Goal: Task Accomplishment & Management: Manage account settings

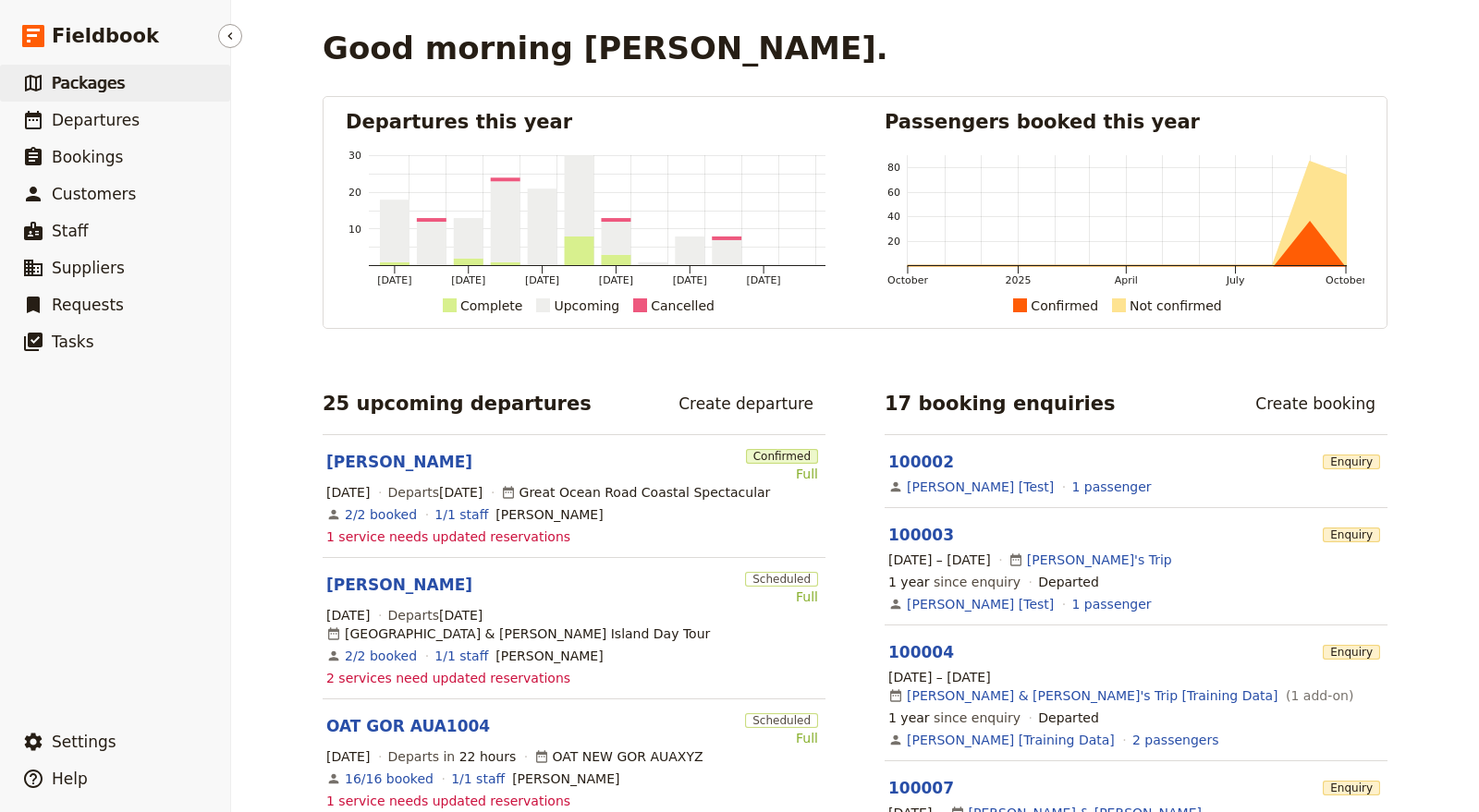
click at [173, 78] on link "​ Packages" at bounding box center [115, 83] width 230 height 37
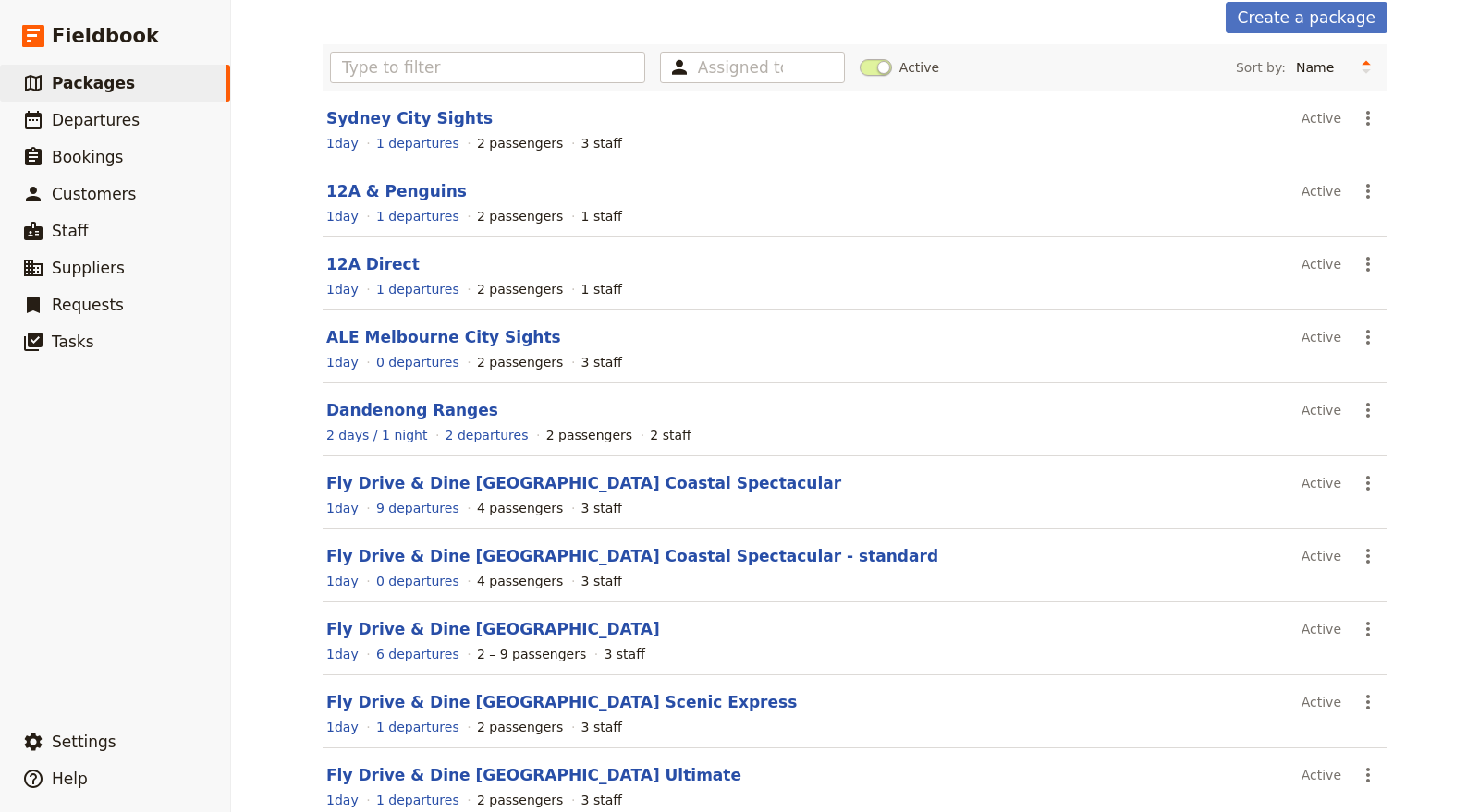
scroll to position [190, 0]
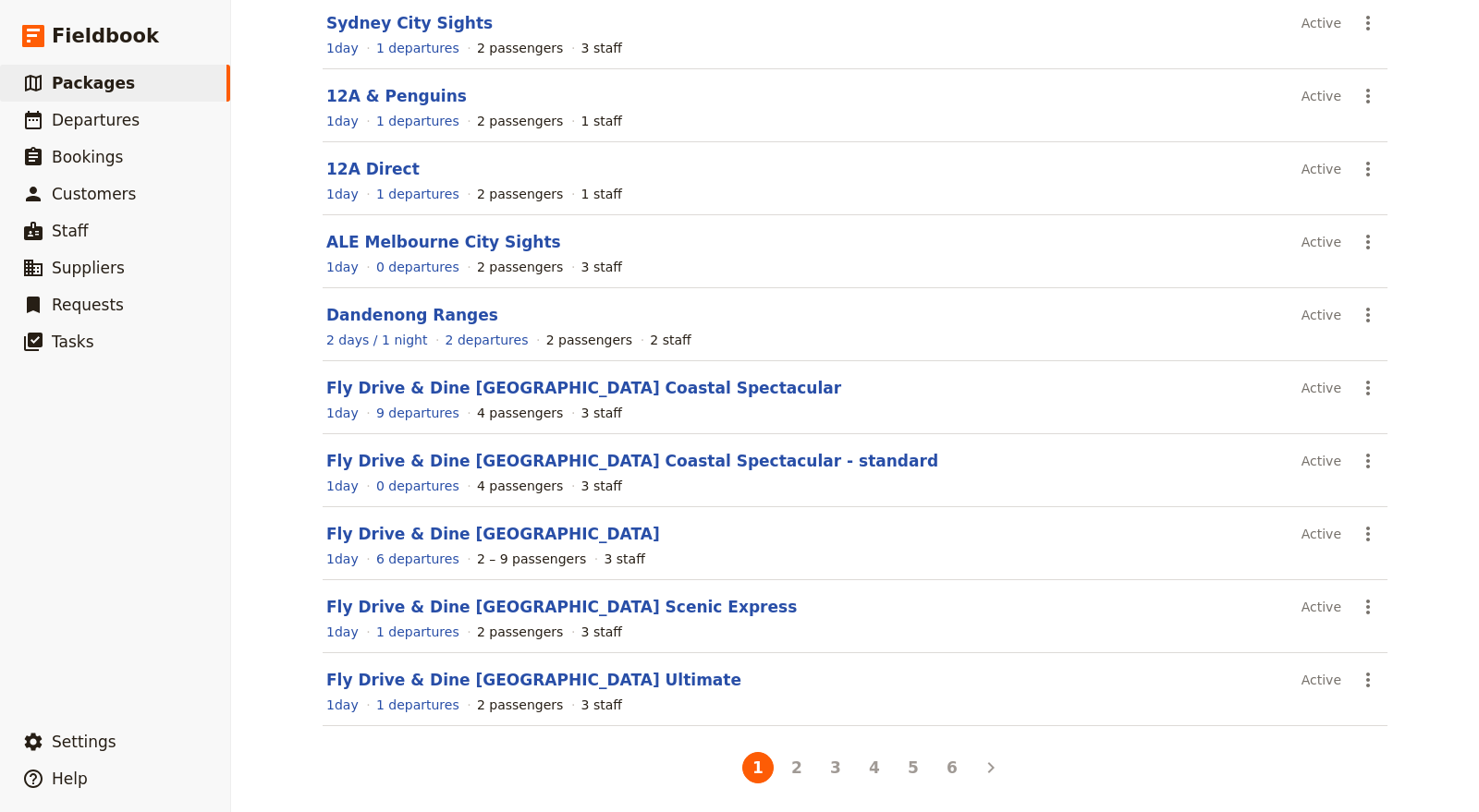
drag, startPoint x: 869, startPoint y: 762, endPoint x: 863, endPoint y: 752, distance: 11.7
click at [870, 760] on button "4" at bounding box center [874, 768] width 32 height 32
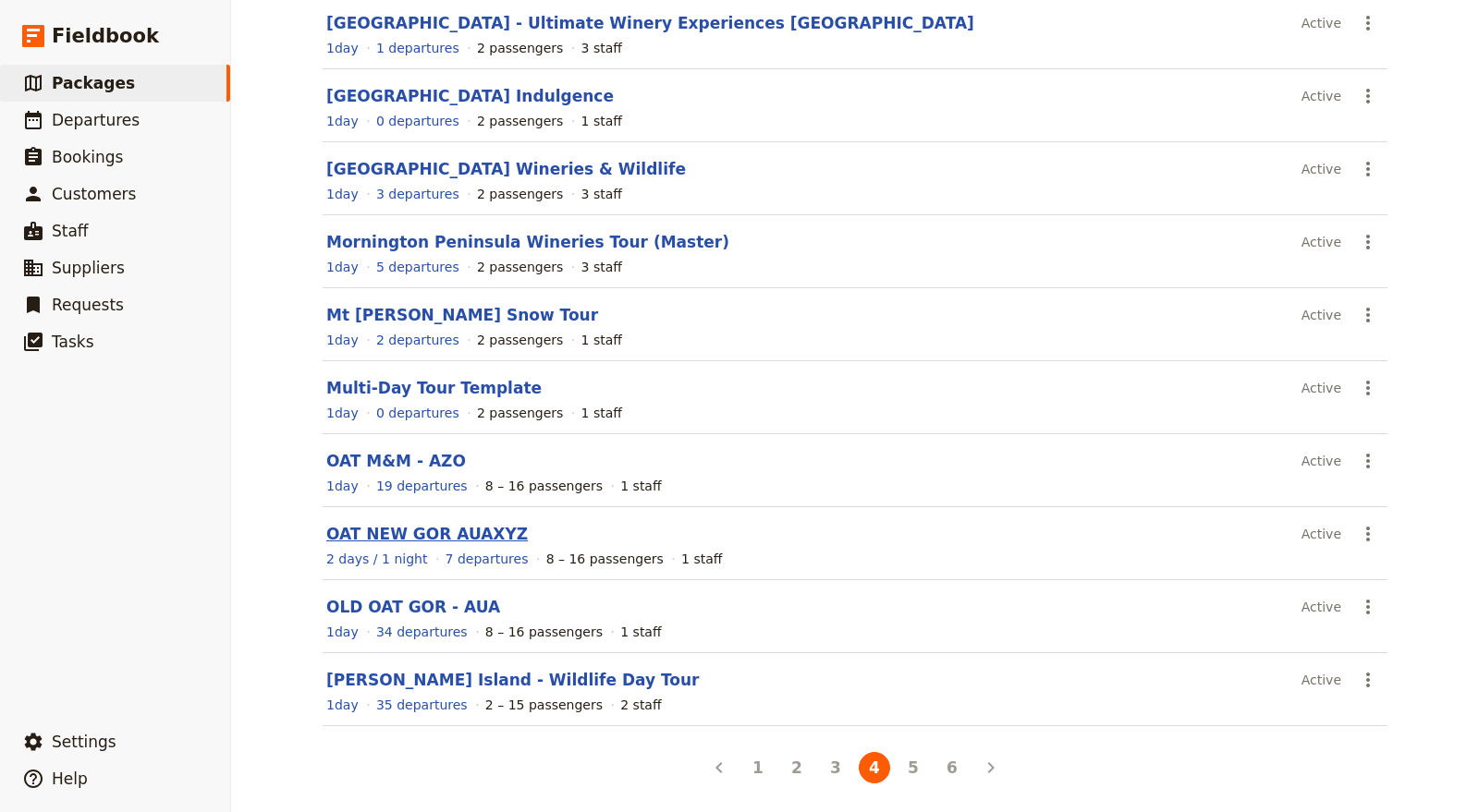
click at [443, 531] on link "OAT NEW GOR AUAXYZ" at bounding box center [427, 534] width 201 height 18
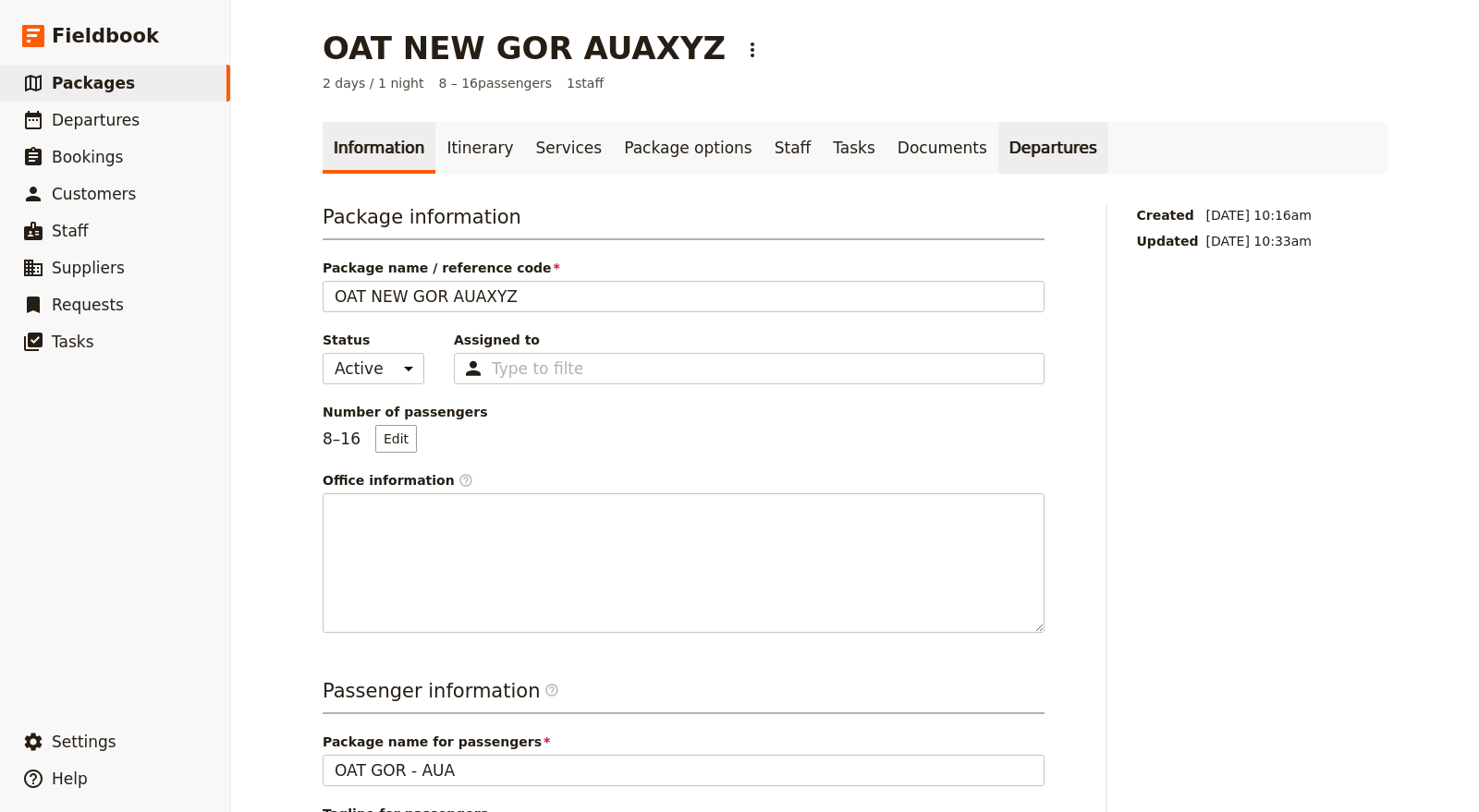
click at [998, 148] on link "Departures" at bounding box center [1053, 148] width 110 height 52
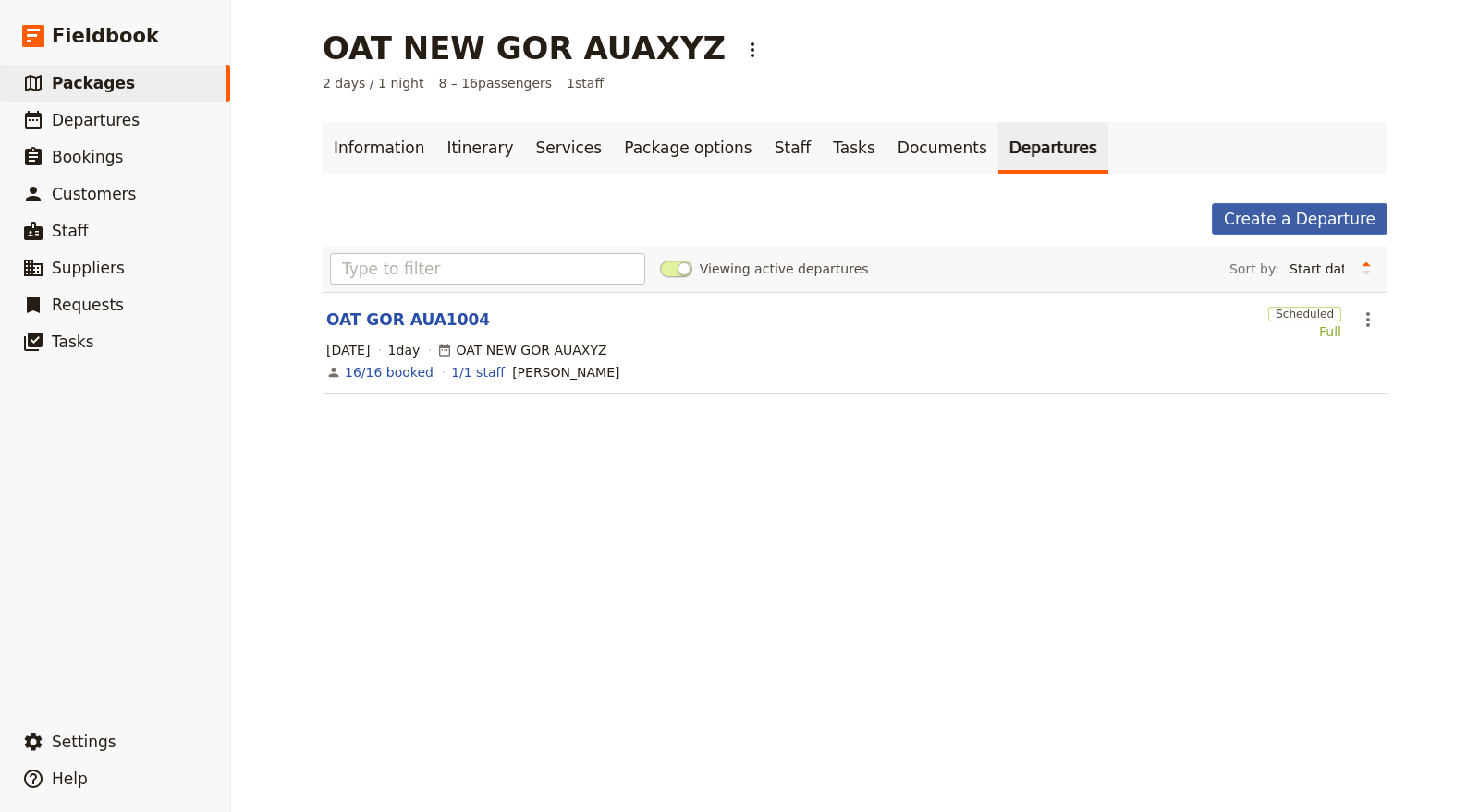
click at [1247, 219] on link "Create a Departure" at bounding box center [1300, 219] width 175 height 32
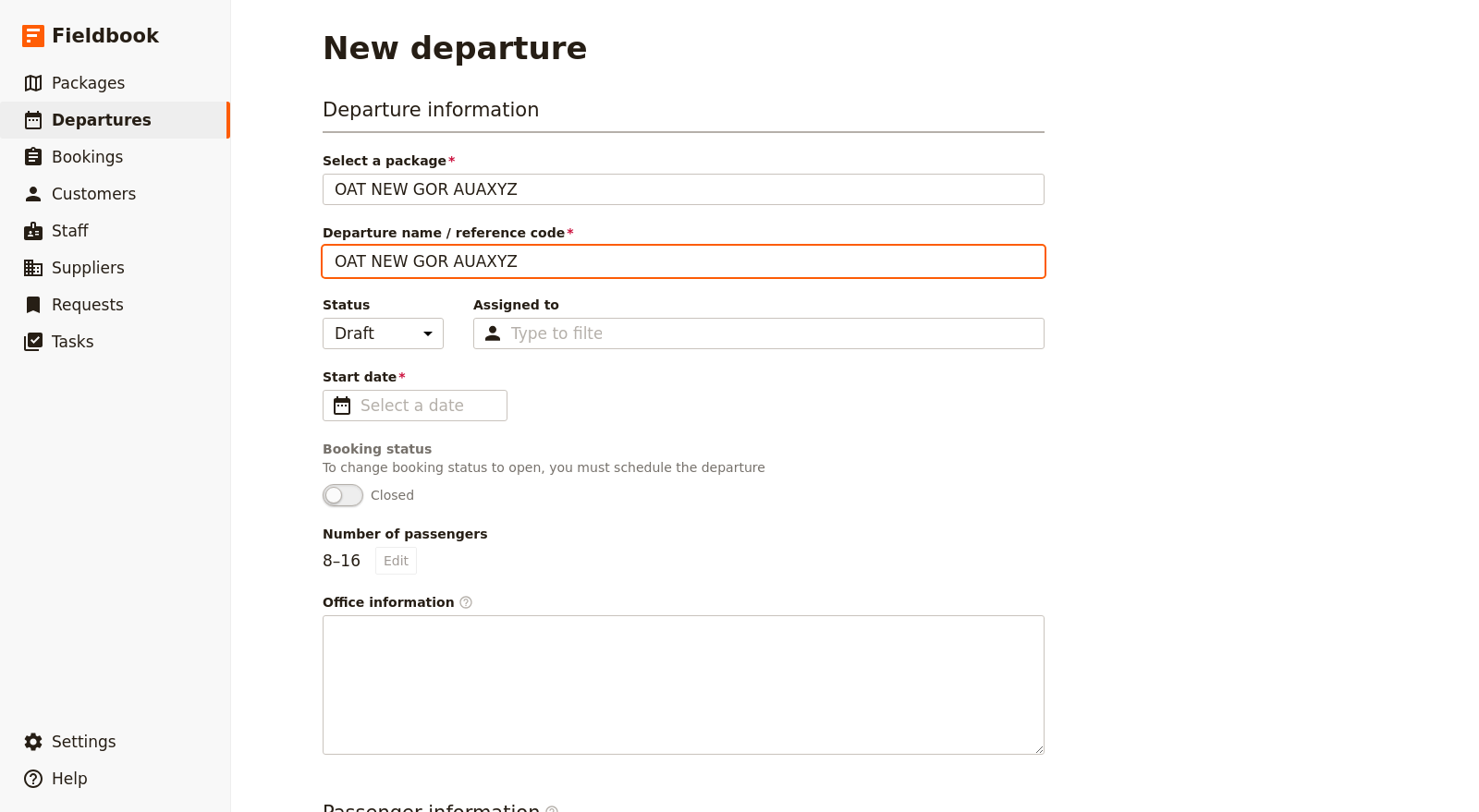
drag, startPoint x: 469, startPoint y: 257, endPoint x: 565, endPoint y: 225, distance: 101.2
click at [523, 256] on input "OAT NEW GOR AUAXYZ" at bounding box center [683, 261] width 722 height 32
type input "OAT NEW GOR AUA1015"
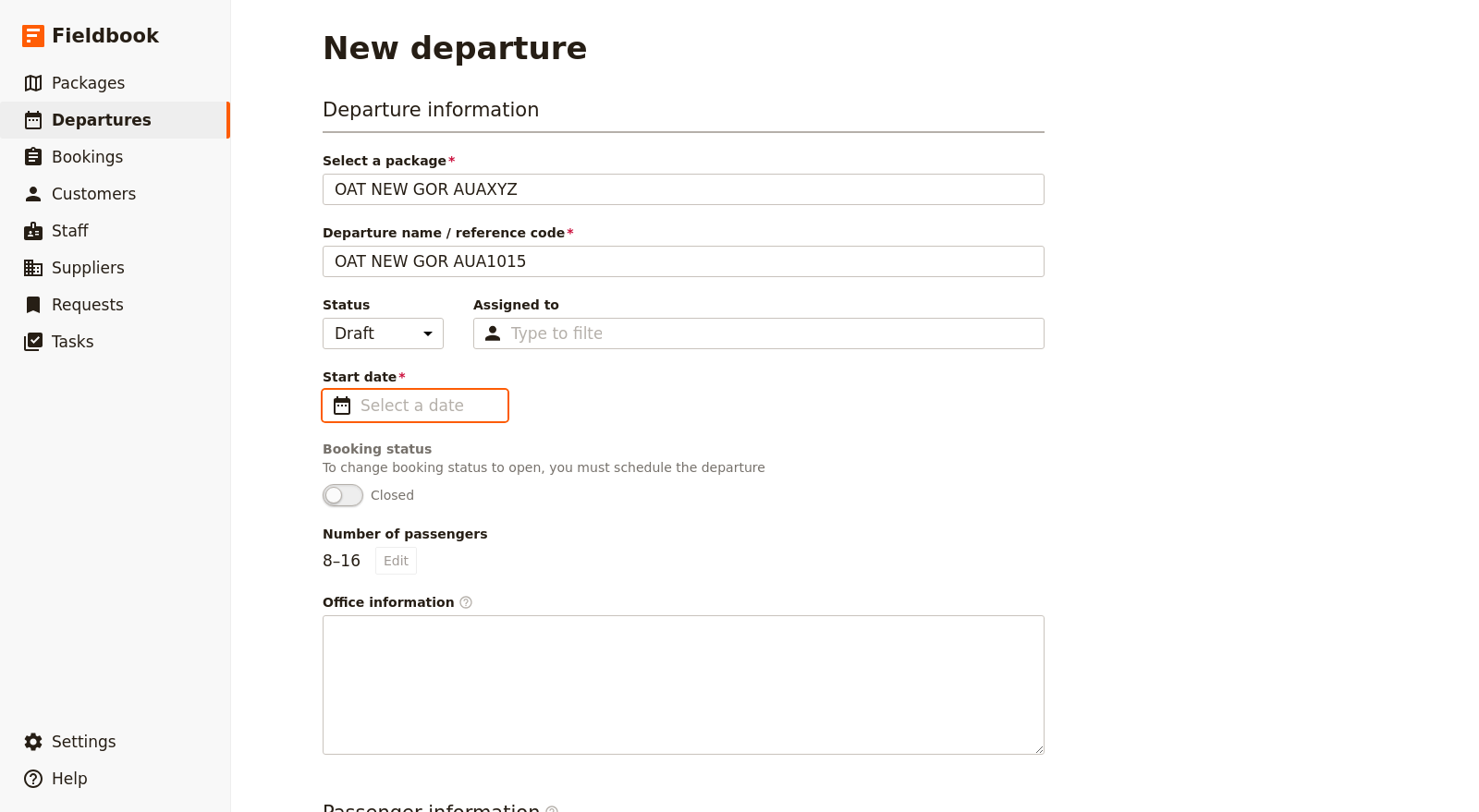
type input "dd/mm/yyyy"
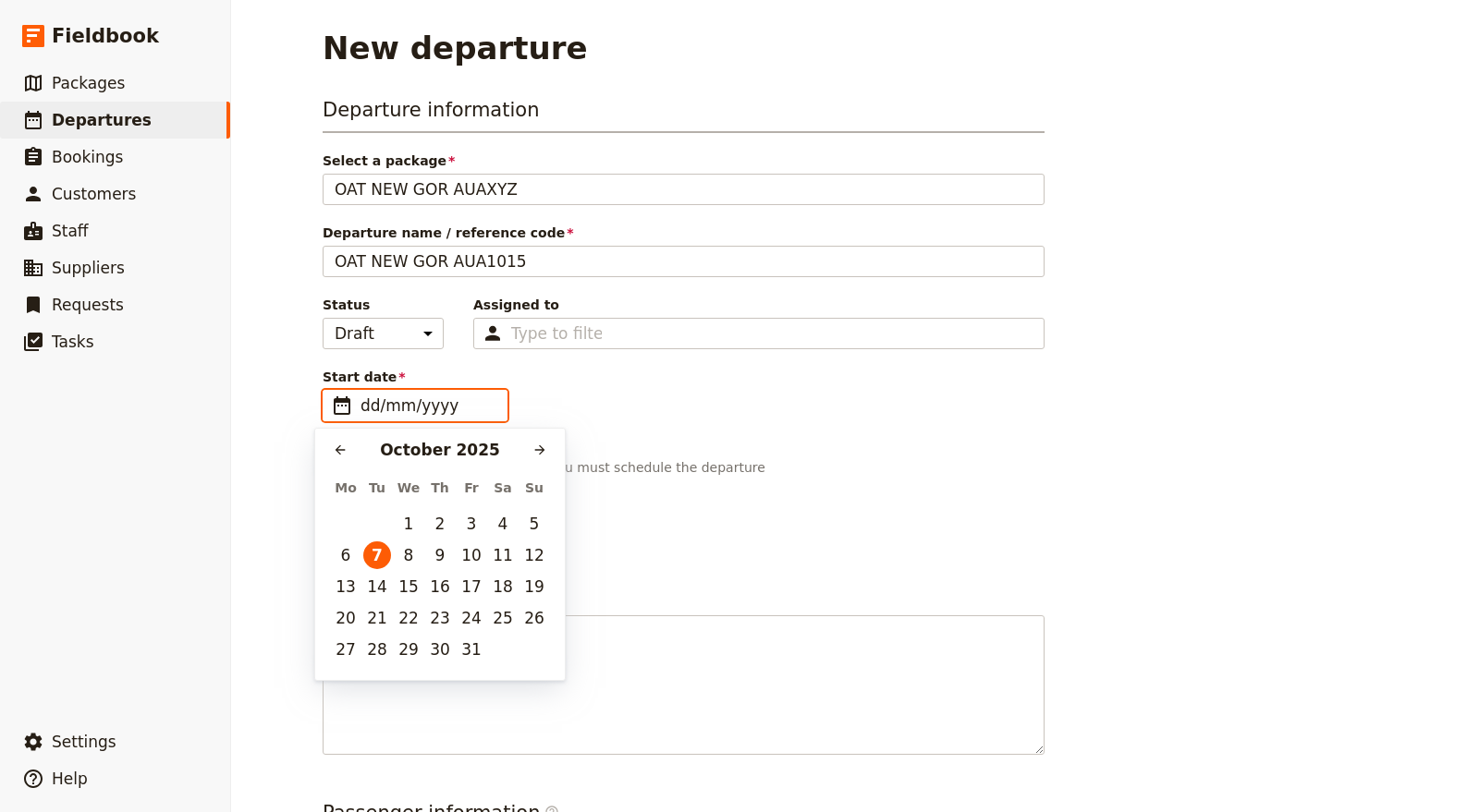
click at [443, 402] on input "dd/mm/yyyy" at bounding box center [428, 406] width 135 height 22
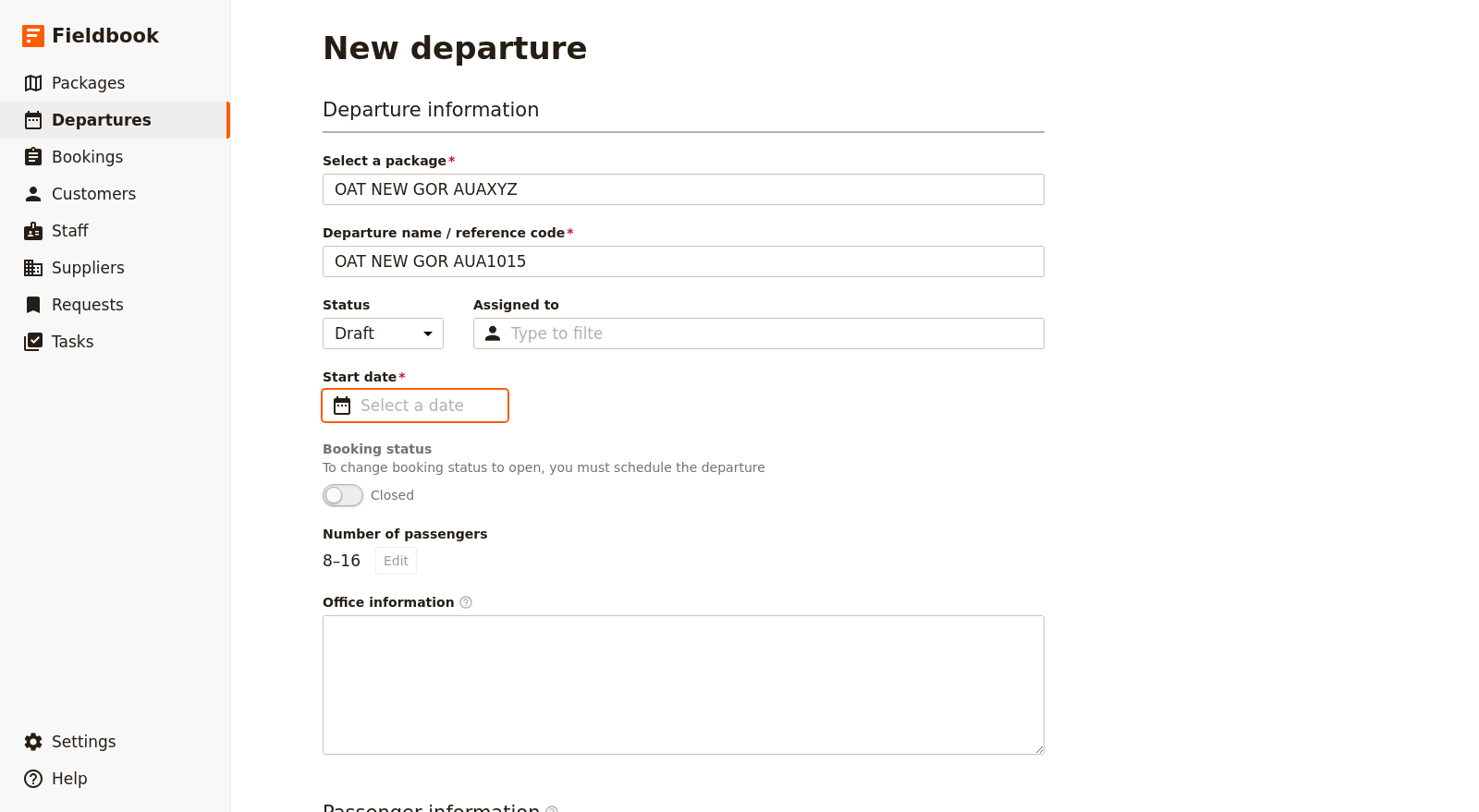
type input "dd/mm/yyyy"
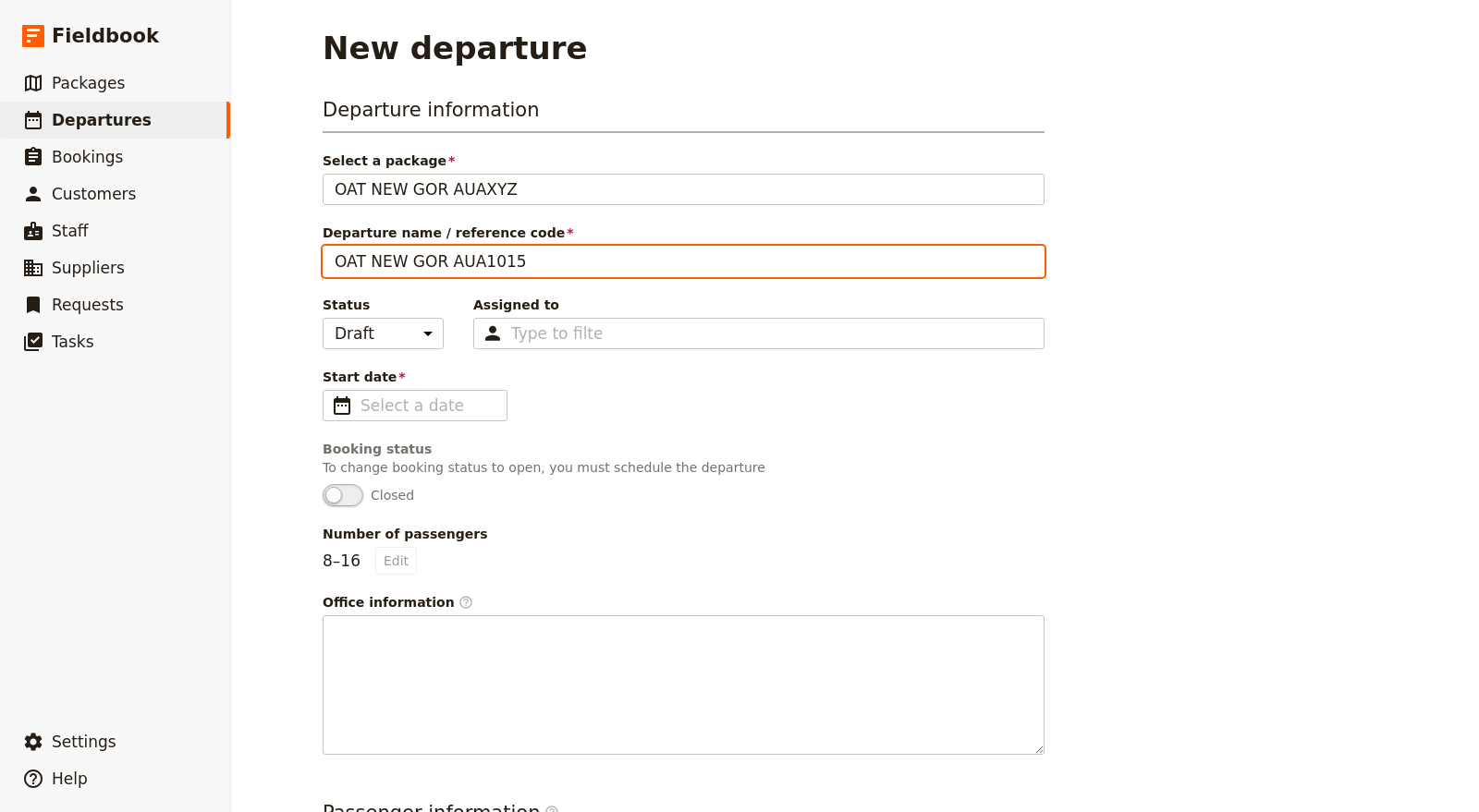
click at [528, 258] on input "OAT NEW GOR AUA1015" at bounding box center [683, 261] width 722 height 32
type input "OAT NEW GOR AUA1011"
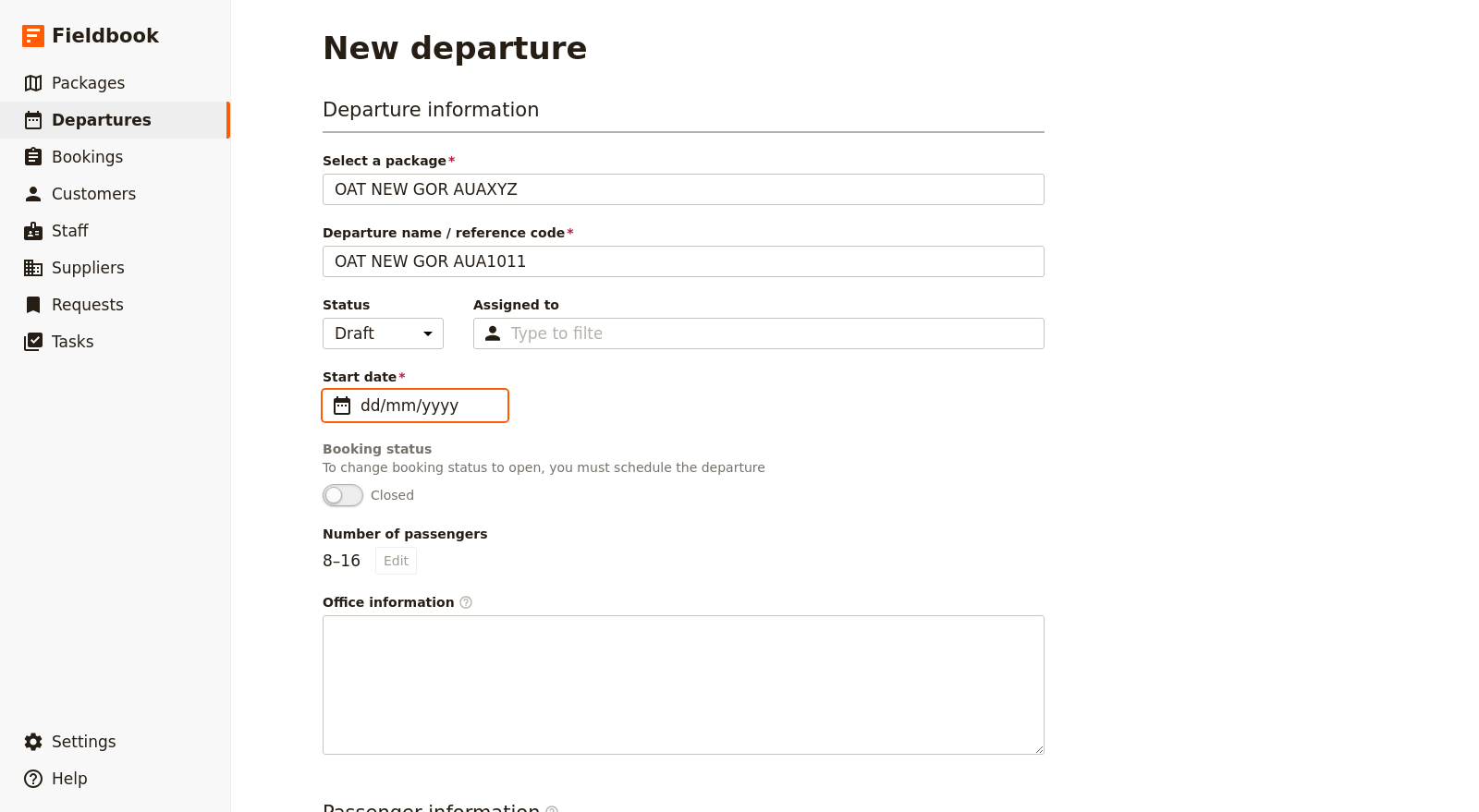
click at [377, 413] on input "dd/mm/yyyy" at bounding box center [428, 406] width 135 height 22
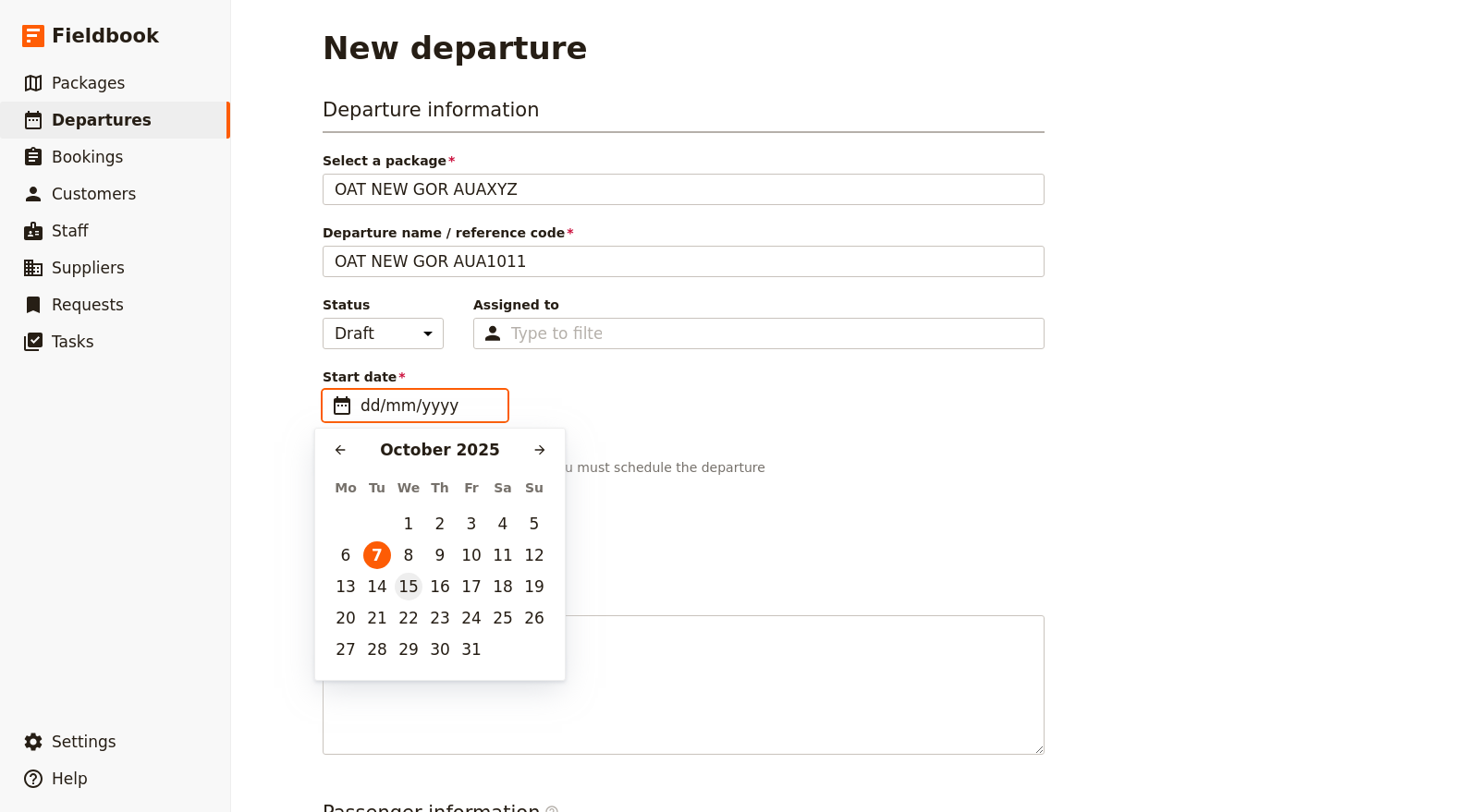
click at [409, 584] on button "15" at bounding box center [409, 587] width 28 height 28
type input "15/10/2025"
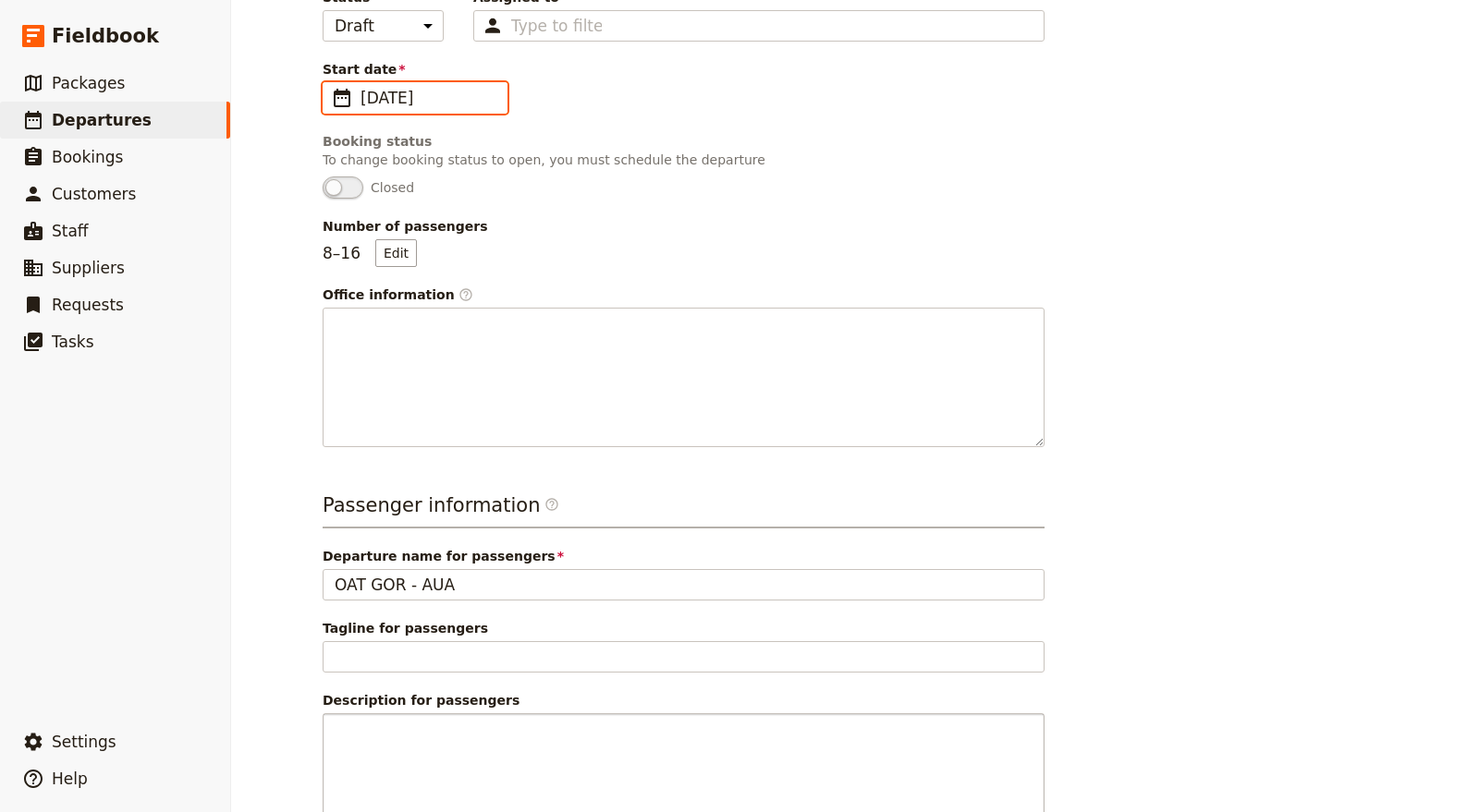
scroll to position [452, 0]
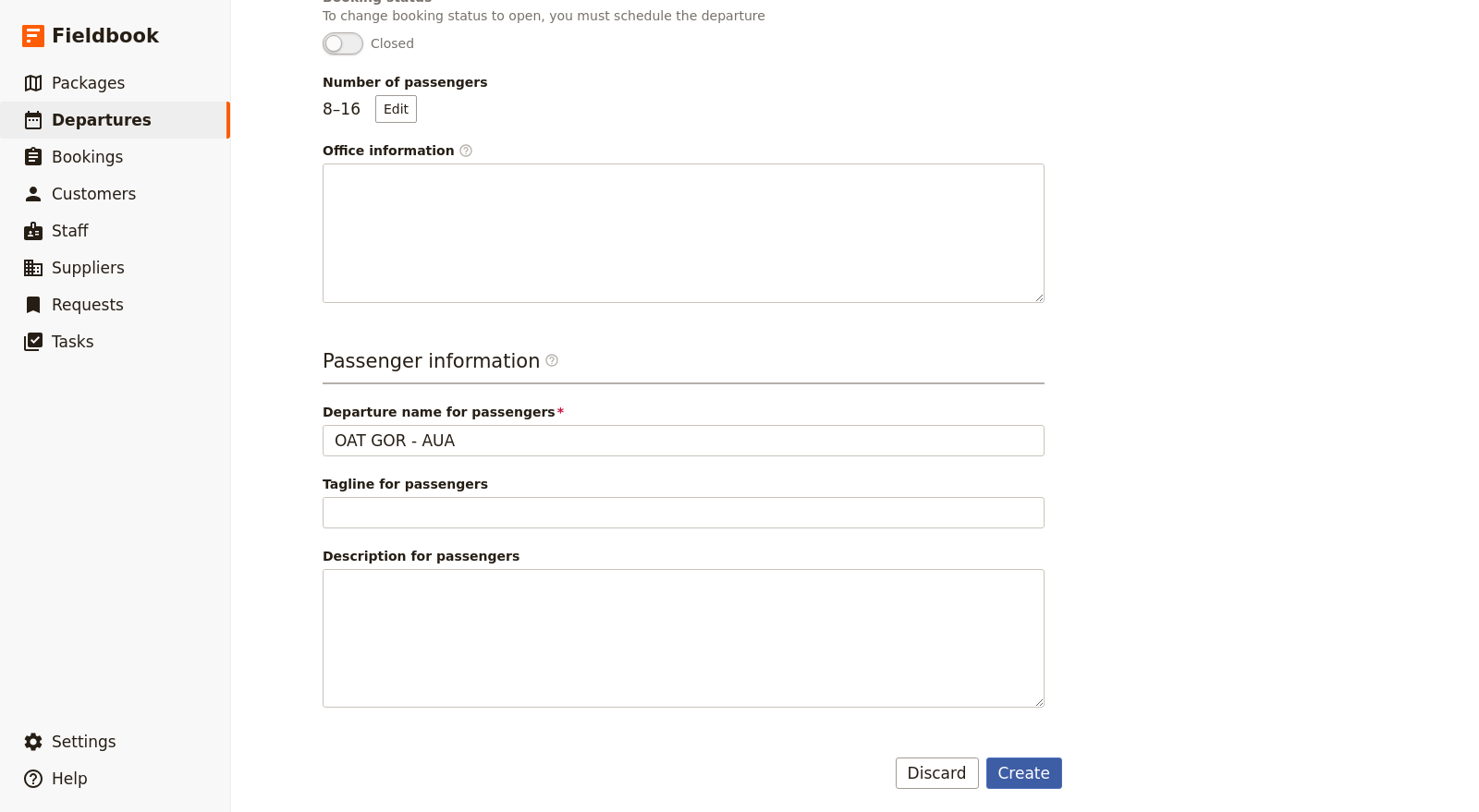
click at [1025, 771] on button "Create" at bounding box center [1025, 773] width 77 height 32
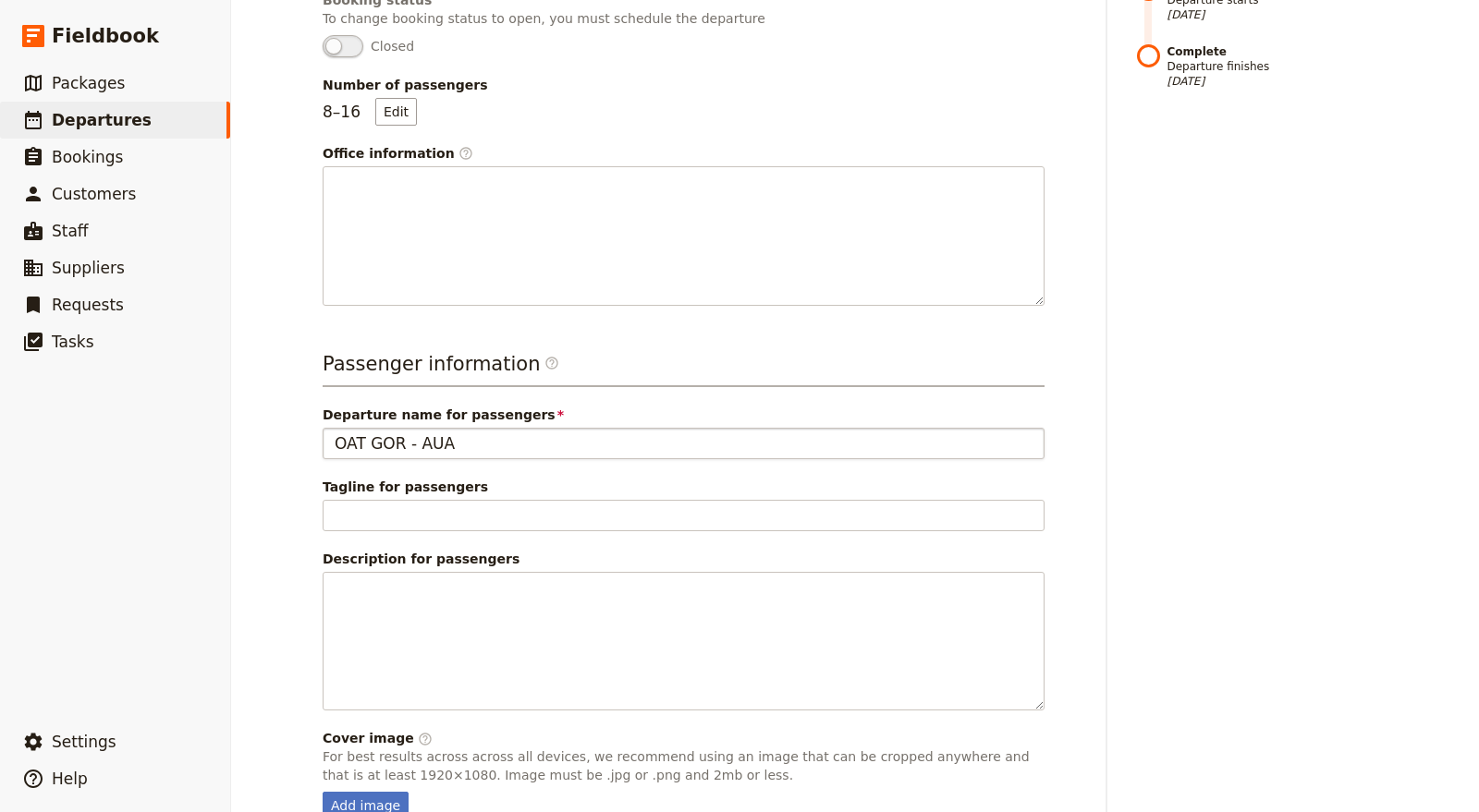
scroll to position [576, 0]
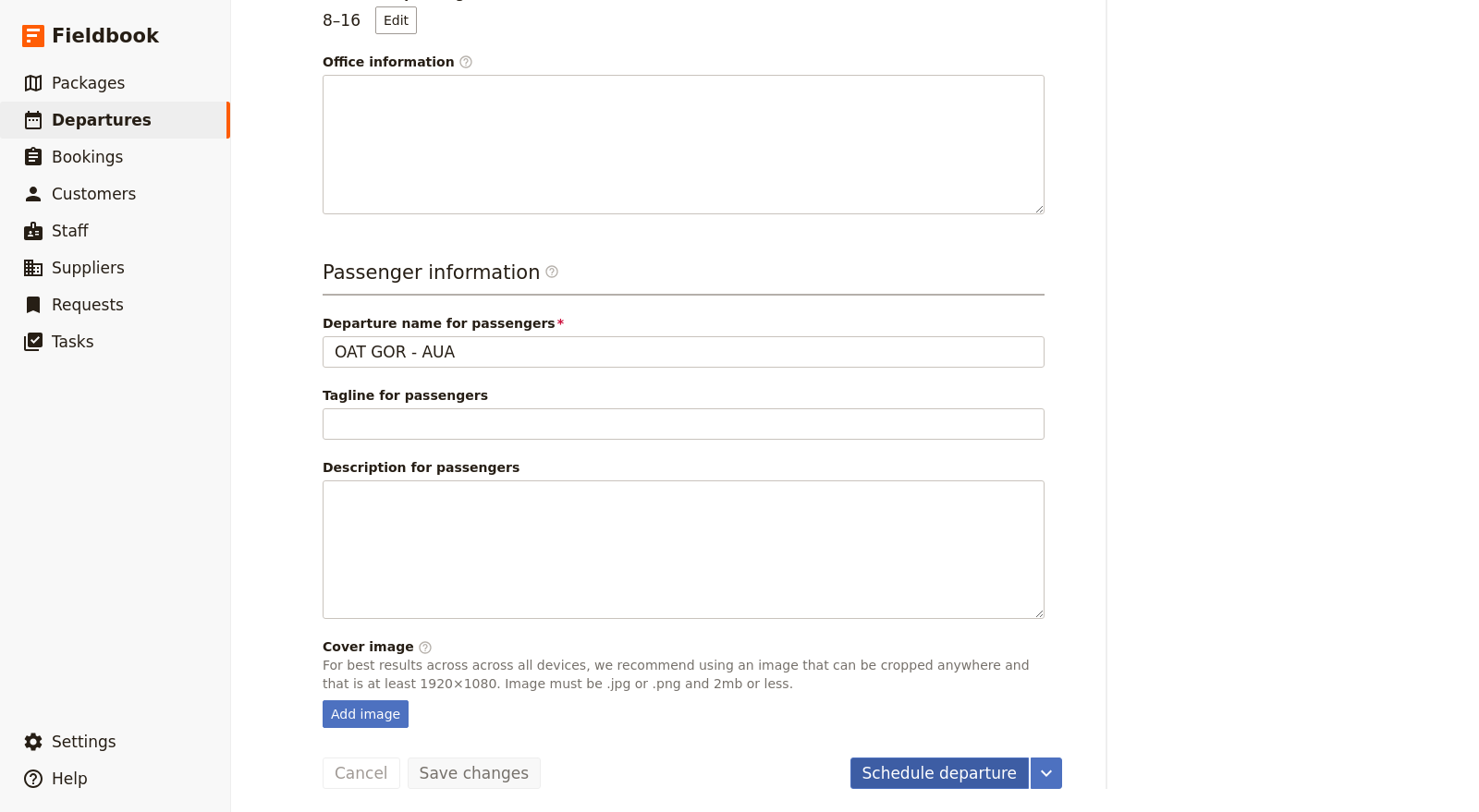
click at [896, 758] on button "Schedule departure" at bounding box center [940, 773] width 179 height 32
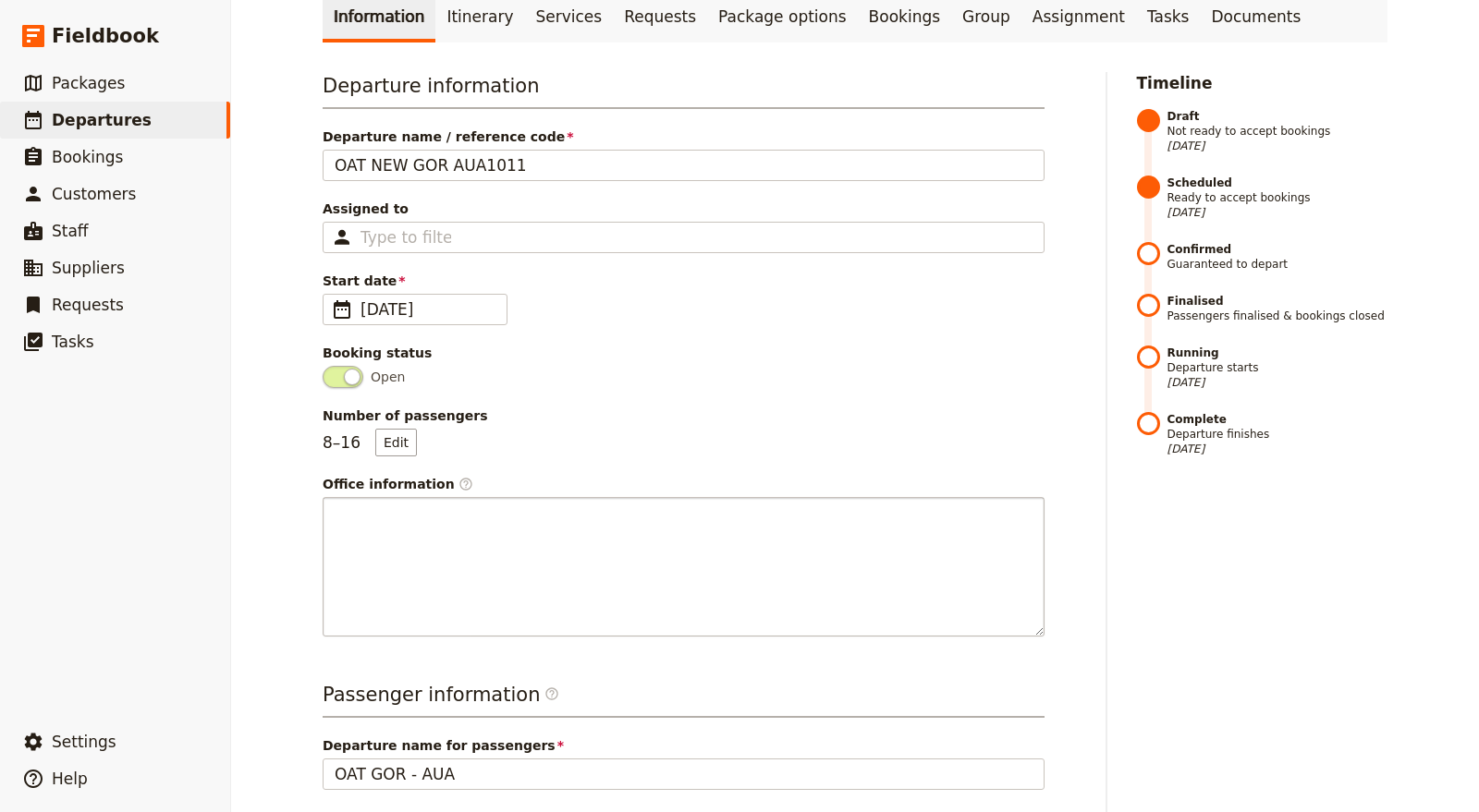
scroll to position [0, 0]
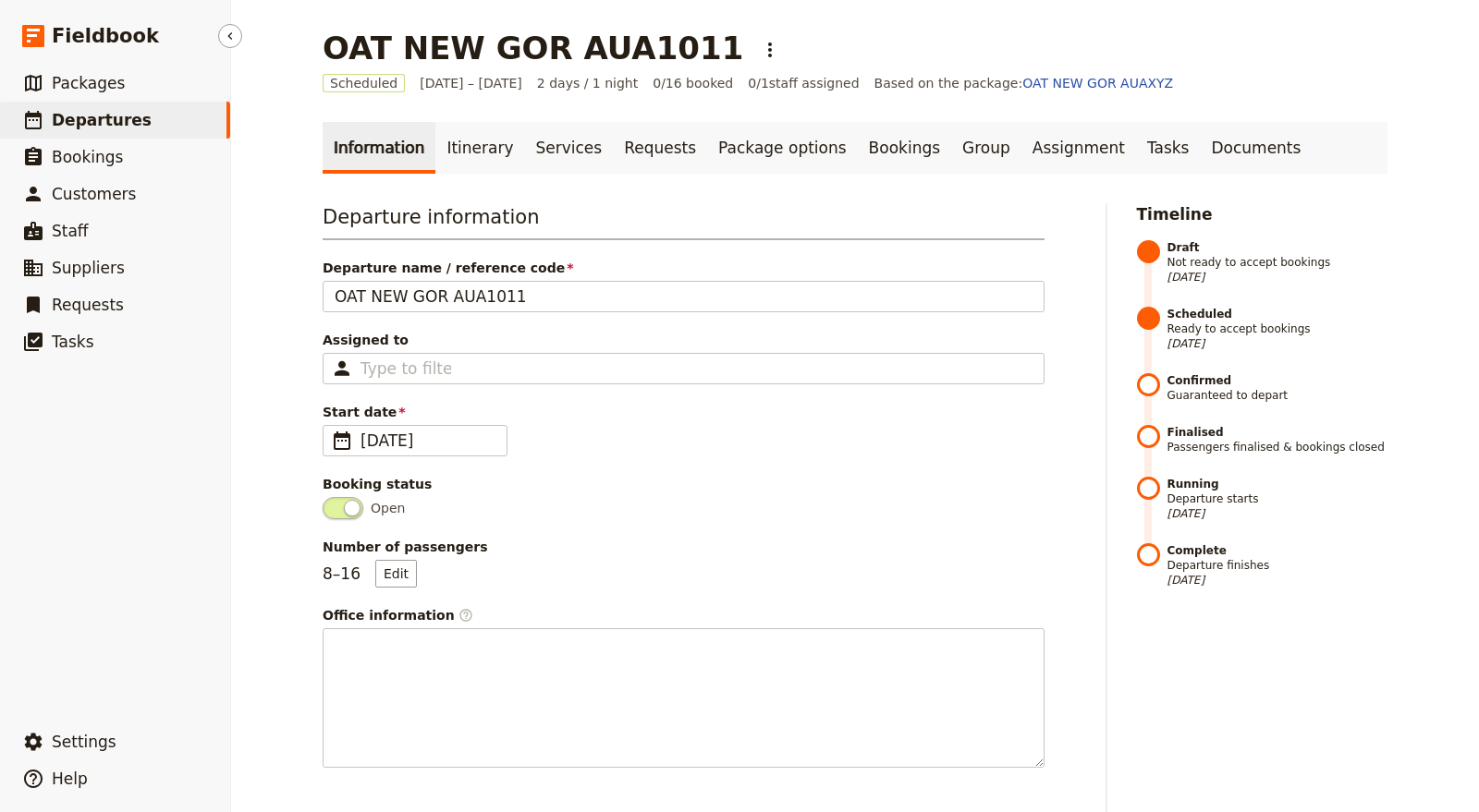
click at [114, 121] on span "Departures" at bounding box center [102, 119] width 100 height 18
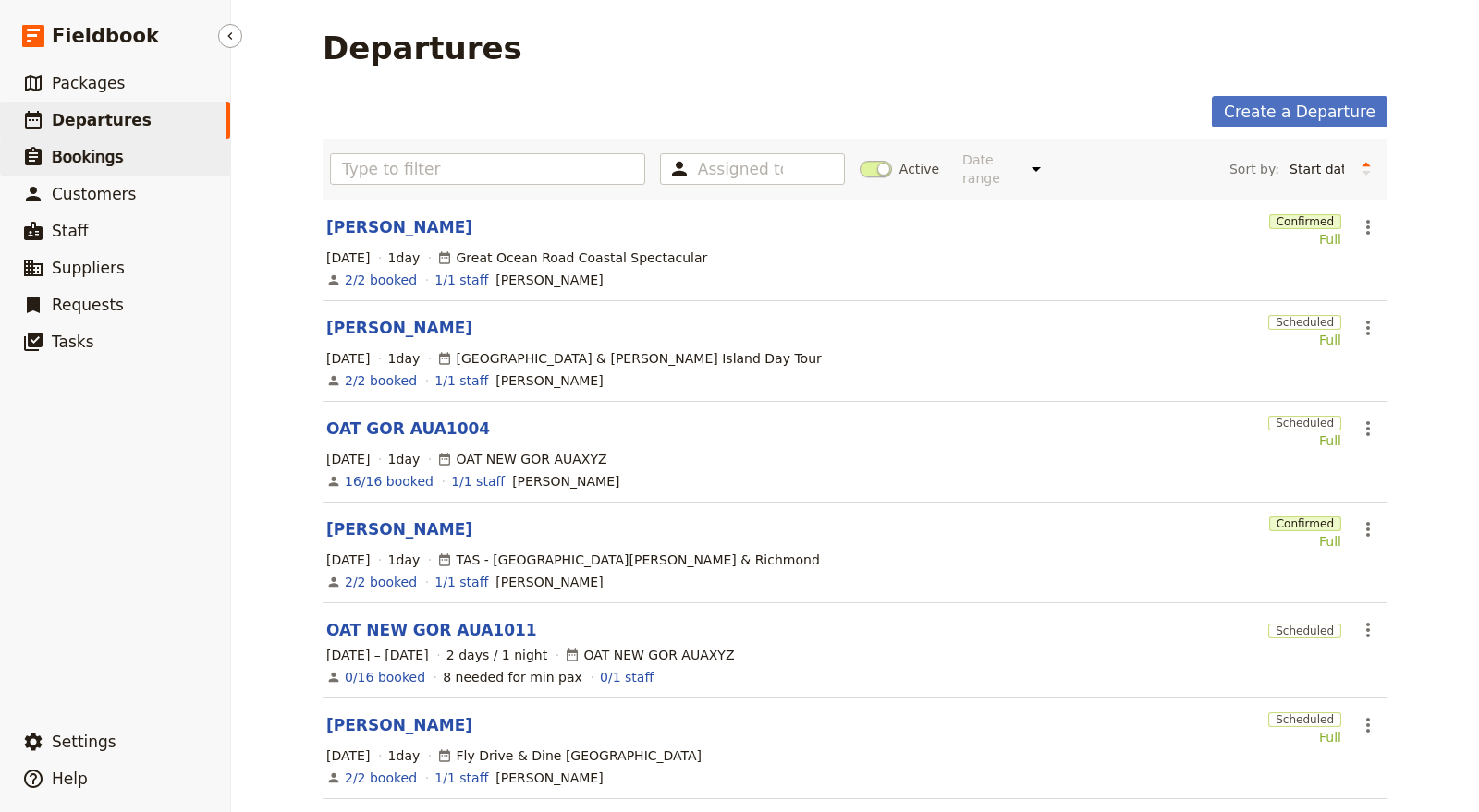
click at [169, 150] on link "​ Bookings" at bounding box center [115, 157] width 230 height 37
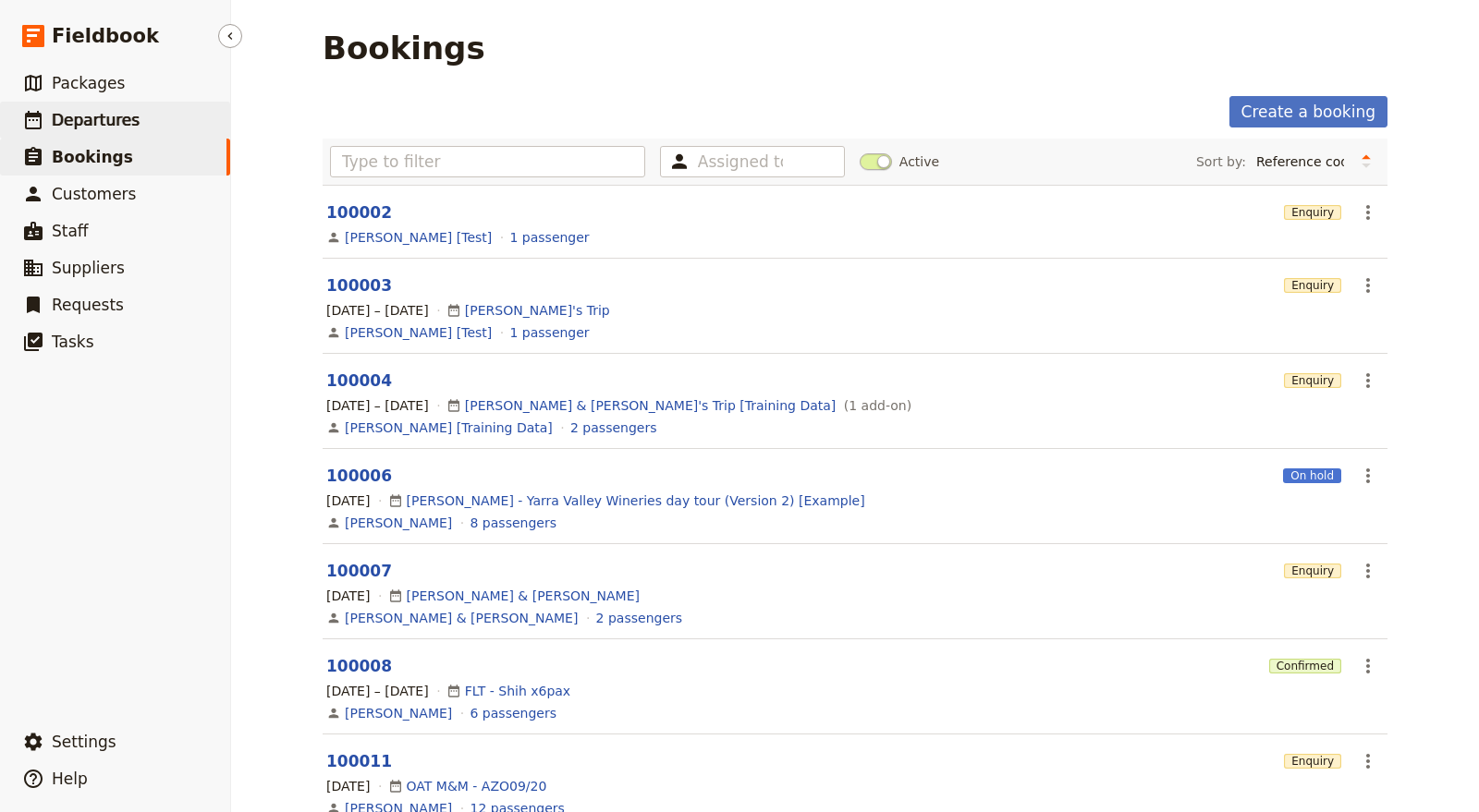
click at [167, 118] on link "​ Departures" at bounding box center [115, 120] width 230 height 37
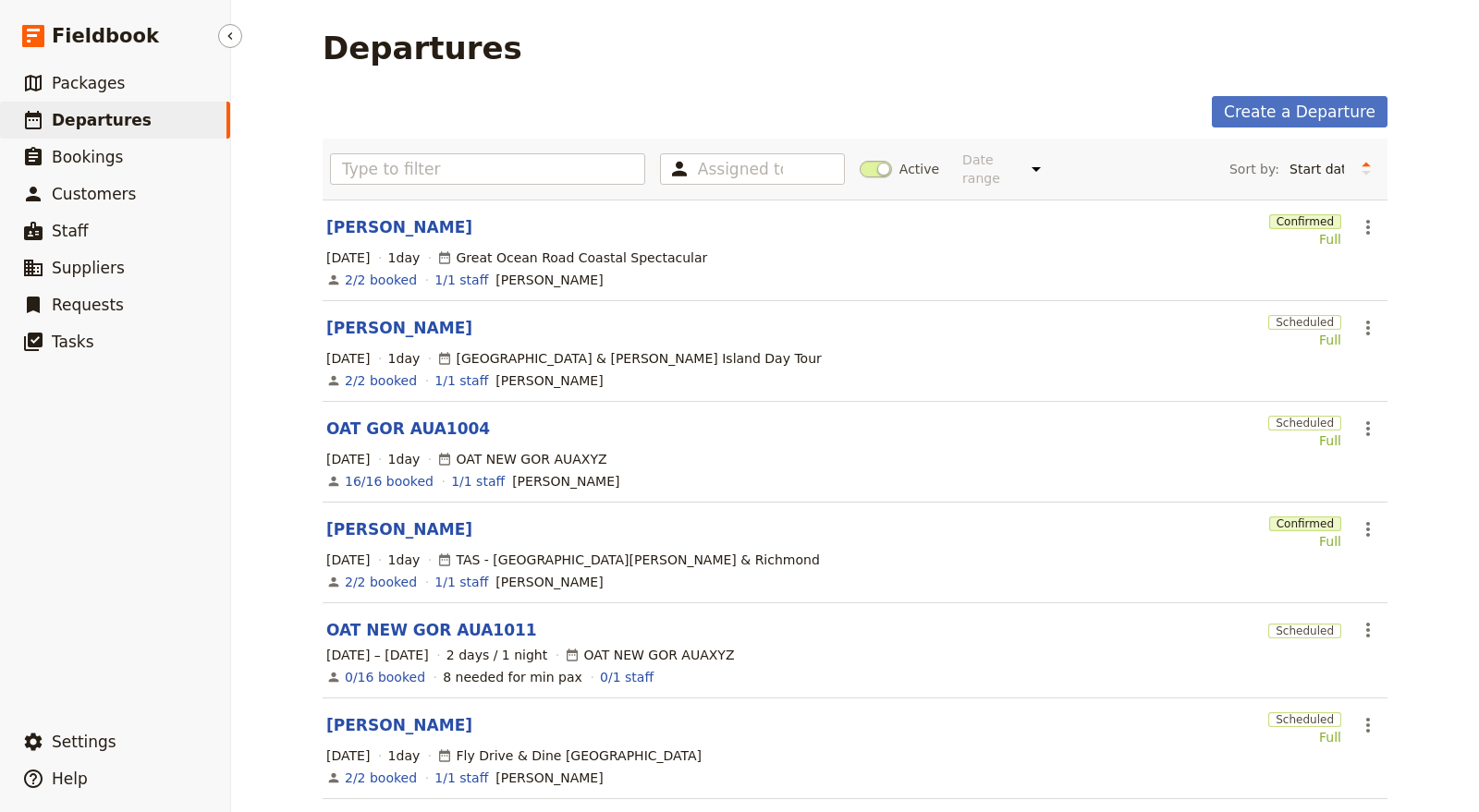
click at [150, 123] on link "​ Departures" at bounding box center [115, 120] width 230 height 37
click at [463, 619] on link "OAT NEW GOR AUA1011" at bounding box center [432, 630] width 211 height 22
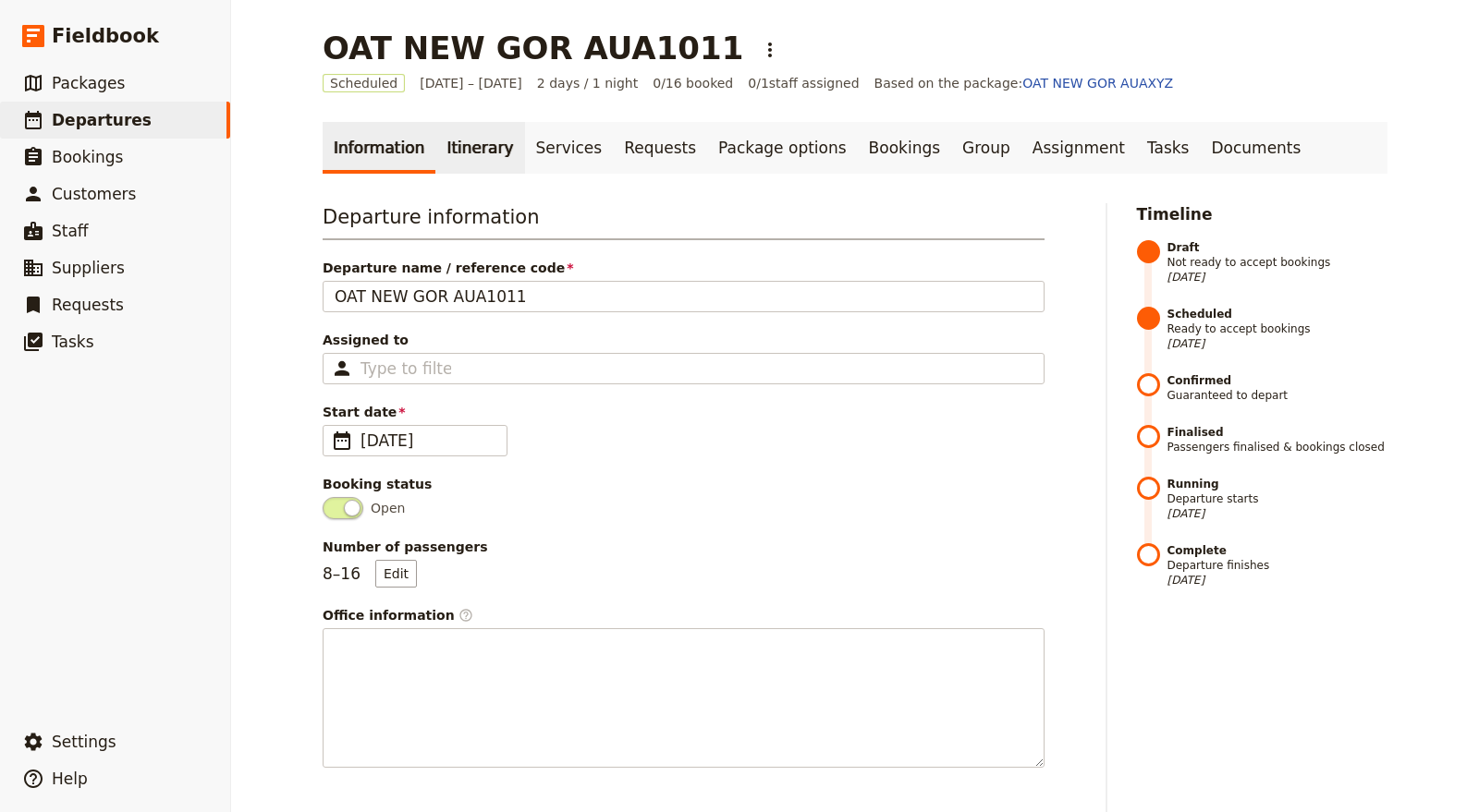
click at [447, 132] on link "Itinerary" at bounding box center [480, 148] width 89 height 52
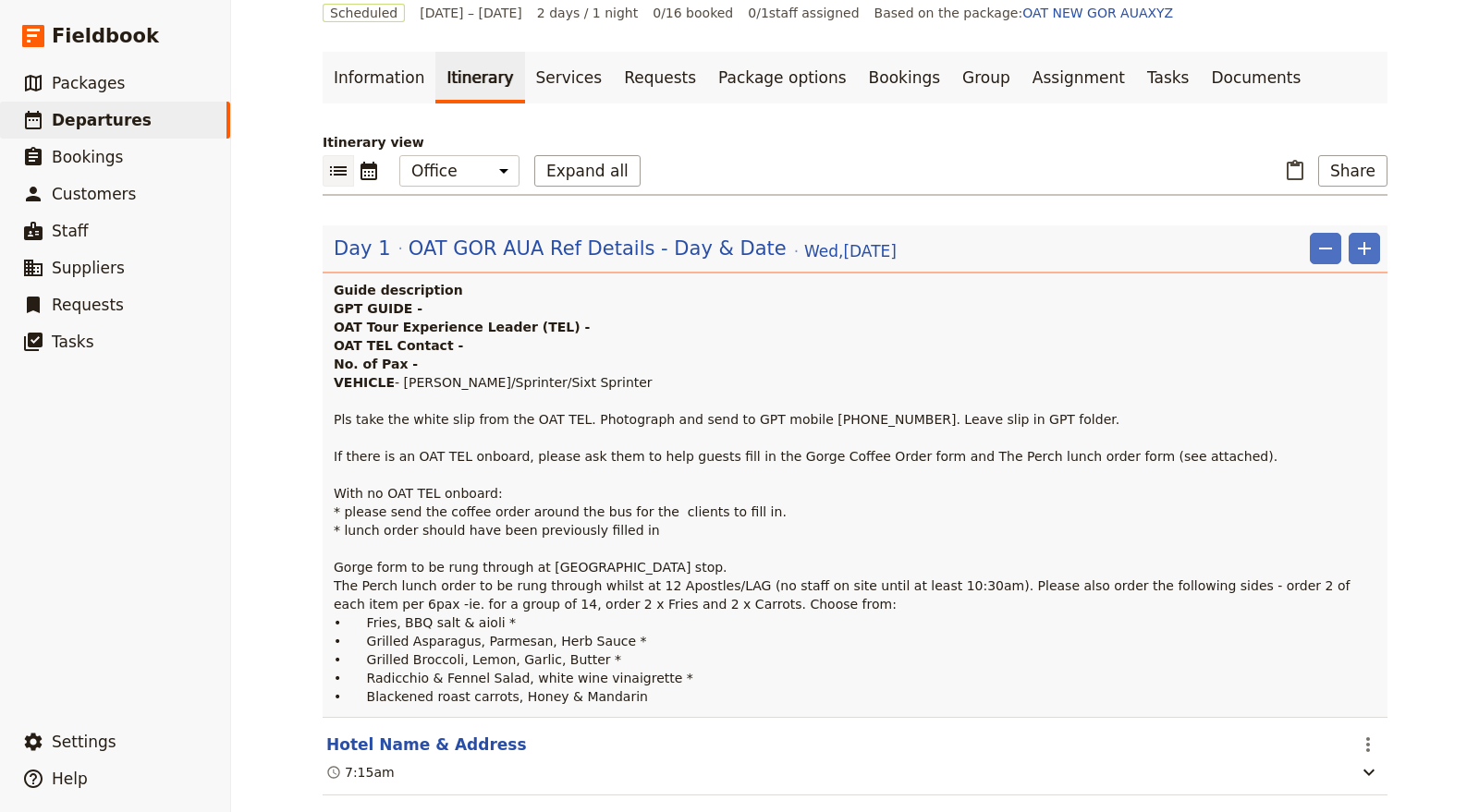
scroll to position [102, 0]
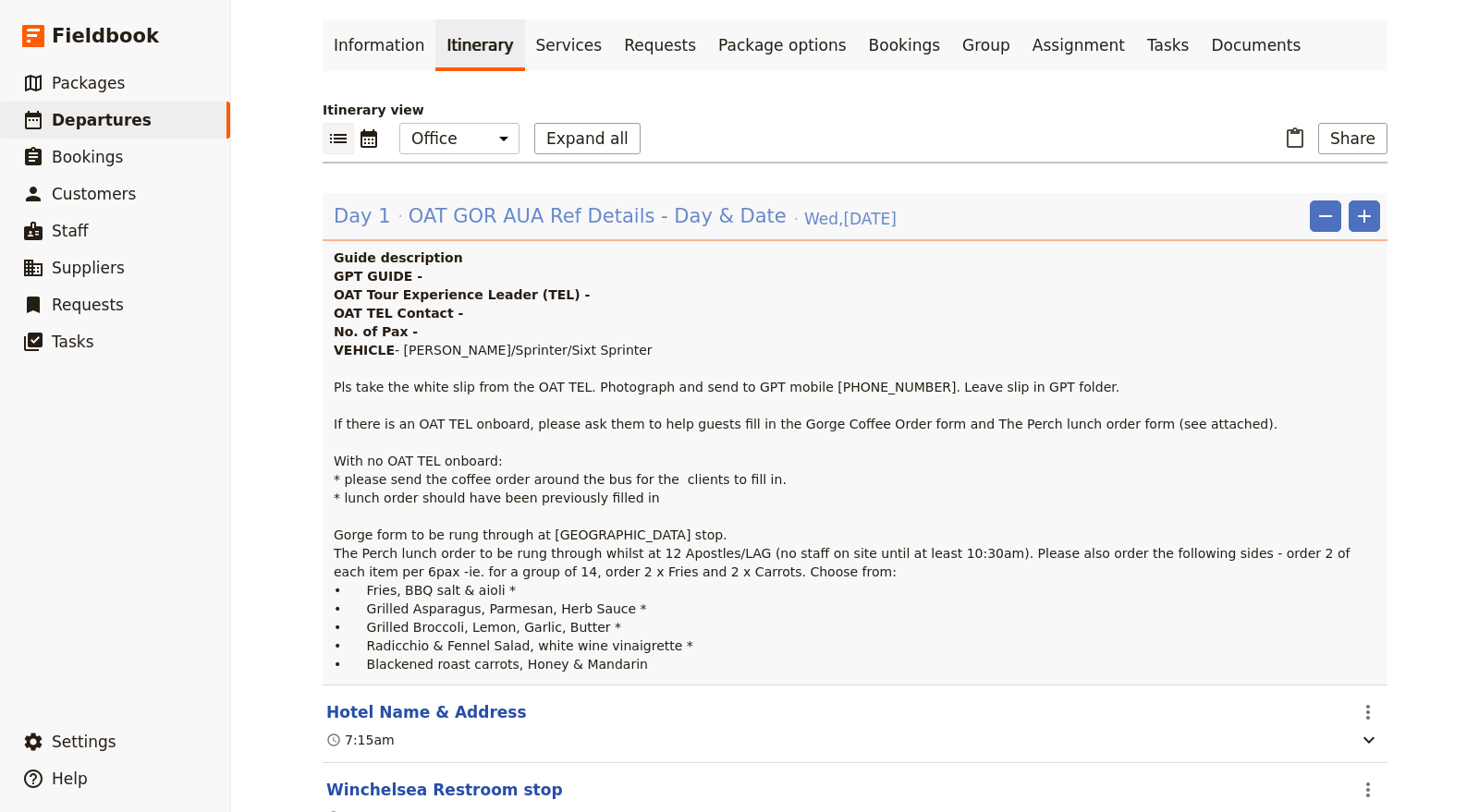
click at [686, 208] on span "OAT GOR AUA Ref Details - Day & Date" at bounding box center [597, 216] width 378 height 28
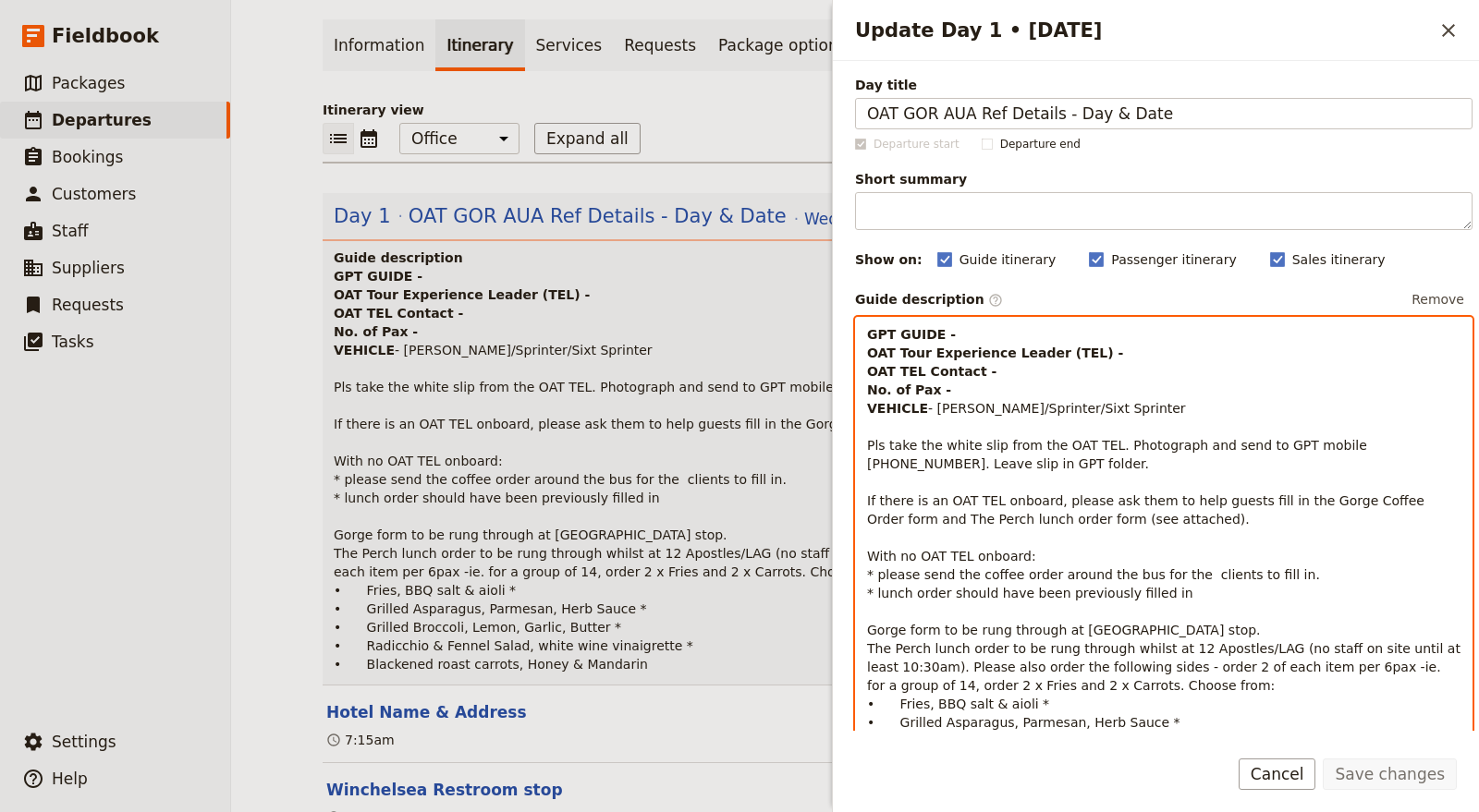
click at [964, 329] on p "GPT GUIDE - OAT Tour Experience Leader (TEL) - OAT TEL Contact - No. of Pax - V…" at bounding box center [1164, 557] width 594 height 462
click at [963, 327] on p "GPT GUIDE - OAT Tour Experience Leader (TEL) - OAT TEL Contact - No. of Pax - V…" at bounding box center [1164, 557] width 594 height 462
click at [1106, 362] on p "GPT GUIDE - Steve A. OAT Tour Experience Leader (TEL) - OAT TEL Contact - No. o…" at bounding box center [1164, 557] width 594 height 462
click at [1097, 349] on p "GPT GUIDE - Steve A. OAT Tour Experience Leader (TEL) - OAT TEL Contact - No. o…" at bounding box center [1164, 557] width 594 height 462
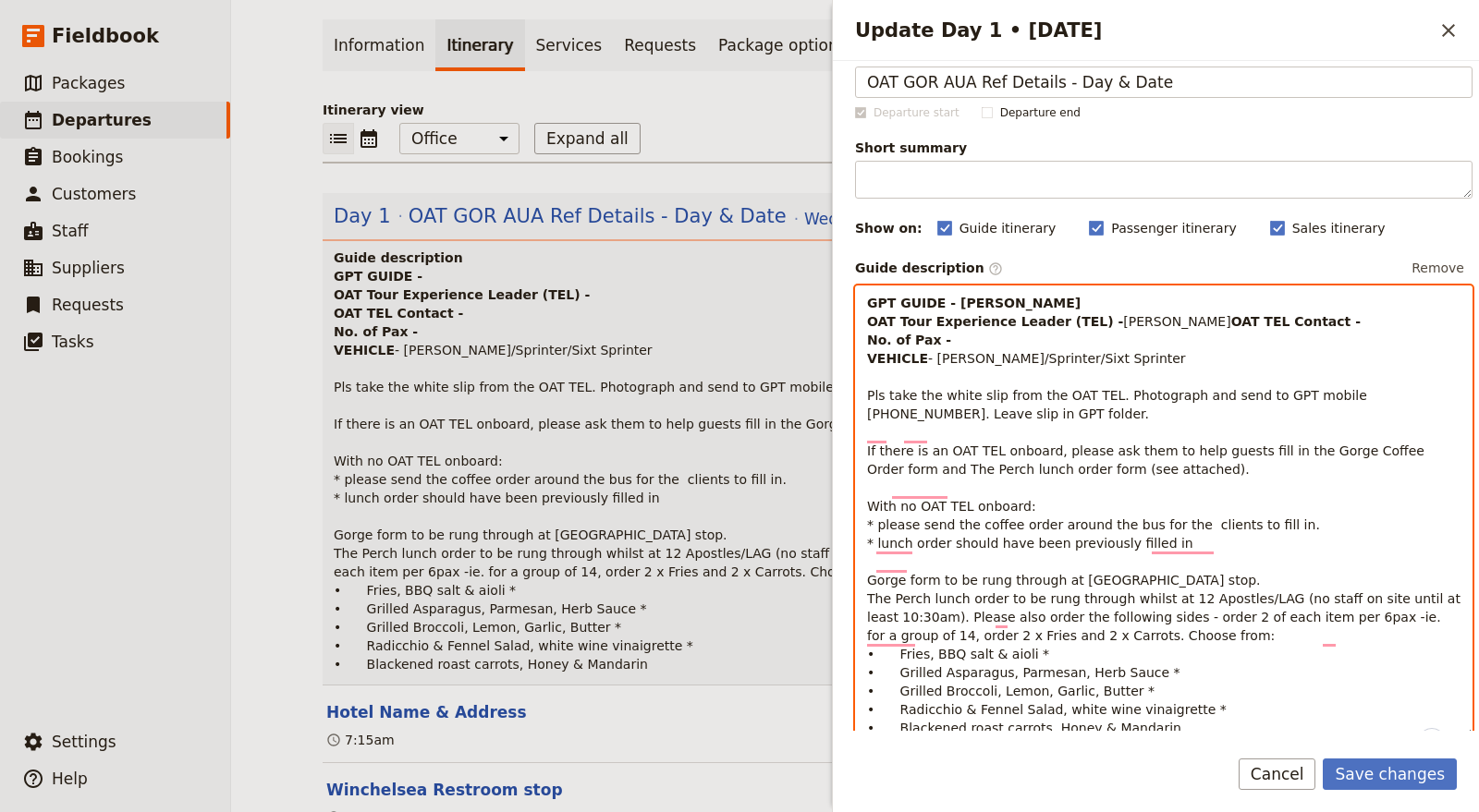
scroll to position [0, 0]
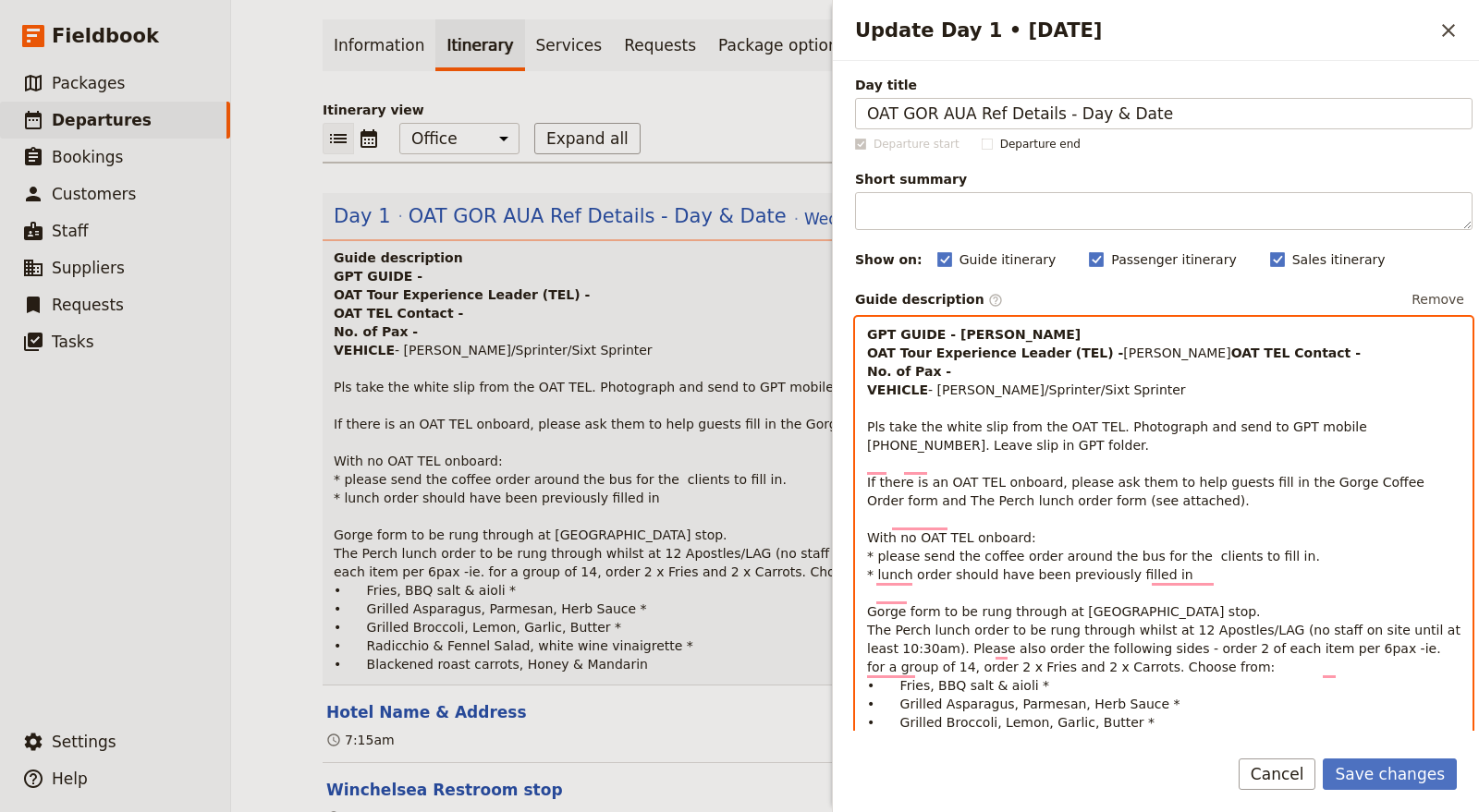
click at [1030, 366] on p "GPT GUIDE - Steve A. OAT Tour Experience Leader (TEL) - Robyn Ball OAT TEL Cont…" at bounding box center [1164, 547] width 594 height 443
click at [987, 365] on span "61 402 154 135" at bounding box center [1153, 362] width 572 height 34
click at [991, 375] on span "61 402 154 135" at bounding box center [1153, 362] width 572 height 34
click at [990, 367] on span "61 402 154 135" at bounding box center [1153, 362] width 572 height 34
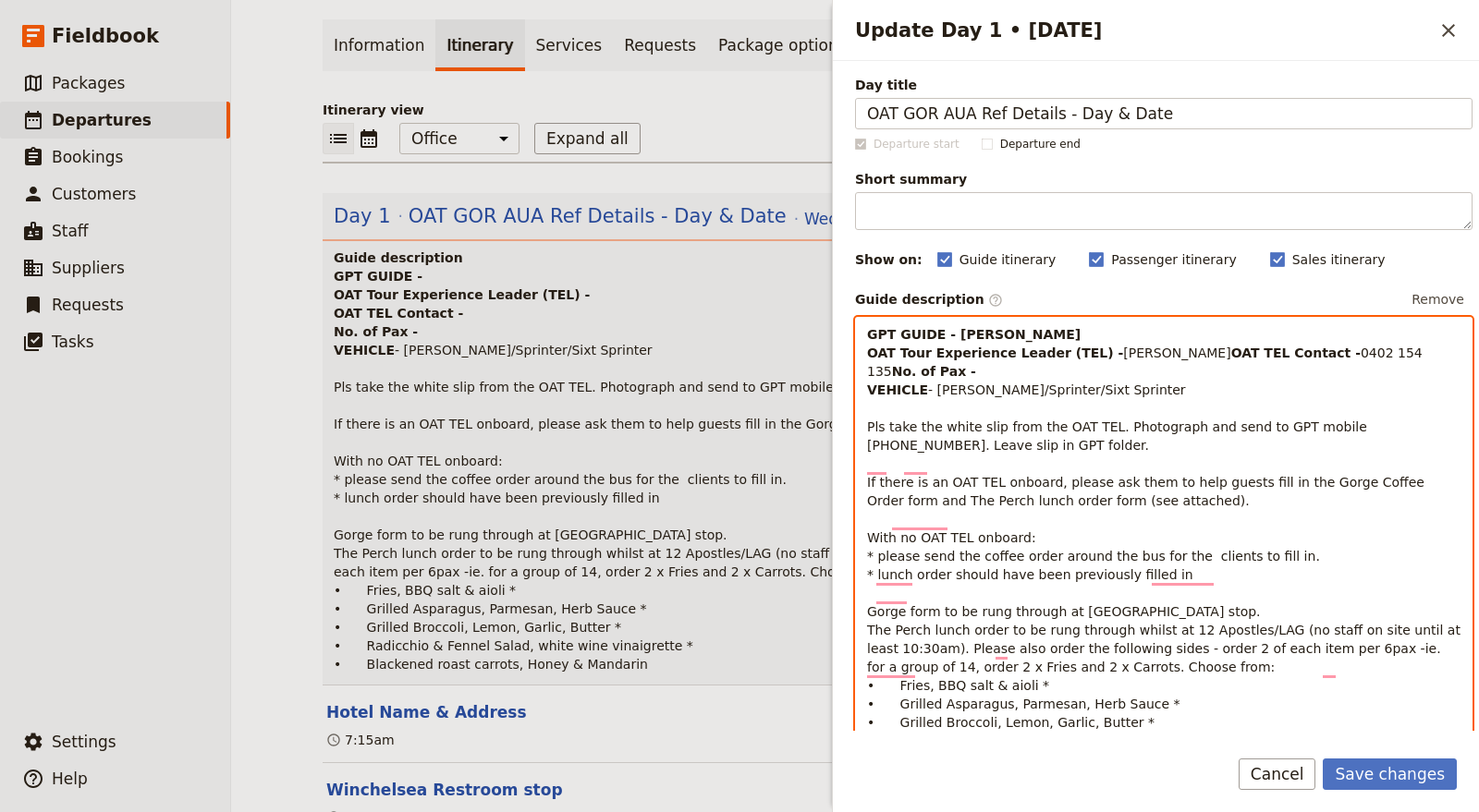
click at [984, 384] on p "GPT GUIDE - Steve A. OAT Tour Experience Leader (TEL) - Robyn Ball OAT TEL Cont…" at bounding box center [1164, 547] width 594 height 443
click at [959, 399] on span "- Rosa/Sprinter/Sixt Sprinter Pls take the white slip from the OAT TEL. Photogr…" at bounding box center [1166, 574] width 597 height 384
click at [962, 404] on span "- Rosa/Sprinter/Sixt Sprinter Pls take the white slip from the OAT TEL. Photogr…" at bounding box center [1166, 574] width 597 height 384
click at [980, 408] on span "- Sprinter/Sixt Sprinter Pls take the white slip from the OAT TEL. Photograph a…" at bounding box center [1166, 574] width 597 height 384
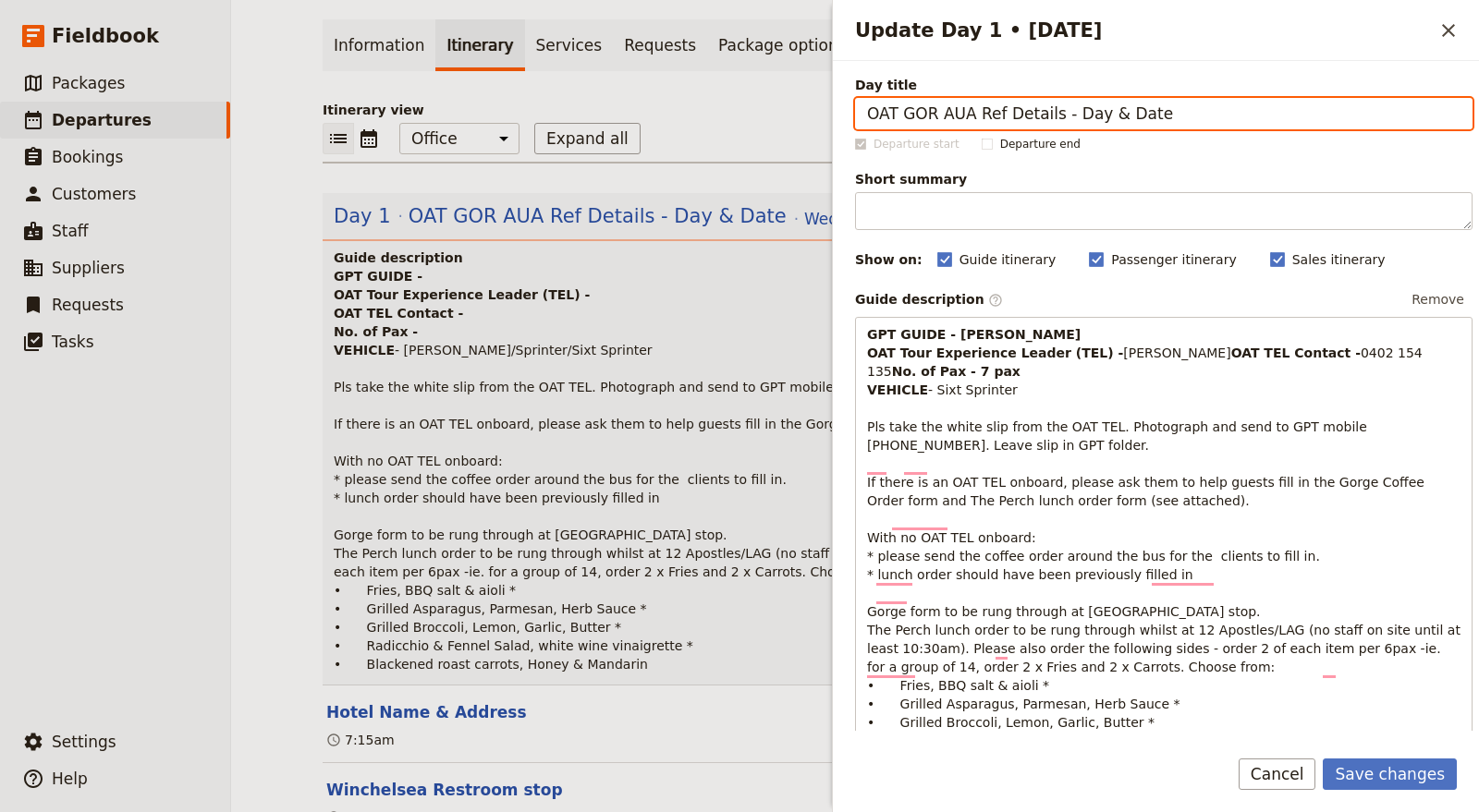
drag, startPoint x: 1043, startPoint y: 110, endPoint x: 974, endPoint y: 125, distance: 70.6
click at [974, 125] on input "OAT GOR AUA Ref Details - Day & Date" at bounding box center [1163, 114] width 618 height 32
click at [1035, 118] on input "OAT GOR AUA 10/11 - Day & Date" at bounding box center [1163, 114] width 618 height 32
drag, startPoint x: 1062, startPoint y: 109, endPoint x: 1117, endPoint y: 125, distance: 57.3
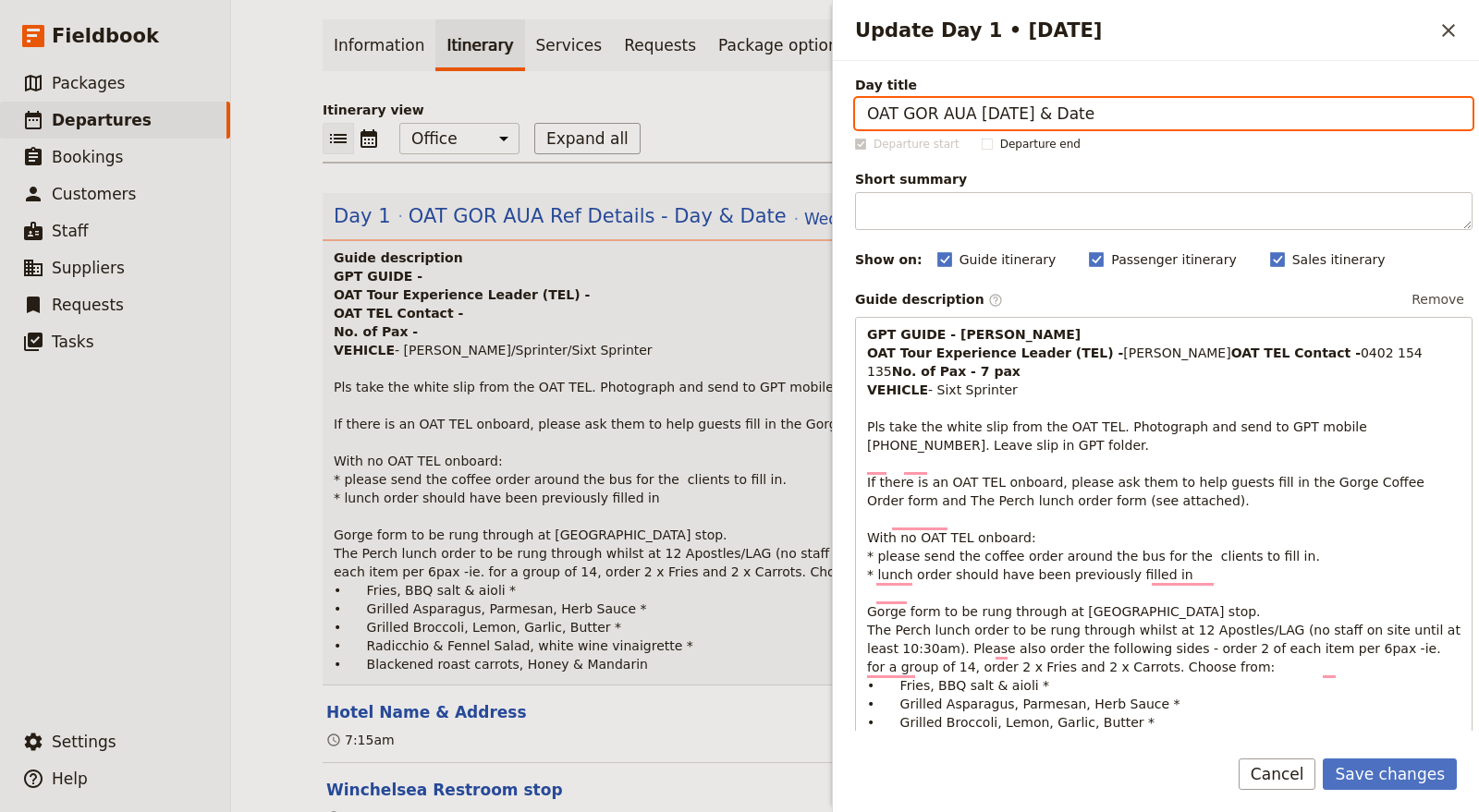
click at [1117, 125] on input "OAT GOR AUA 10/11 - Wed & Date" at bounding box center [1163, 114] width 618 height 32
type input "OAT GOR AUA 10/11 - Wed 15 Oct"
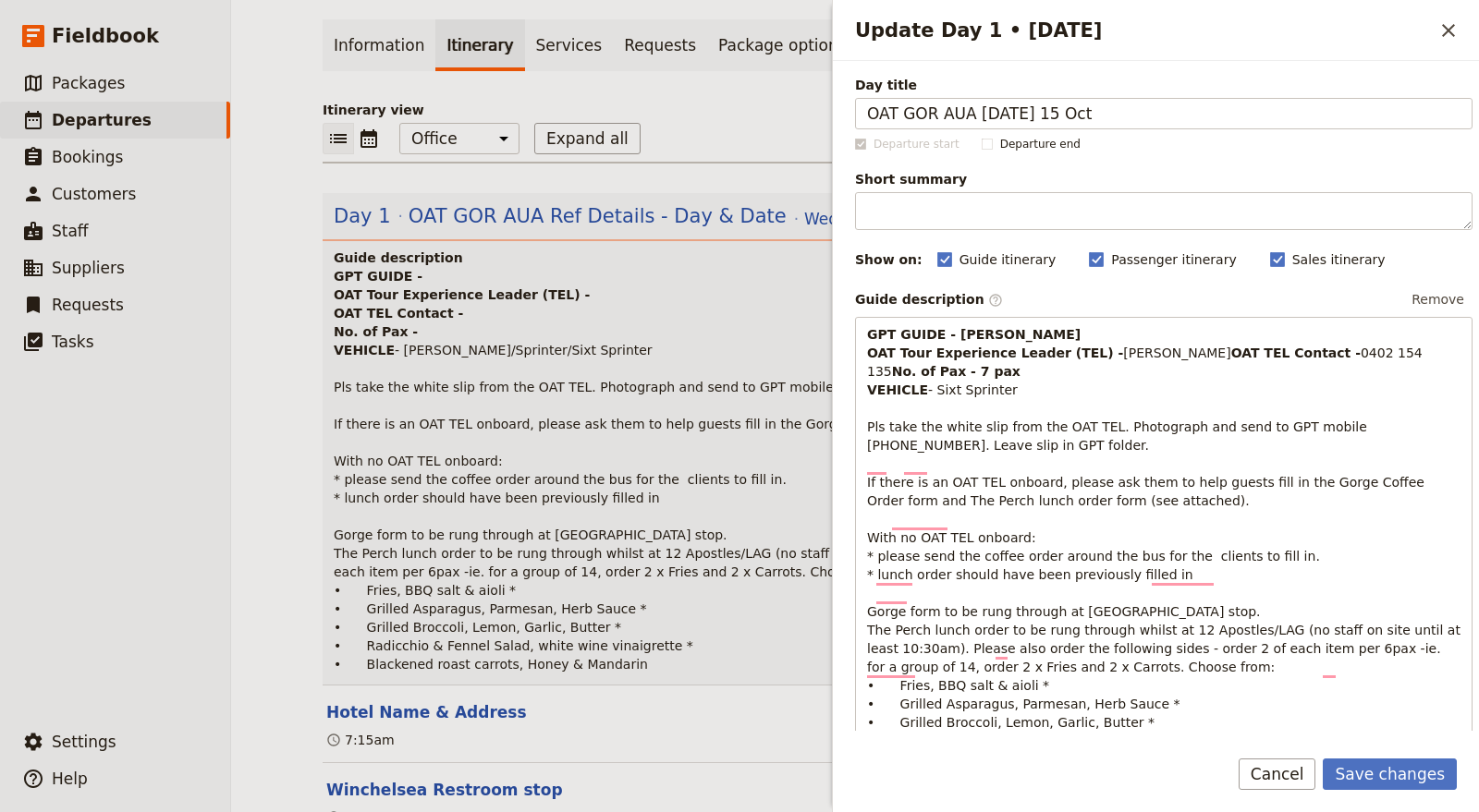
drag, startPoint x: 995, startPoint y: 311, endPoint x: 967, endPoint y: 309, distance: 28.1
click at [967, 309] on div "Guide description ​ Remove GPT GUIDE - Steve A. OAT Tour Experience Leader (TEL…" at bounding box center [1163, 542] width 618 height 514
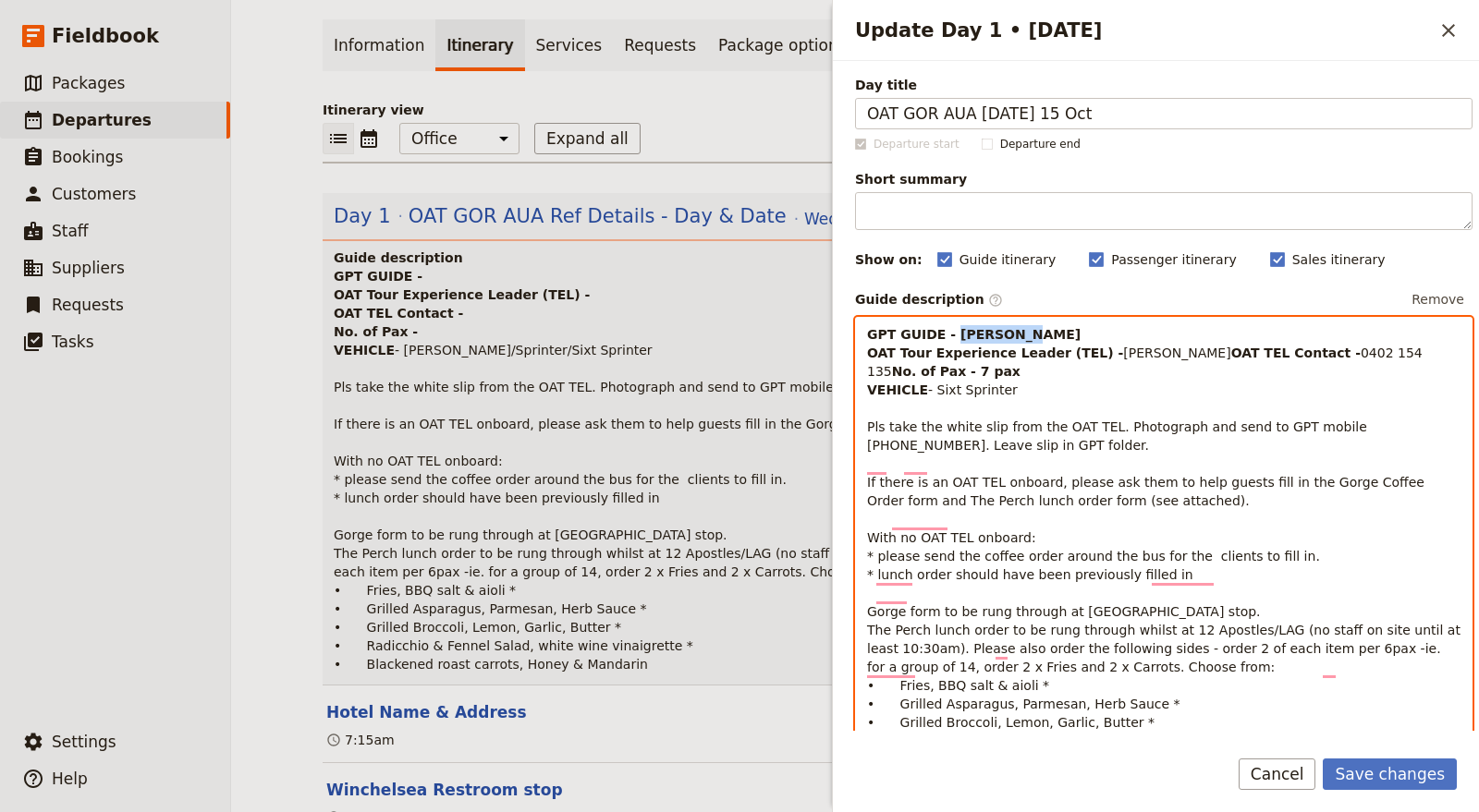
drag, startPoint x: 947, startPoint y: 330, endPoint x: 1000, endPoint y: 336, distance: 53.3
click at [1000, 336] on p "GPT GUIDE - Steve A. OAT Tour Experience Leader (TEL) - Robyn Ball OAT TEL Cont…" at bounding box center [1164, 547] width 594 height 443
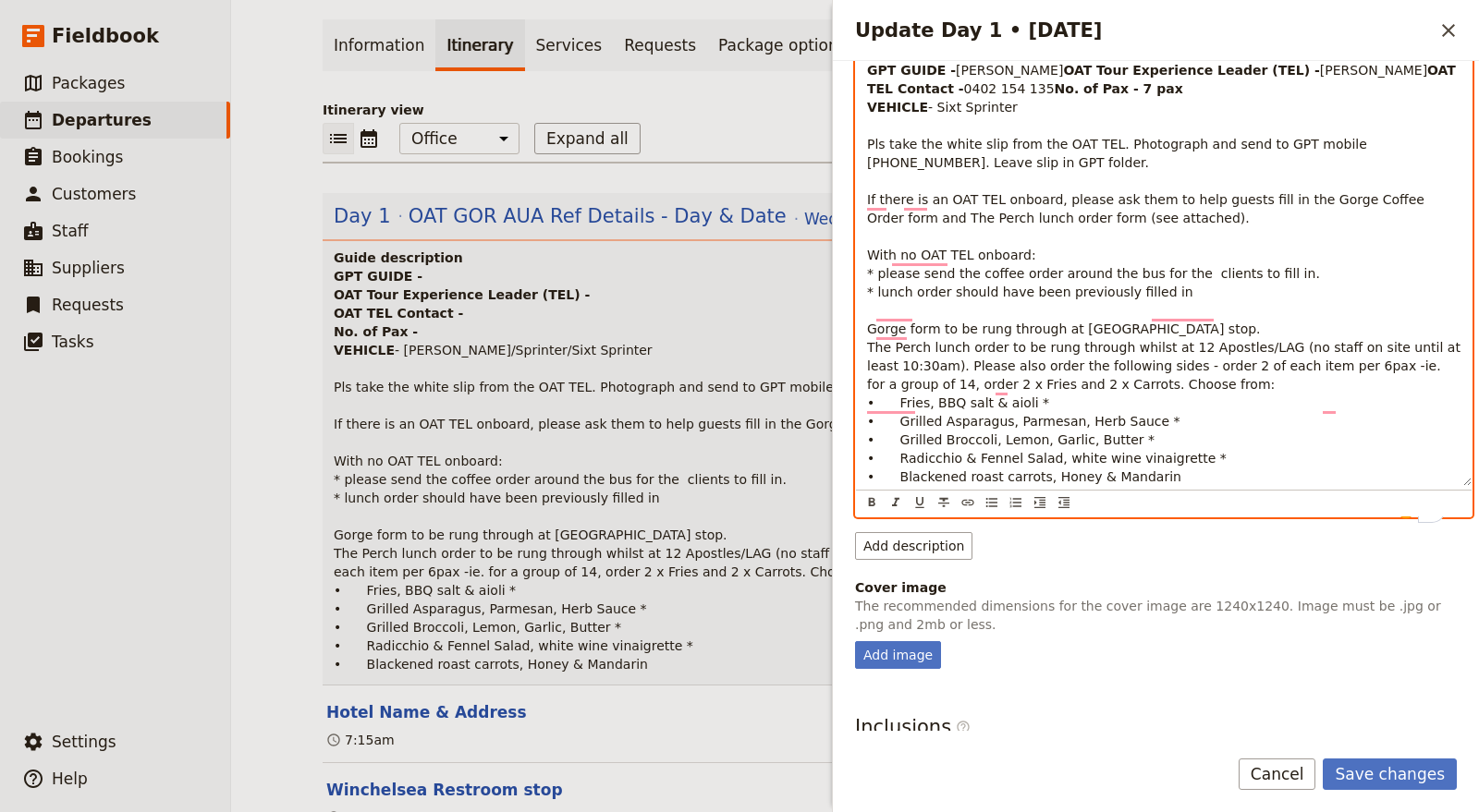
scroll to position [307, 0]
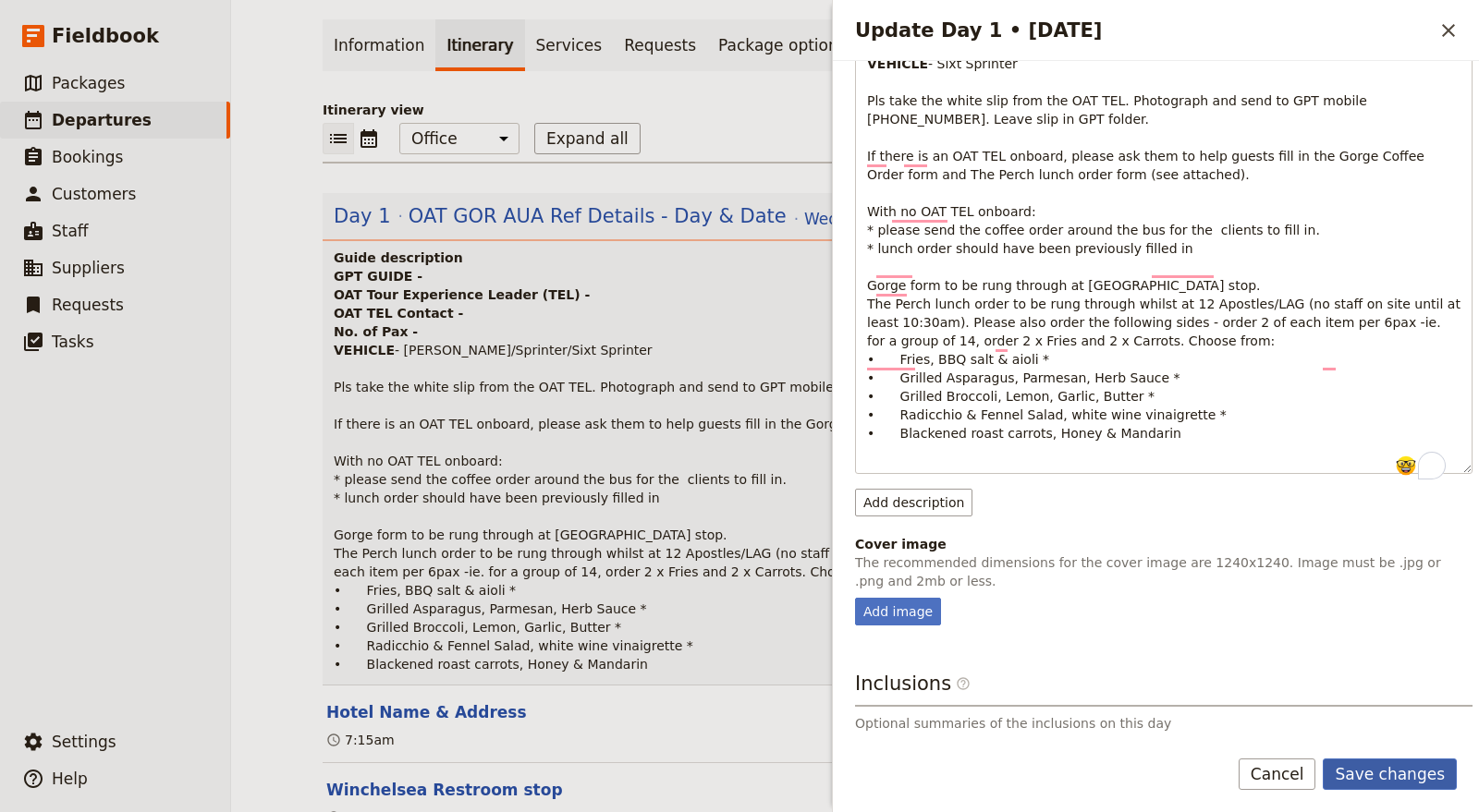
click at [1388, 773] on button "Save changes" at bounding box center [1389, 774] width 134 height 32
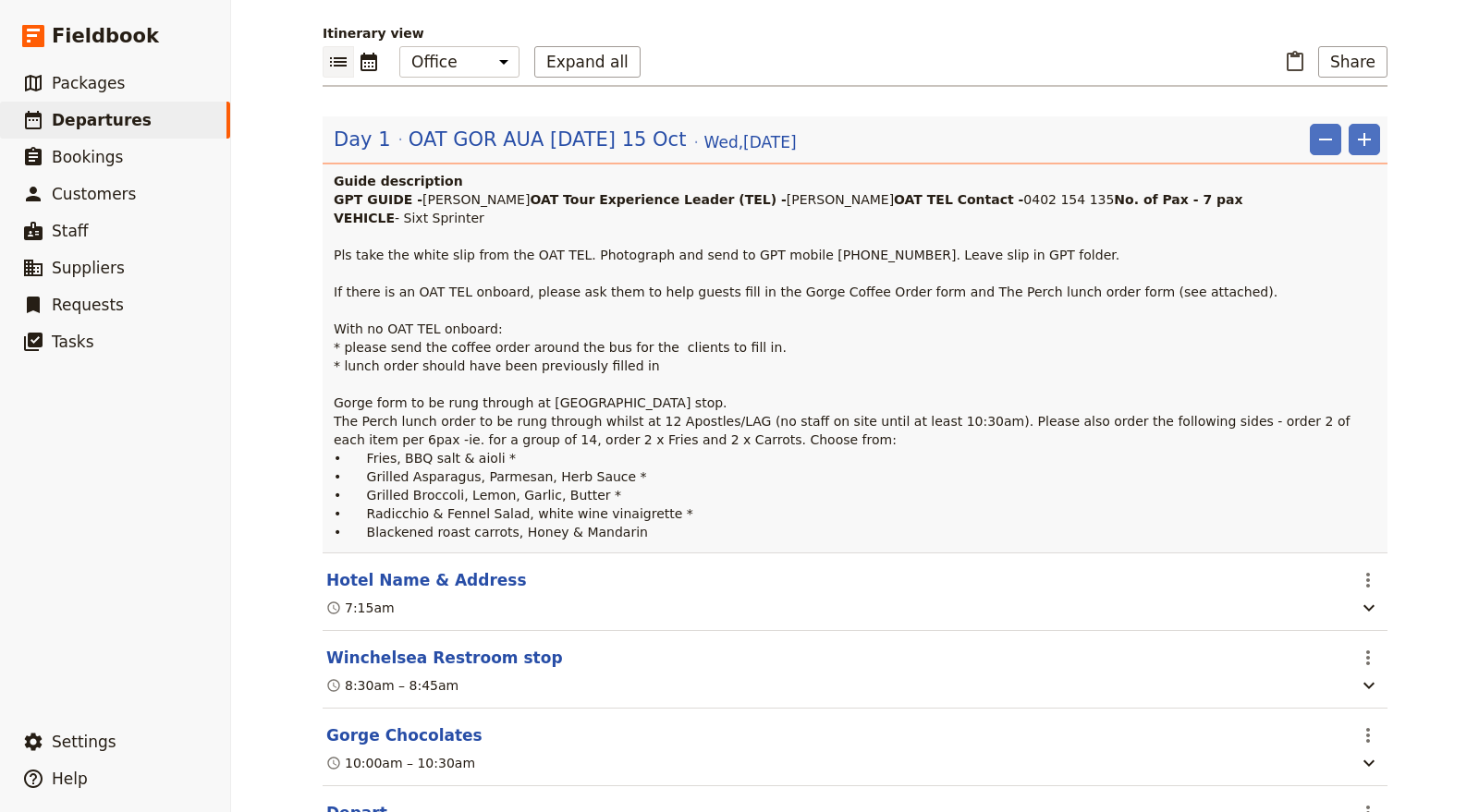
scroll to position [410, 0]
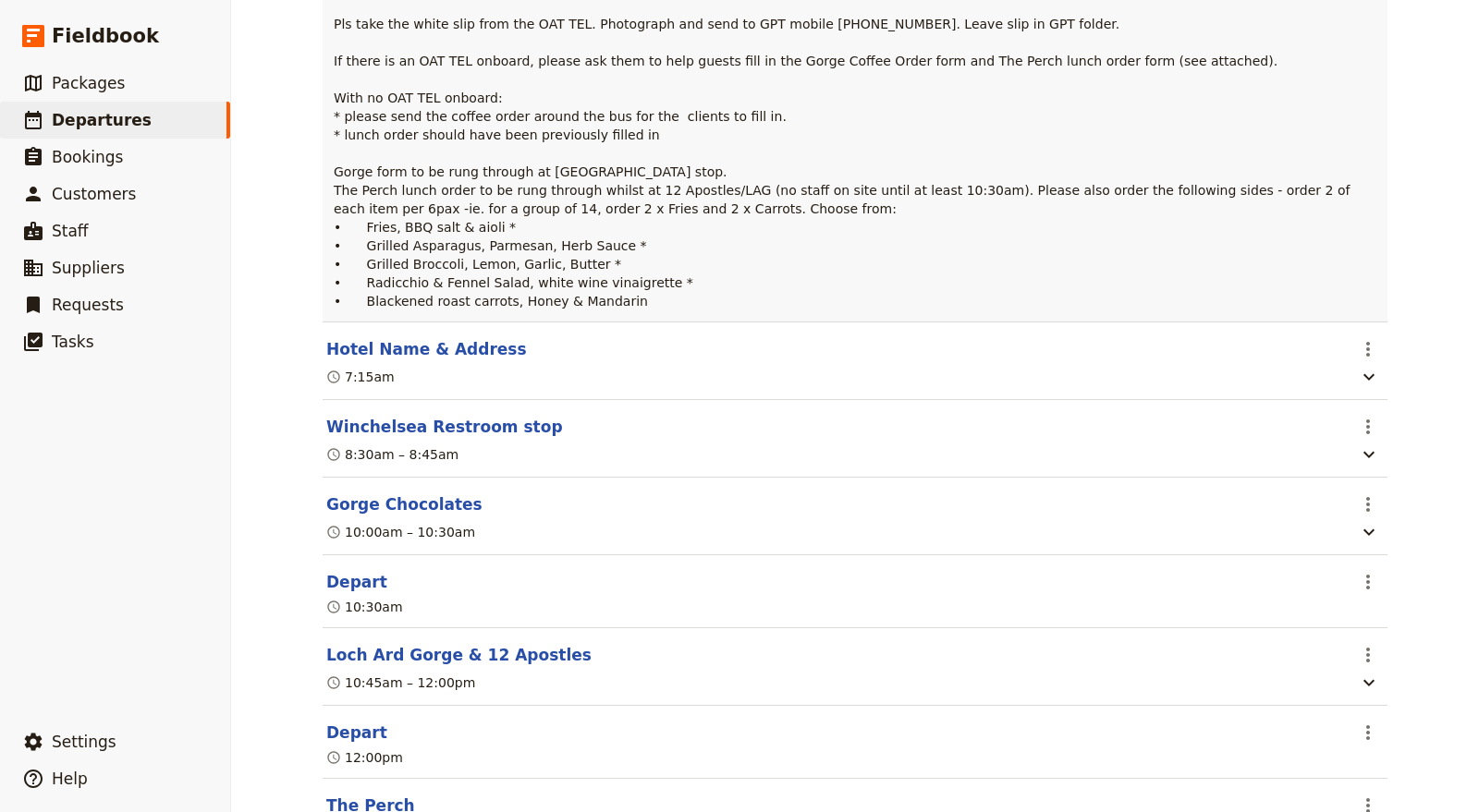
click at [1285, 360] on header "Hotel Name & Address" at bounding box center [835, 349] width 1018 height 22
click at [1363, 360] on icon "Actions" at bounding box center [1367, 349] width 22 height 22
click at [1323, 444] on span "Edit this itinerary item" at bounding box center [1273, 442] width 145 height 18
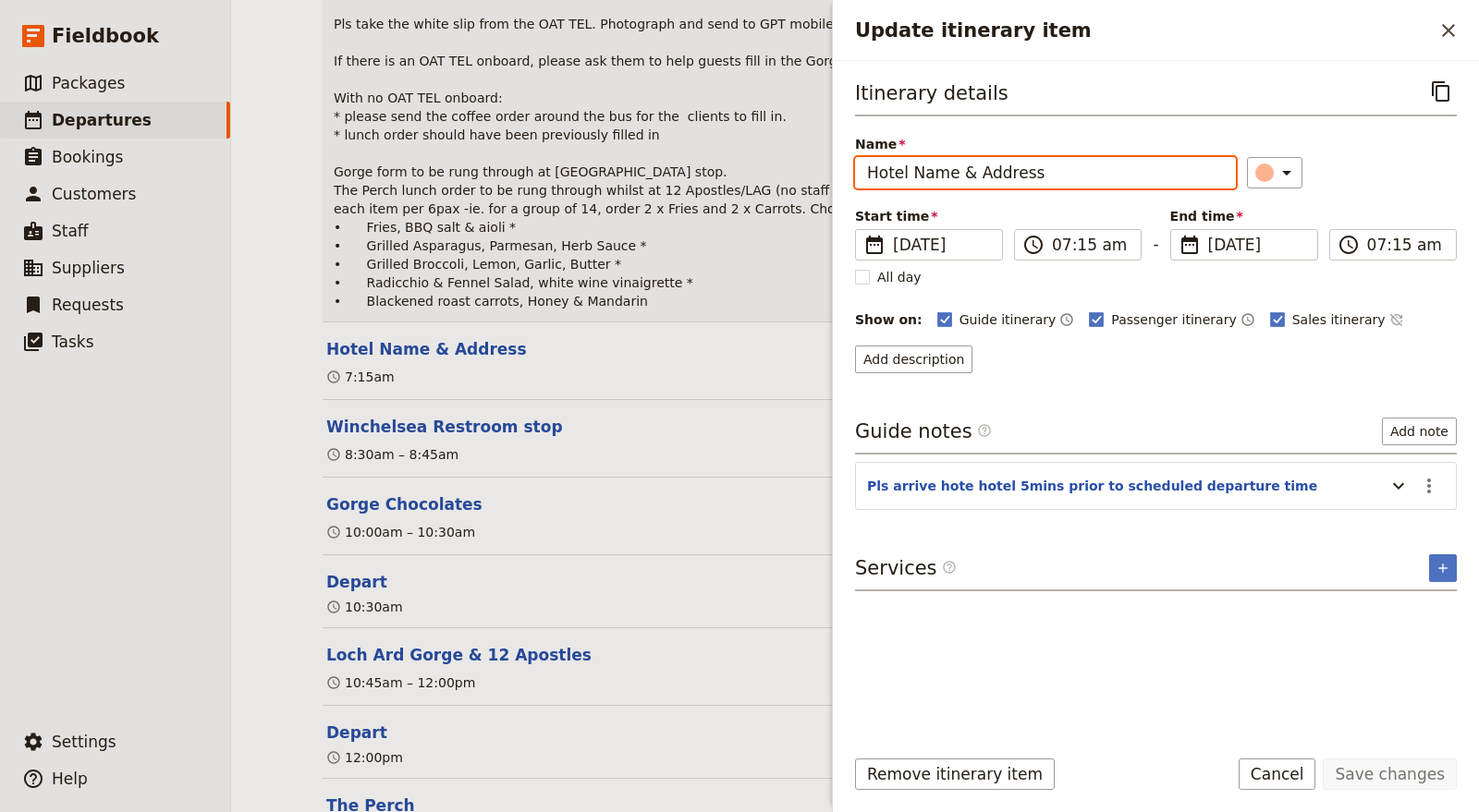
drag, startPoint x: 1045, startPoint y: 168, endPoint x: 786, endPoint y: 154, distance: 259.4
click at [786, 154] on div "OAT NEW GOR AUA1011 ​ Scheduled 15 – 16 Oct 2025 2 days / 1 night 0/16 booked 0…" at bounding box center [855, 406] width 1248 height 812
paste input "Rendezvous Hotel Melbourne"
type input "Rendezvous Hotel Melbourne"
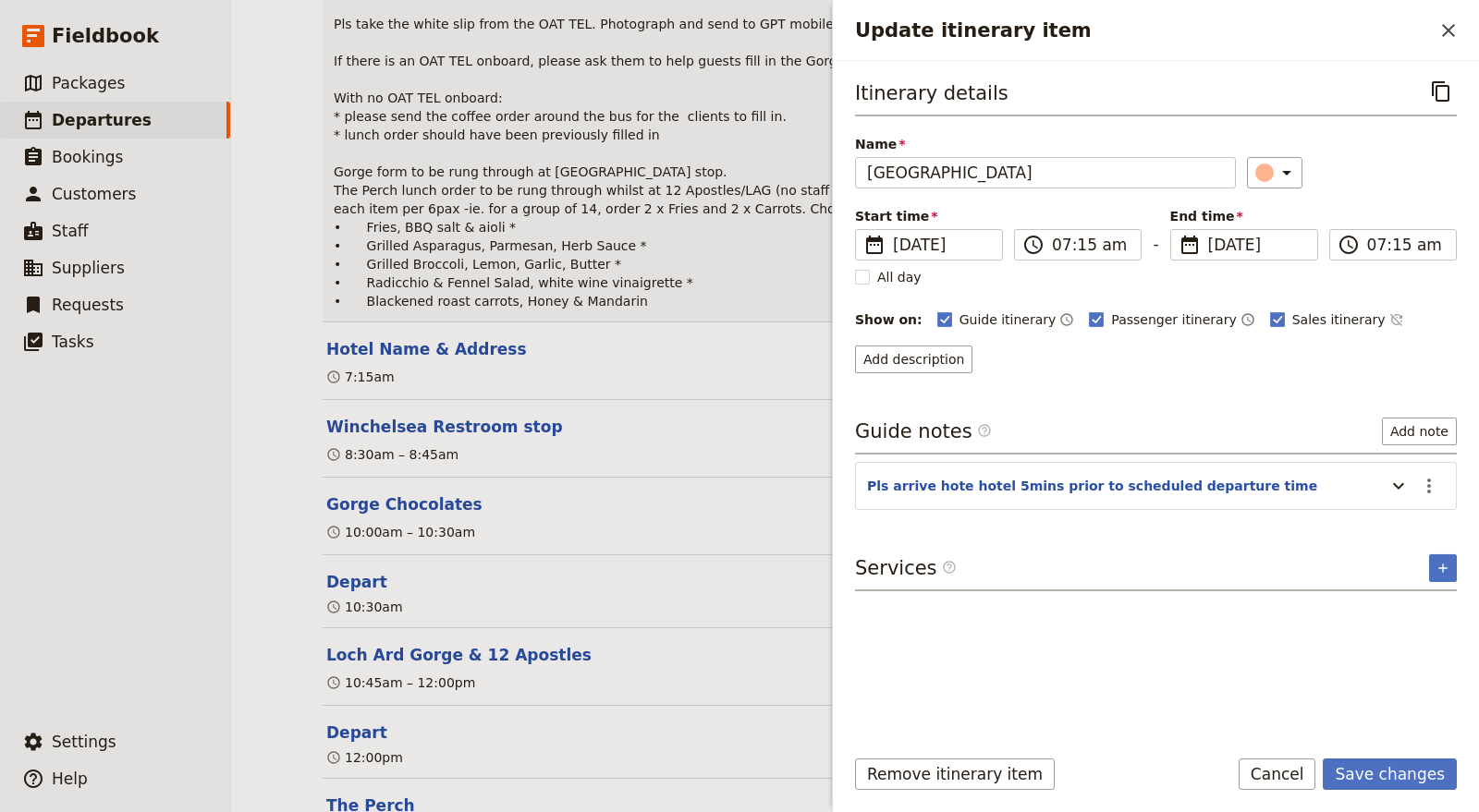
click at [1399, 791] on div "Remove itinerary item Save changes Cancel" at bounding box center [1155, 786] width 647 height 54
click at [1400, 774] on button "Save changes" at bounding box center [1389, 774] width 134 height 32
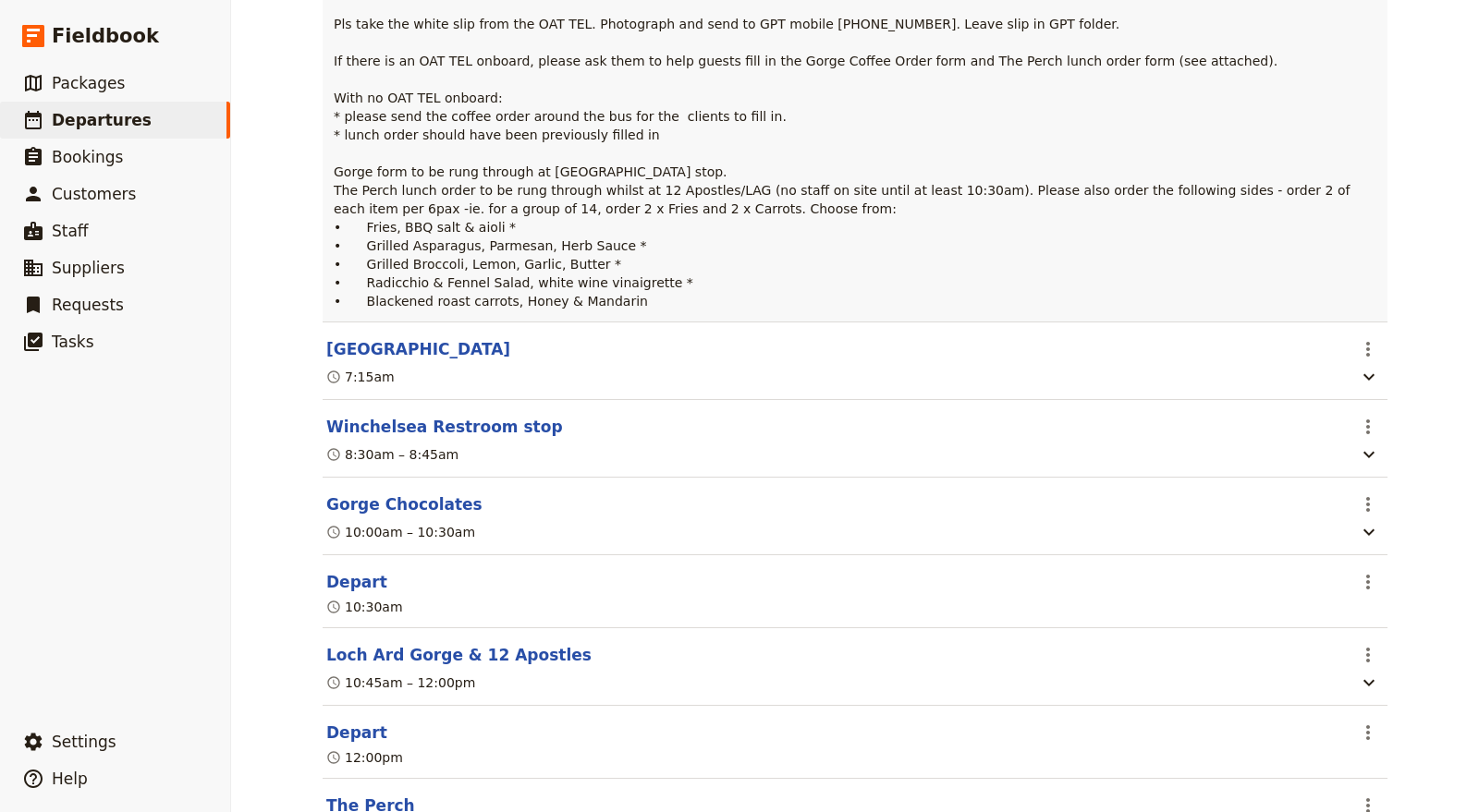
click at [1228, 360] on header "Rendezvous Hotel Melbourne" at bounding box center [835, 349] width 1018 height 22
click at [1282, 360] on header "Rendezvous Hotel Melbourne" at bounding box center [835, 349] width 1018 height 22
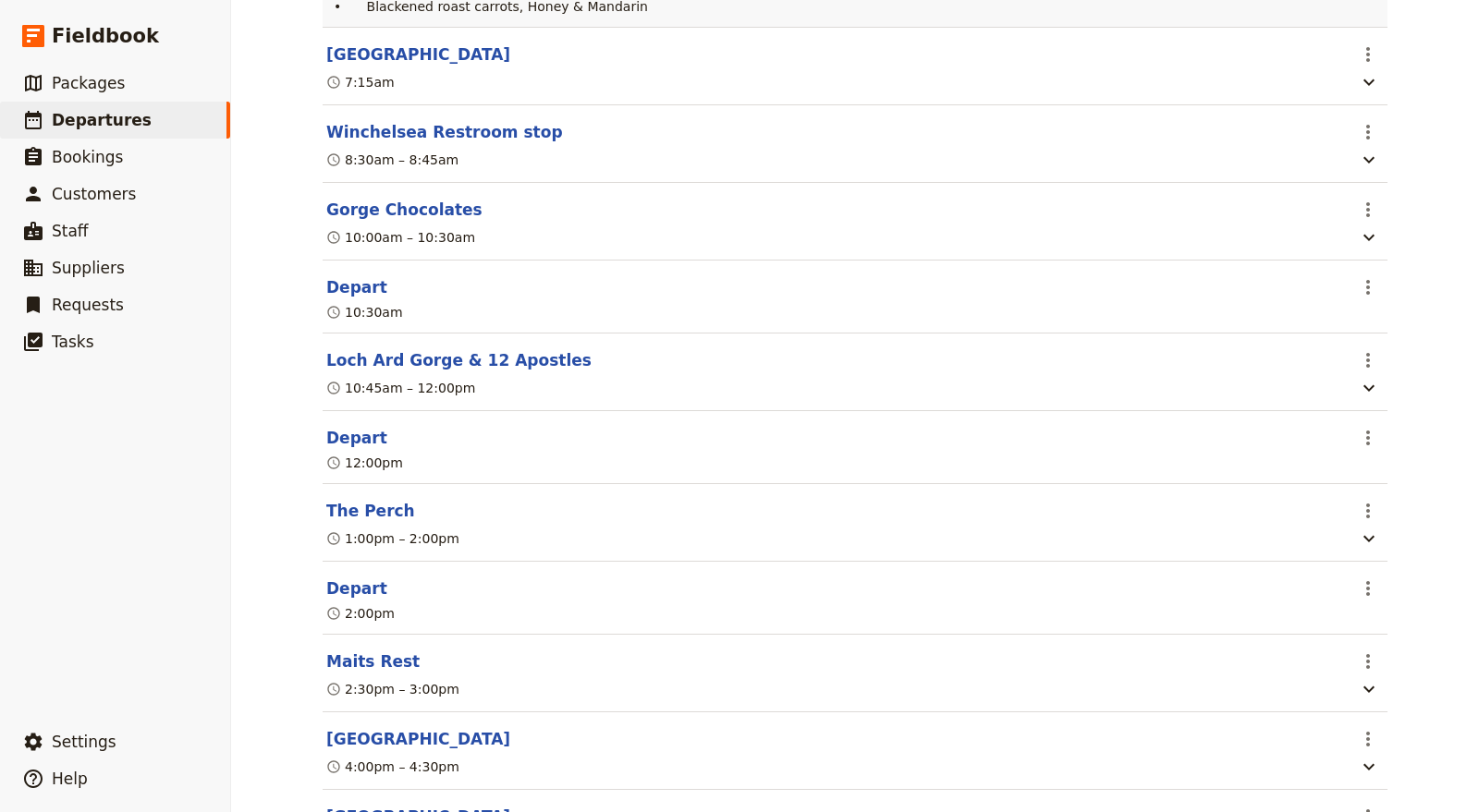
scroll to position [718, 0]
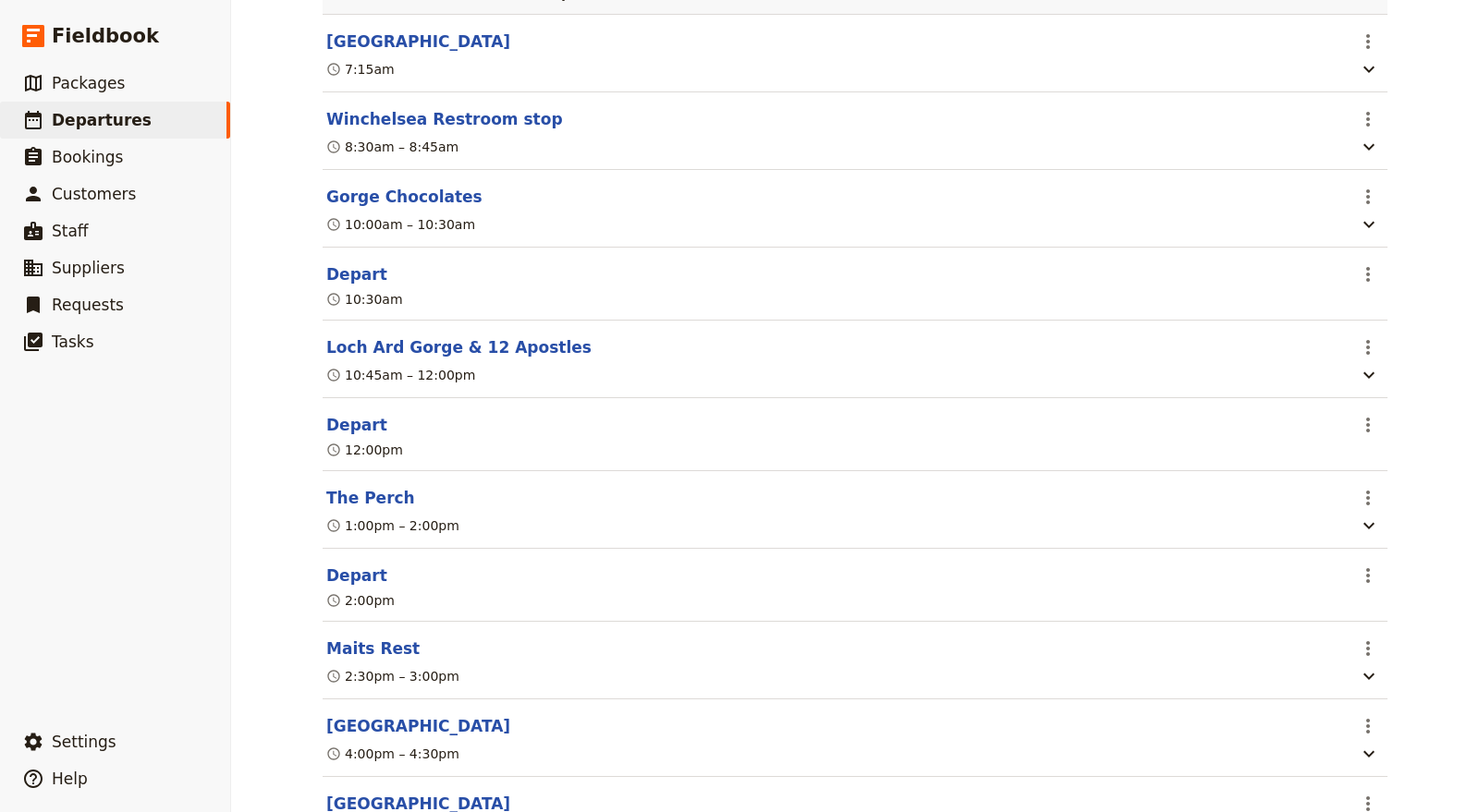
click at [549, 549] on section "The Perch ​ 1:00pm – 2:00pm" at bounding box center [855, 510] width 1065 height 78
click at [1357, 510] on icon "Actions" at bounding box center [1367, 498] width 22 height 22
click at [1311, 578] on button "Edit this itinerary item" at bounding box center [1282, 590] width 185 height 26
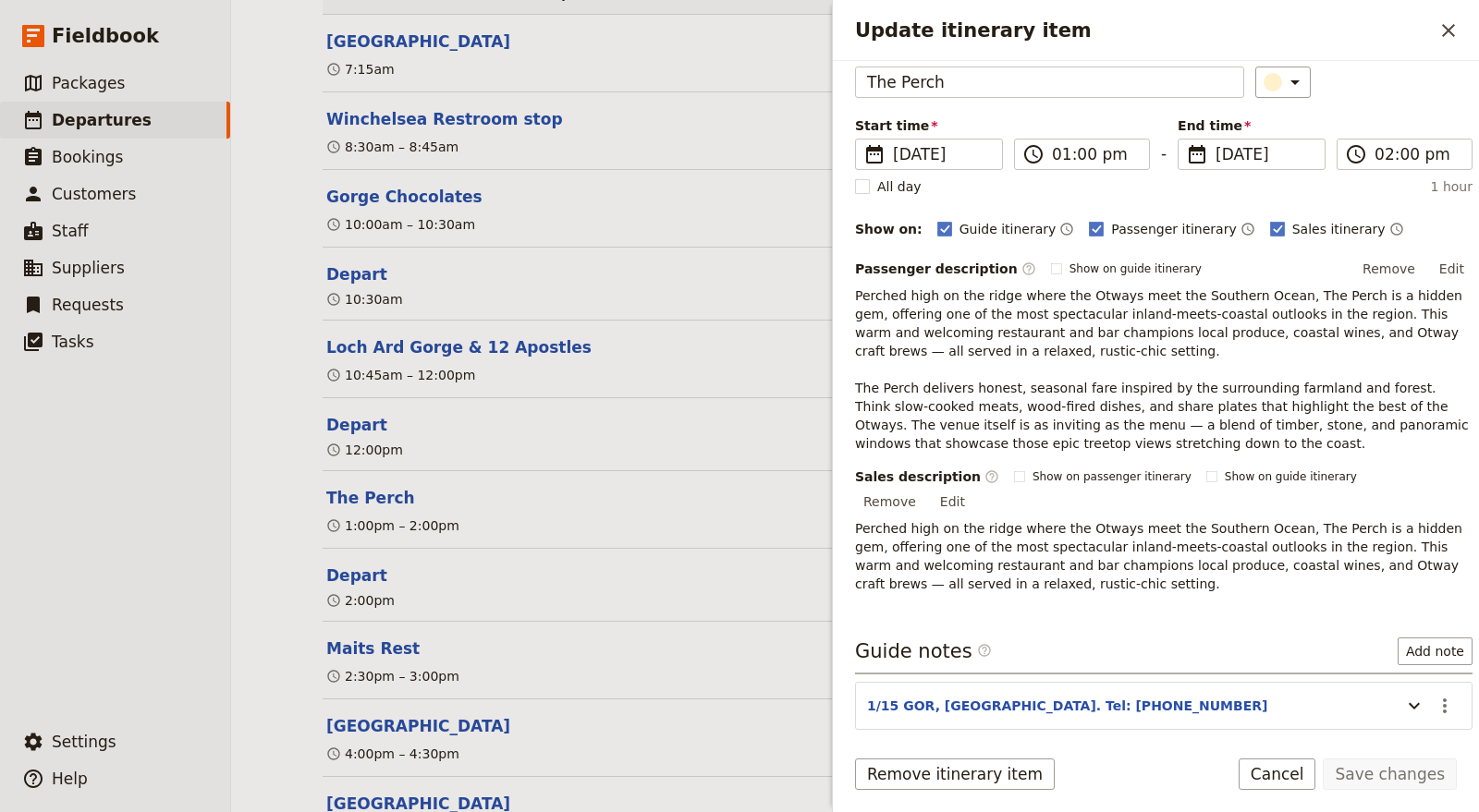
scroll to position [144, 0]
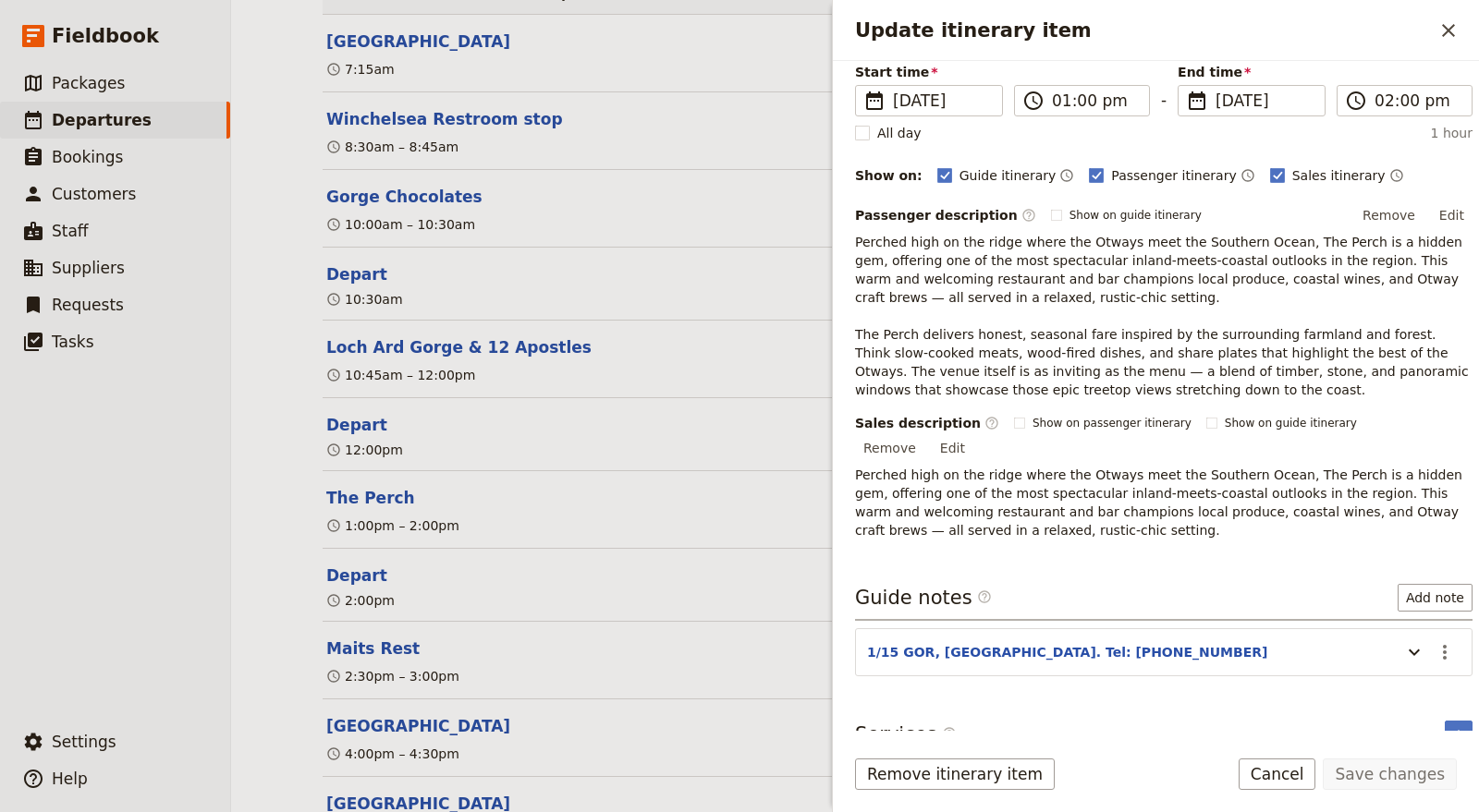
click at [1296, 643] on header "1/15 GOR, Lavers Hill. Tel: 5237 3110" at bounding box center [1129, 654] width 525 height 22
click at [1403, 642] on icon "Update itinerary item" at bounding box center [1413, 652] width 22 height 22
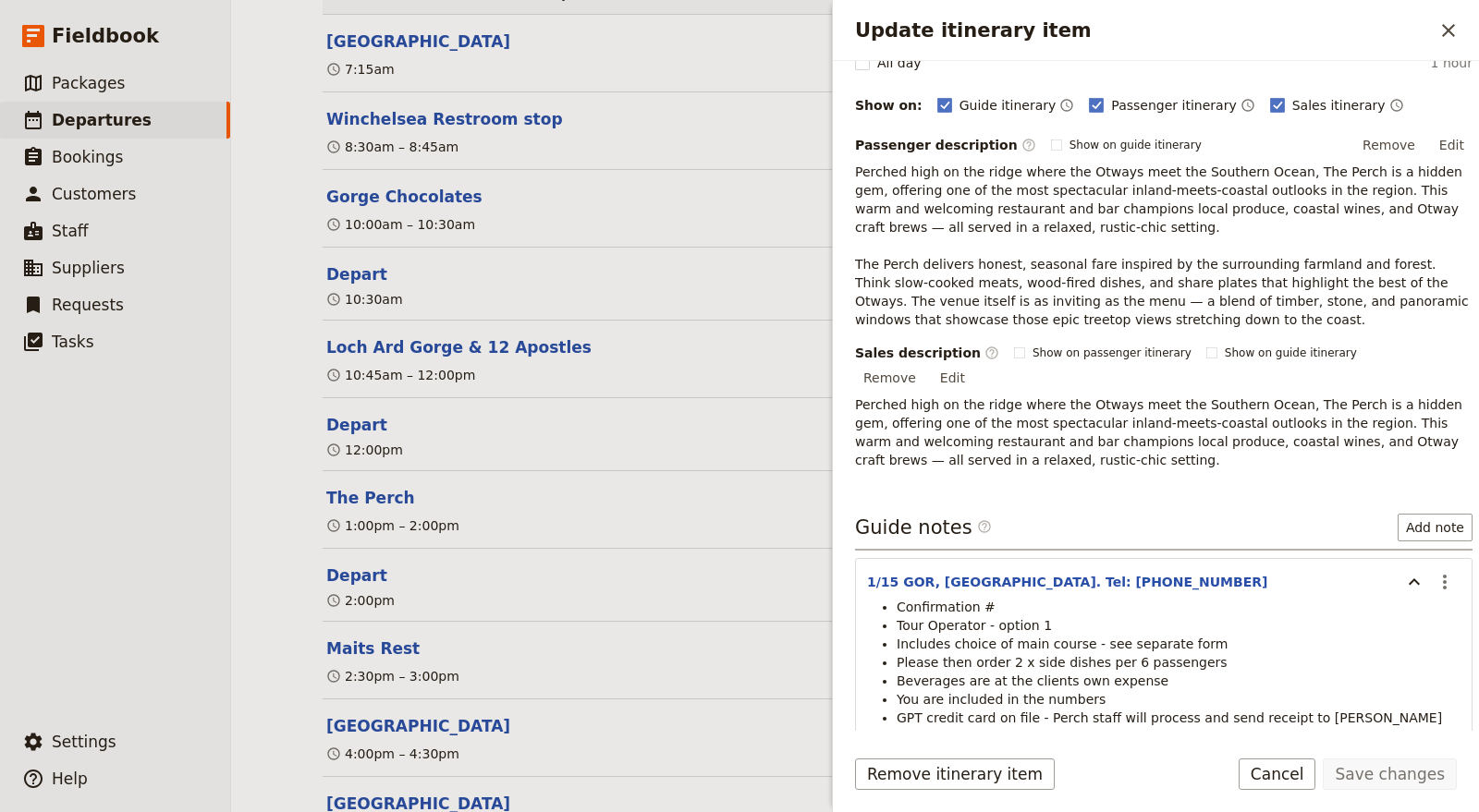
scroll to position [274, 0]
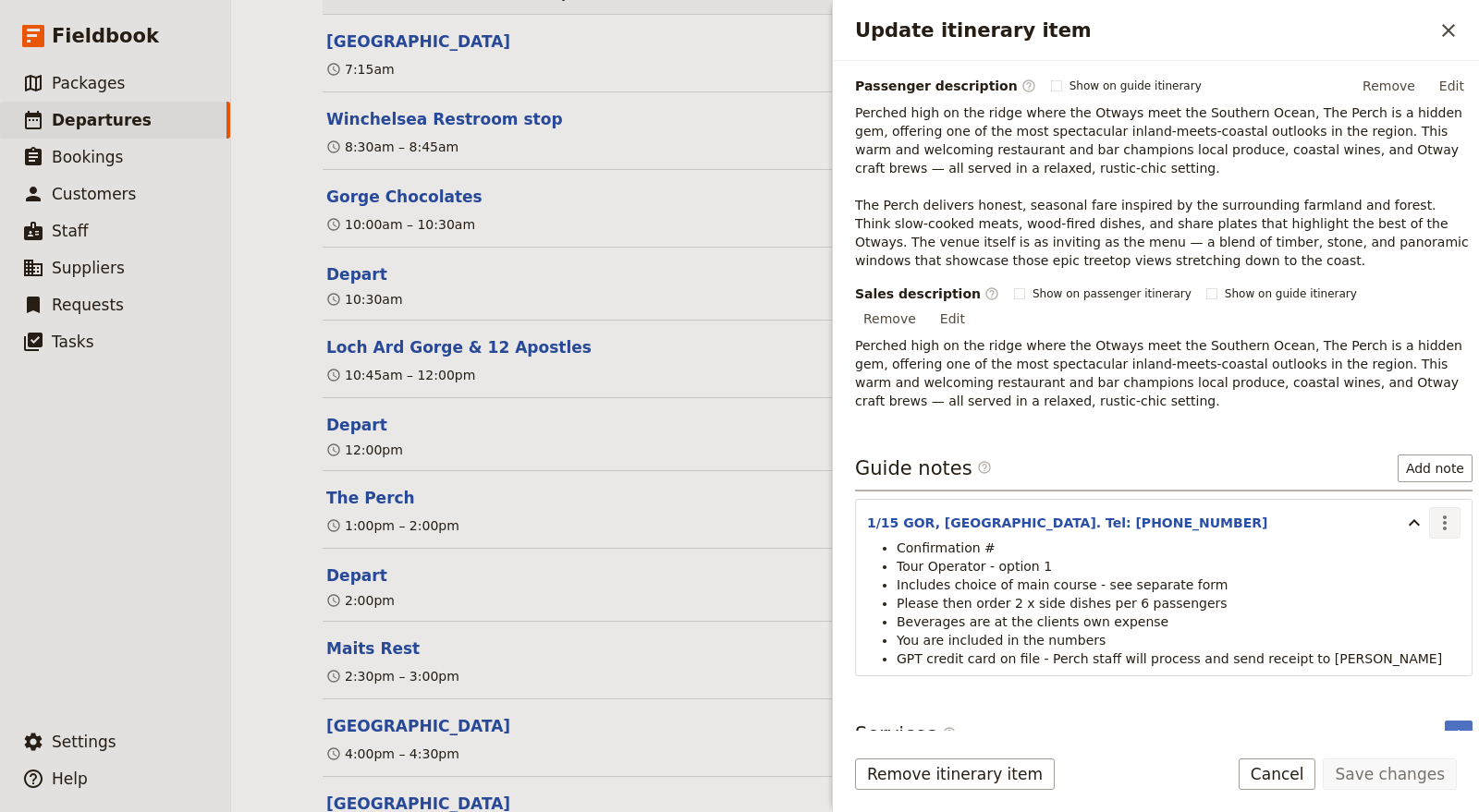
click at [1443, 515] on icon "Actions" at bounding box center [1445, 522] width 4 height 14
click at [1405, 535] on span "Edit note" at bounding box center [1376, 537] width 58 height 18
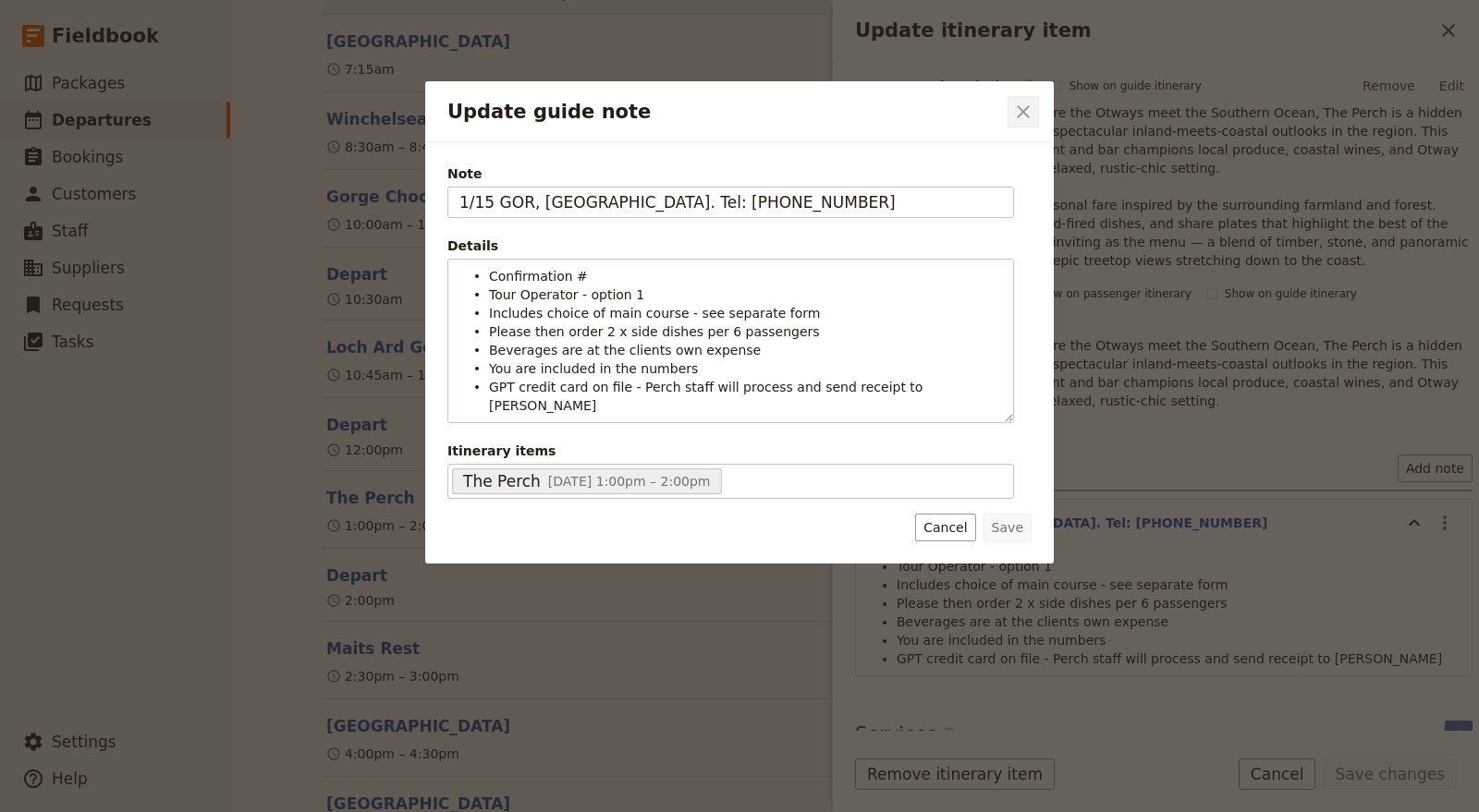
click at [1017, 99] on button "​" at bounding box center [1023, 112] width 32 height 32
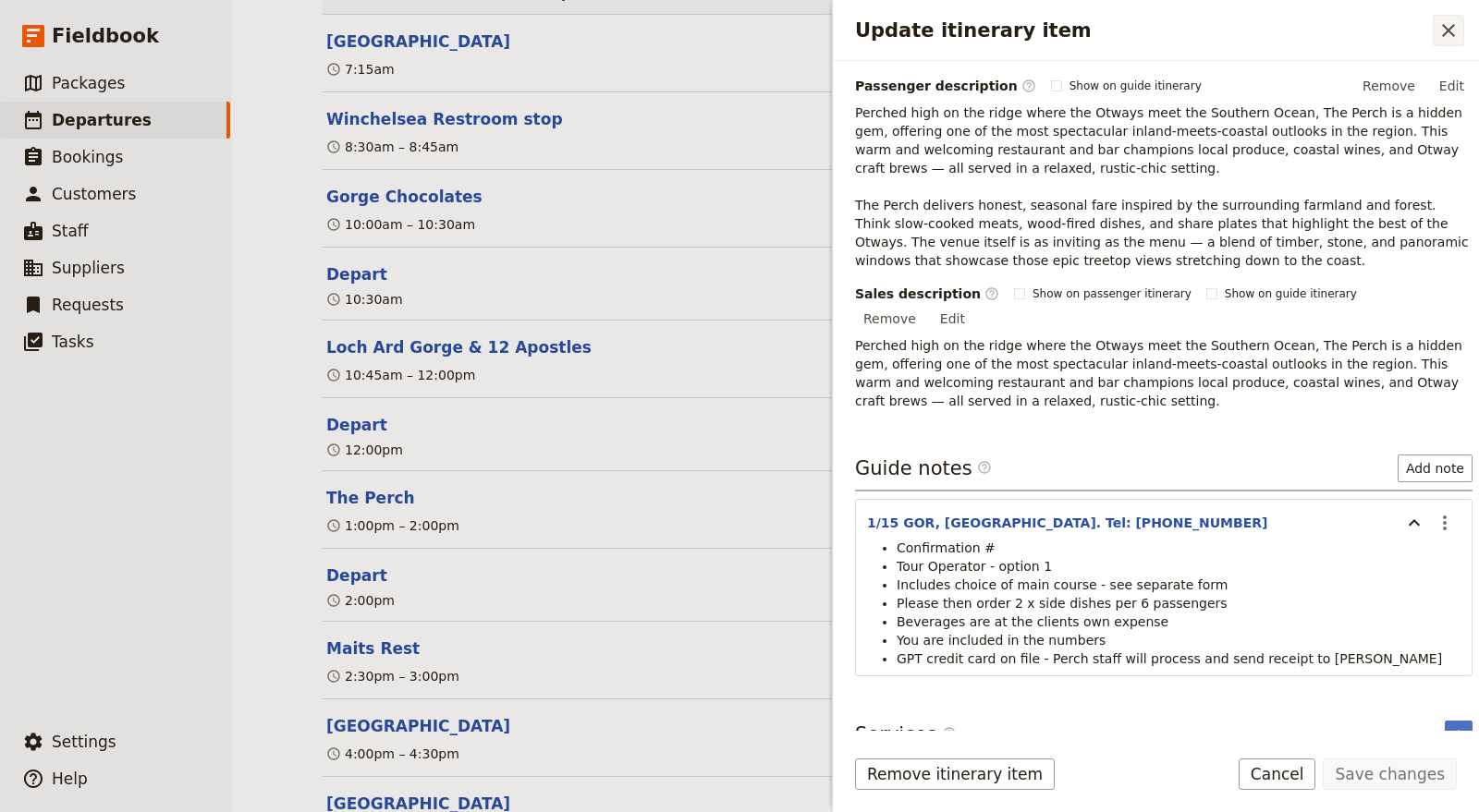
click at [1452, 27] on icon "Close drawer" at bounding box center [1448, 30] width 13 height 13
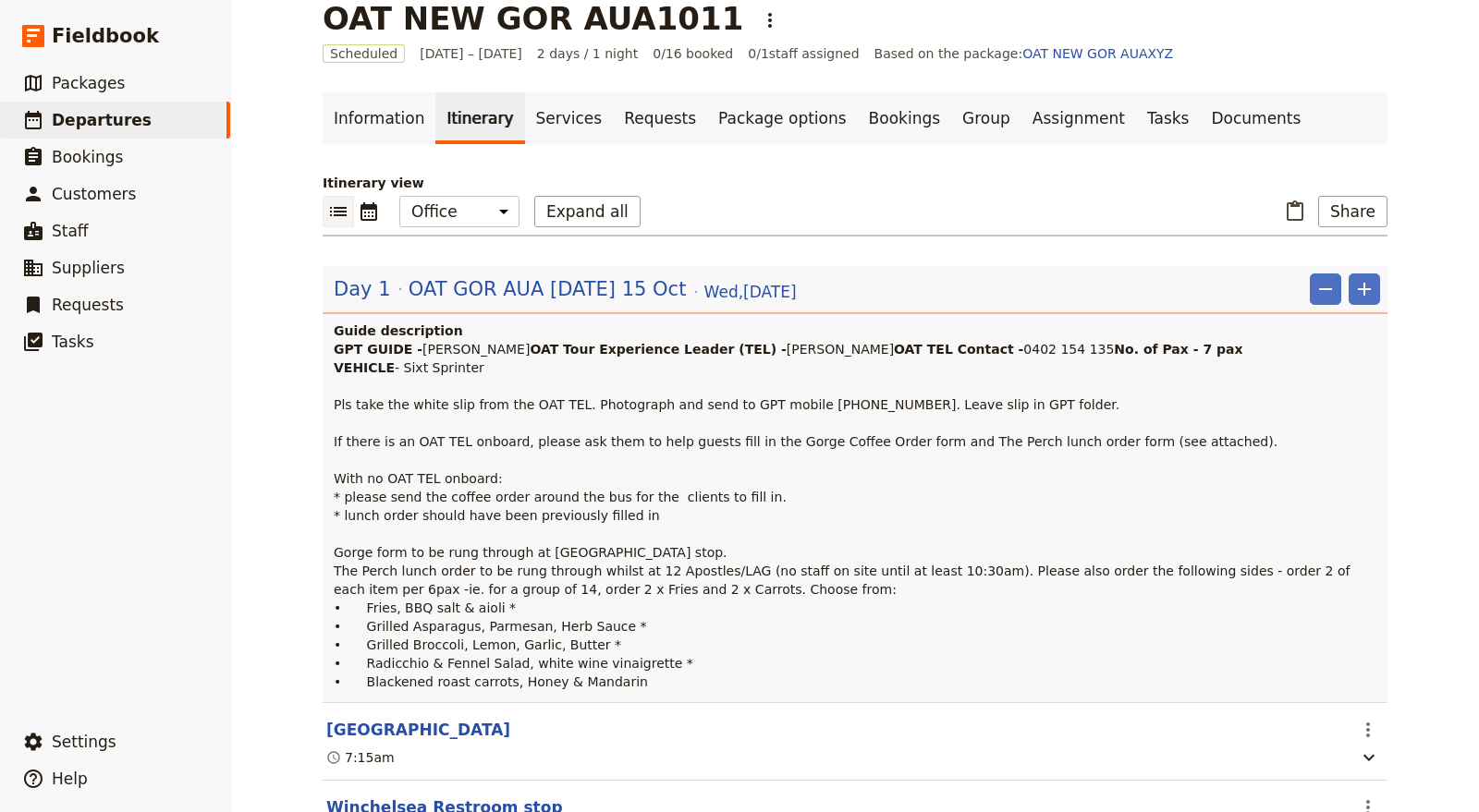
scroll to position [0, 0]
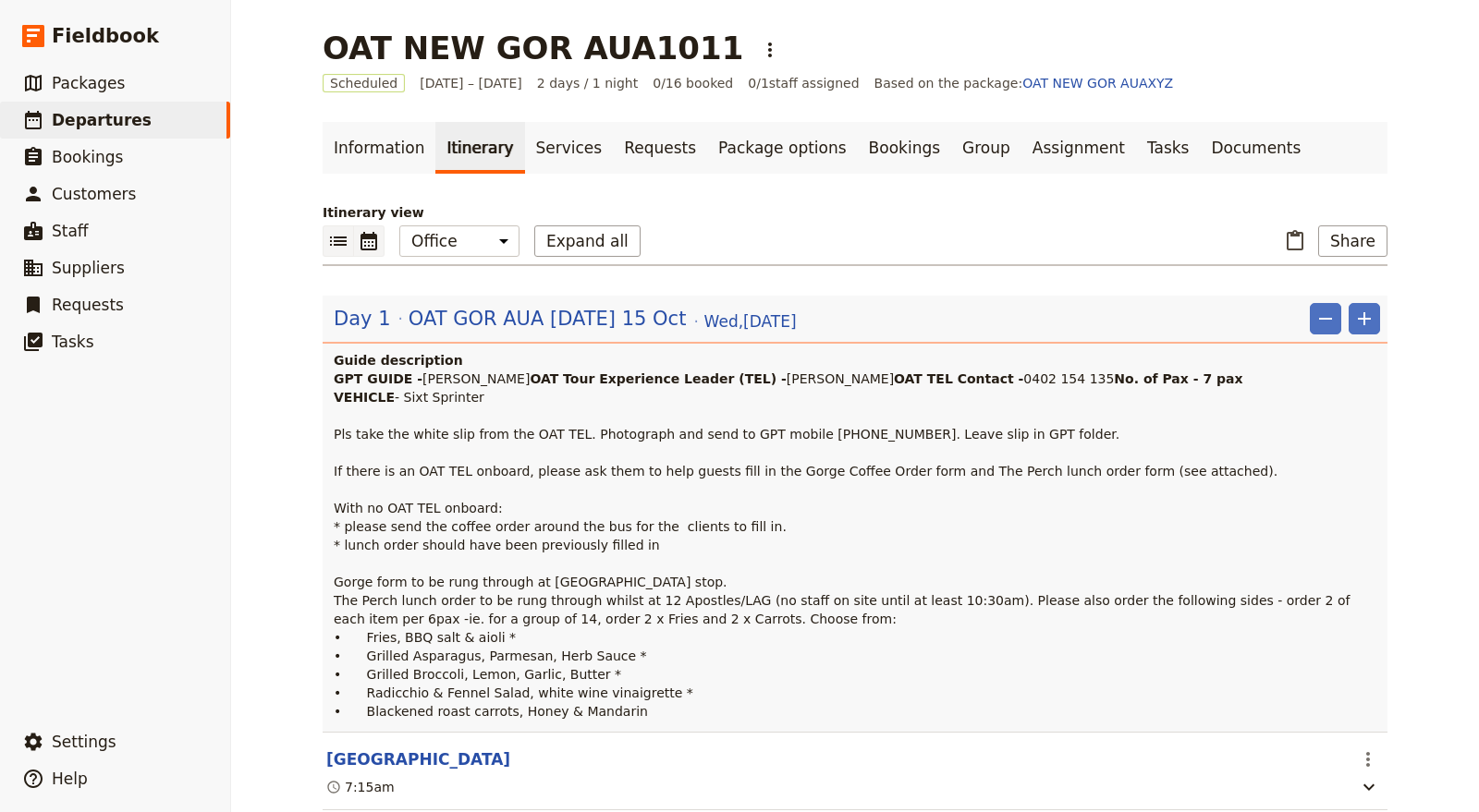
click at [360, 242] on icon "Calendar view" at bounding box center [368, 241] width 16 height 18
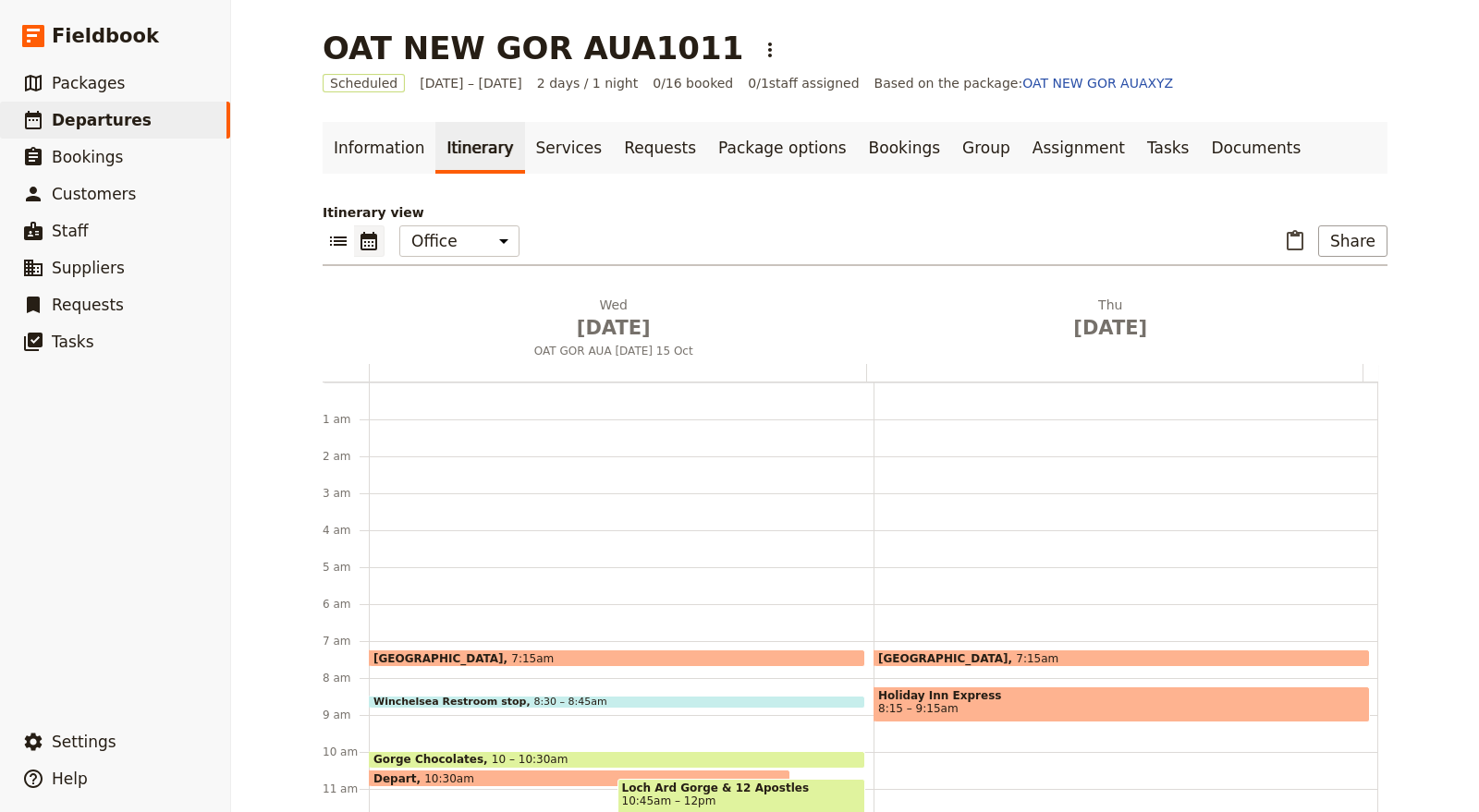
scroll to position [240, 0]
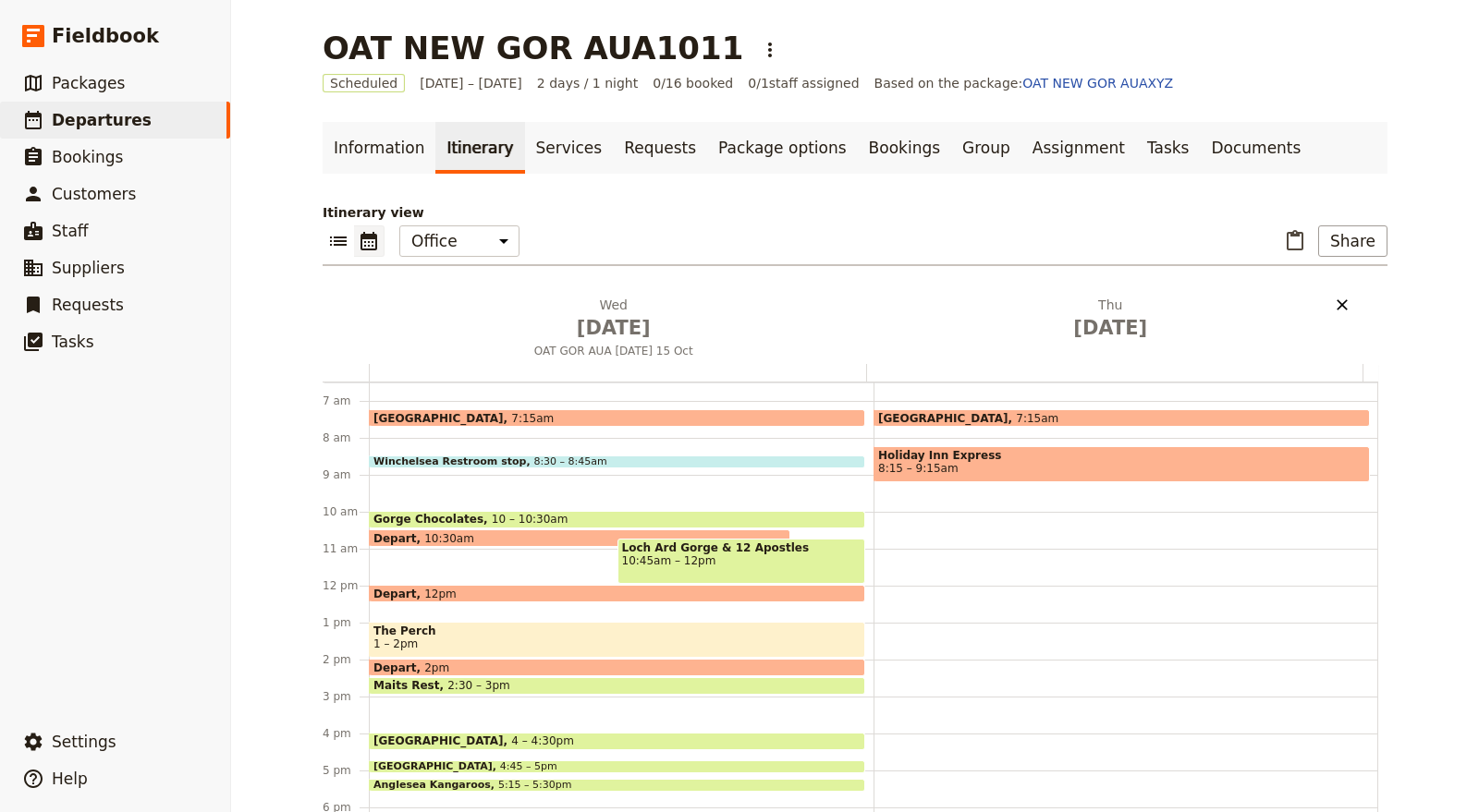
click at [1336, 302] on icon "Delete Thu Oct 16" at bounding box center [1342, 305] width 12 height 12
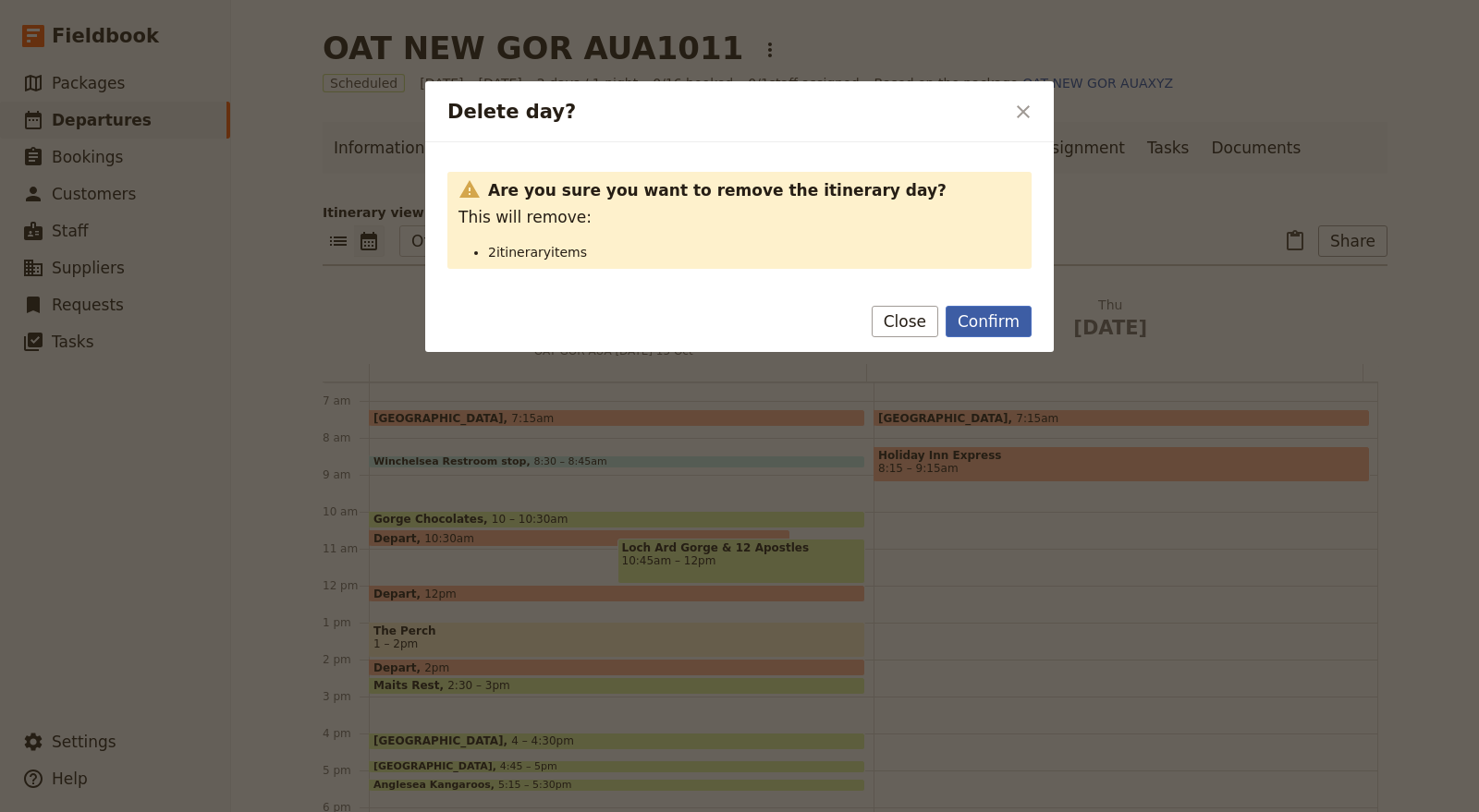
click at [995, 324] on button "Confirm" at bounding box center [988, 322] width 86 height 32
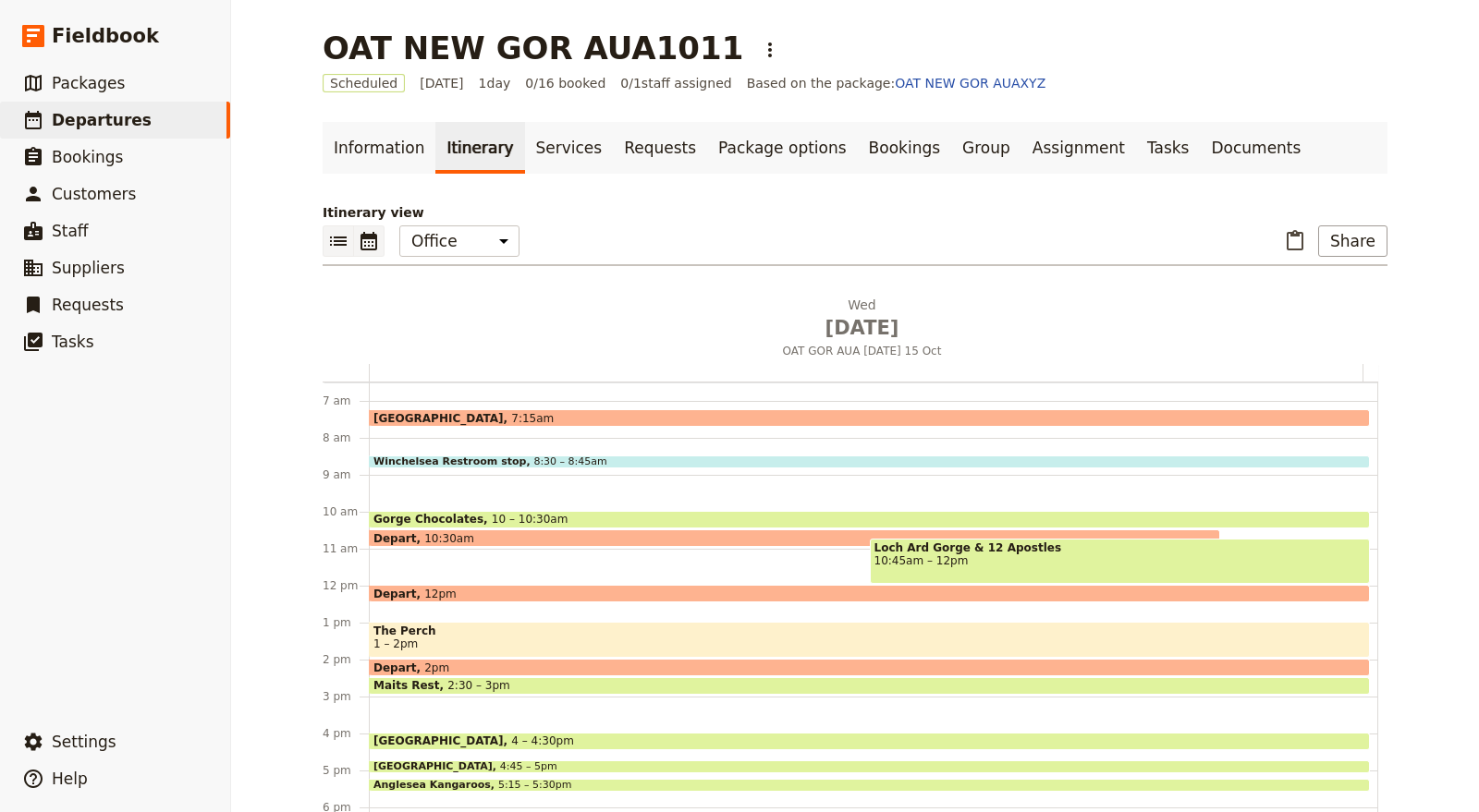
click at [338, 231] on icon "List view" at bounding box center [338, 241] width 22 height 22
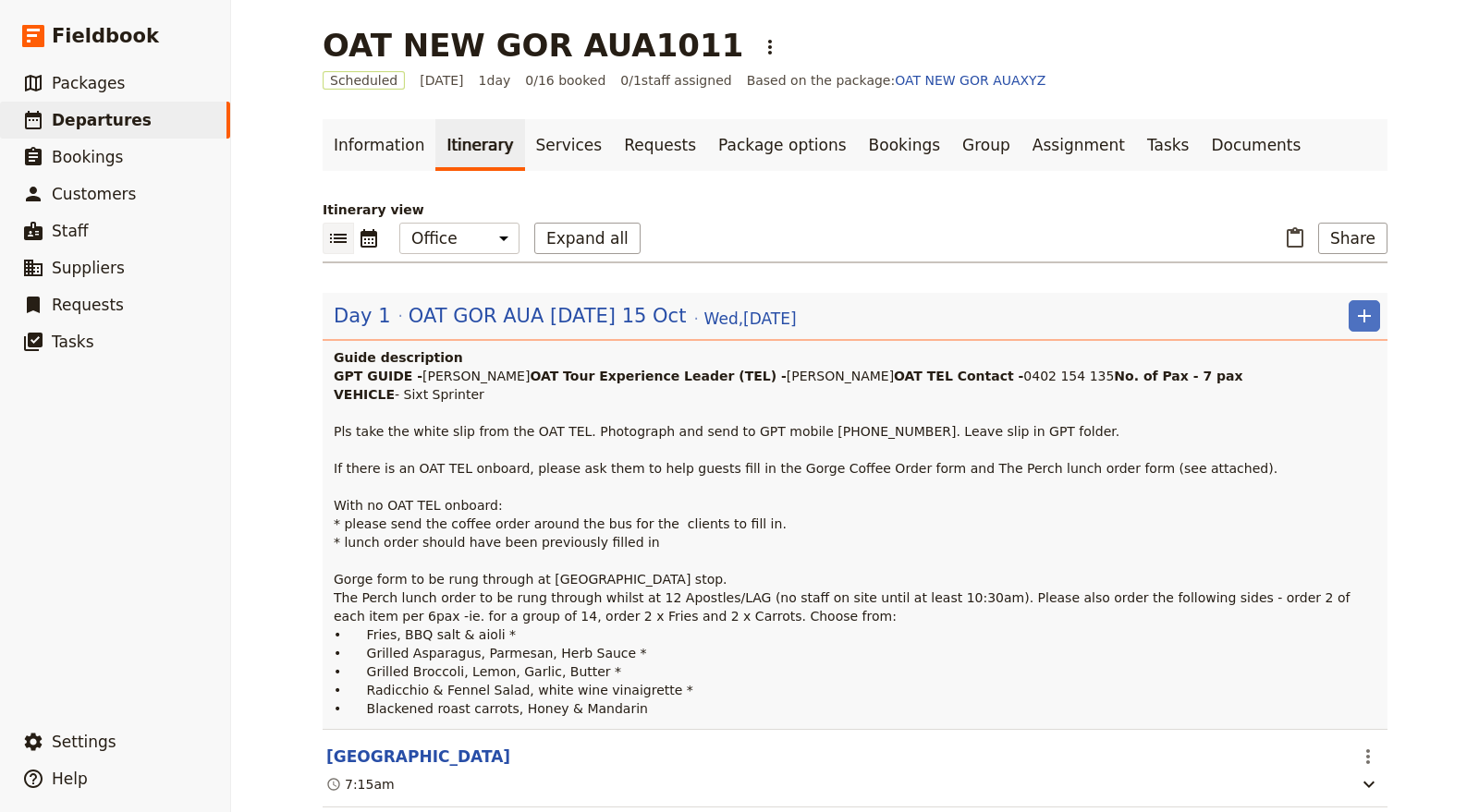
scroll to position [0, 0]
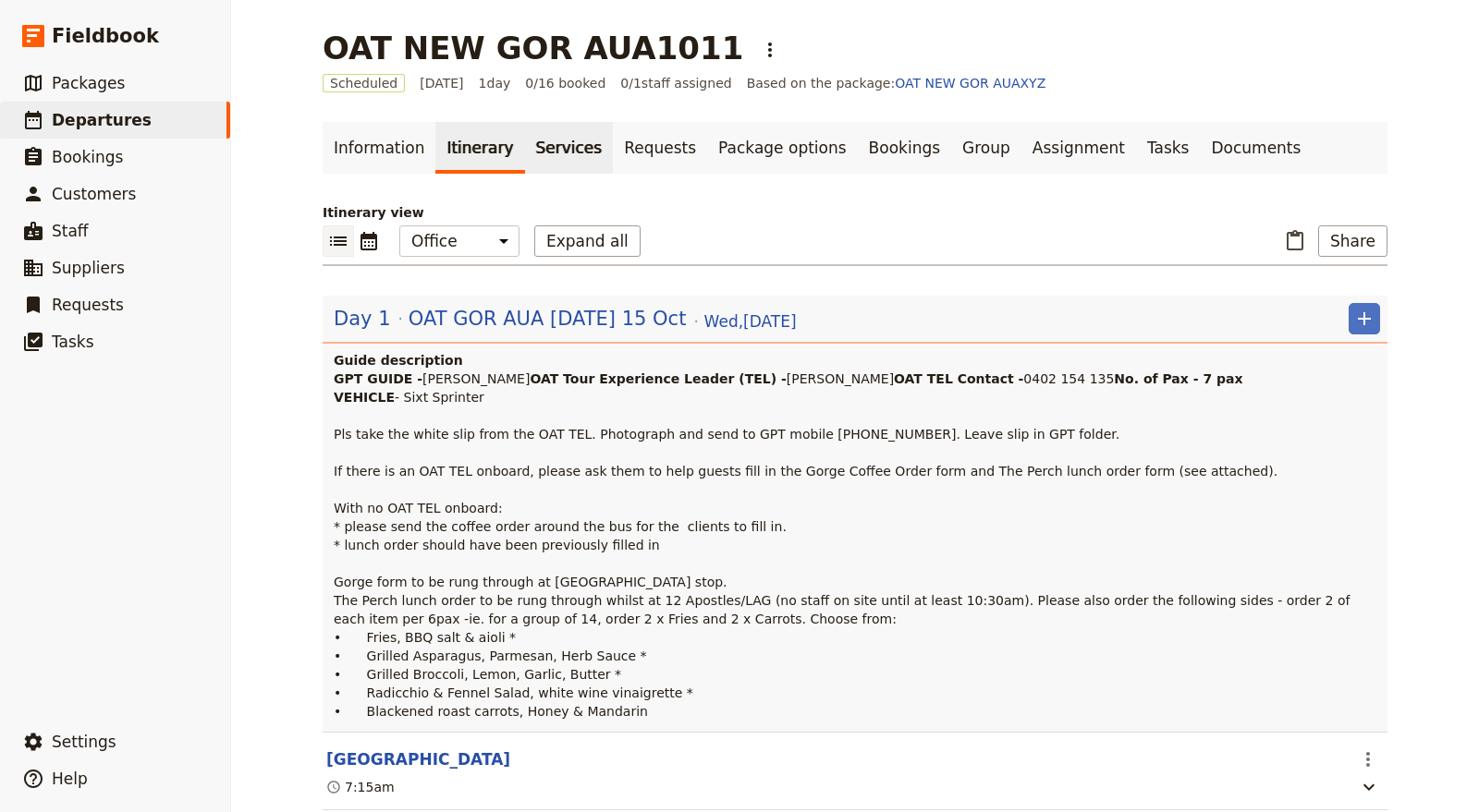
click at [565, 151] on link "Services" at bounding box center [569, 148] width 89 height 52
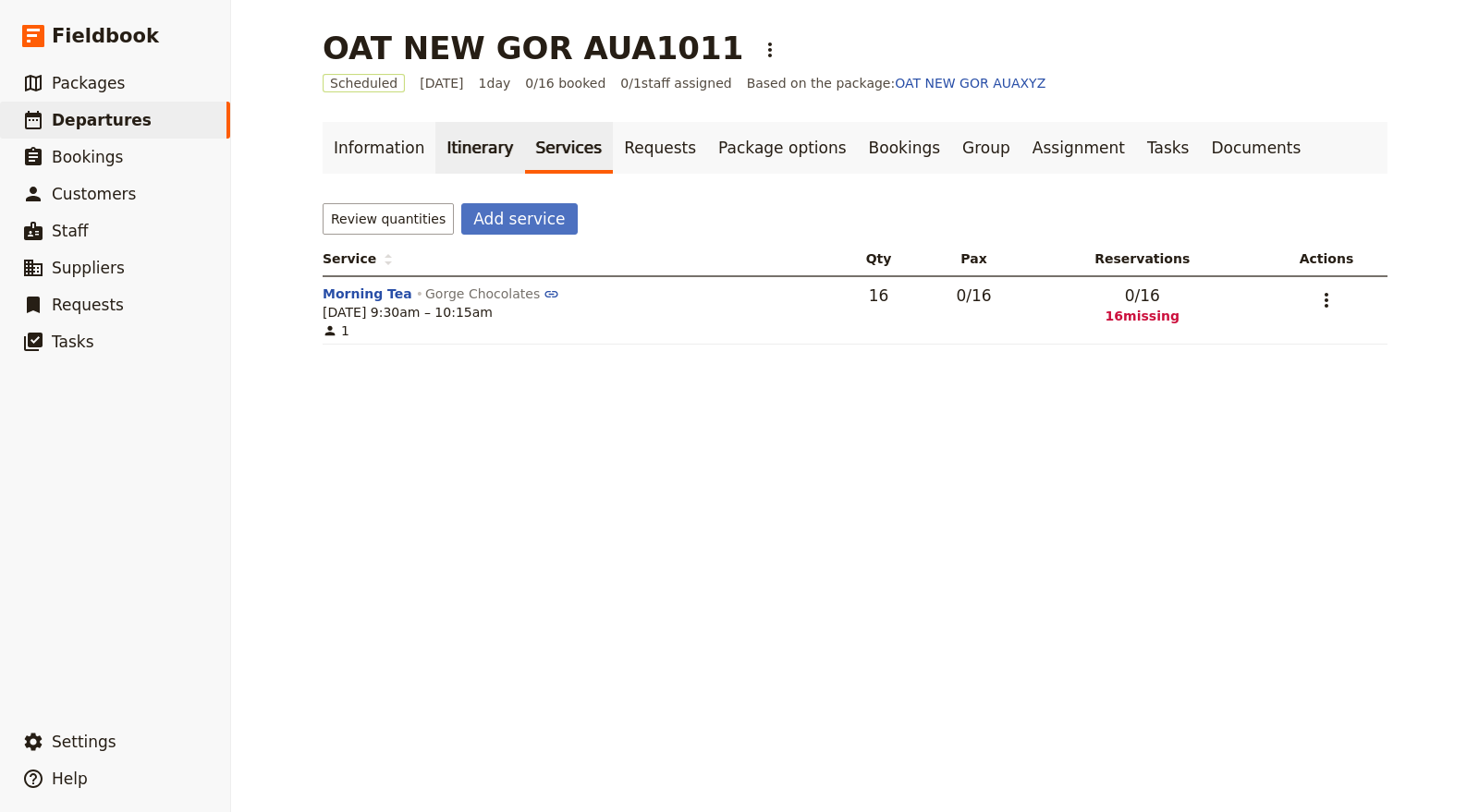
click at [462, 151] on link "Itinerary" at bounding box center [480, 148] width 89 height 52
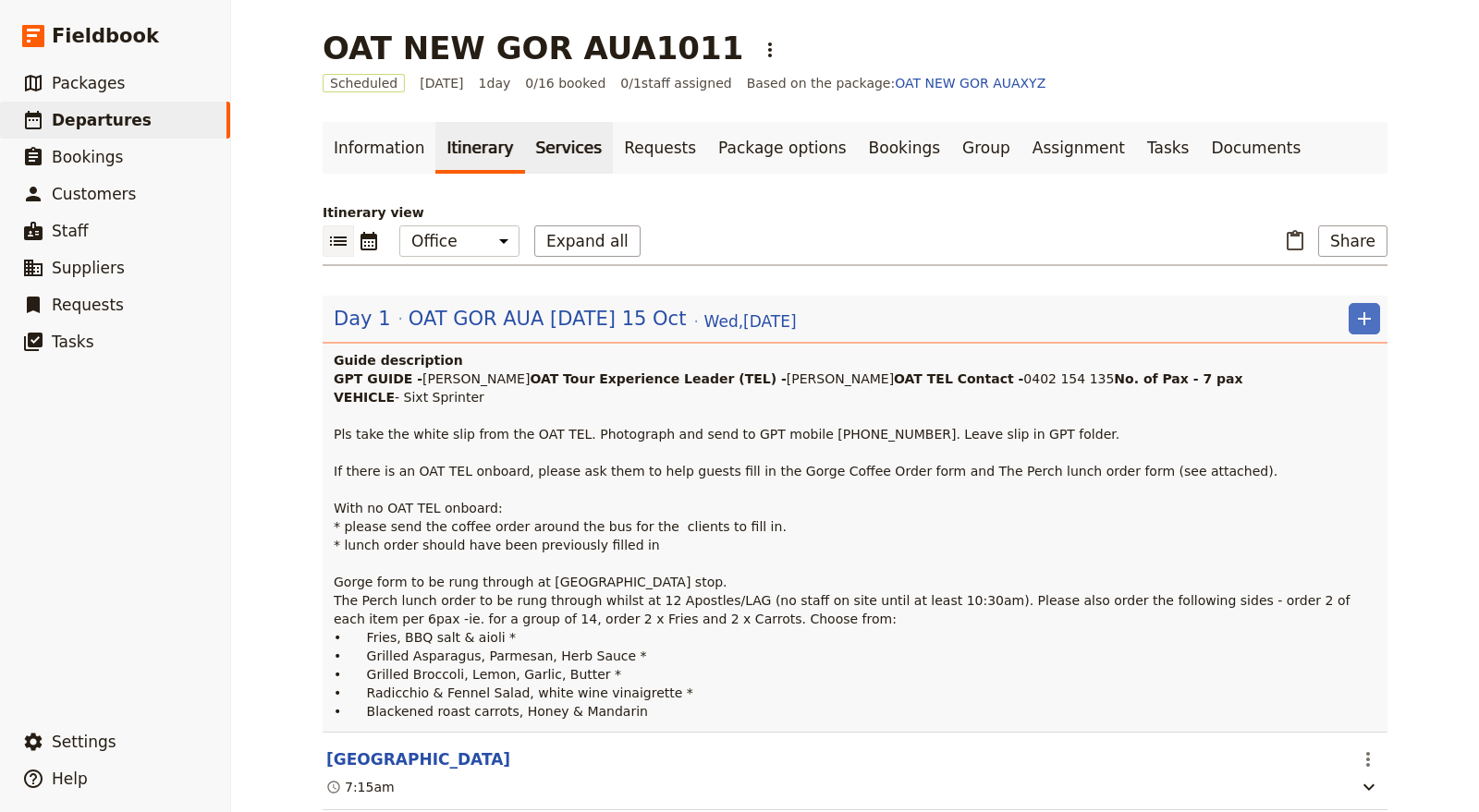
click at [535, 144] on link "Services" at bounding box center [569, 148] width 89 height 52
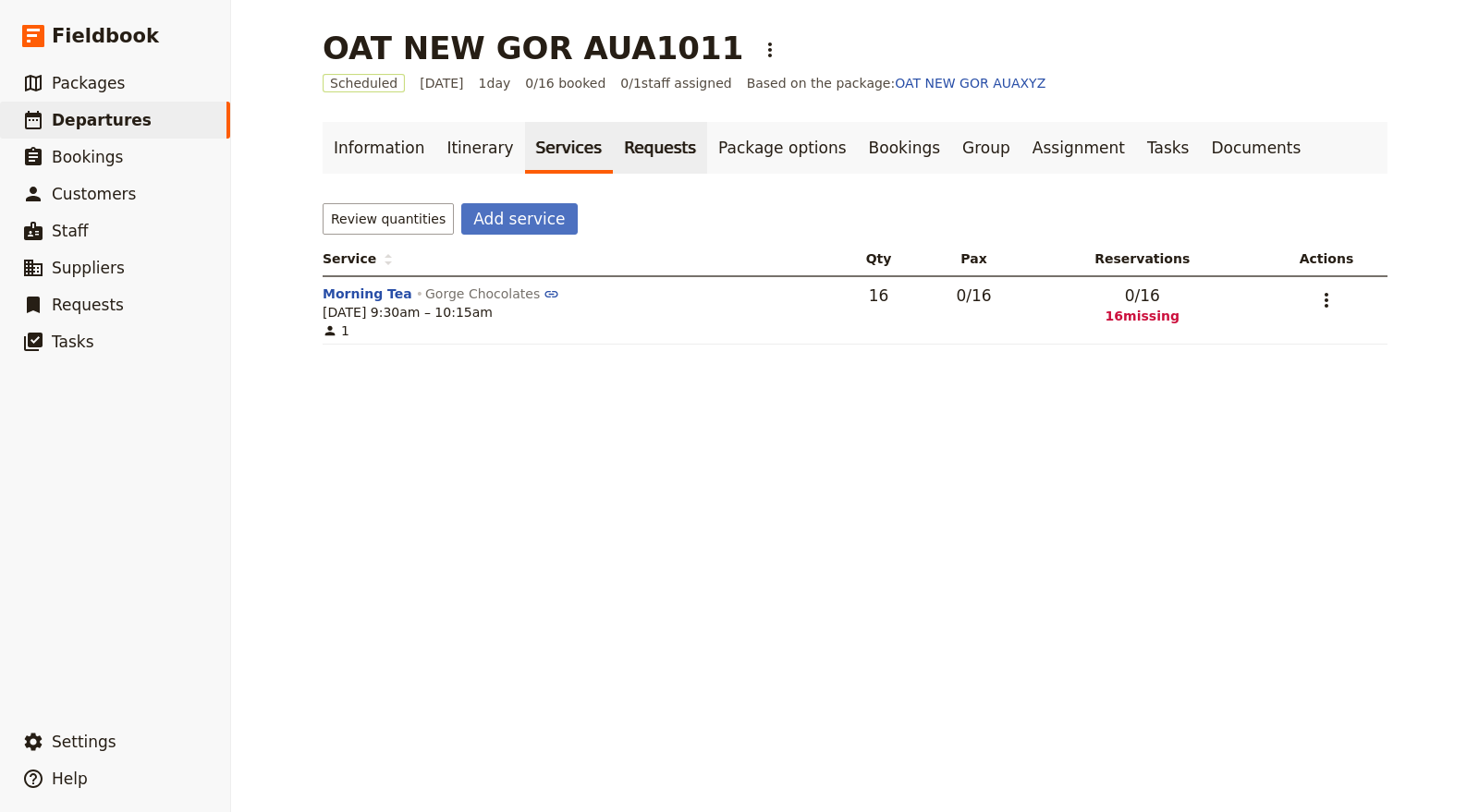
click at [634, 147] on link "Requests" at bounding box center [660, 148] width 94 height 52
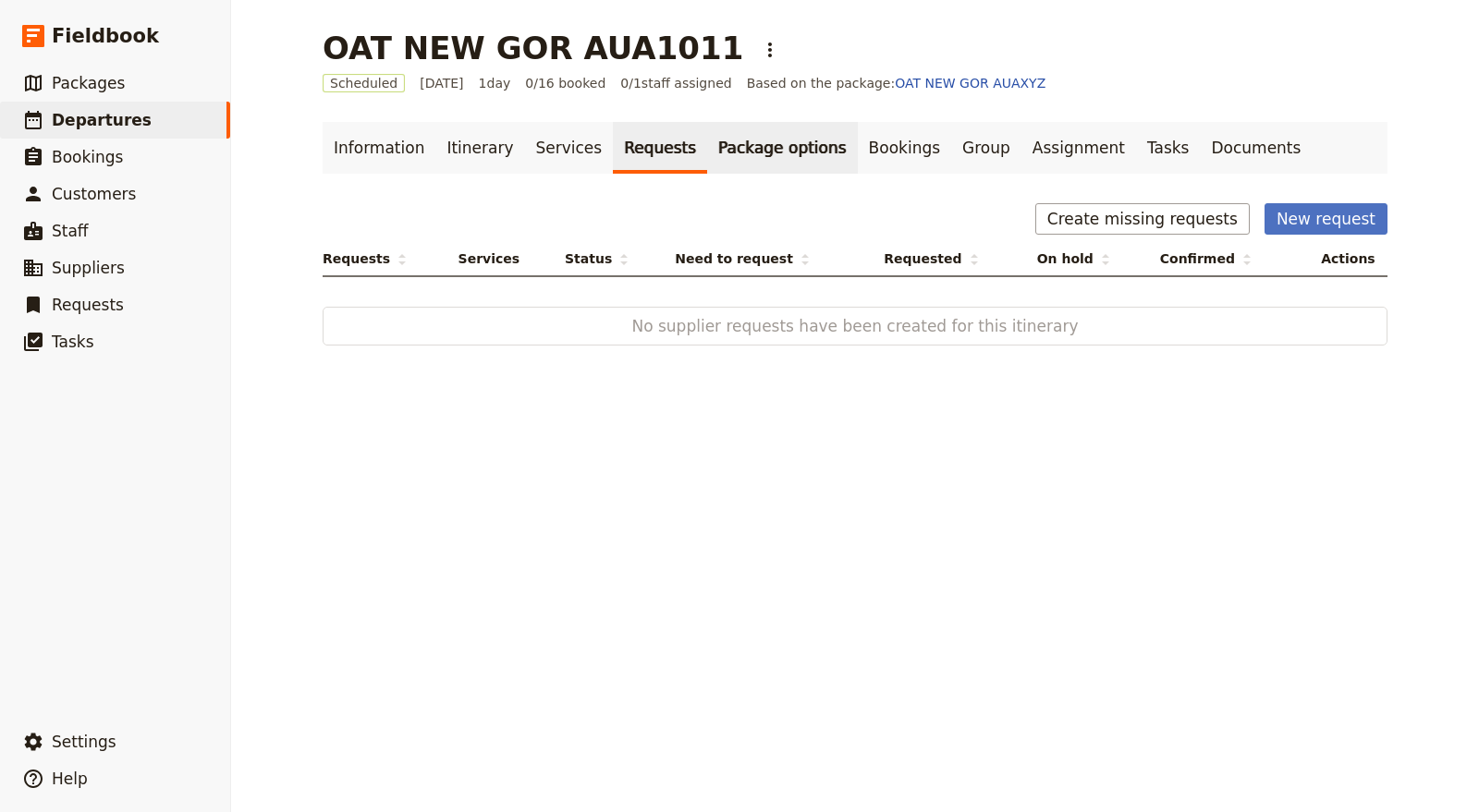
click at [737, 152] on link "Package options" at bounding box center [781, 148] width 149 height 52
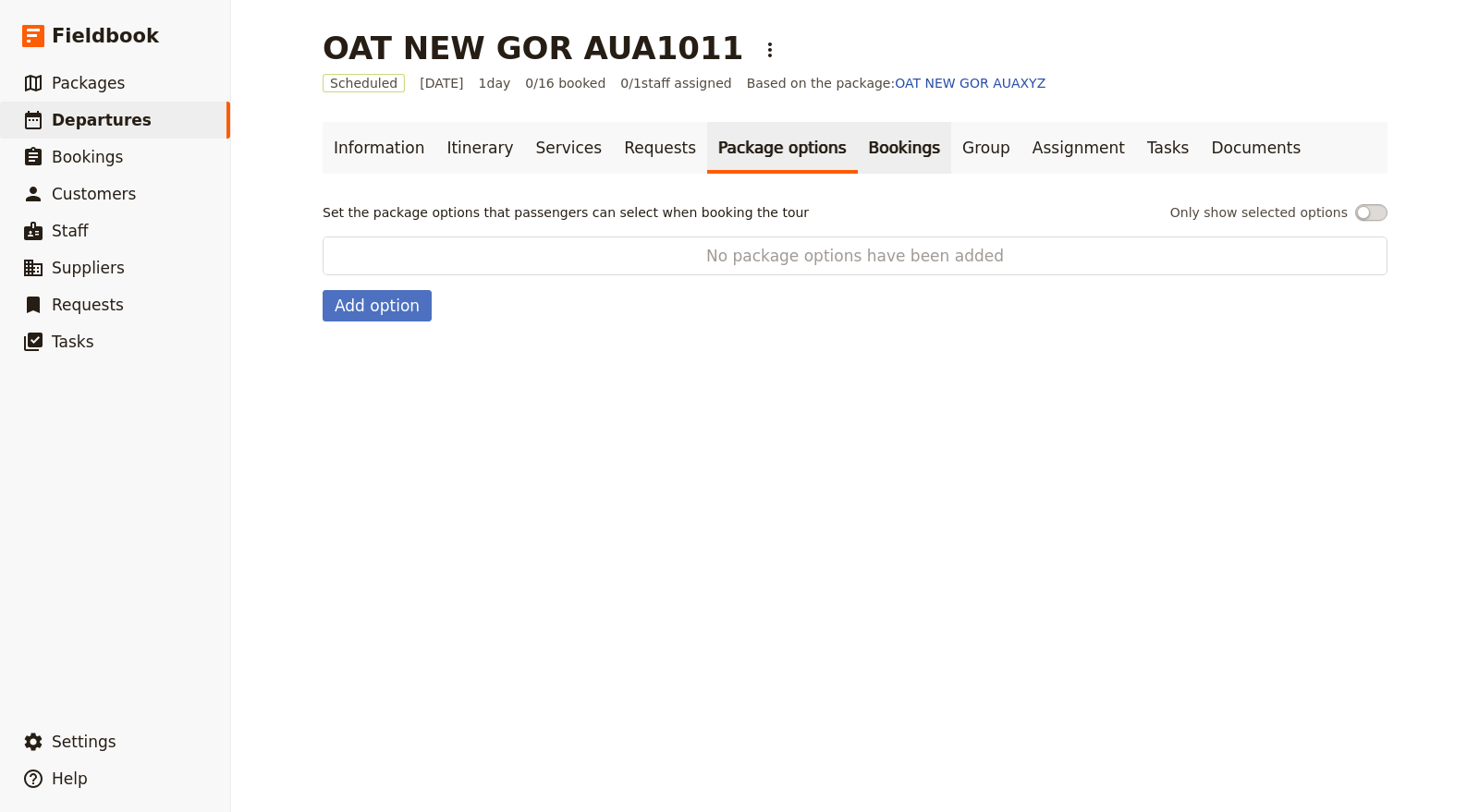
click at [858, 146] on link "Bookings" at bounding box center [904, 148] width 93 height 52
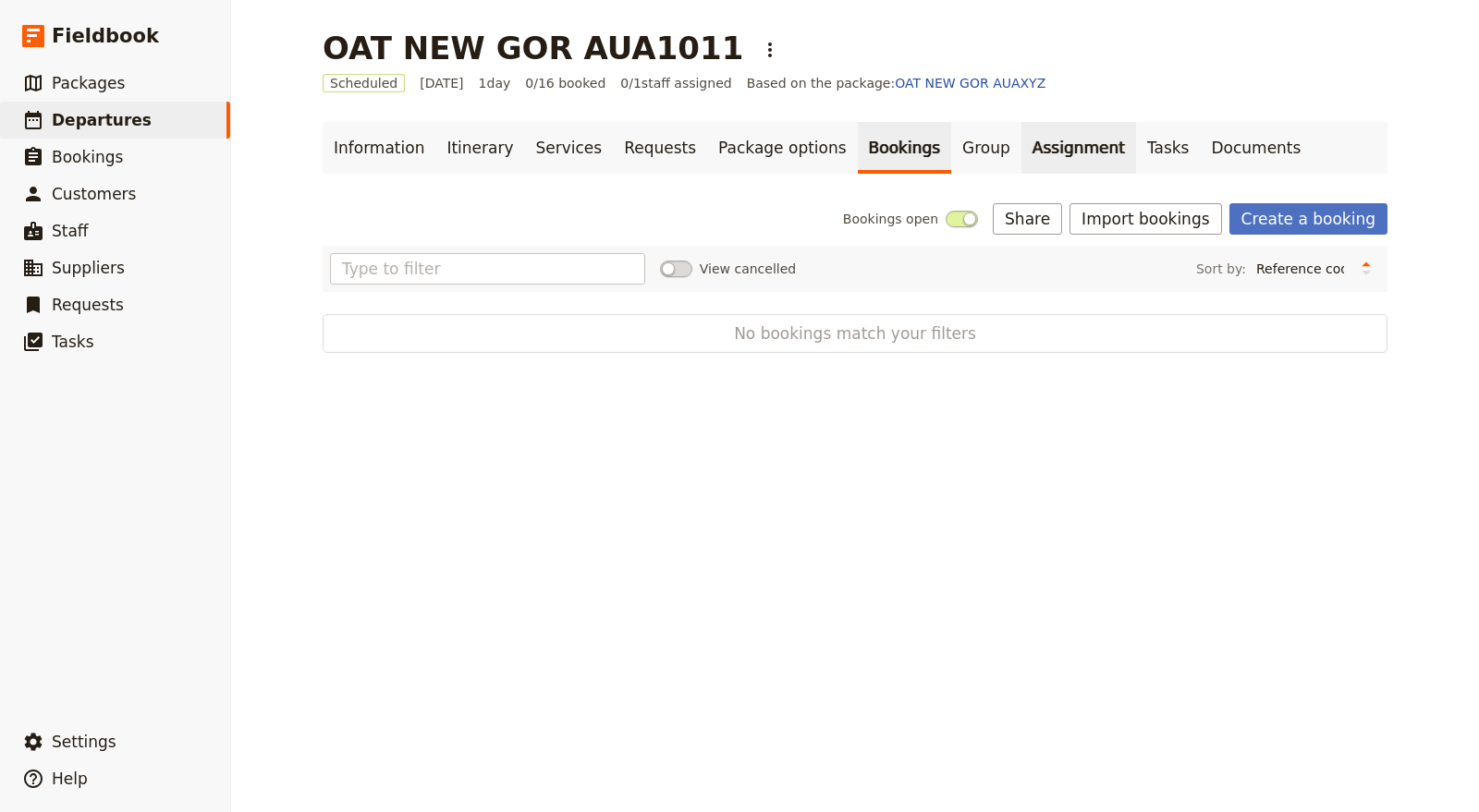
click at [1021, 150] on link "Assignment" at bounding box center [1078, 148] width 115 height 52
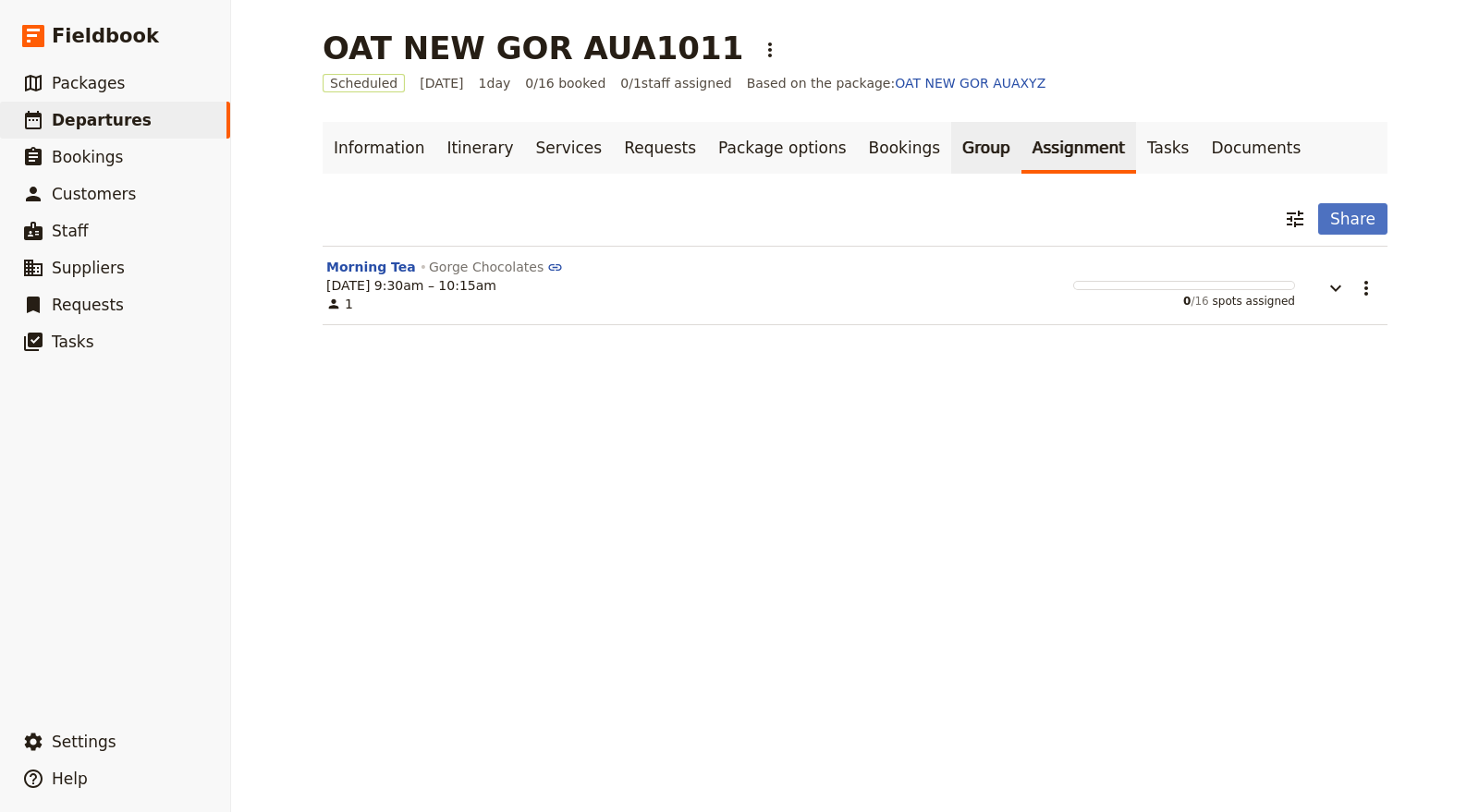
click at [951, 142] on link "Group" at bounding box center [986, 148] width 70 height 52
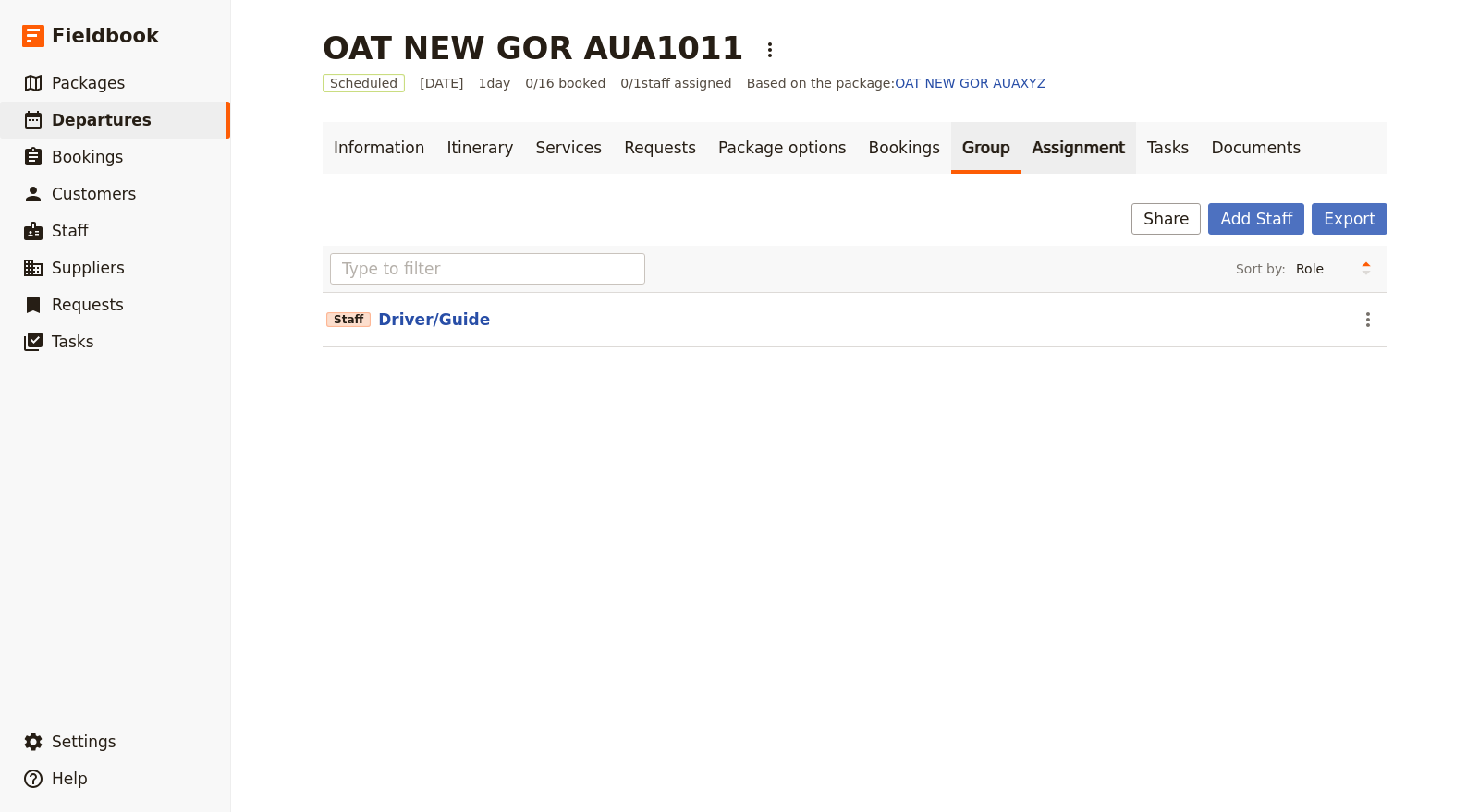
click at [1021, 139] on link "Assignment" at bounding box center [1078, 148] width 115 height 52
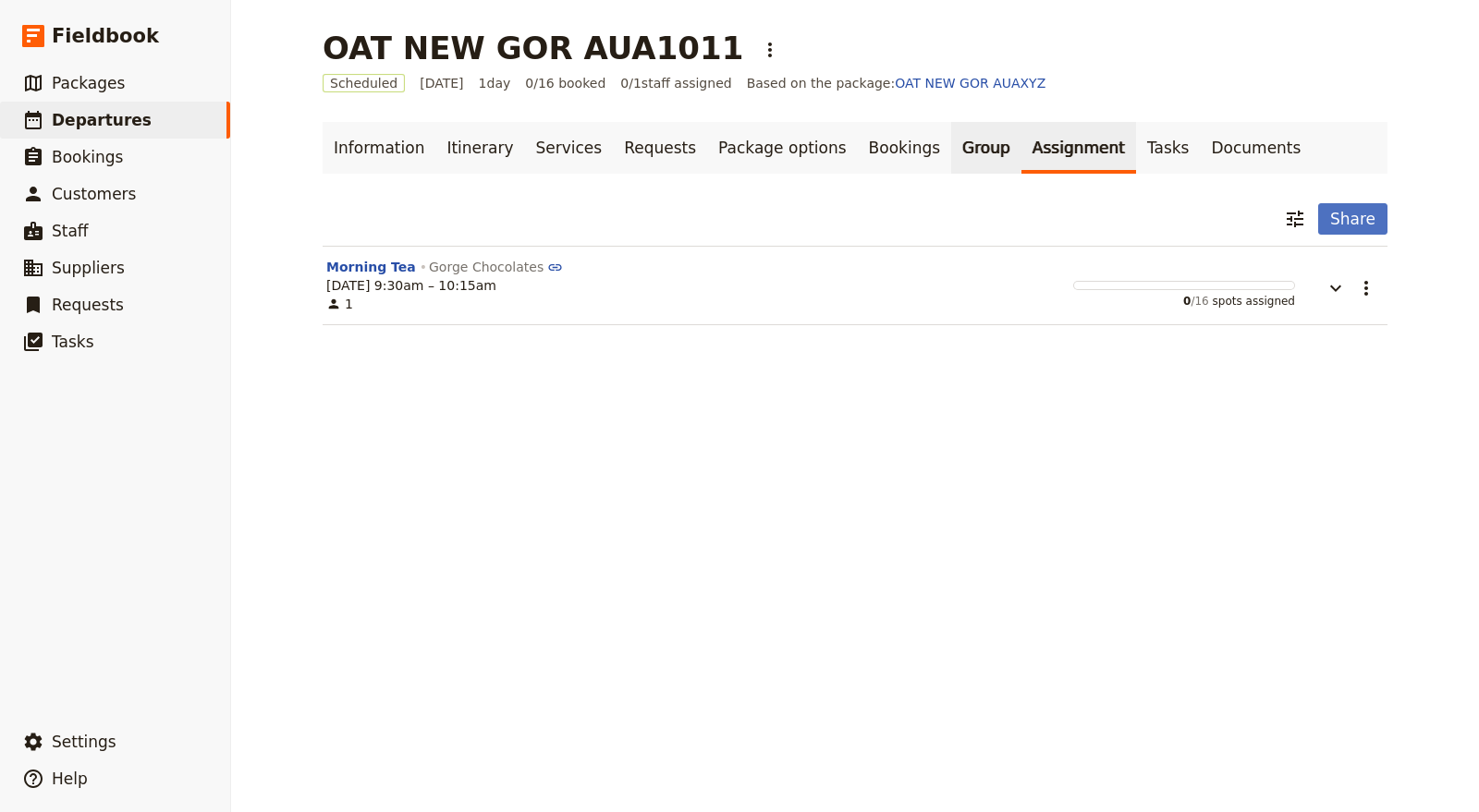
click at [951, 142] on link "Group" at bounding box center [986, 148] width 70 height 52
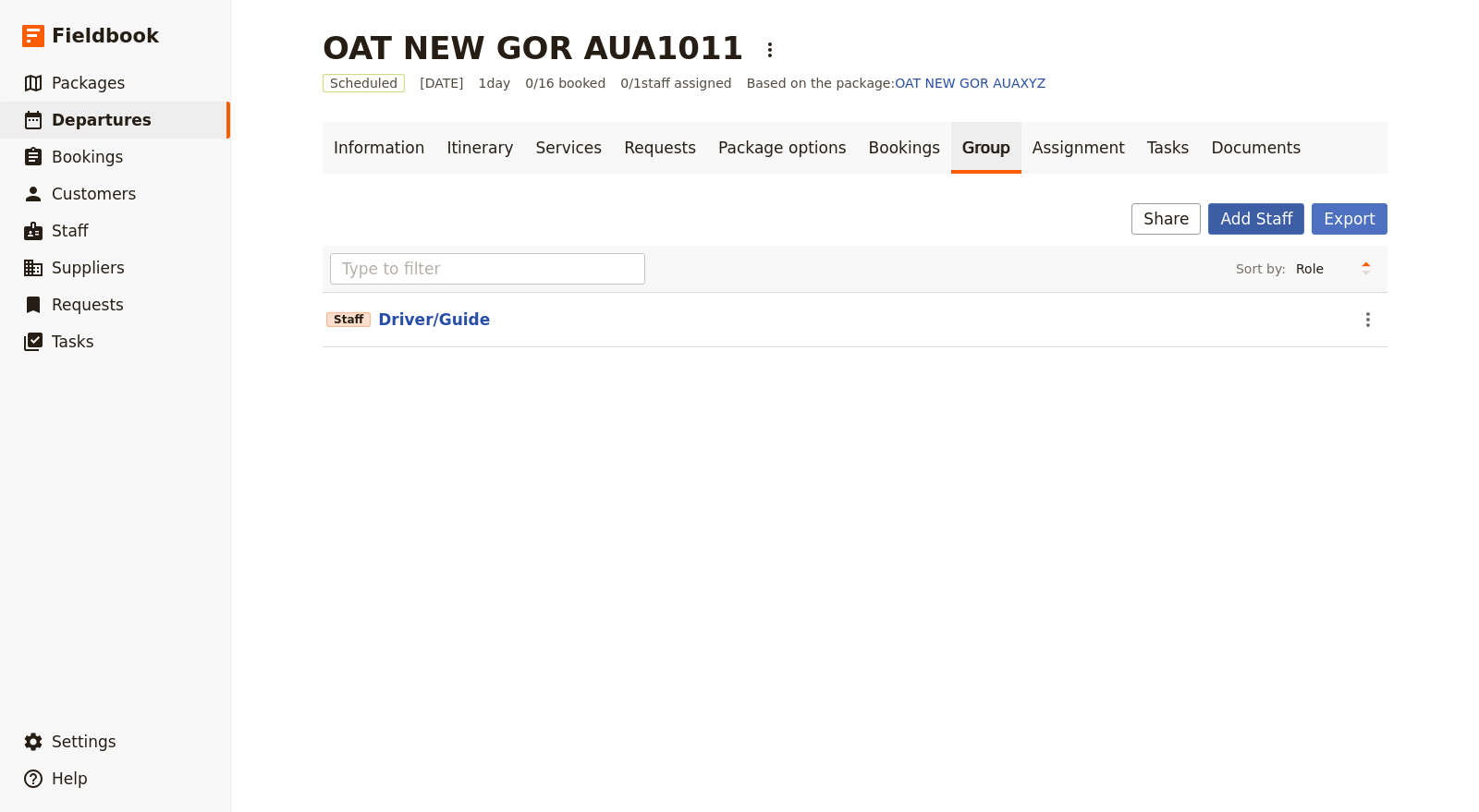
click at [1275, 217] on button "Add Staff" at bounding box center [1256, 219] width 96 height 32
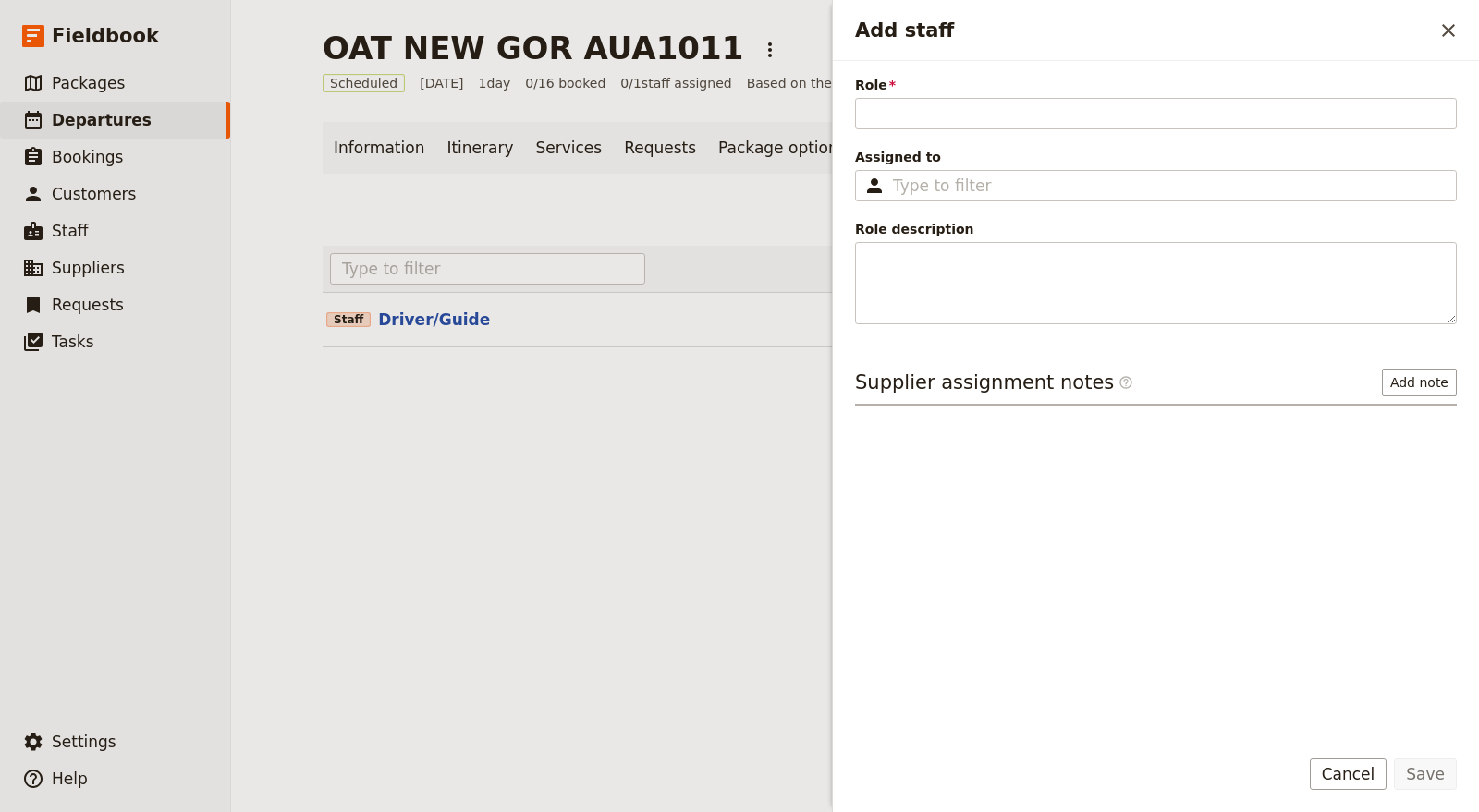
click at [747, 348] on div "Sort by: Role Name Age Gender Staff Driver/Guide ​" at bounding box center [855, 307] width 1065 height 124
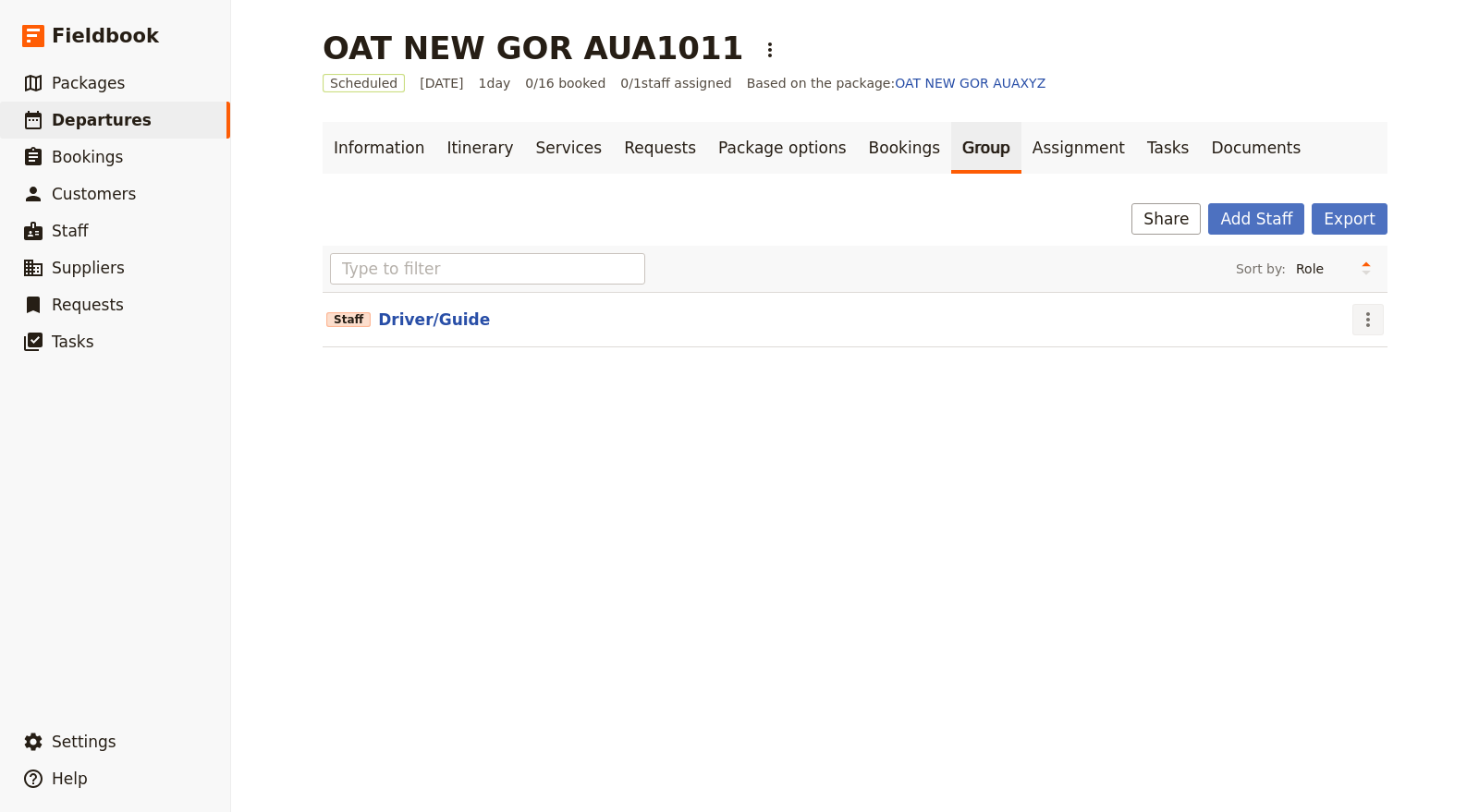
click at [1363, 318] on icon "Actions" at bounding box center [1367, 319] width 22 height 22
click at [1392, 352] on span "Edit staff" at bounding box center [1386, 358] width 58 height 18
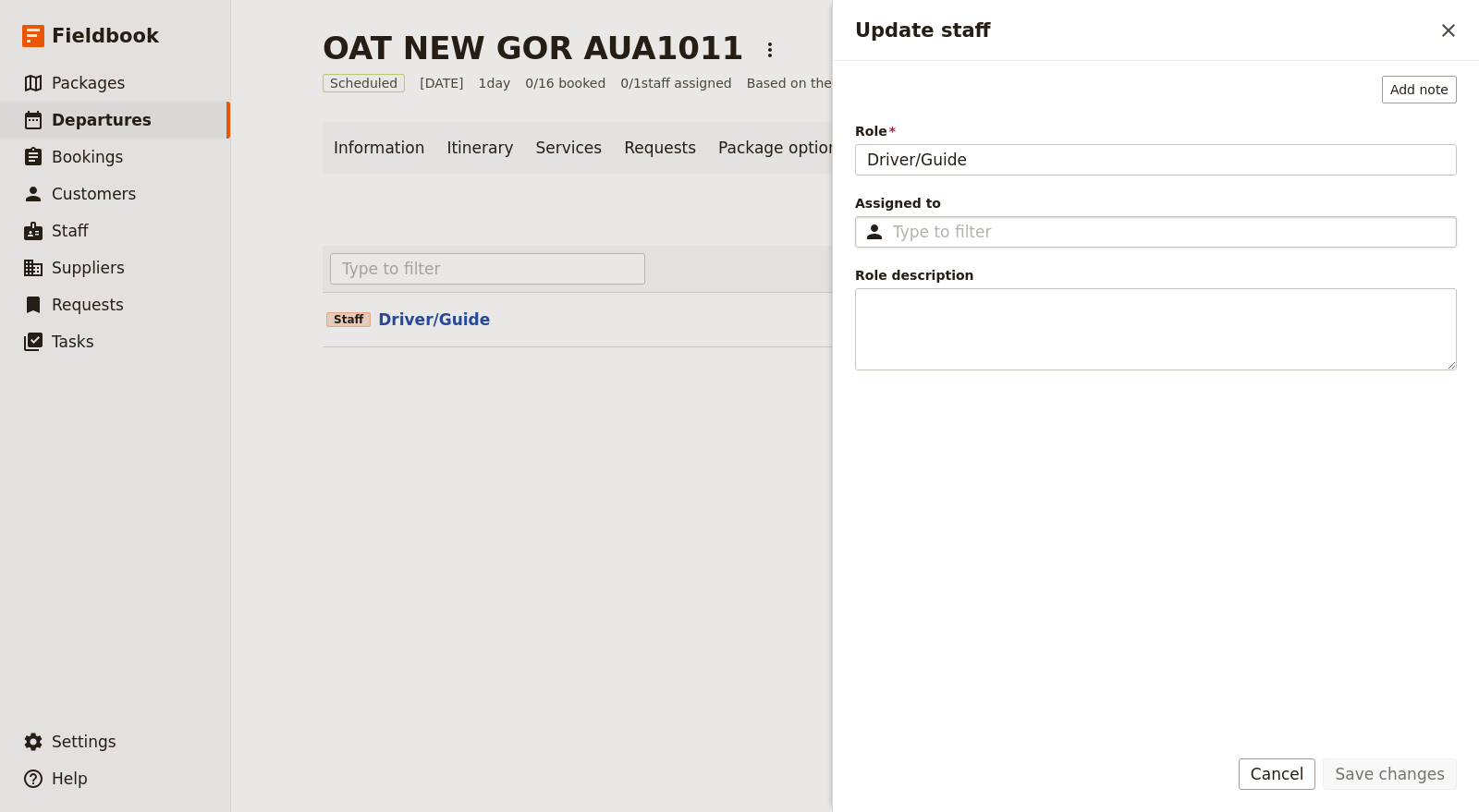
click at [1288, 244] on fieldset "​" at bounding box center [1155, 231] width 602 height 32
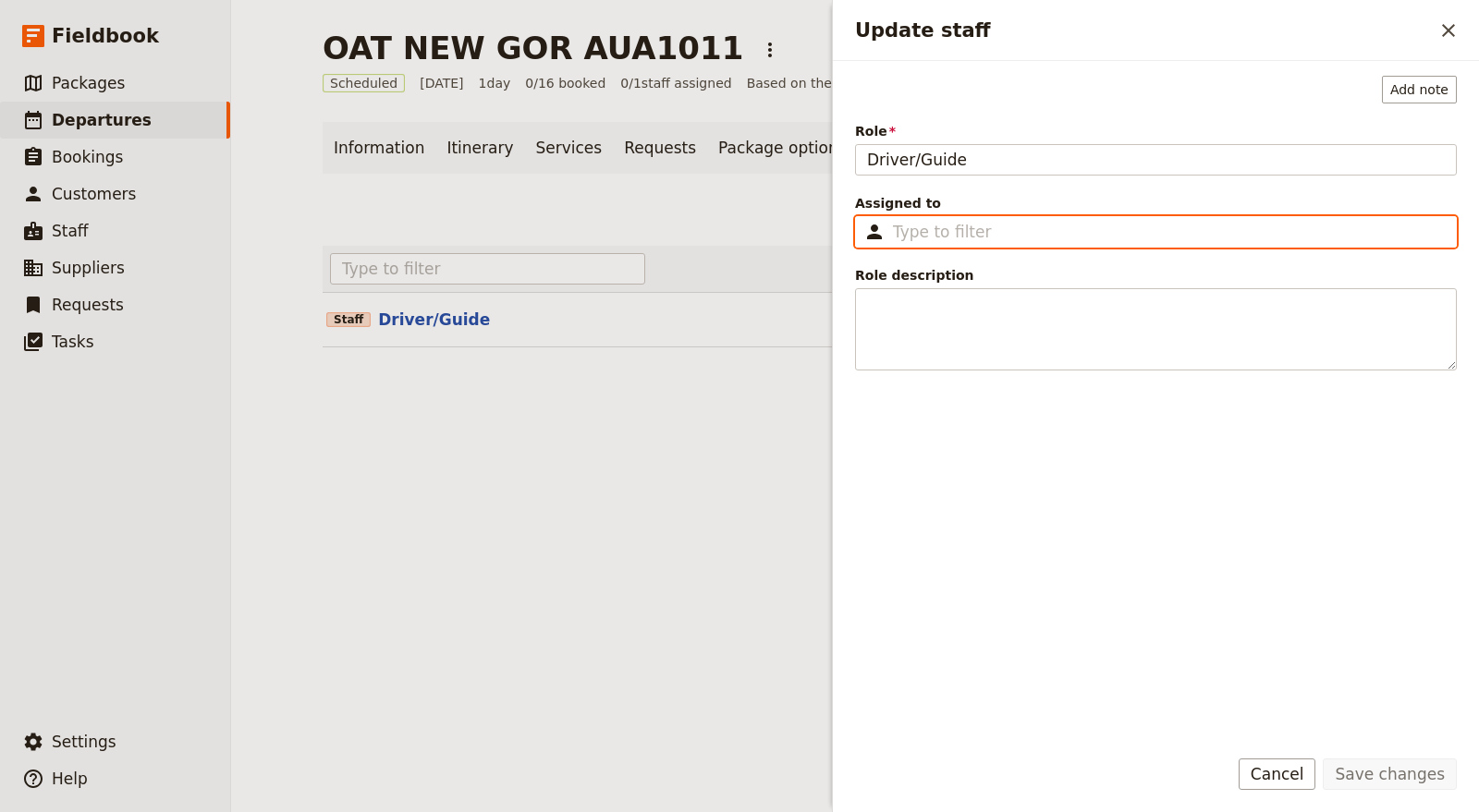
click at [1288, 243] on input "Assigned to ​" at bounding box center [1169, 231] width 552 height 22
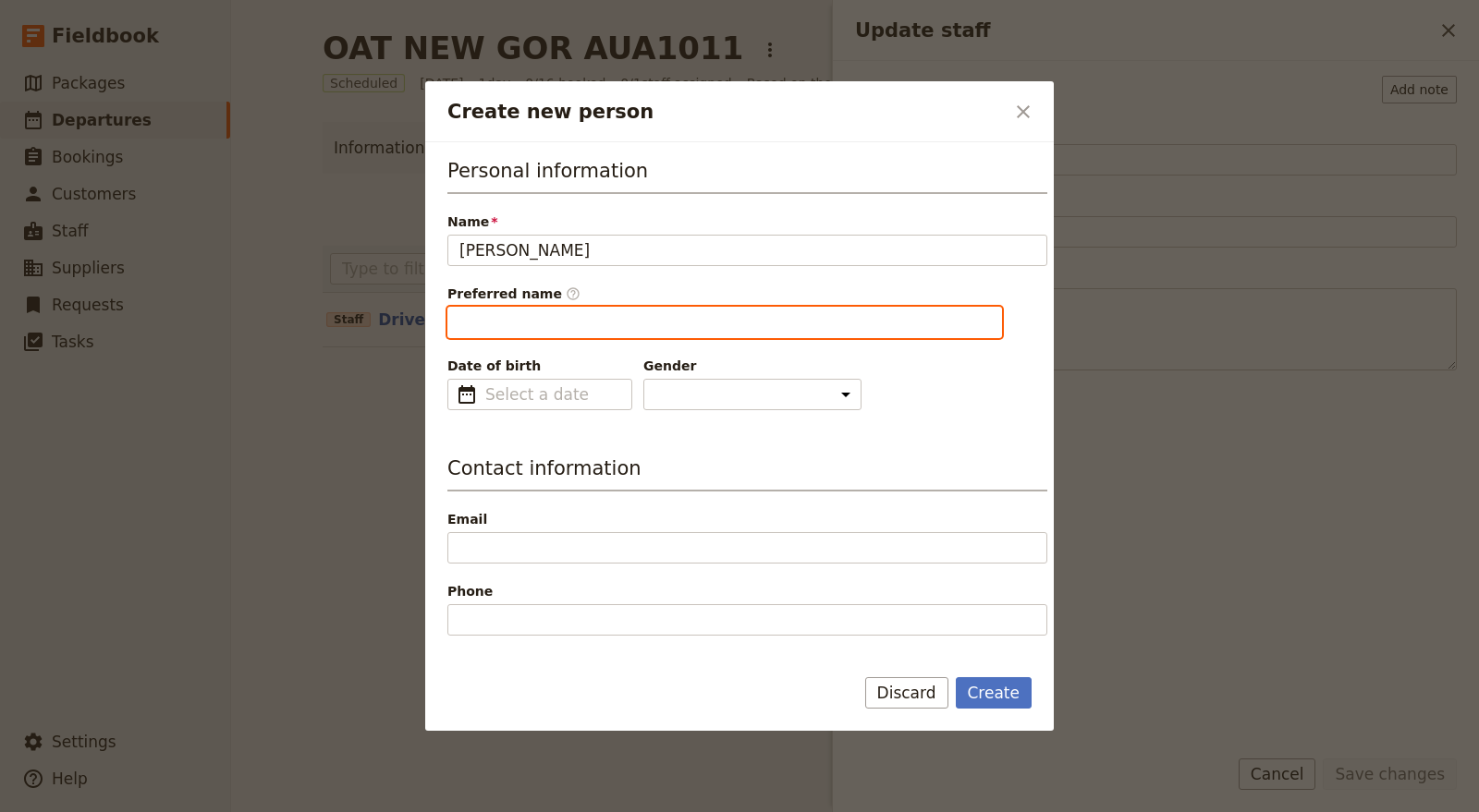
click at [819, 326] on input "Preferred name ​" at bounding box center [725, 323] width 555 height 32
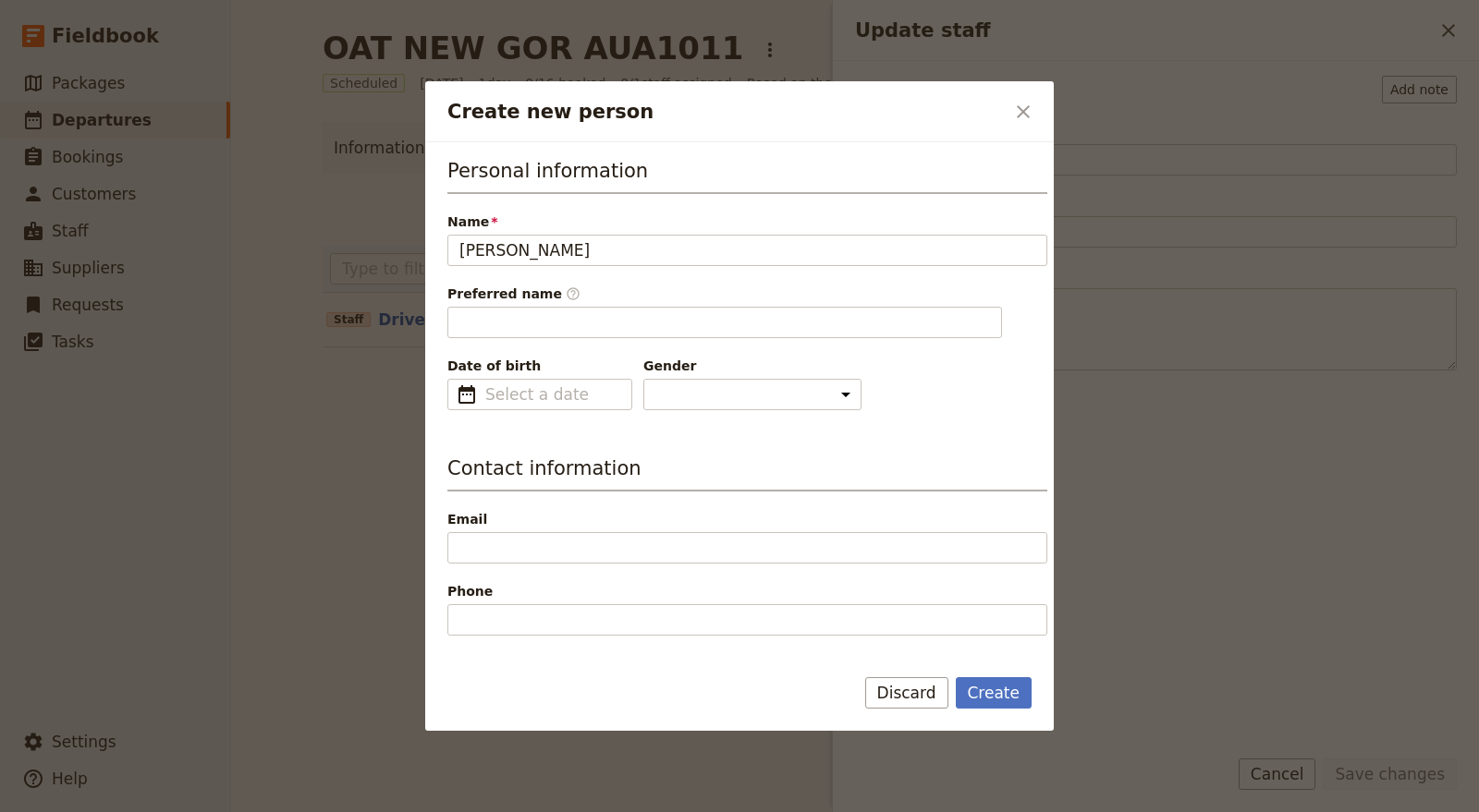
click at [1032, 105] on icon "Close dialog" at bounding box center [1022, 112] width 22 height 22
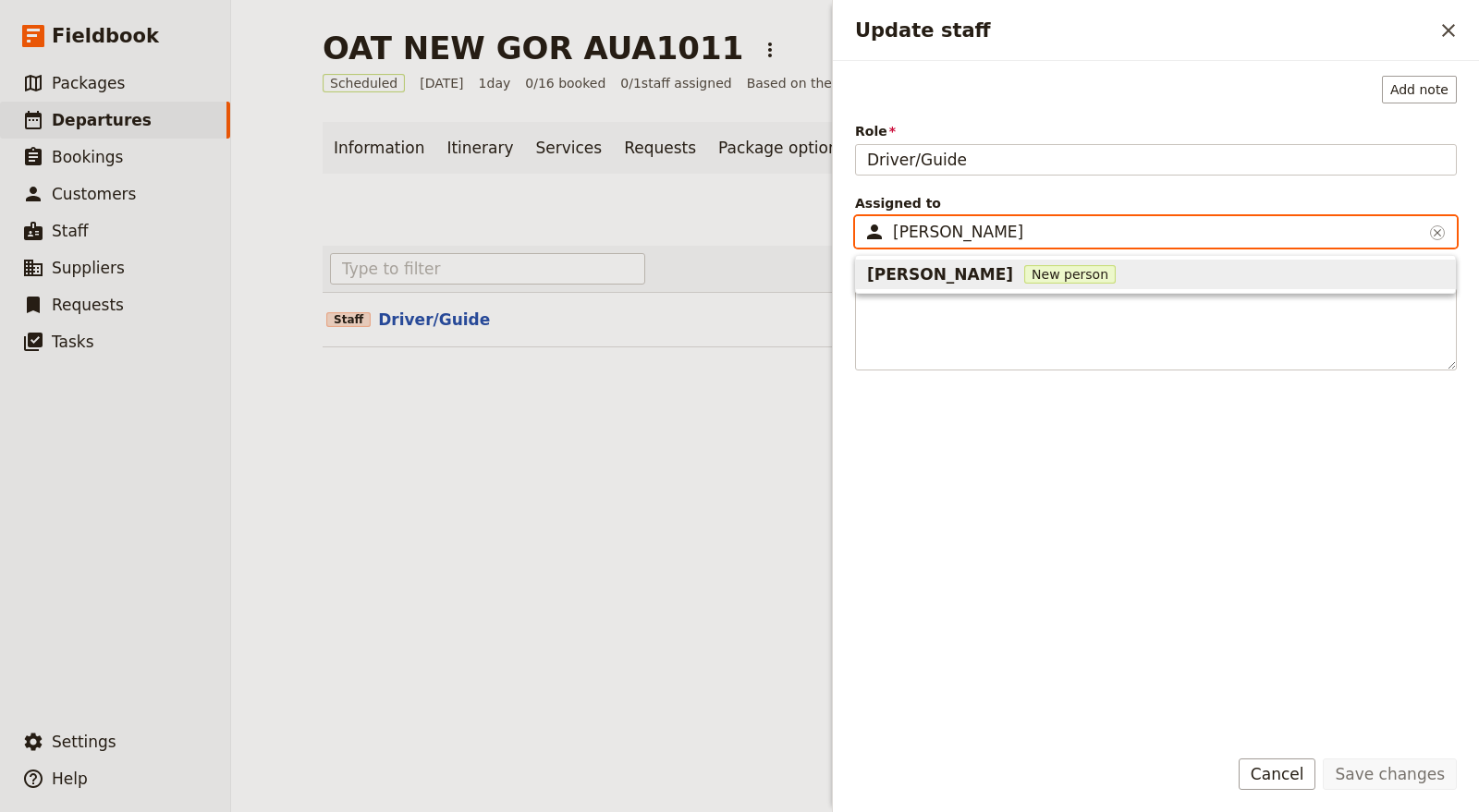
click at [1024, 272] on span "New person" at bounding box center [1070, 274] width 92 height 18
type input "Steve A"
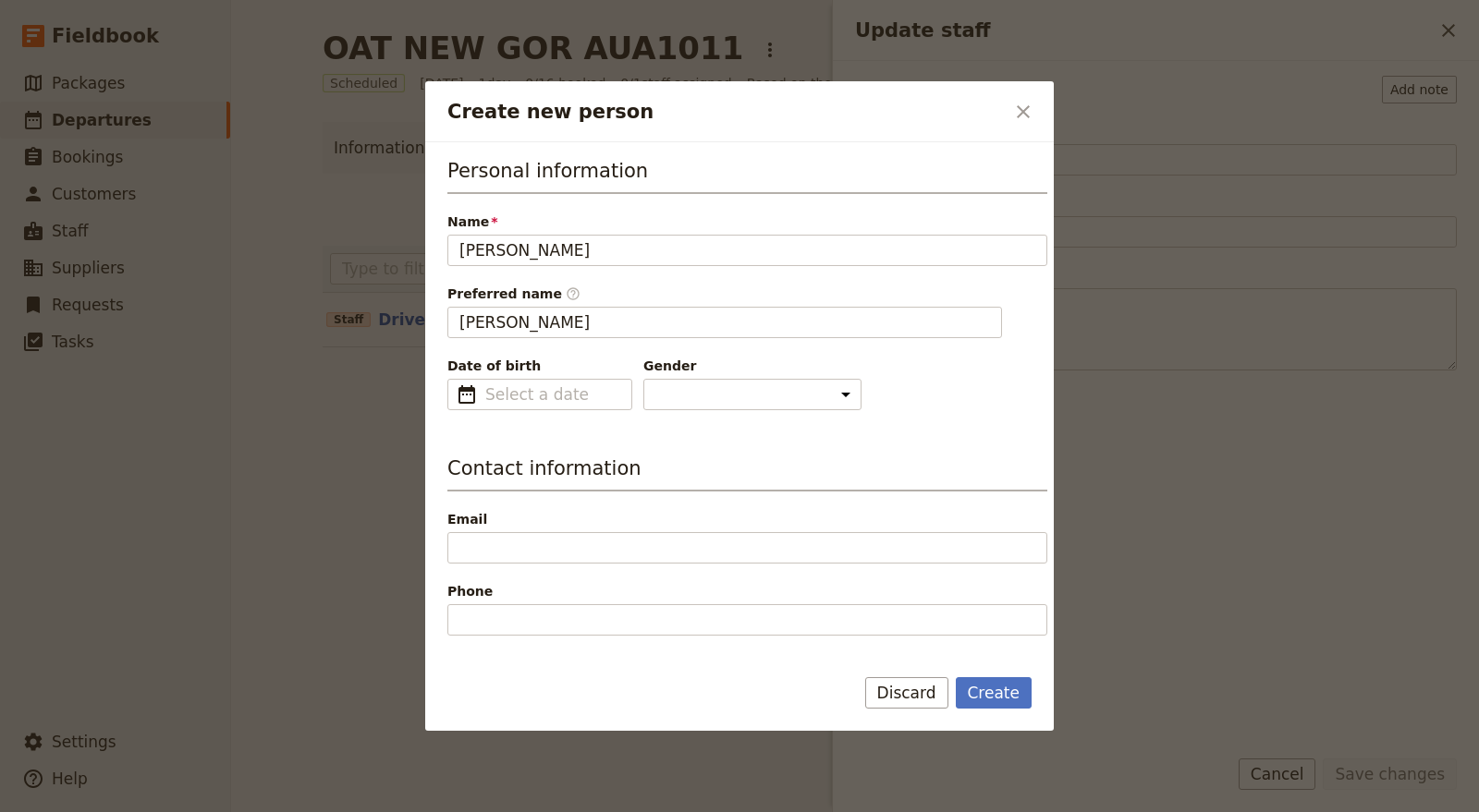
click at [1030, 102] on icon "Close dialog" at bounding box center [1022, 112] width 22 height 22
click at [1025, 103] on icon "Close dialog" at bounding box center [1022, 112] width 22 height 22
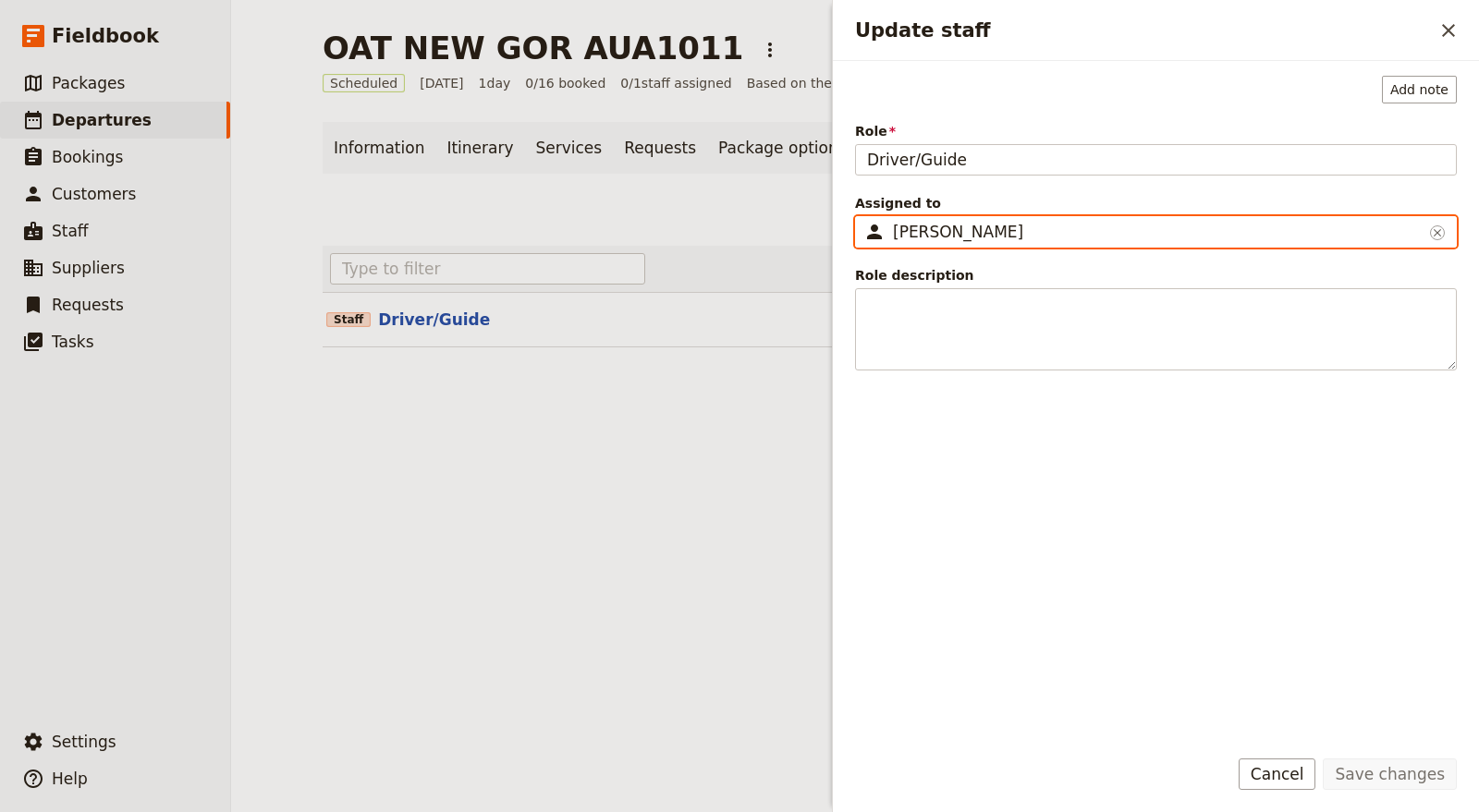
drag, startPoint x: 961, startPoint y: 226, endPoint x: 890, endPoint y: 223, distance: 71.1
click at [890, 223] on fieldset "​ Steve ​" at bounding box center [1155, 231] width 602 height 32
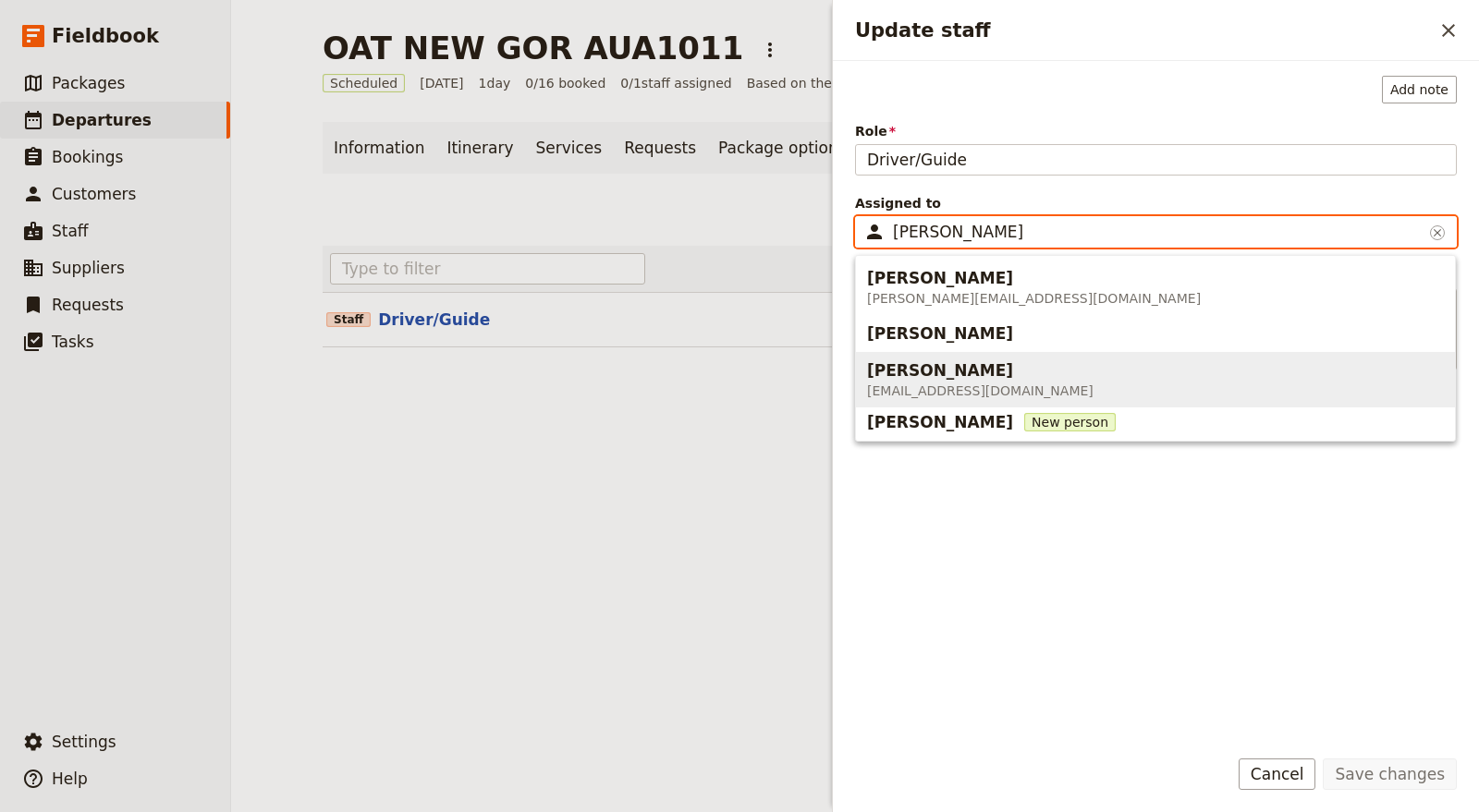
click at [959, 382] on span "info@greatprivatetours.com.au" at bounding box center [980, 390] width 226 height 18
type input "Steven Andrew"
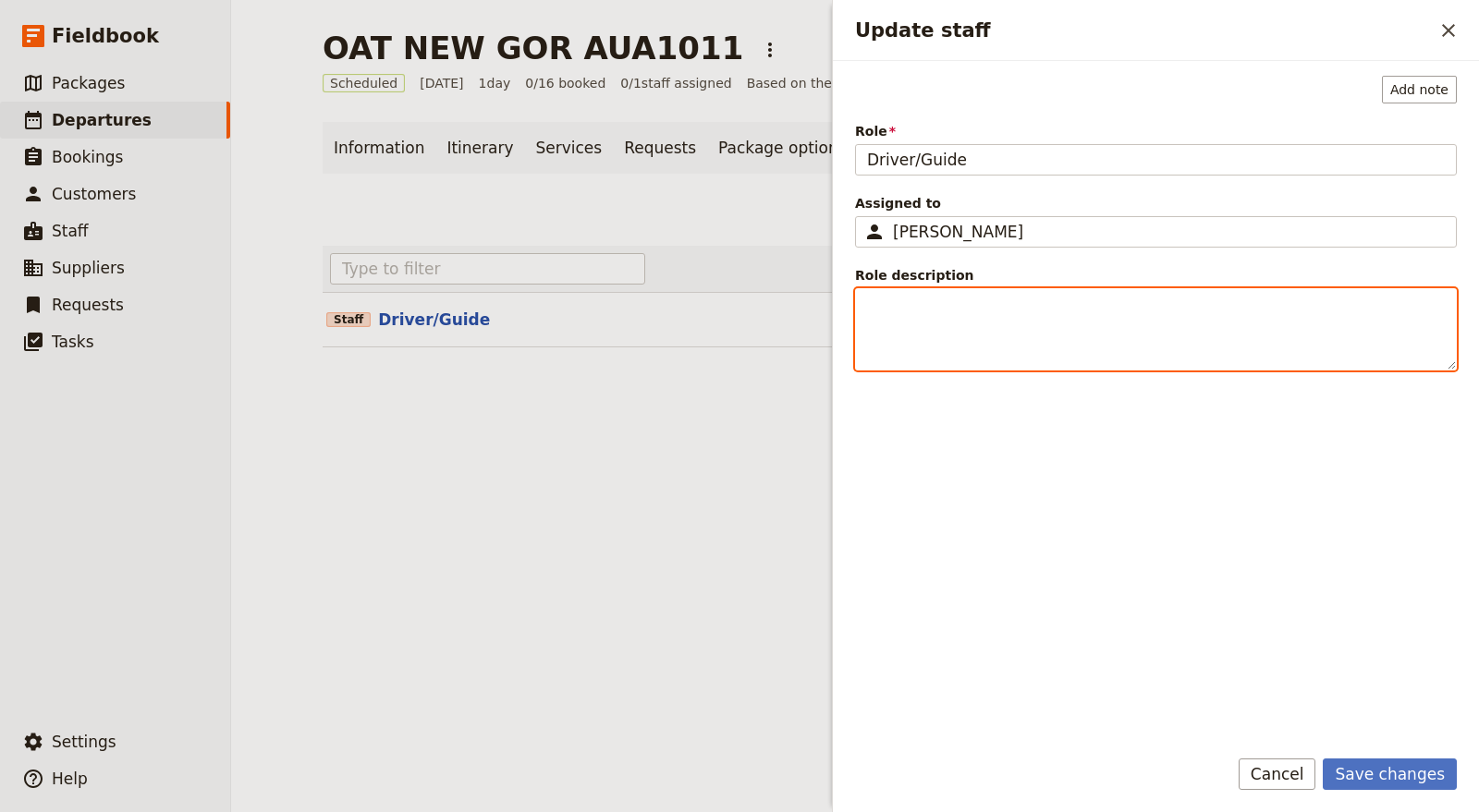
click at [1011, 312] on textarea "Role description" at bounding box center [1155, 328] width 602 height 82
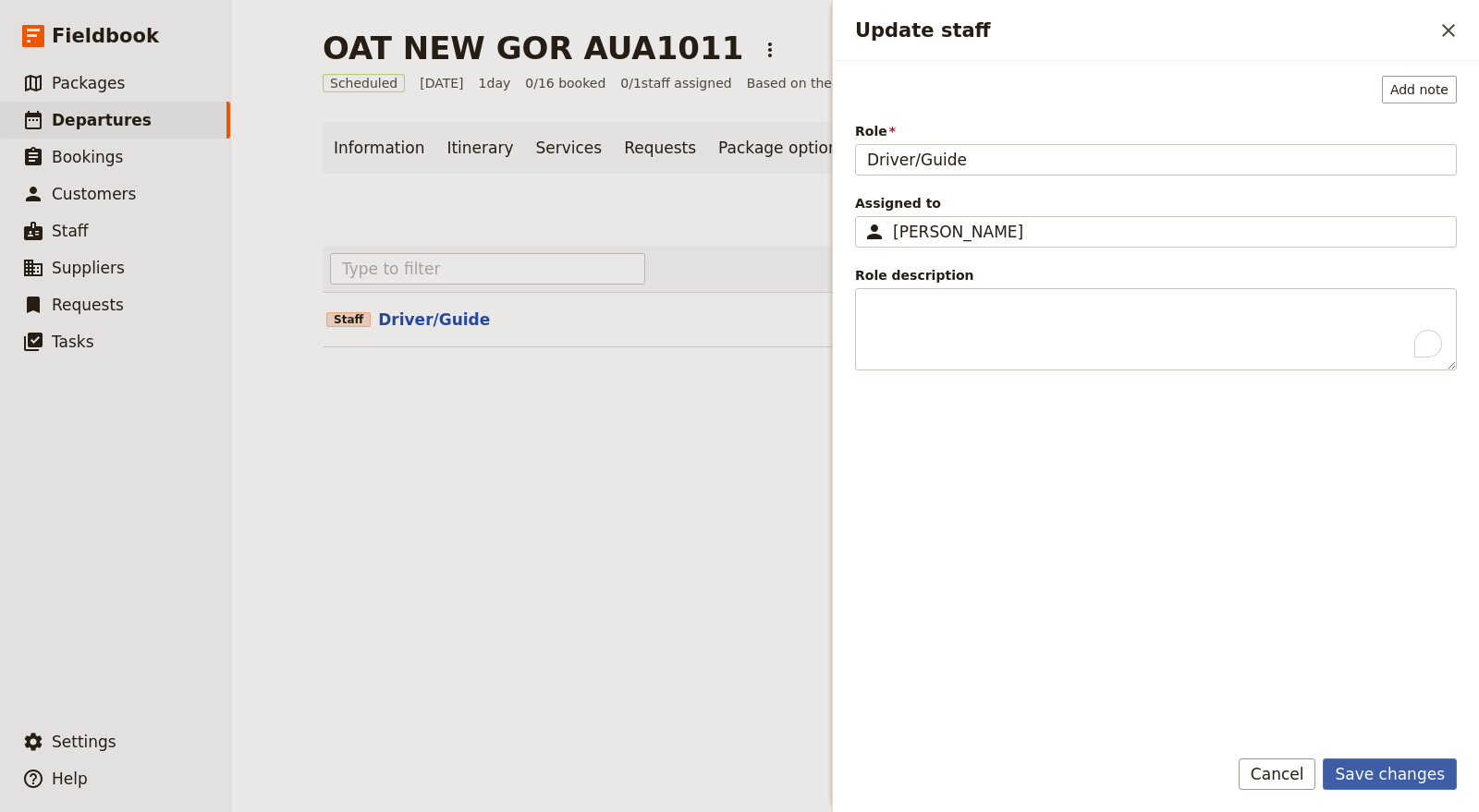
click at [1428, 769] on button "Save changes" at bounding box center [1389, 774] width 134 height 32
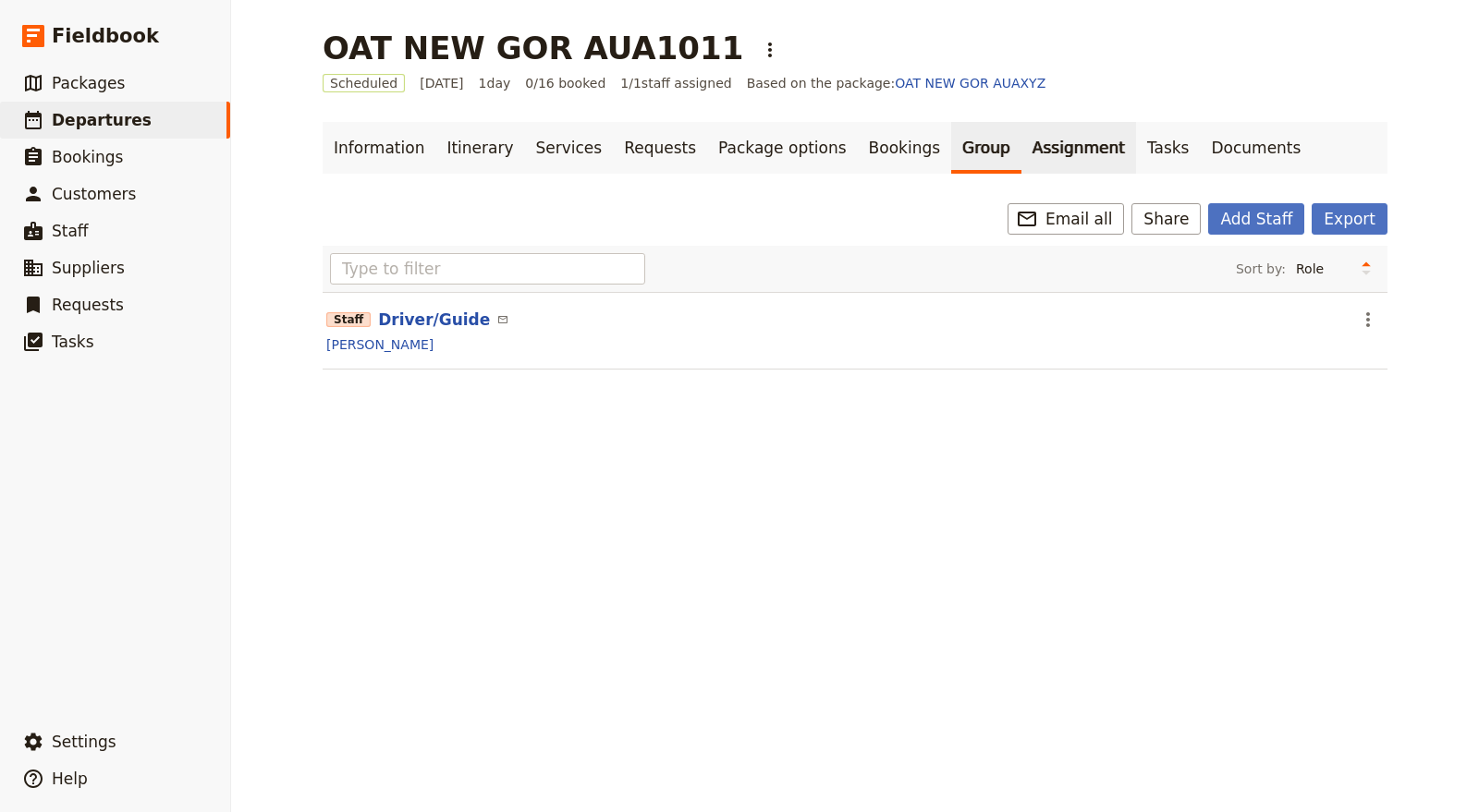
click at [1023, 151] on link "Assignment" at bounding box center [1078, 148] width 115 height 52
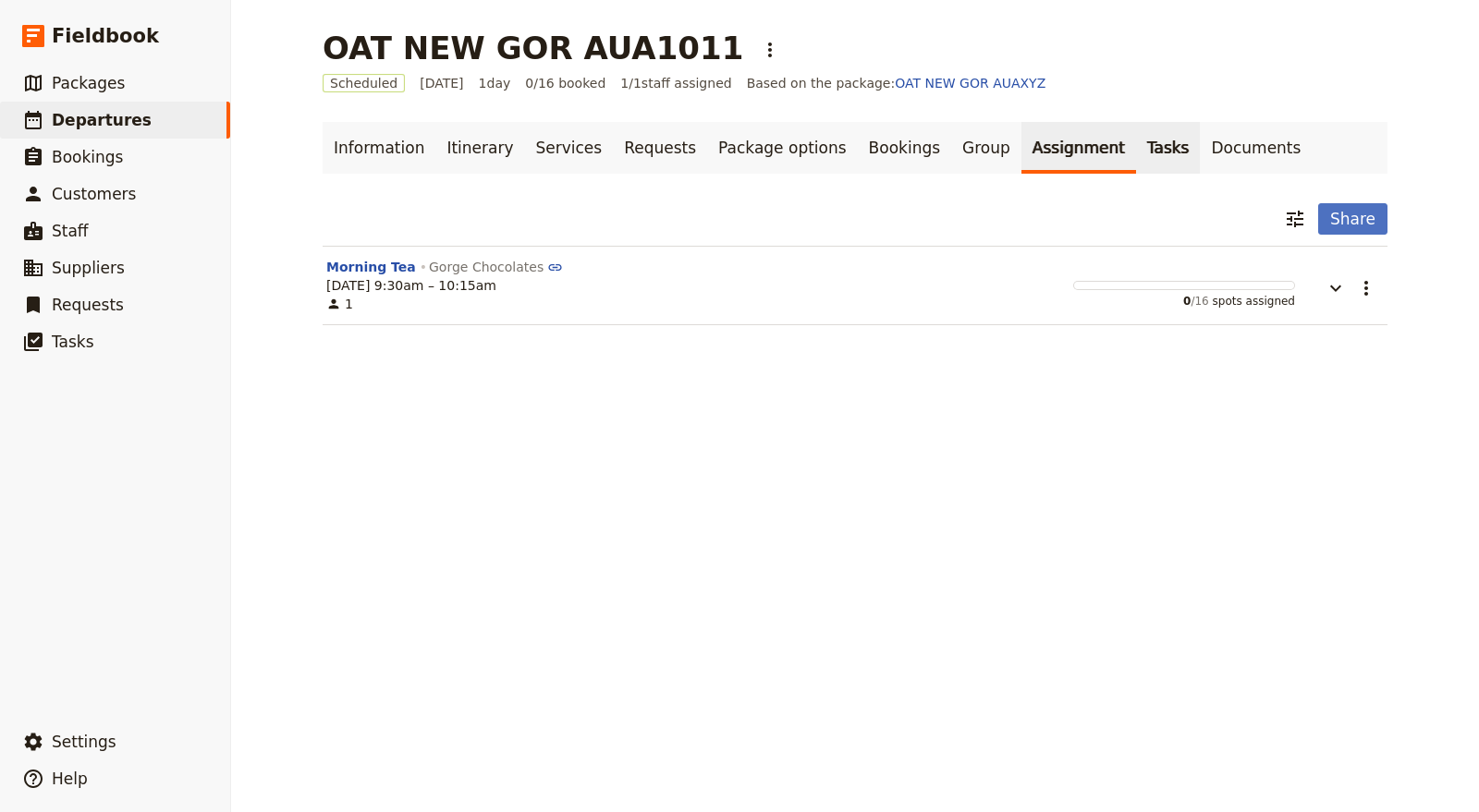
click at [1136, 158] on link "Tasks" at bounding box center [1168, 148] width 65 height 52
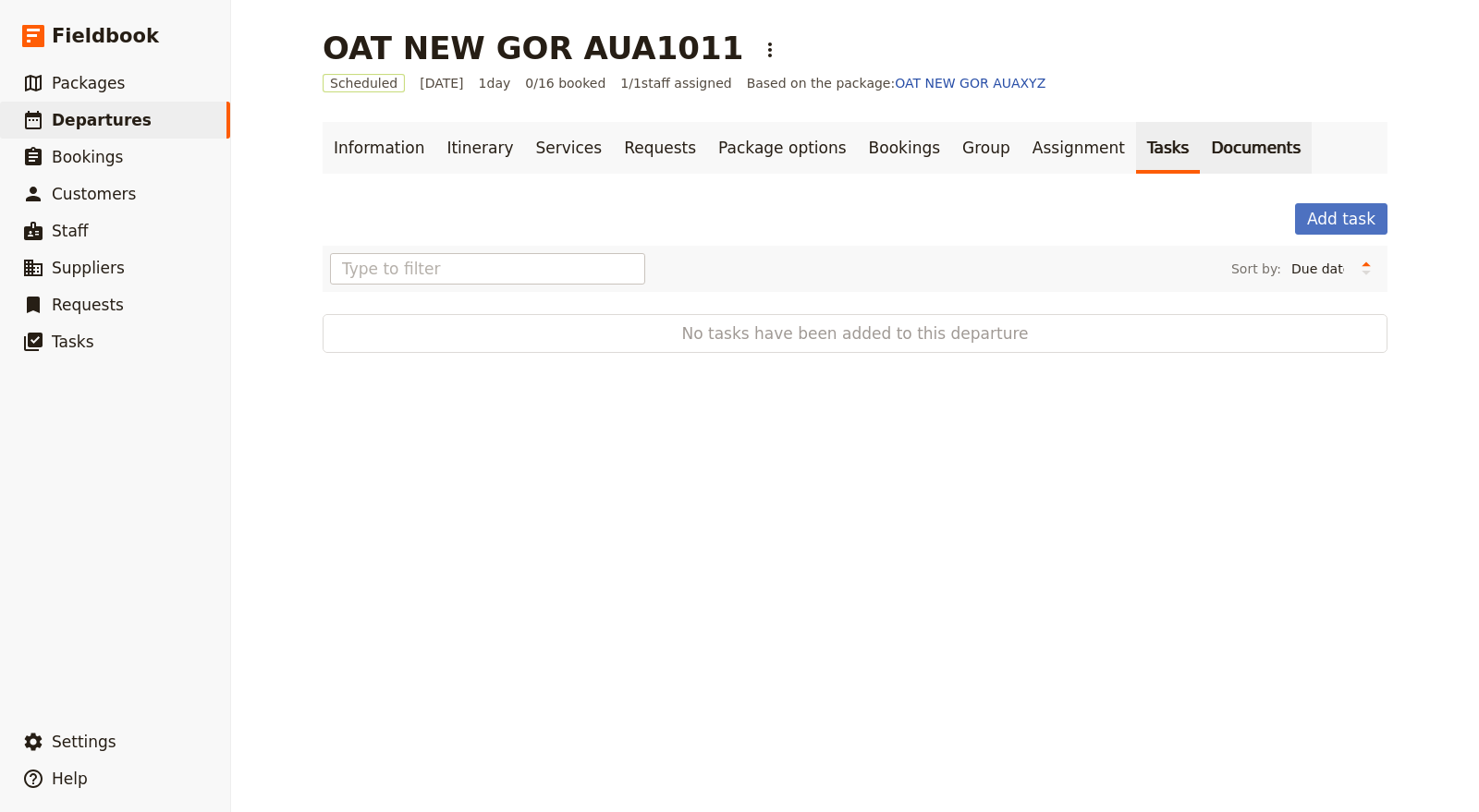
click at [1200, 144] on link "Documents" at bounding box center [1255, 148] width 112 height 52
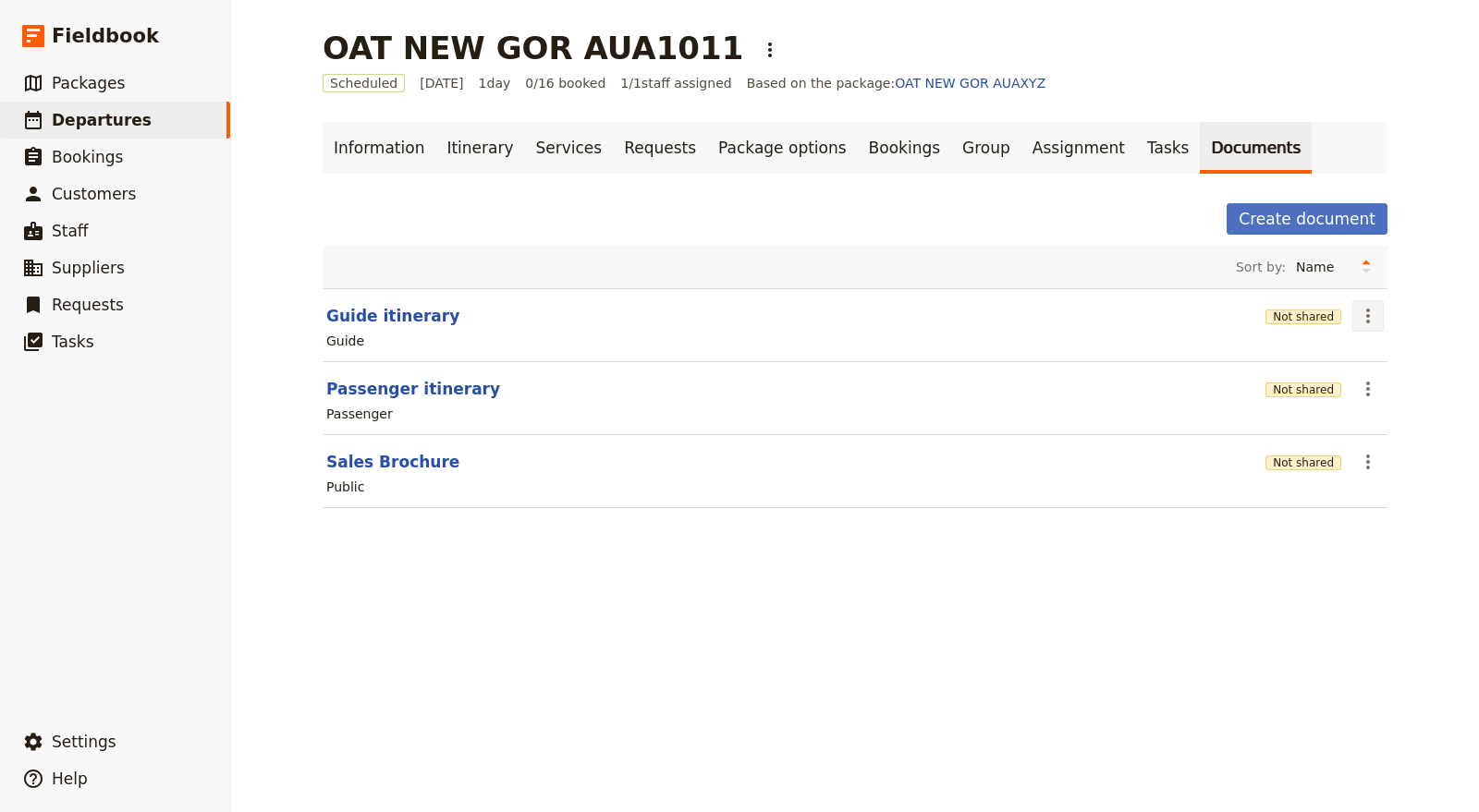
click at [1357, 322] on icon "Actions" at bounding box center [1367, 316] width 22 height 22
click at [1358, 353] on span "Share" at bounding box center [1375, 354] width 37 height 18
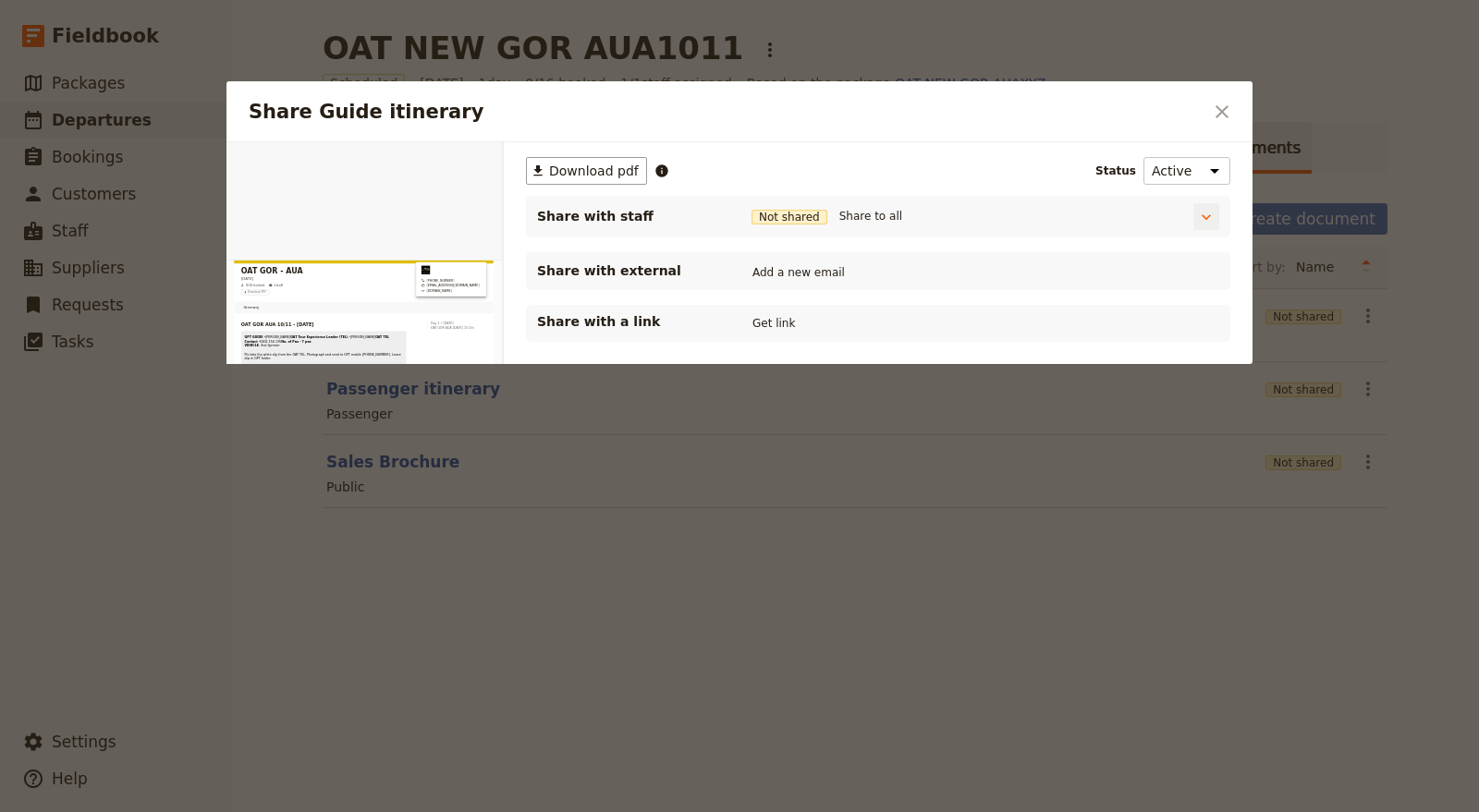
click at [868, 203] on div "Share with staff Not shared Share to all" at bounding box center [878, 217] width 682 height 27
click at [876, 212] on button "Share to all" at bounding box center [870, 216] width 72 height 20
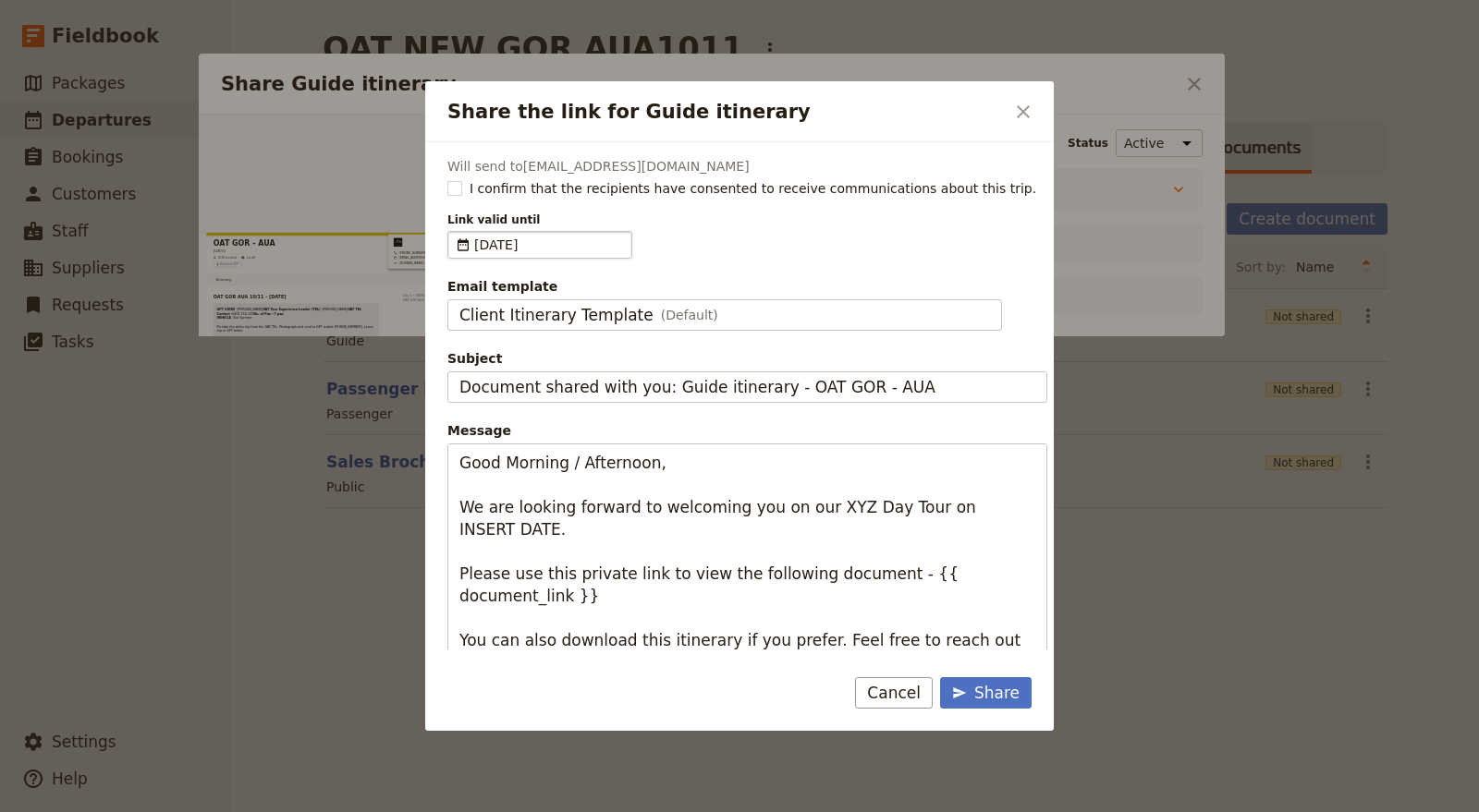
click at [594, 244] on span "15 Nov 2025" at bounding box center [548, 245] width 149 height 18
click at [456, 232] on input "15/11/2025" at bounding box center [455, 231] width 1 height 1
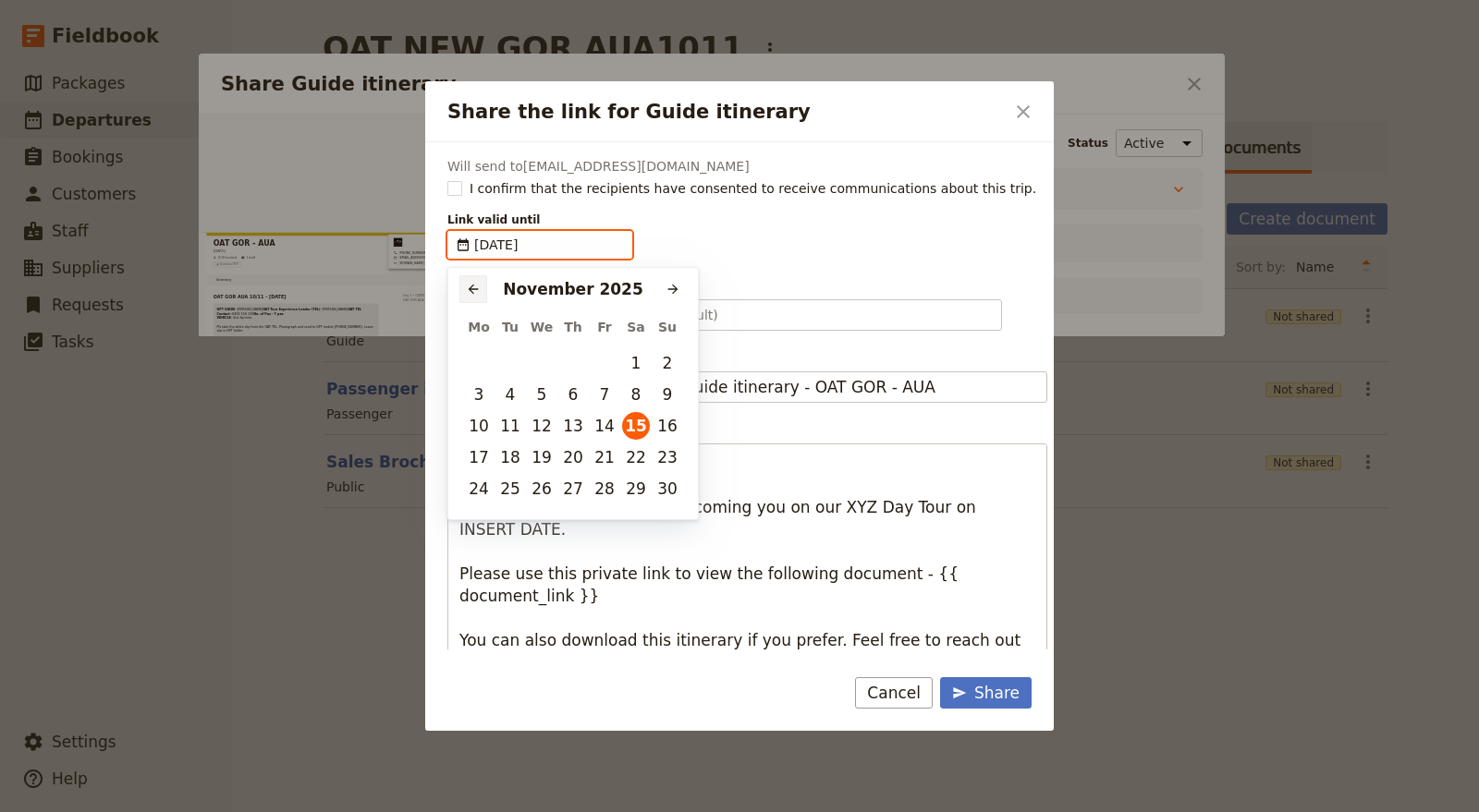
click at [480, 286] on icon "Previous month" at bounding box center [473, 289] width 14 height 14
click at [614, 419] on button "17" at bounding box center [604, 426] width 28 height 28
type input "17/10/2025"
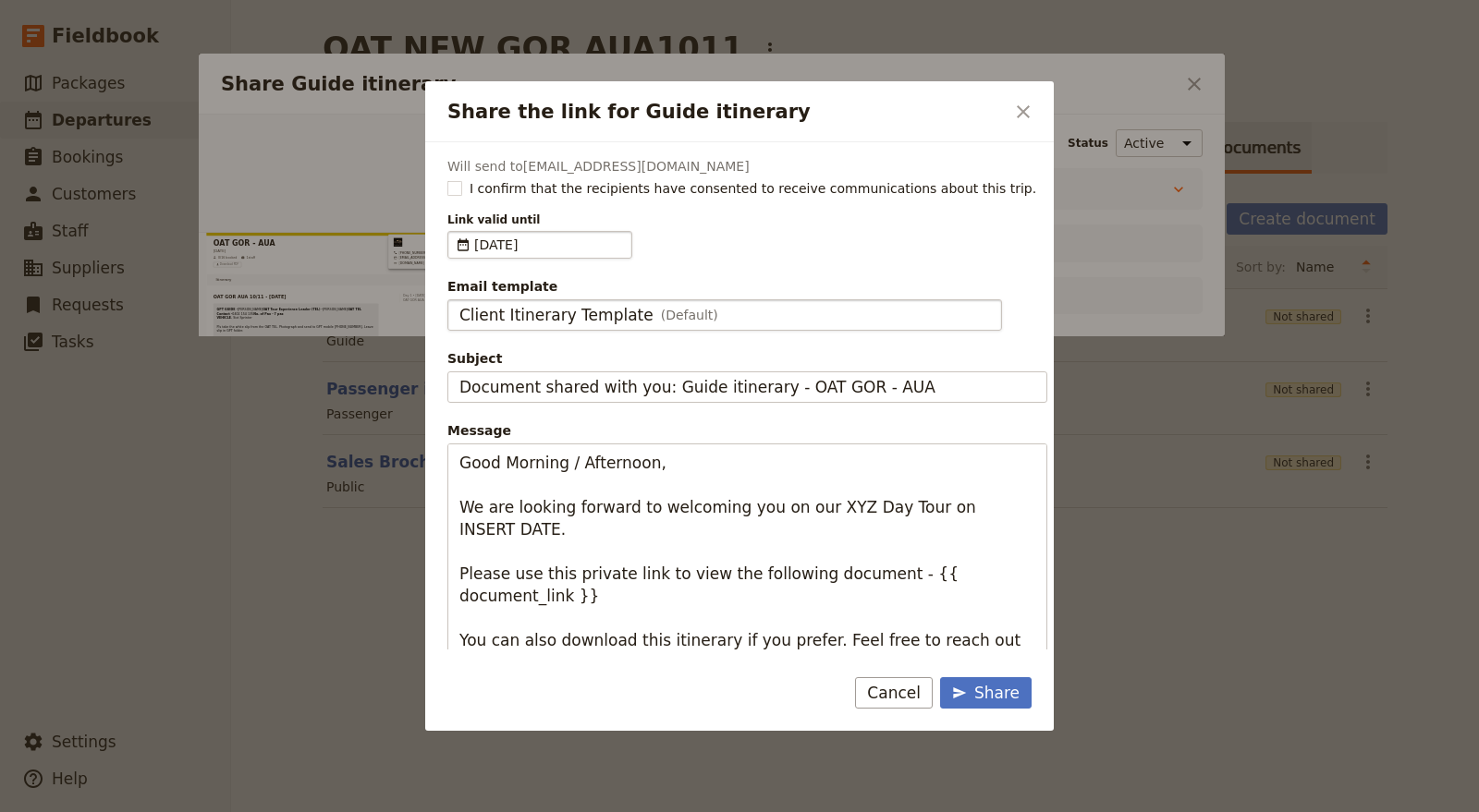
click at [661, 311] on span "(Default)" at bounding box center [689, 315] width 57 height 18
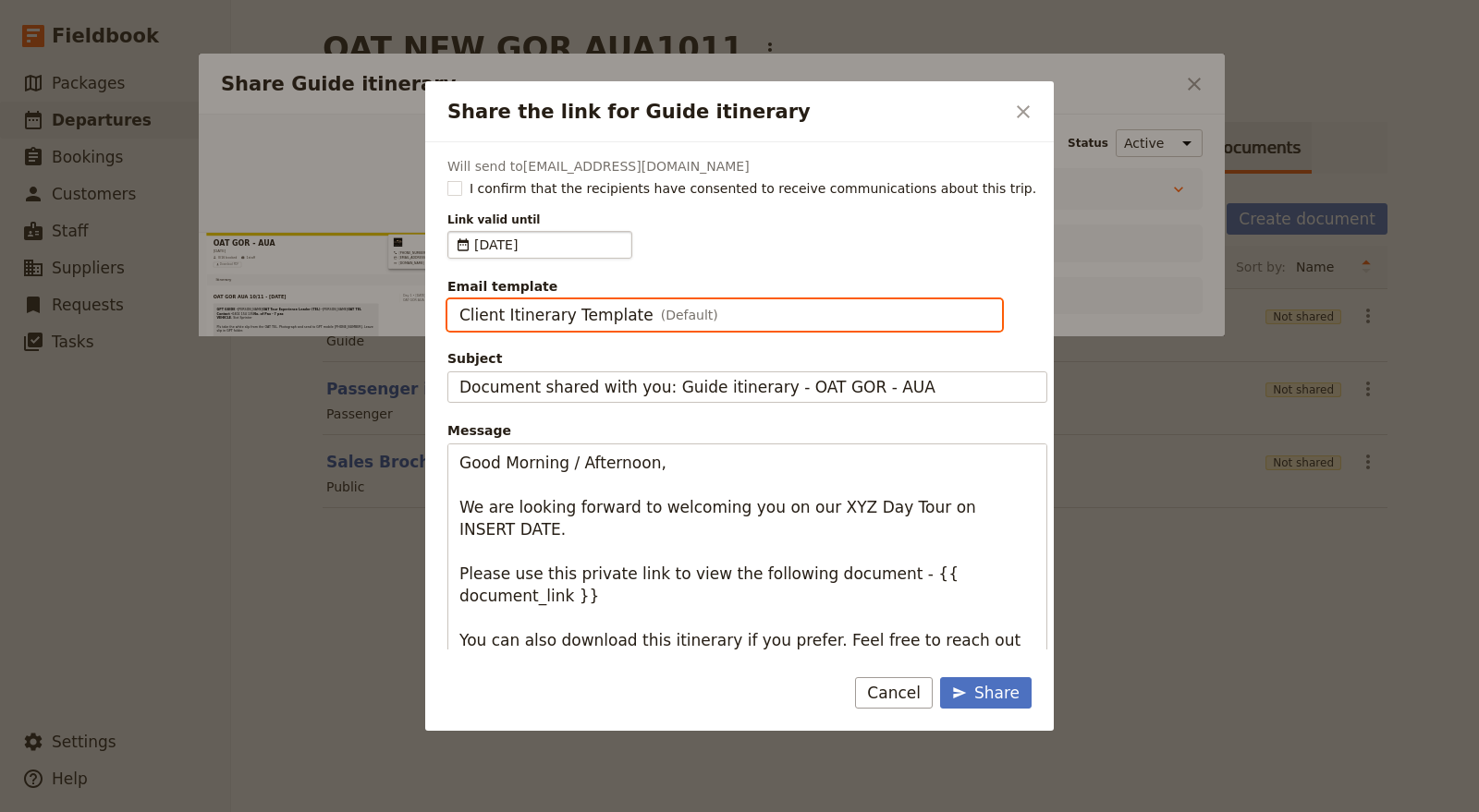
click at [460, 301] on input "Client Itinerary Template" at bounding box center [459, 300] width 1 height 1
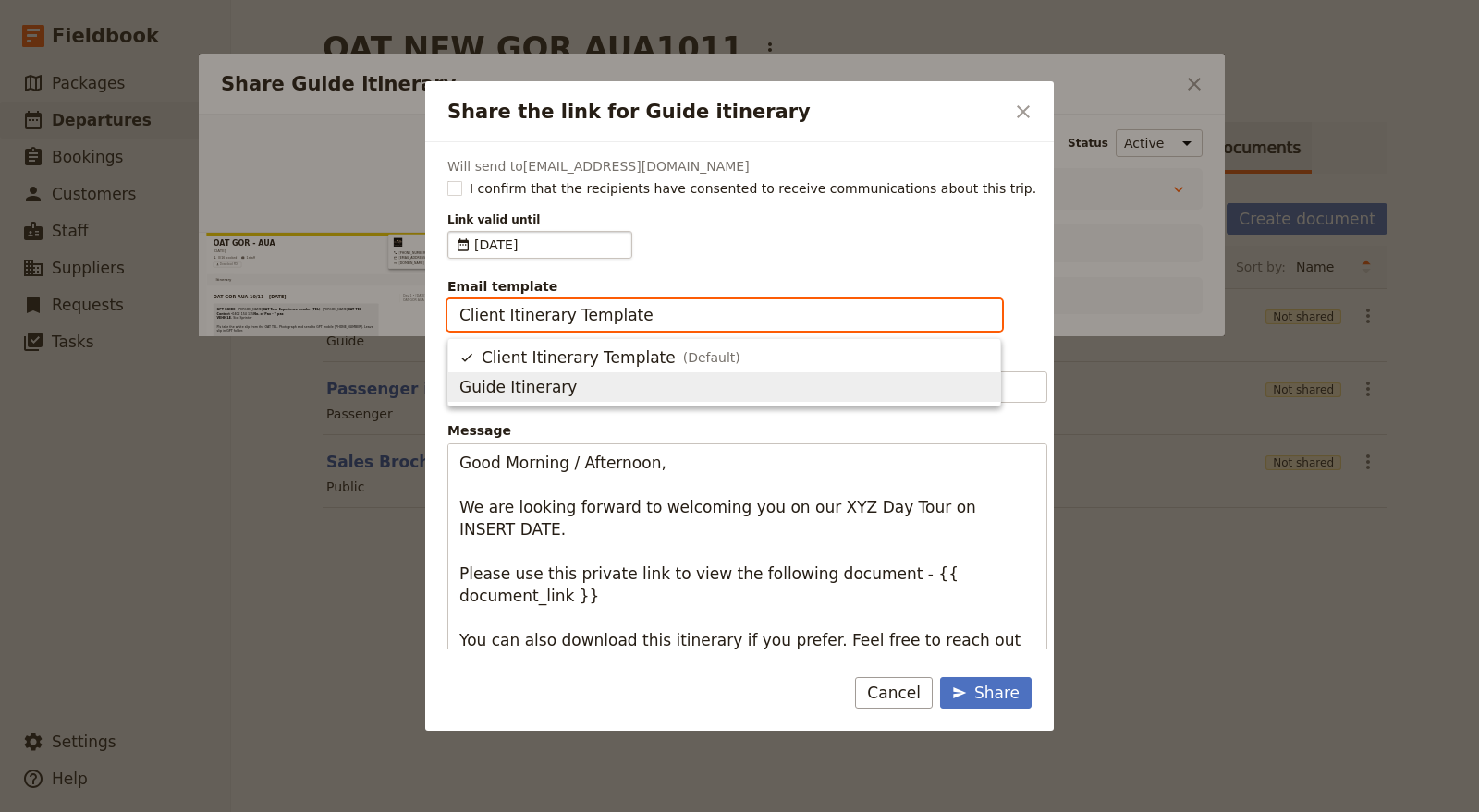
click at [625, 389] on span "Guide Itinerary" at bounding box center [725, 386] width 530 height 22
type input "Guide Itinerary"
type input "TOUR NAME & Date"
type textarea "Hi {{ contact_name }} Please find a link to your upcoming tour of OAT GOR - AUA…"
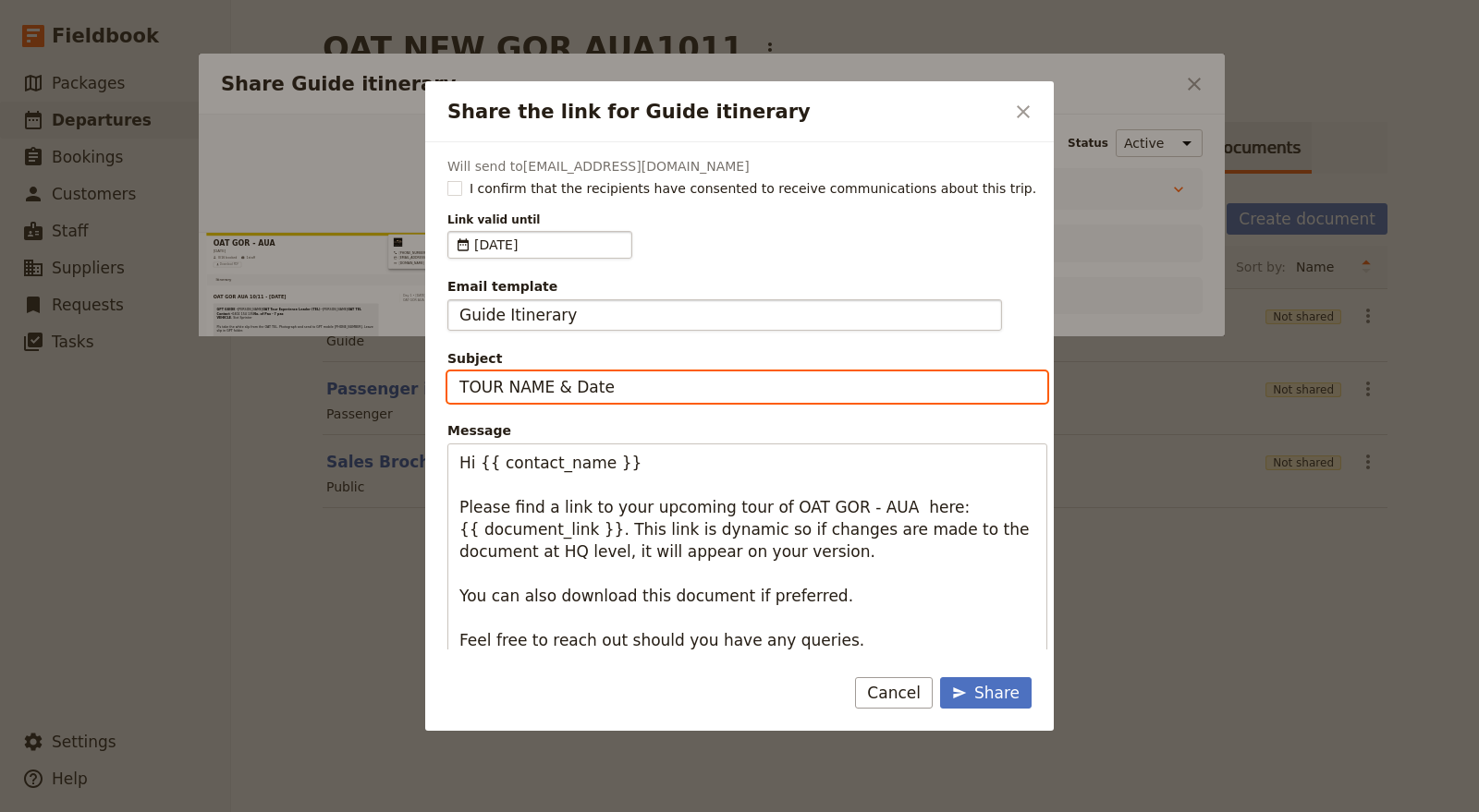
drag, startPoint x: 559, startPoint y: 383, endPoint x: 604, endPoint y: 380, distance: 45.1
click at [604, 380] on input "TOUR NAME & Date" at bounding box center [747, 387] width 600 height 32
click at [623, 379] on input "TOUR NAME & Date" at bounding box center [747, 387] width 600 height 32
drag, startPoint x: 629, startPoint y: 379, endPoint x: 422, endPoint y: 375, distance: 207.0
click at [422, 811] on div "Share the link for Guide itinerary ​ Will send to info@greatprivatetours.com.au…" at bounding box center [739, 812] width 1479 height 0
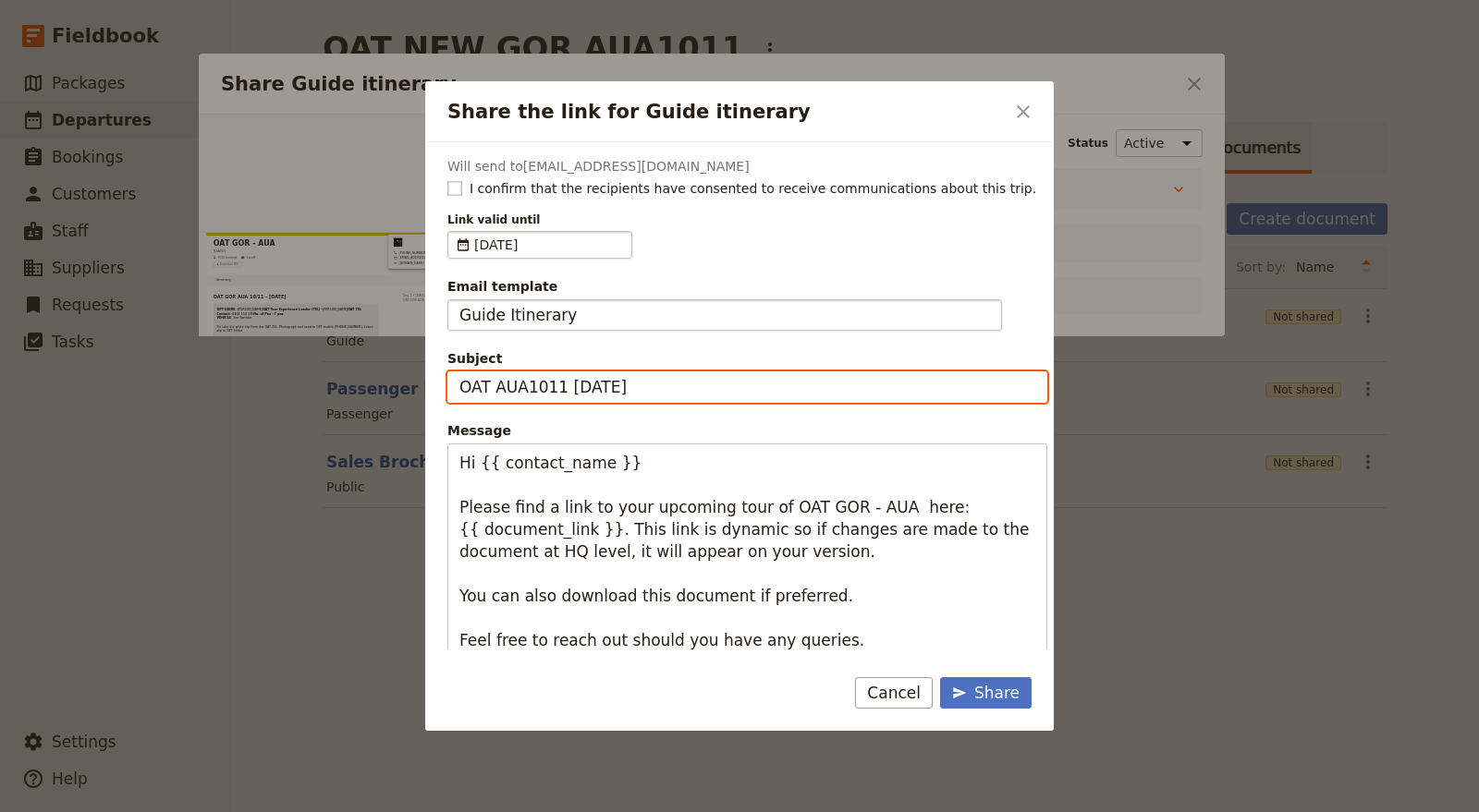
type input "OAT AUA1011 Wed 15 Oct"
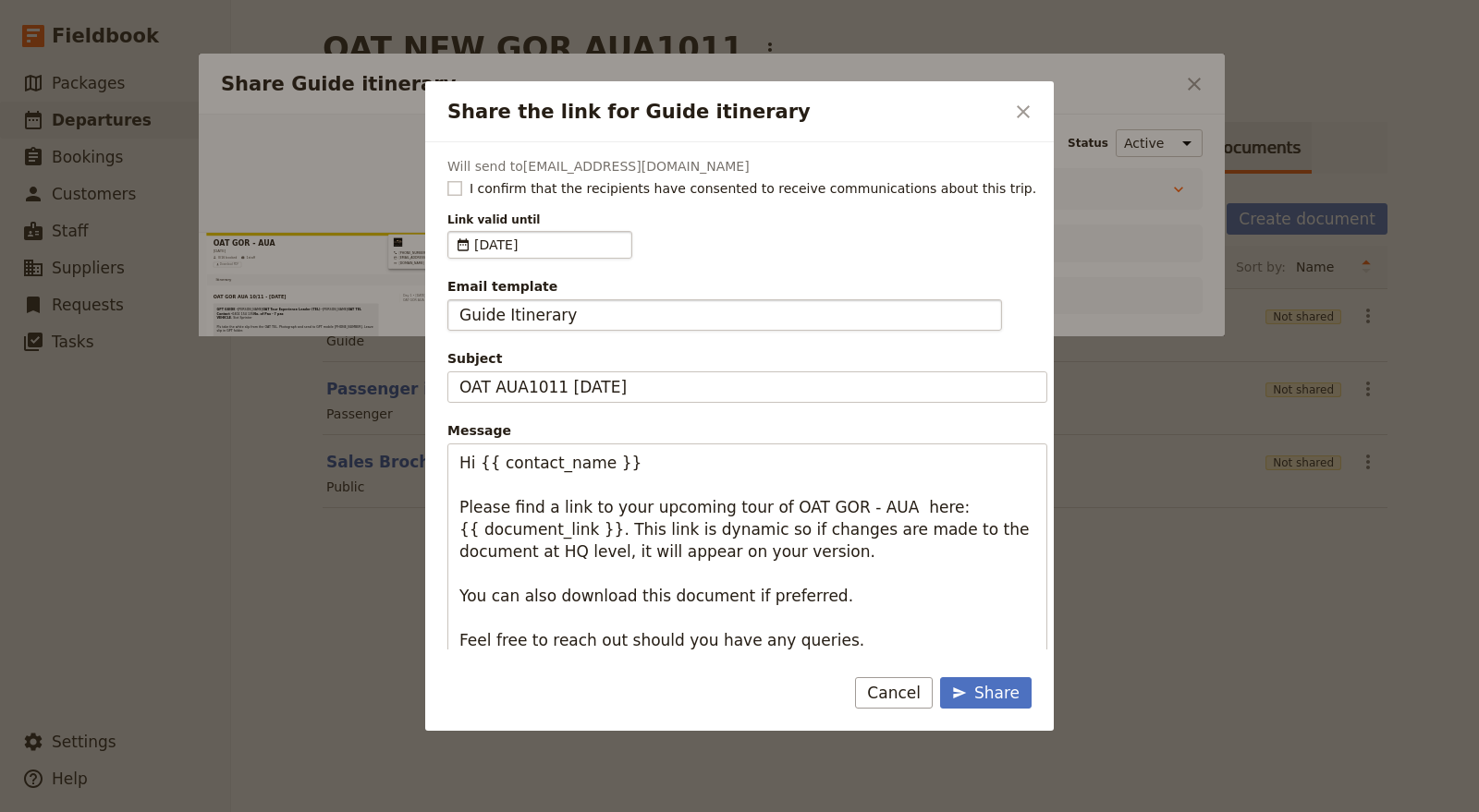
click at [569, 187] on span "I confirm that the recipients have consented to receive communications about th…" at bounding box center [753, 188] width 567 height 18
click at [447, 179] on input "I confirm that the recipients have consented to receive communications about th…" at bounding box center [446, 178] width 1 height 1
checkbox input "true"
click at [980, 695] on div "Share" at bounding box center [986, 693] width 67 height 22
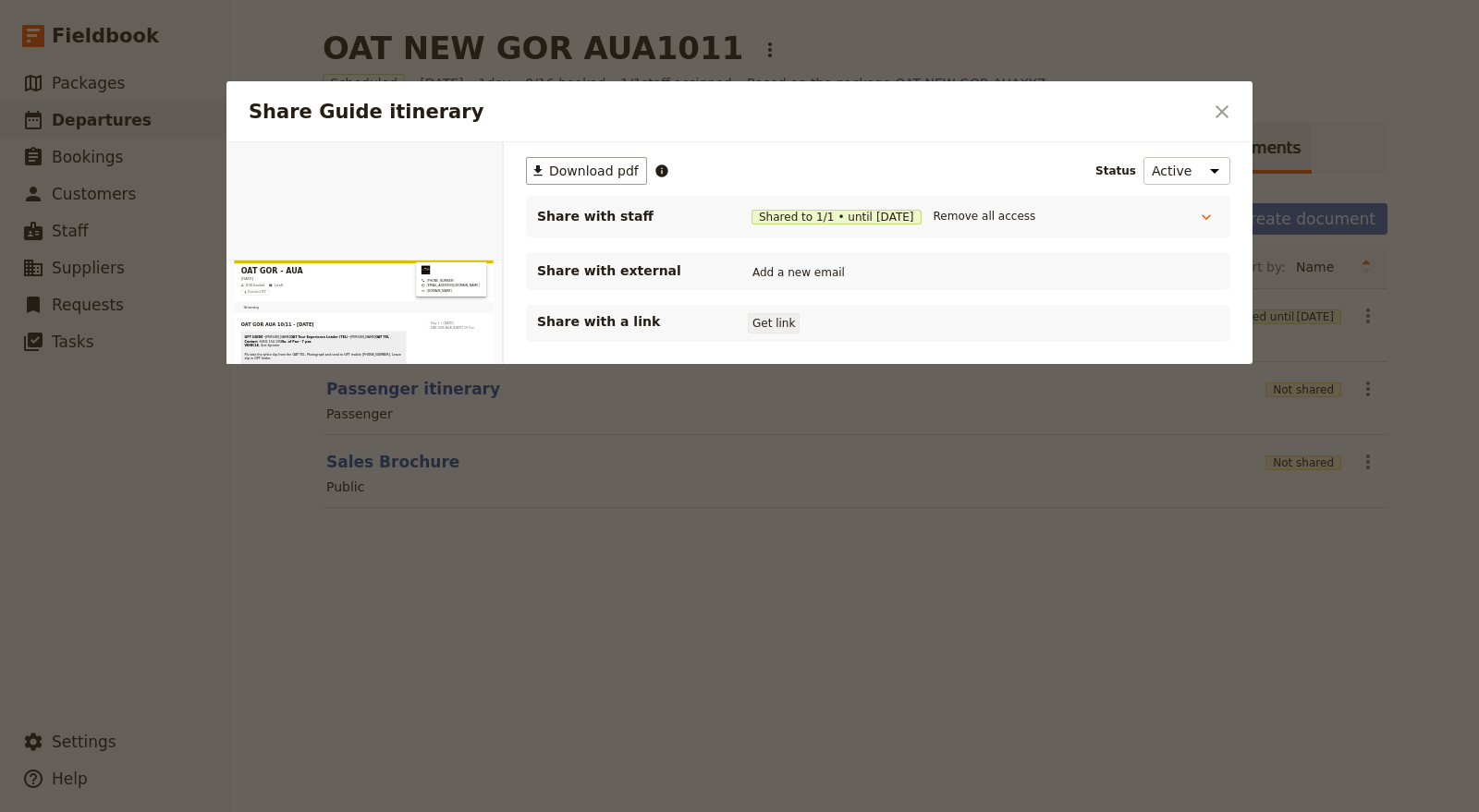
click at [777, 323] on button "Get link" at bounding box center [774, 323] width 52 height 20
click at [490, 165] on link "​" at bounding box center [481, 163] width 28 height 28
click at [1021, 208] on button "Remove all access" at bounding box center [985, 216] width 112 height 20
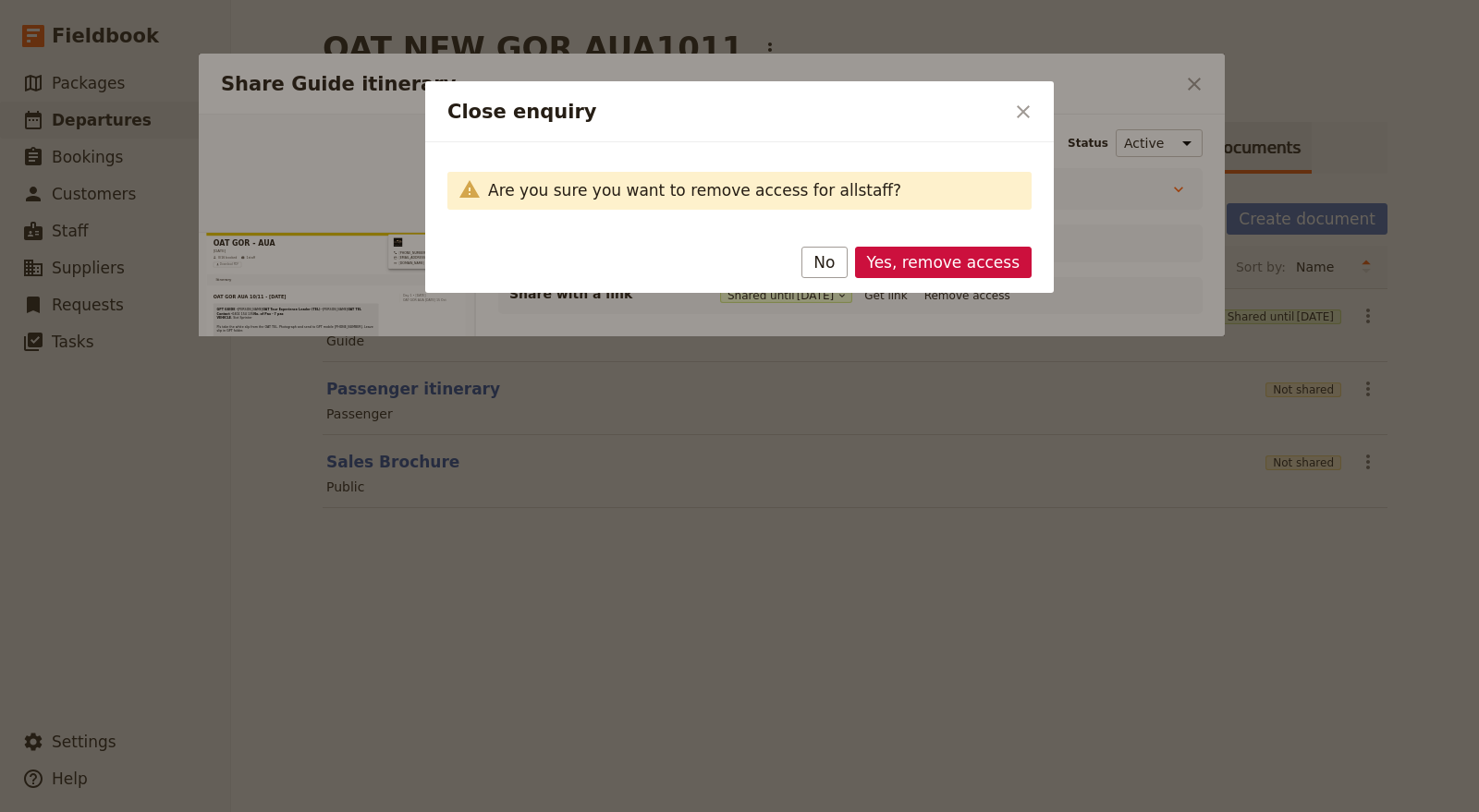
click at [951, 258] on button "Yes, remove access" at bounding box center [943, 262] width 177 height 32
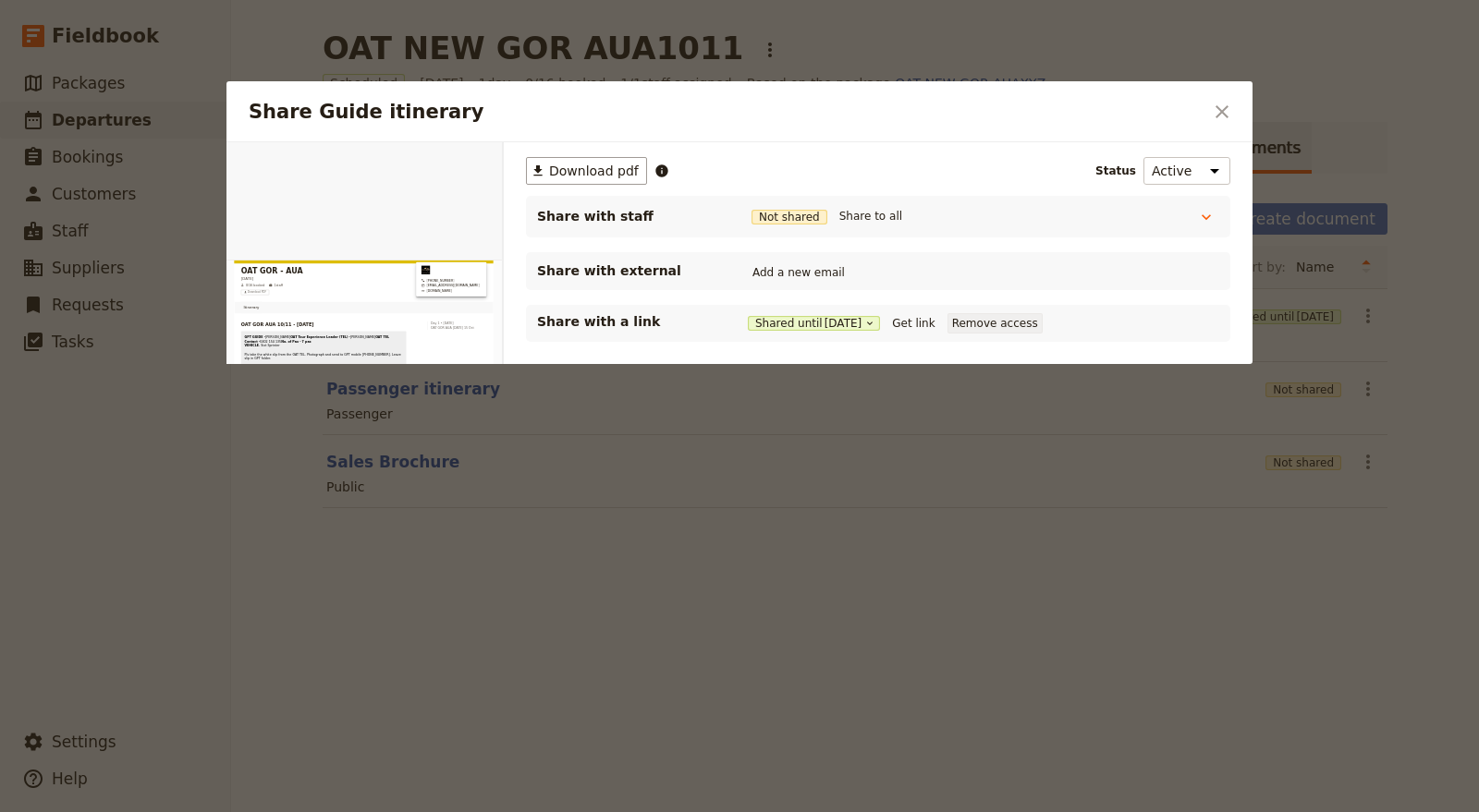
click at [1030, 319] on button "Remove access" at bounding box center [994, 323] width 95 height 20
click at [1227, 96] on button "​" at bounding box center [1222, 112] width 32 height 32
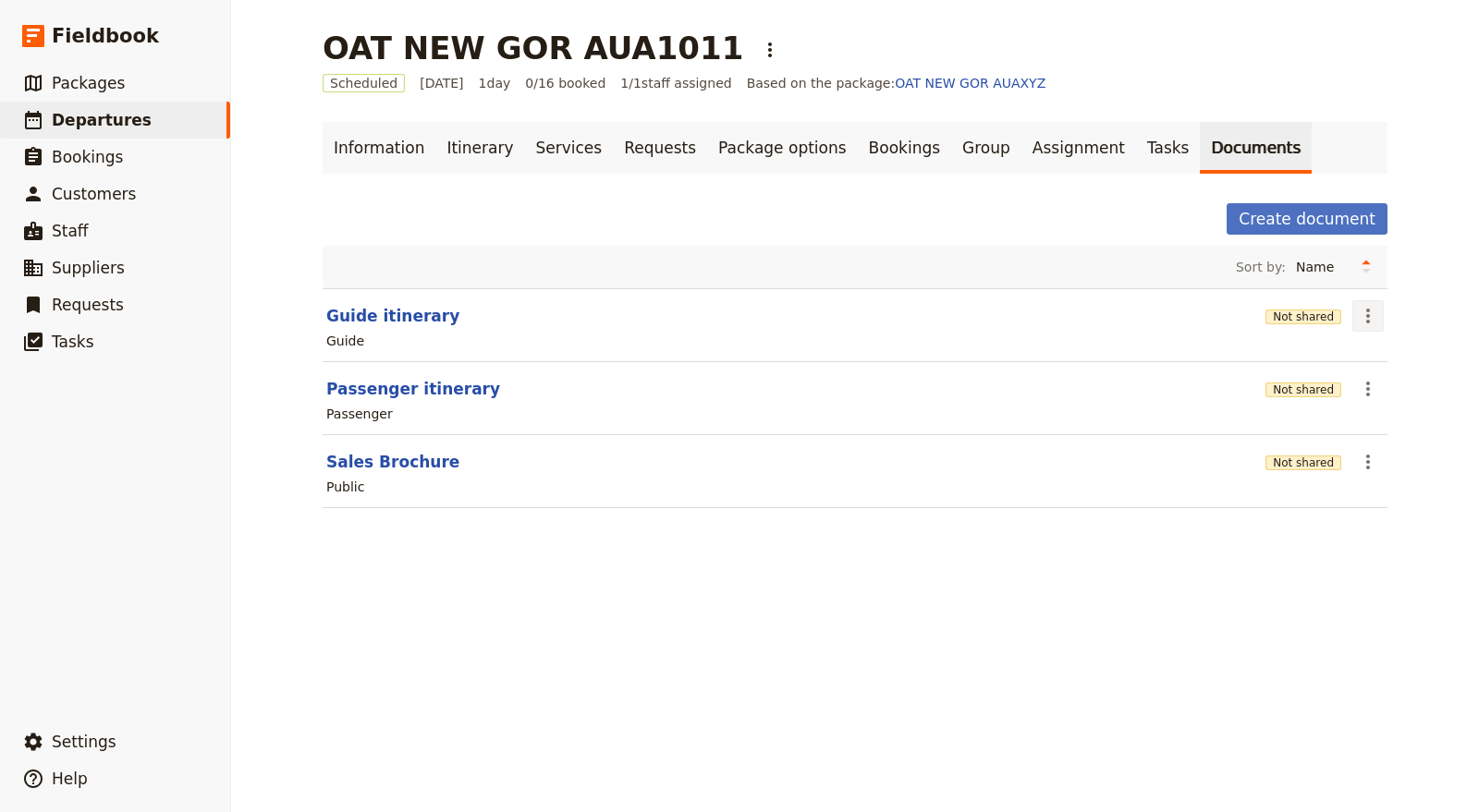
click at [1366, 312] on icon "Actions" at bounding box center [1367, 316] width 22 height 22
click at [1371, 351] on span "Share" at bounding box center [1375, 354] width 37 height 18
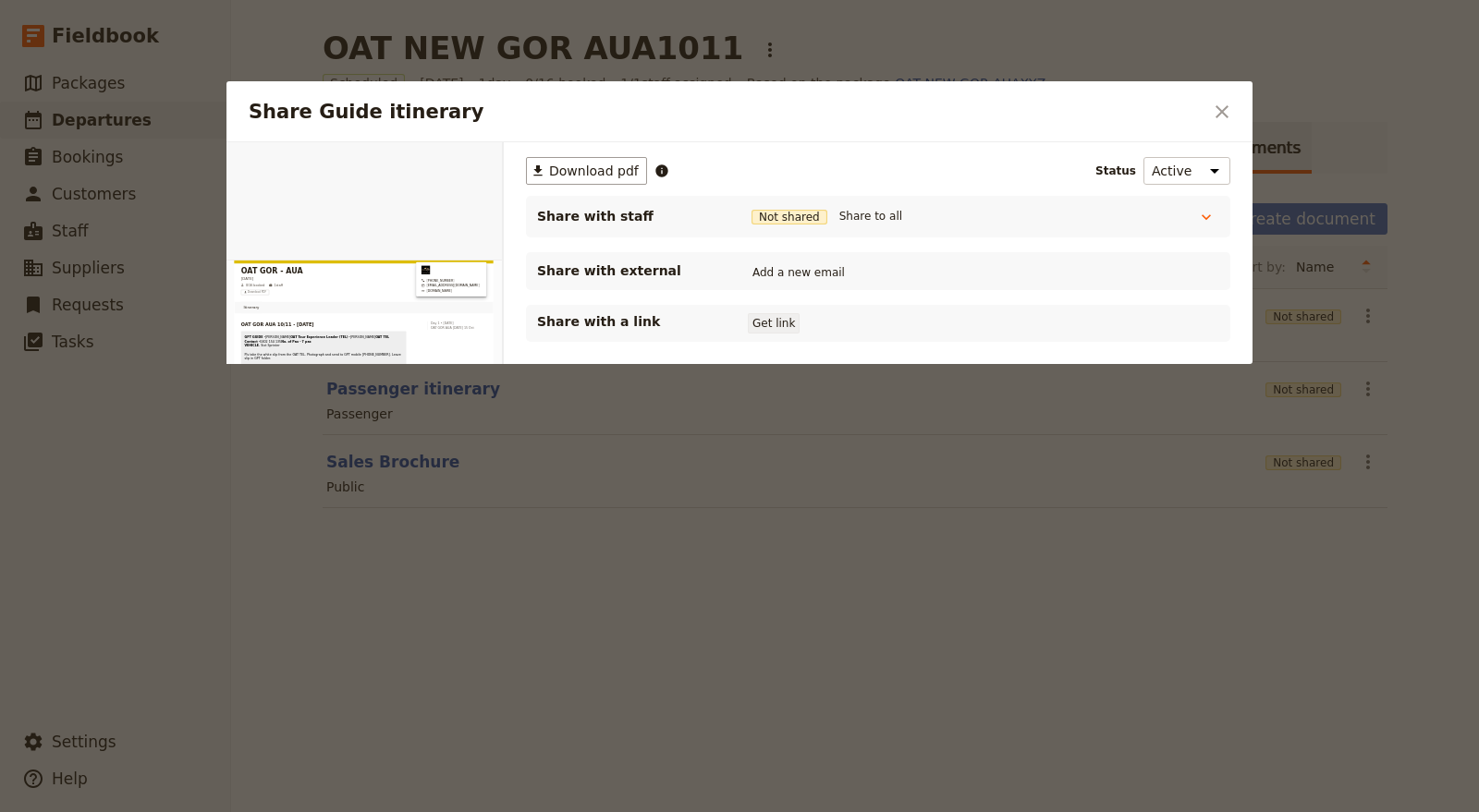
click at [792, 327] on button "Get link" at bounding box center [774, 323] width 52 height 20
click at [482, 164] on icon "Open full preview" at bounding box center [481, 163] width 14 height 14
click at [1222, 103] on icon "Close dialog" at bounding box center [1222, 112] width 22 height 22
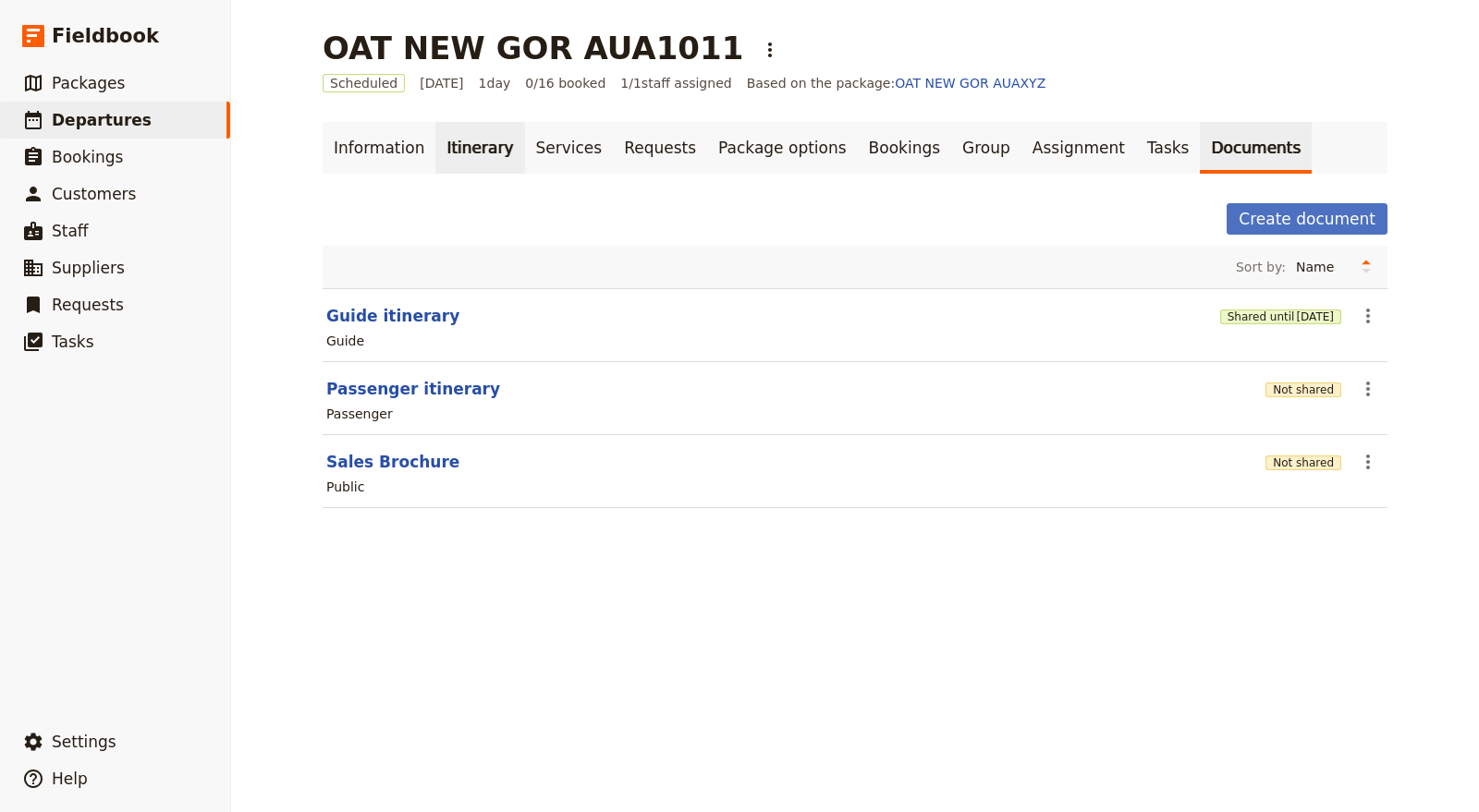
drag, startPoint x: 446, startPoint y: 153, endPoint x: 437, endPoint y: 152, distance: 9.1
click at [446, 153] on link "Itinerary" at bounding box center [480, 148] width 89 height 52
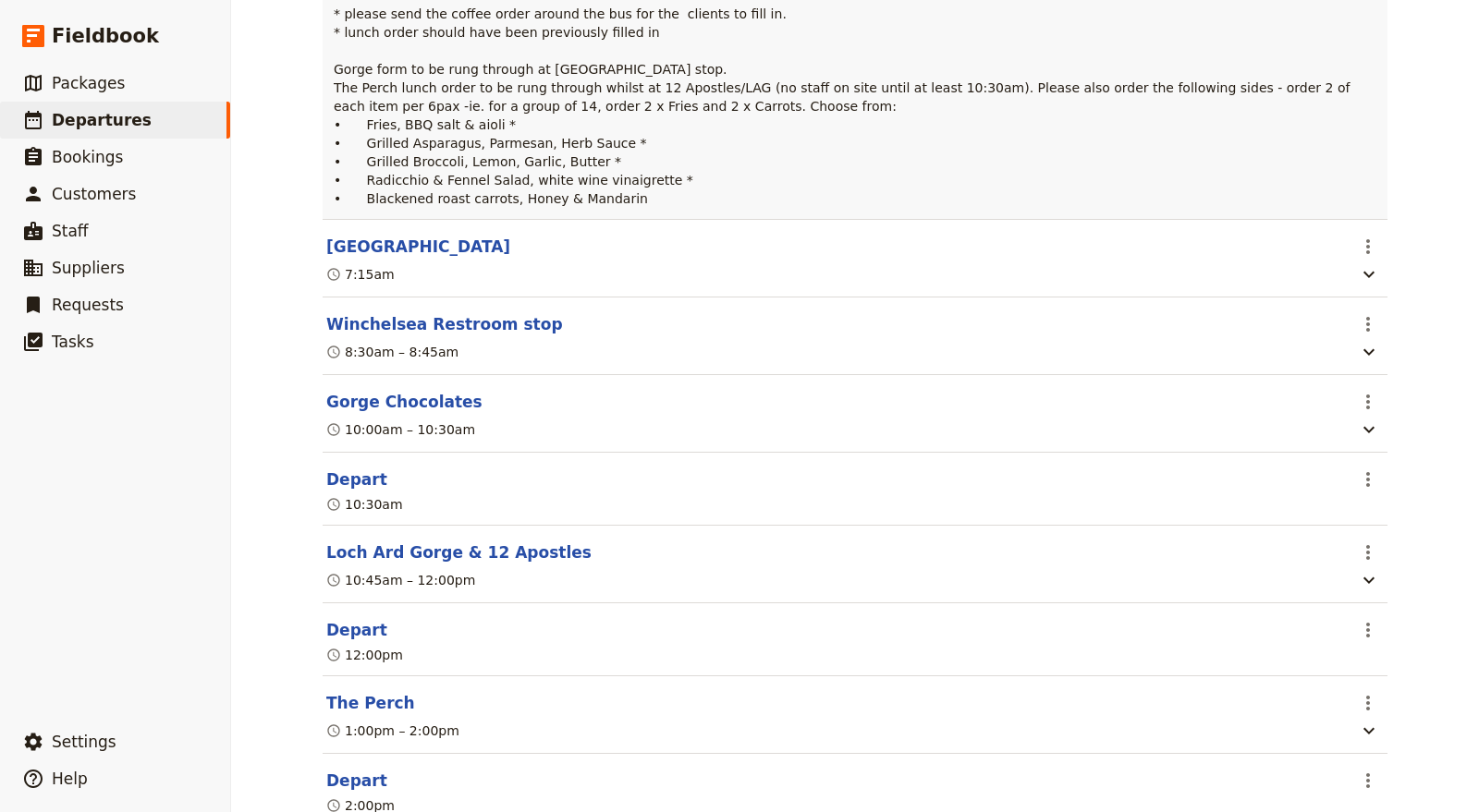
scroll to position [616, 0]
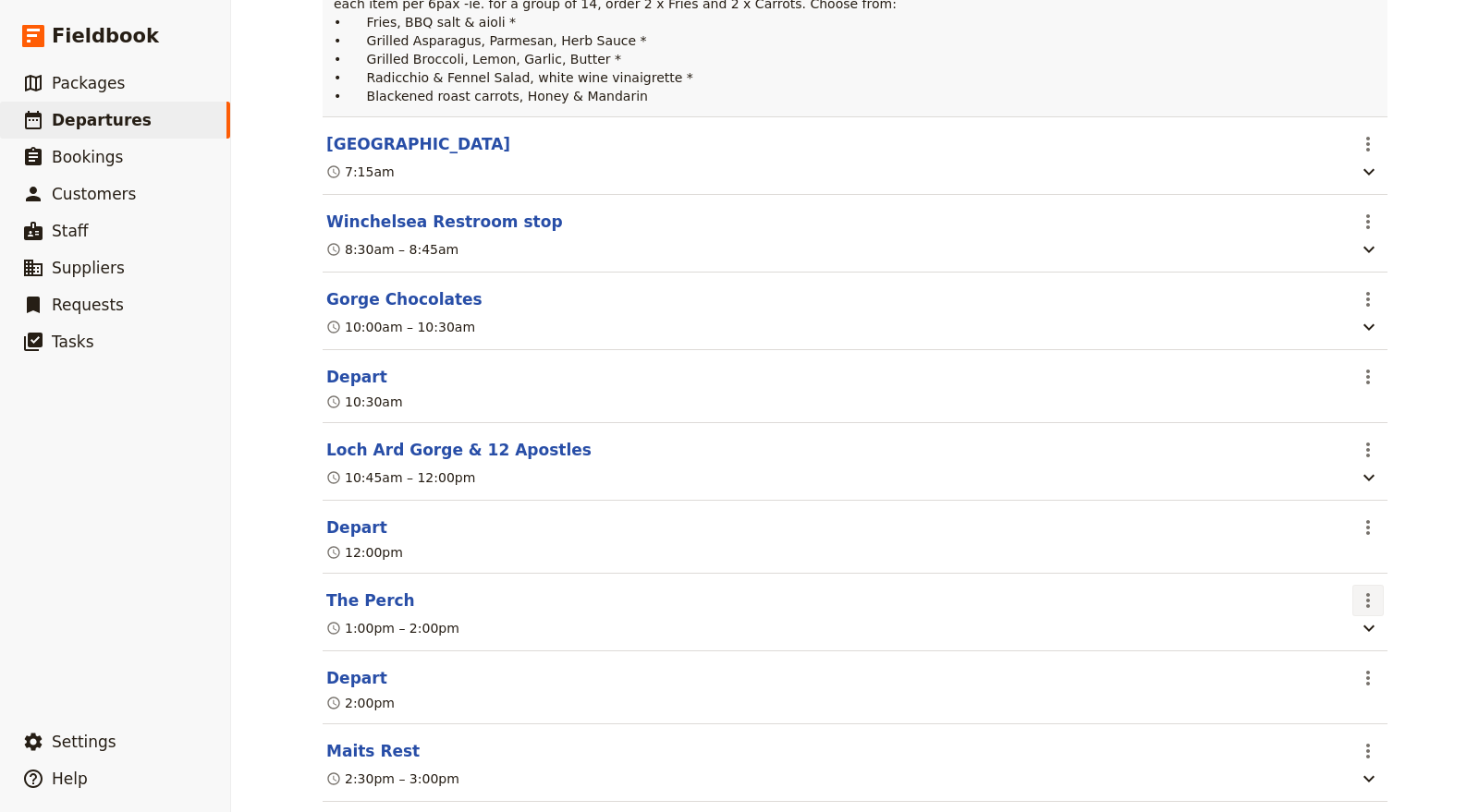
click at [1365, 612] on icon "Actions" at bounding box center [1367, 600] width 22 height 22
click at [1324, 691] on span "Edit this itinerary item" at bounding box center [1273, 694] width 145 height 18
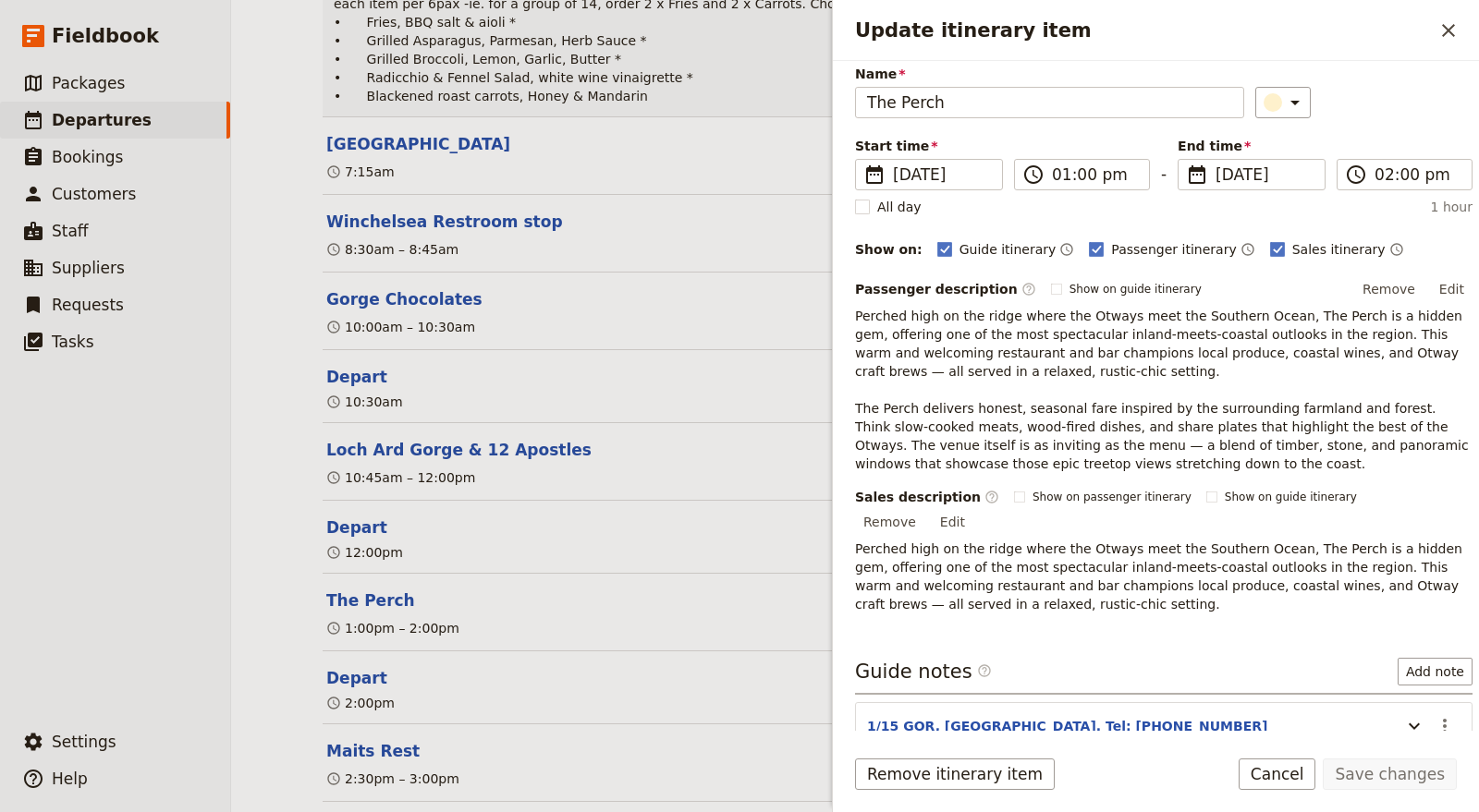
scroll to position [102, 0]
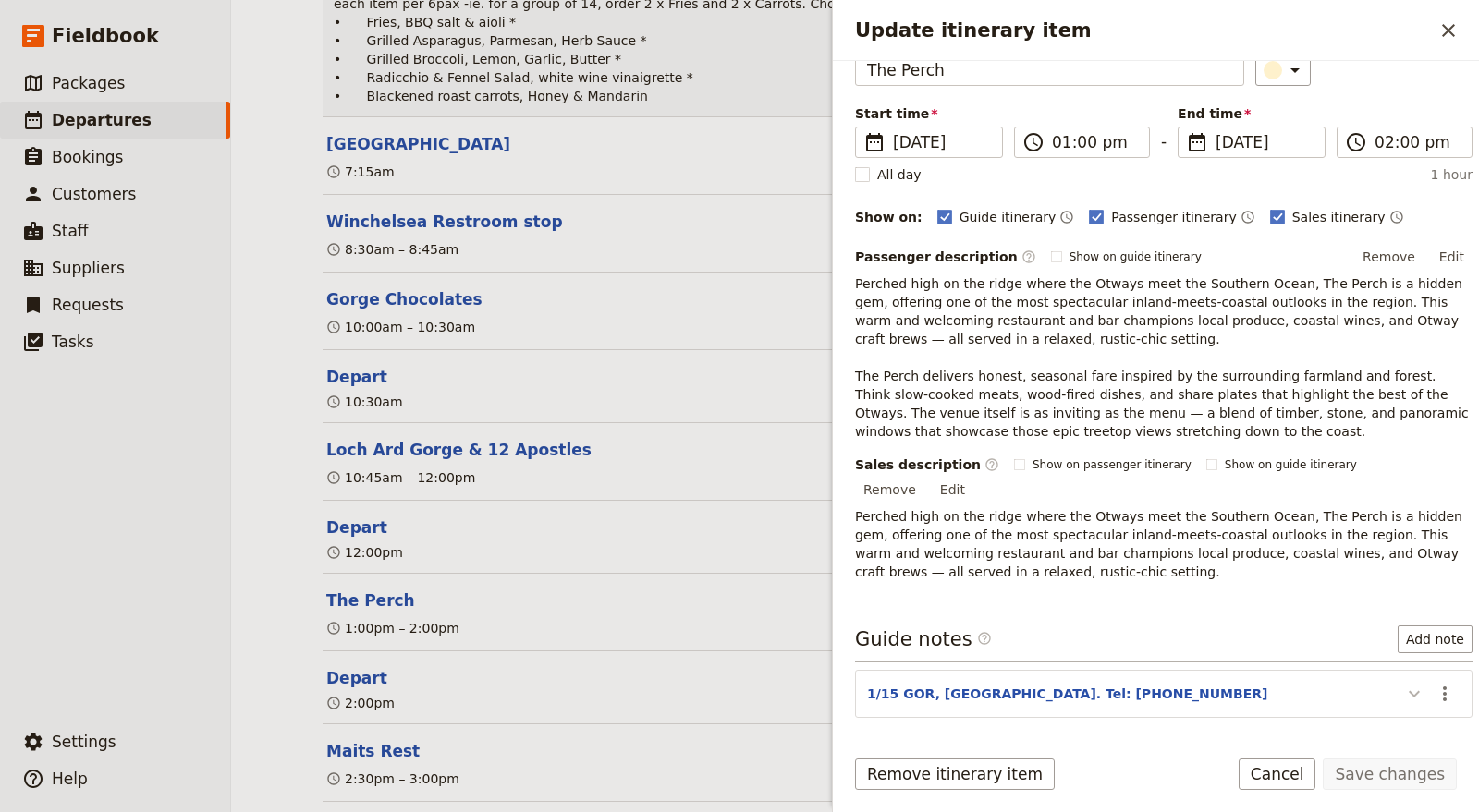
click at [1403, 683] on icon "Update itinerary item" at bounding box center [1413, 694] width 22 height 22
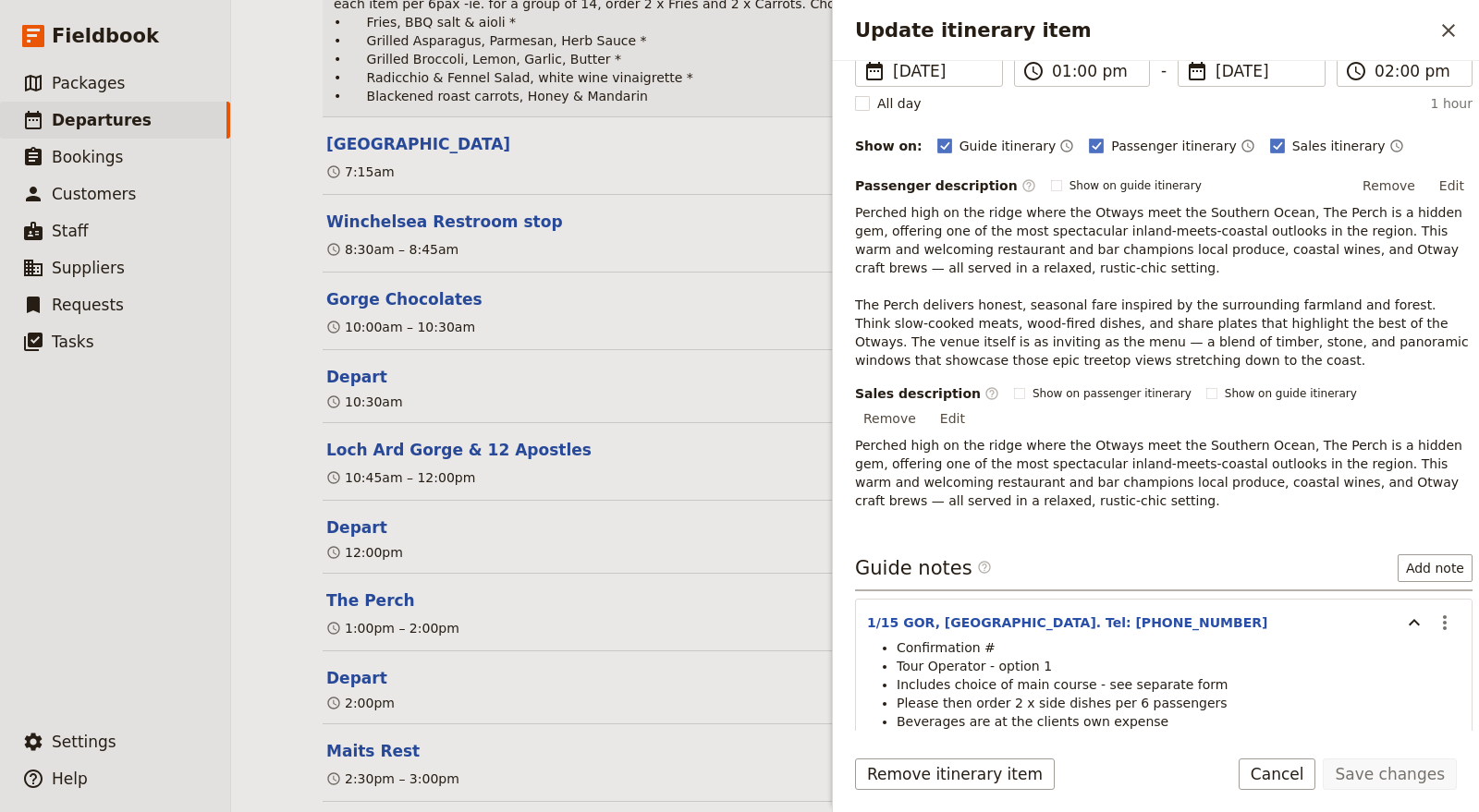
scroll to position [205, 0]
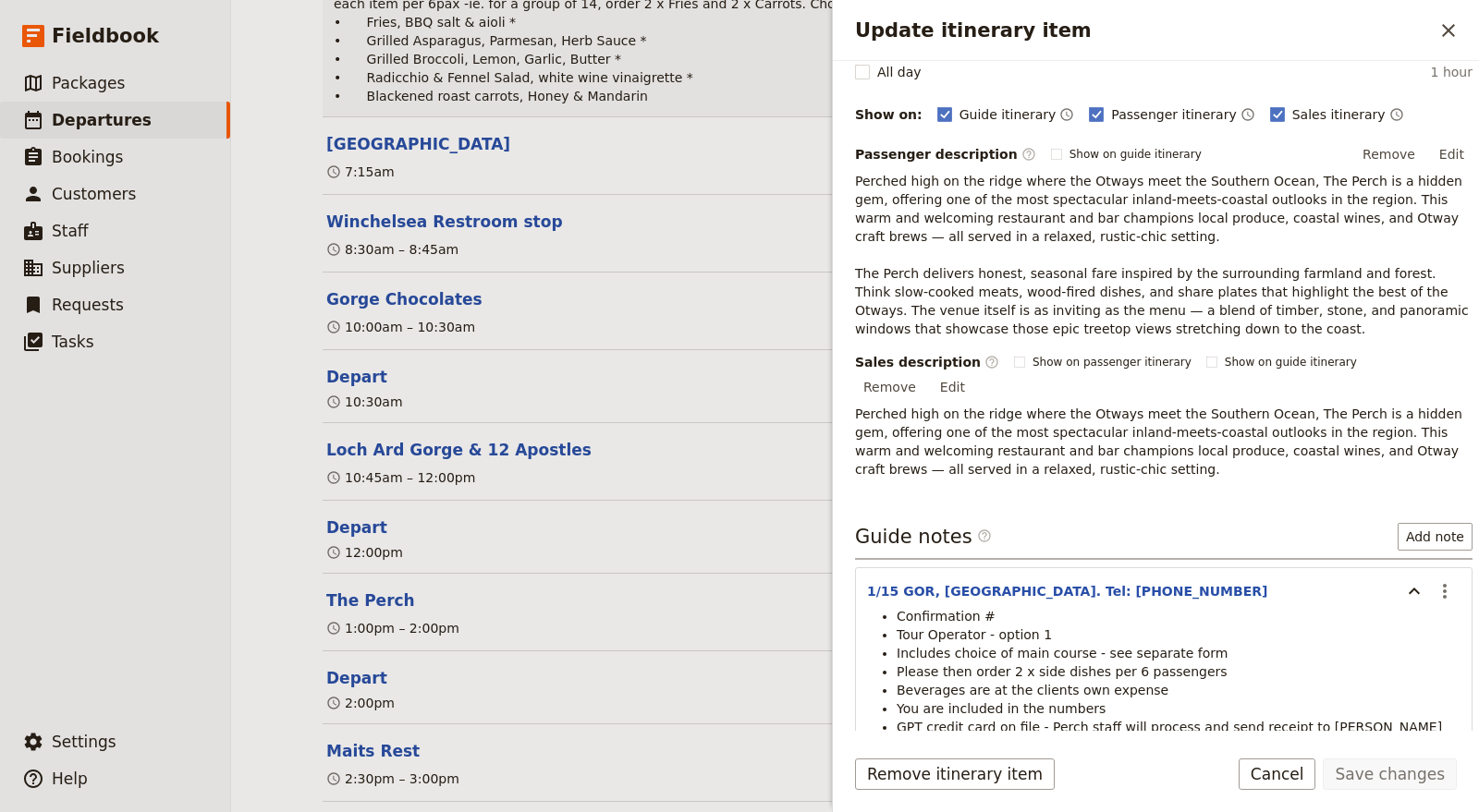
click at [1009, 607] on li "Confirmation #" at bounding box center [1178, 616] width 564 height 18
click at [993, 607] on li "Confirmation #" at bounding box center [1178, 616] width 564 height 18
click at [988, 607] on li "Confirmation #" at bounding box center [1178, 616] width 564 height 18
click at [1434, 580] on icon "Actions" at bounding box center [1444, 590] width 22 height 22
click at [1387, 608] on span "Edit note" at bounding box center [1376, 606] width 58 height 18
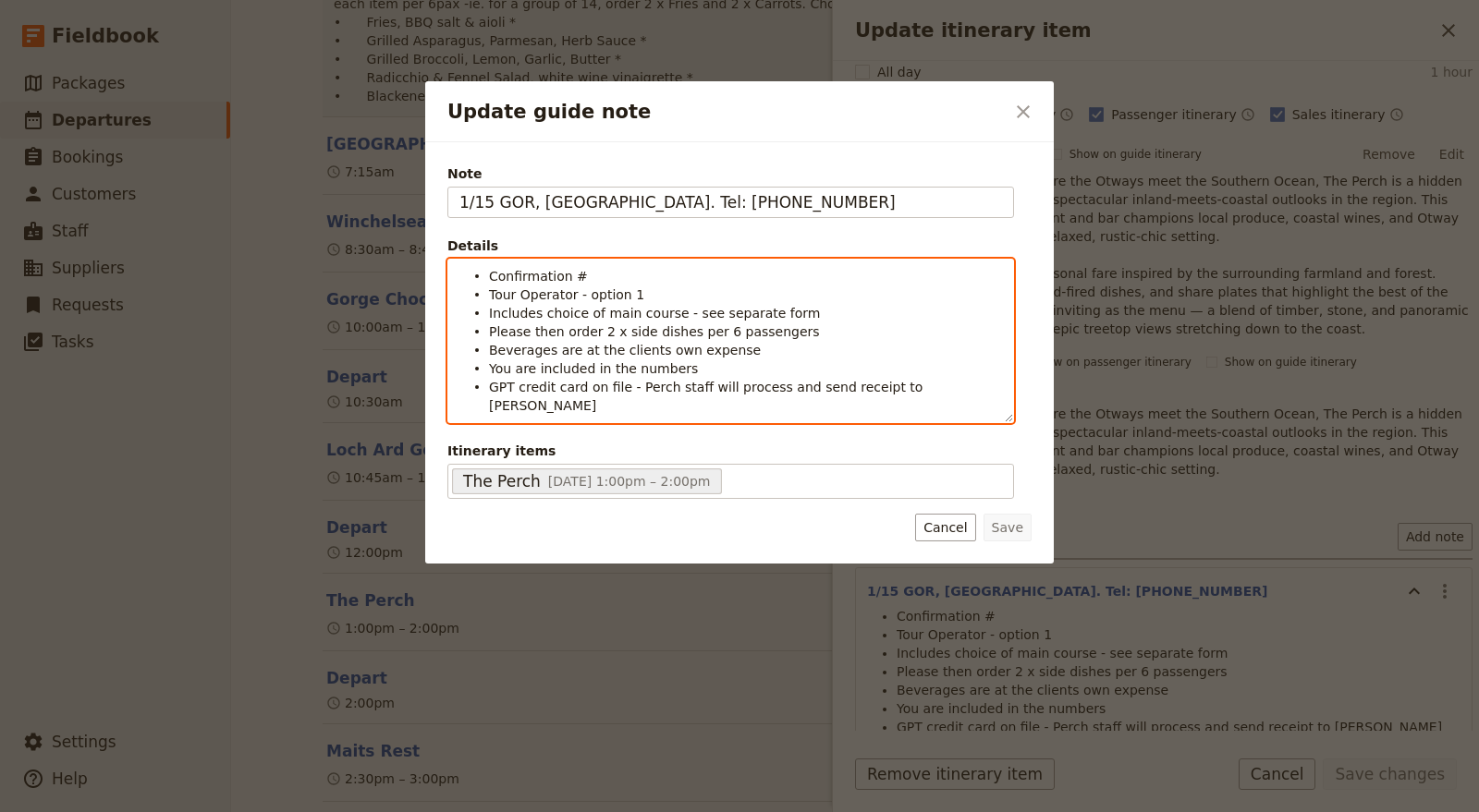
click at [641, 270] on li "Confirmation #" at bounding box center [745, 275] width 513 height 18
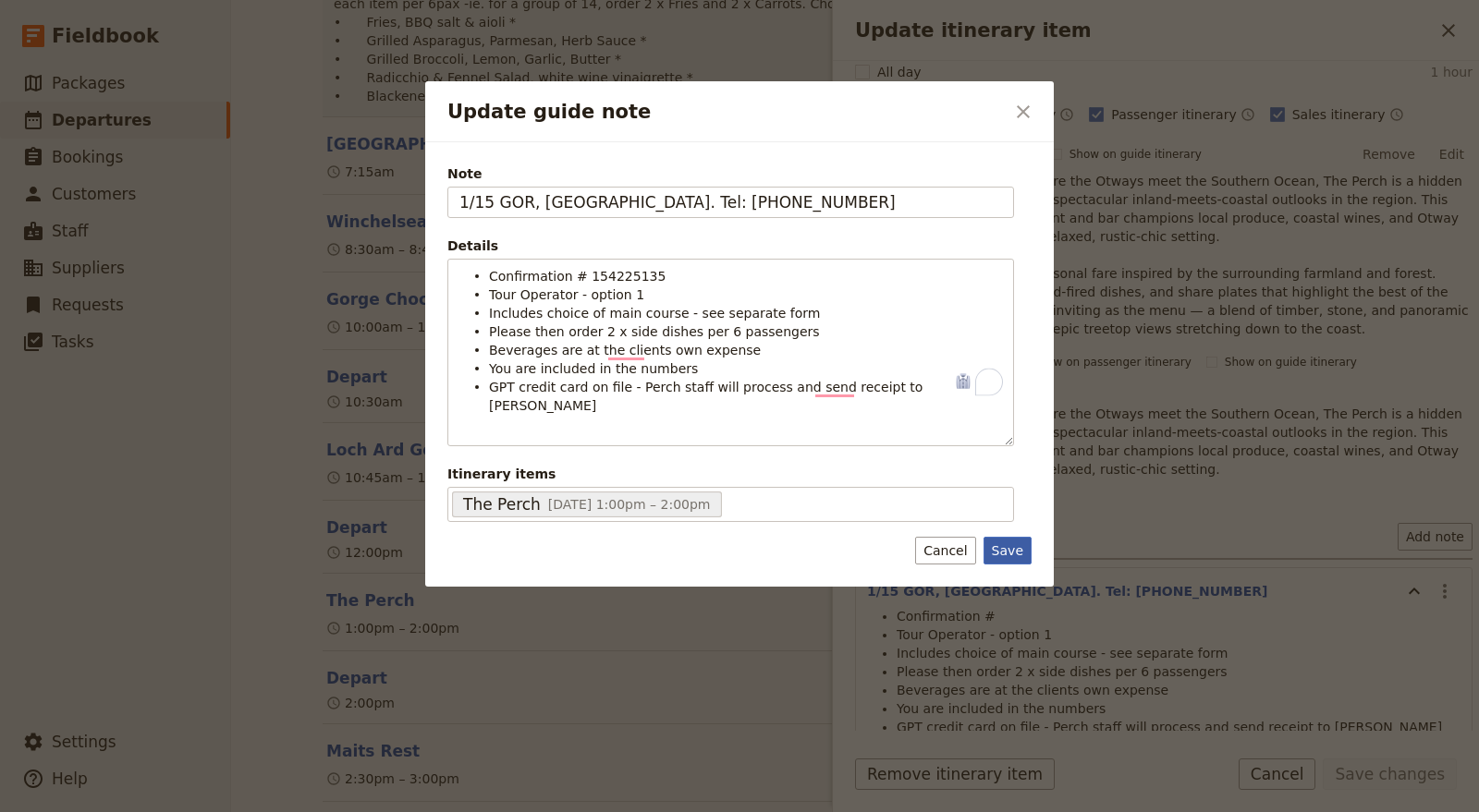
click at [1009, 537] on button "Save" at bounding box center [1008, 550] width 48 height 28
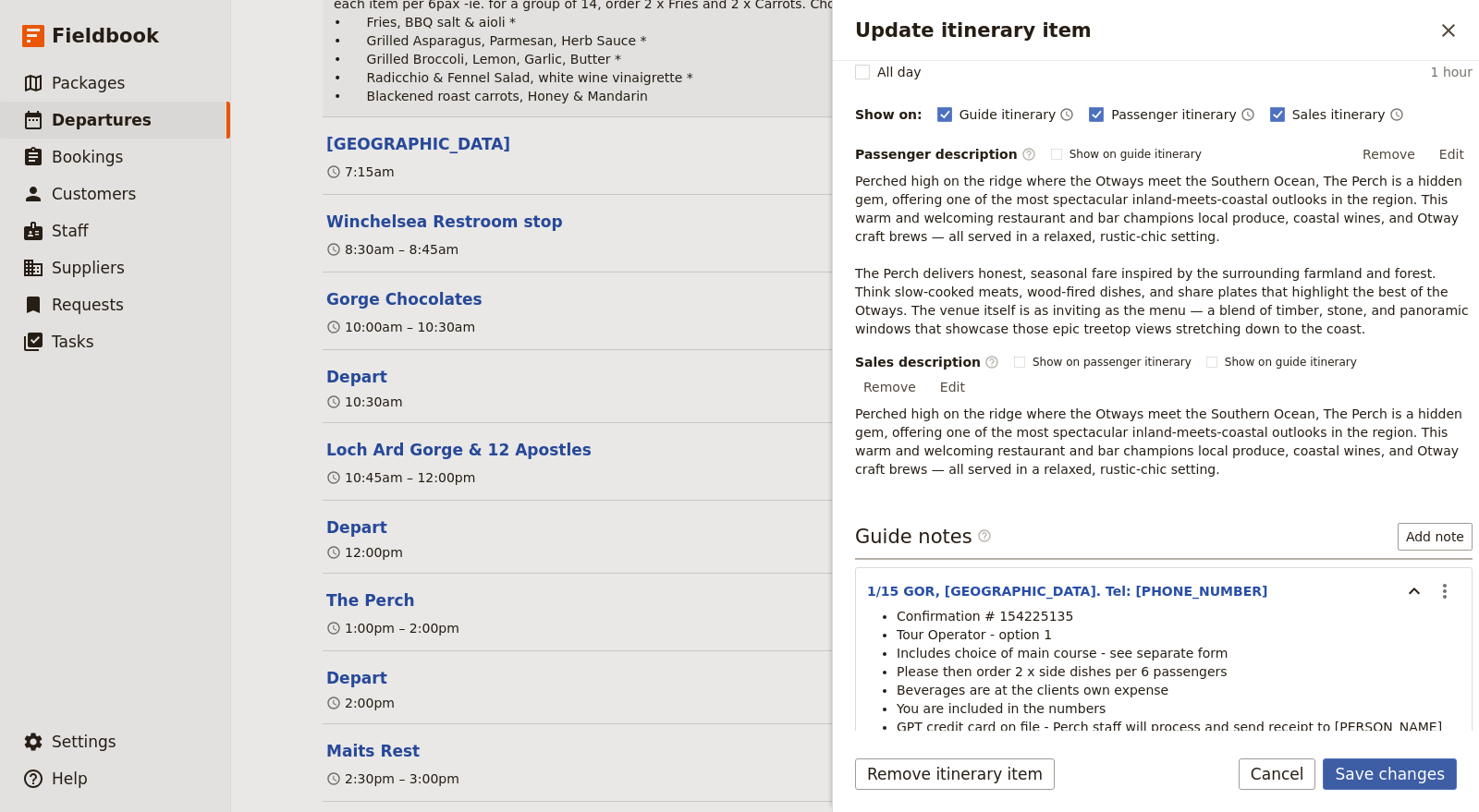
click at [1378, 775] on button "Save changes" at bounding box center [1389, 774] width 134 height 32
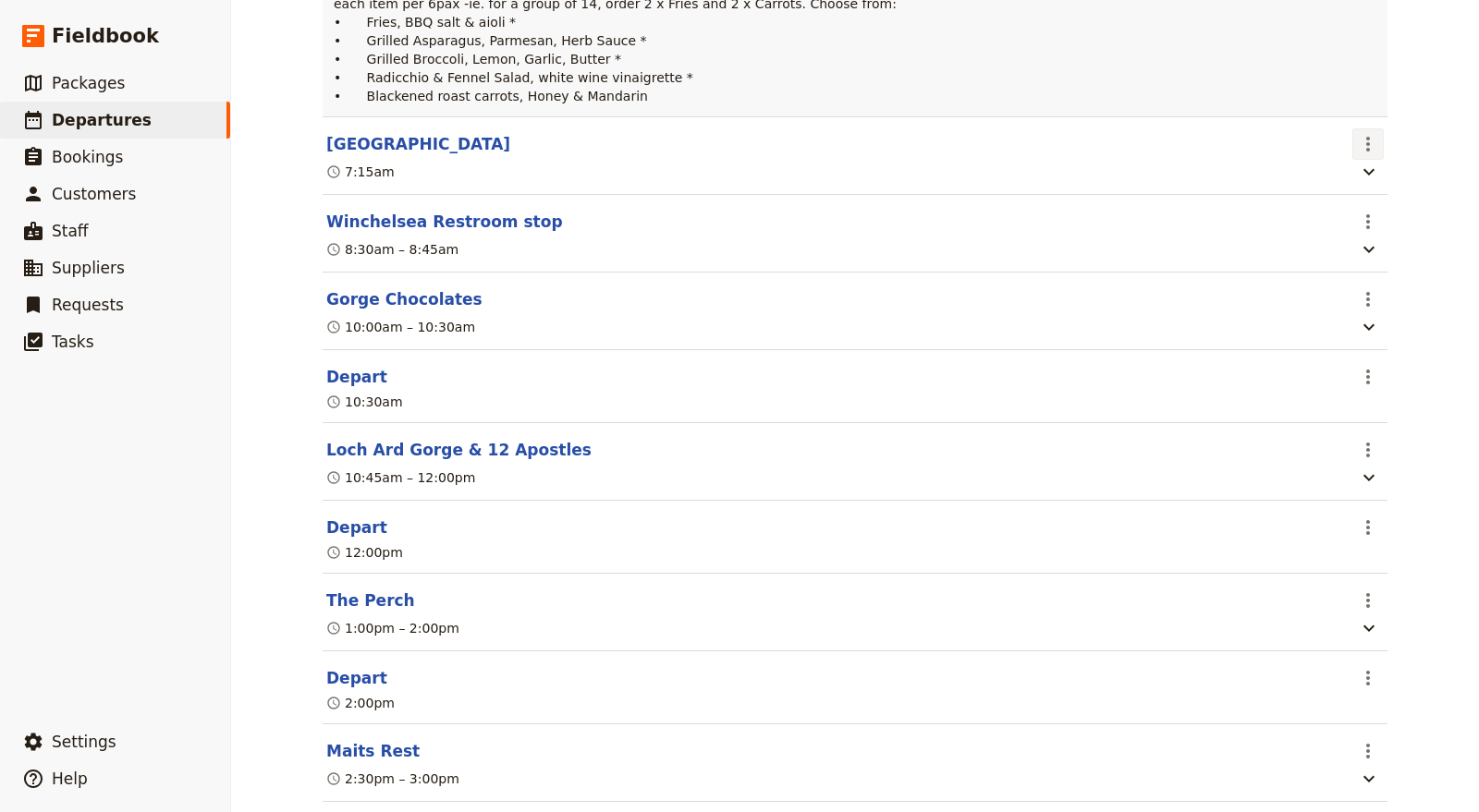
click at [1366, 151] on icon "Actions" at bounding box center [1368, 144] width 4 height 14
click at [1323, 228] on span "Edit this itinerary item" at bounding box center [1273, 236] width 145 height 18
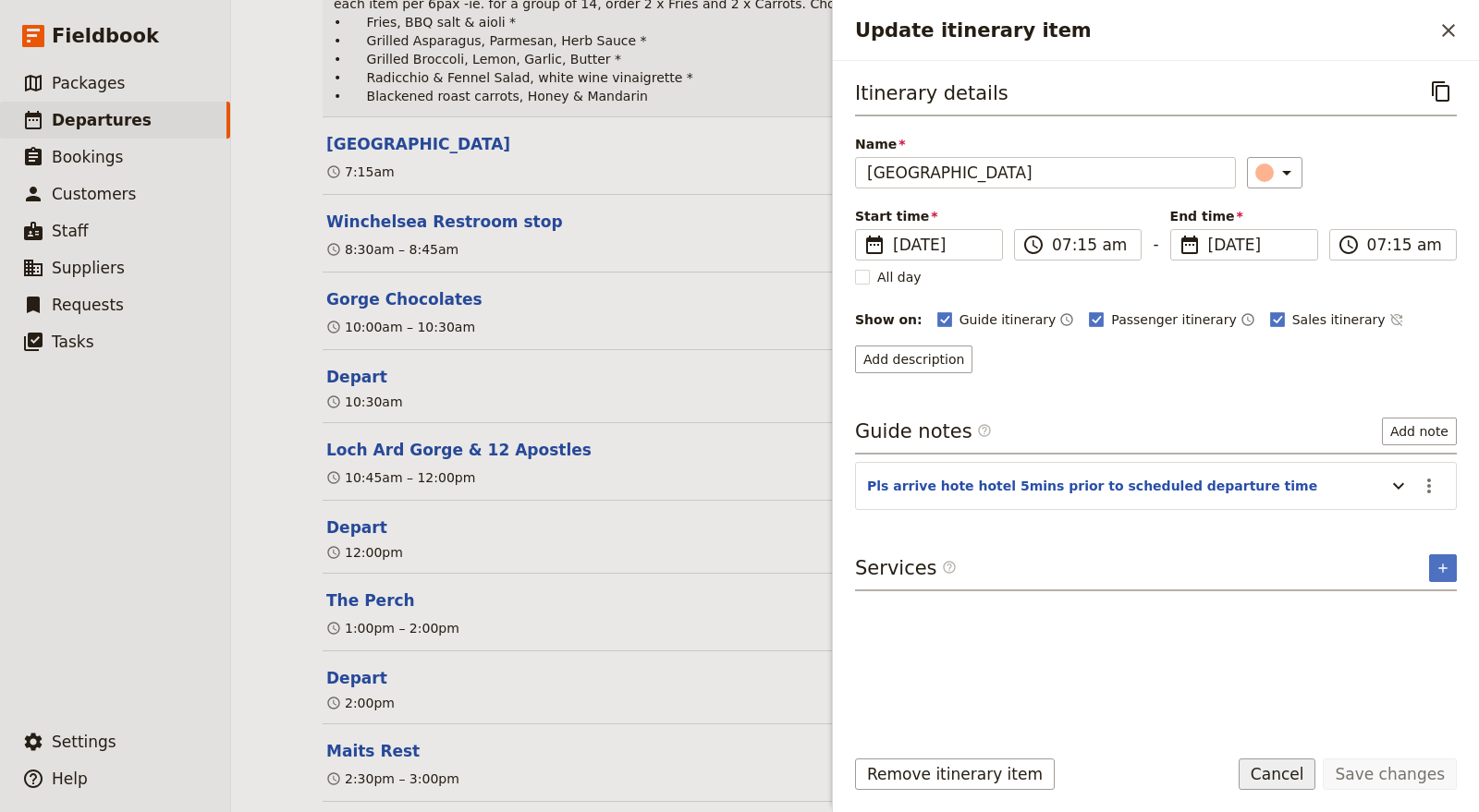
click at [1298, 773] on button "Cancel" at bounding box center [1278, 774] width 78 height 32
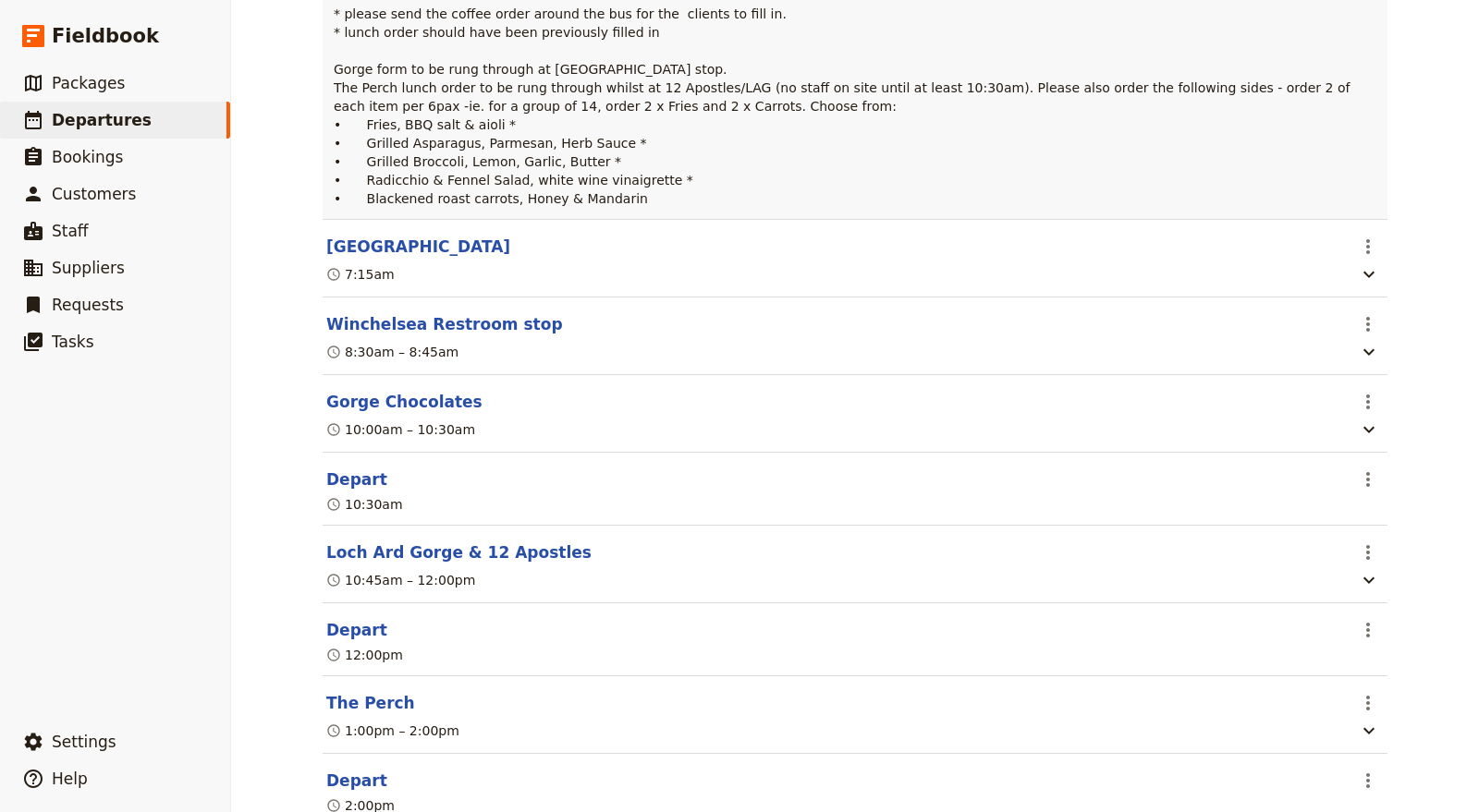
scroll to position [0, 0]
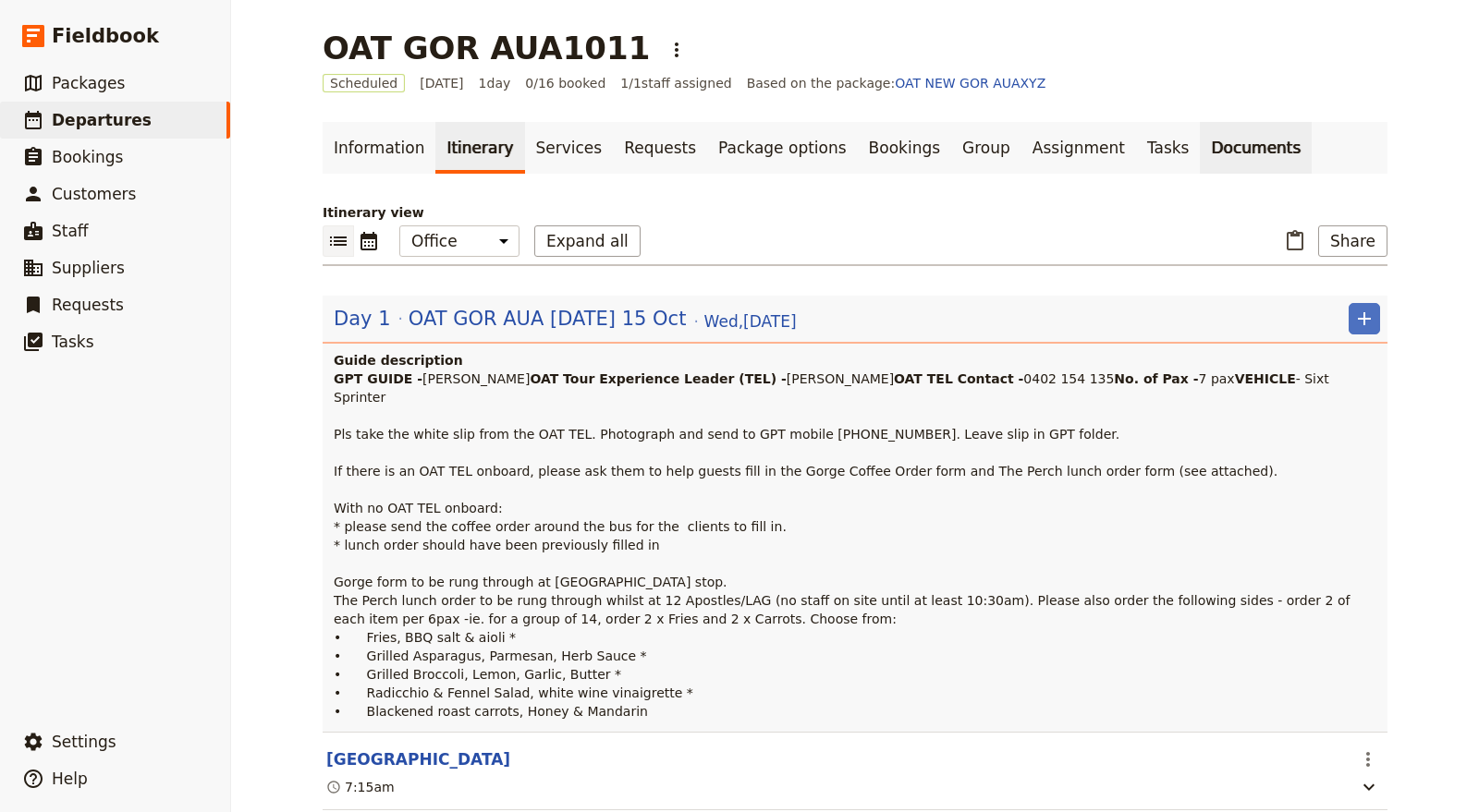
click at [1200, 154] on link "Documents" at bounding box center [1255, 148] width 112 height 52
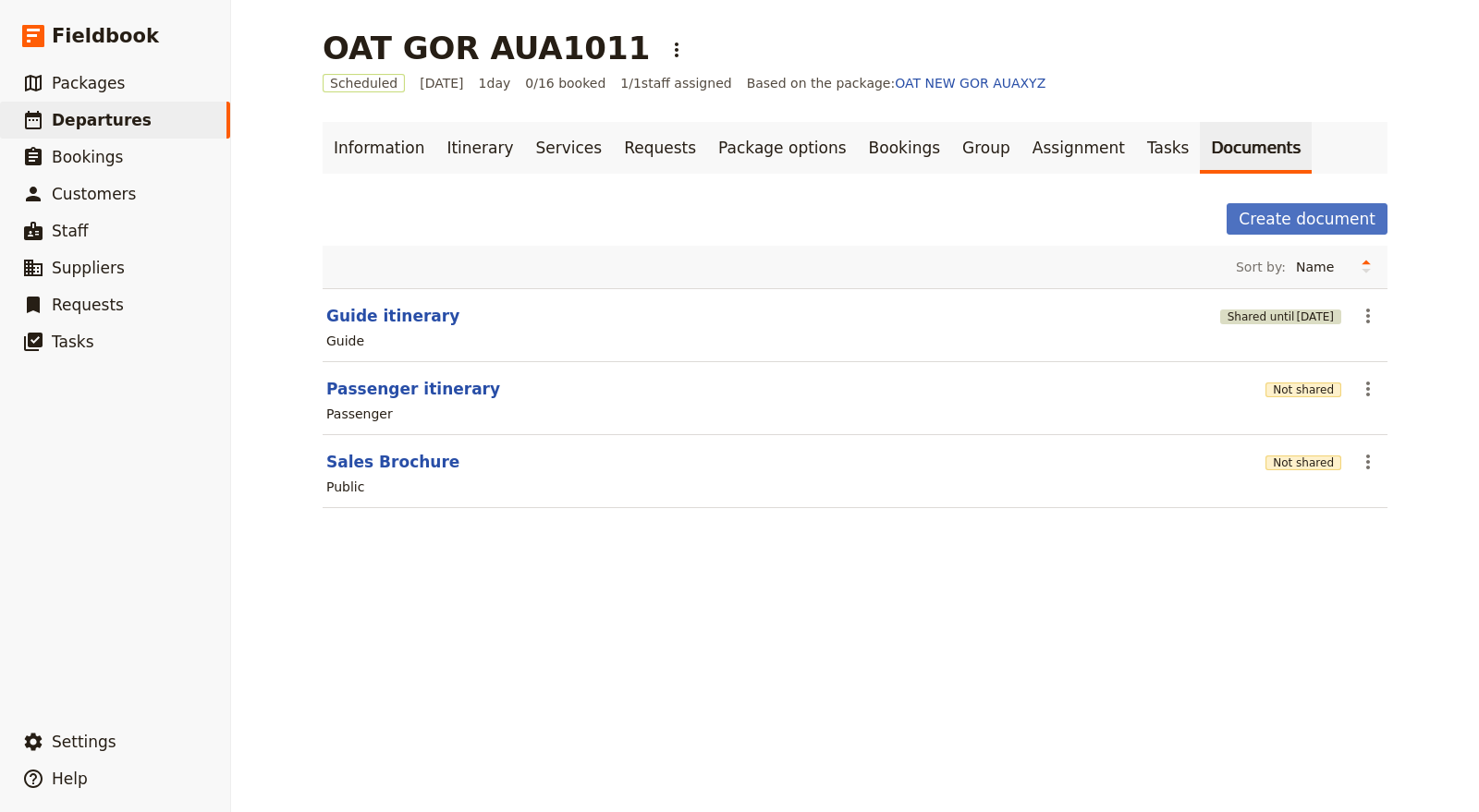
click at [1317, 313] on span "15 Nov 2025" at bounding box center [1314, 316] width 38 height 14
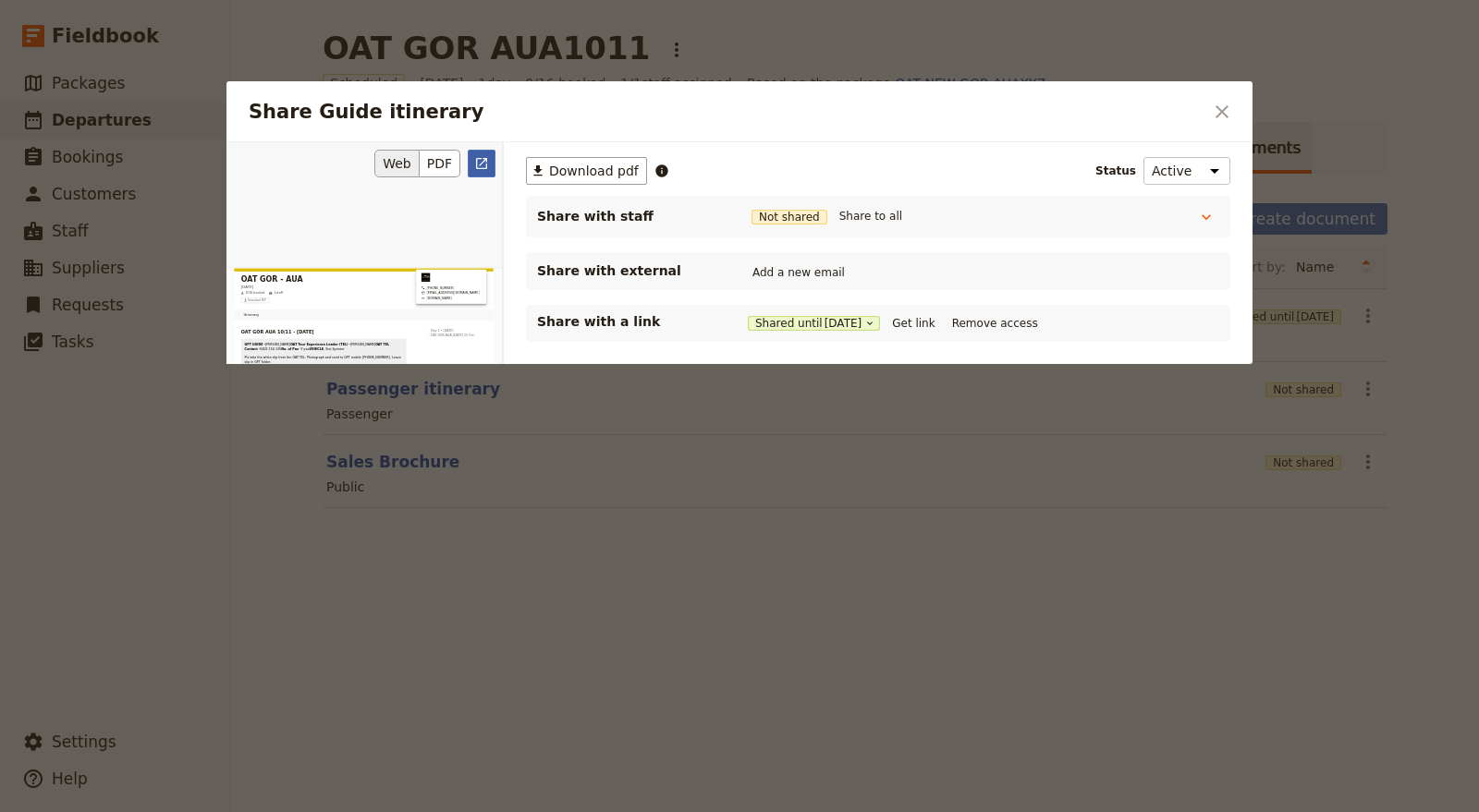
click at [482, 153] on link "​" at bounding box center [481, 163] width 28 height 28
click at [1222, 101] on icon "Close dialog" at bounding box center [1222, 112] width 22 height 22
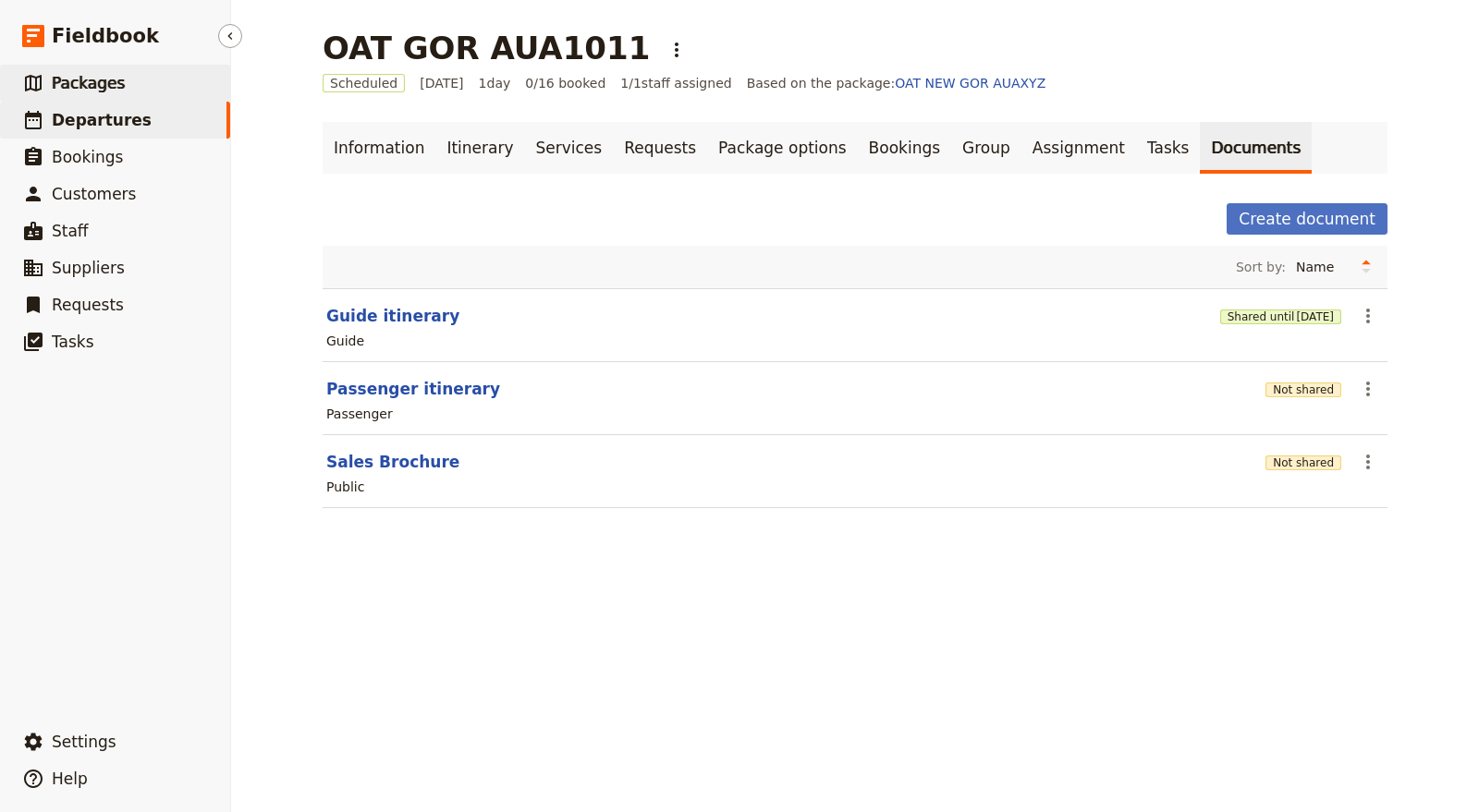
click at [103, 83] on span "Packages" at bounding box center [89, 83] width 73 height 18
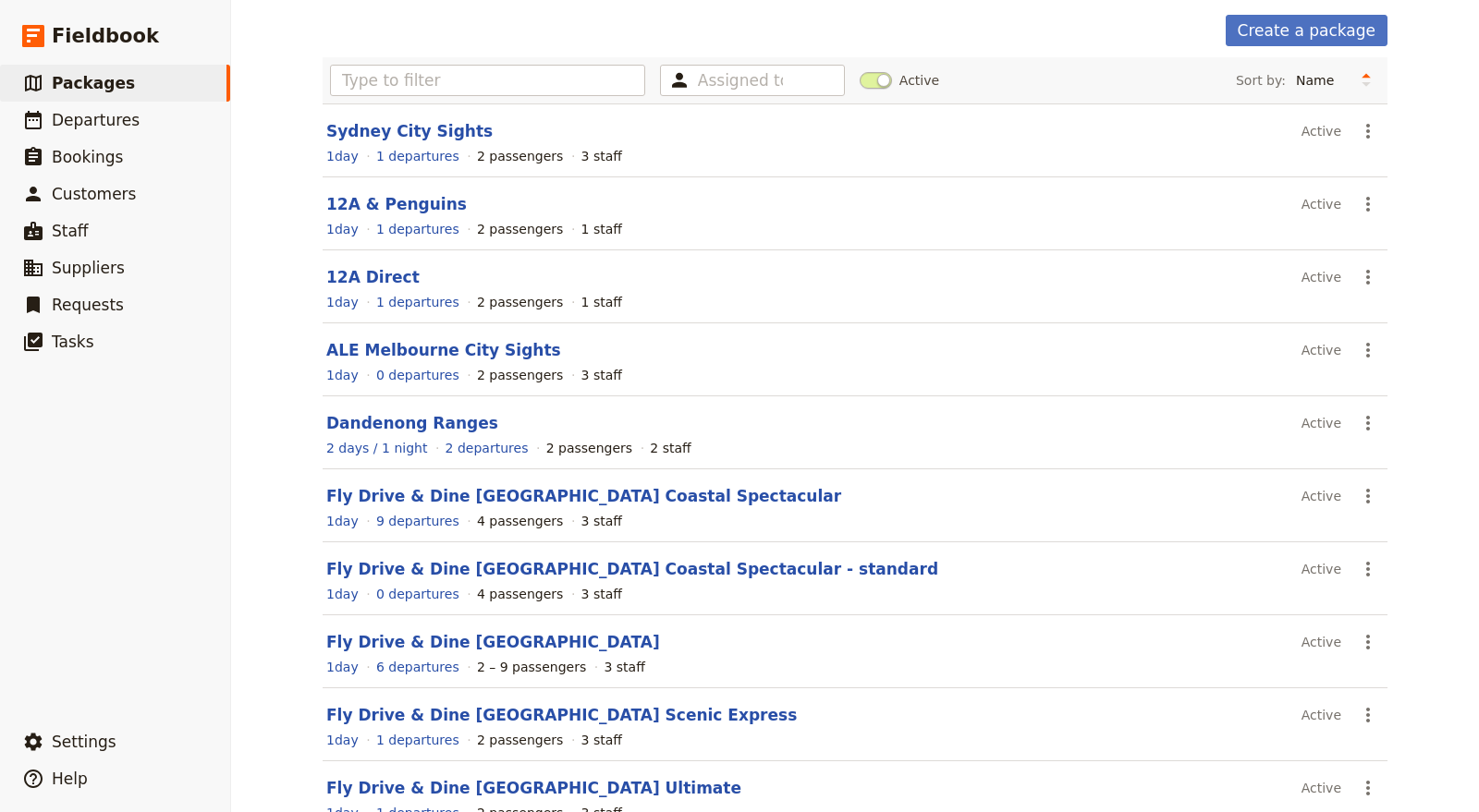
scroll to position [190, 0]
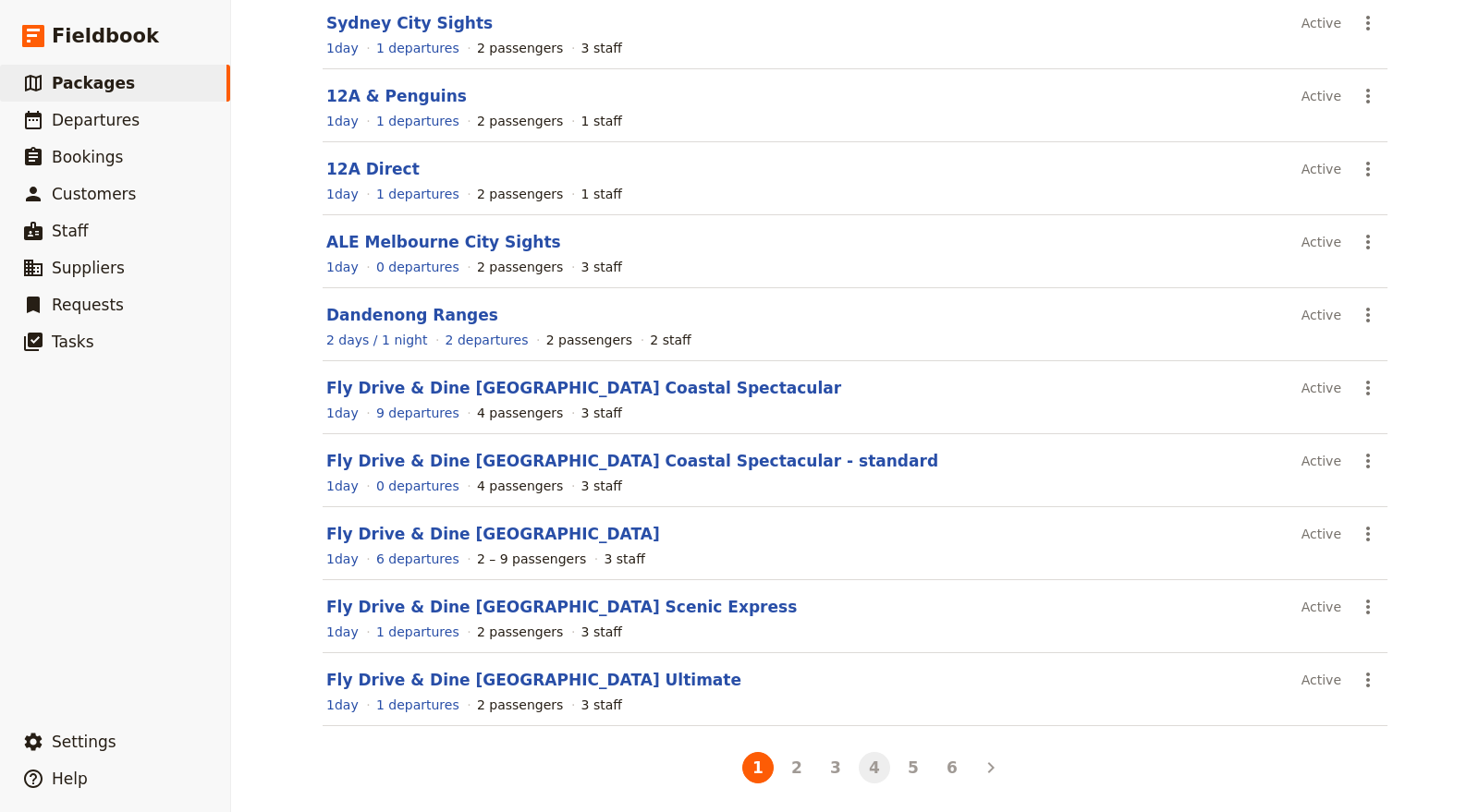
click at [858, 774] on button "4" at bounding box center [874, 768] width 32 height 32
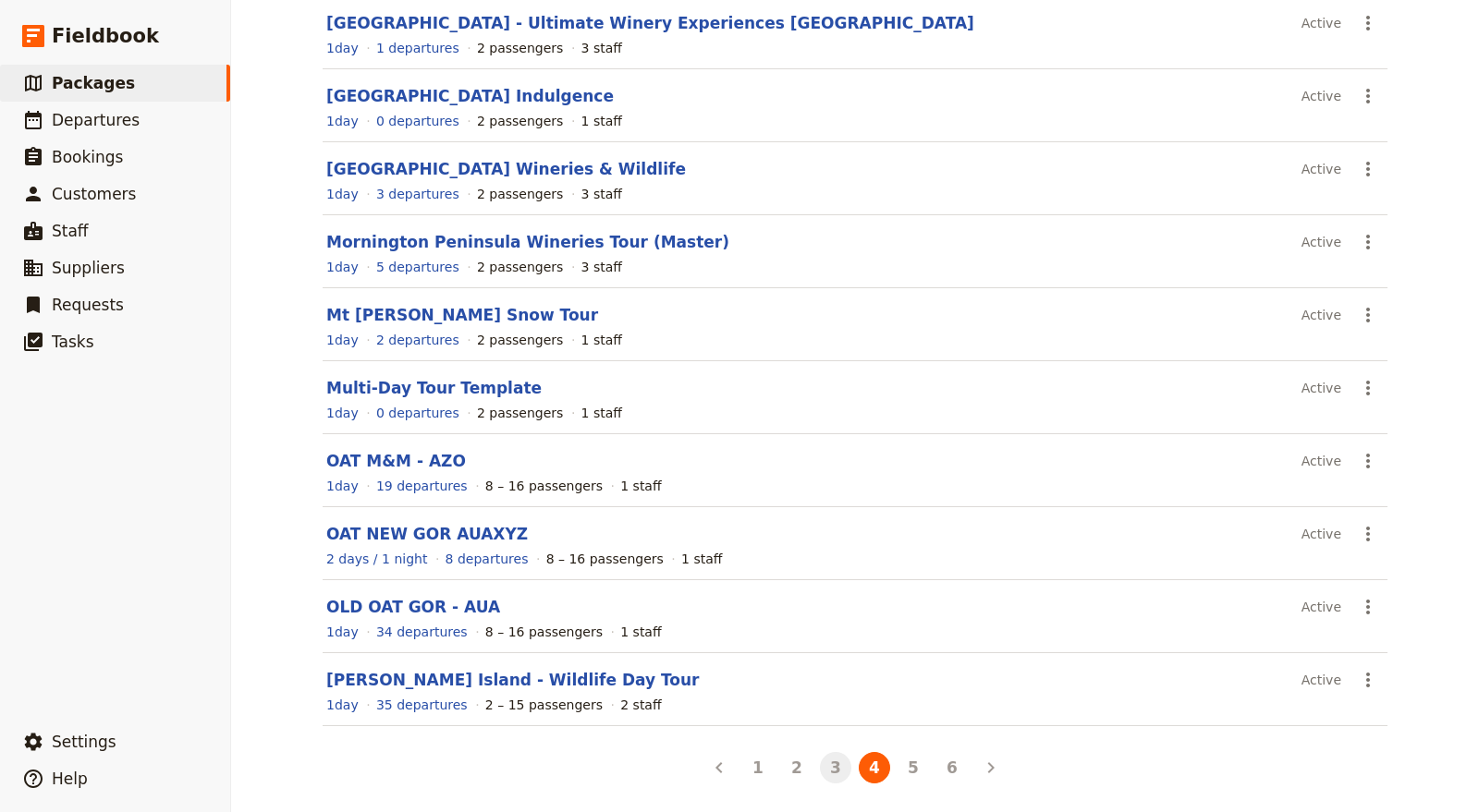
click at [825, 763] on button "3" at bounding box center [835, 768] width 32 height 32
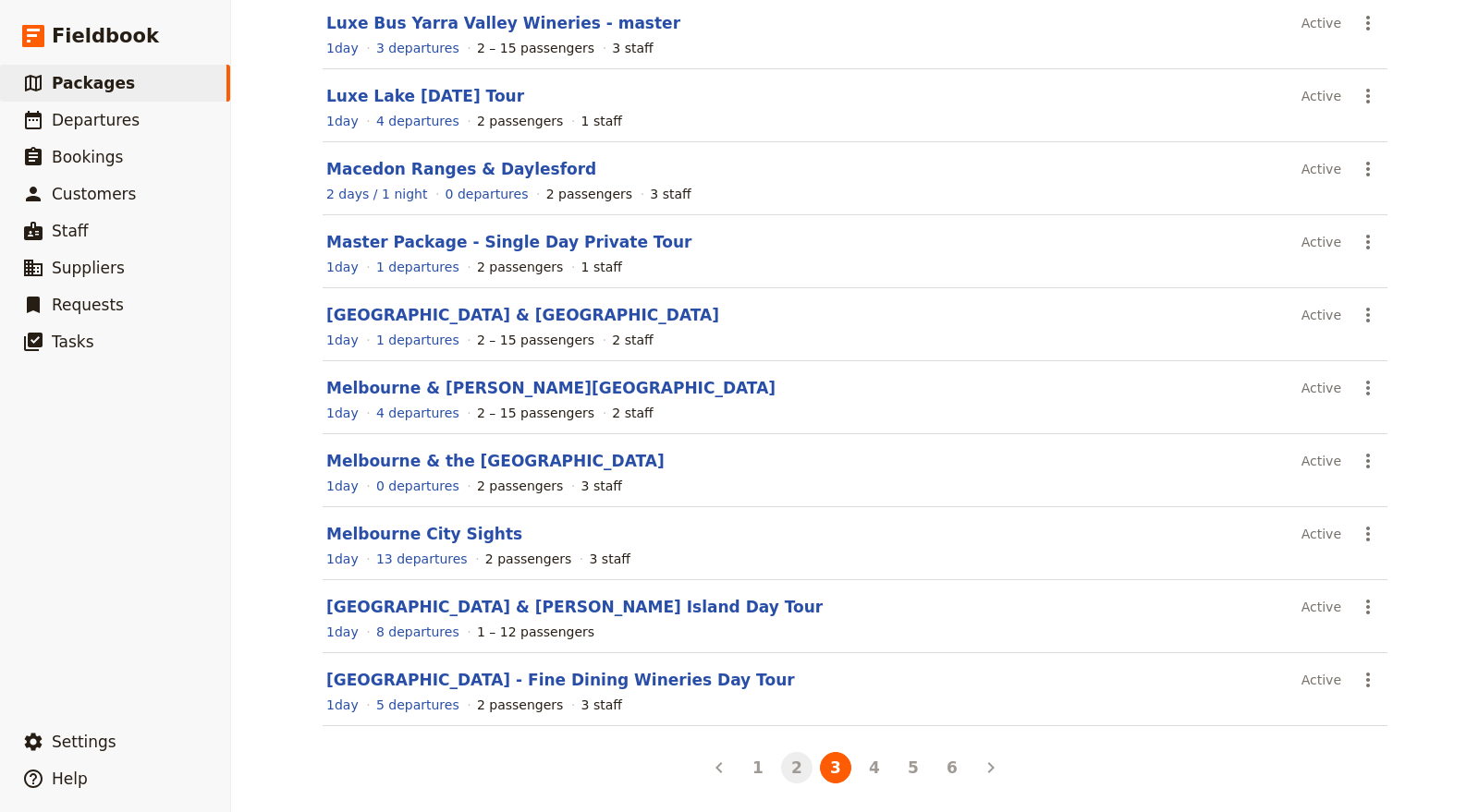
click at [781, 770] on button "2" at bounding box center [797, 768] width 32 height 32
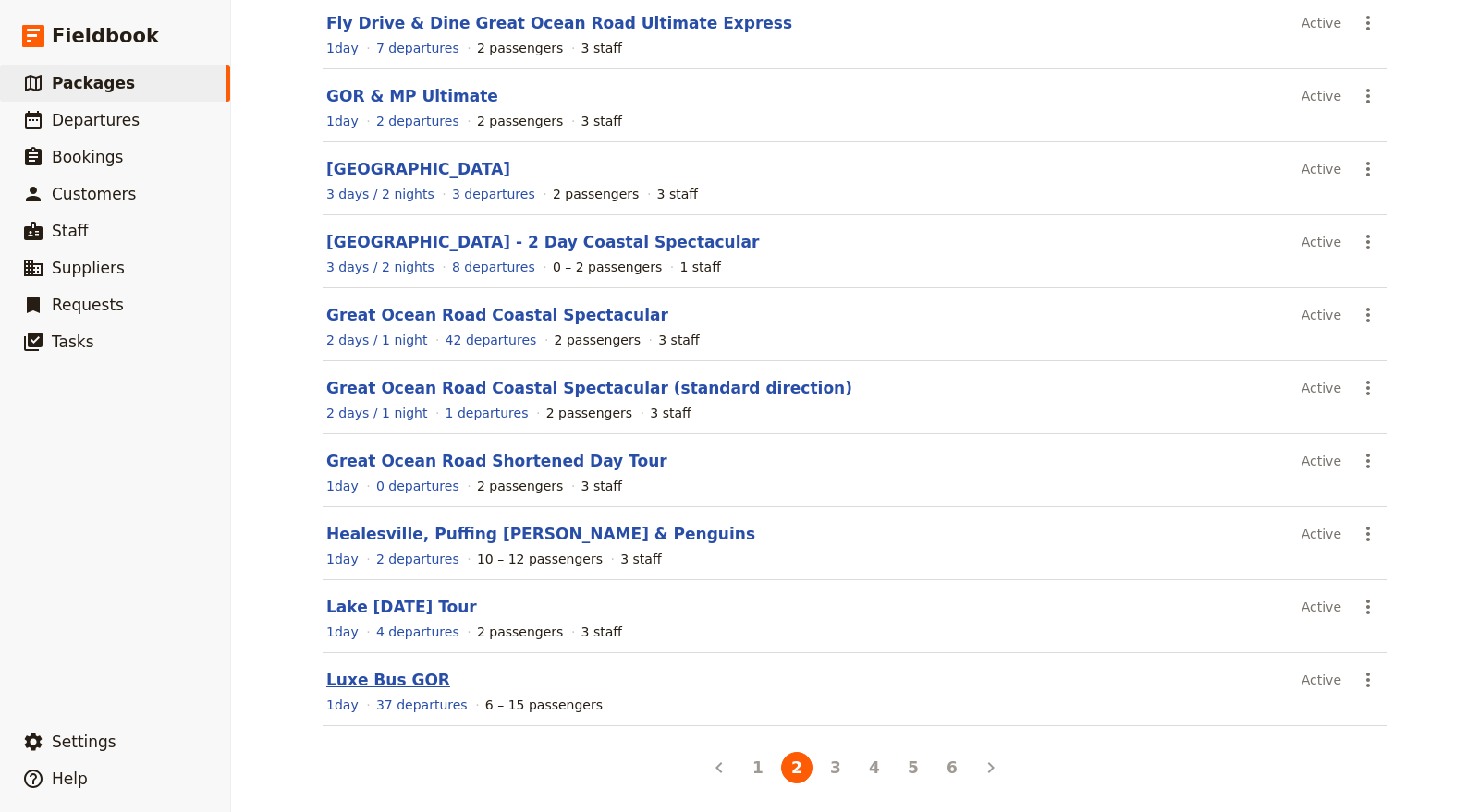
click at [404, 671] on link "Luxe Bus GOR" at bounding box center [388, 679] width 124 height 18
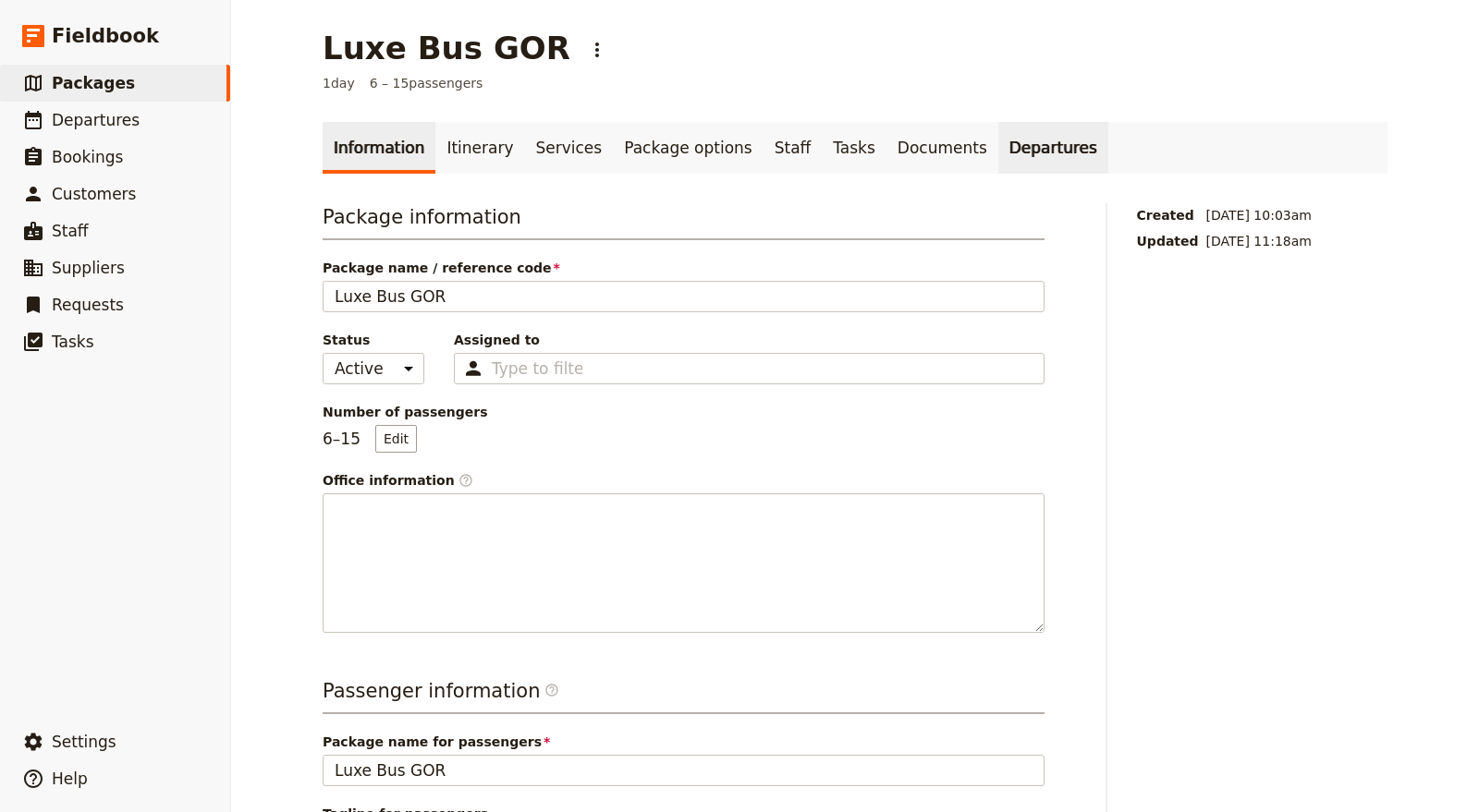
click at [998, 158] on link "Departures" at bounding box center [1053, 148] width 110 height 52
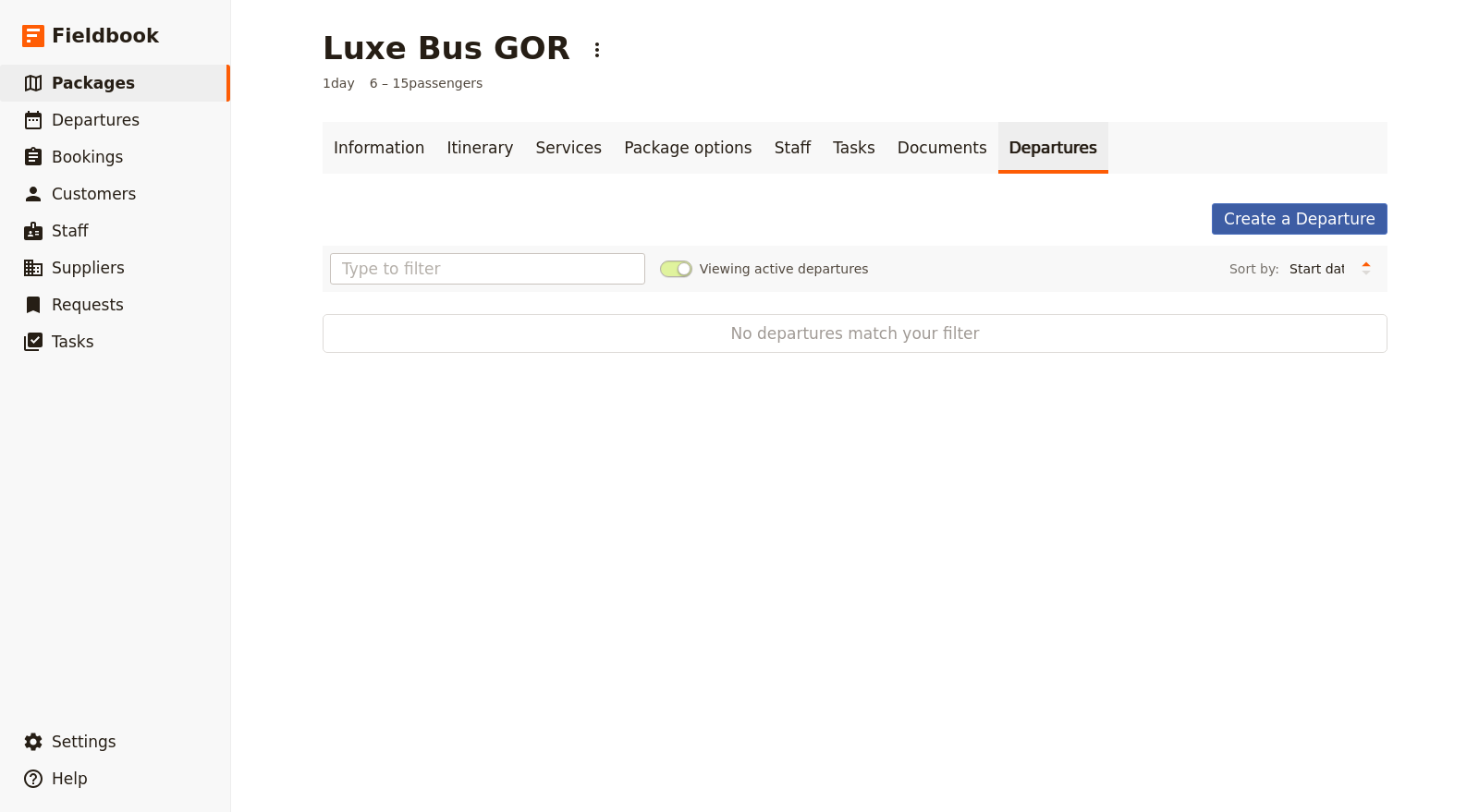
click at [1278, 223] on link "Create a Departure" at bounding box center [1300, 219] width 175 height 32
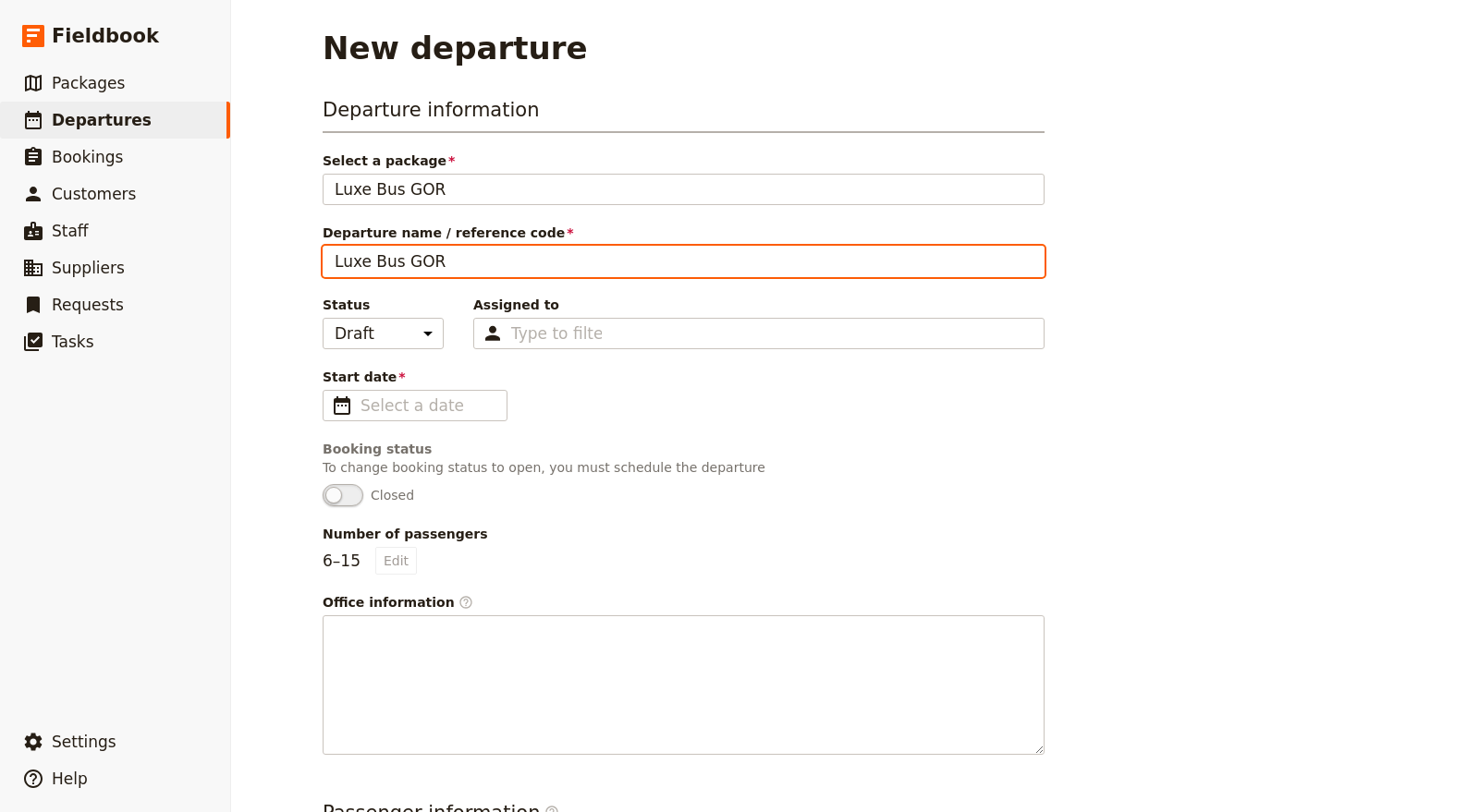
click at [519, 254] on input "Luxe Bus GOR" at bounding box center [683, 261] width 722 height 32
click at [501, 259] on input "Luxe Bus GOR 1011 1" at bounding box center [683, 261] width 722 height 32
type input "Luxe Bus GOR 1011"
click at [462, 262] on input "Luxe Bus GOR 1011" at bounding box center [683, 261] width 722 height 32
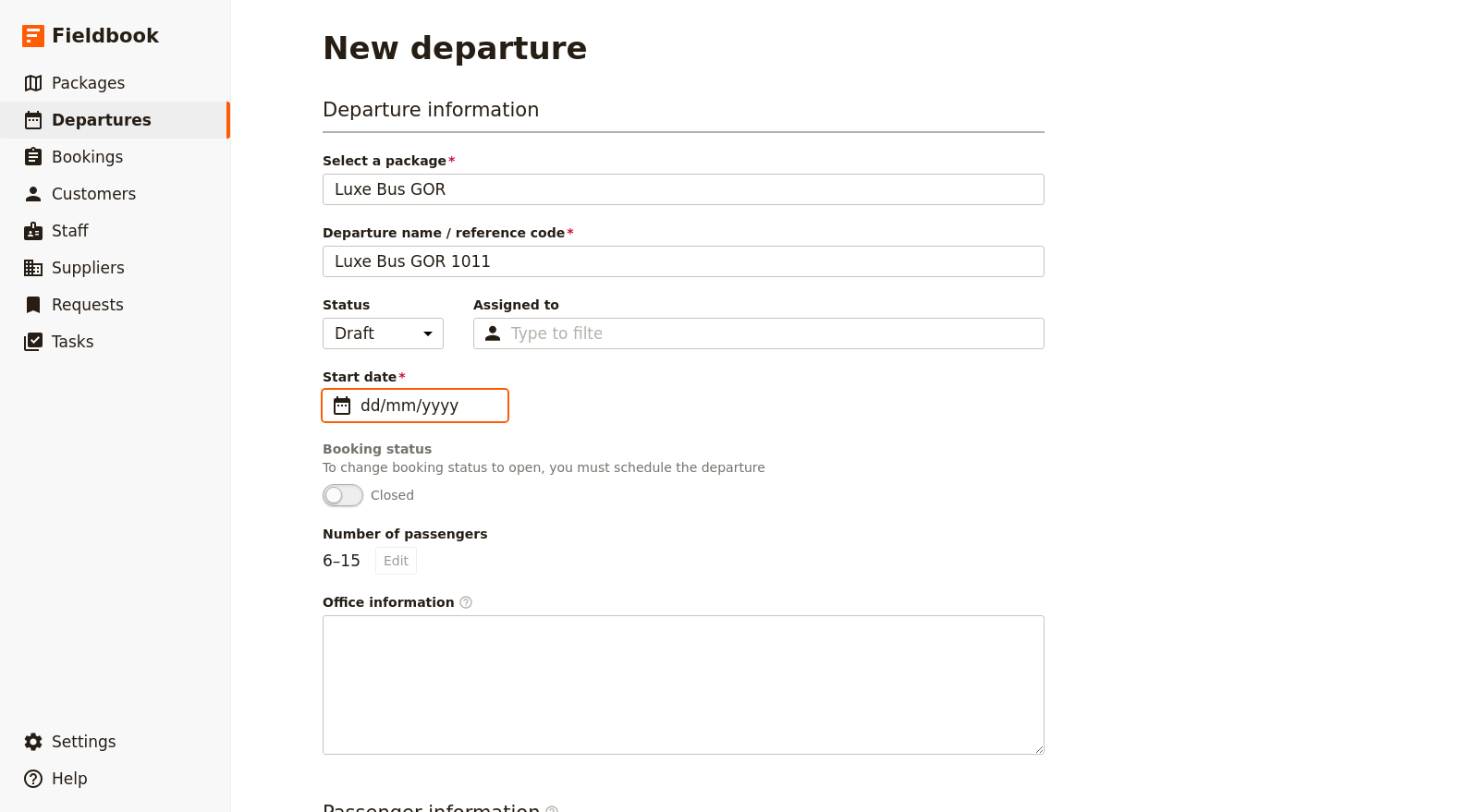
click at [421, 395] on input "dd/mm/yyyy" at bounding box center [428, 406] width 135 height 22
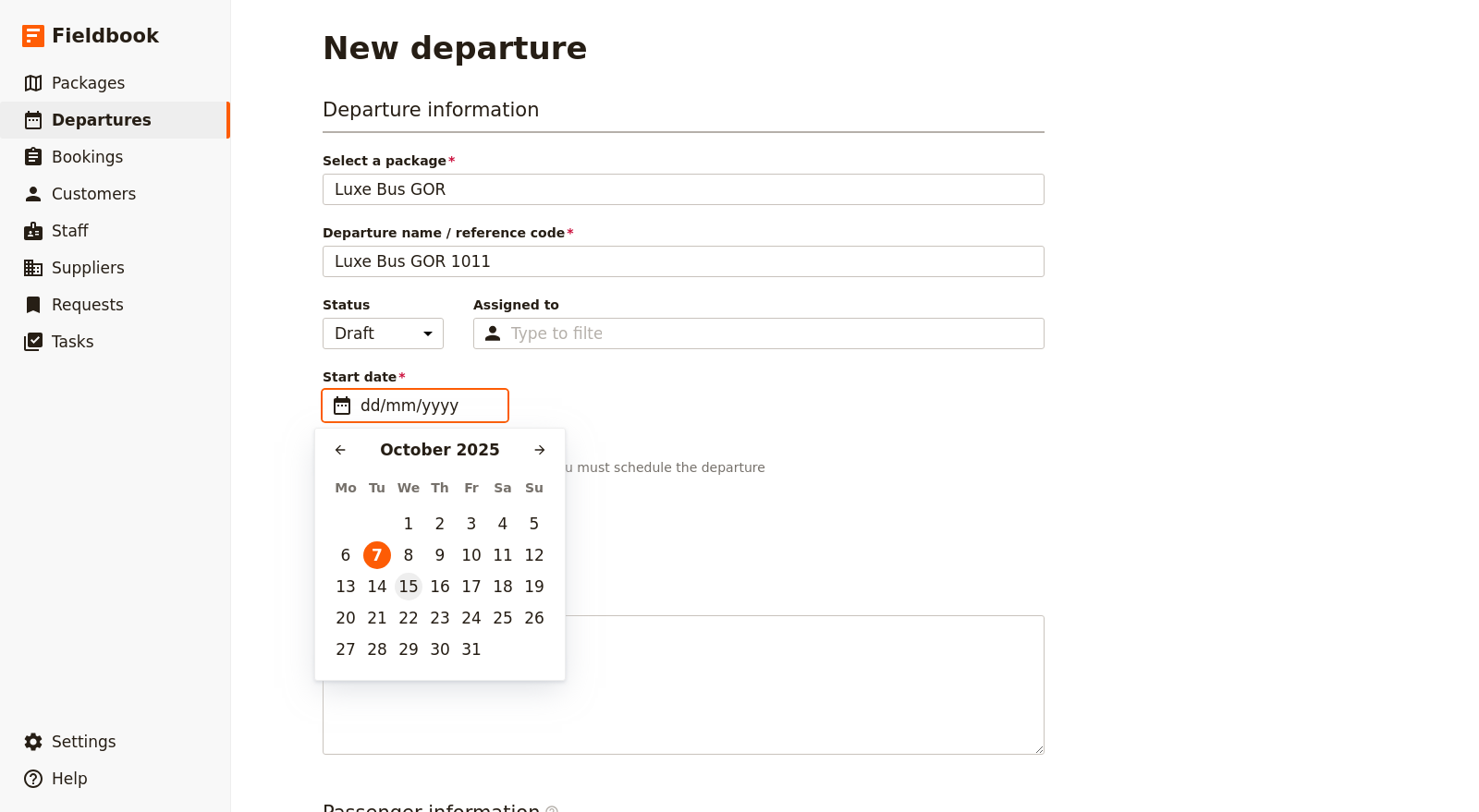
click at [414, 582] on button "15" at bounding box center [409, 587] width 28 height 28
type input "15/10/2025"
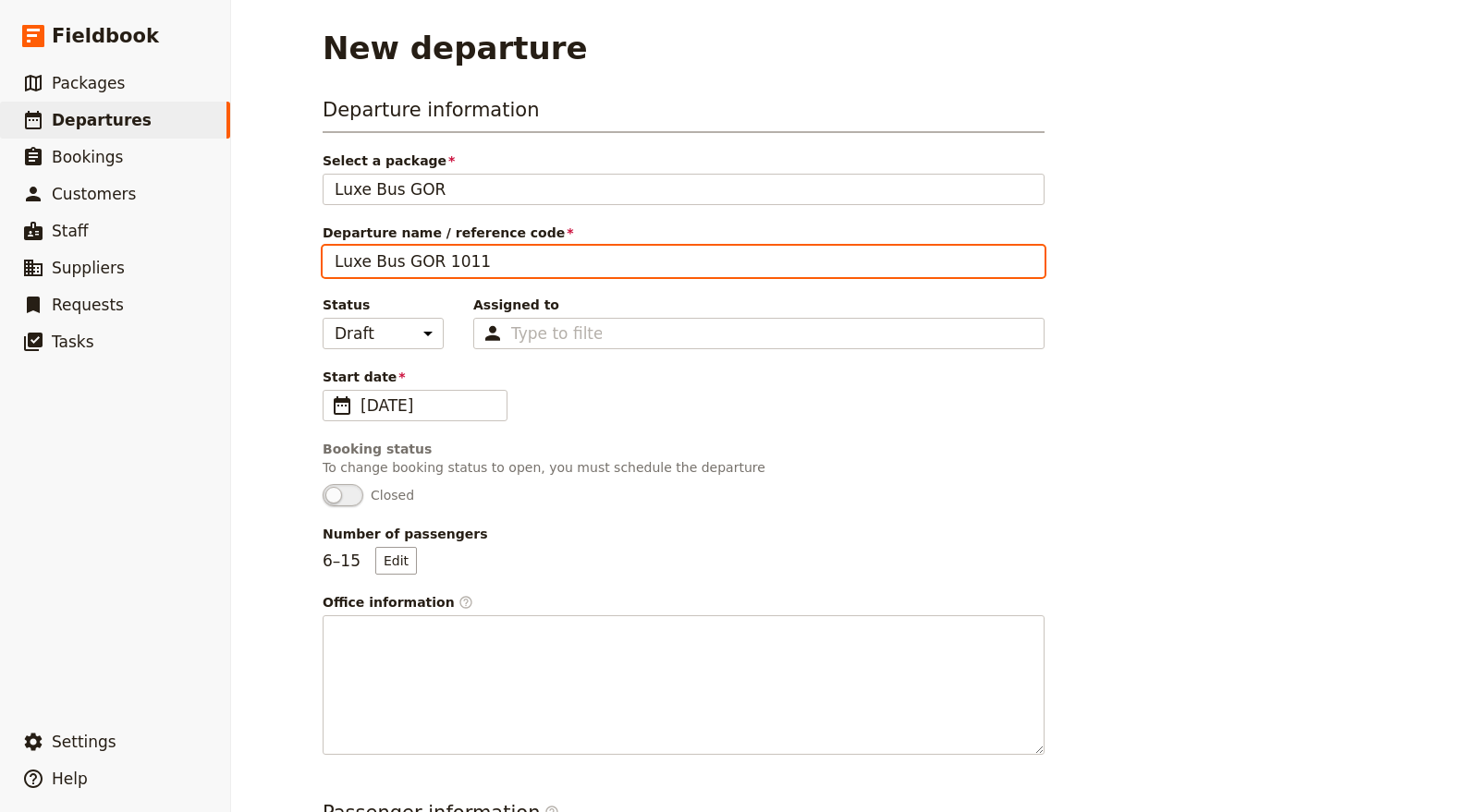
click at [443, 259] on input "Luxe Bus GOR 1011" at bounding box center [683, 261] width 722 height 32
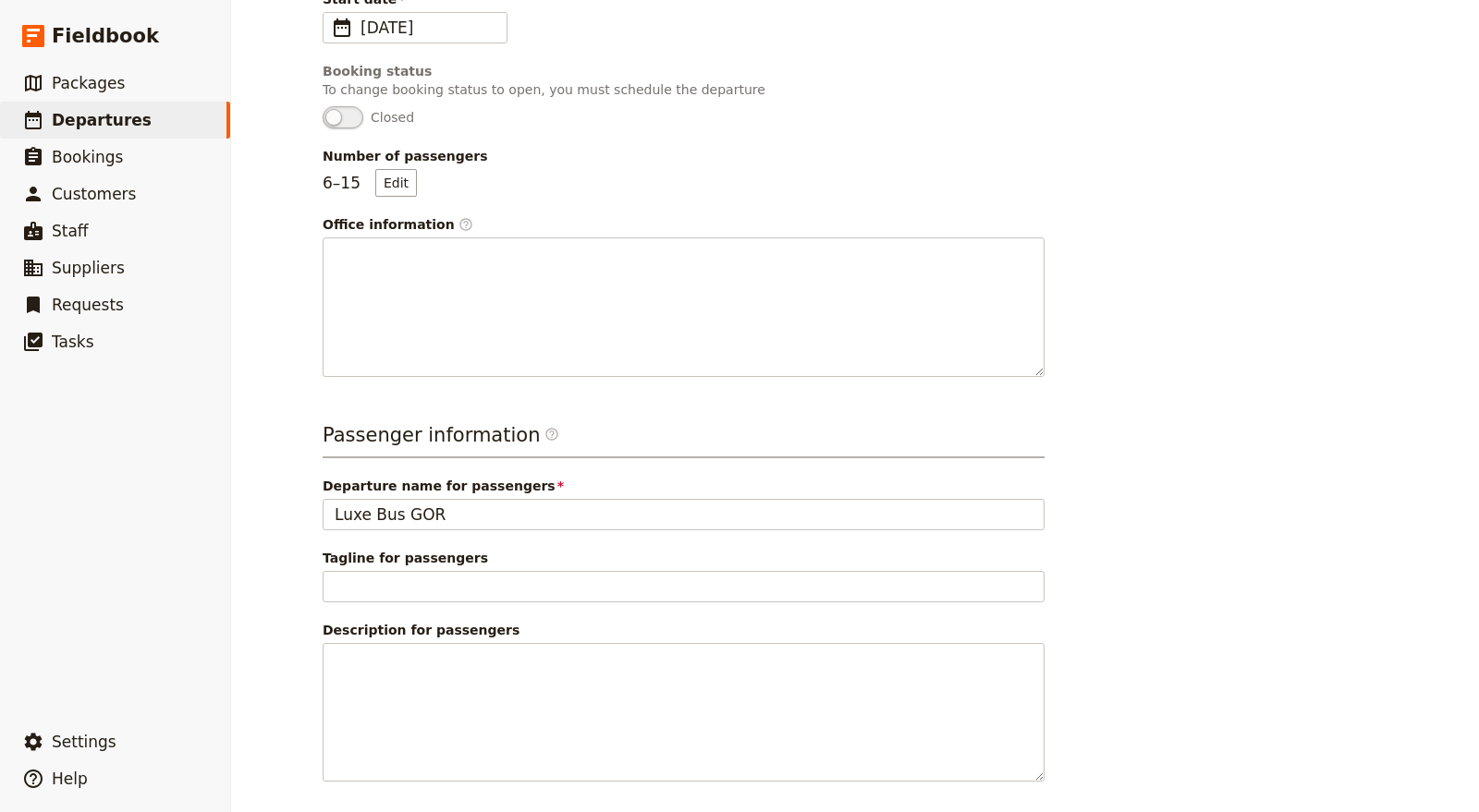
scroll to position [410, 0]
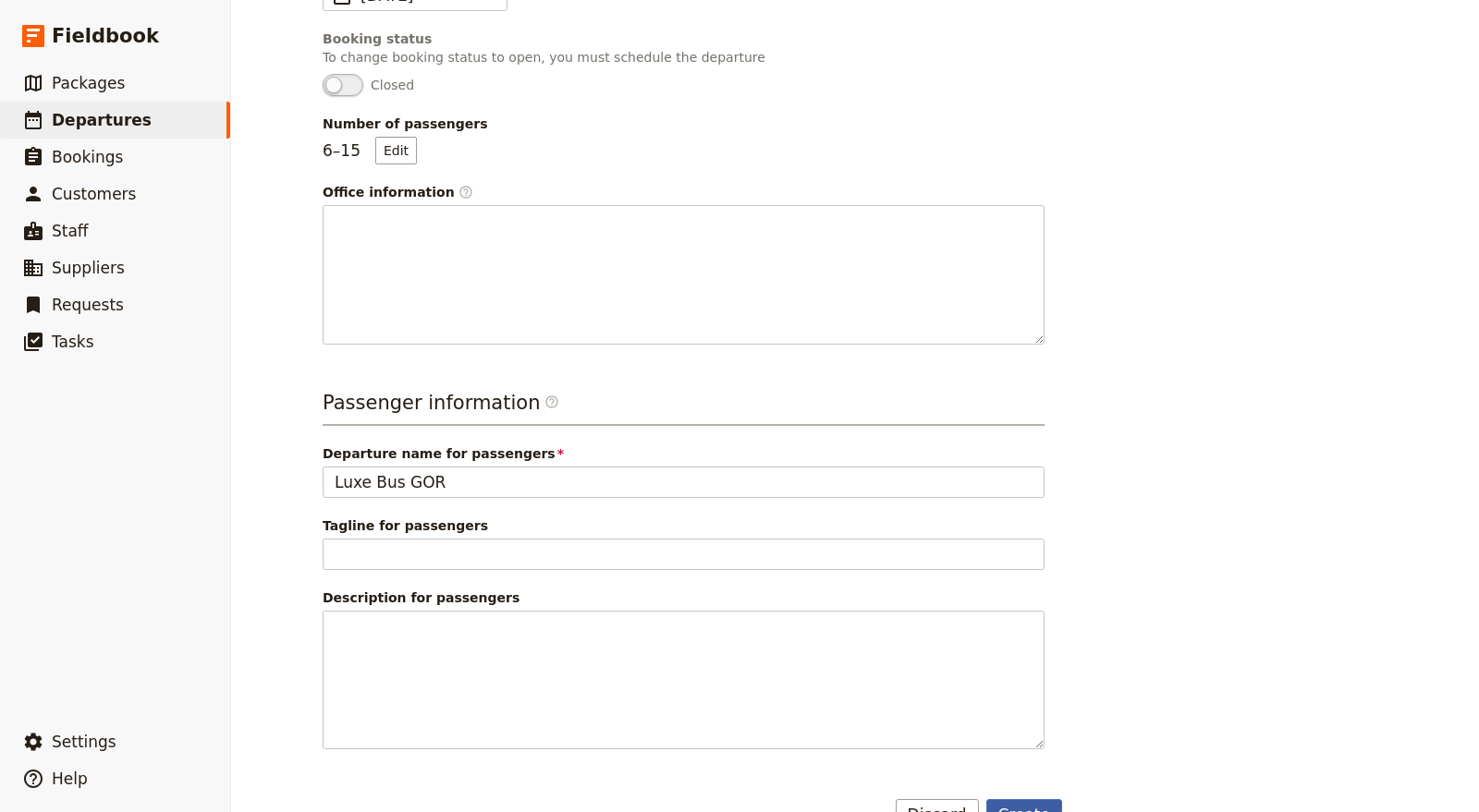
type input "Luxe Bus GOR 10/11"
click at [1020, 805] on button "Create" at bounding box center [1025, 815] width 77 height 32
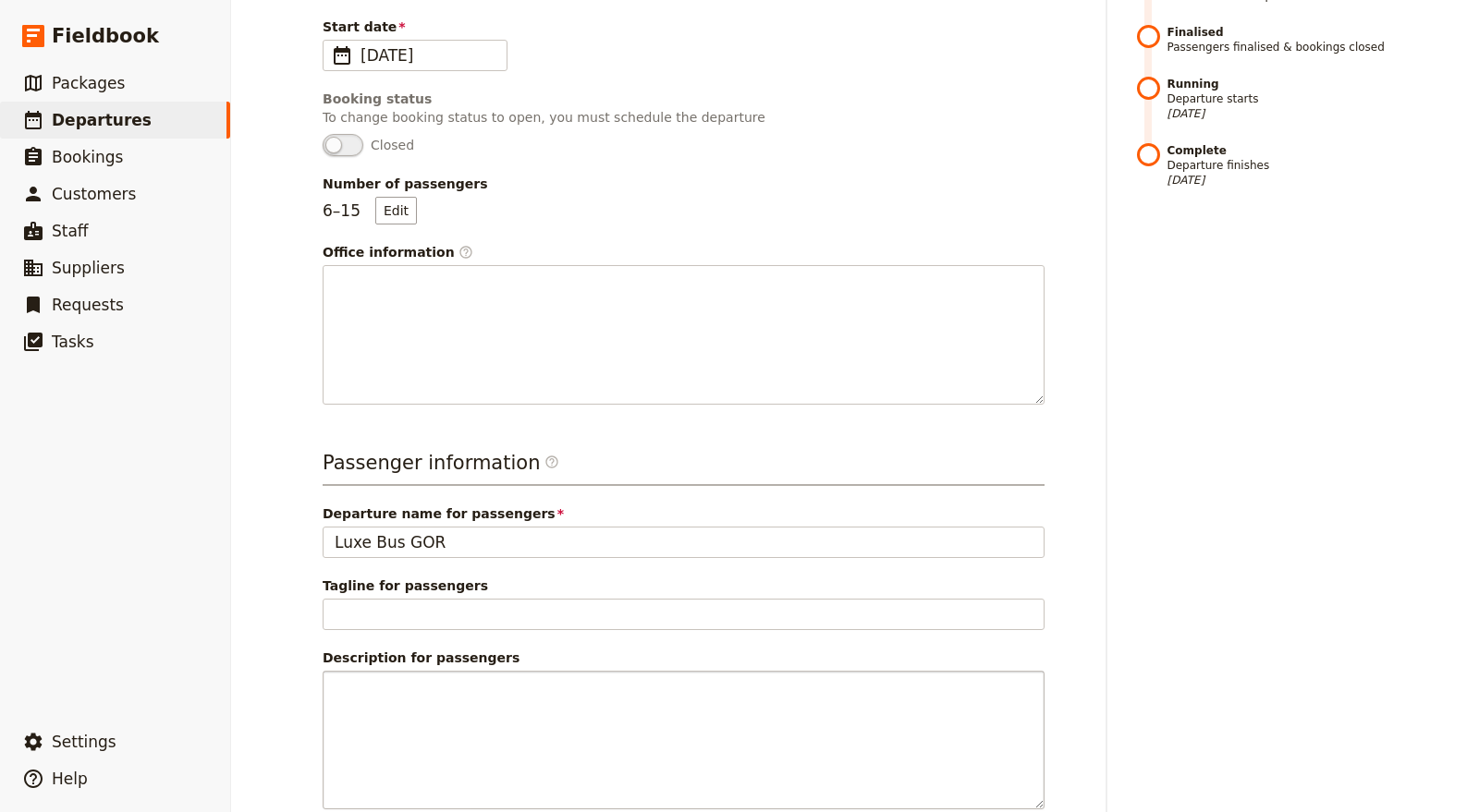
scroll to position [576, 0]
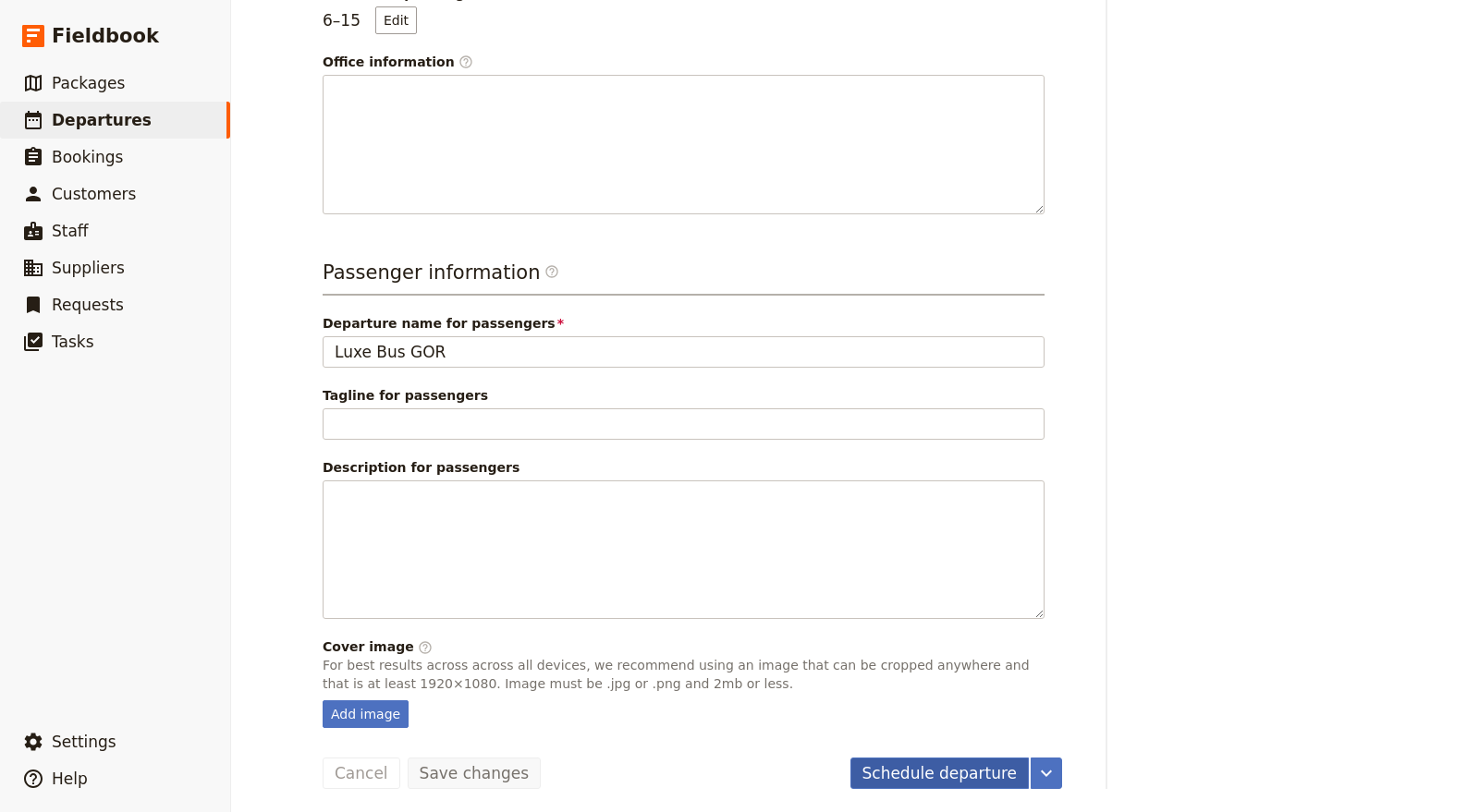
click at [910, 764] on button "Schedule departure" at bounding box center [940, 773] width 179 height 32
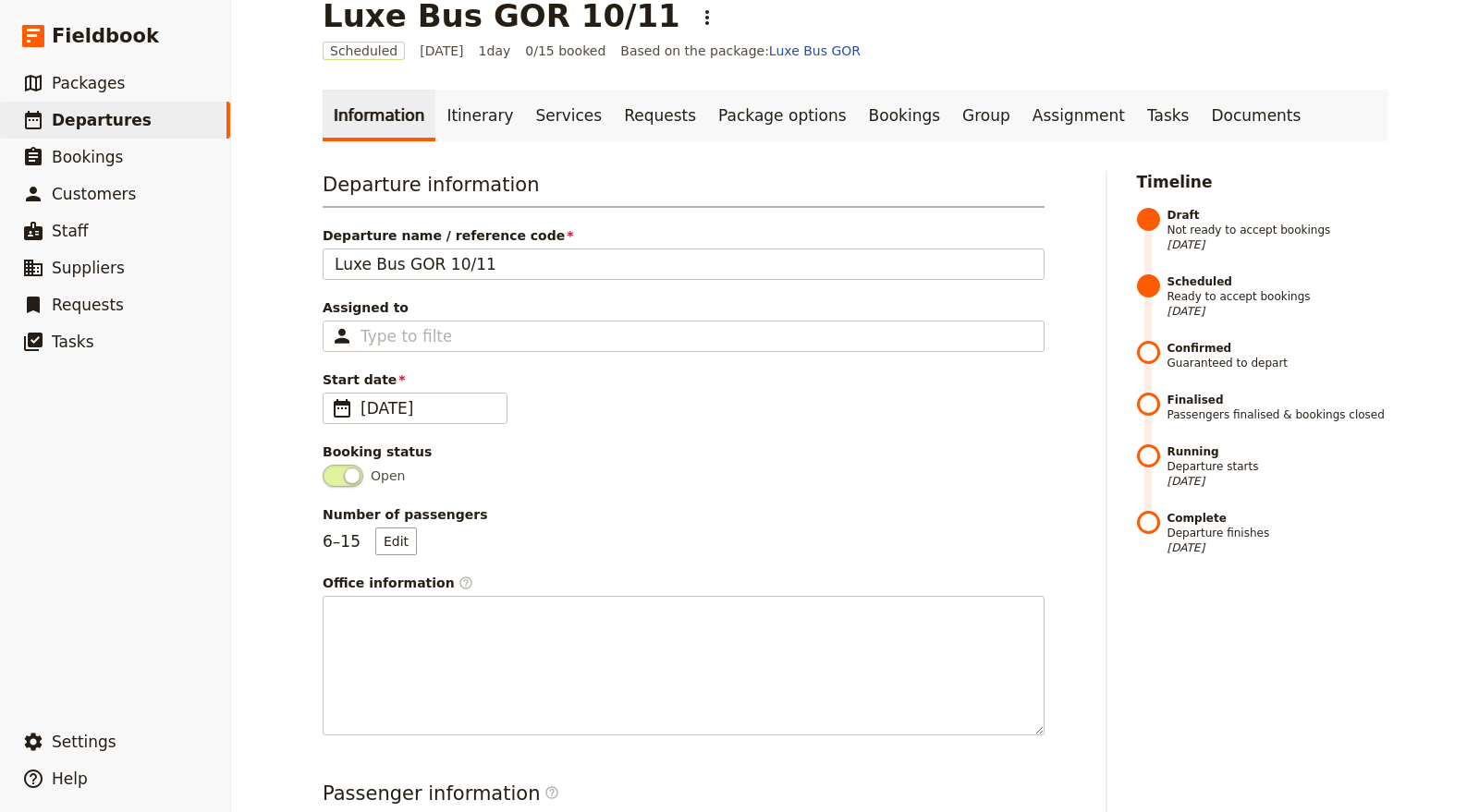
scroll to position [0, 0]
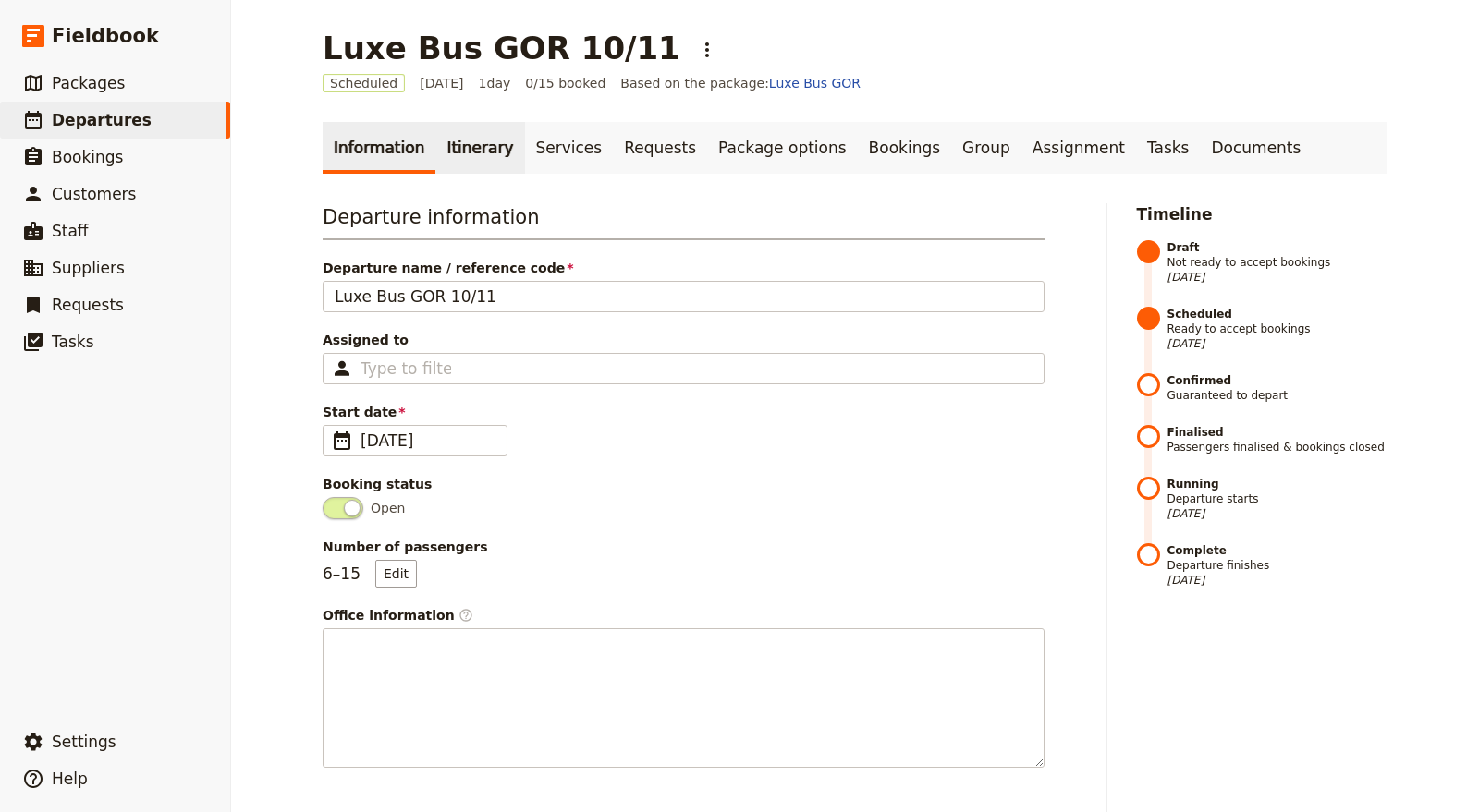
click at [473, 147] on link "Itinerary" at bounding box center [480, 148] width 89 height 52
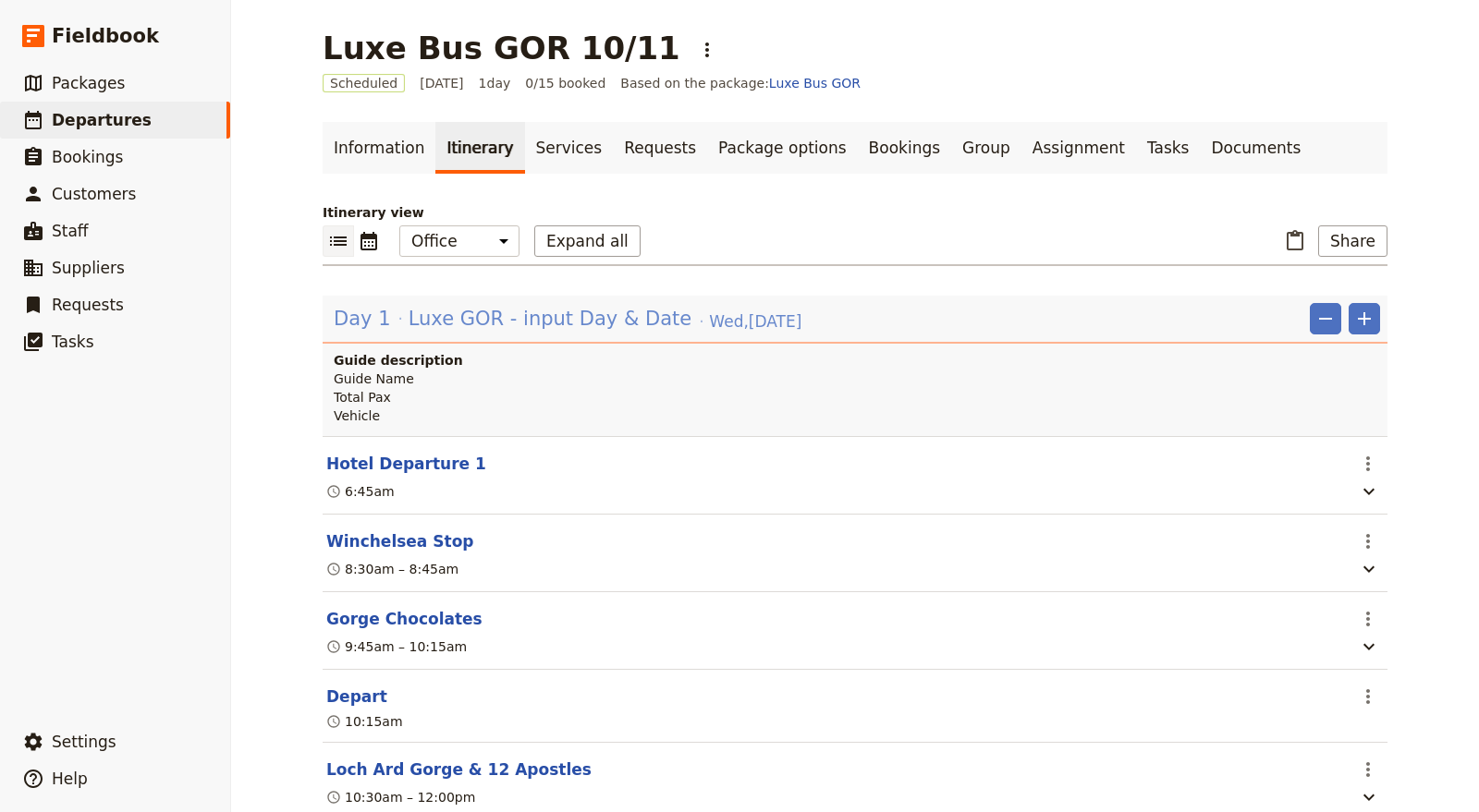
click at [557, 325] on span "Luxe GOR - input Day & Date" at bounding box center [550, 319] width 283 height 28
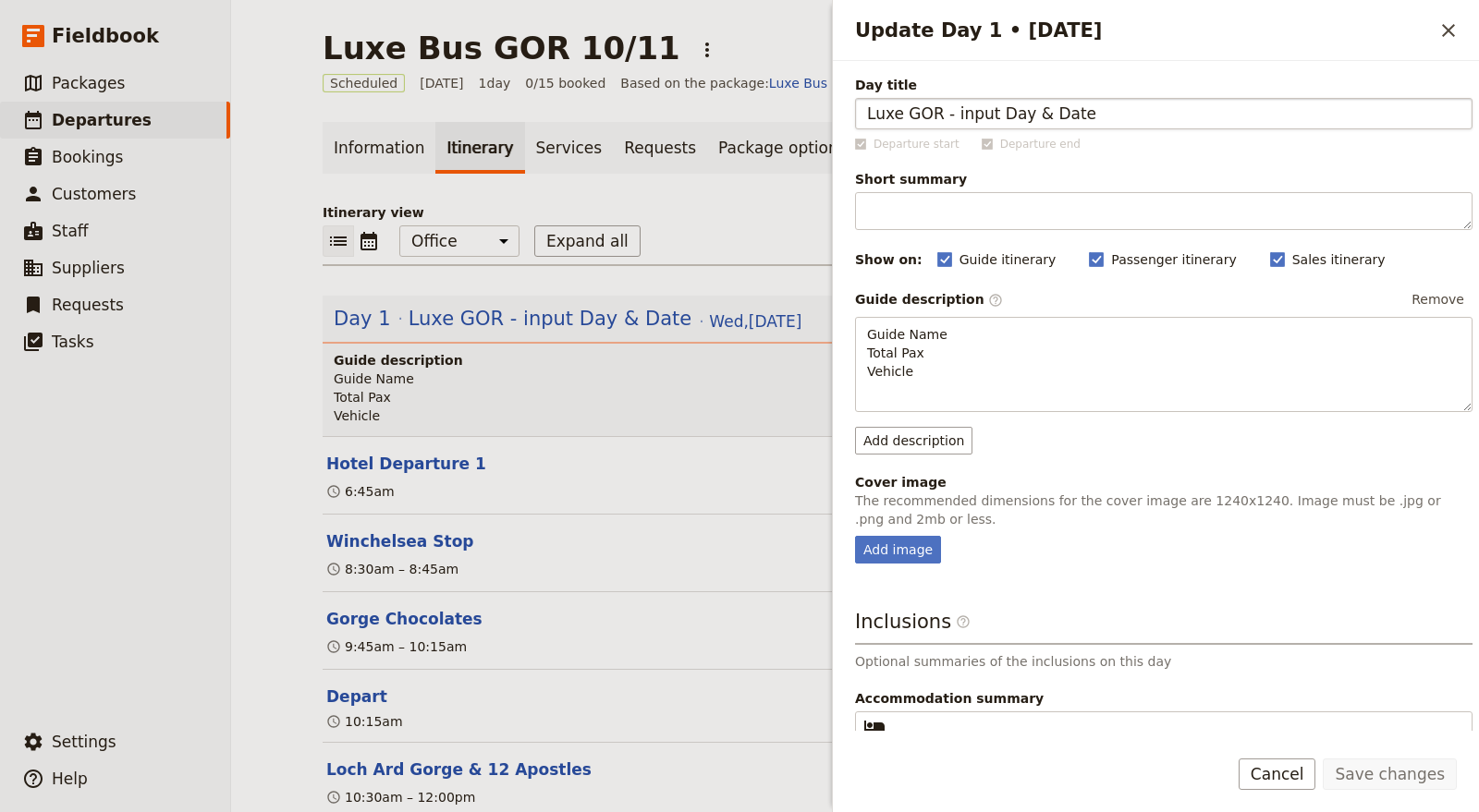
drag, startPoint x: 1017, startPoint y: 109, endPoint x: 949, endPoint y: 113, distance: 68.1
click at [949, 113] on input "Luxe GOR - input Day & Date" at bounding box center [1163, 114] width 618 height 32
click at [1023, 112] on input "Luxe GOR - 1011 & Date" at bounding box center [1163, 114] width 618 height 32
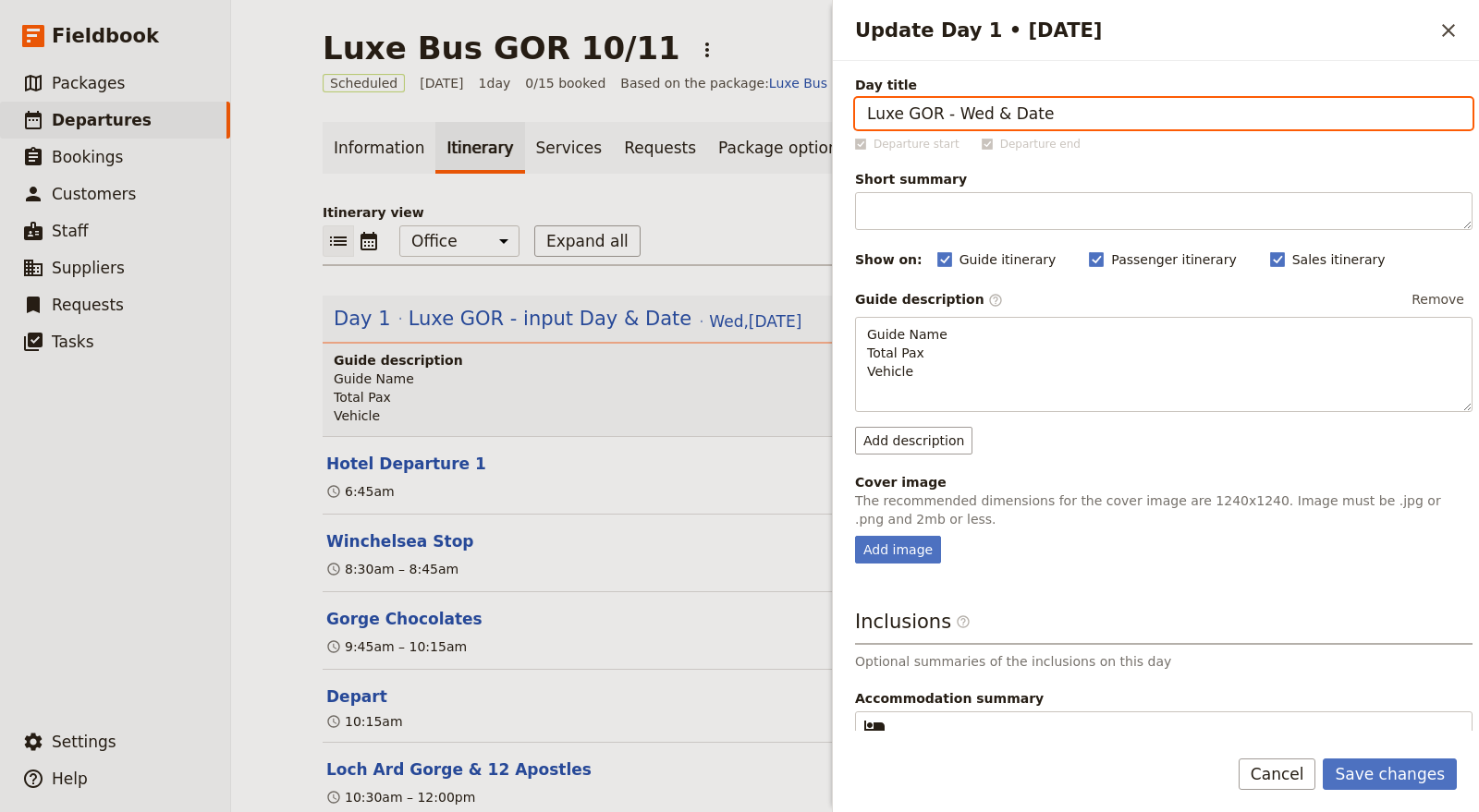
click at [1019, 110] on input "Luxe GOR - Wed & Date" at bounding box center [1163, 114] width 618 height 32
type input "Luxe GOR - Wed 15 Oct"
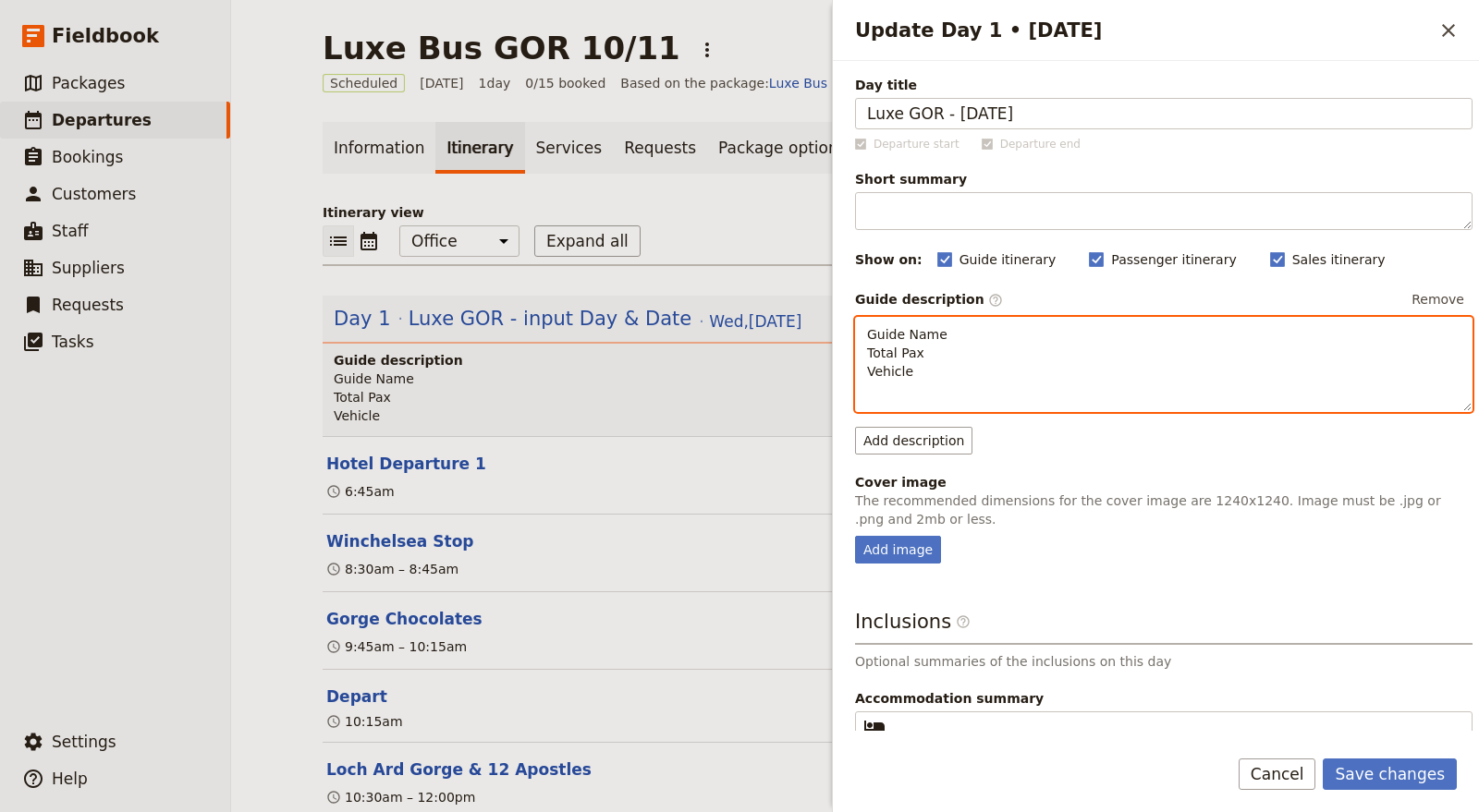
click at [987, 327] on p "Guide Name Total Pax Vehicle" at bounding box center [1164, 354] width 594 height 56
click at [924, 365] on p "Guide Name Total Pax Vehicle" at bounding box center [1164, 354] width 594 height 56
click at [947, 326] on p "Guide Name Total Pax Vehicle" at bounding box center [1164, 354] width 594 height 56
click at [943, 338] on span "Guide Name Garth Total Pax Vehicle" at bounding box center [964, 354] width 193 height 52
click at [978, 348] on p "Guide Name - Garth Total Pax Vehicle" at bounding box center [1164, 354] width 594 height 56
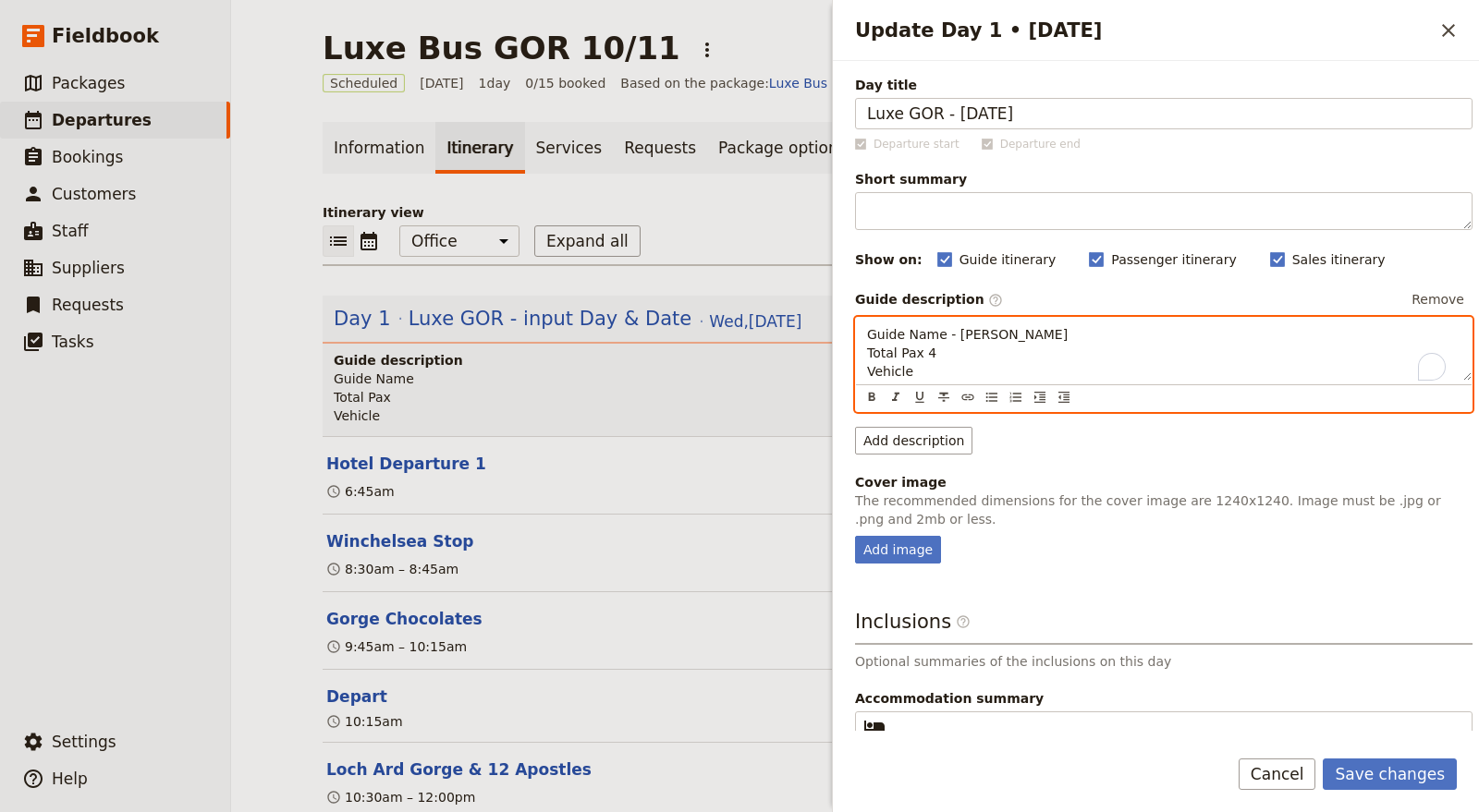
click at [916, 352] on span "Guide Name - Garth Total Pax 4 Vehicle" at bounding box center [967, 354] width 200 height 52
click at [922, 364] on p "Guide Name - Garth Total Pax- 4 Vehicle" at bounding box center [1164, 354] width 594 height 56
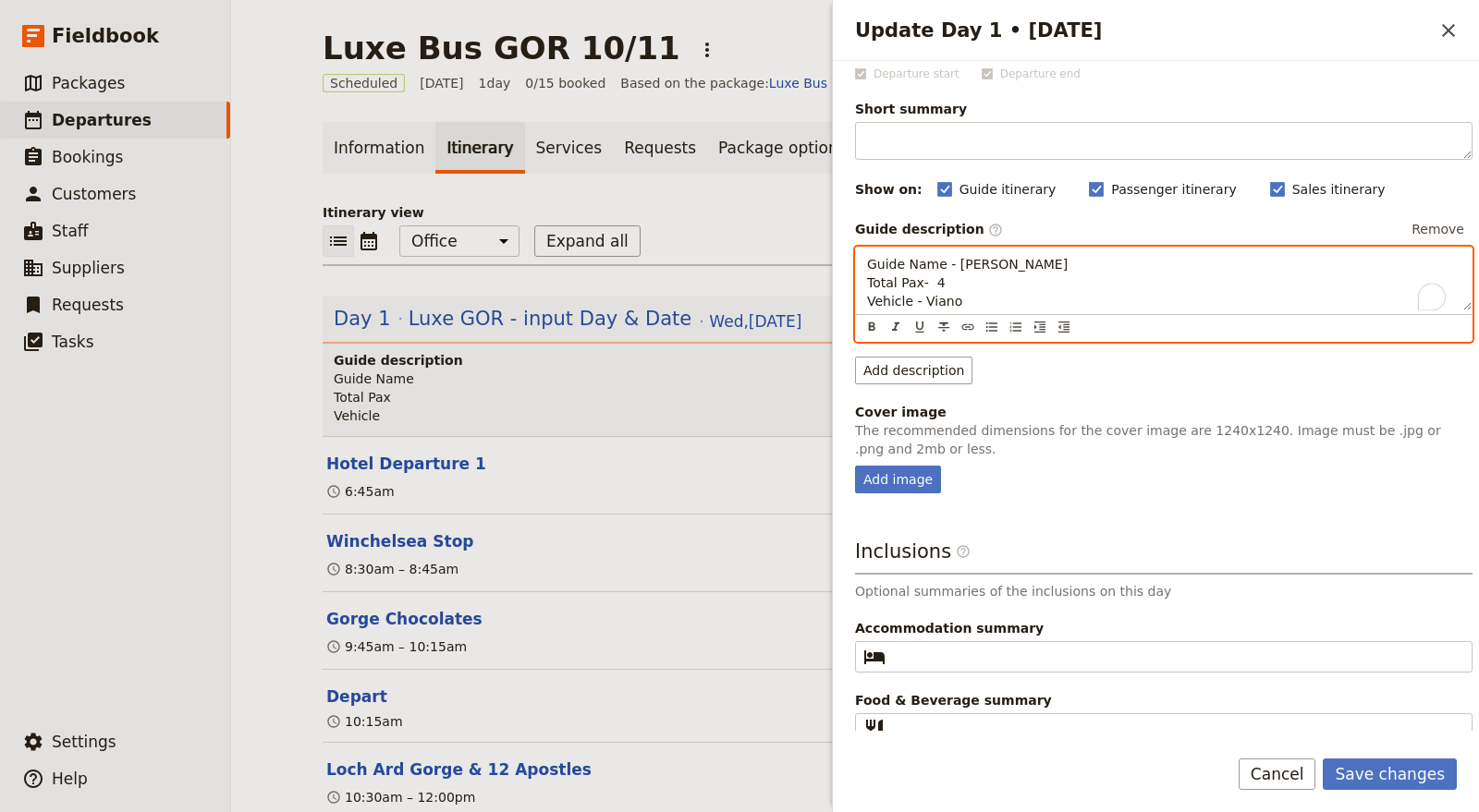
scroll to position [102, 0]
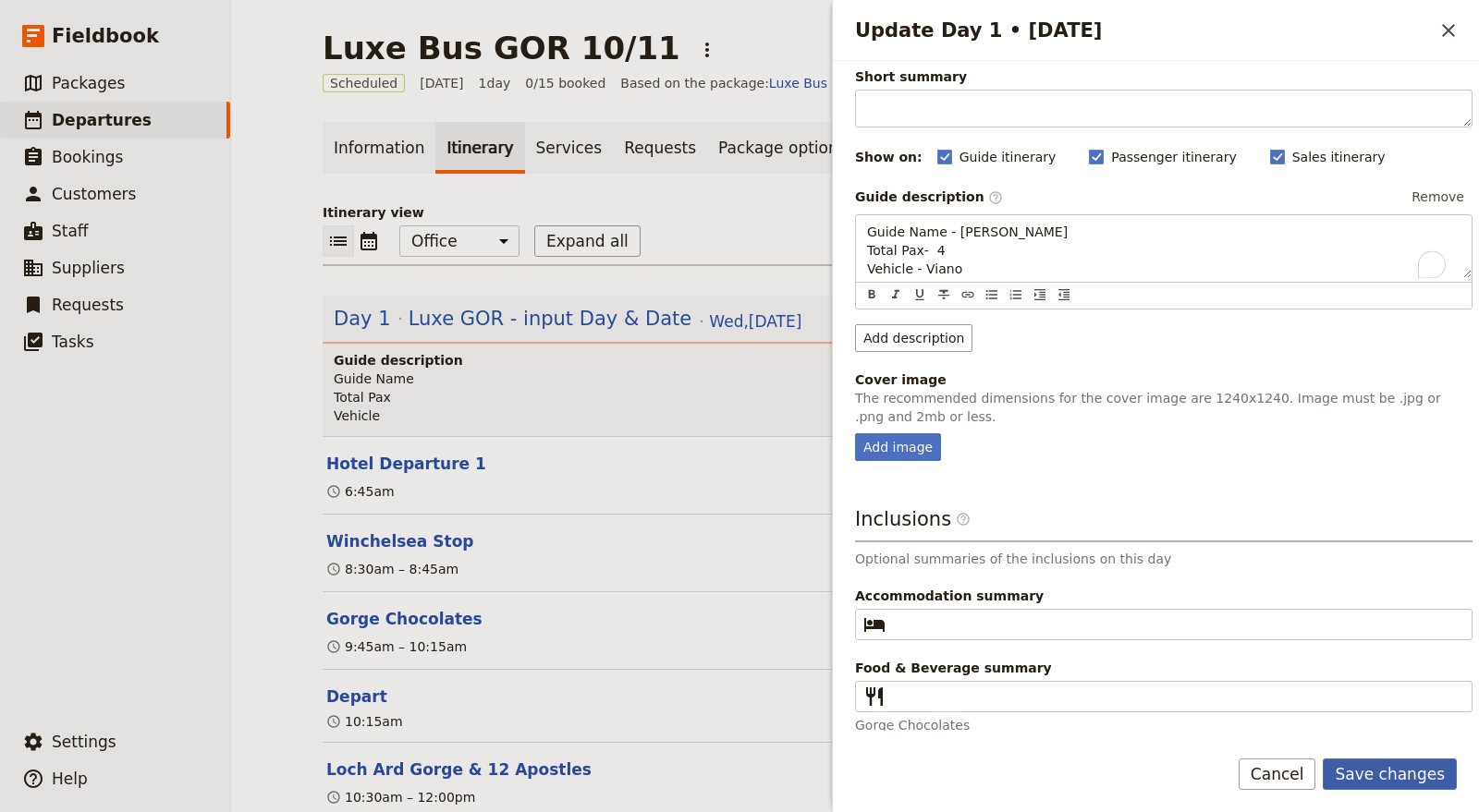
click at [1382, 772] on button "Save changes" at bounding box center [1389, 774] width 134 height 32
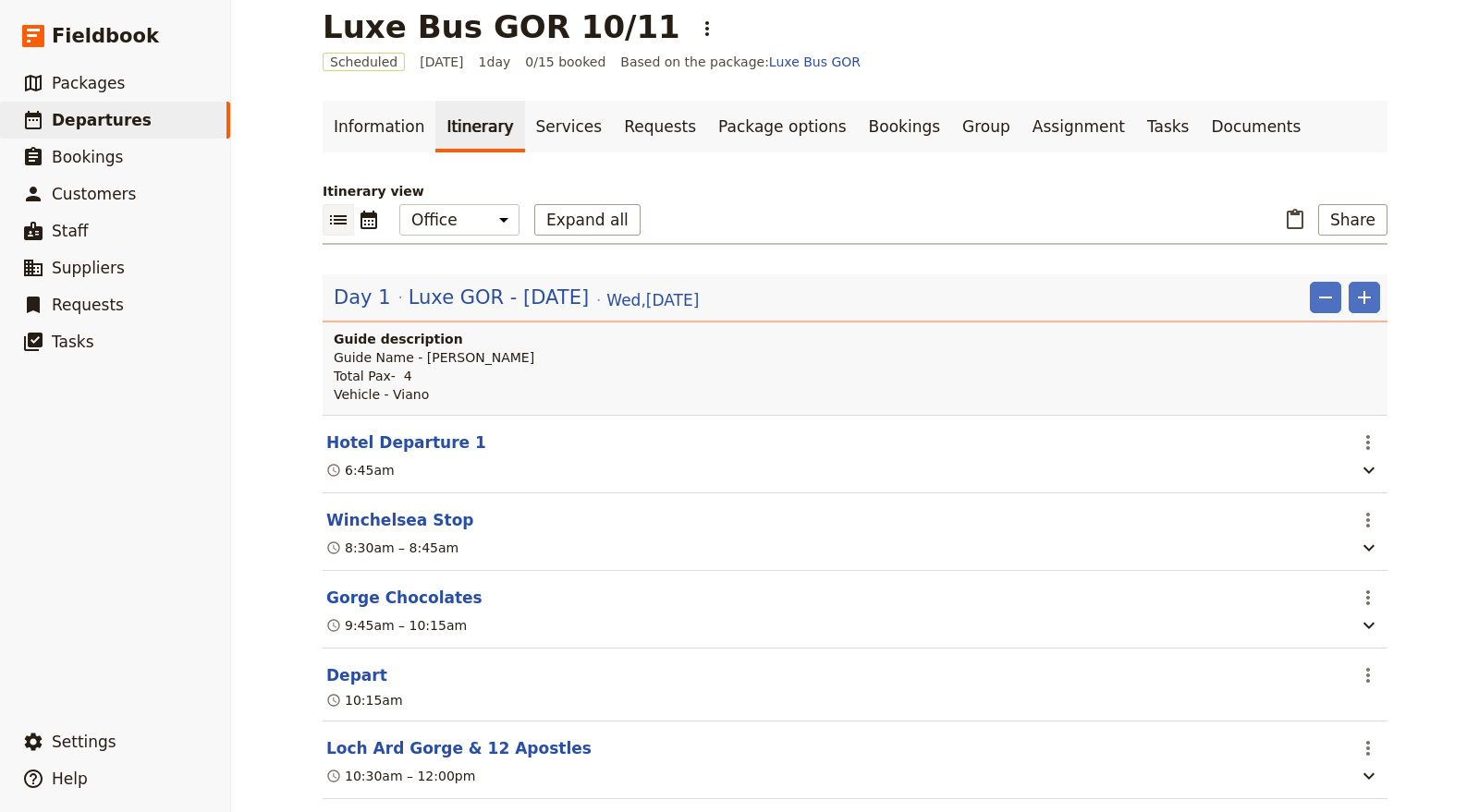
scroll to position [0, 0]
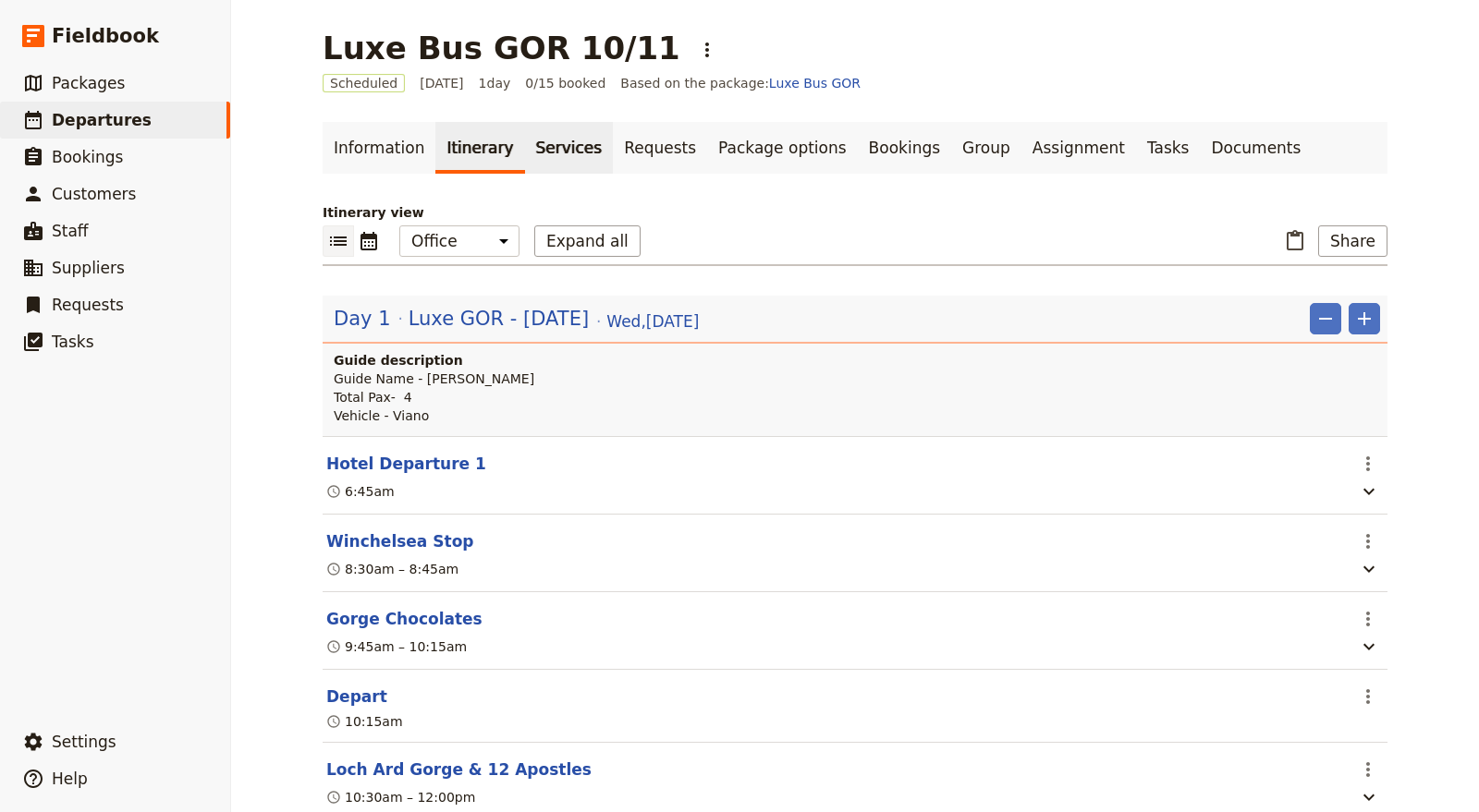
click at [550, 151] on link "Services" at bounding box center [569, 148] width 89 height 52
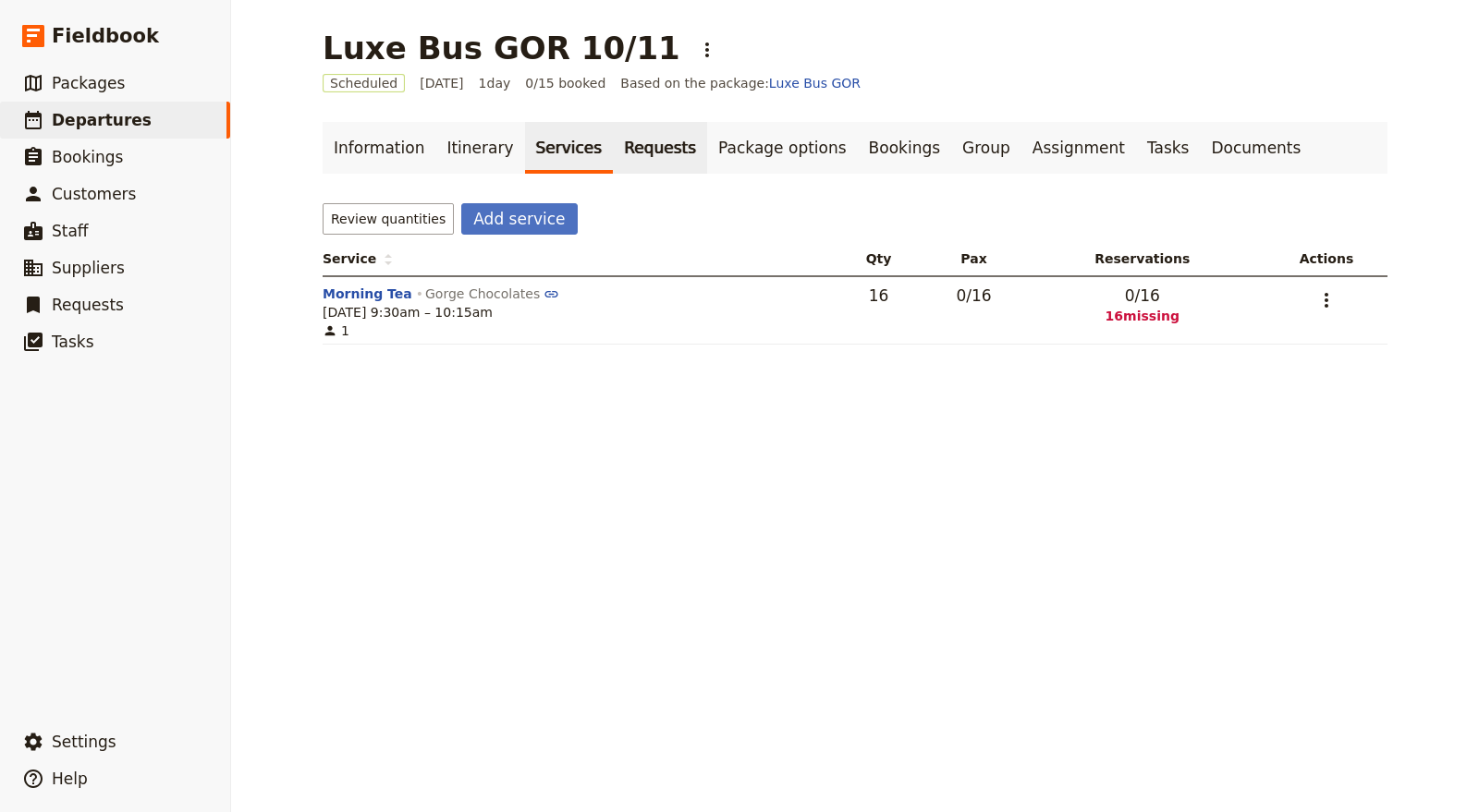
click at [636, 141] on link "Requests" at bounding box center [660, 148] width 94 height 52
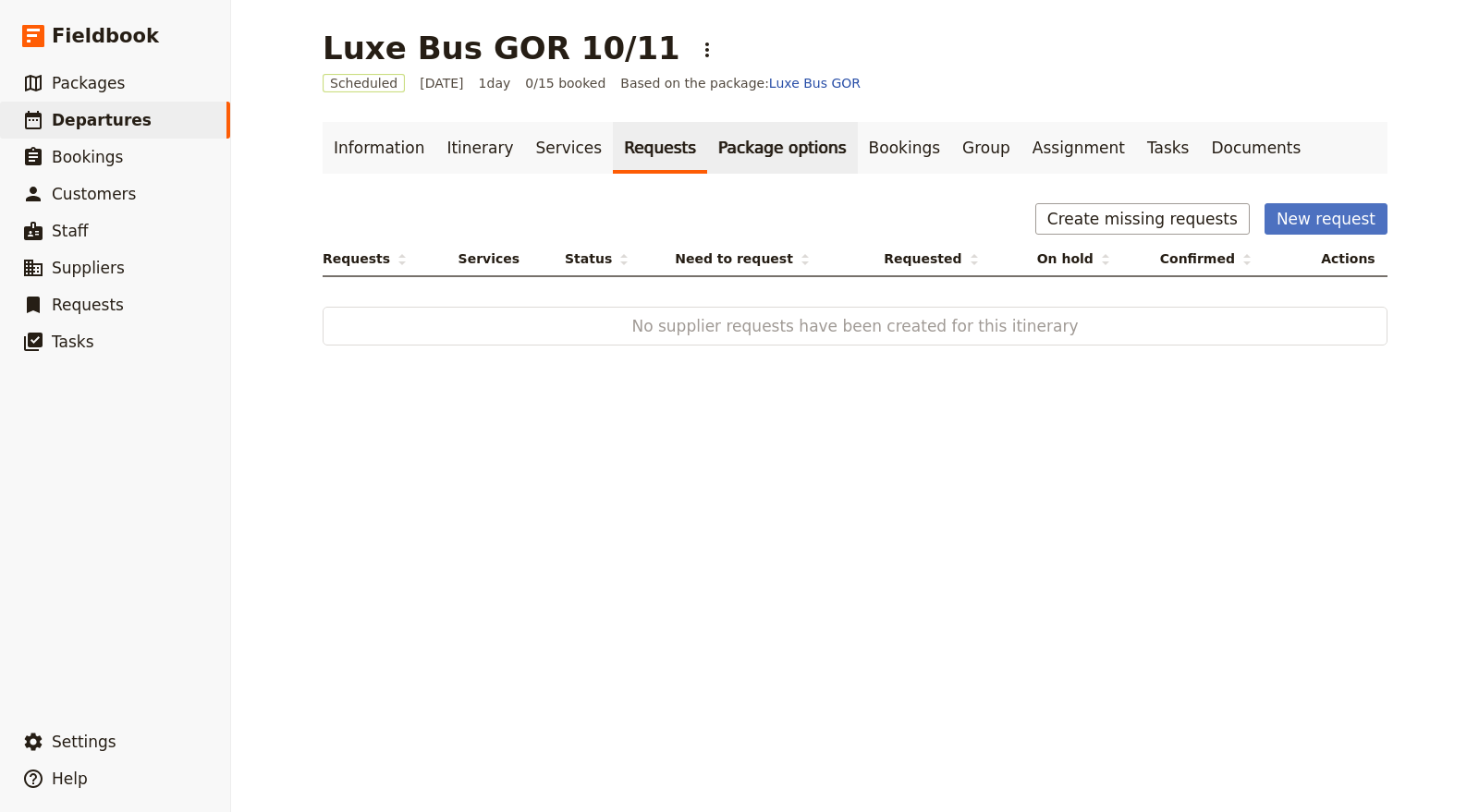
click at [714, 156] on link "Package options" at bounding box center [781, 148] width 149 height 52
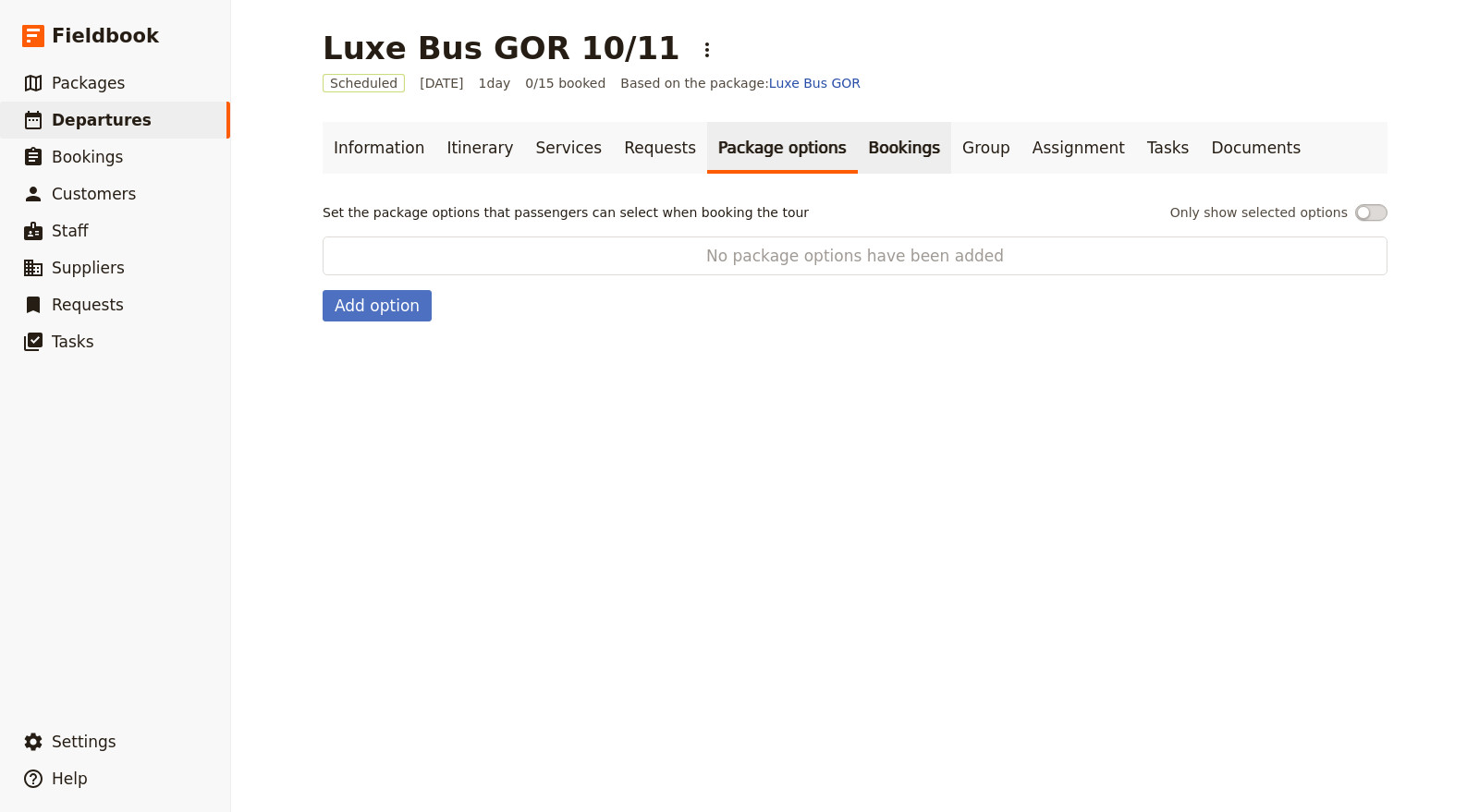
click at [858, 150] on link "Bookings" at bounding box center [904, 148] width 93 height 52
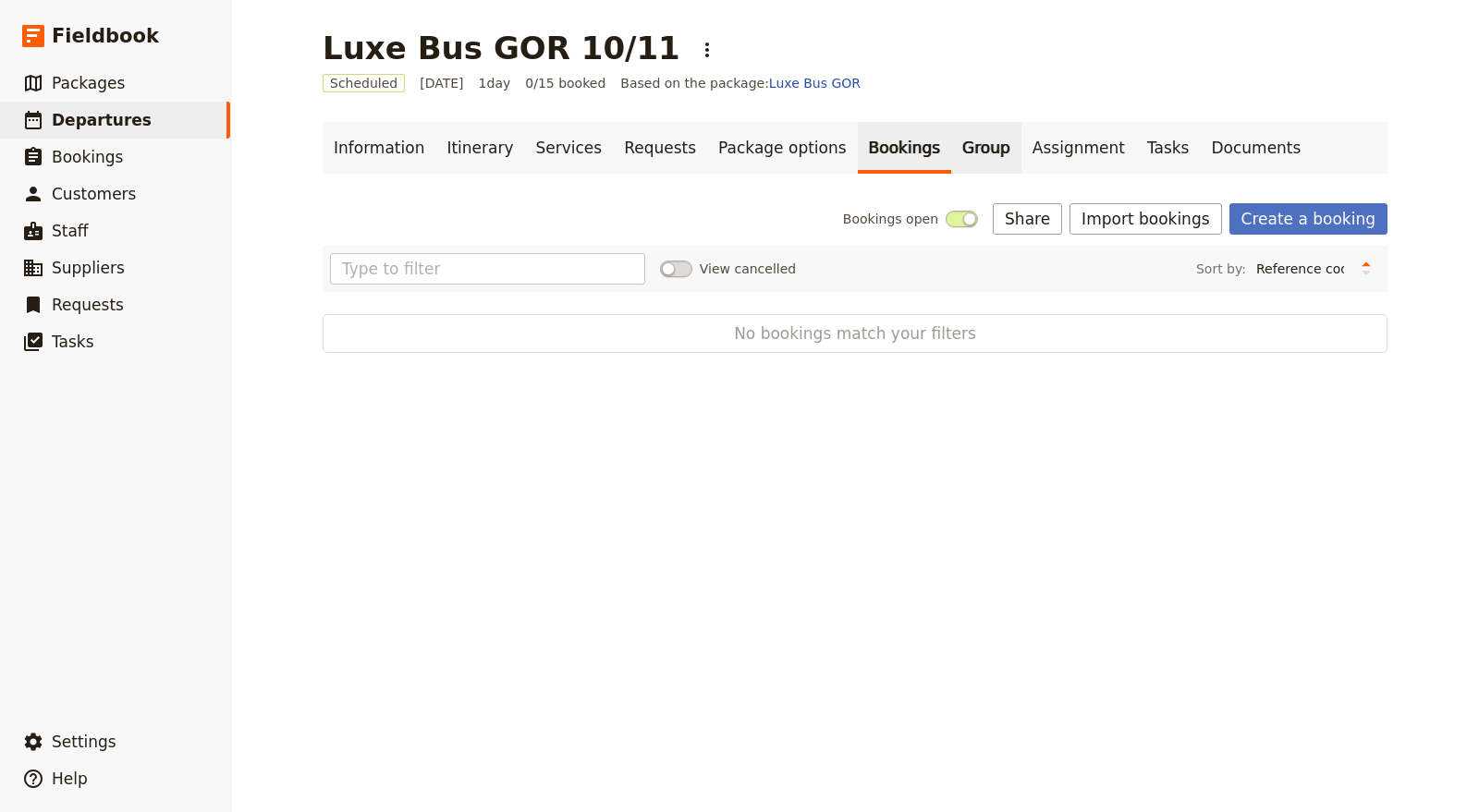
click at [951, 154] on link "Group" at bounding box center [986, 148] width 70 height 52
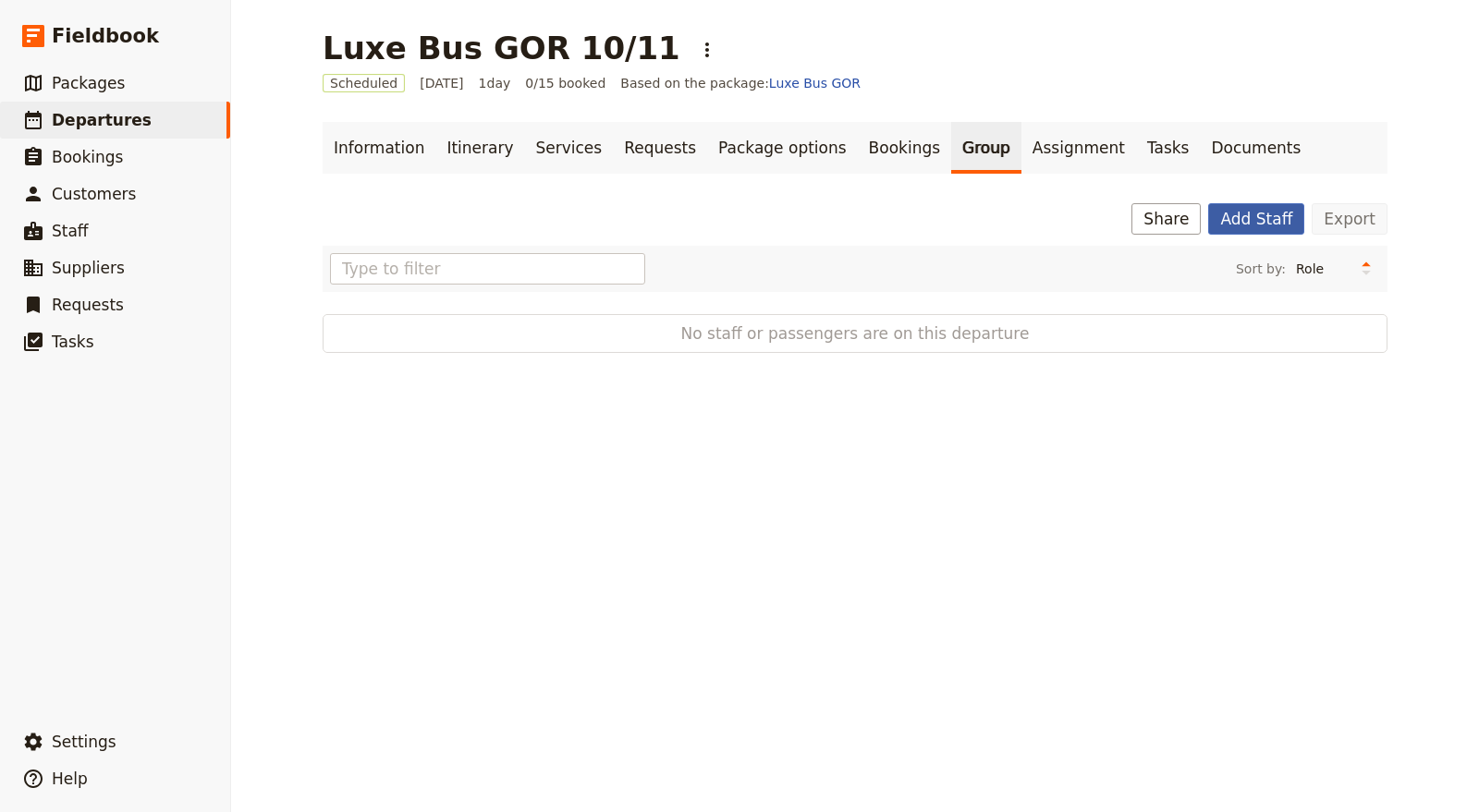
click at [1234, 215] on button "Add Staff" at bounding box center [1256, 219] width 96 height 32
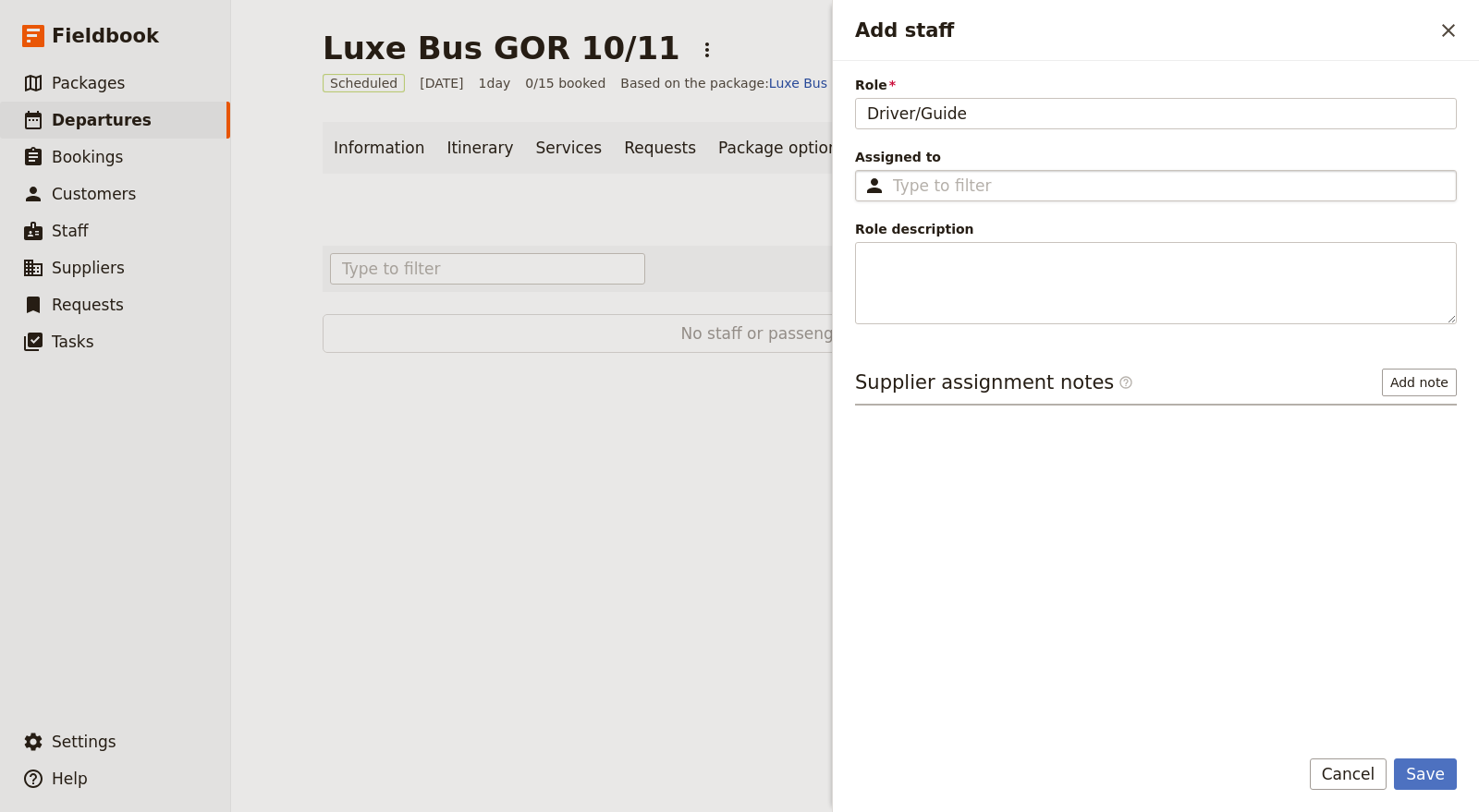
type input "Driver/Guide"
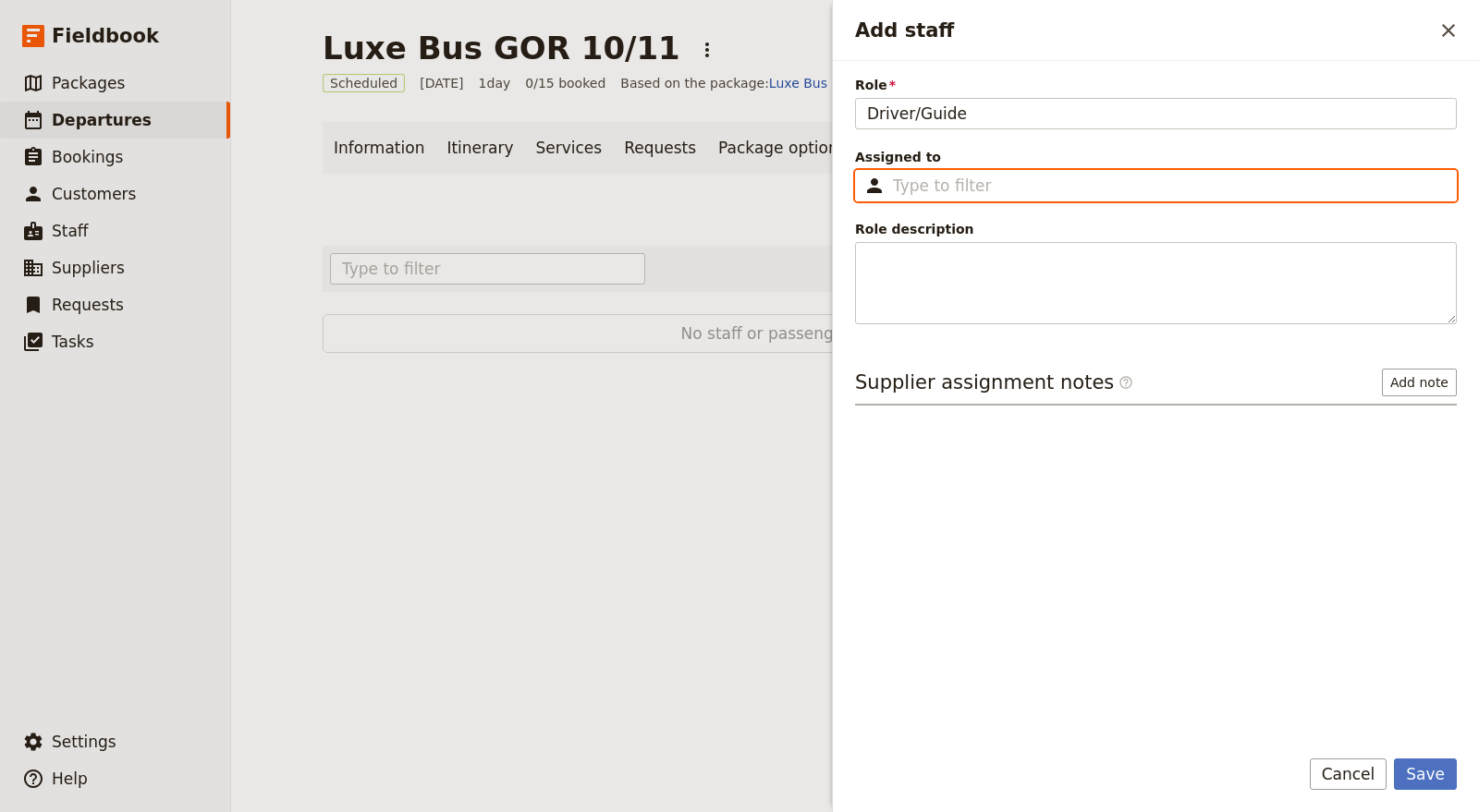
click at [994, 183] on input "Assigned to ​" at bounding box center [1169, 185] width 552 height 22
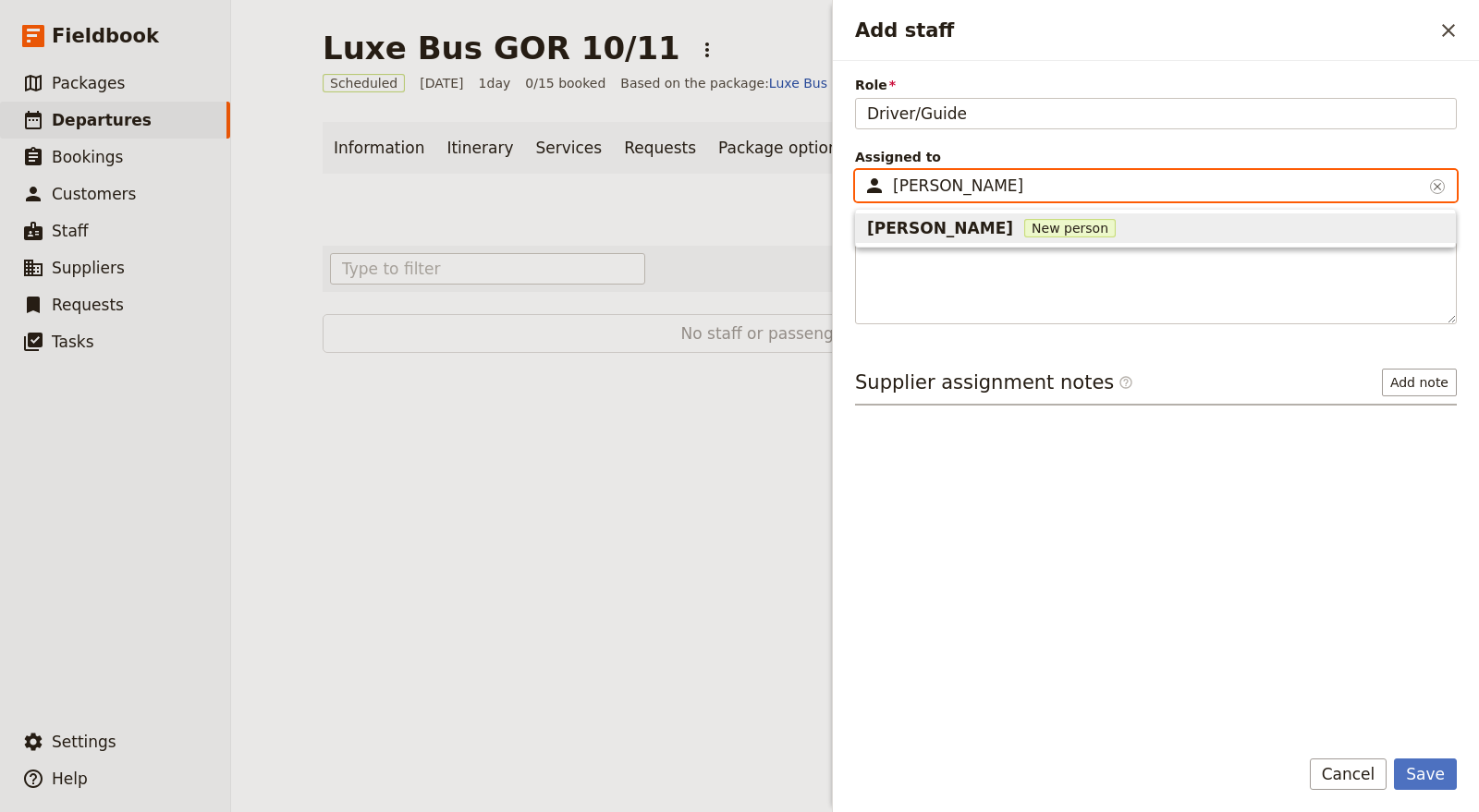
type input "Garth"
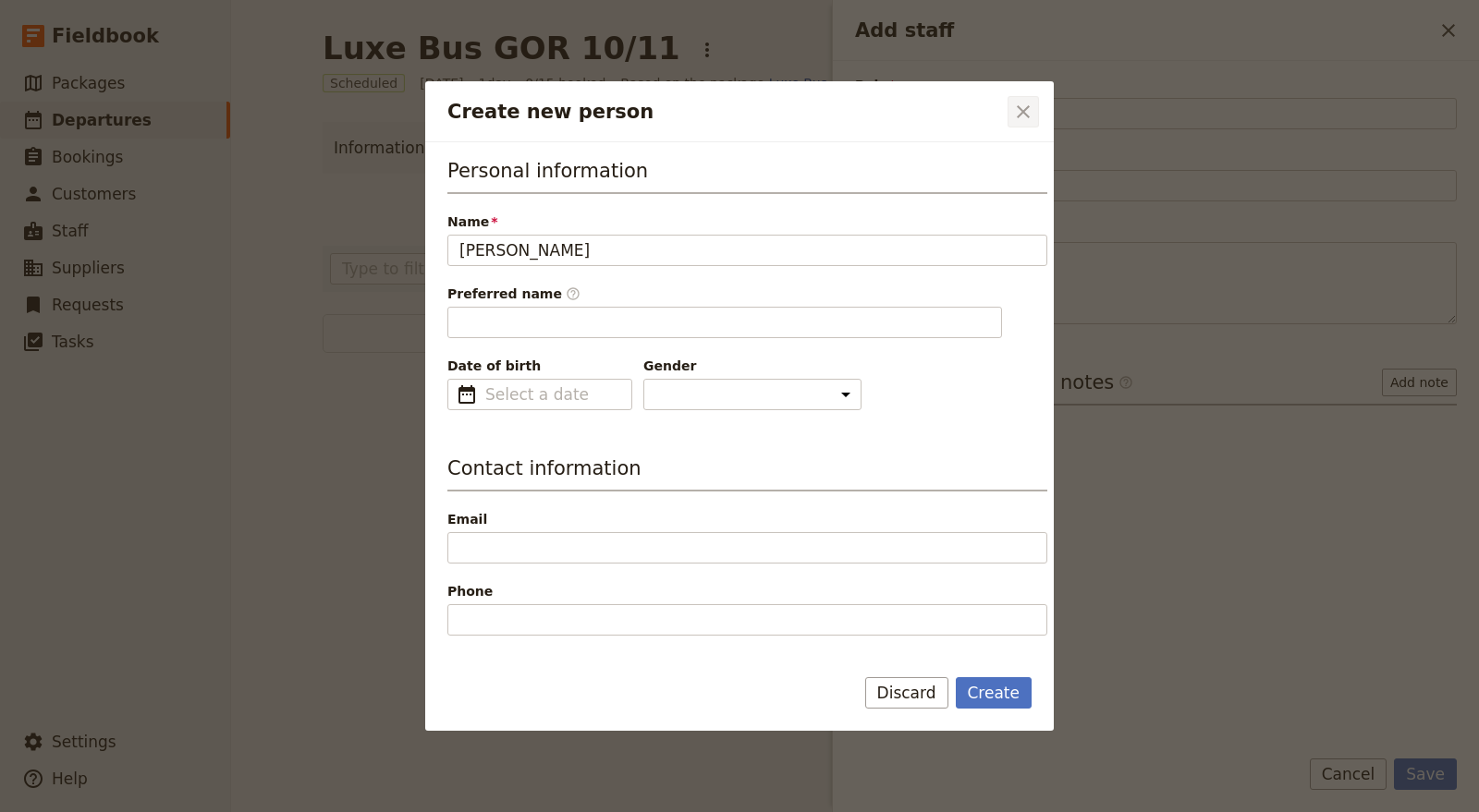
click at [1023, 106] on icon "Close dialog" at bounding box center [1022, 112] width 22 height 22
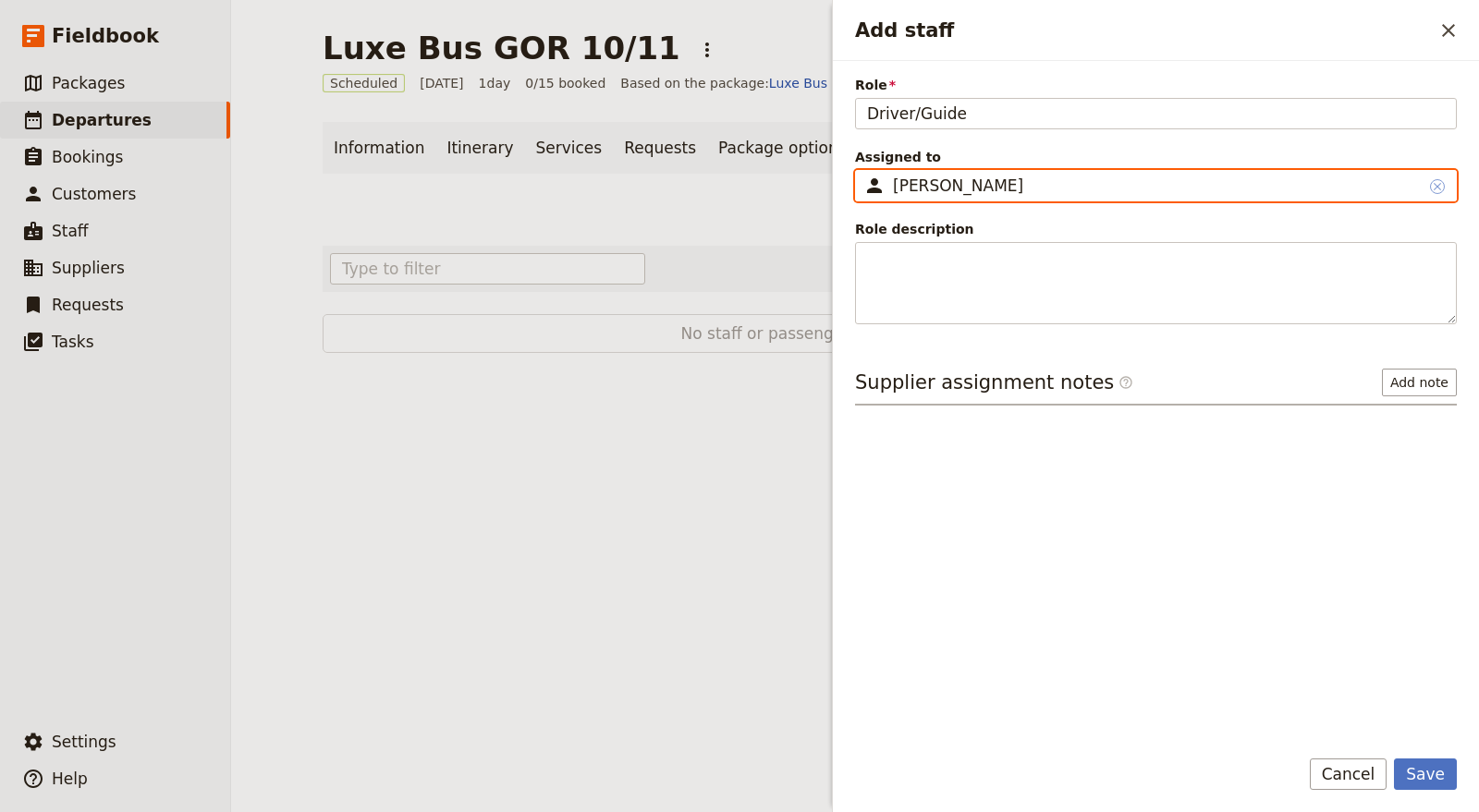
click at [1431, 182] on icon "Clear input" at bounding box center [1437, 186] width 14 height 14
click at [1422, 182] on input "Garth" at bounding box center [1158, 185] width 530 height 22
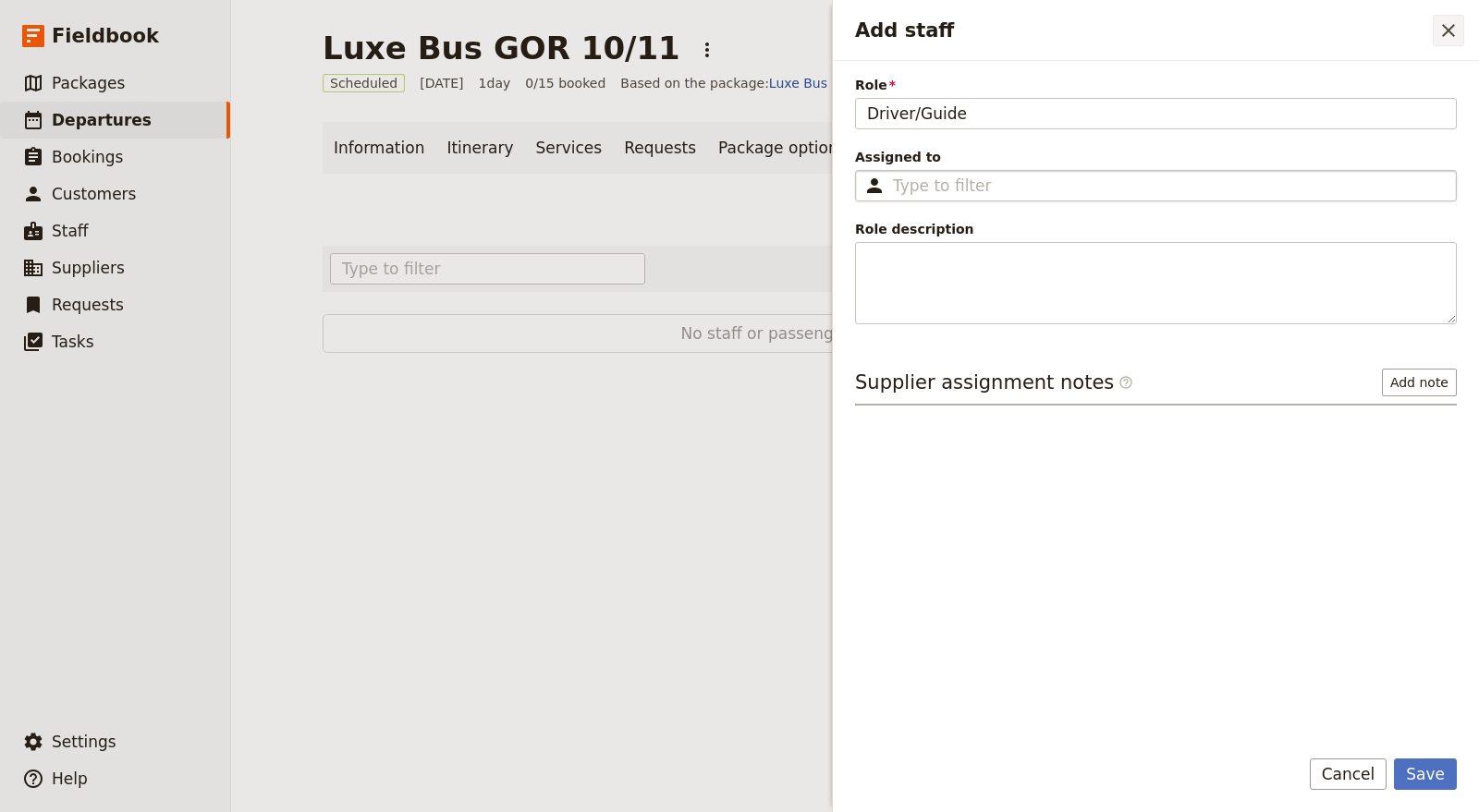
click at [1448, 33] on icon "Close drawer" at bounding box center [1448, 30] width 22 height 22
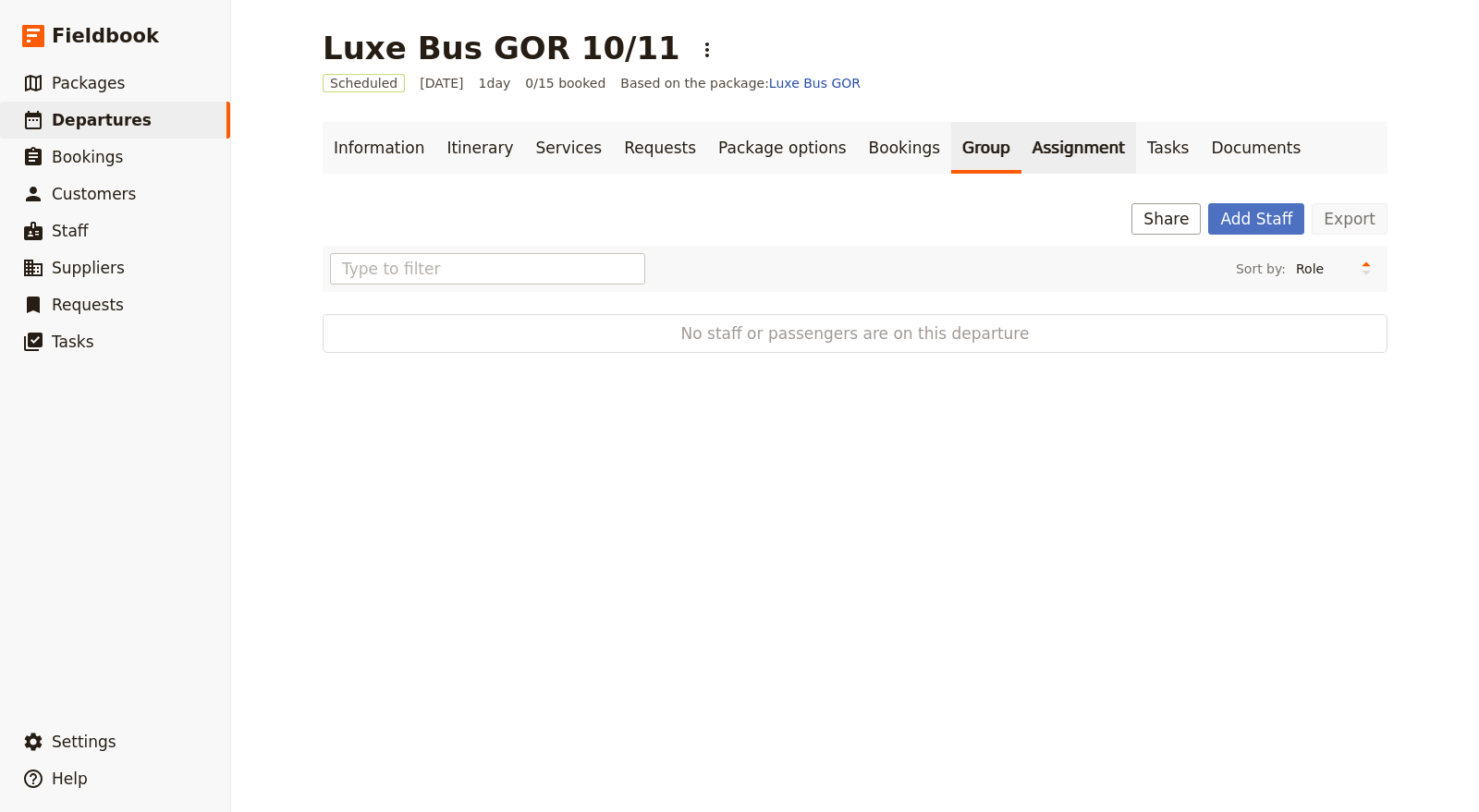
click at [1021, 143] on link "Assignment" at bounding box center [1078, 148] width 115 height 52
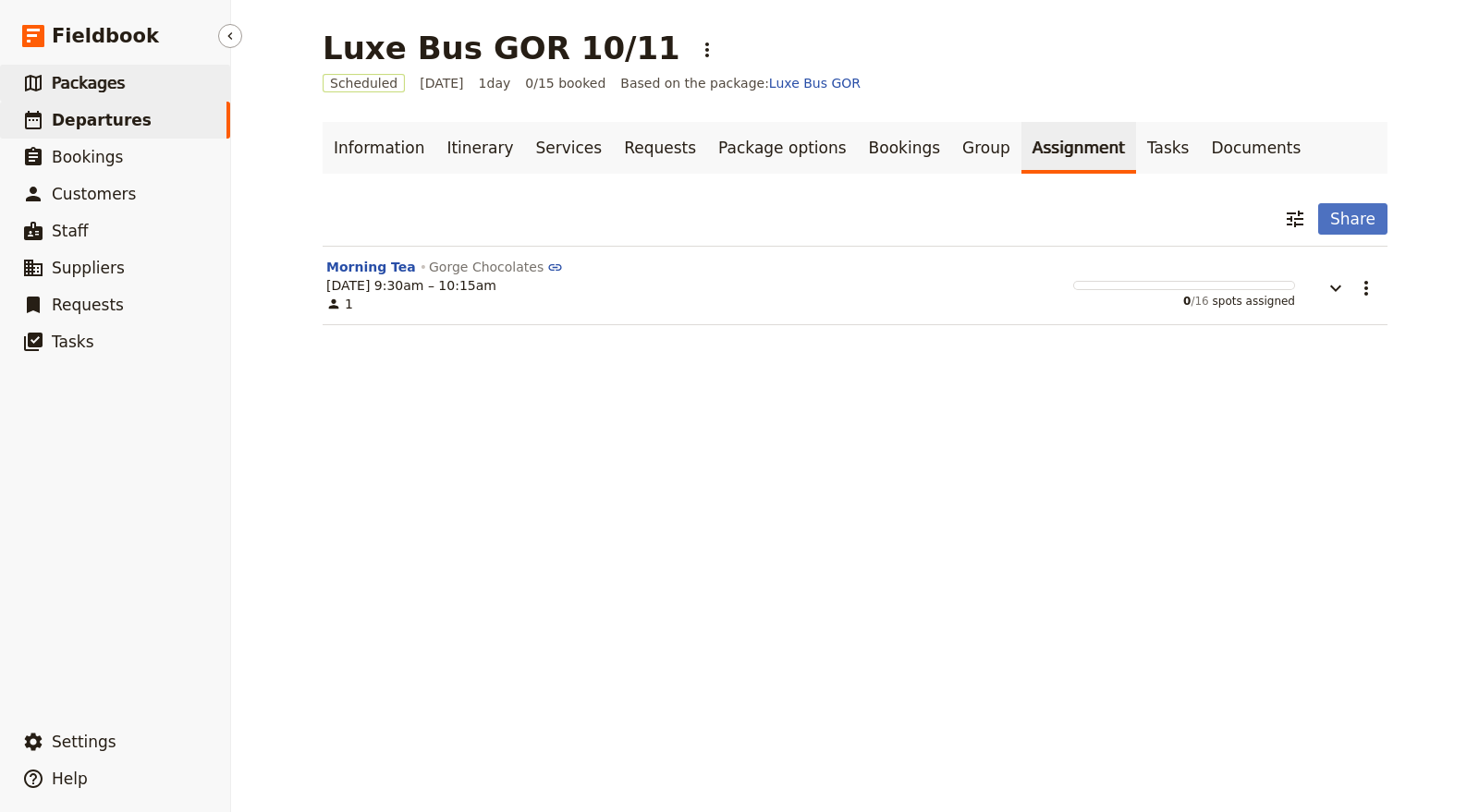
click at [145, 77] on link "​ Packages" at bounding box center [115, 83] width 230 height 37
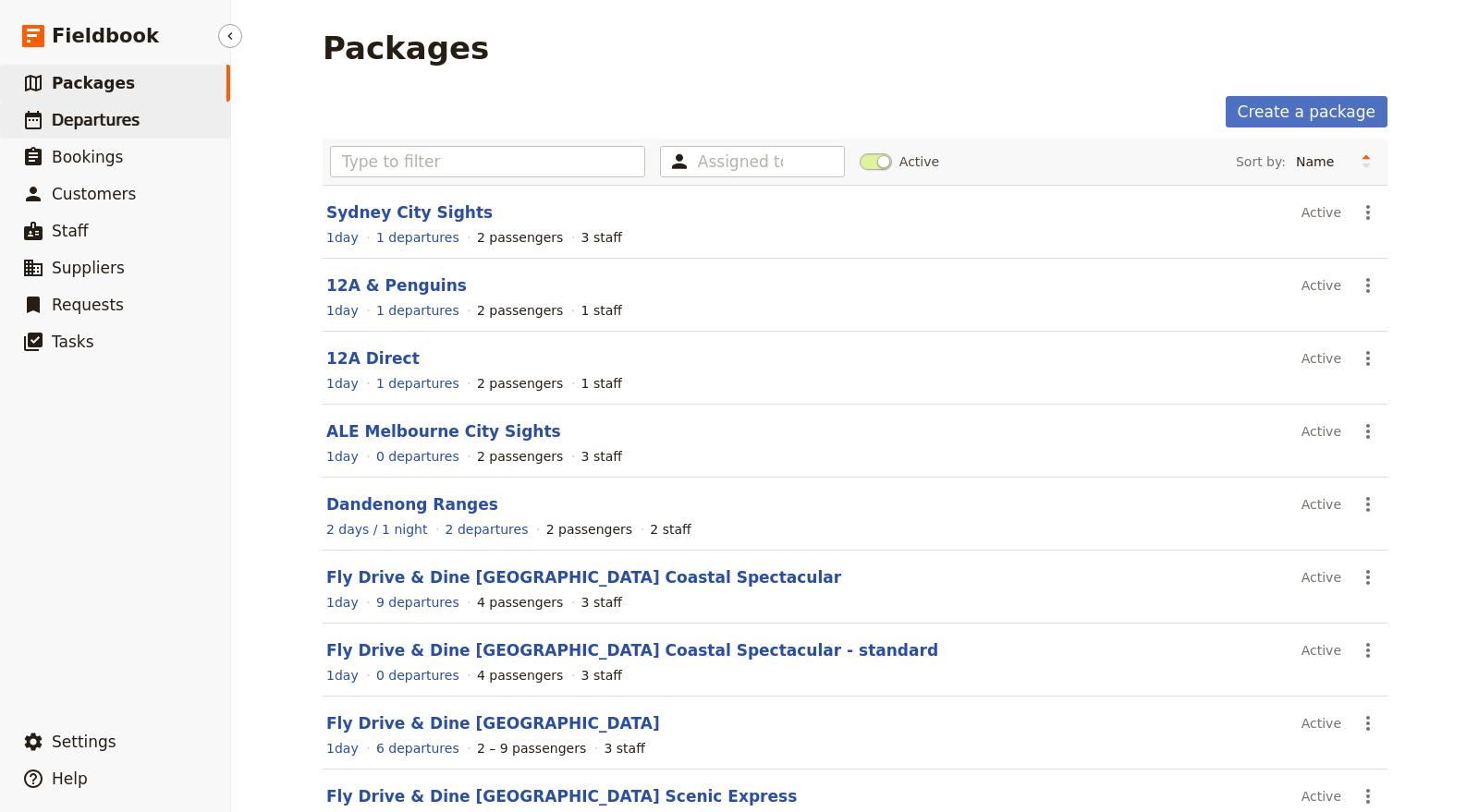
click at [153, 127] on link "​ Departures" at bounding box center [115, 120] width 230 height 37
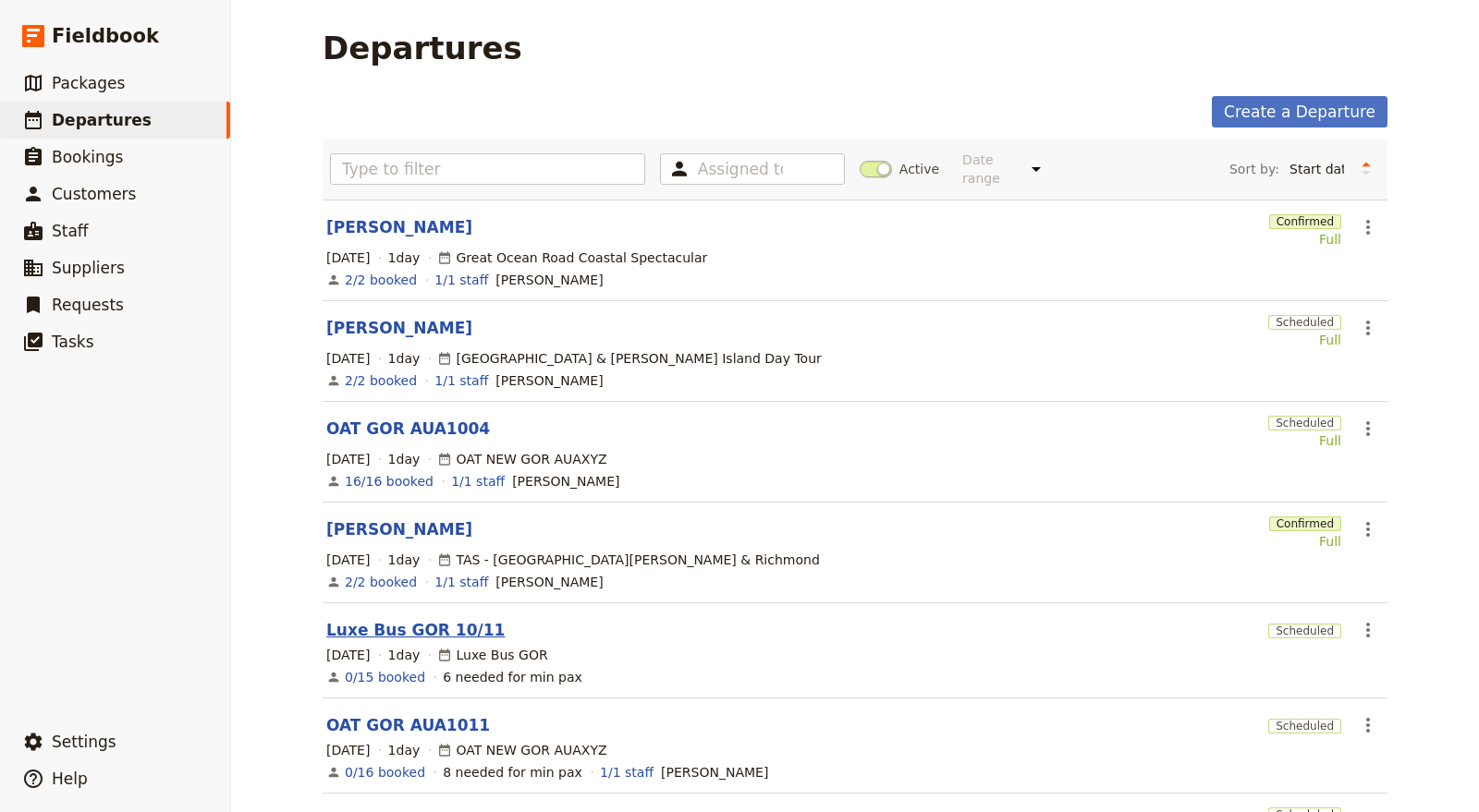
click at [388, 619] on link "Luxe Bus GOR 10/11" at bounding box center [415, 630] width 178 height 22
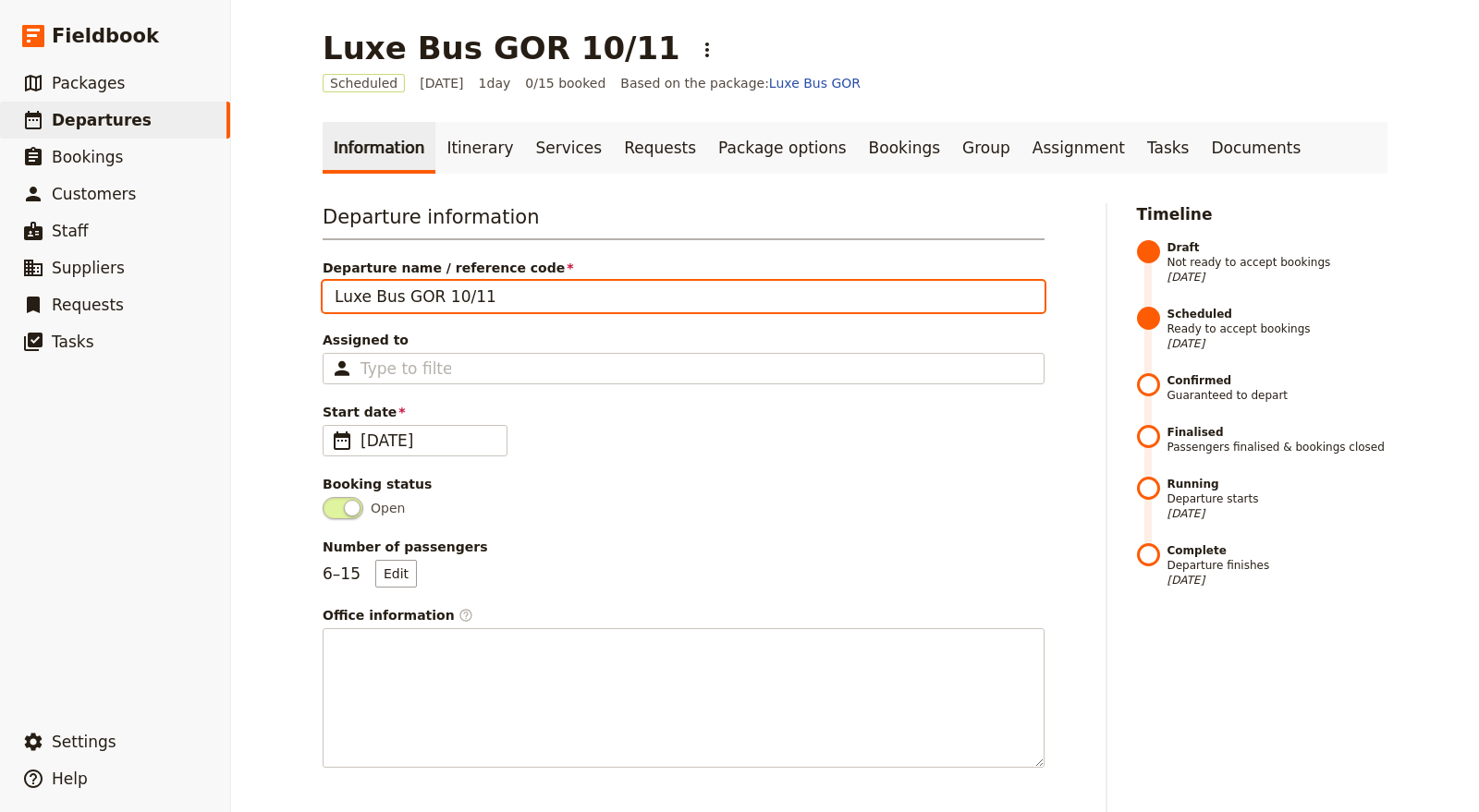
click at [448, 291] on input "Luxe Bus GOR 10/11" at bounding box center [683, 297] width 722 height 32
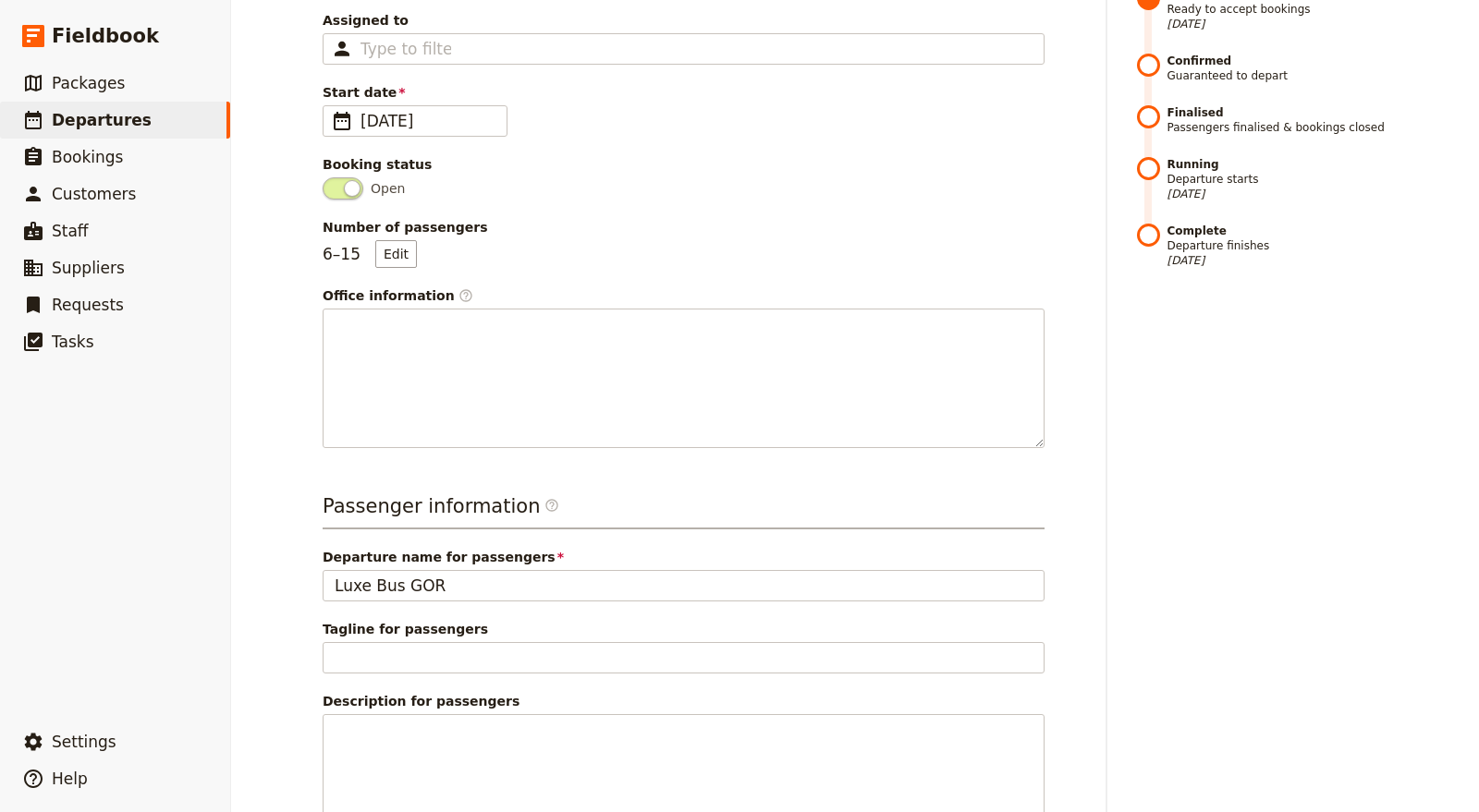
scroll to position [512, 0]
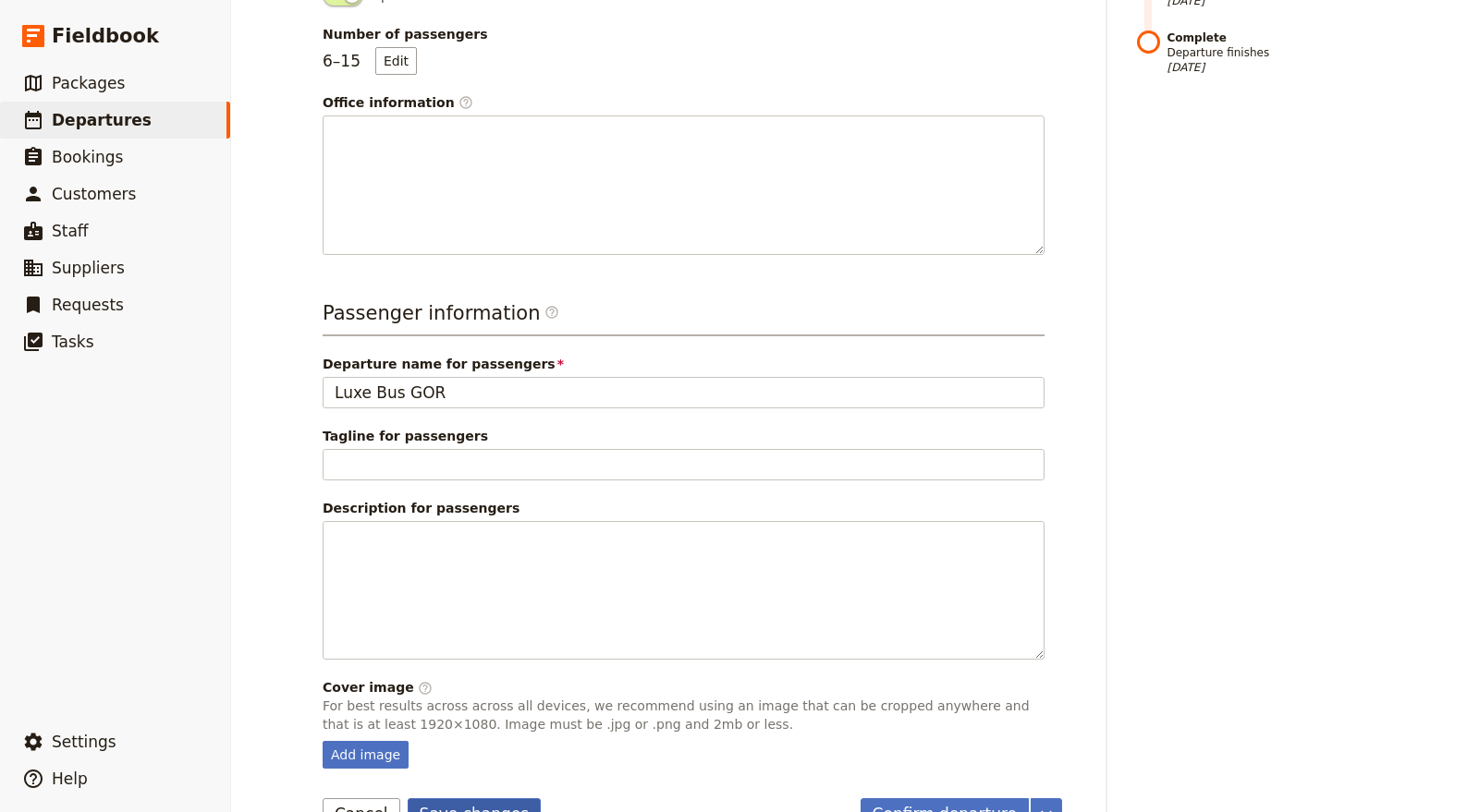
type input "Luxe Bus GOR 1011"
click at [481, 799] on button "Save changes" at bounding box center [474, 814] width 134 height 32
click at [120, 154] on link "​ Bookings" at bounding box center [115, 157] width 230 height 37
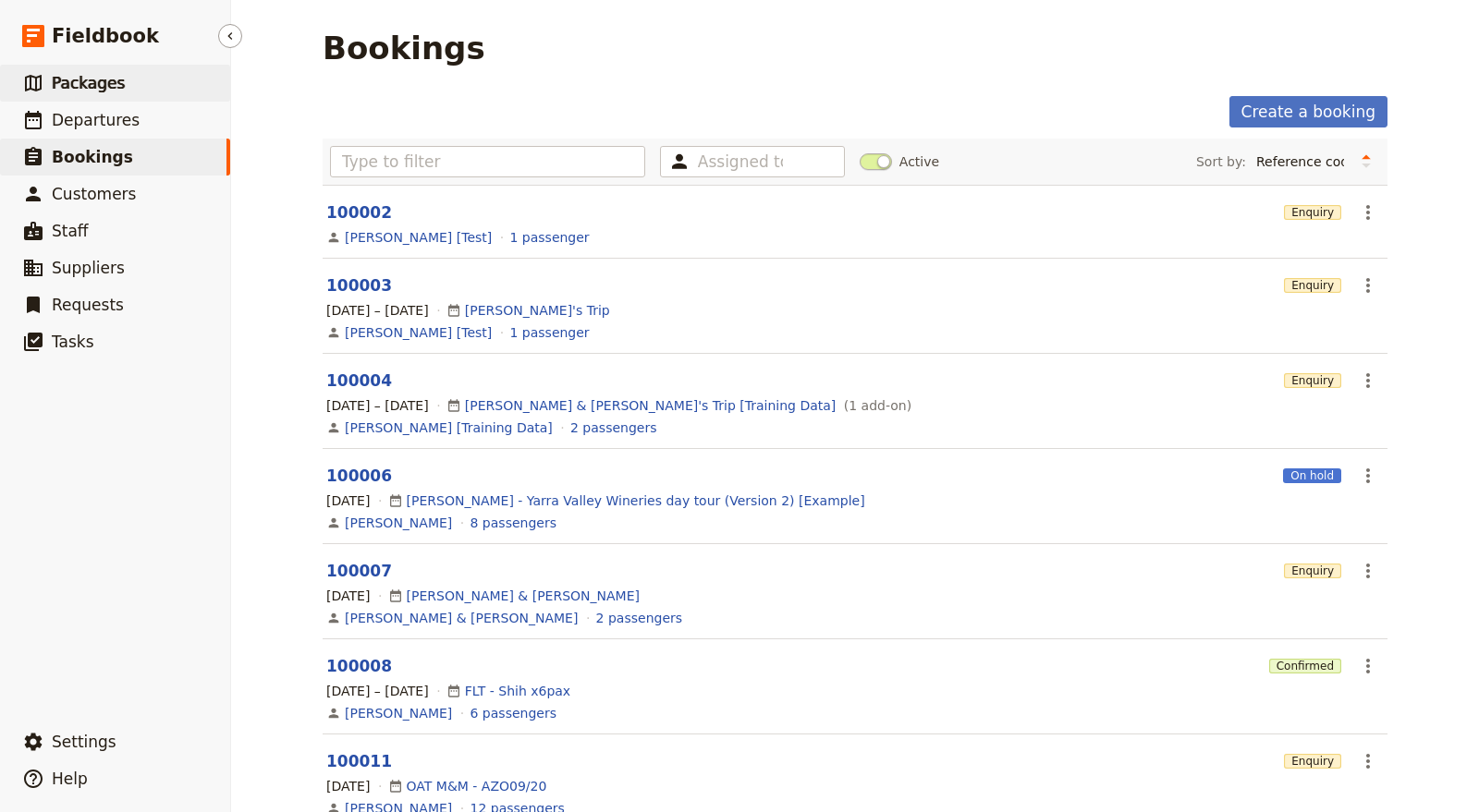
click at [144, 85] on link "​ Packages" at bounding box center [115, 83] width 230 height 37
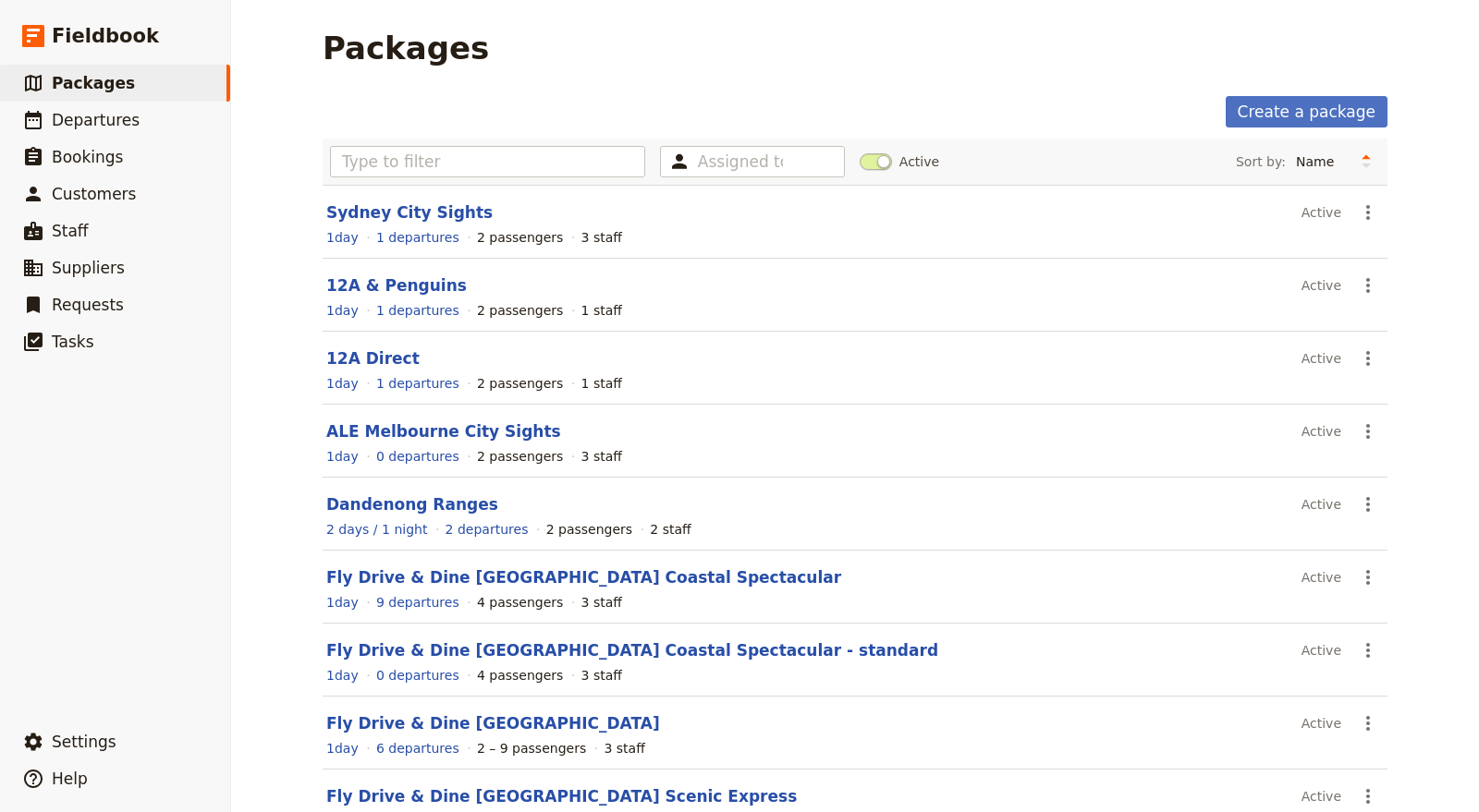
scroll to position [190, 0]
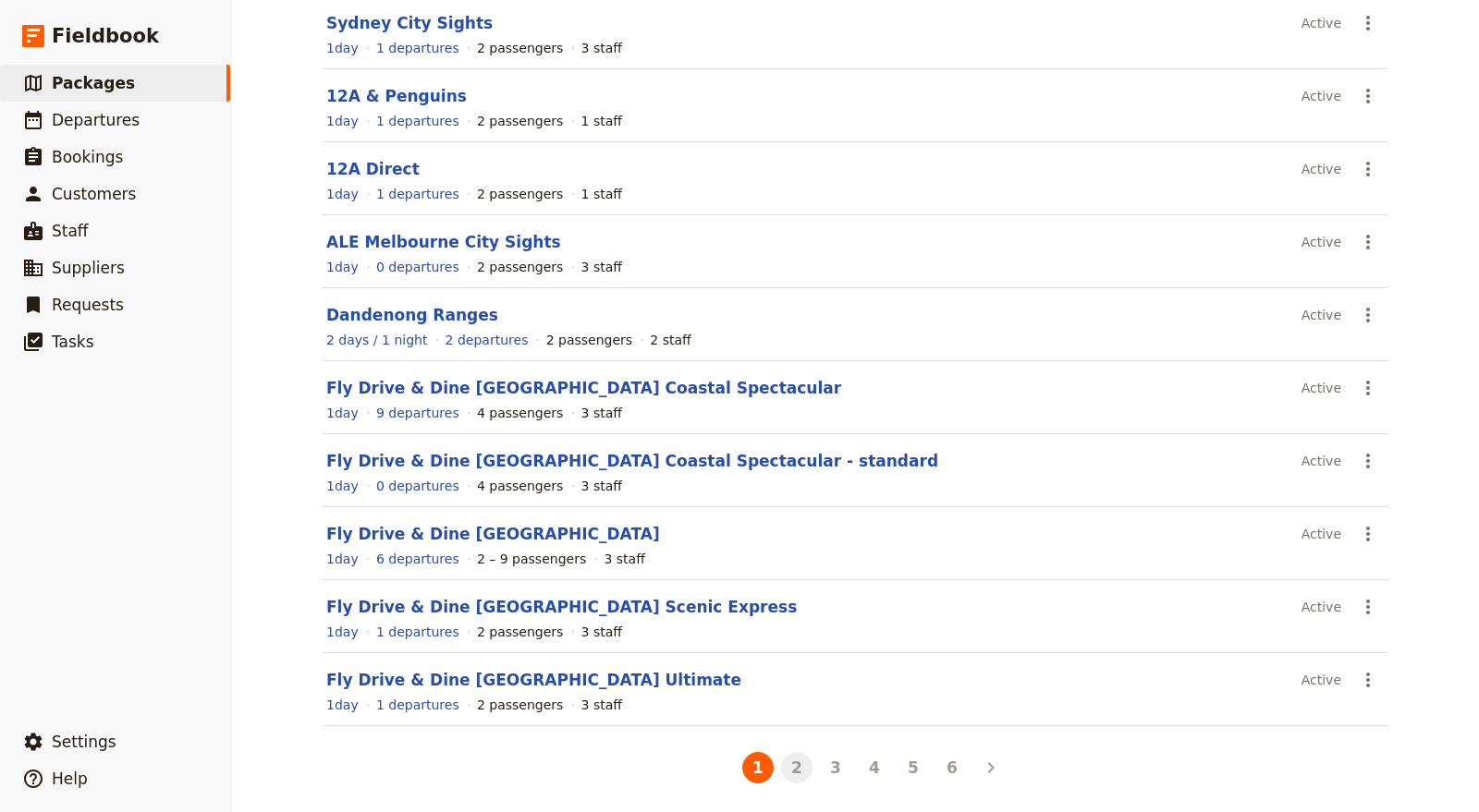
click at [800, 760] on button "2" at bounding box center [797, 768] width 32 height 32
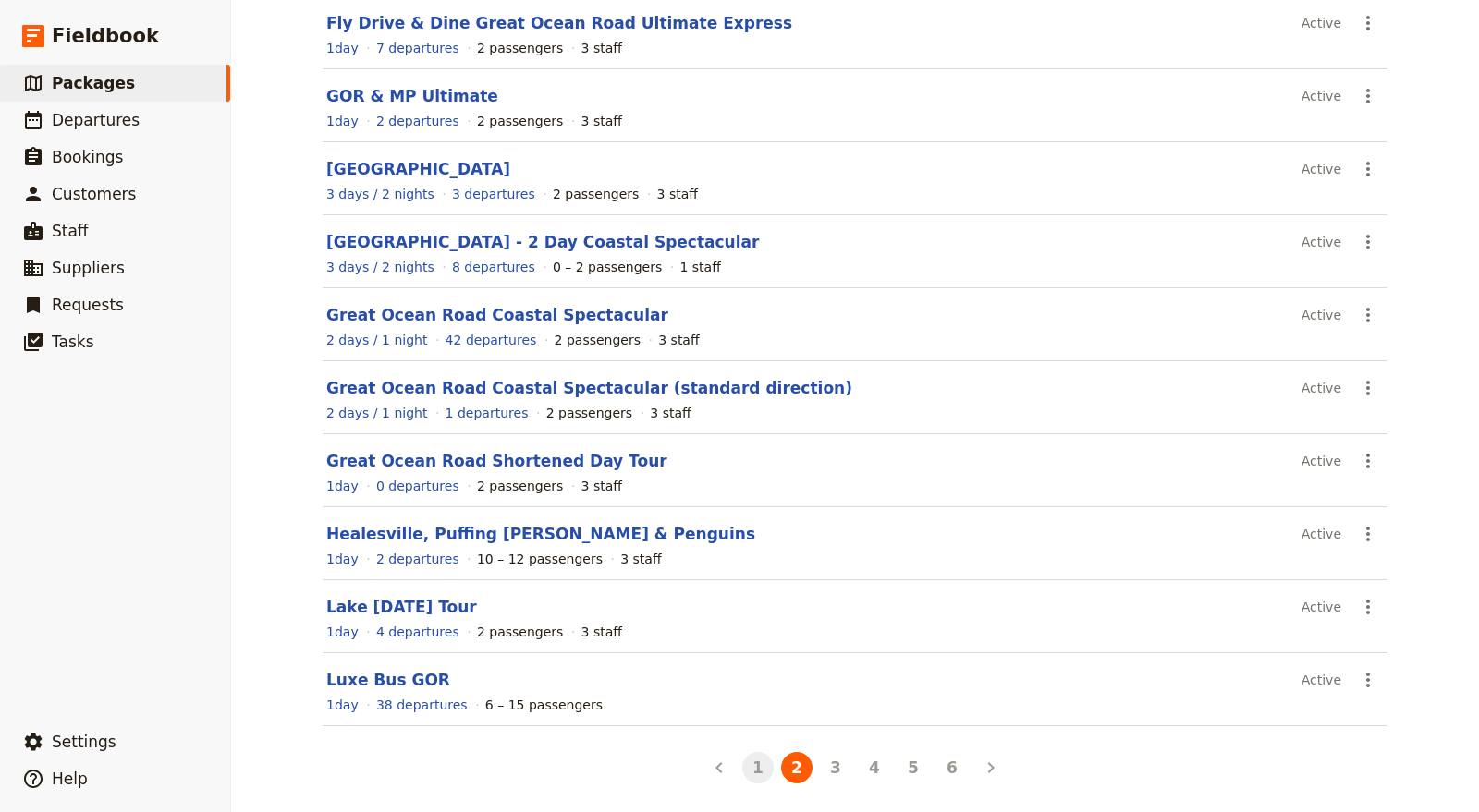
click at [743, 766] on button "1" at bounding box center [757, 768] width 32 height 32
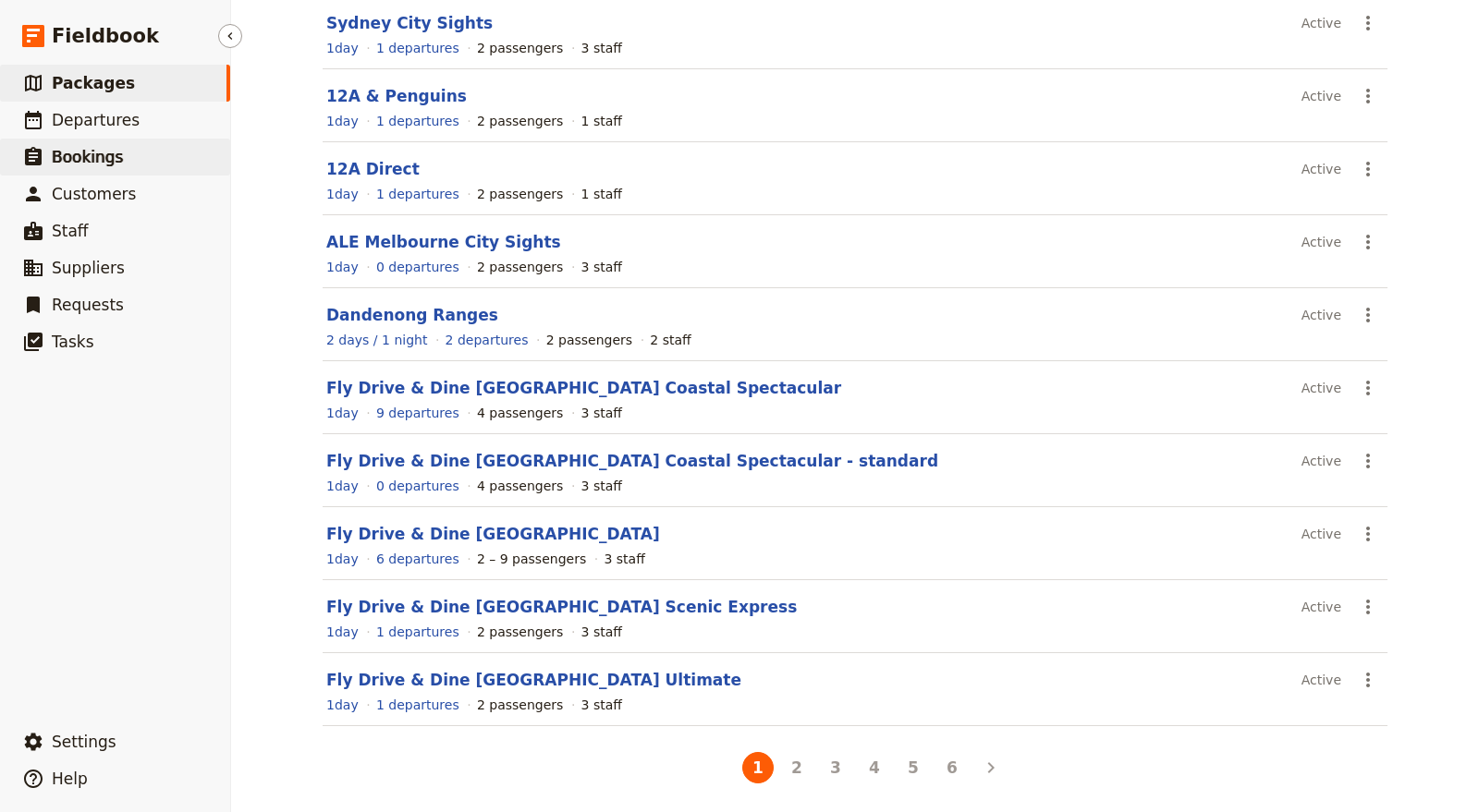
click at [173, 162] on link "​ Bookings" at bounding box center [115, 157] width 230 height 37
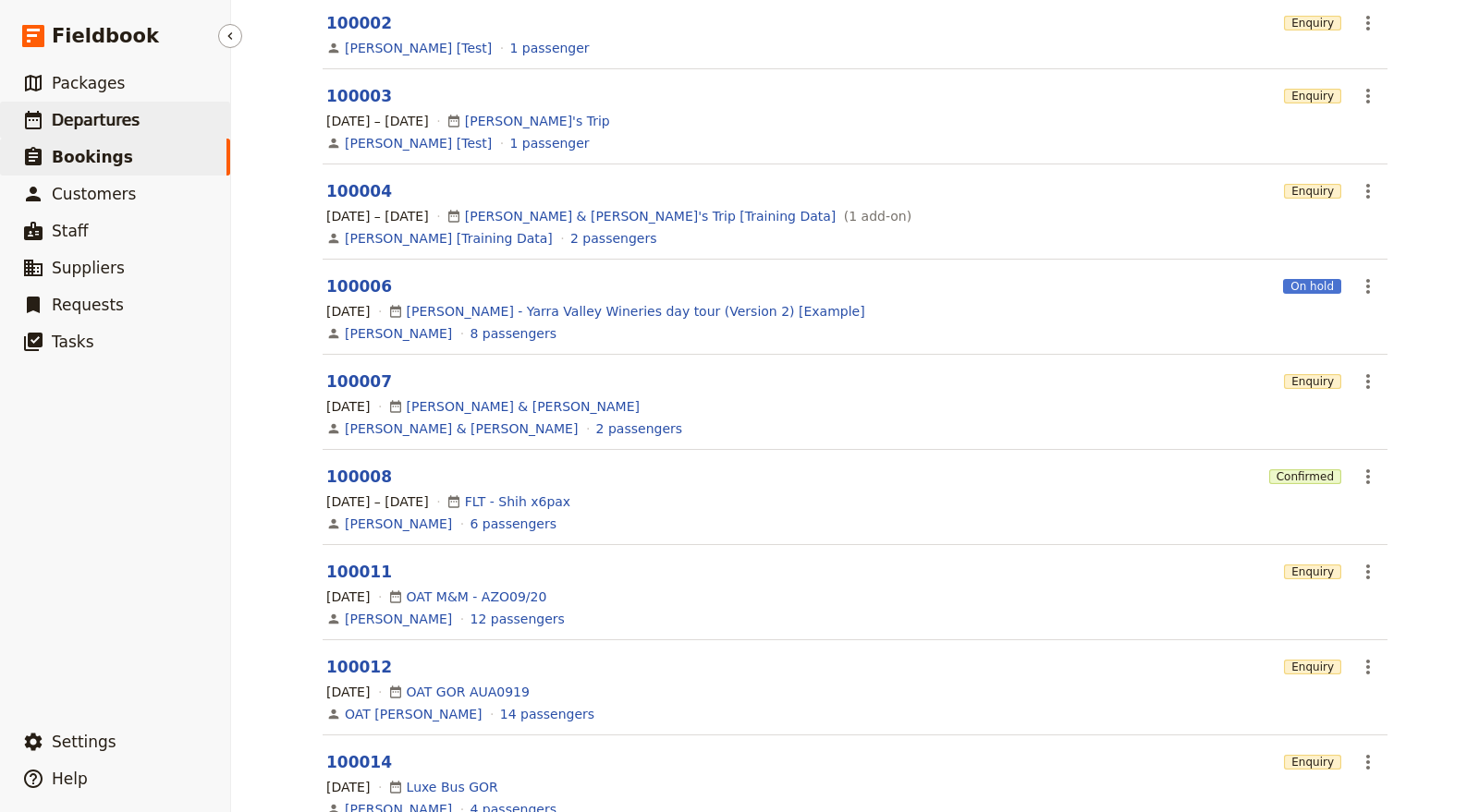
click at [175, 102] on link "​ Departures" at bounding box center [115, 120] width 230 height 37
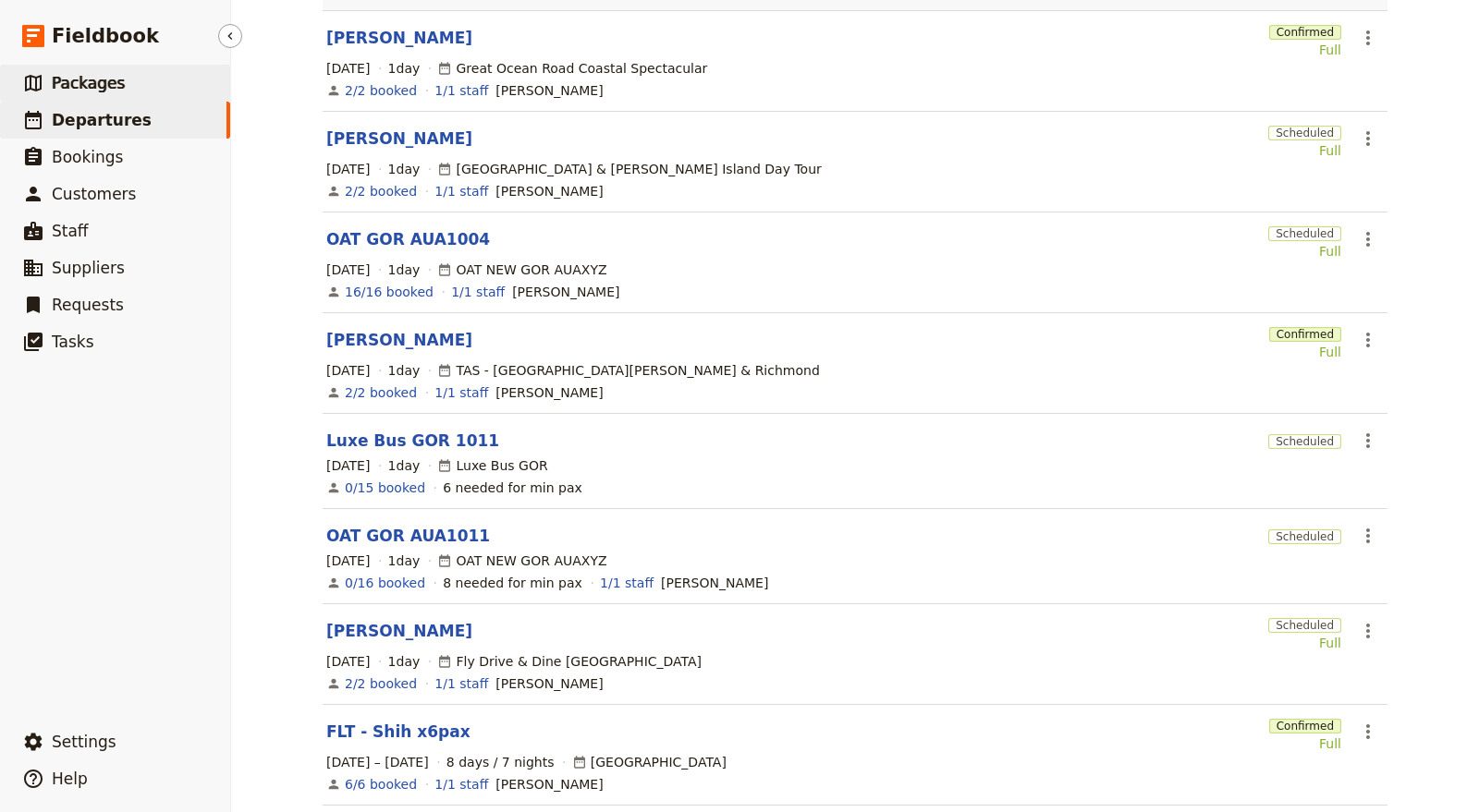
click at [161, 88] on link "​ Packages" at bounding box center [115, 83] width 230 height 37
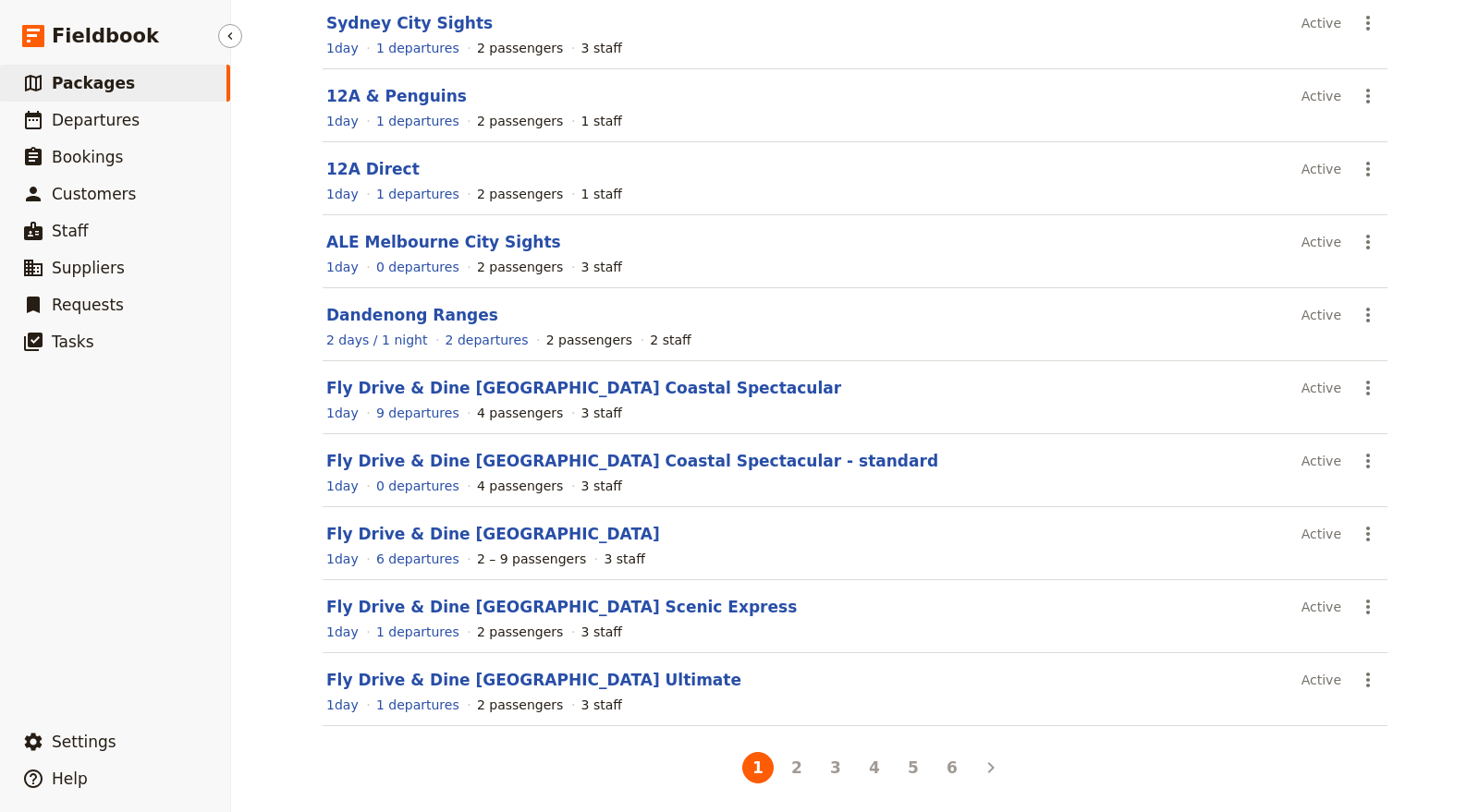
click at [96, 99] on link "​ Packages" at bounding box center [115, 83] width 230 height 37
click at [100, 102] on link "​ Departures" at bounding box center [115, 120] width 230 height 37
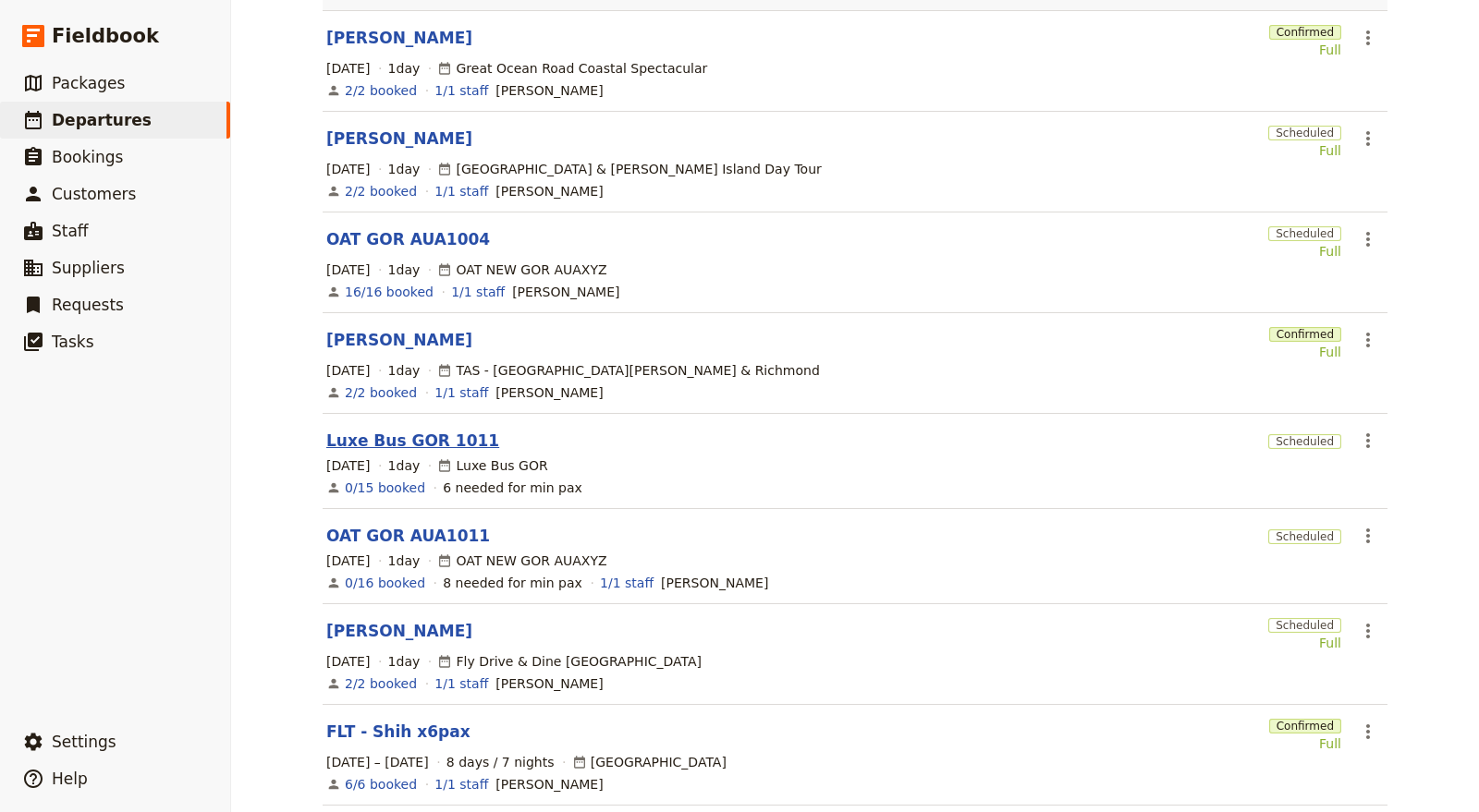
click at [405, 430] on link "Luxe Bus GOR 1011" at bounding box center [412, 440] width 172 height 22
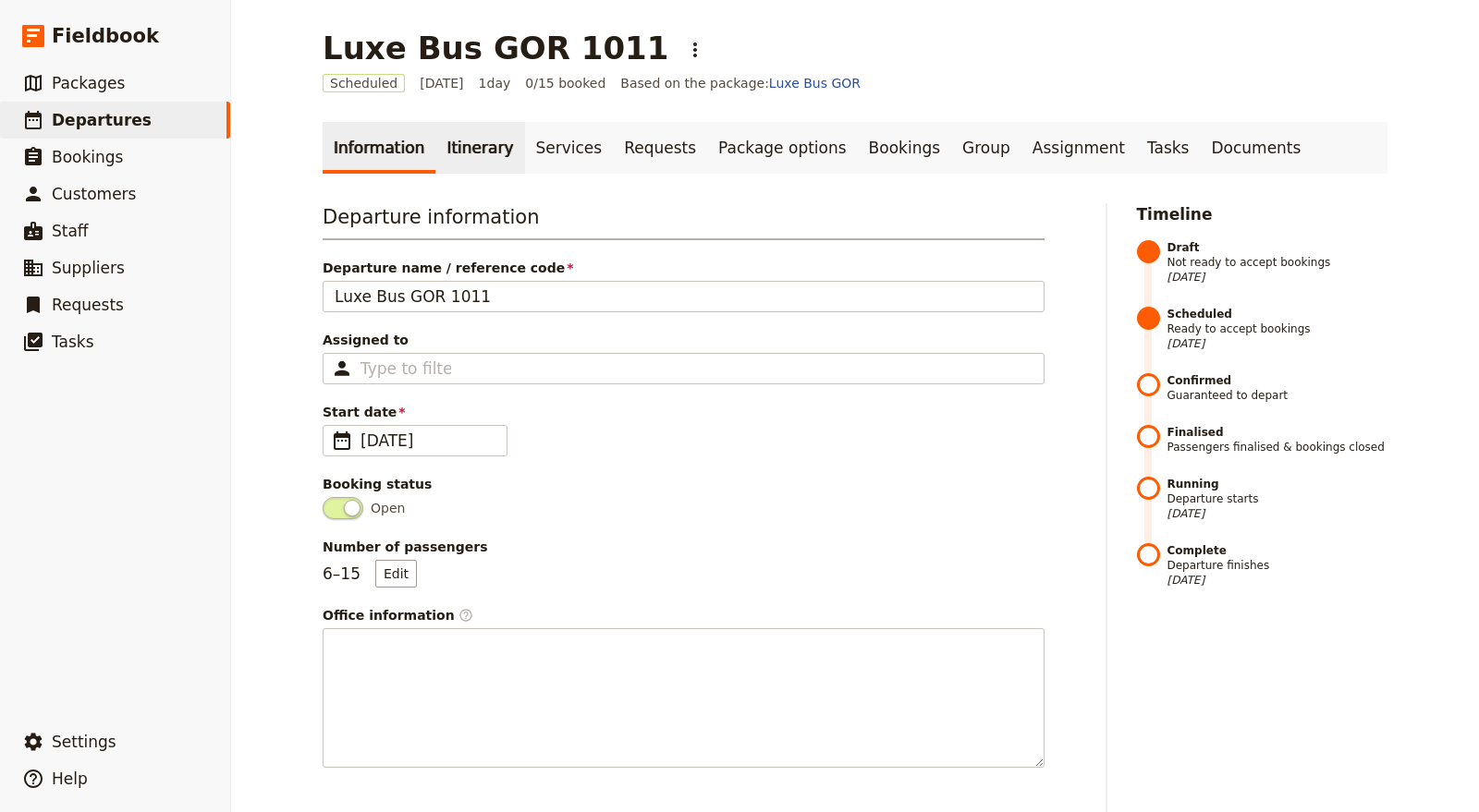
click at [461, 144] on link "Itinerary" at bounding box center [480, 148] width 89 height 52
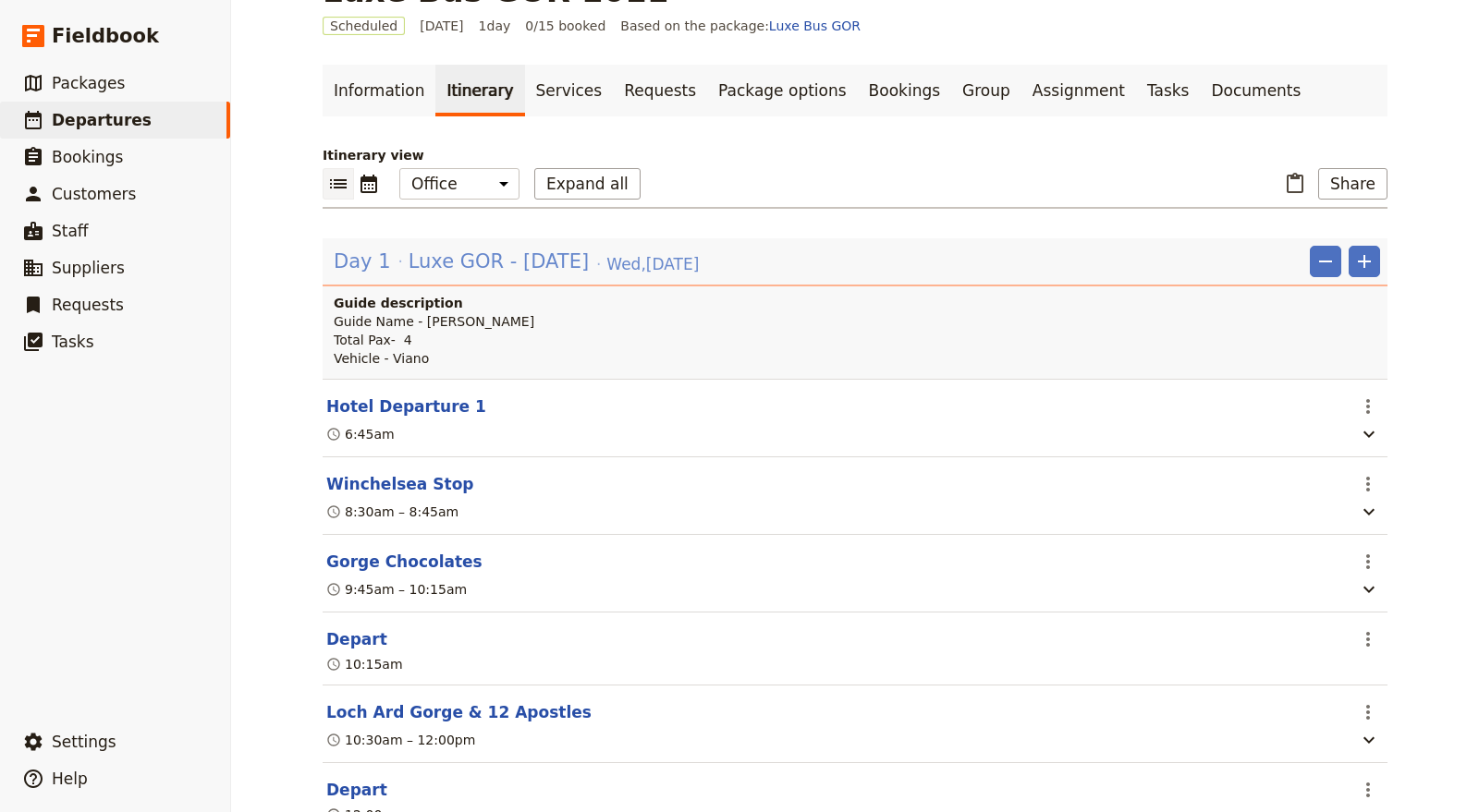
scroll to position [102, 0]
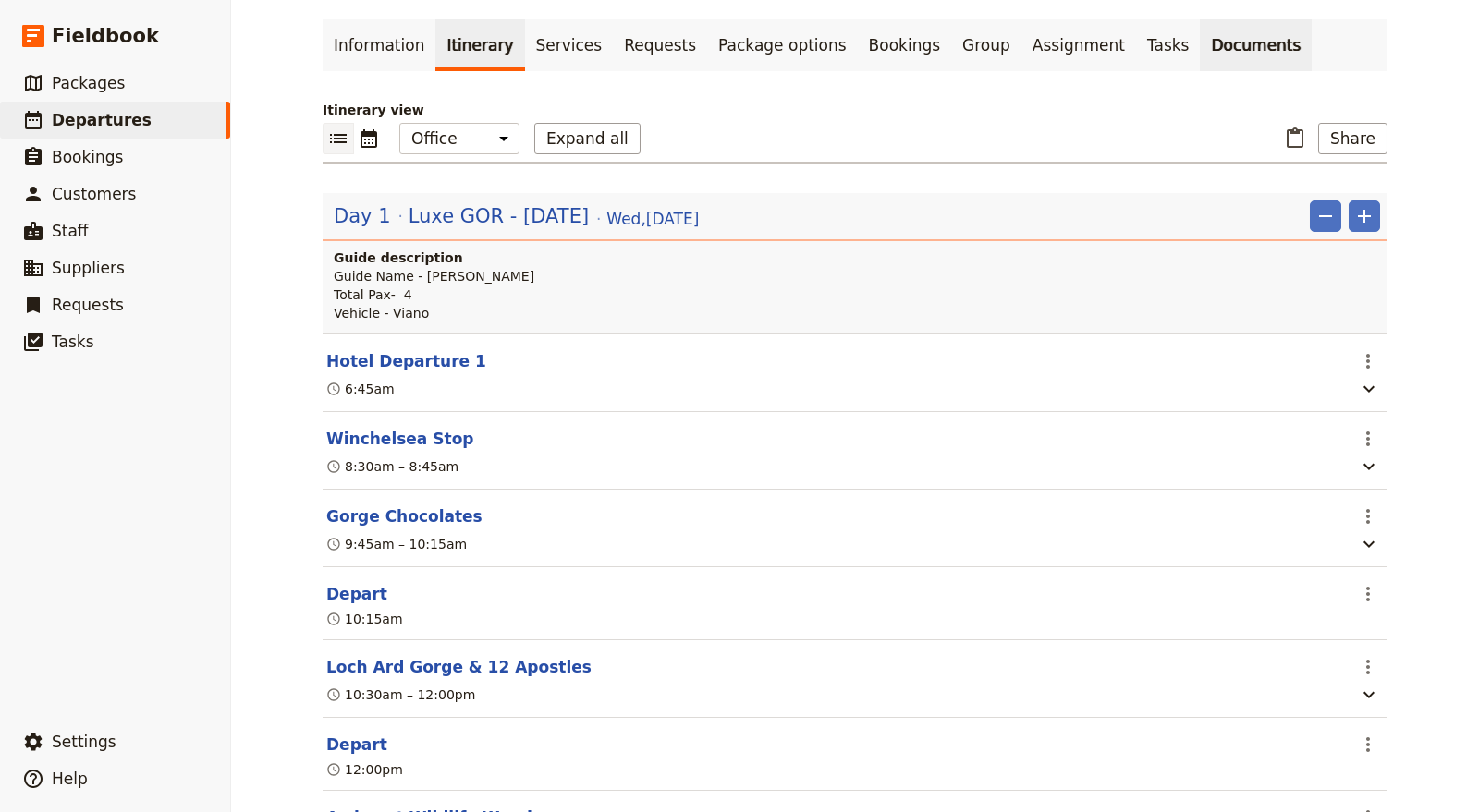
click at [1200, 46] on link "Documents" at bounding box center [1255, 45] width 112 height 52
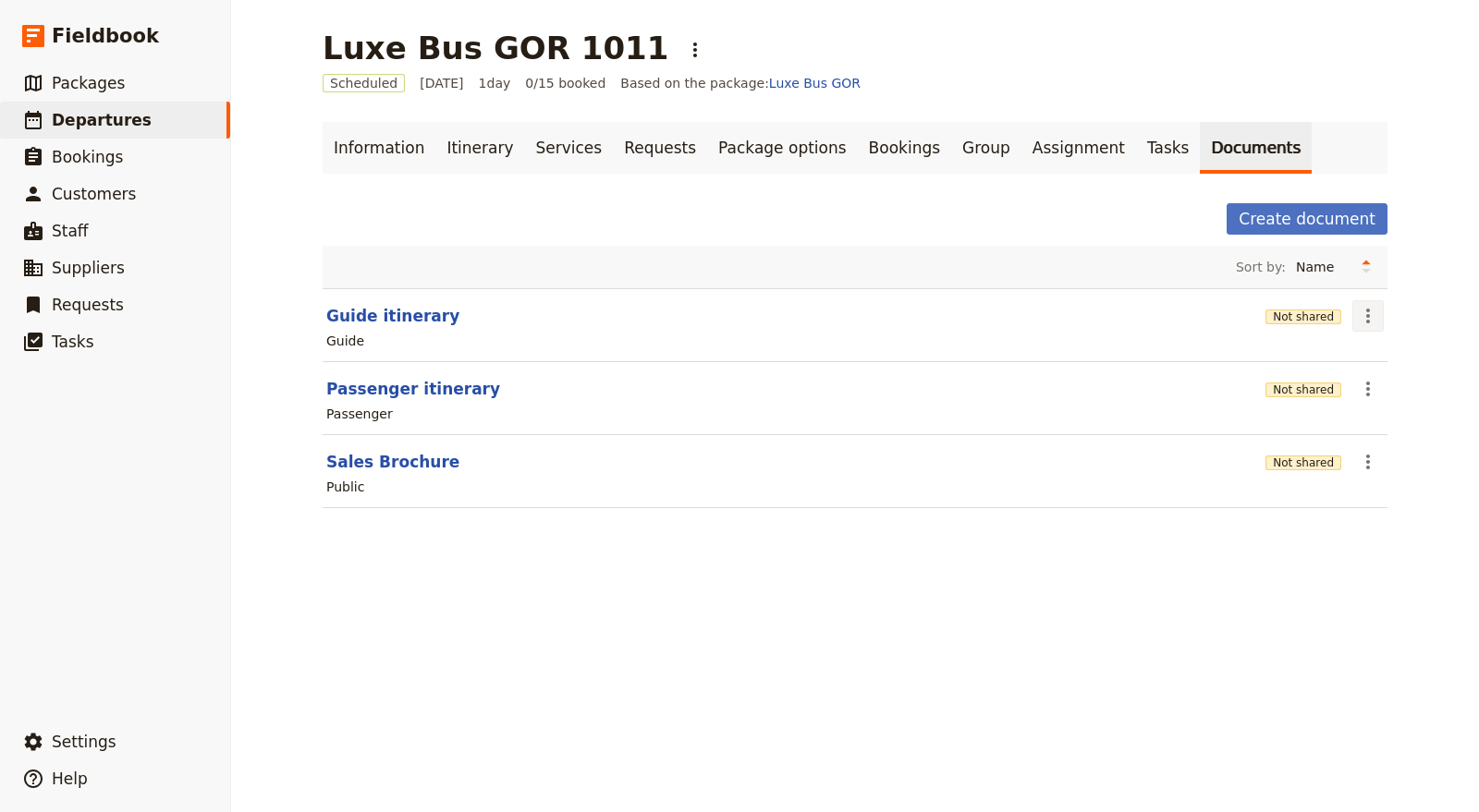
click at [1367, 316] on icon "Actions" at bounding box center [1367, 316] width 22 height 22
click at [1361, 356] on span "Share" at bounding box center [1375, 354] width 37 height 18
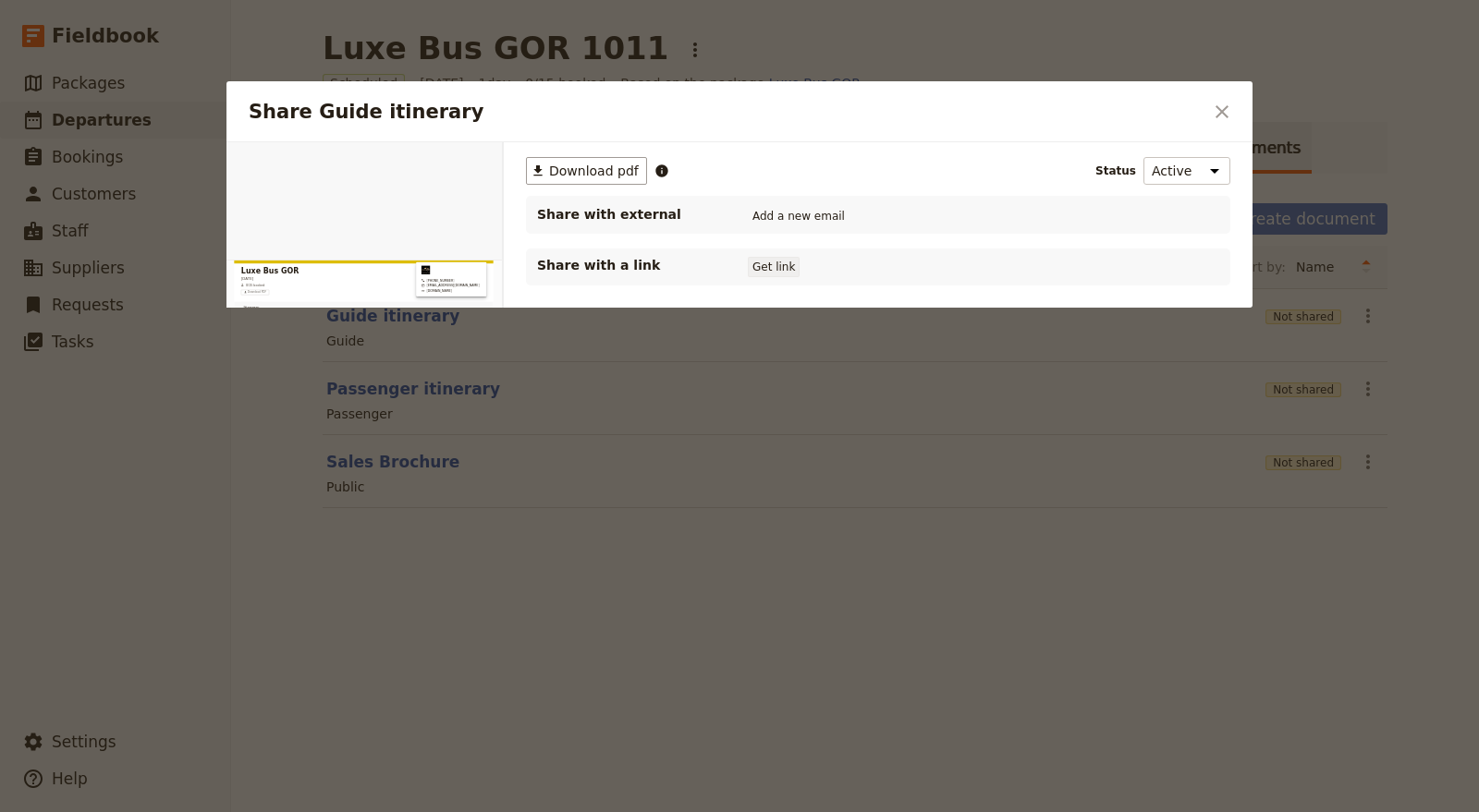
click at [780, 262] on button "Get link" at bounding box center [774, 267] width 52 height 20
click at [915, 275] on button "Get link" at bounding box center [913, 267] width 52 height 20
click at [928, 265] on button "Get link" at bounding box center [913, 267] width 52 height 20
click at [1219, 115] on icon "Close dialog" at bounding box center [1222, 111] width 13 height 13
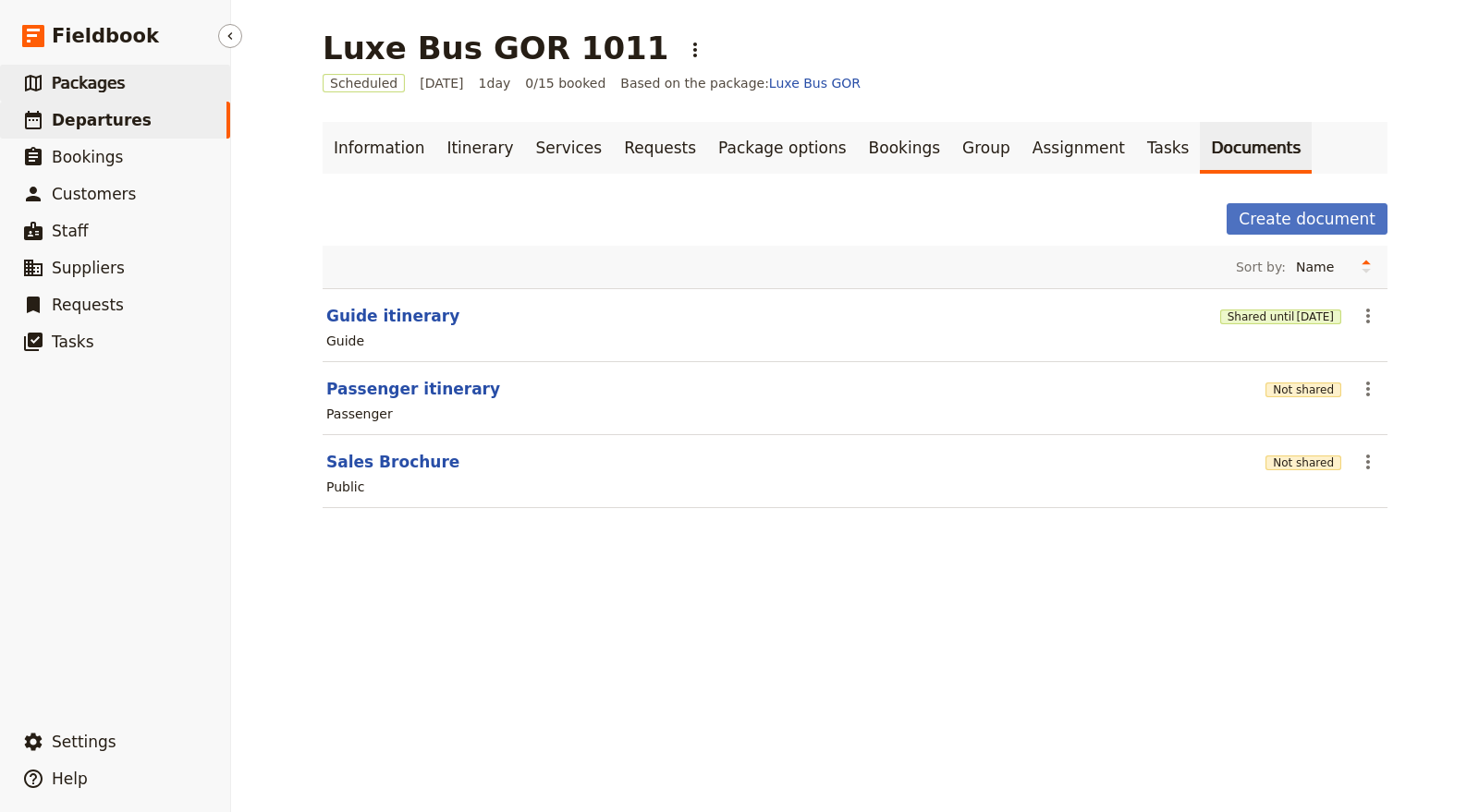
click at [127, 82] on link "​ Packages" at bounding box center [115, 83] width 230 height 37
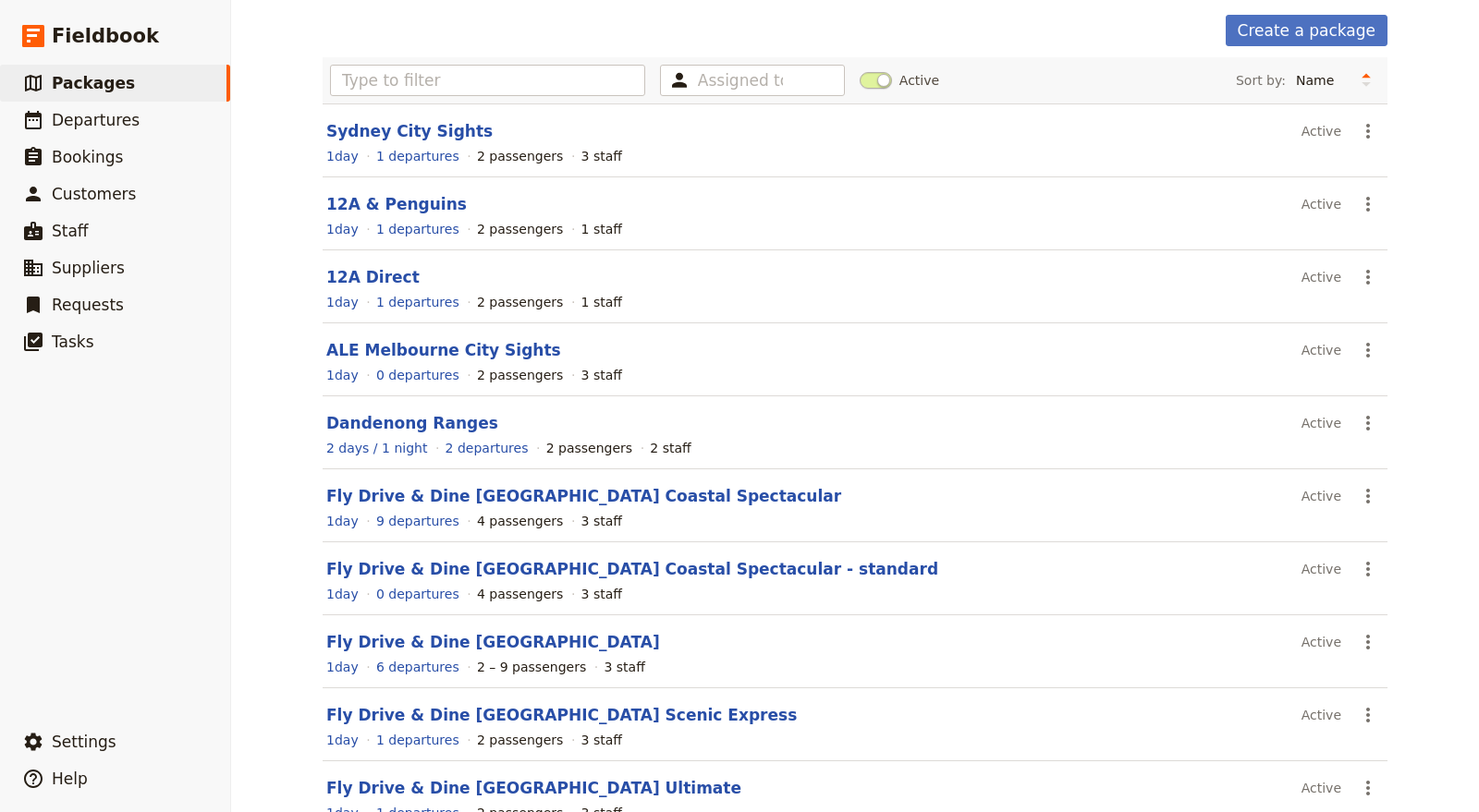
scroll to position [190, 0]
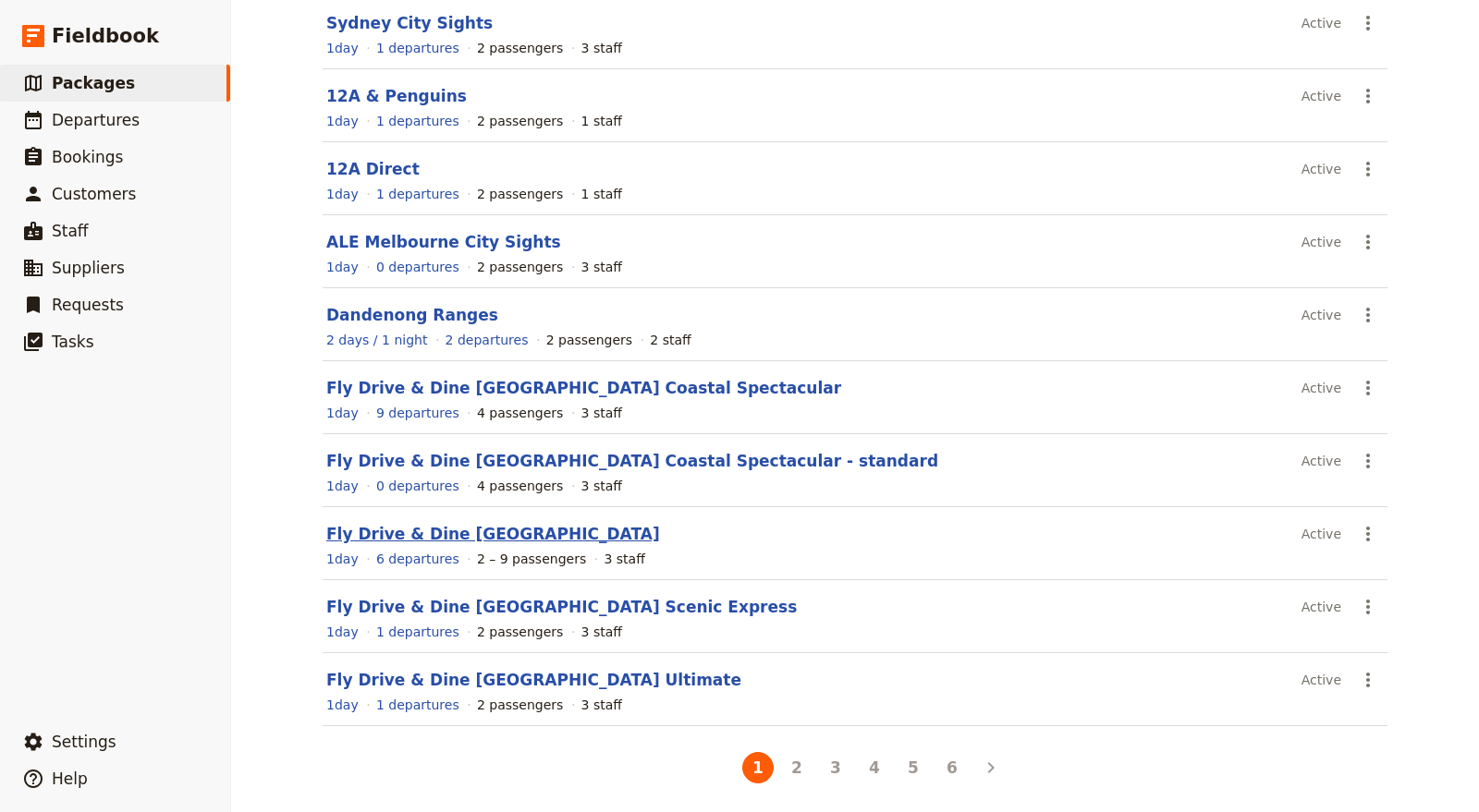
click at [580, 535] on link "Fly Drive & Dine [GEOGRAPHIC_DATA]" at bounding box center [493, 534] width 333 height 18
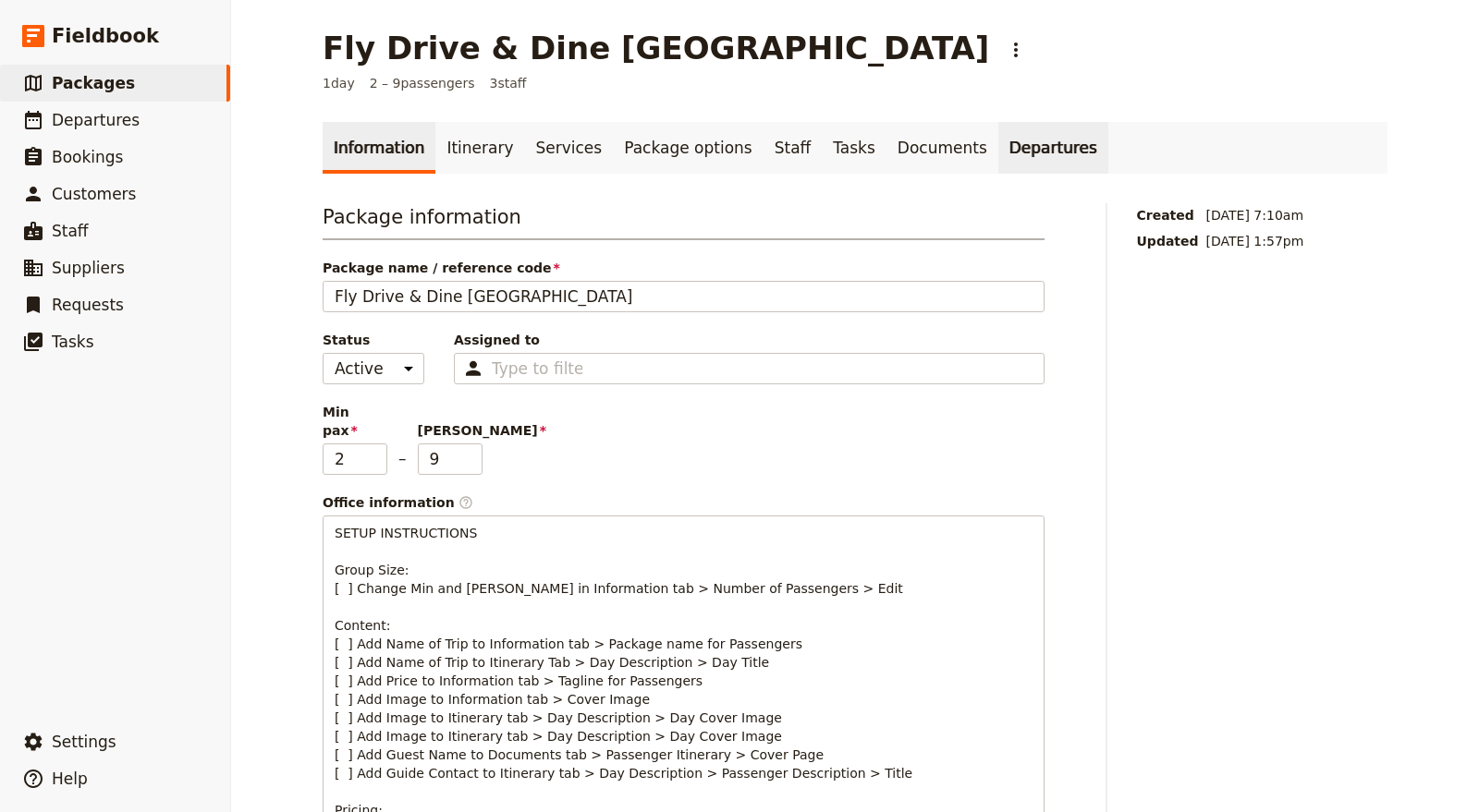
click at [998, 154] on link "Departures" at bounding box center [1053, 148] width 110 height 52
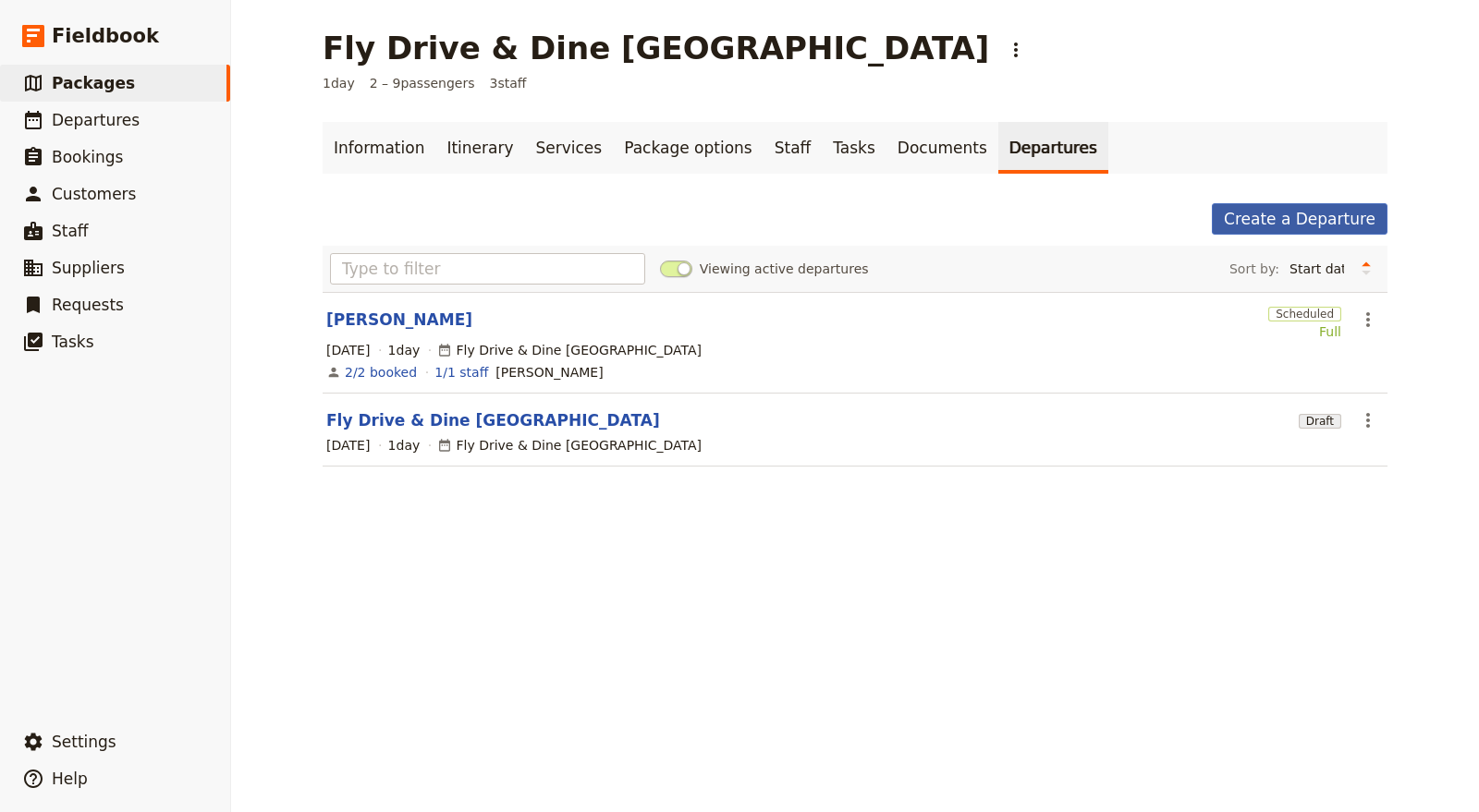
click at [1257, 225] on link "Create a Departure" at bounding box center [1300, 219] width 175 height 32
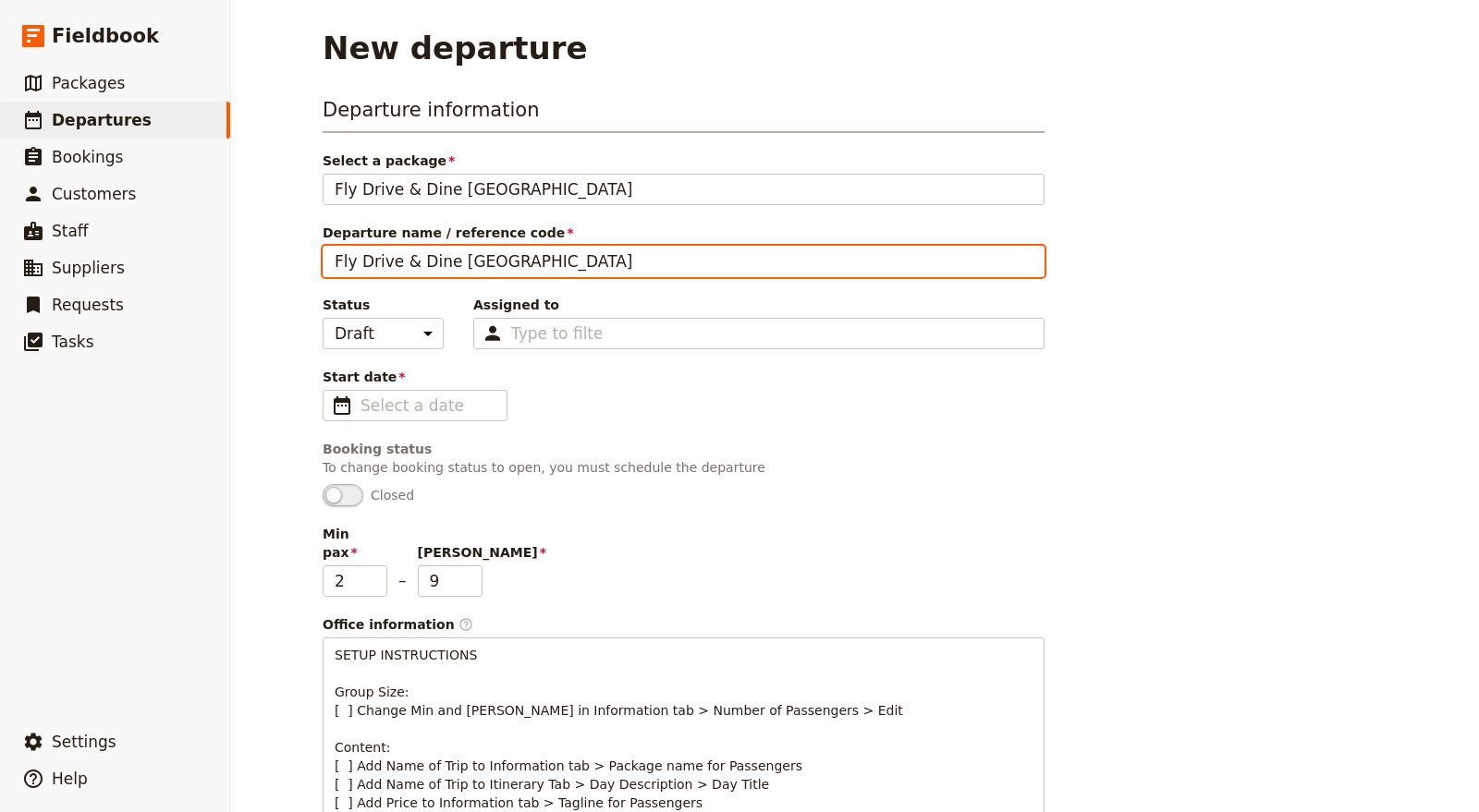
click at [686, 262] on input "Fly Drive & Dine [GEOGRAPHIC_DATA]" at bounding box center [683, 261] width 722 height 32
click at [651, 258] on input "Fly Drive & Dine [GEOGRAPHIC_DATA]" at bounding box center [683, 261] width 722 height 32
type input "Fly Drive & Dine [GEOGRAPHIC_DATA]"
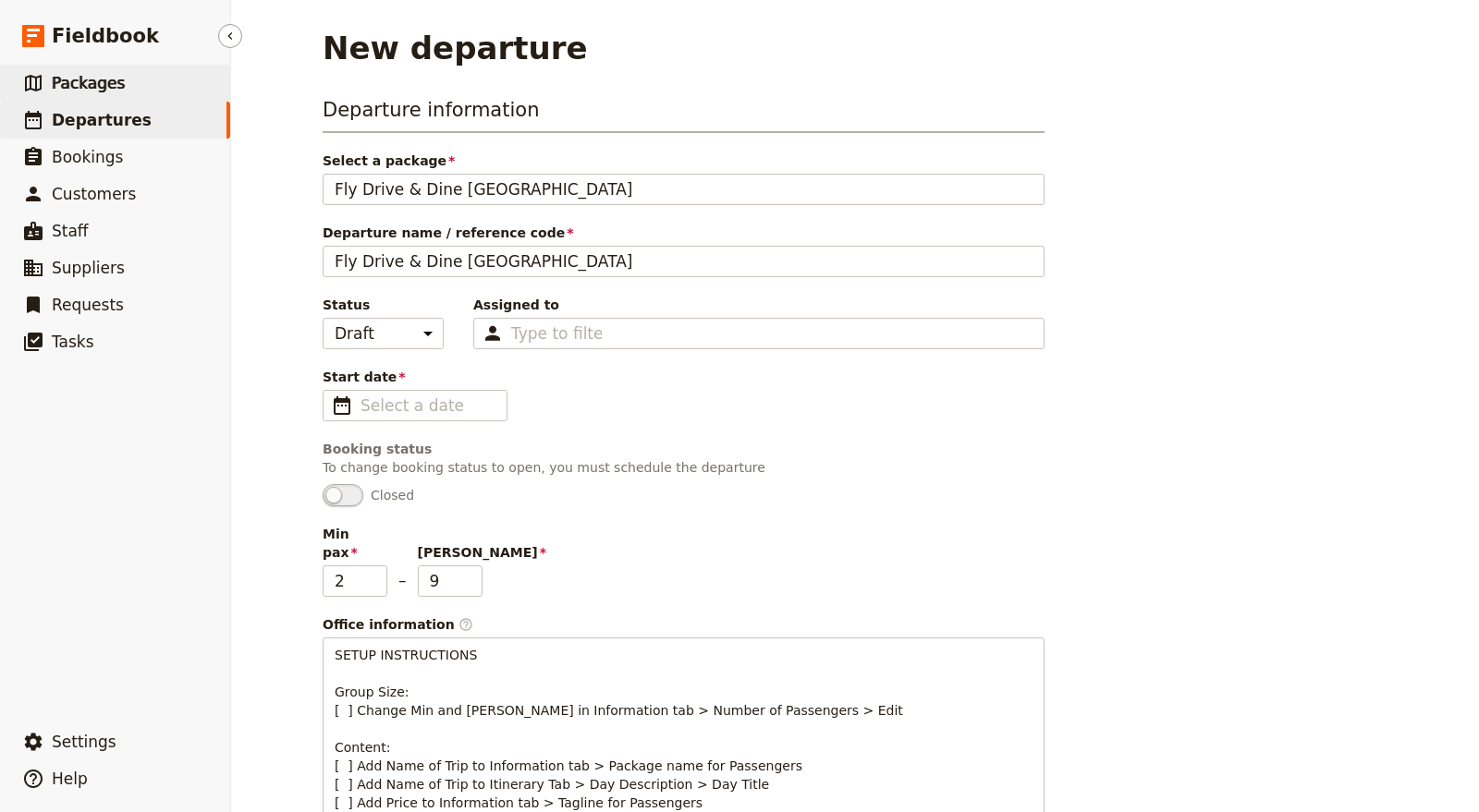
click at [167, 80] on link "​ Packages" at bounding box center [115, 83] width 230 height 37
click at [101, 133] on link "​ Departures" at bounding box center [115, 120] width 230 height 37
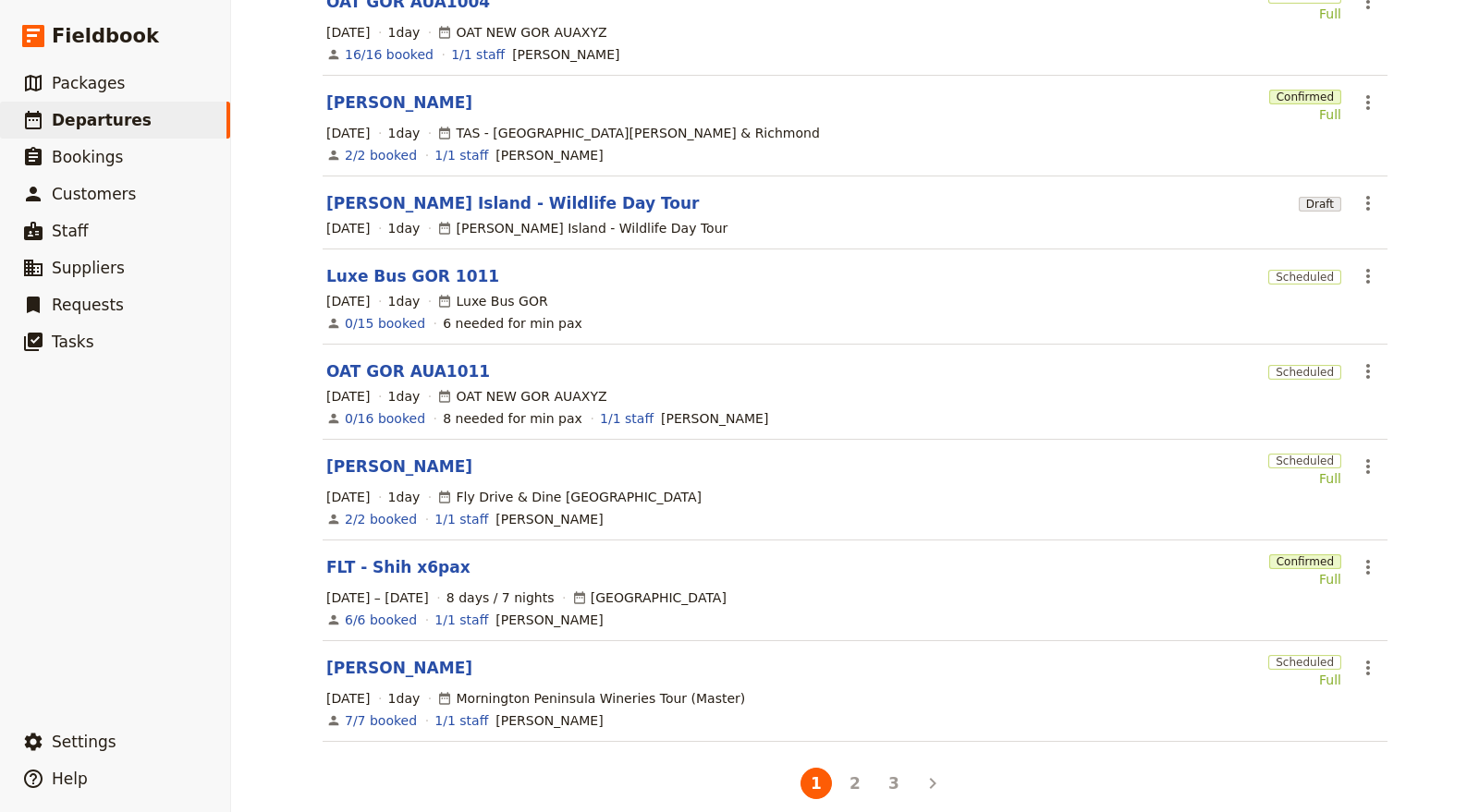
scroll to position [428, 0]
click at [78, 69] on link "​ Packages" at bounding box center [115, 83] width 230 height 37
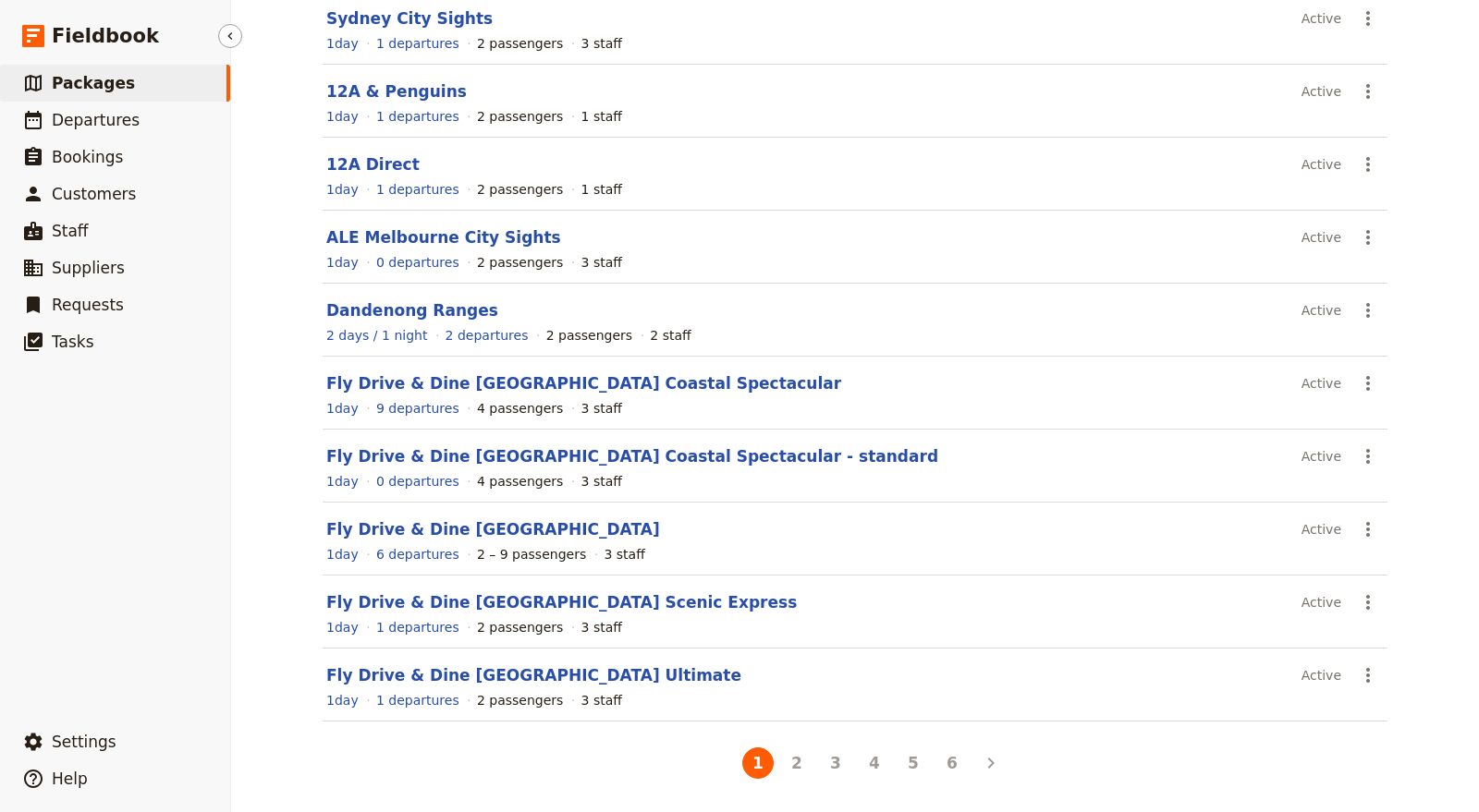
scroll to position [190, 0]
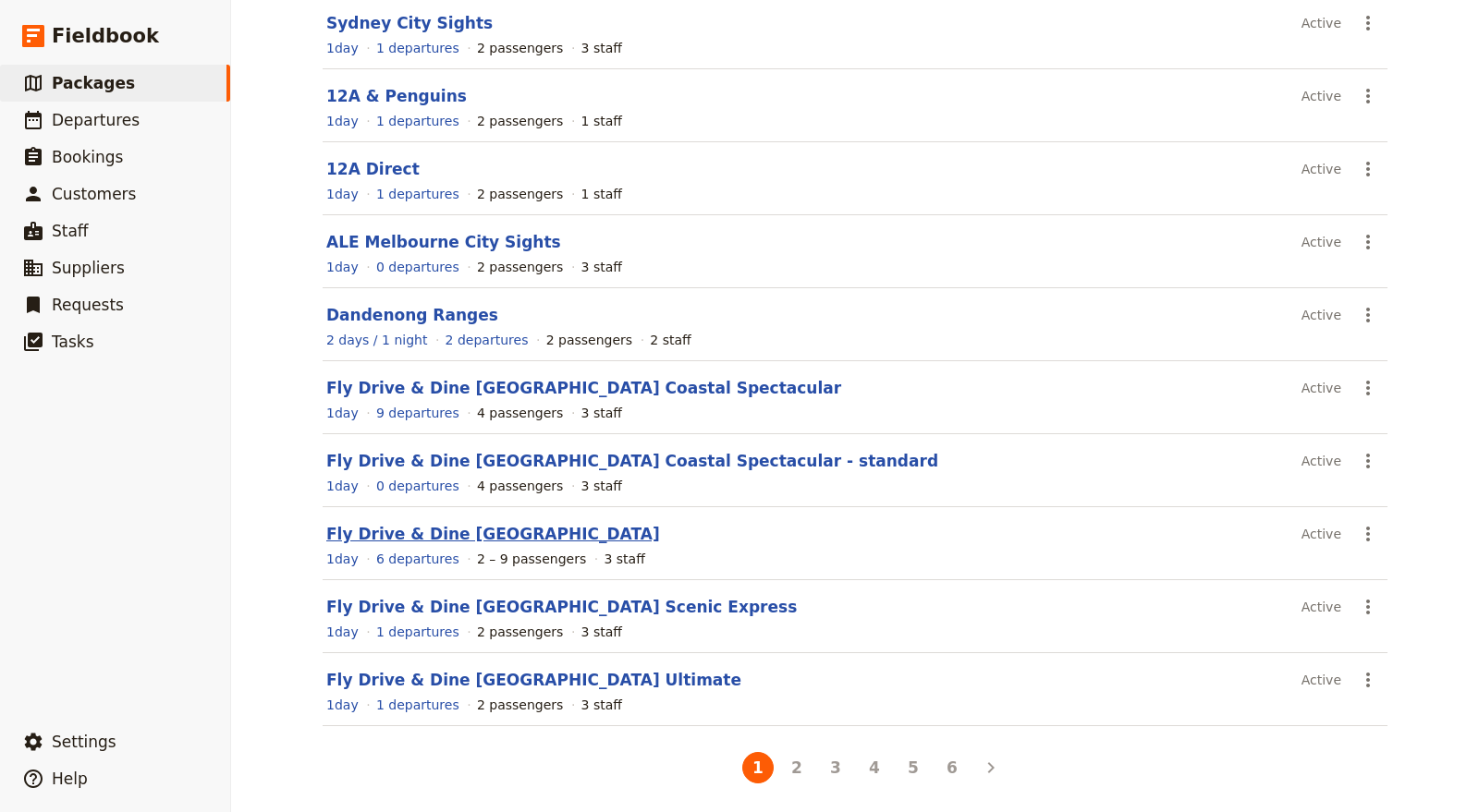
click at [532, 529] on link "Fly Drive & Dine [GEOGRAPHIC_DATA]" at bounding box center [493, 534] width 333 height 18
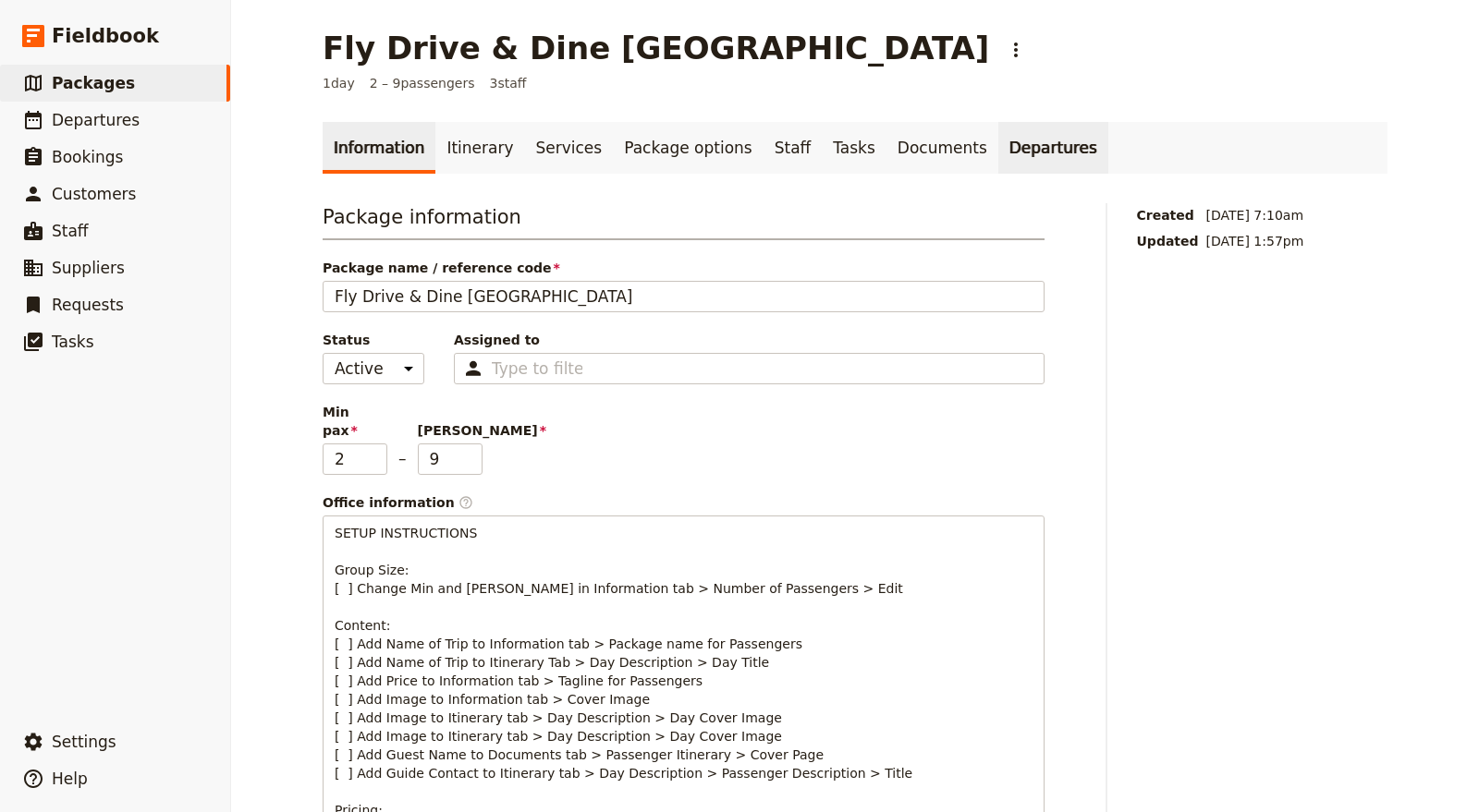
click at [1003, 125] on link "Departures" at bounding box center [1053, 148] width 110 height 52
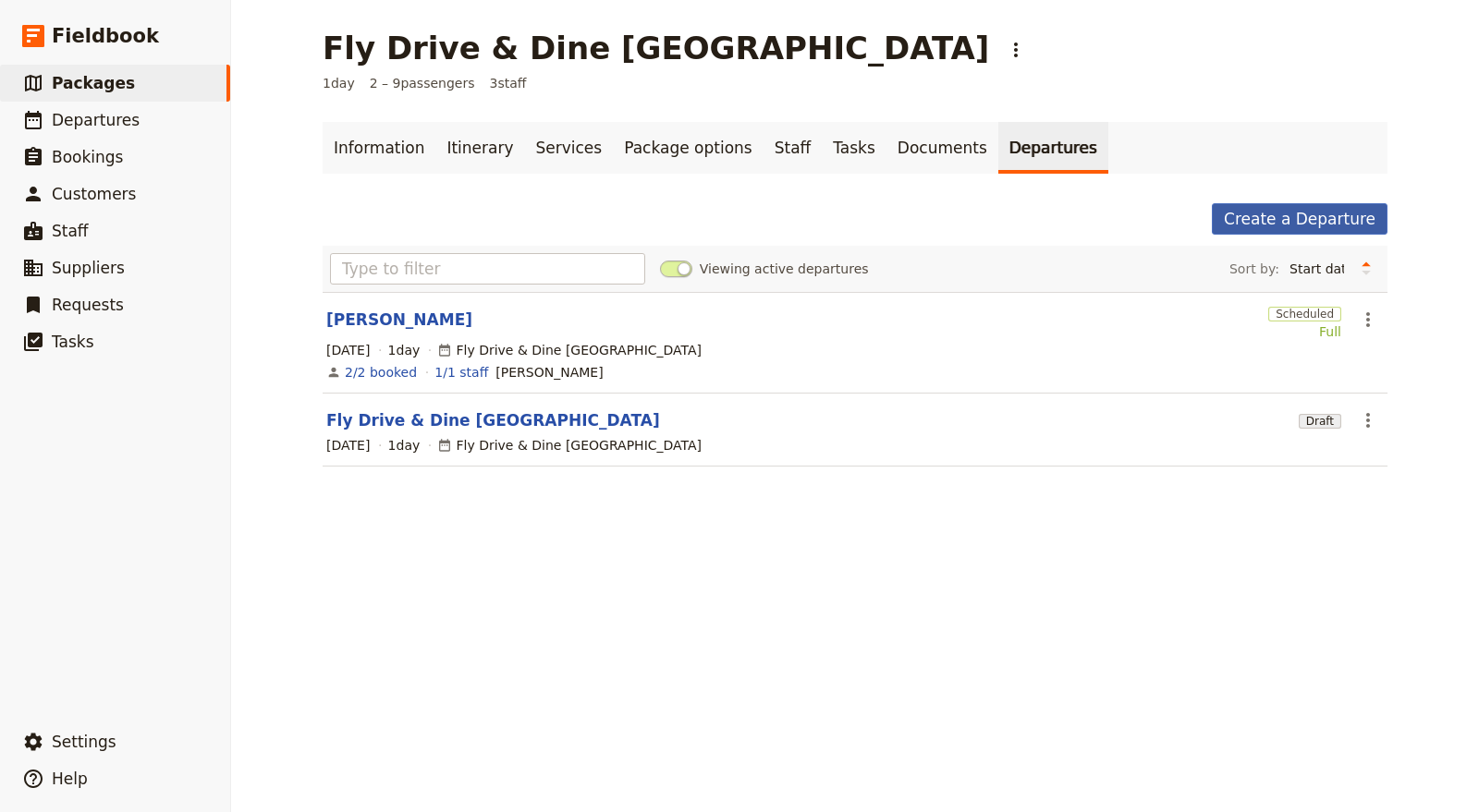
click at [1292, 216] on link "Create a Departure" at bounding box center [1300, 219] width 175 height 32
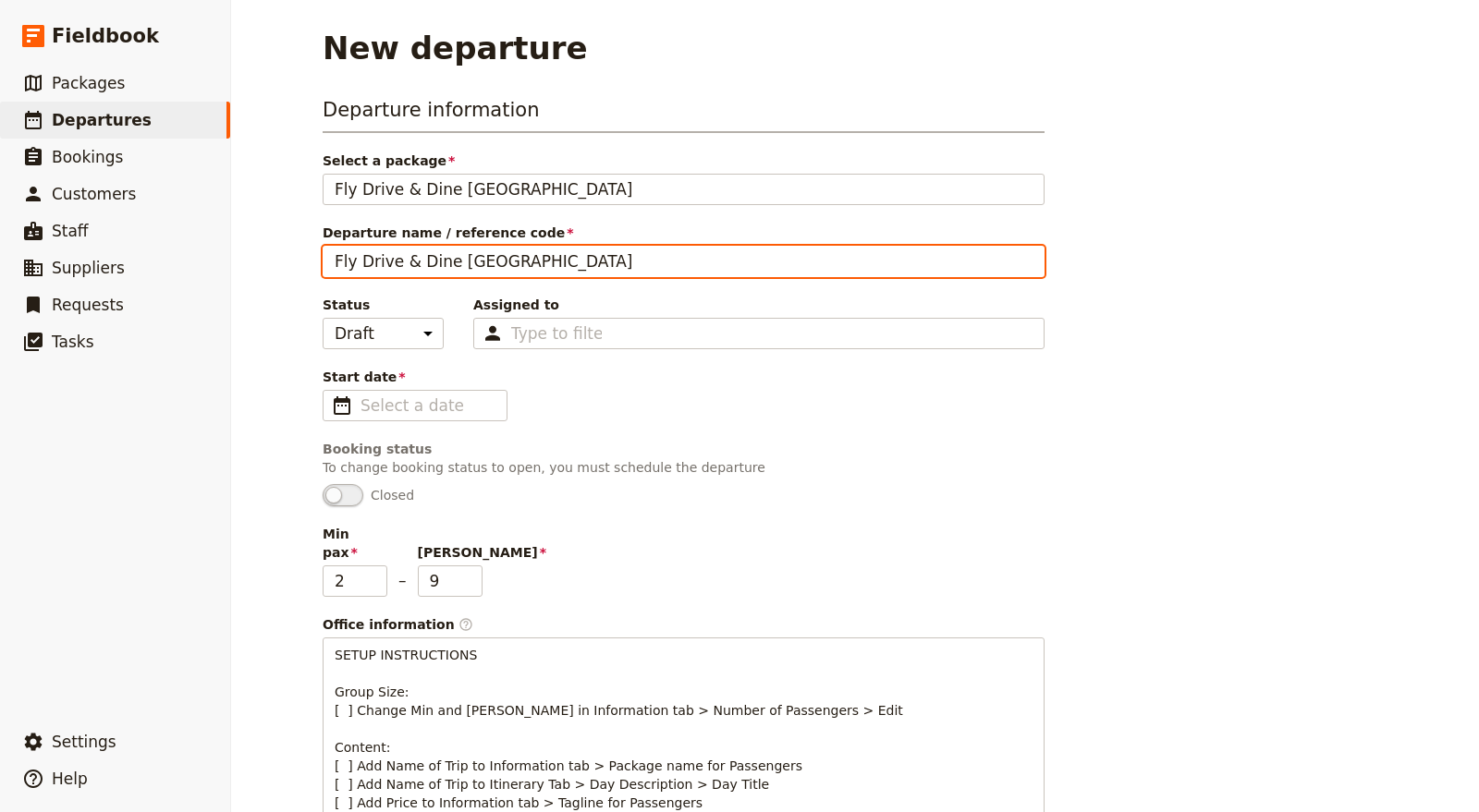
drag, startPoint x: 651, startPoint y: 262, endPoint x: 285, endPoint y: 261, distance: 366.0
click at [285, 261] on div "New departure Departure information Select a package Fly Drive & Dine Great Oce…" at bounding box center [855, 406] width 1248 height 812
paste input "Joaquin Val"
click at [422, 270] on input "Joaquin Valle Wed 15" at bounding box center [683, 261] width 722 height 32
drag, startPoint x: 421, startPoint y: 259, endPoint x: 477, endPoint y: 255, distance: 56.1
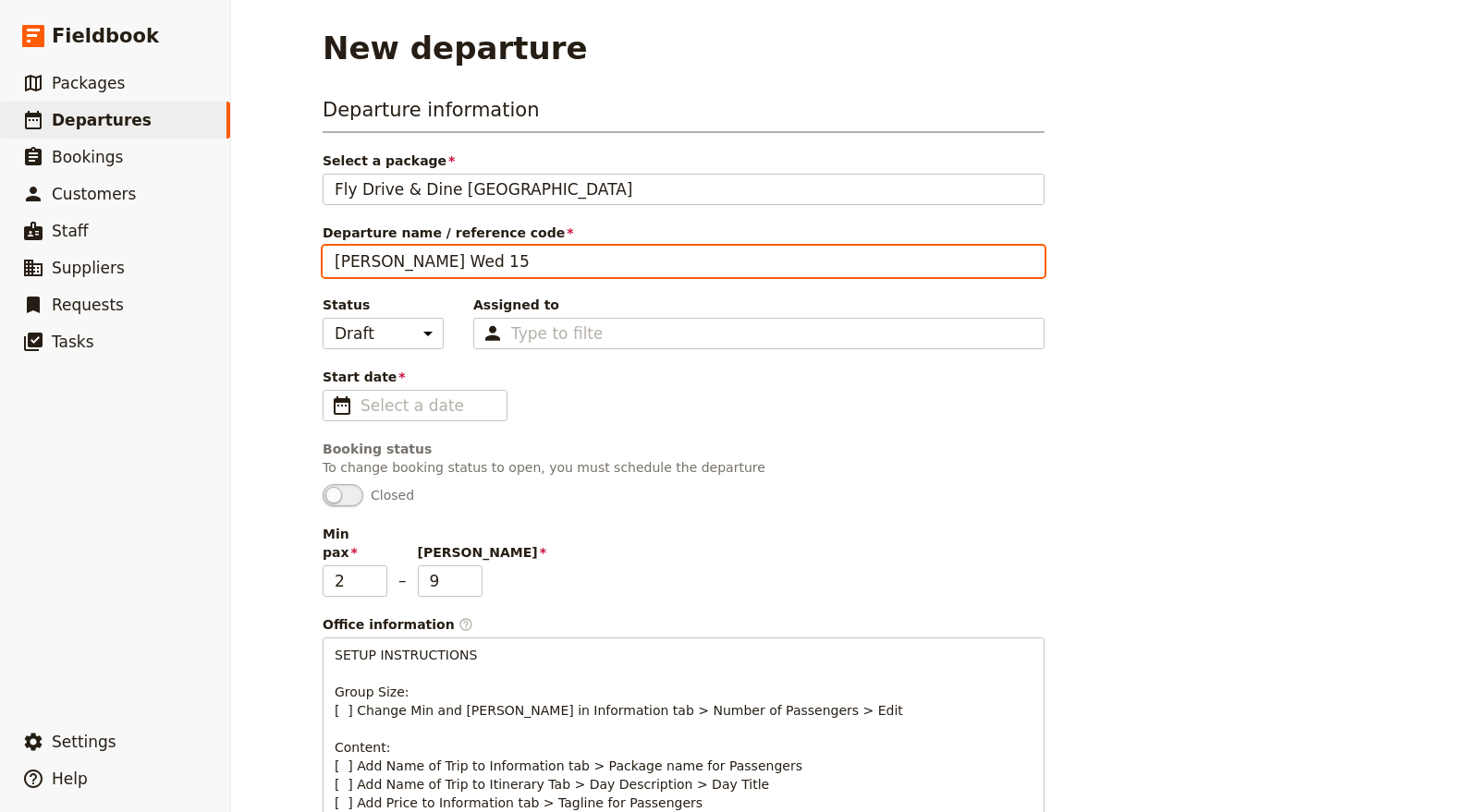
click at [477, 255] on input "Joaquin Valle Wed 15" at bounding box center [683, 261] width 722 height 32
type input "Joaquin Valle"
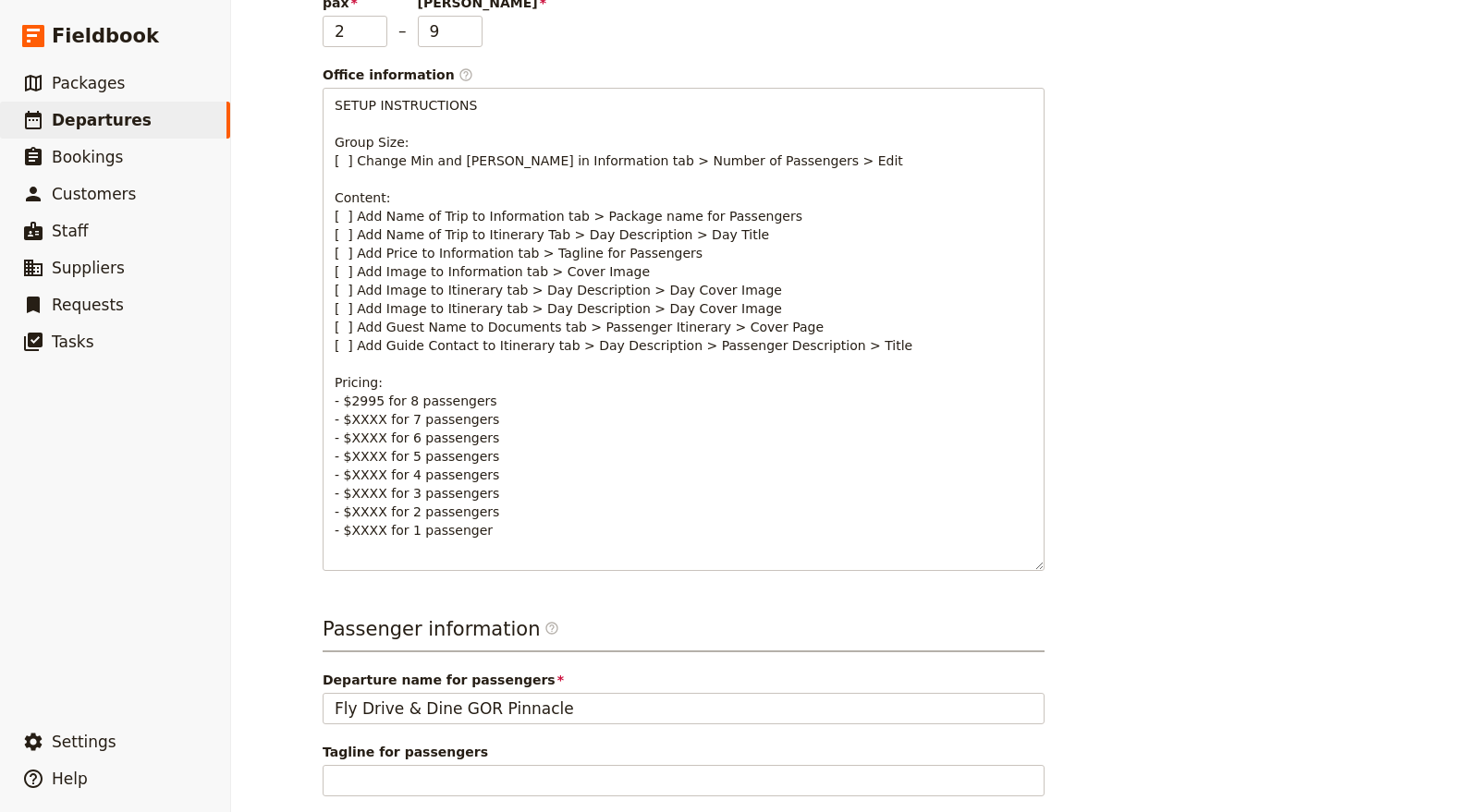
scroll to position [903, 0]
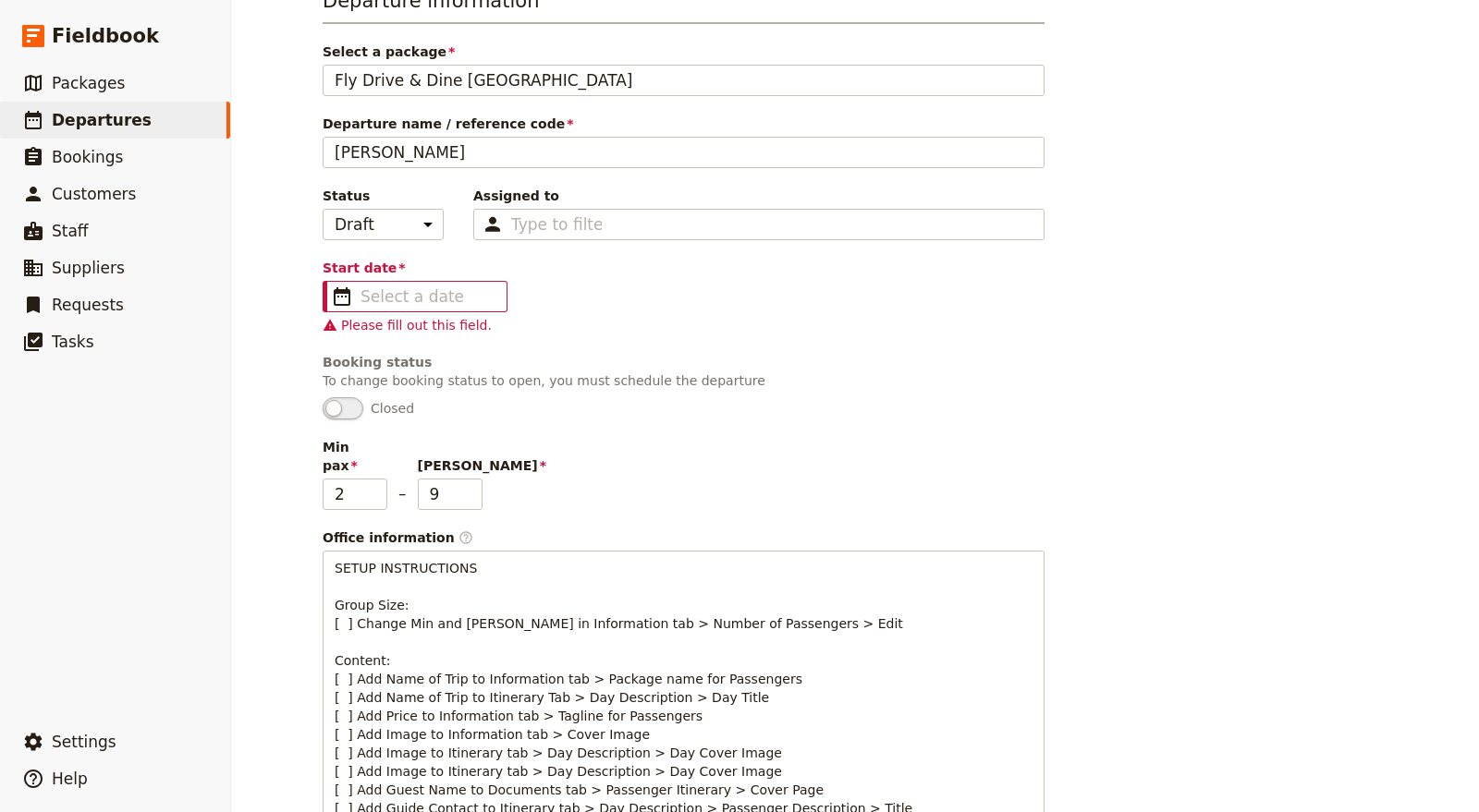
scroll to position [103, 0]
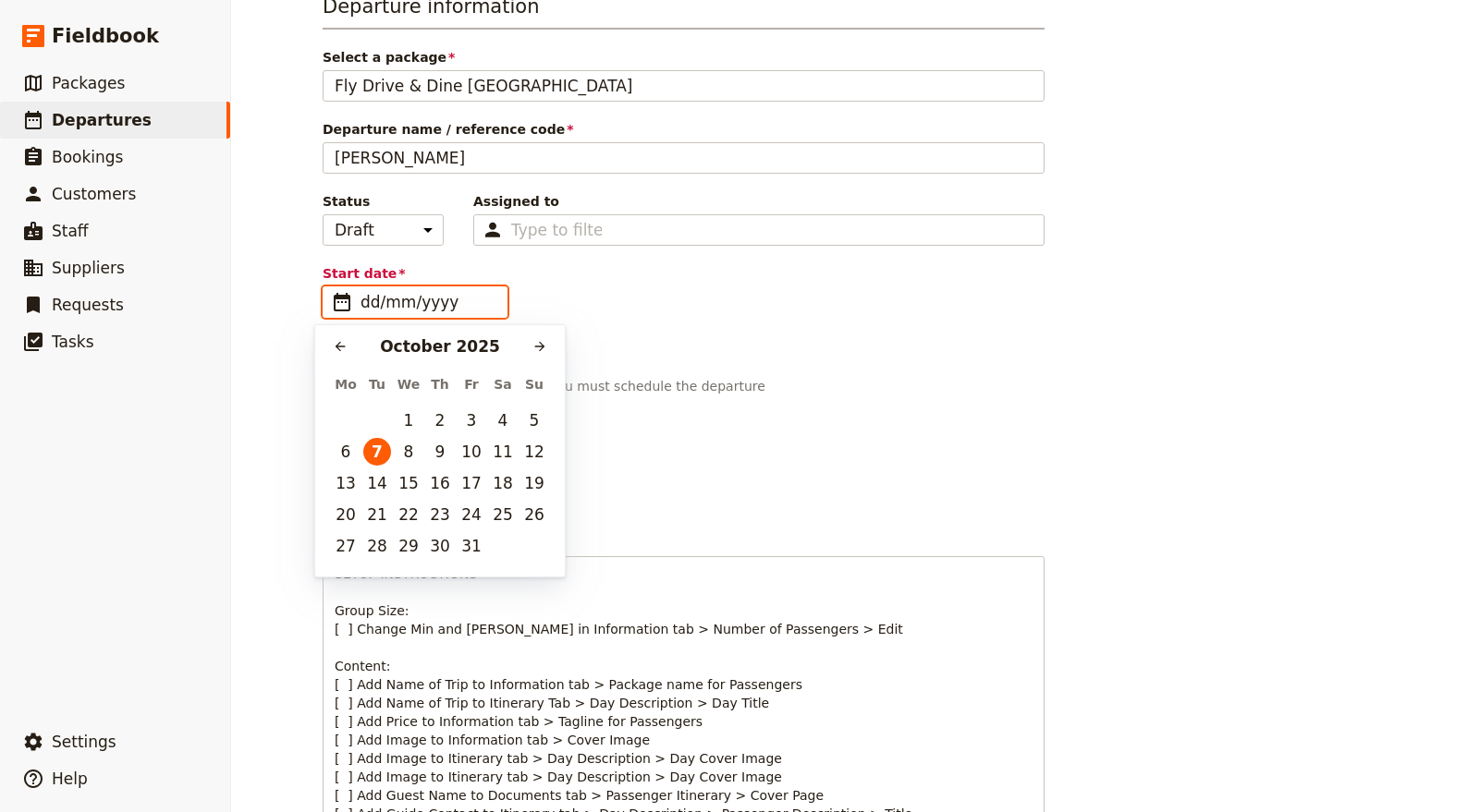
click at [414, 291] on input "dd/mm/yyyy" at bounding box center [428, 301] width 135 height 22
click at [406, 487] on button "15" at bounding box center [409, 483] width 28 height 28
type input "15/10/2025"
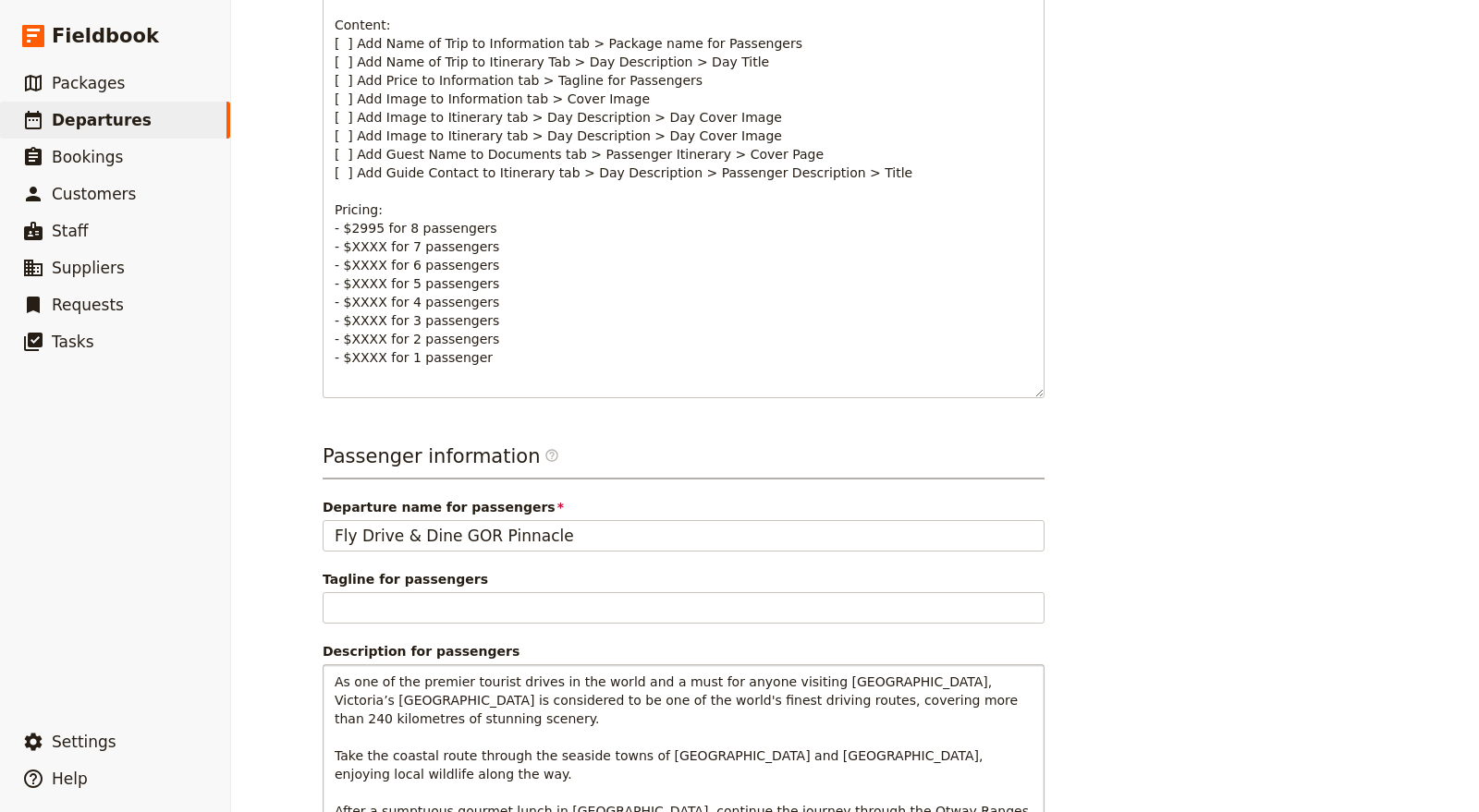
scroll to position [903, 0]
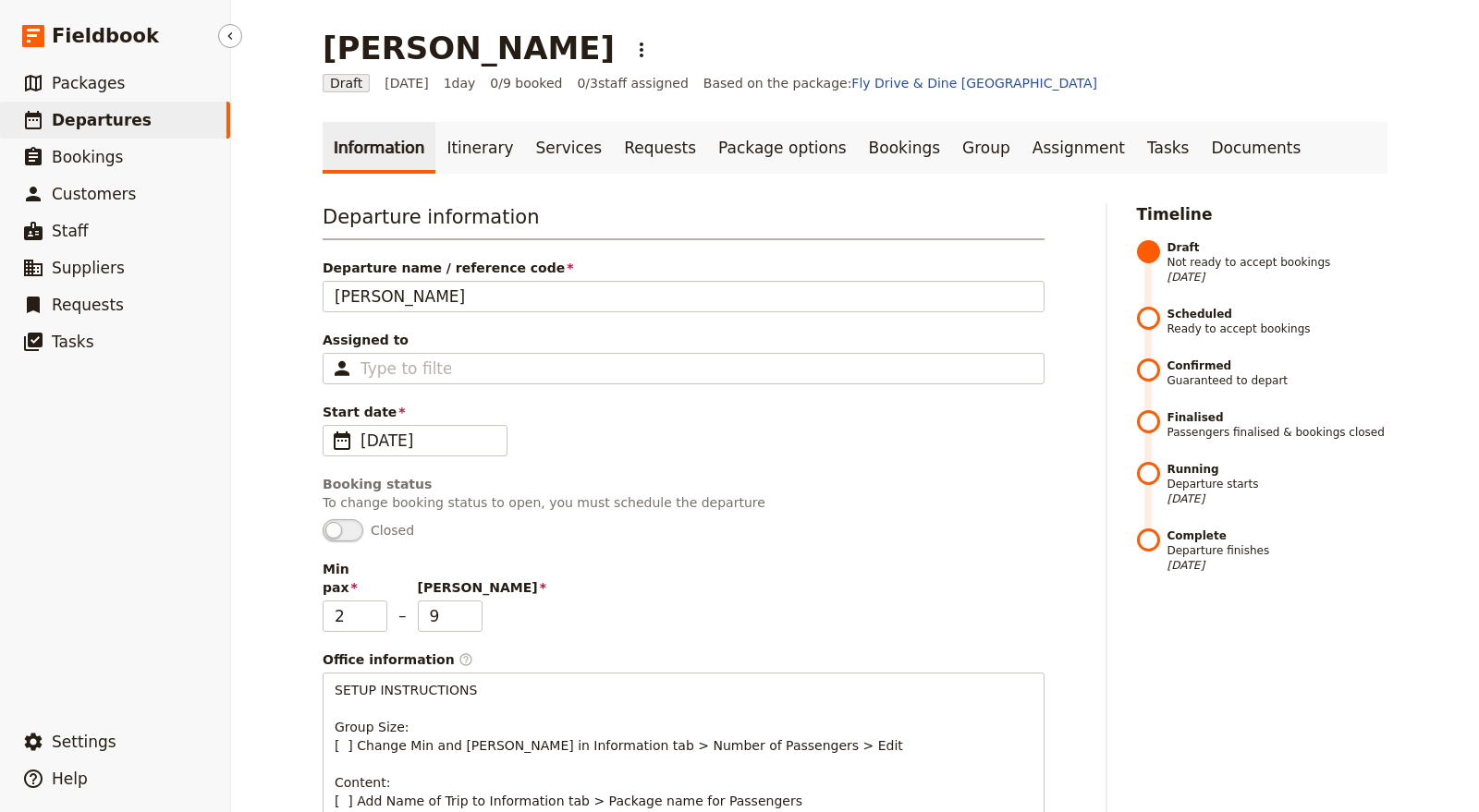
click at [168, 107] on link "​ Departures" at bounding box center [115, 120] width 230 height 37
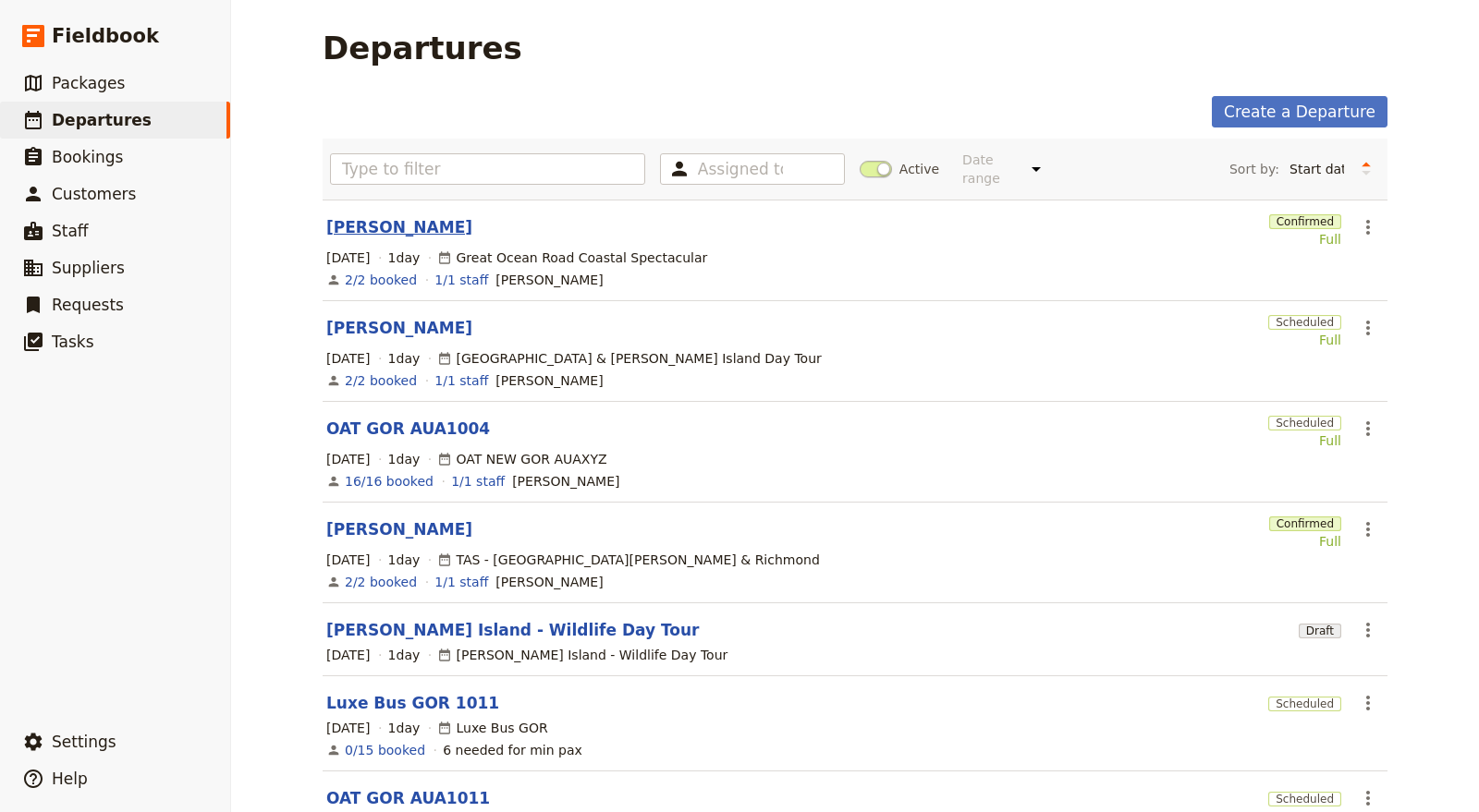
click at [368, 216] on link "Paul Turner" at bounding box center [400, 226] width 146 height 22
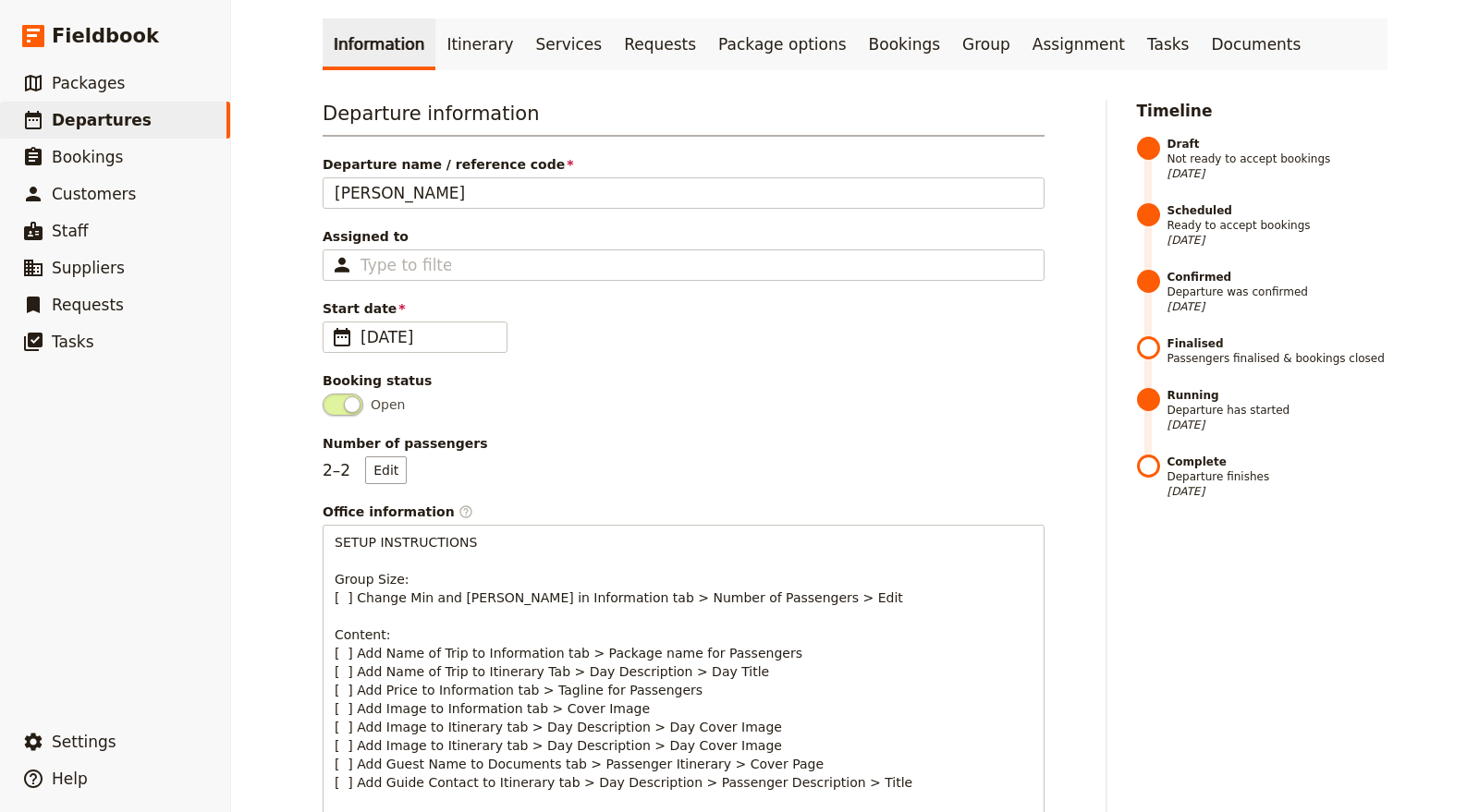
scroll to position [102, 0]
click at [464, 42] on link "Itinerary" at bounding box center [480, 45] width 89 height 52
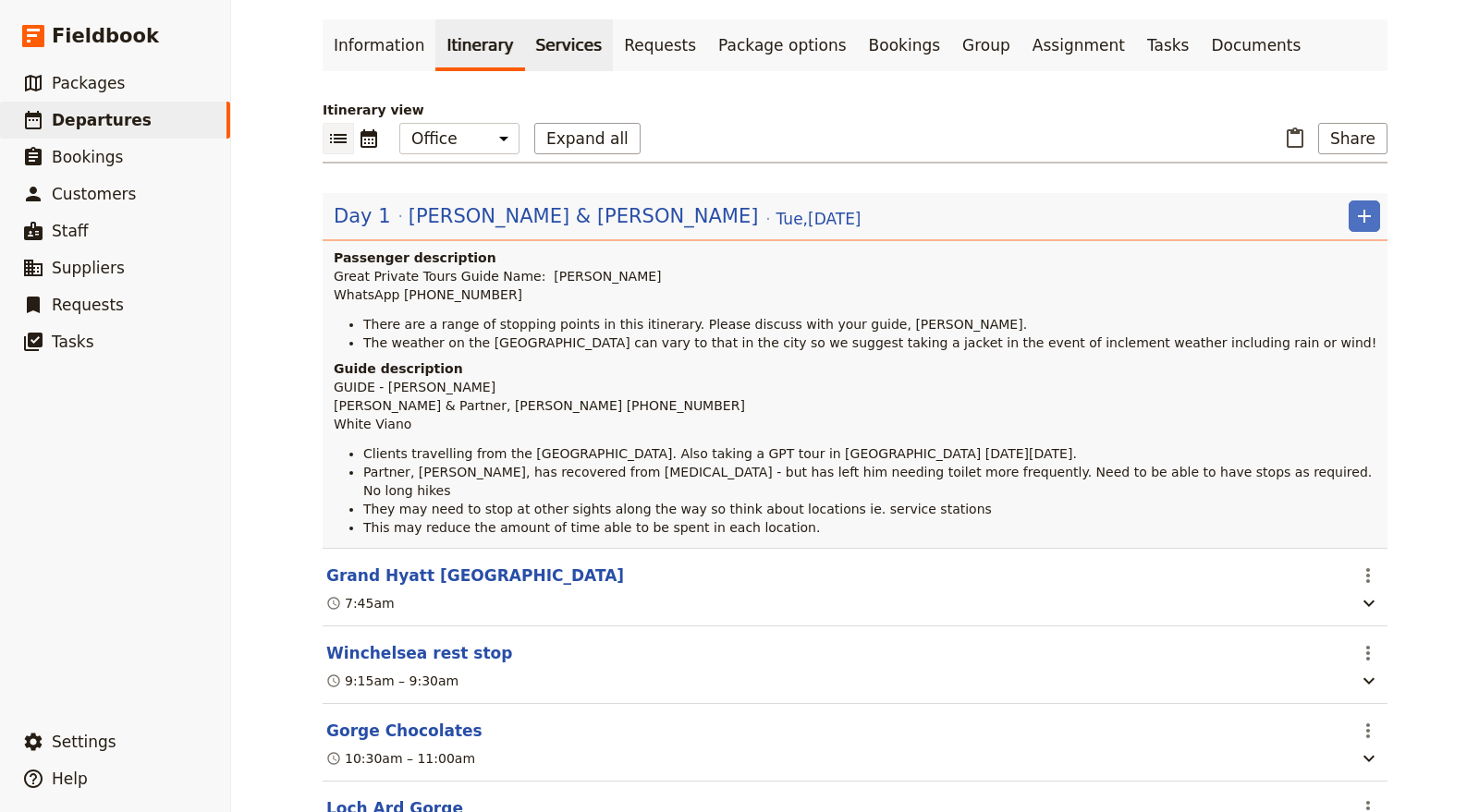
click at [543, 48] on link "Services" at bounding box center [569, 45] width 89 height 52
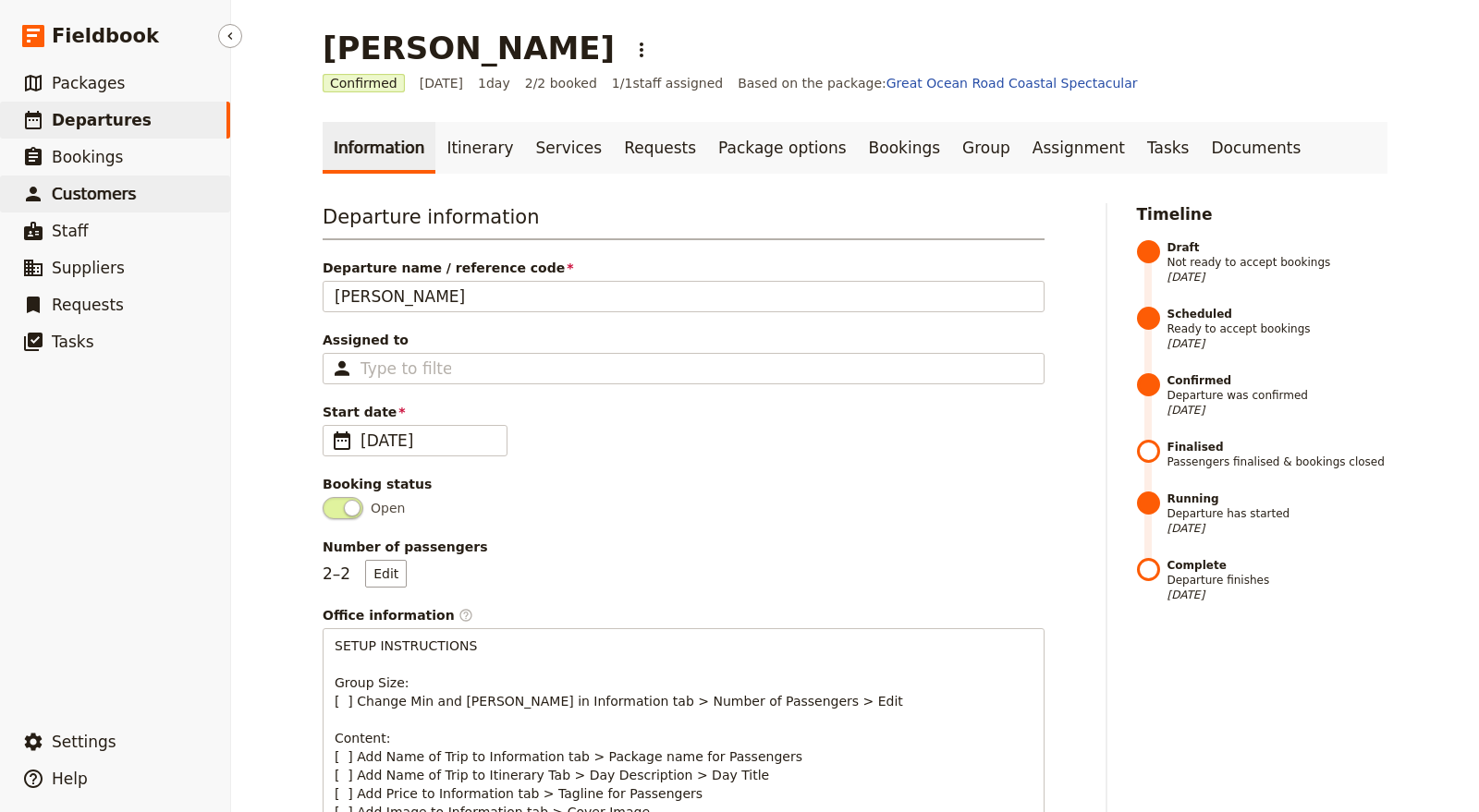
click at [151, 189] on link "​ Customers" at bounding box center [115, 194] width 230 height 37
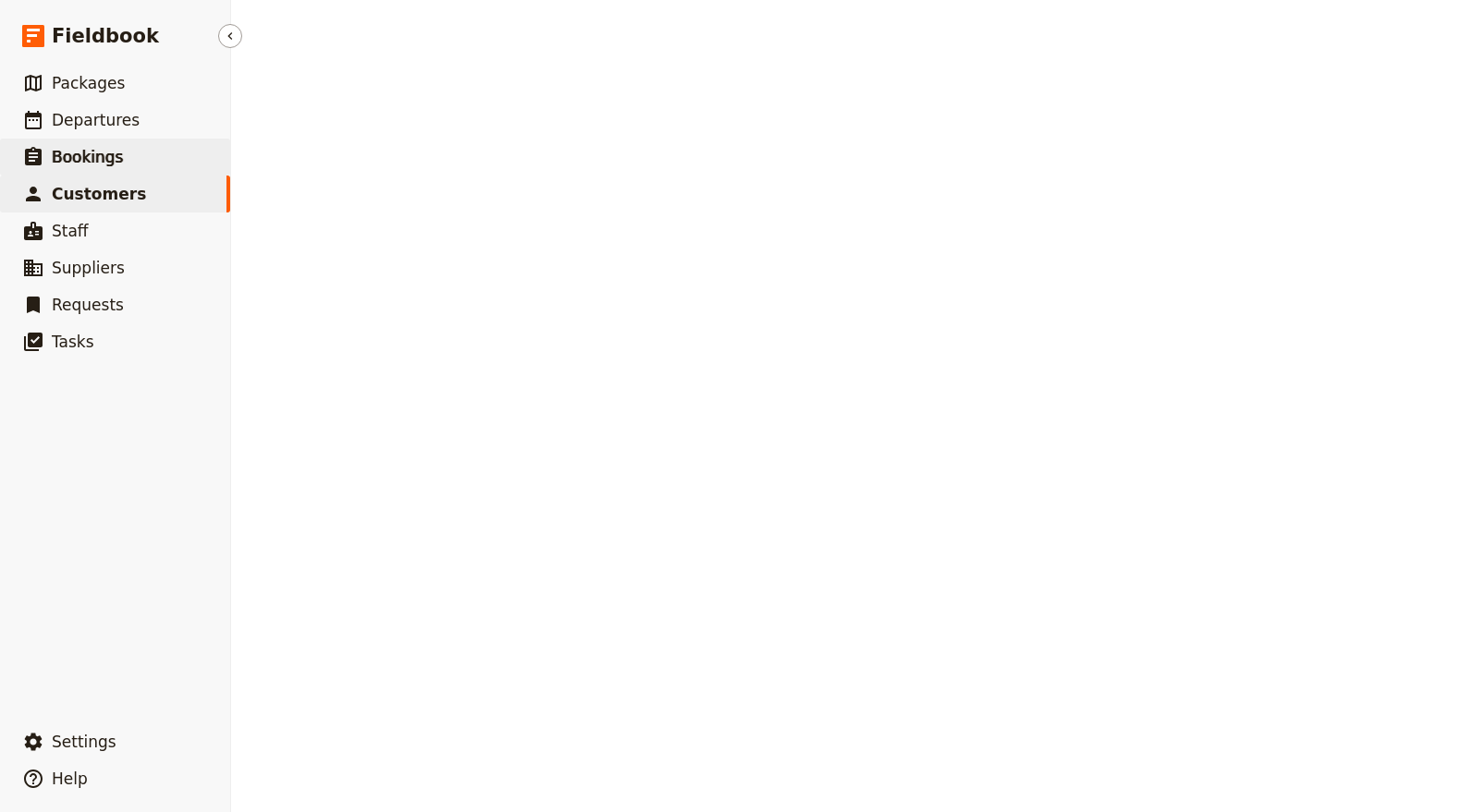
click at [150, 150] on link "​ Bookings" at bounding box center [115, 157] width 230 height 37
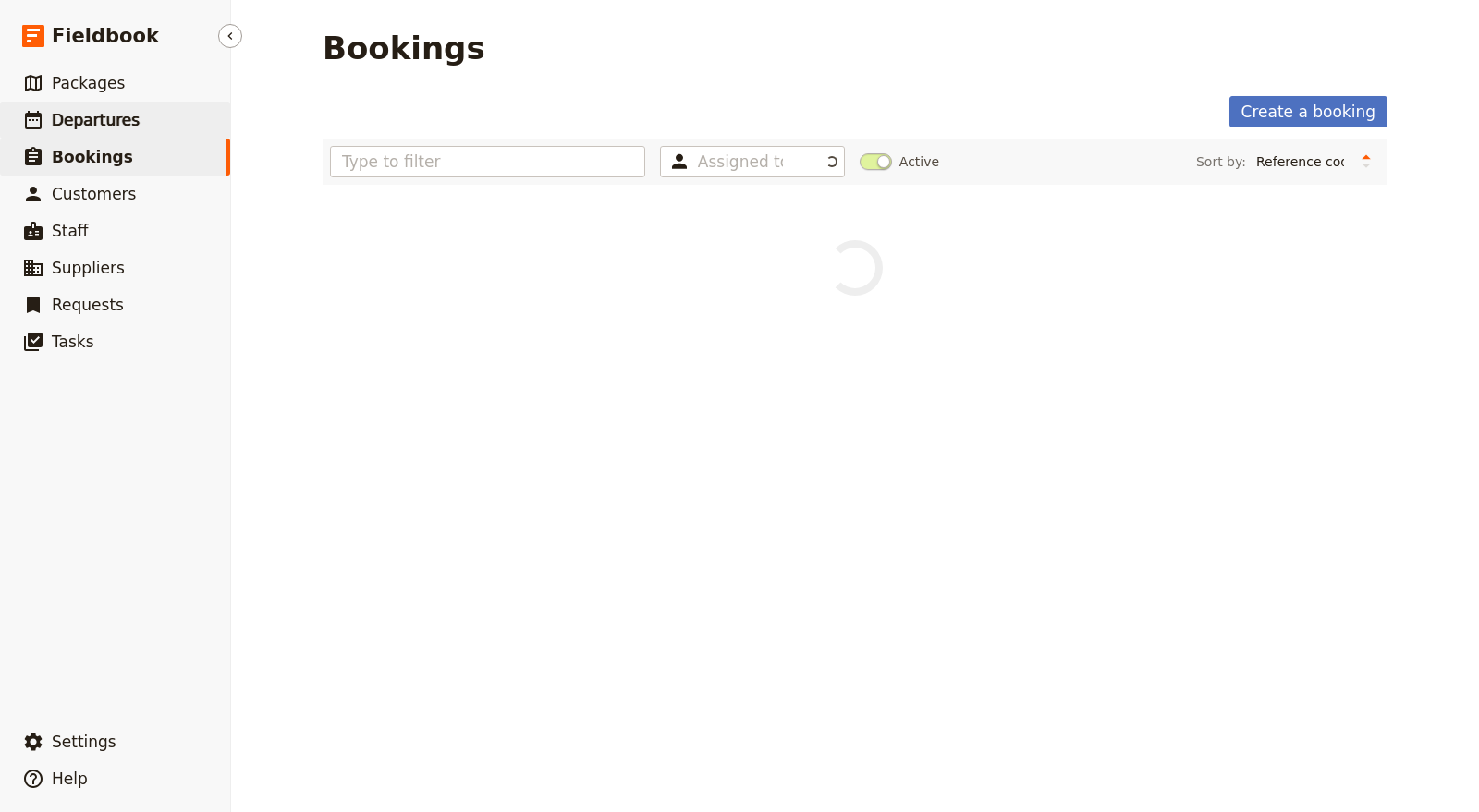
click at [146, 122] on link "​ Departures" at bounding box center [115, 120] width 230 height 37
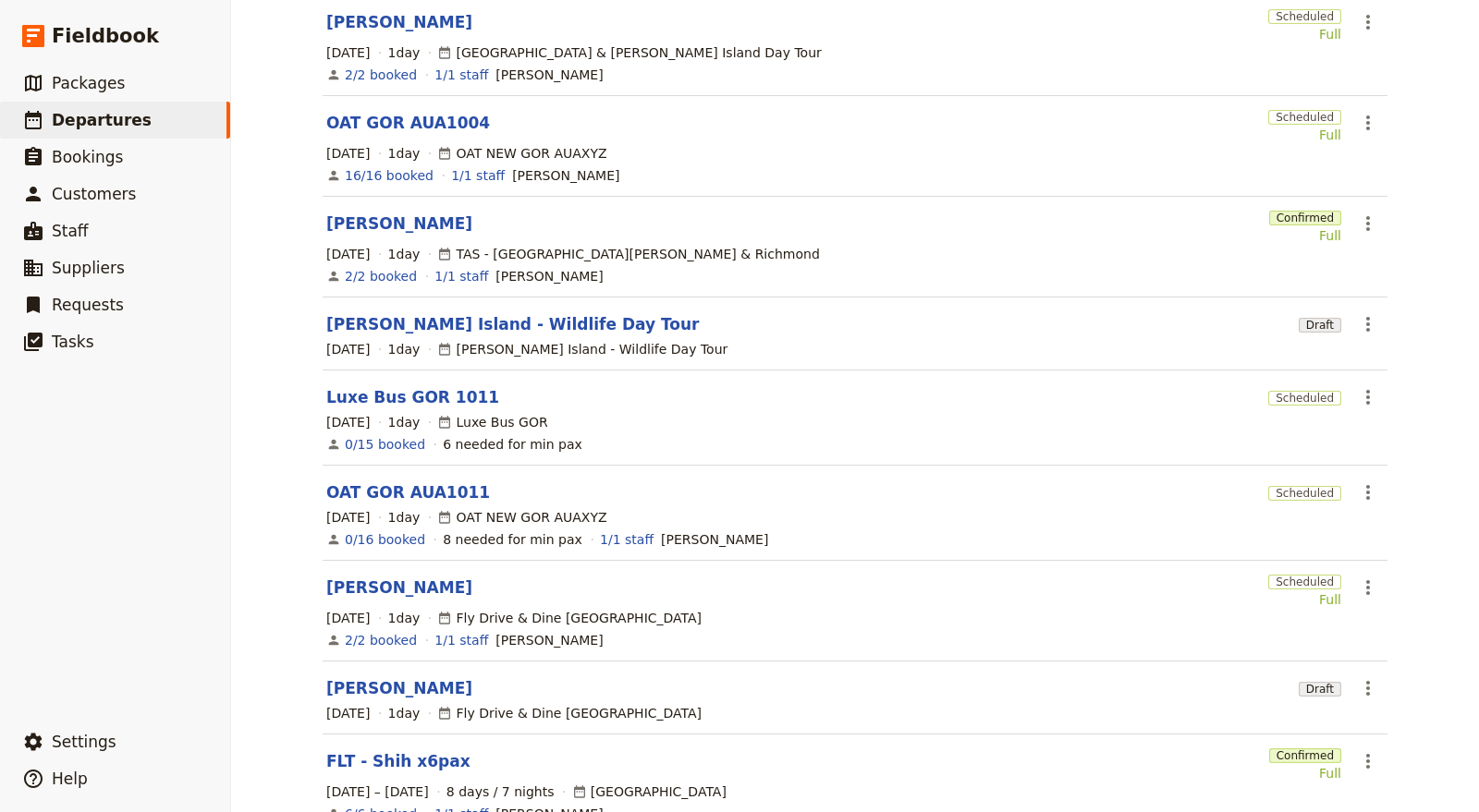
scroll to position [307, 0]
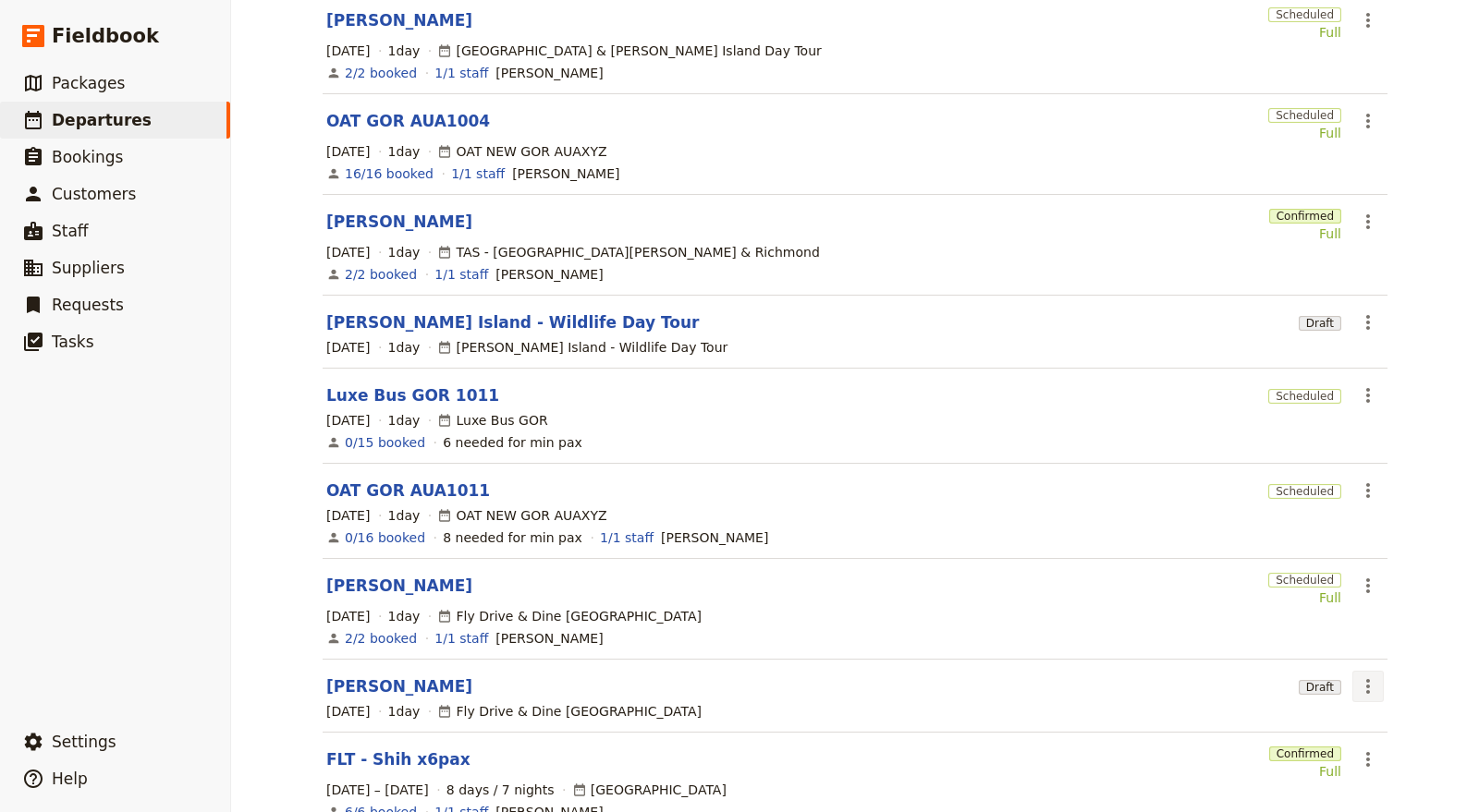
click at [1366, 675] on icon "Actions" at bounding box center [1367, 686] width 22 height 22
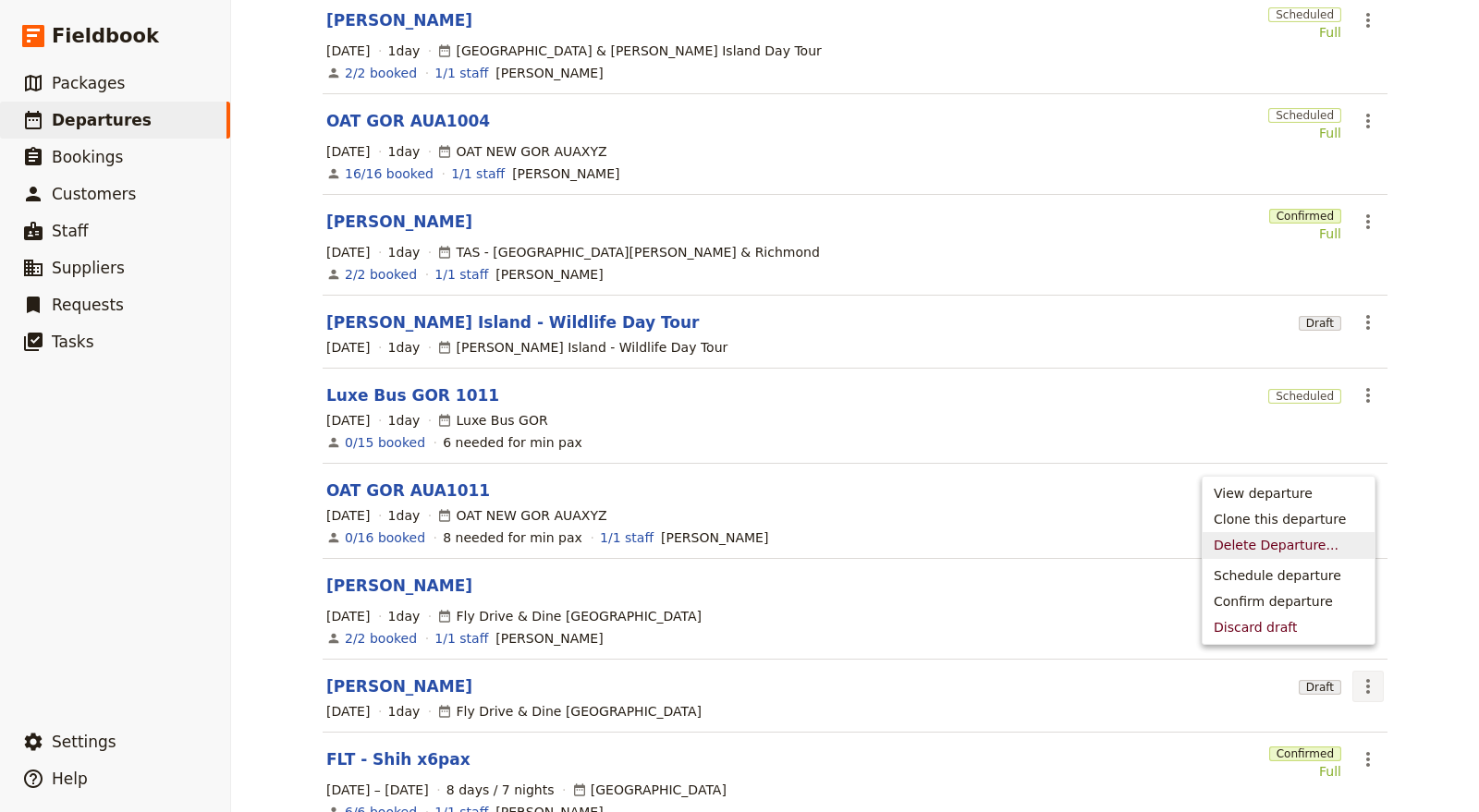
click at [1291, 543] on span "Delete Departure..." at bounding box center [1277, 544] width 125 height 18
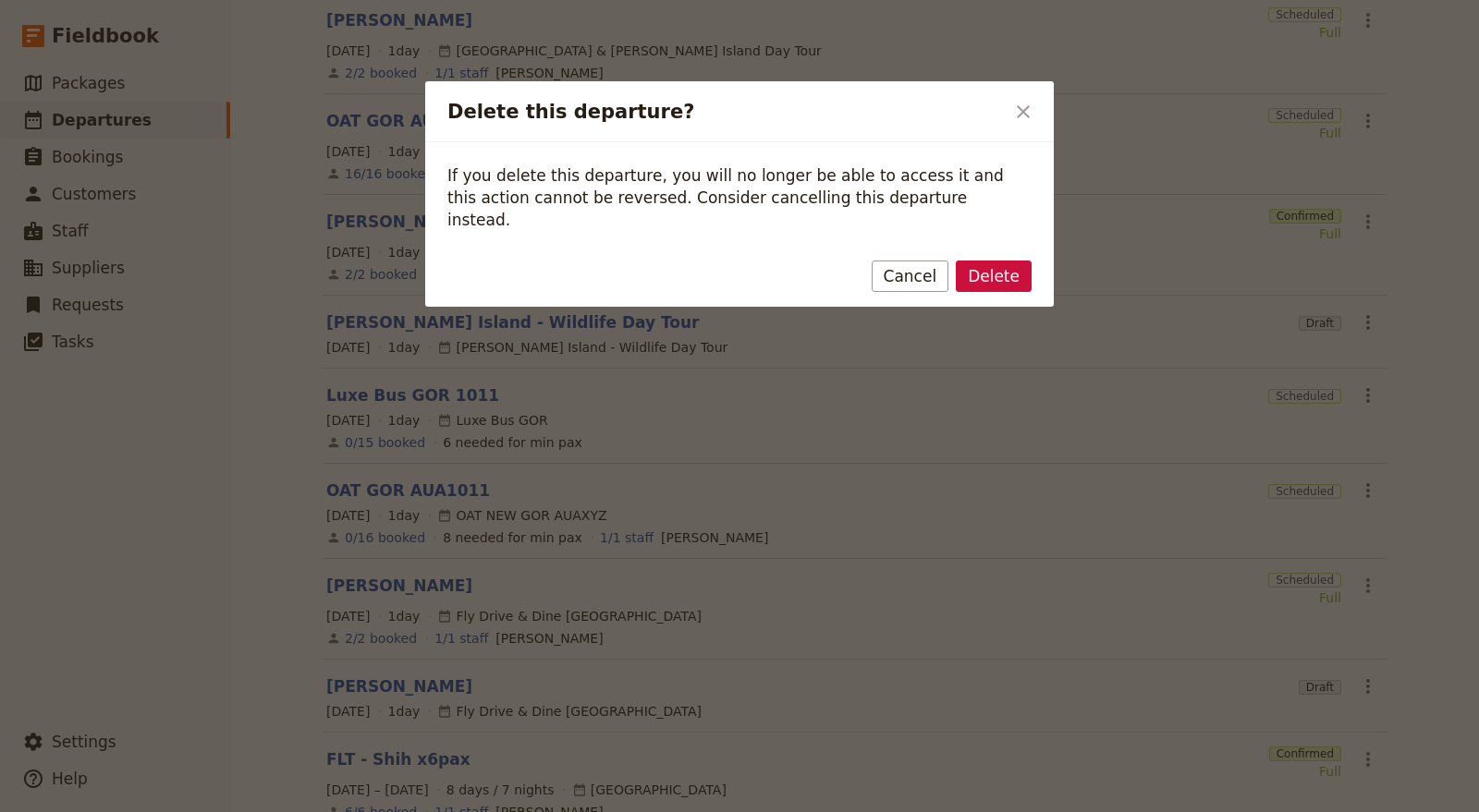
click at [1000, 270] on div "Delete Cancel" at bounding box center [739, 280] width 628 height 54
click at [1000, 267] on button "Delete" at bounding box center [993, 276] width 76 height 32
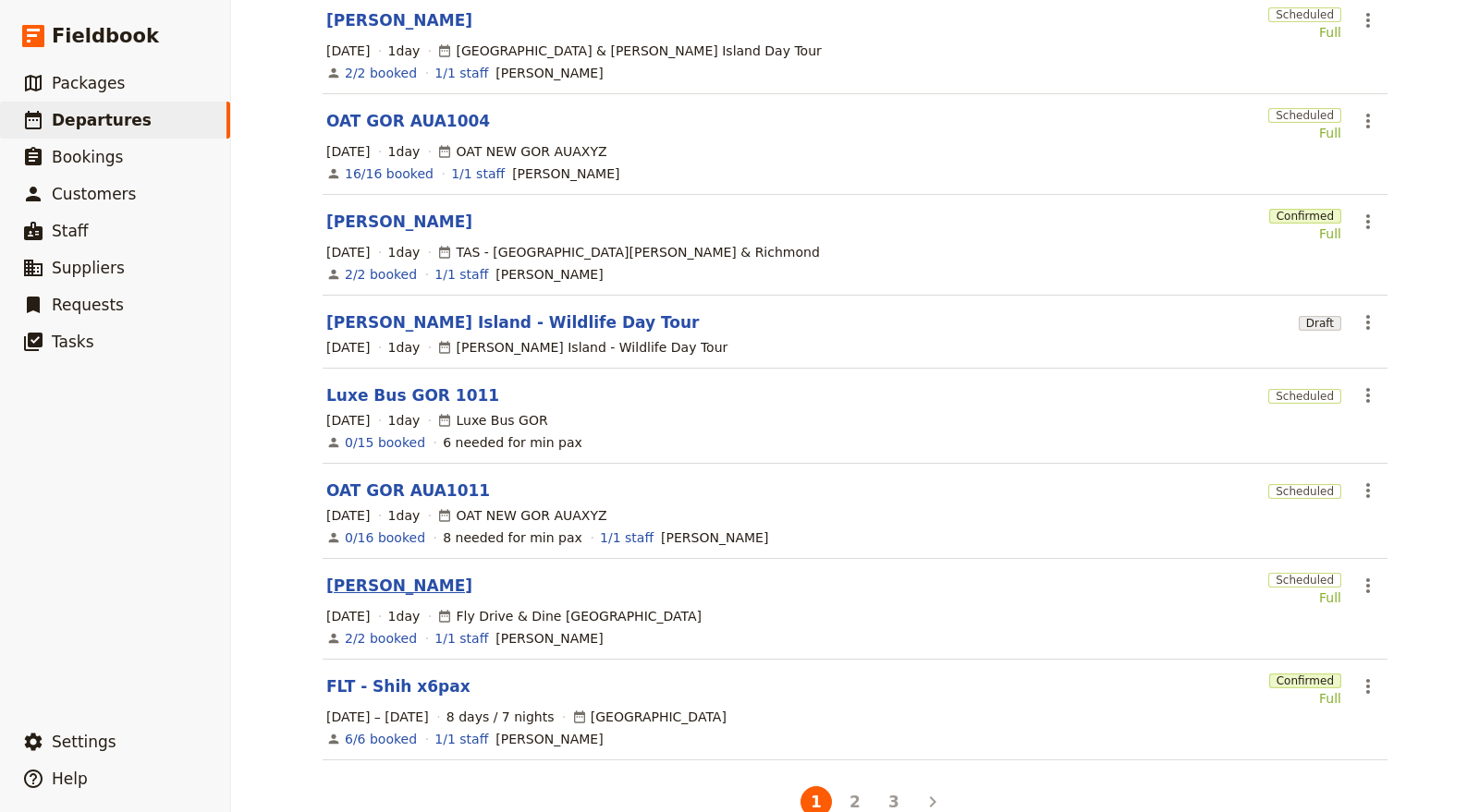
click at [368, 575] on link "Joaquin Valle" at bounding box center [400, 586] width 146 height 22
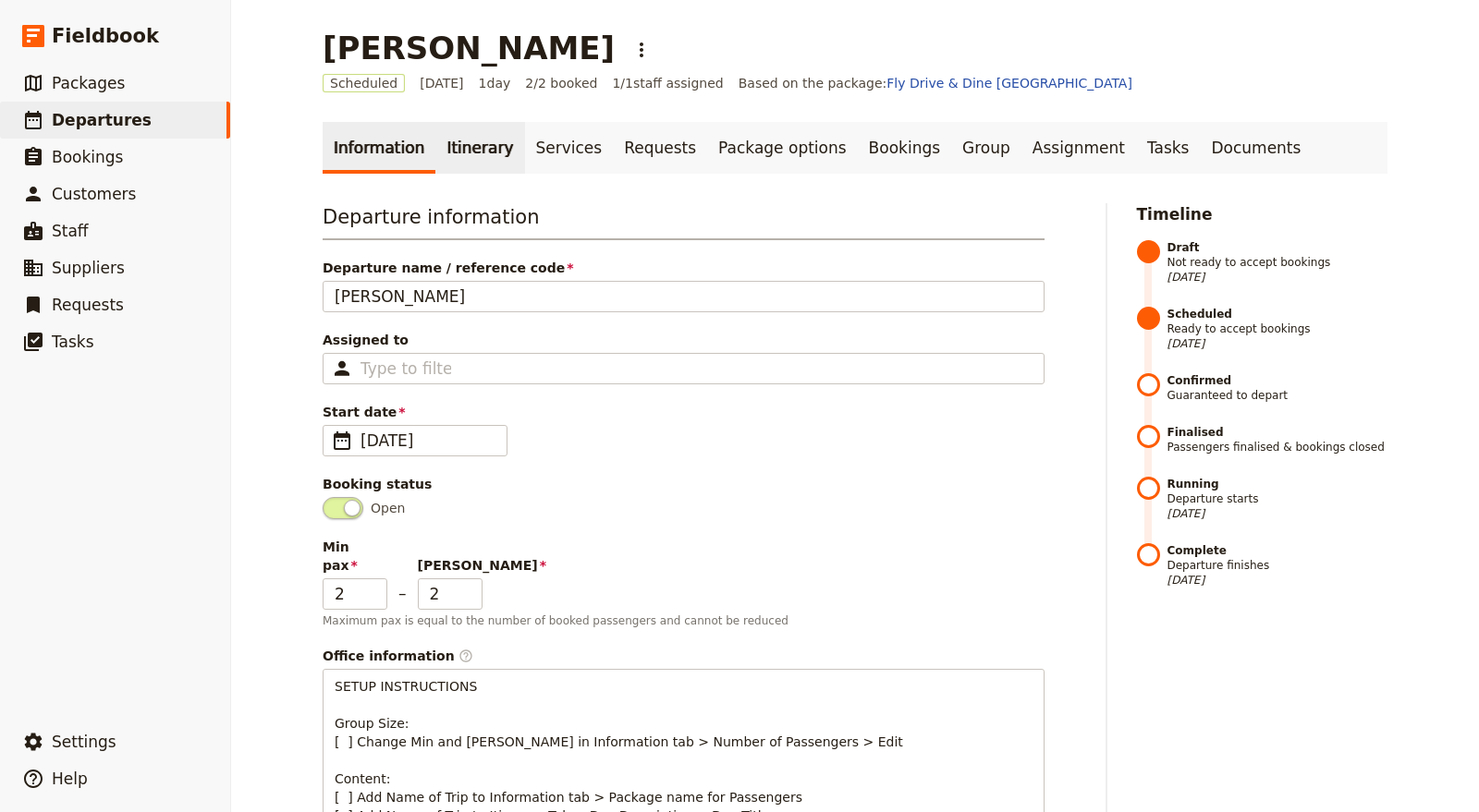
click at [483, 151] on link "Itinerary" at bounding box center [480, 148] width 89 height 52
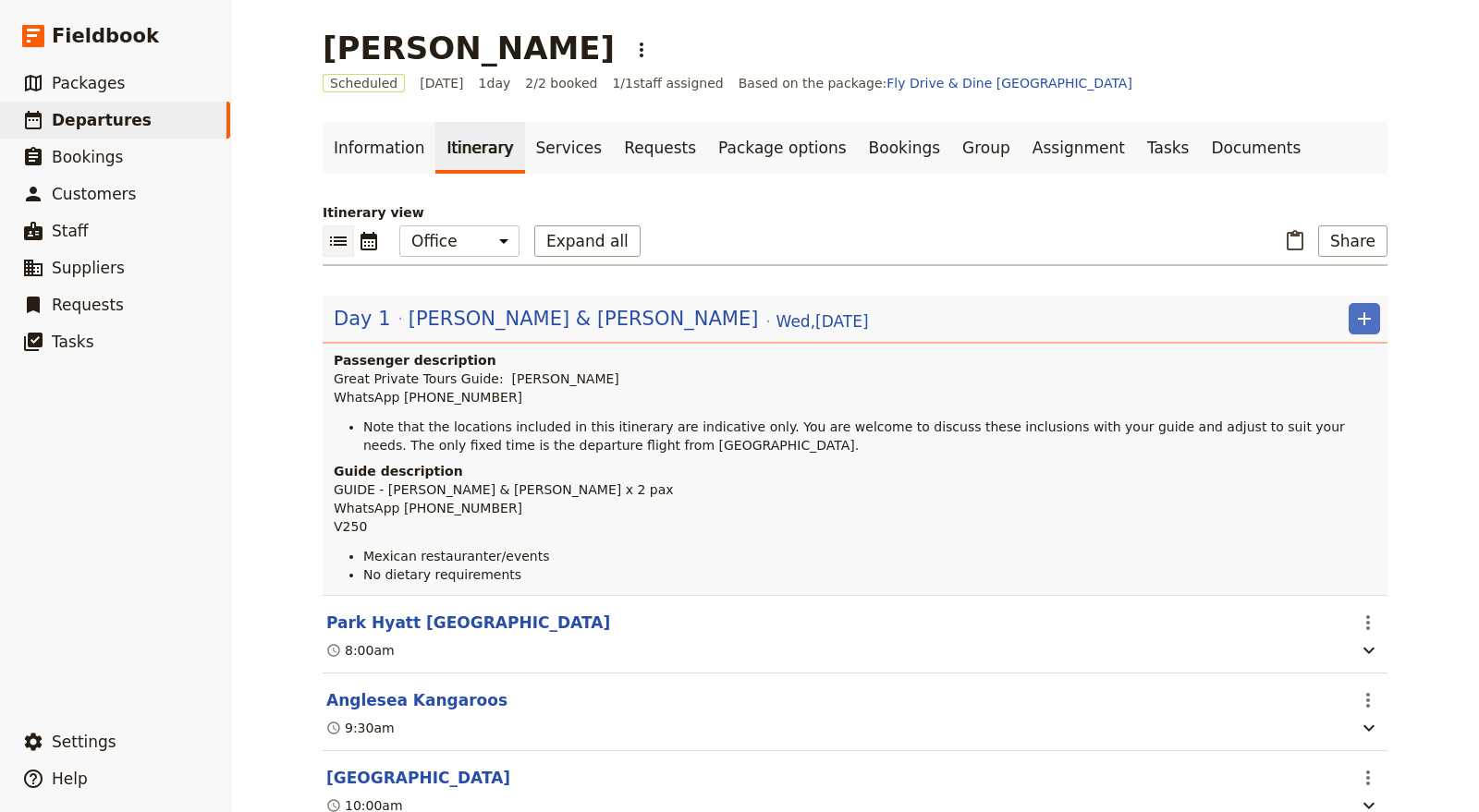
click at [779, 372] on p "Great Private Tours Guide: Luis Perez WhatsApp +61 437 885 957" at bounding box center [857, 388] width 1046 height 37
click at [783, 346] on header "Day 1 Emma & Joaquin Wed , 15 Oct 2025 ​ Passenger description Great Private To…" at bounding box center [855, 445] width 1065 height 300
click at [769, 300] on header "Day 1 Emma & Joaquin Wed , 15 Oct 2025 ​ Passenger description Great Private To…" at bounding box center [855, 445] width 1065 height 300
click at [777, 315] on span "Wed , 15 Oct 2025" at bounding box center [823, 321] width 92 height 22
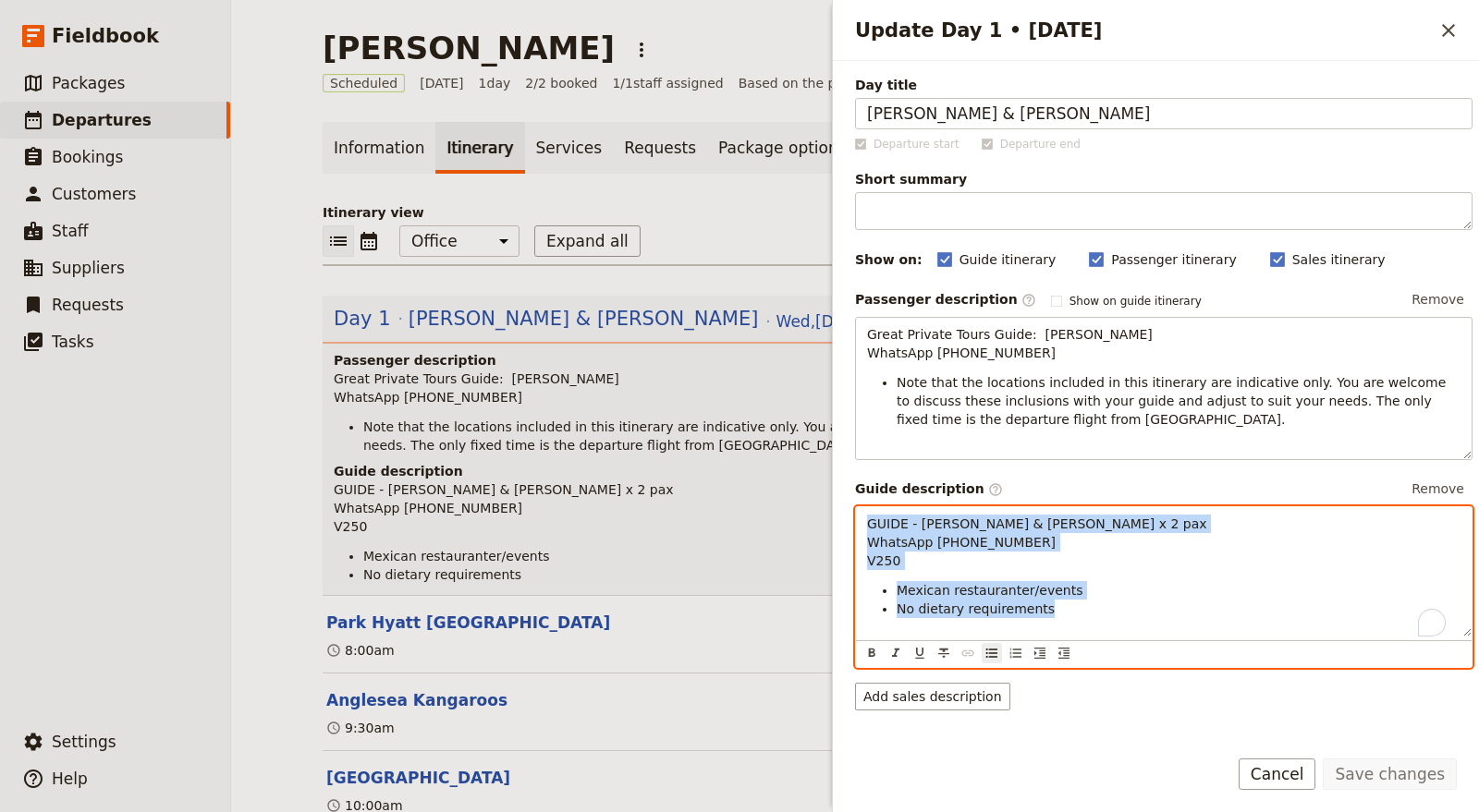
drag, startPoint x: 1101, startPoint y: 623, endPoint x: 807, endPoint y: 494, distance: 321.1
click at [807, 494] on div "Joaquin Valle ​ Scheduled 15 Oct 2025 1 day 2/2 booked 1 / 1 staff assigned Bas…" at bounding box center [855, 406] width 1248 height 812
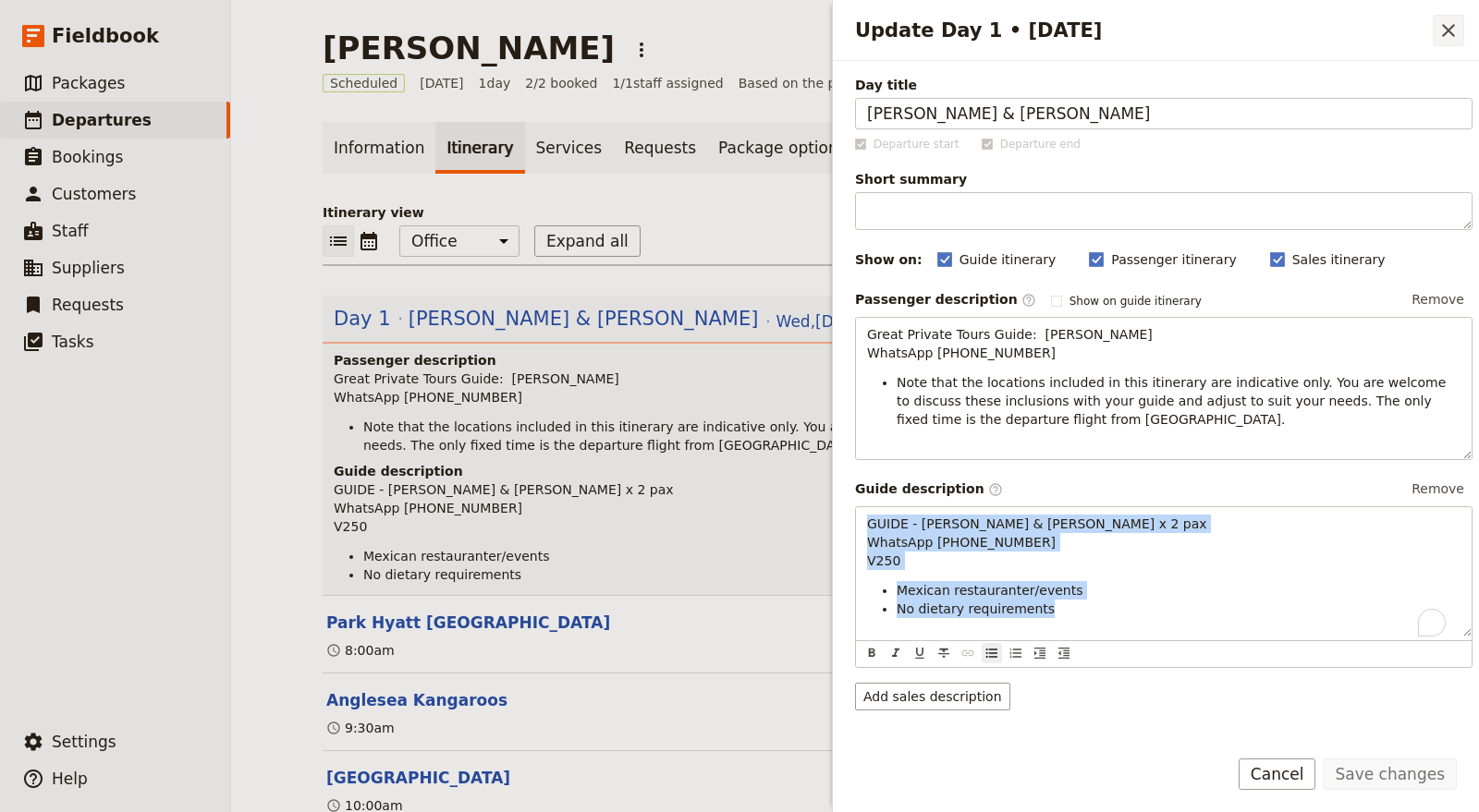
click at [1453, 21] on icon "Close drawer" at bounding box center [1448, 30] width 22 height 22
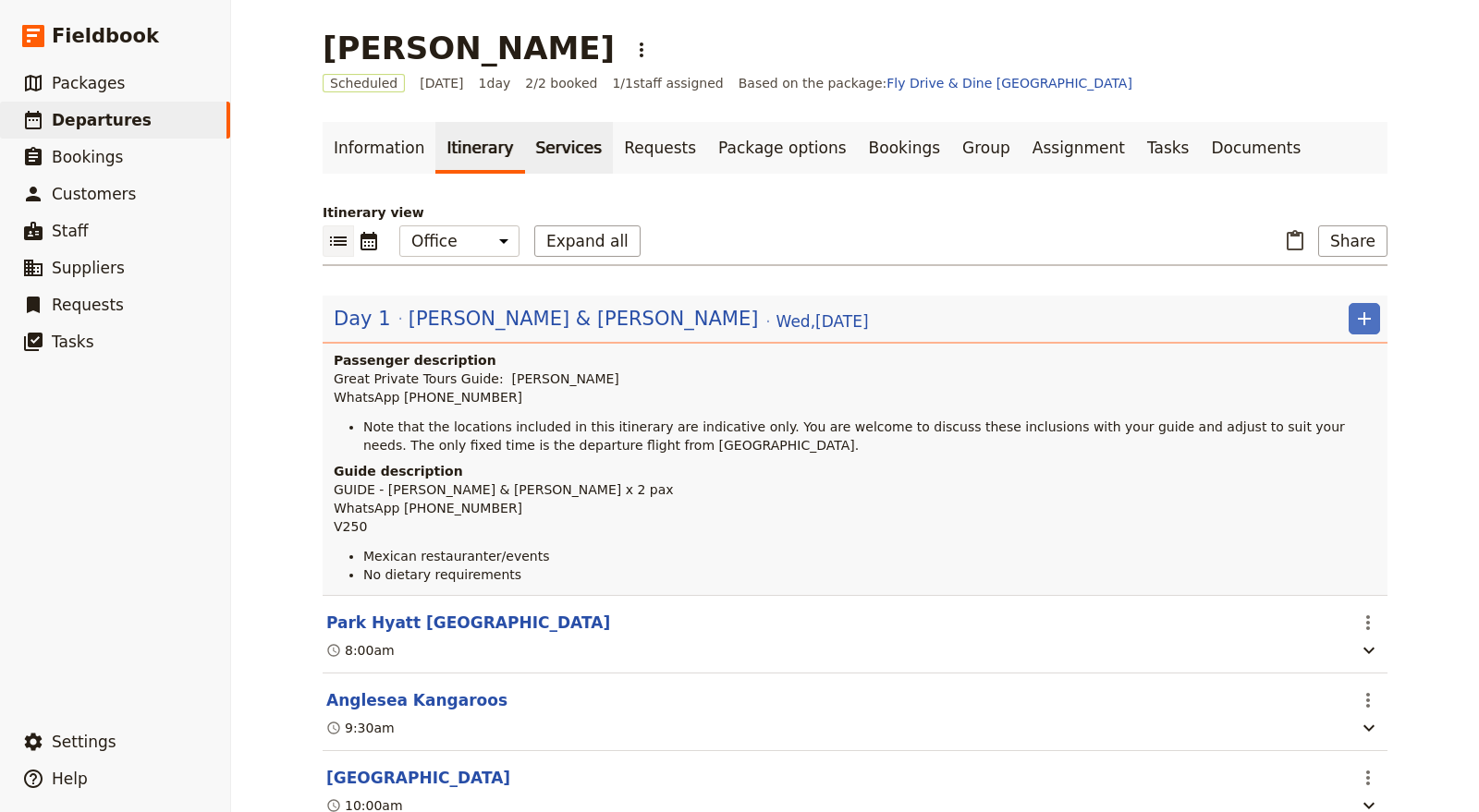
click at [552, 135] on link "Services" at bounding box center [569, 148] width 89 height 52
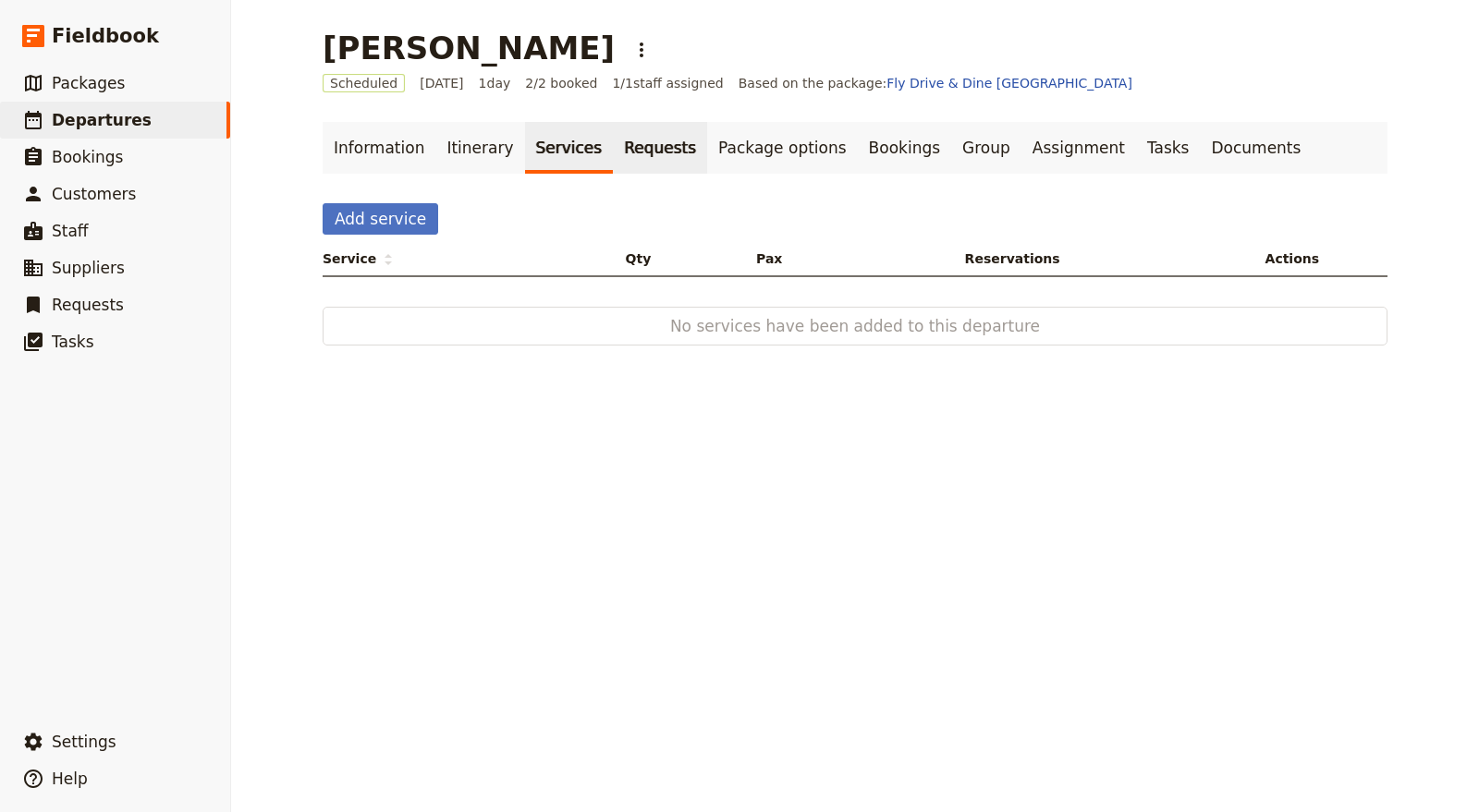
click at [613, 144] on link "Requests" at bounding box center [660, 148] width 94 height 52
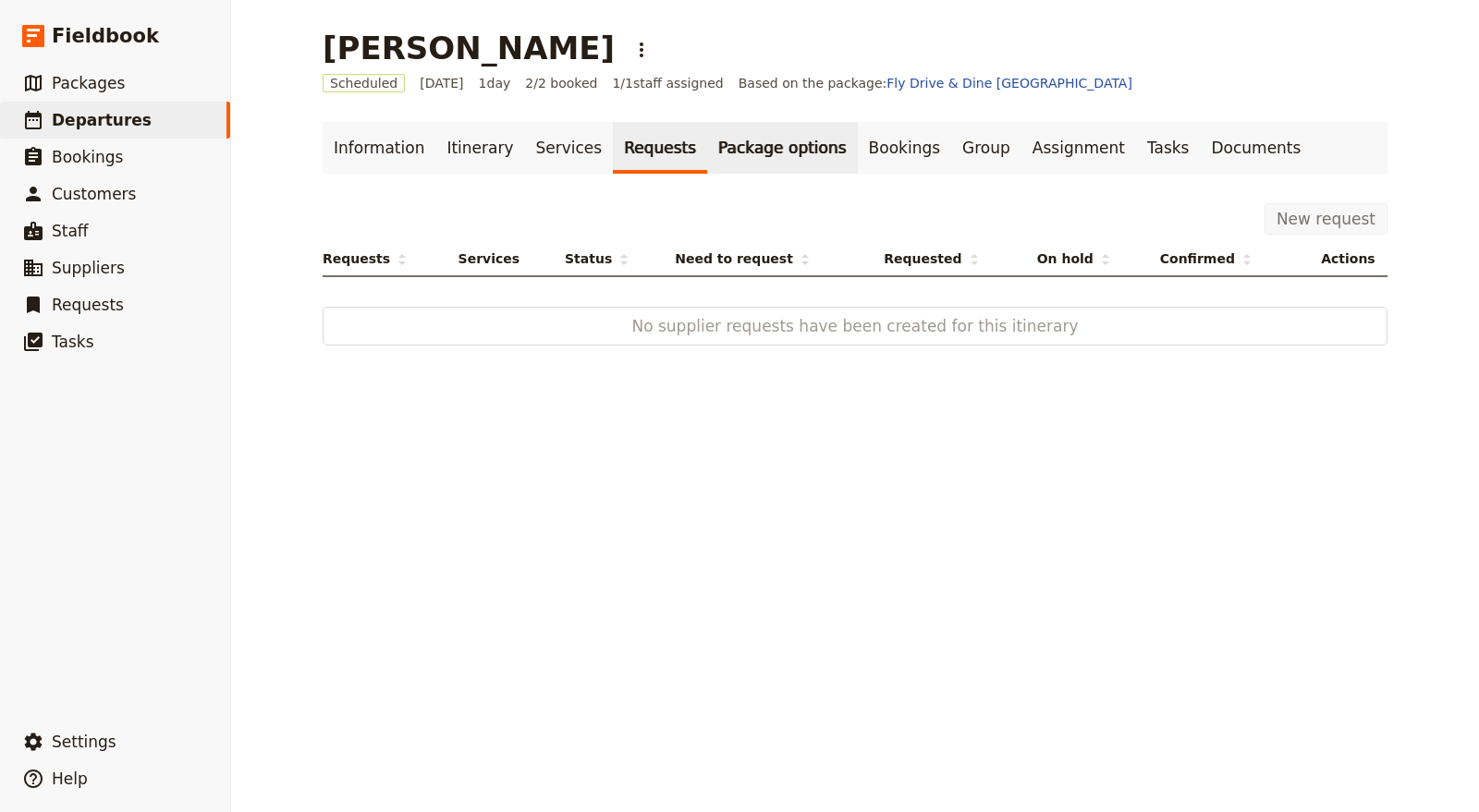
click at [707, 140] on link "Package options" at bounding box center [781, 148] width 149 height 52
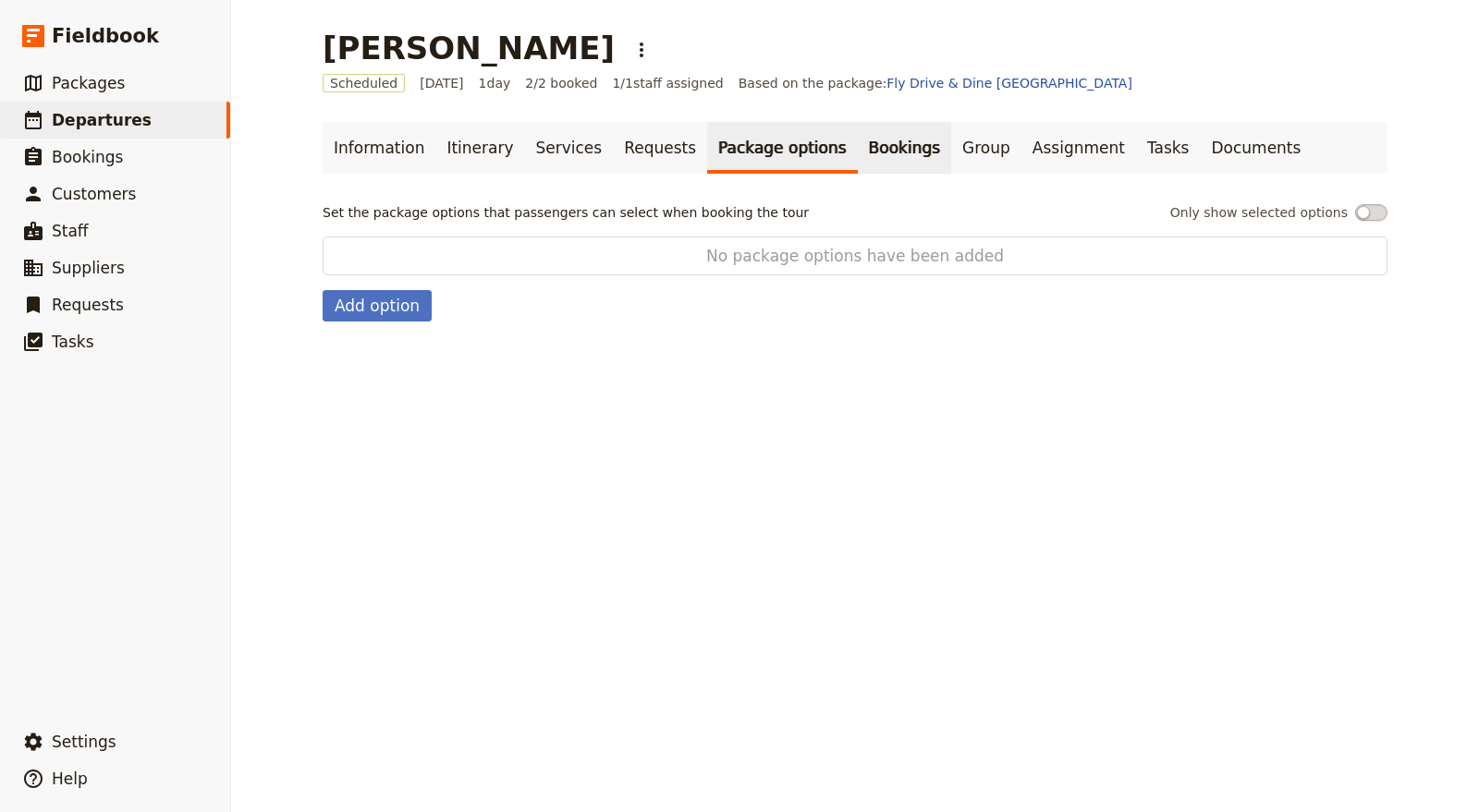
click at [858, 154] on link "Bookings" at bounding box center [904, 148] width 93 height 52
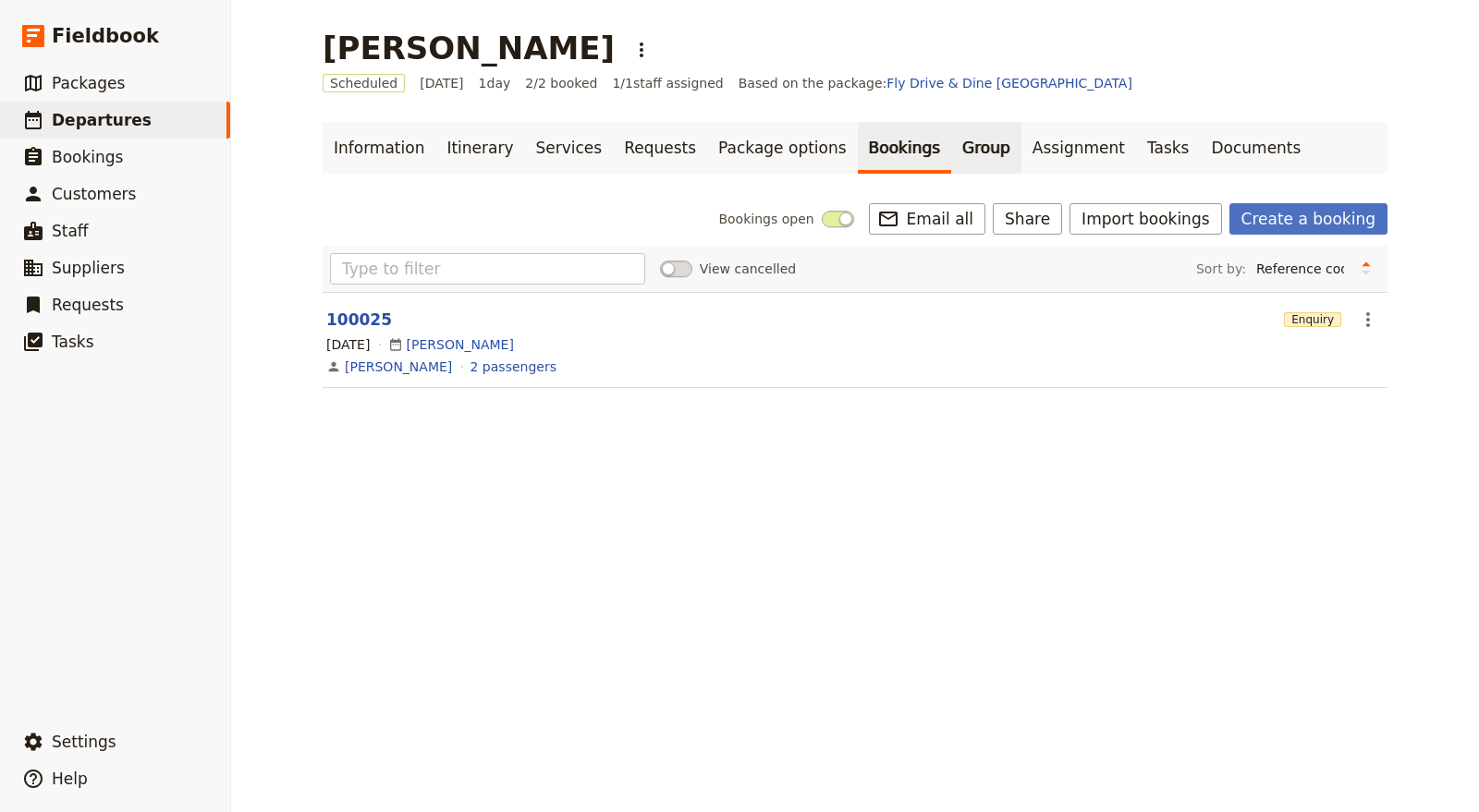
click at [951, 150] on link "Group" at bounding box center [986, 148] width 70 height 52
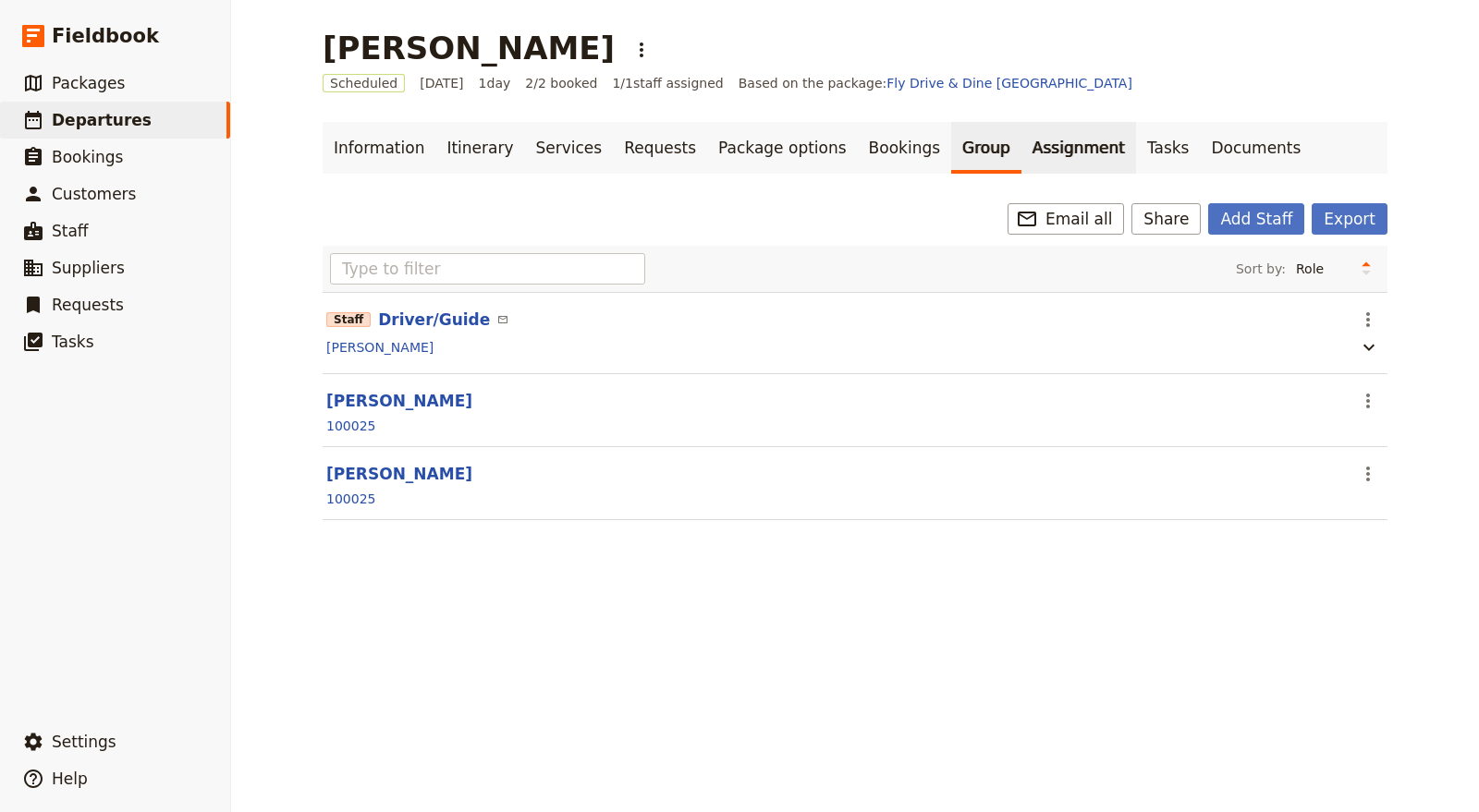
click at [1021, 154] on link "Assignment" at bounding box center [1078, 148] width 115 height 52
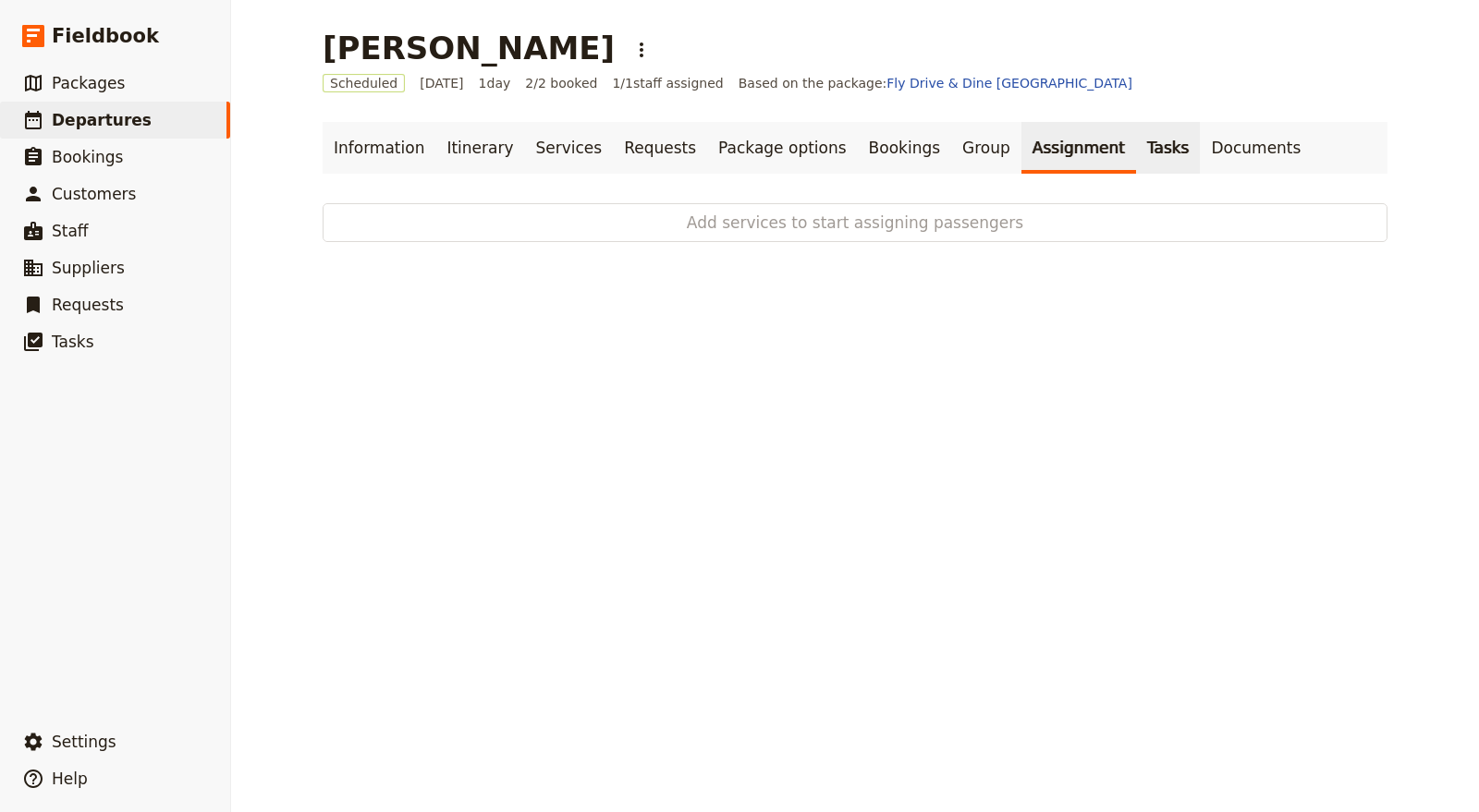
click at [1136, 157] on link "Tasks" at bounding box center [1168, 148] width 65 height 52
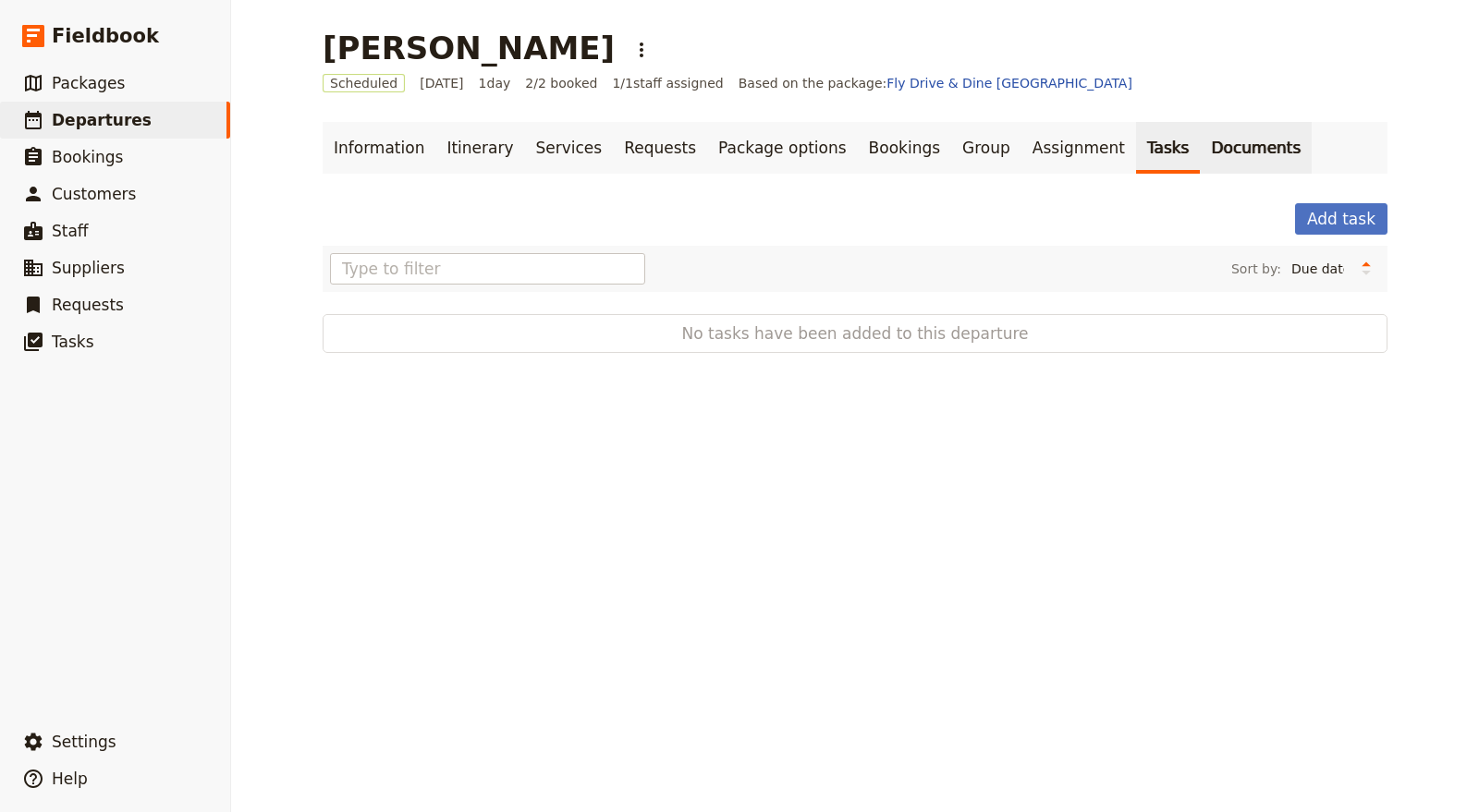
click at [1200, 154] on link "Documents" at bounding box center [1255, 148] width 112 height 52
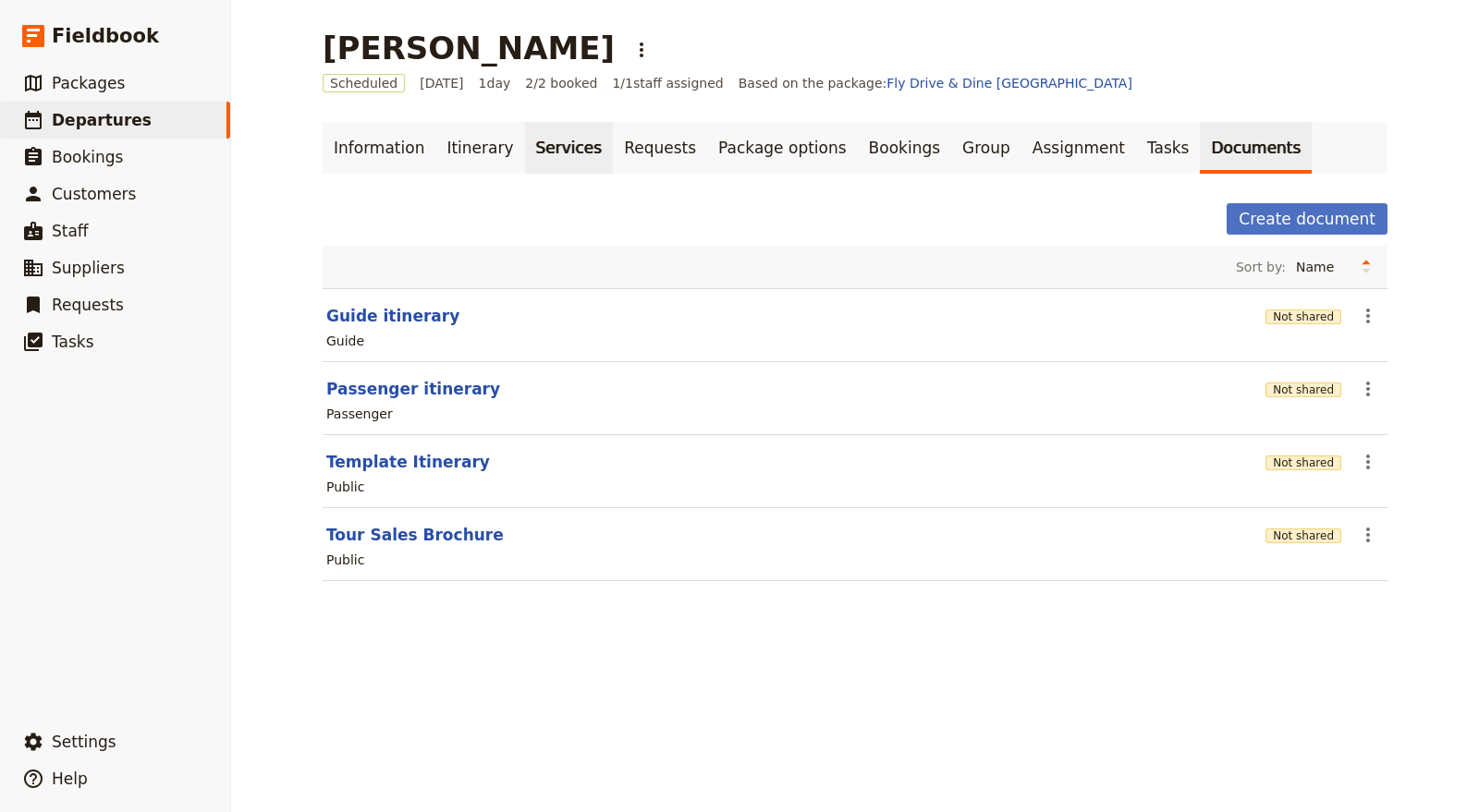
click at [525, 151] on link "Services" at bounding box center [569, 148] width 89 height 52
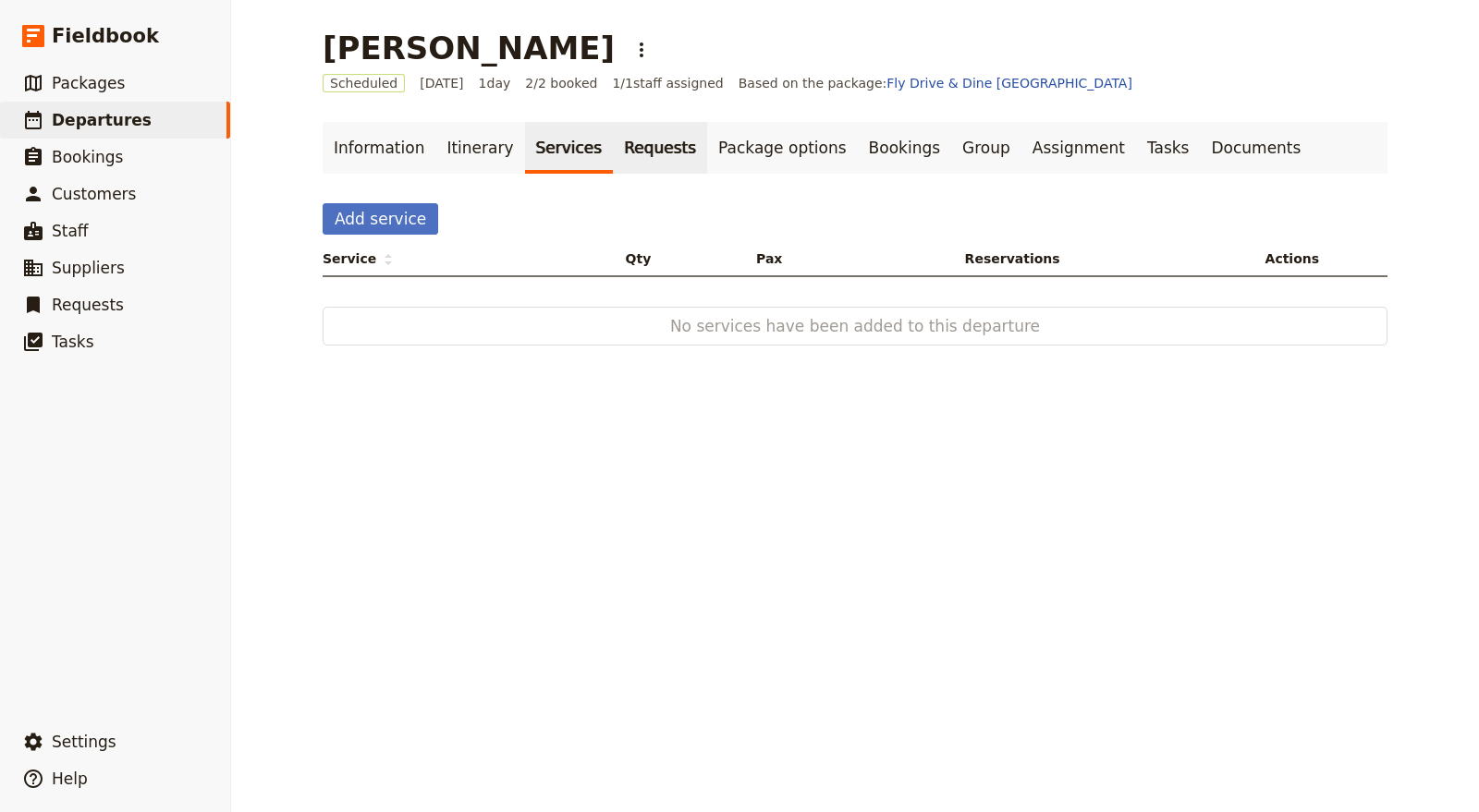
click at [613, 154] on link "Requests" at bounding box center [660, 148] width 94 height 52
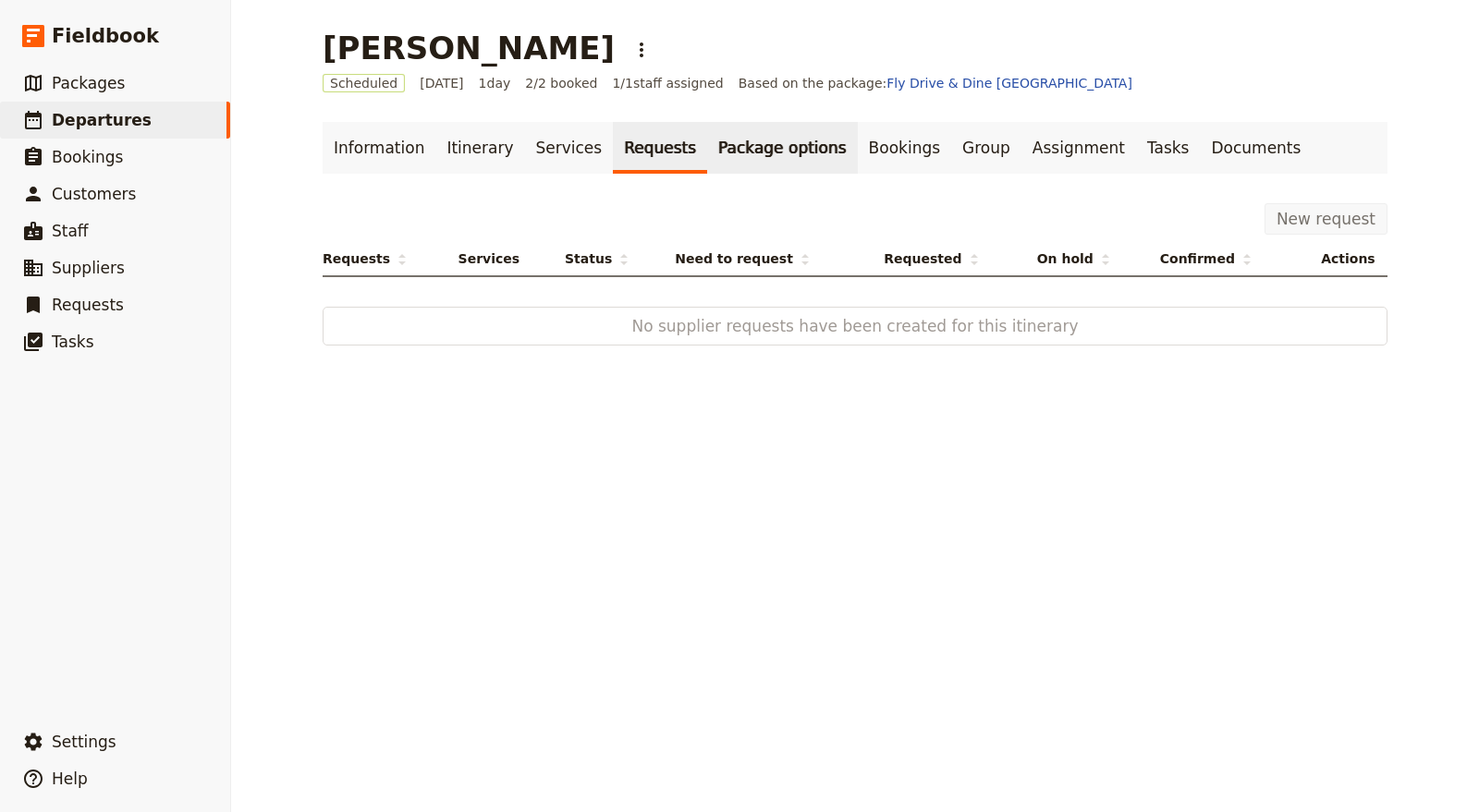
click at [722, 130] on link "Package options" at bounding box center [781, 148] width 149 height 52
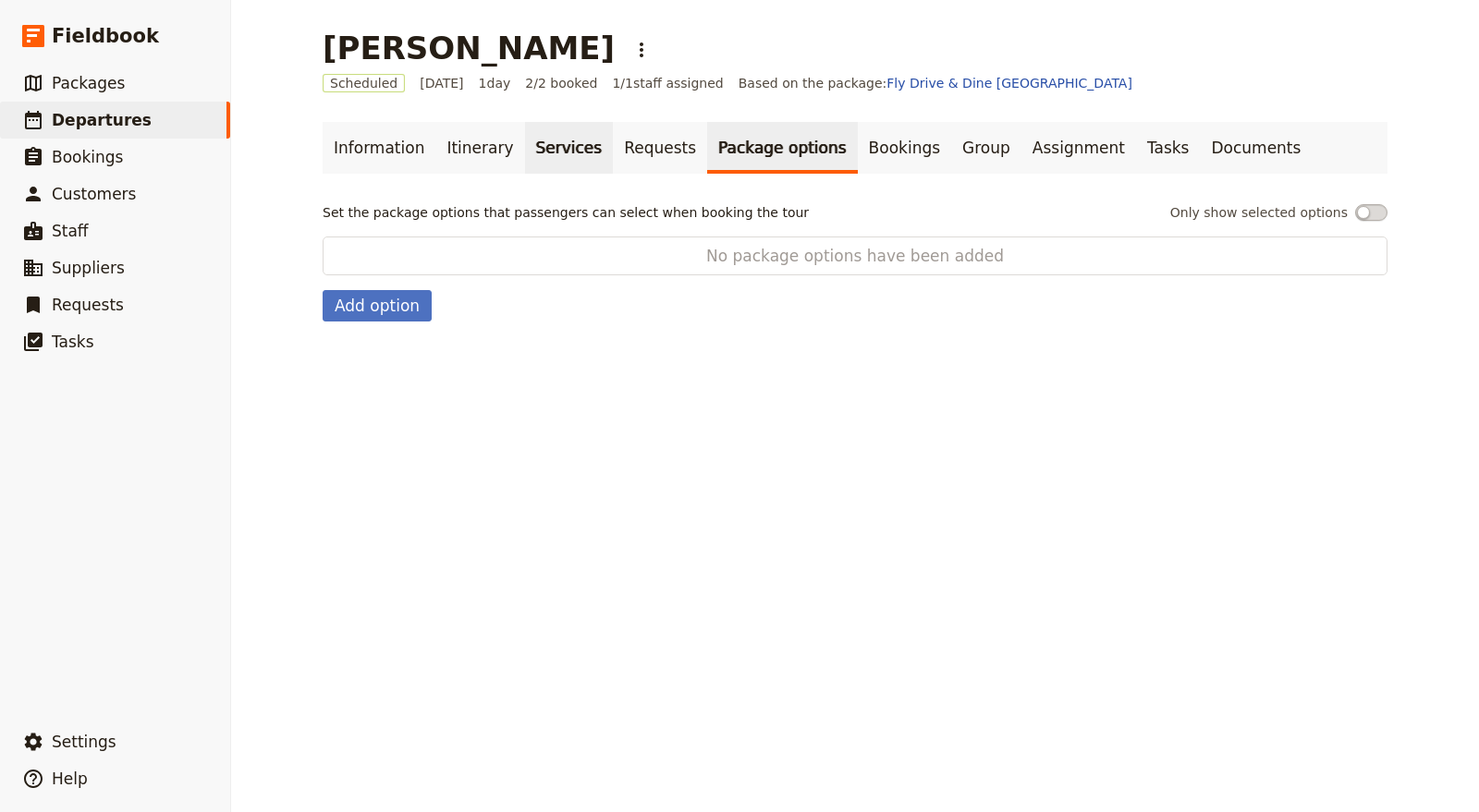
click at [547, 142] on link "Services" at bounding box center [569, 148] width 89 height 52
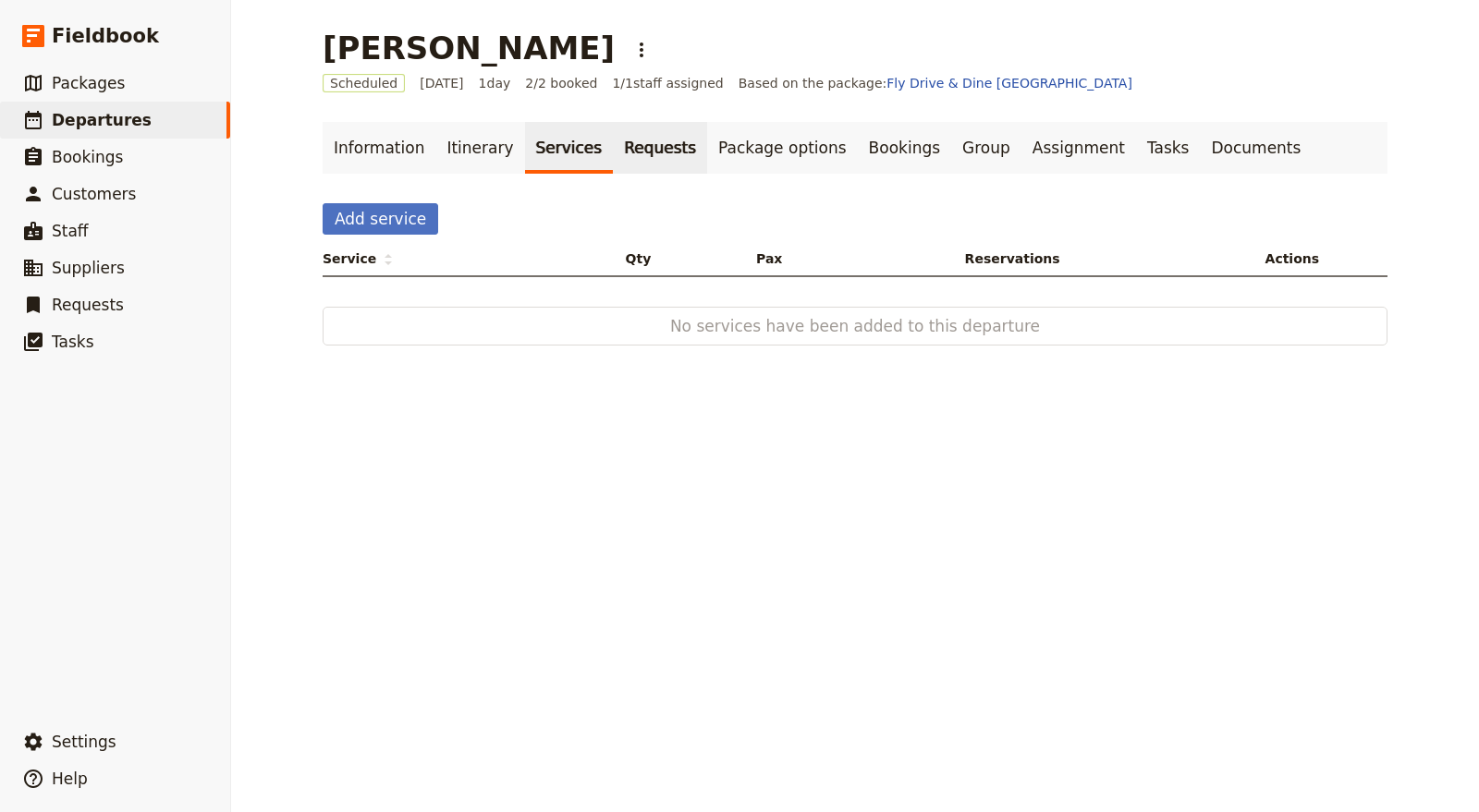
click at [647, 147] on link "Requests" at bounding box center [660, 148] width 94 height 52
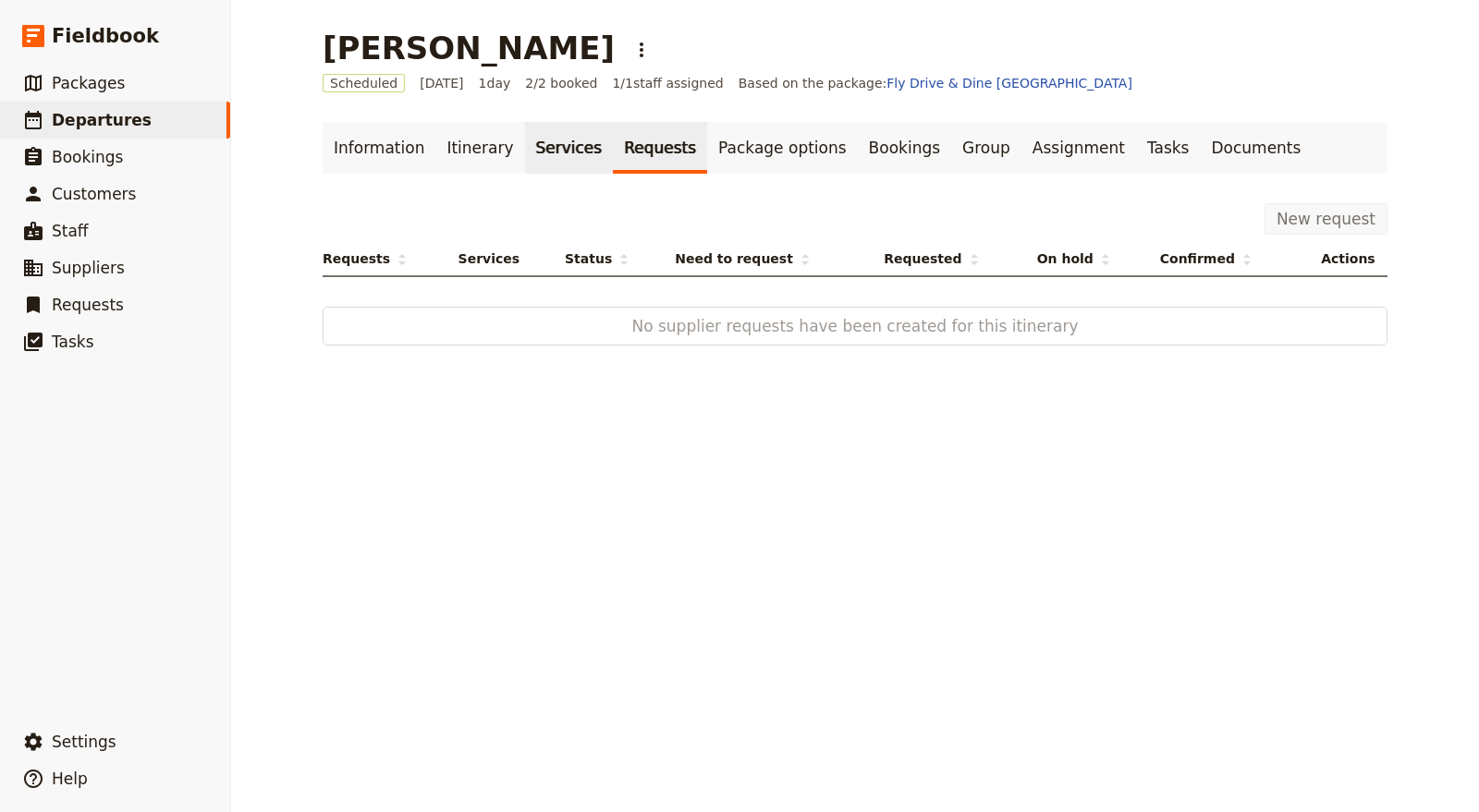
click at [553, 136] on link "Services" at bounding box center [569, 148] width 89 height 52
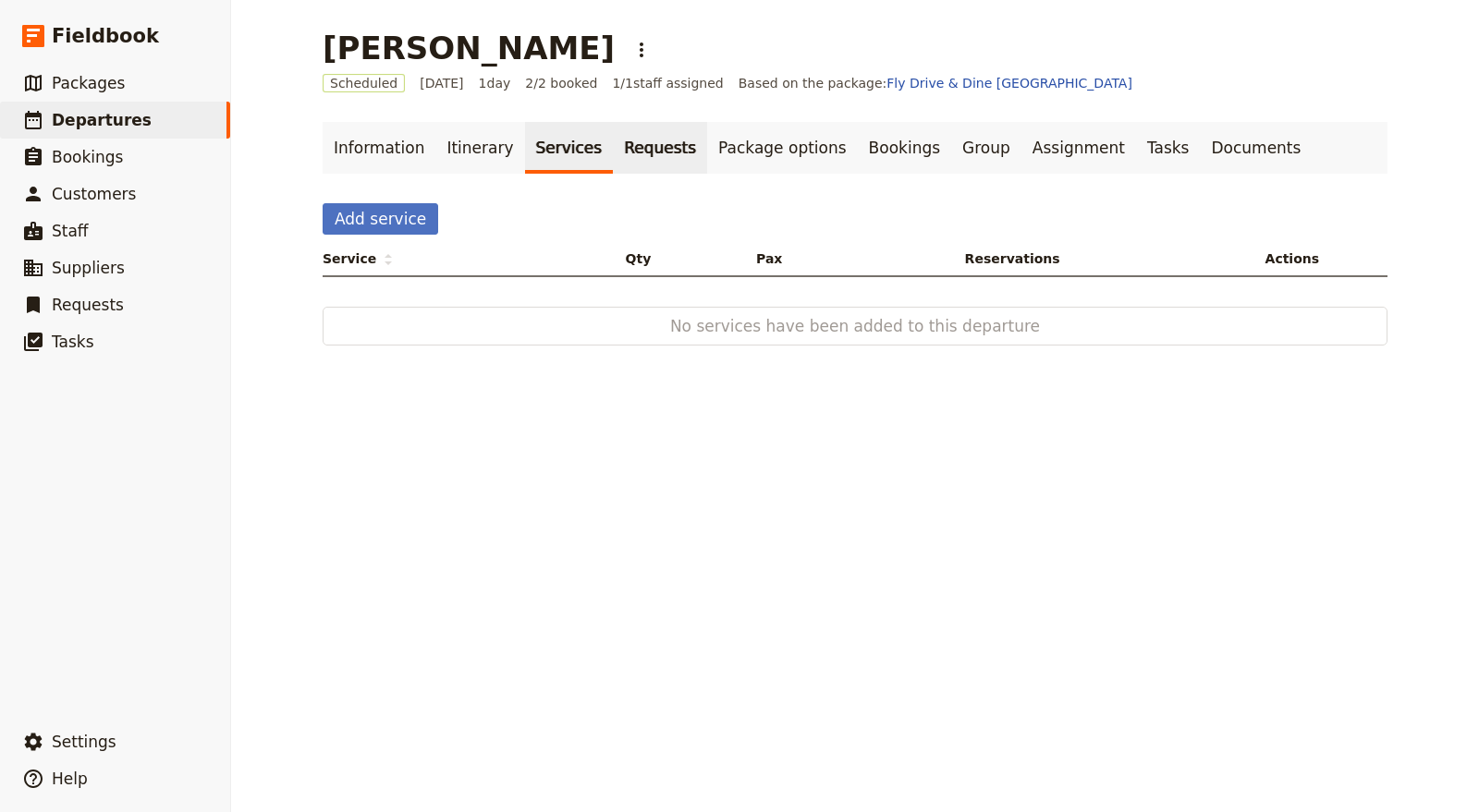
click at [640, 160] on link "Requests" at bounding box center [660, 148] width 94 height 52
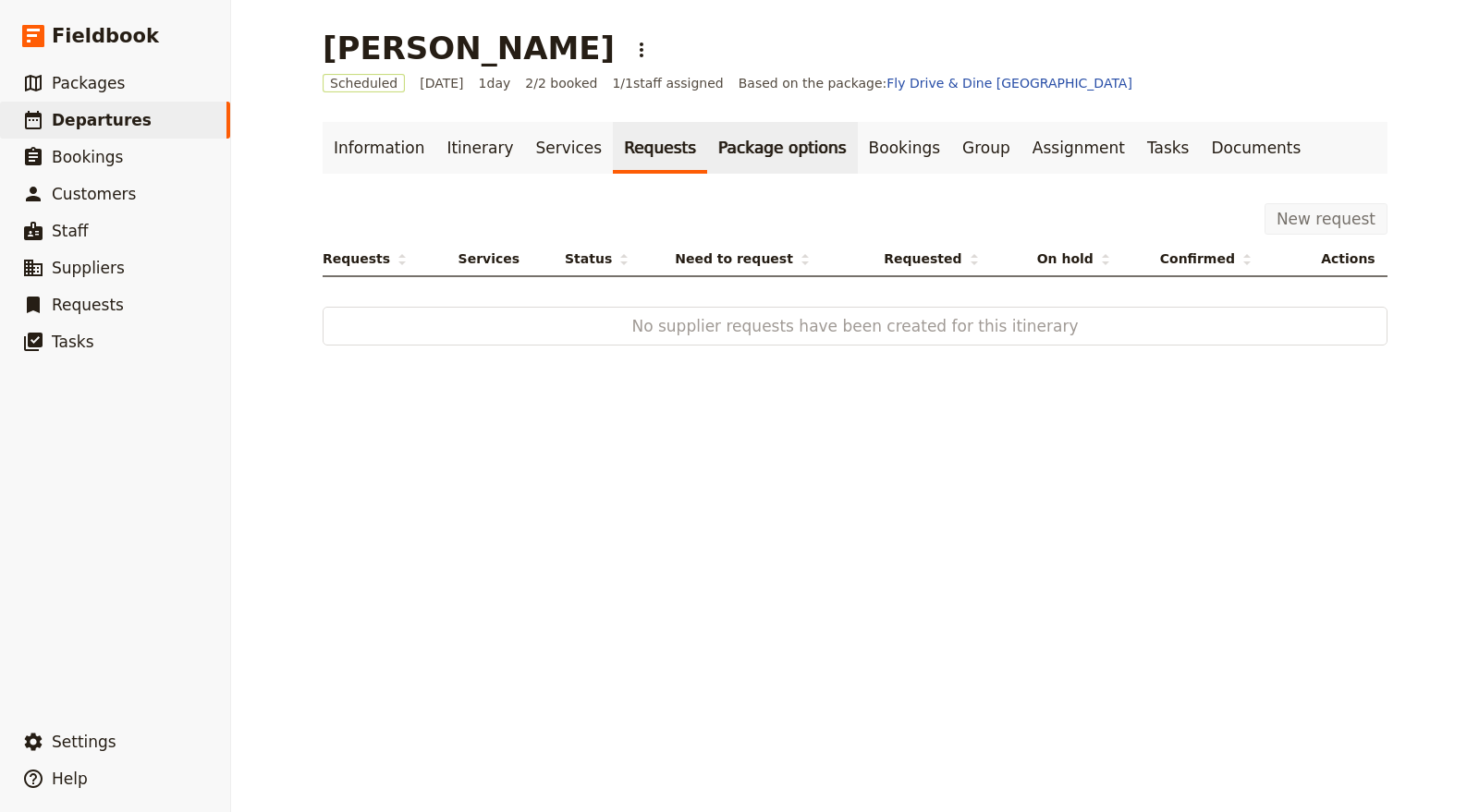
click at [728, 147] on link "Package options" at bounding box center [781, 148] width 149 height 52
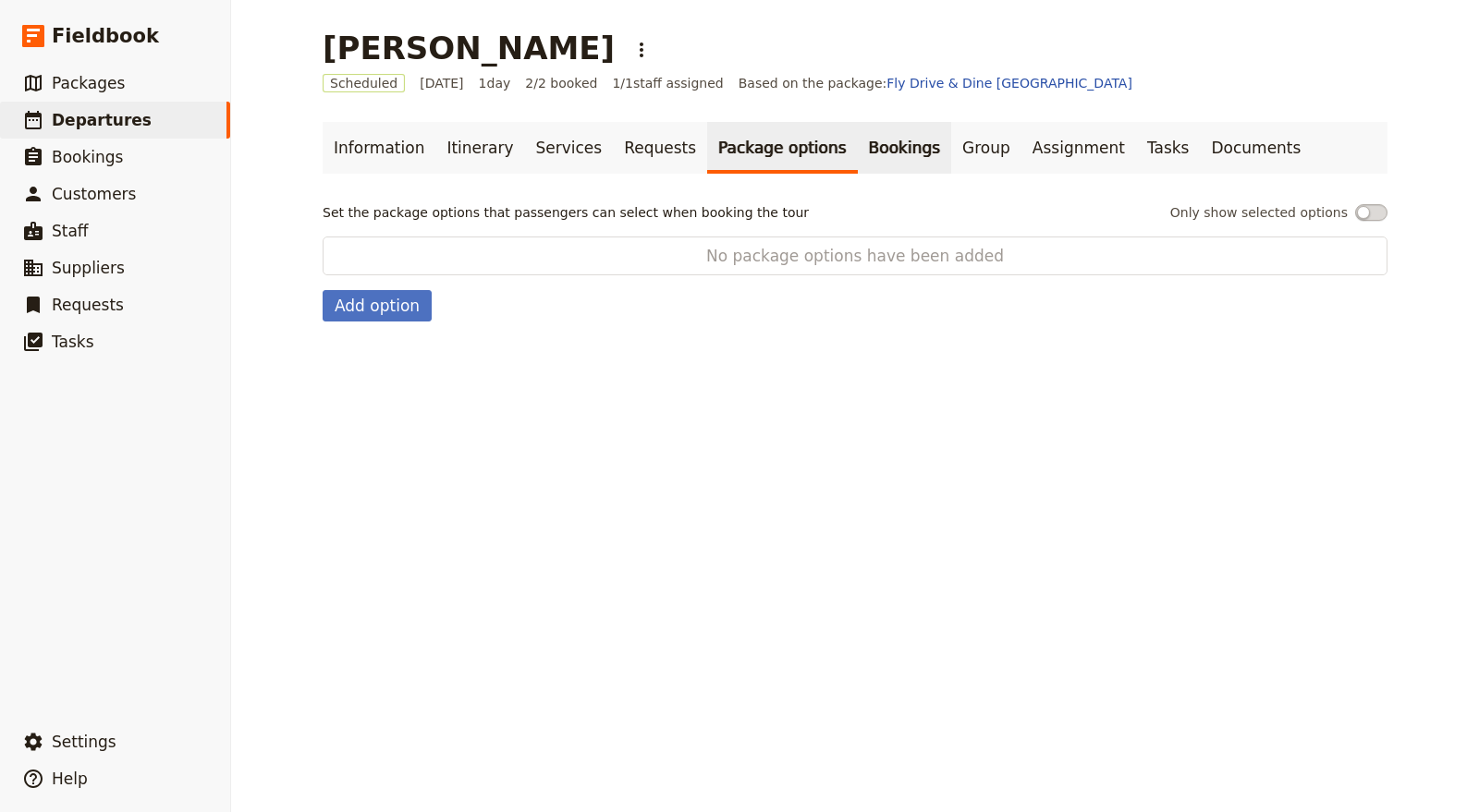
click at [858, 147] on link "Bookings" at bounding box center [904, 148] width 93 height 52
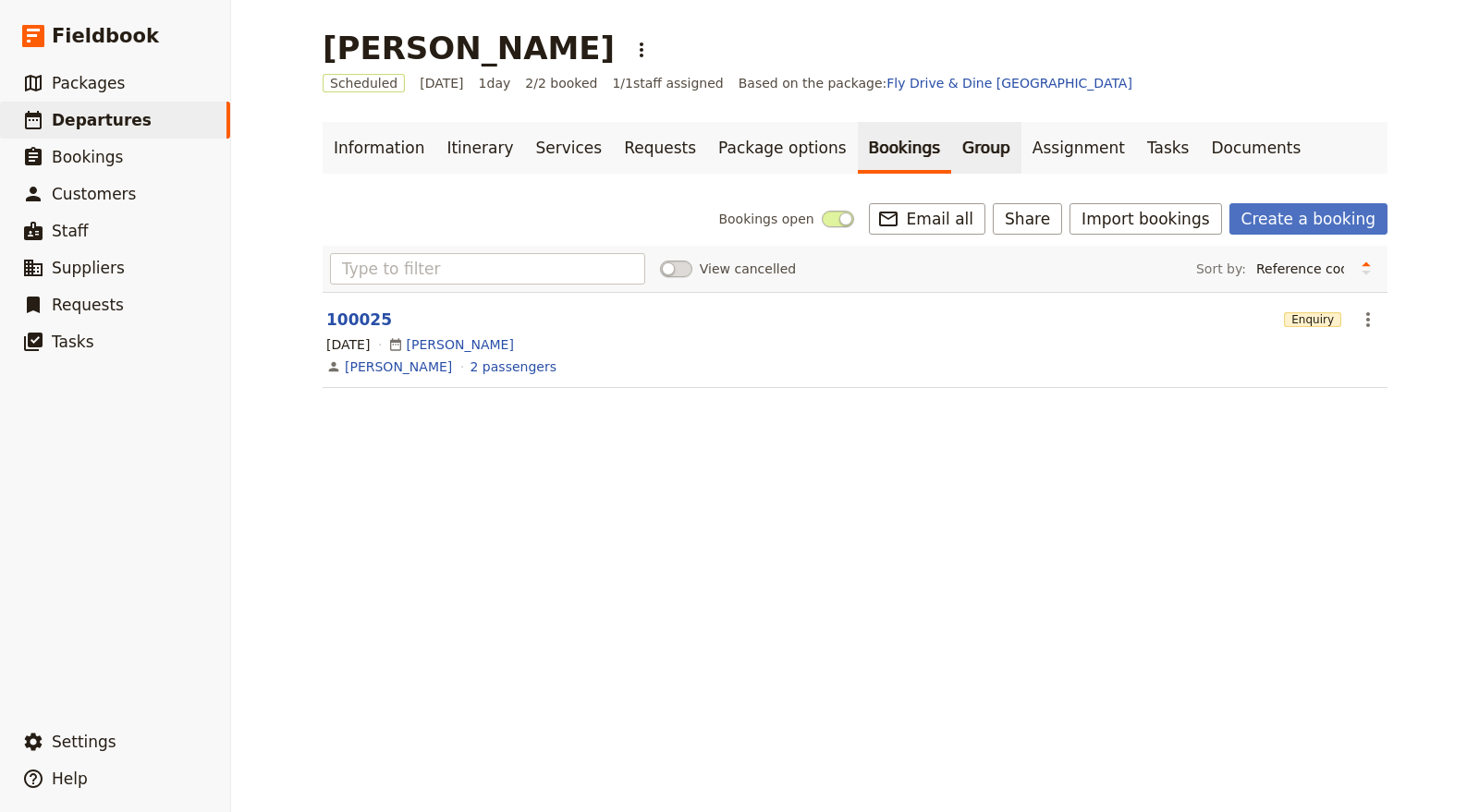
click at [951, 145] on link "Group" at bounding box center [986, 148] width 70 height 52
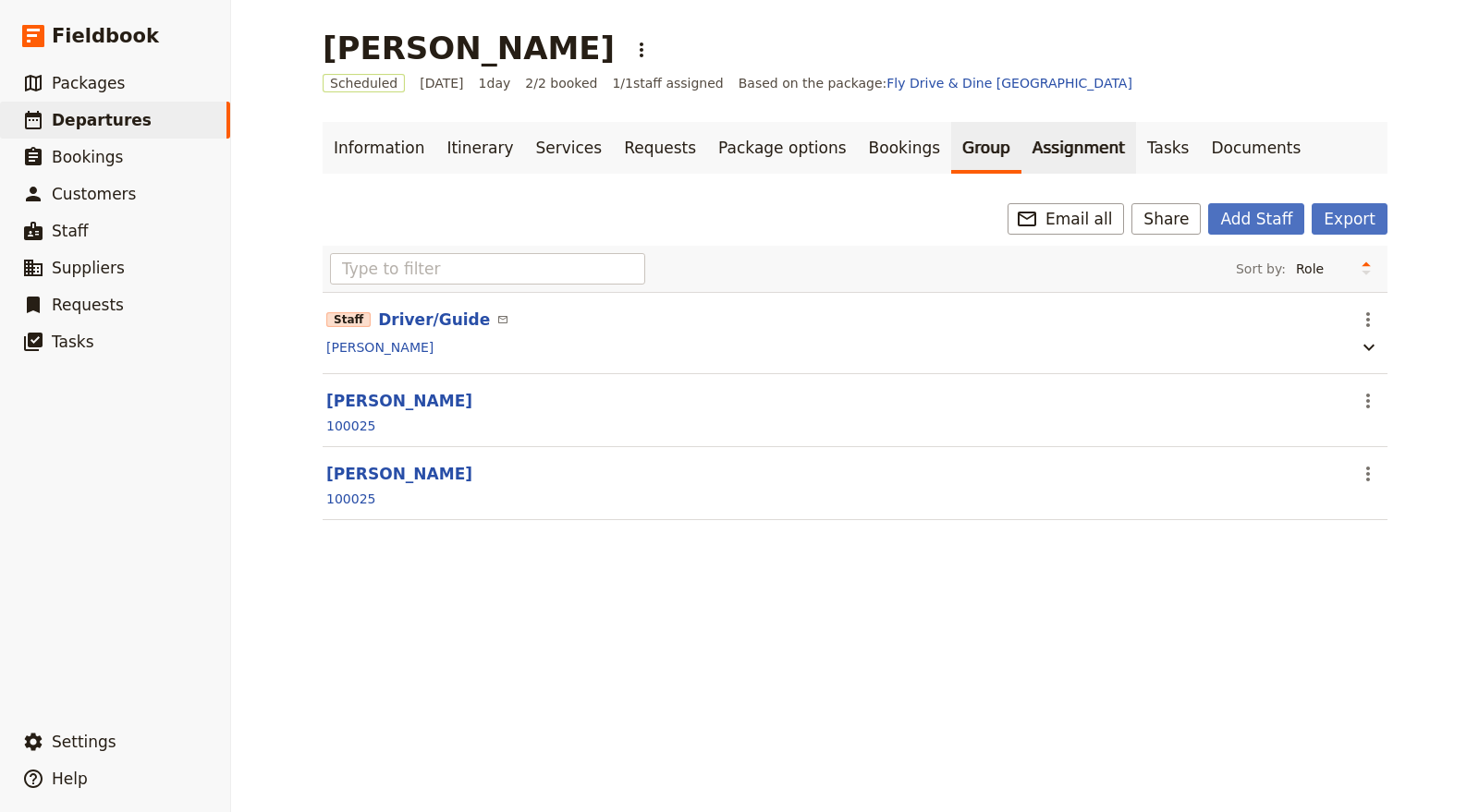
click at [1021, 150] on link "Assignment" at bounding box center [1078, 148] width 115 height 52
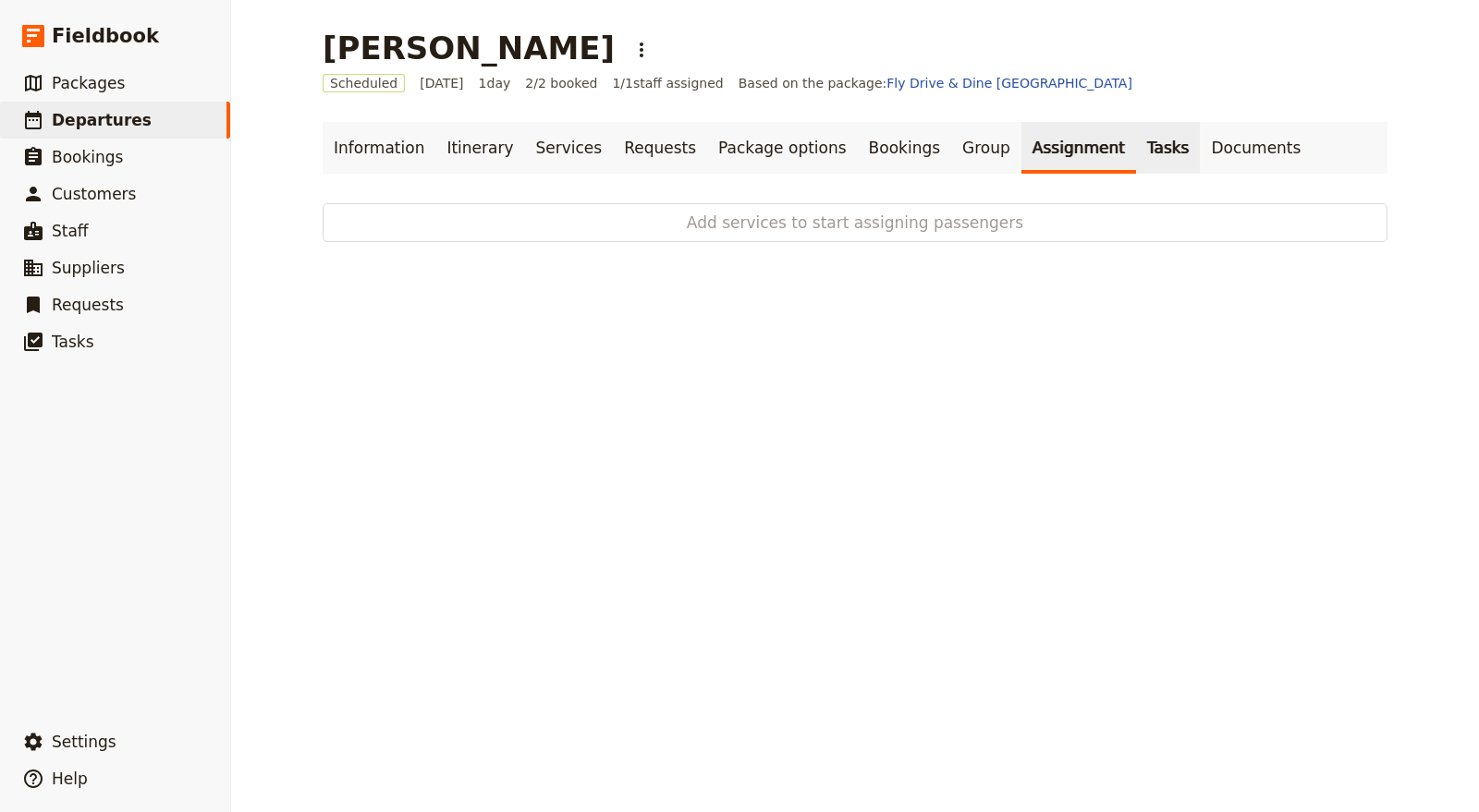
click at [1136, 151] on link "Tasks" at bounding box center [1168, 148] width 65 height 52
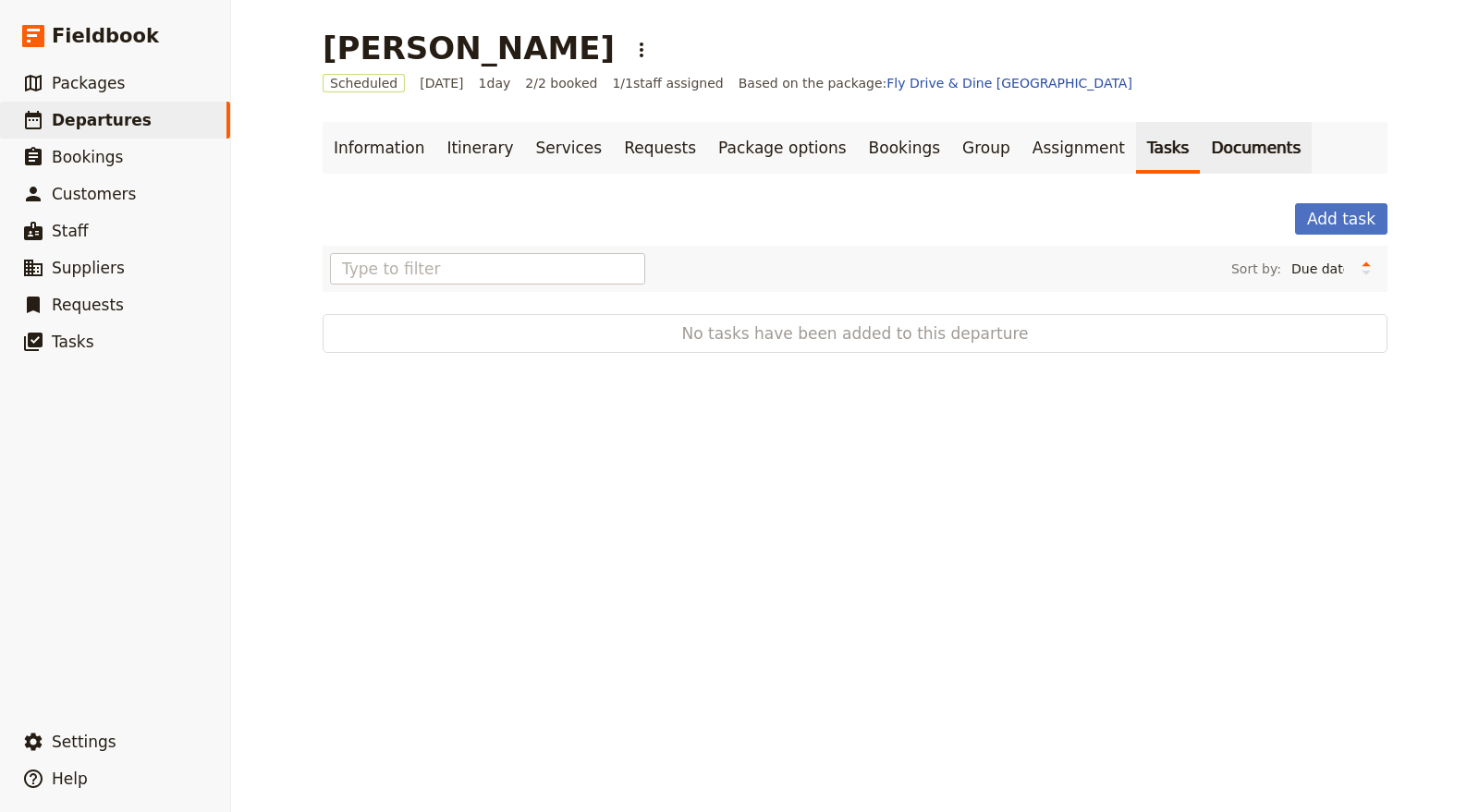
click at [1200, 151] on link "Documents" at bounding box center [1255, 148] width 112 height 52
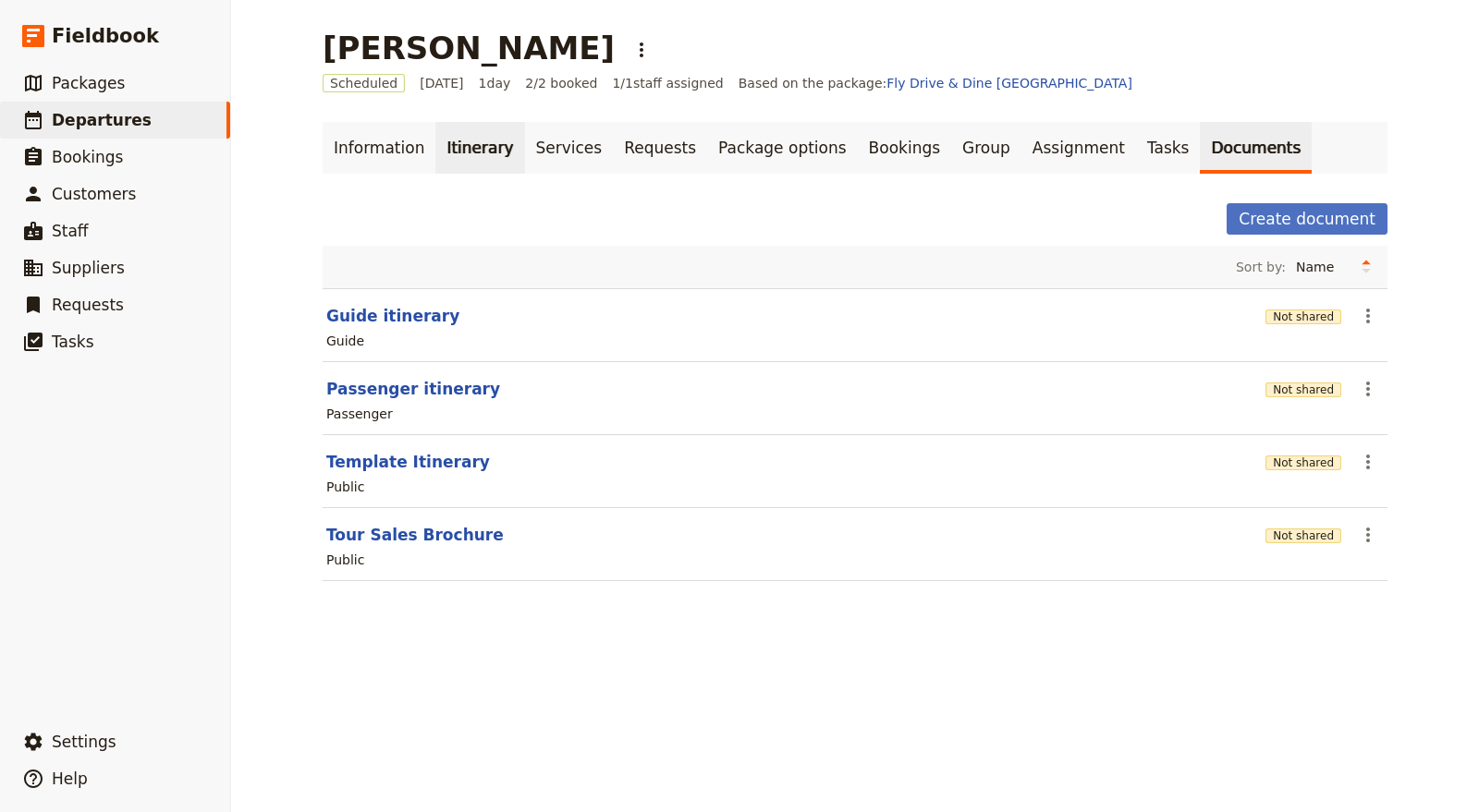
click at [458, 149] on link "Itinerary" at bounding box center [480, 148] width 89 height 52
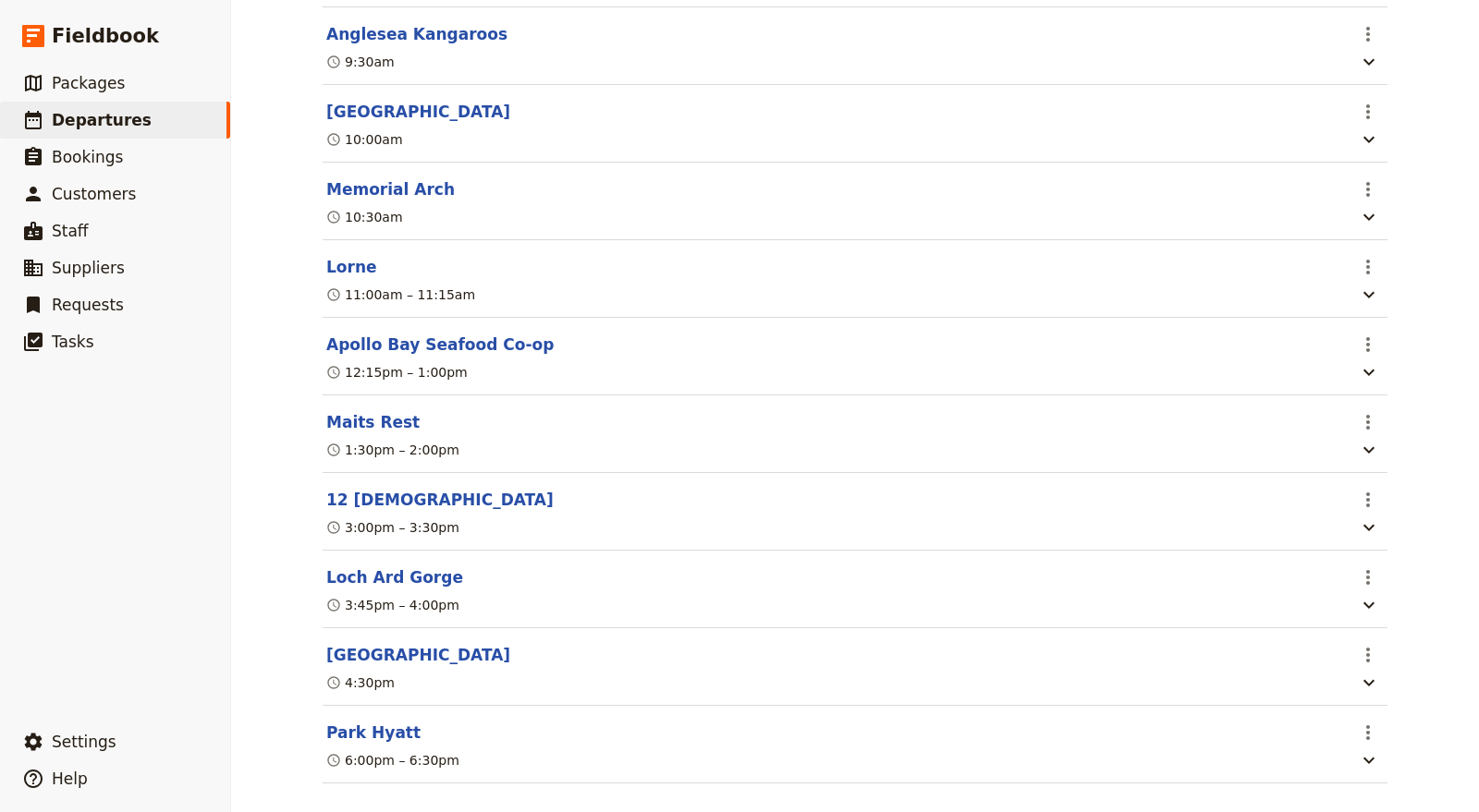
scroll to position [710, 0]
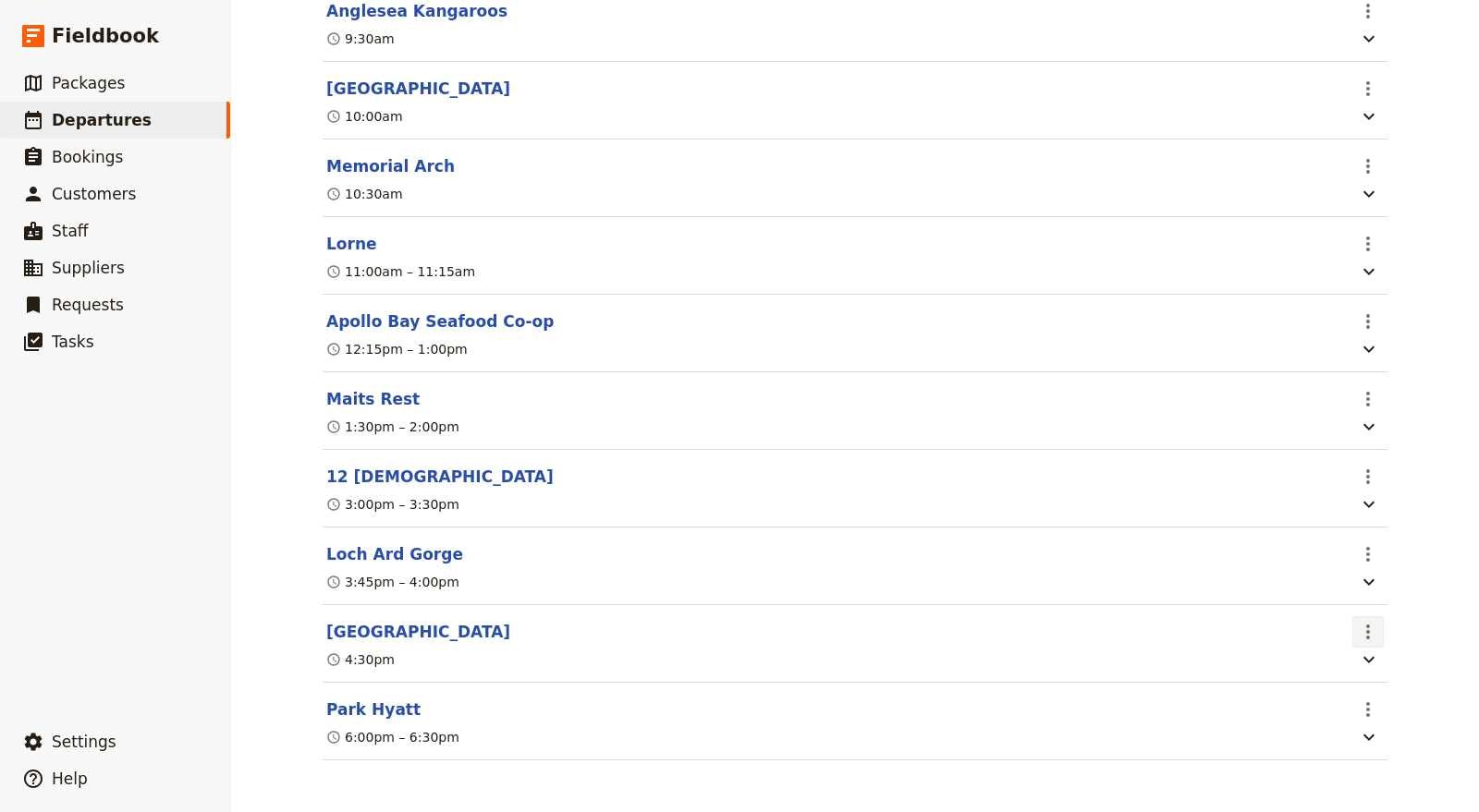
click at [1365, 632] on icon "Actions" at bounding box center [1367, 632] width 22 height 22
click at [1325, 669] on span "Edit this itinerary item" at bounding box center [1273, 671] width 145 height 18
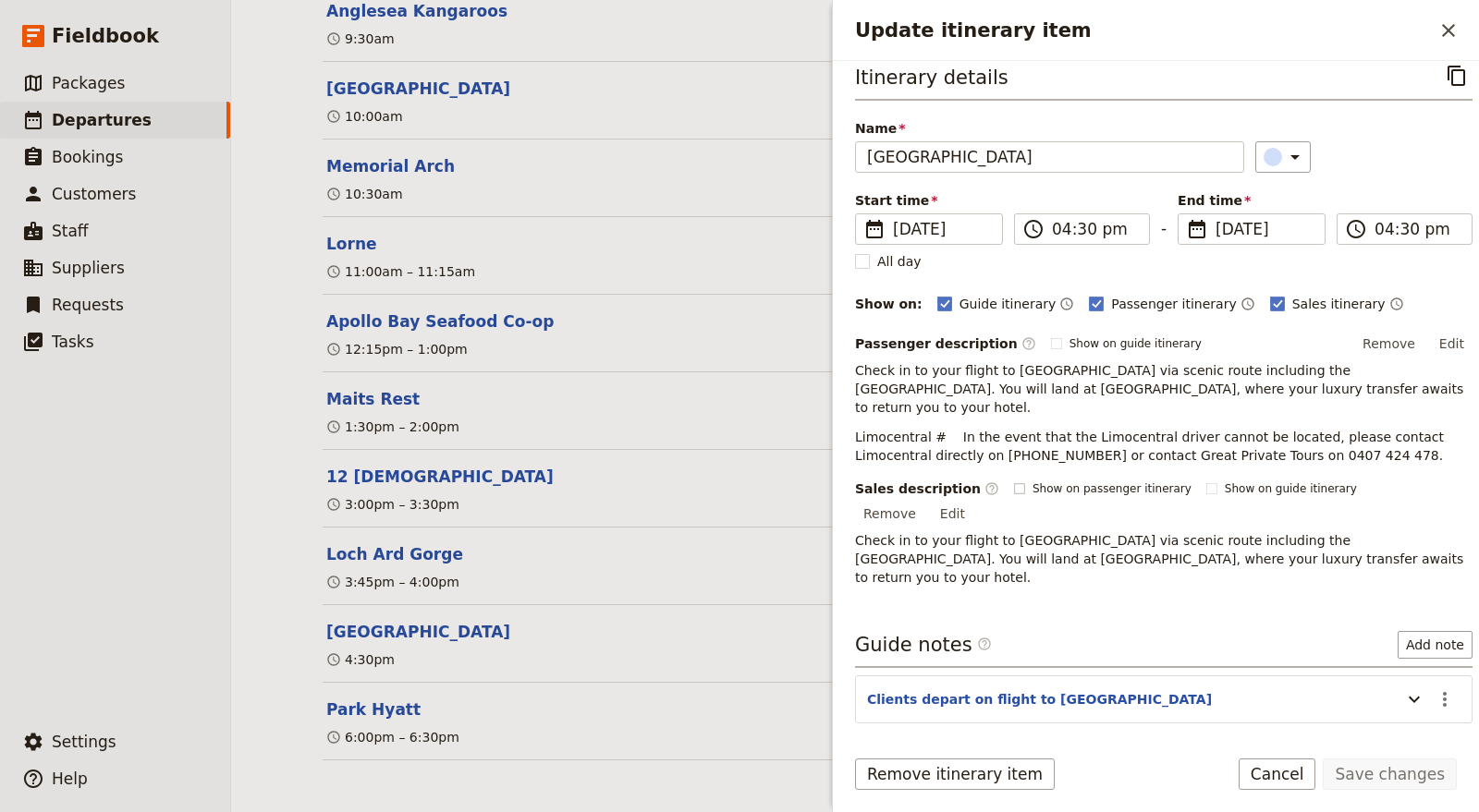
scroll to position [26, 0]
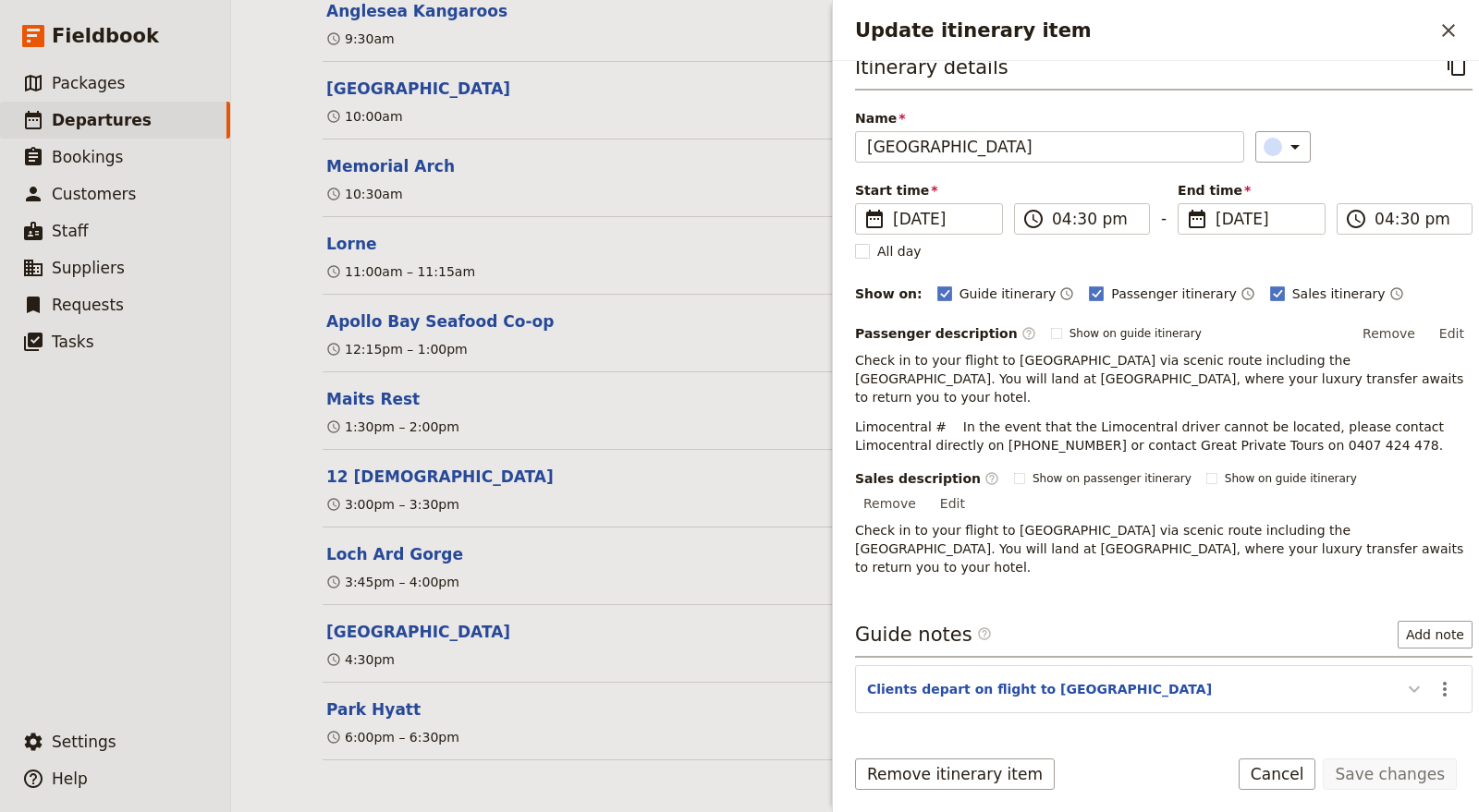
click at [1403, 678] on icon "Update itinerary item" at bounding box center [1413, 689] width 22 height 22
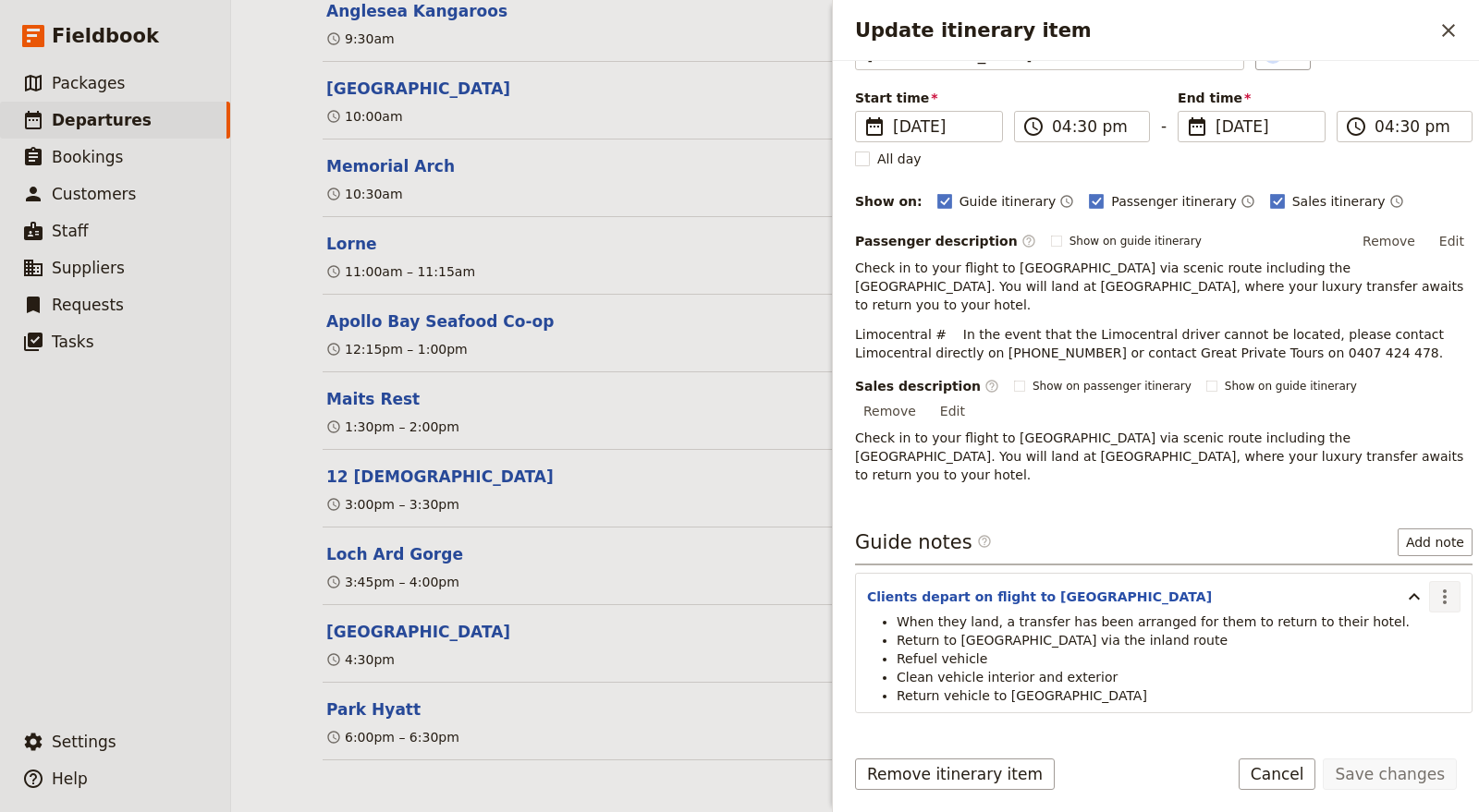
click at [1434, 586] on icon "Actions" at bounding box center [1444, 596] width 22 height 22
click at [1384, 577] on span "Edit note" at bounding box center [1376, 574] width 58 height 18
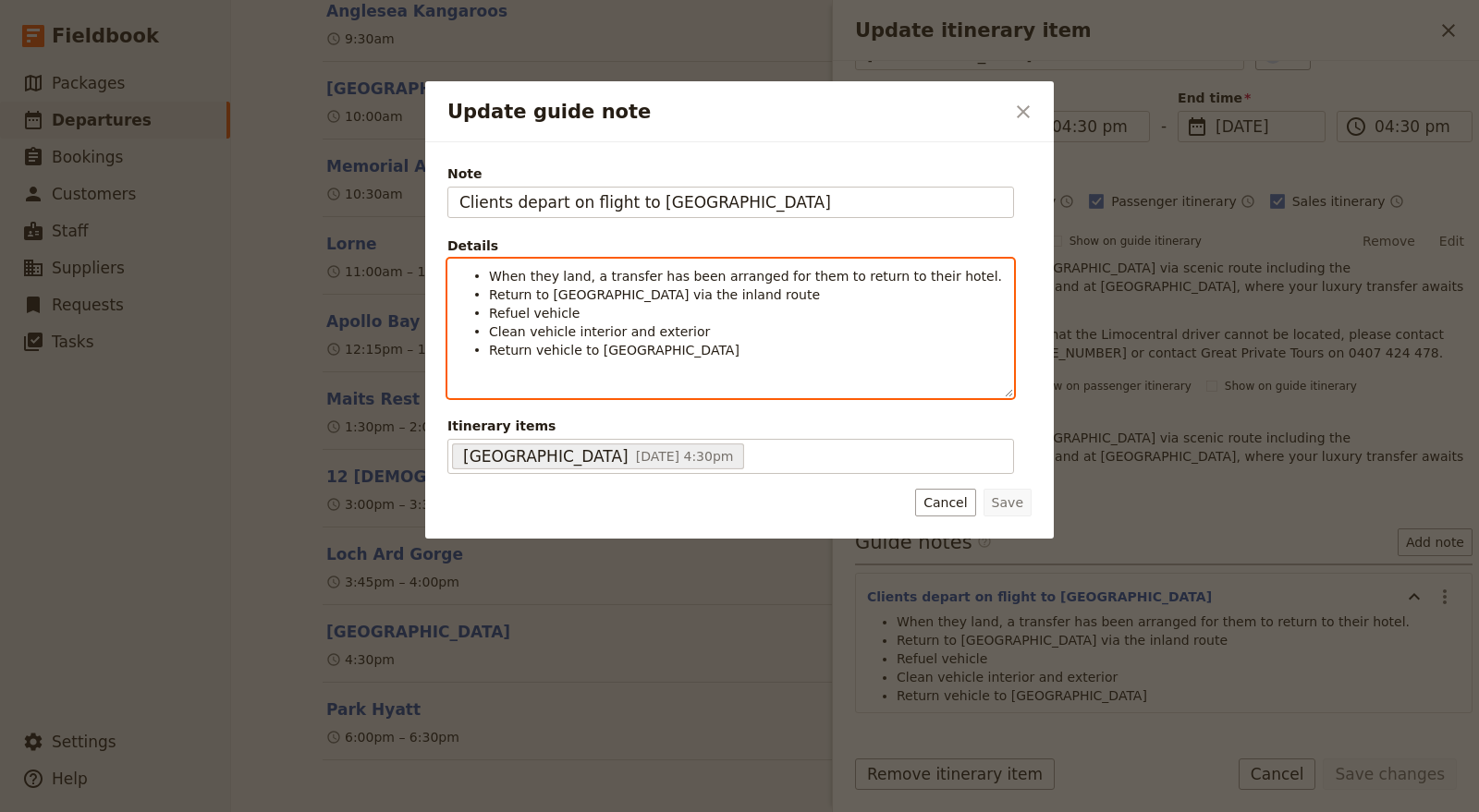
click at [695, 343] on li "Return vehicle to Elwood" at bounding box center [745, 349] width 513 height 18
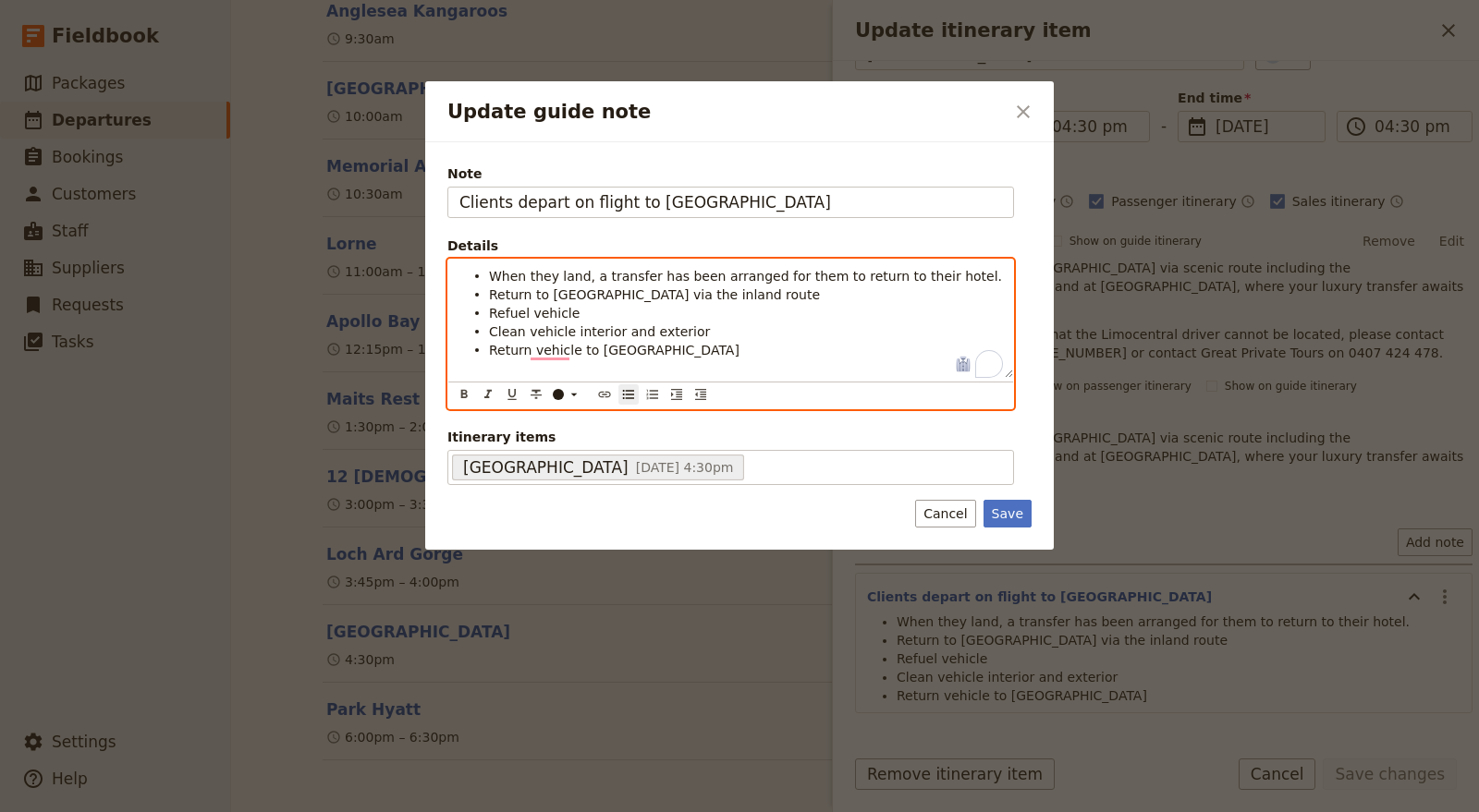
click at [700, 342] on li "Return vehicle to Elwood" at bounding box center [745, 358] width 513 height 37
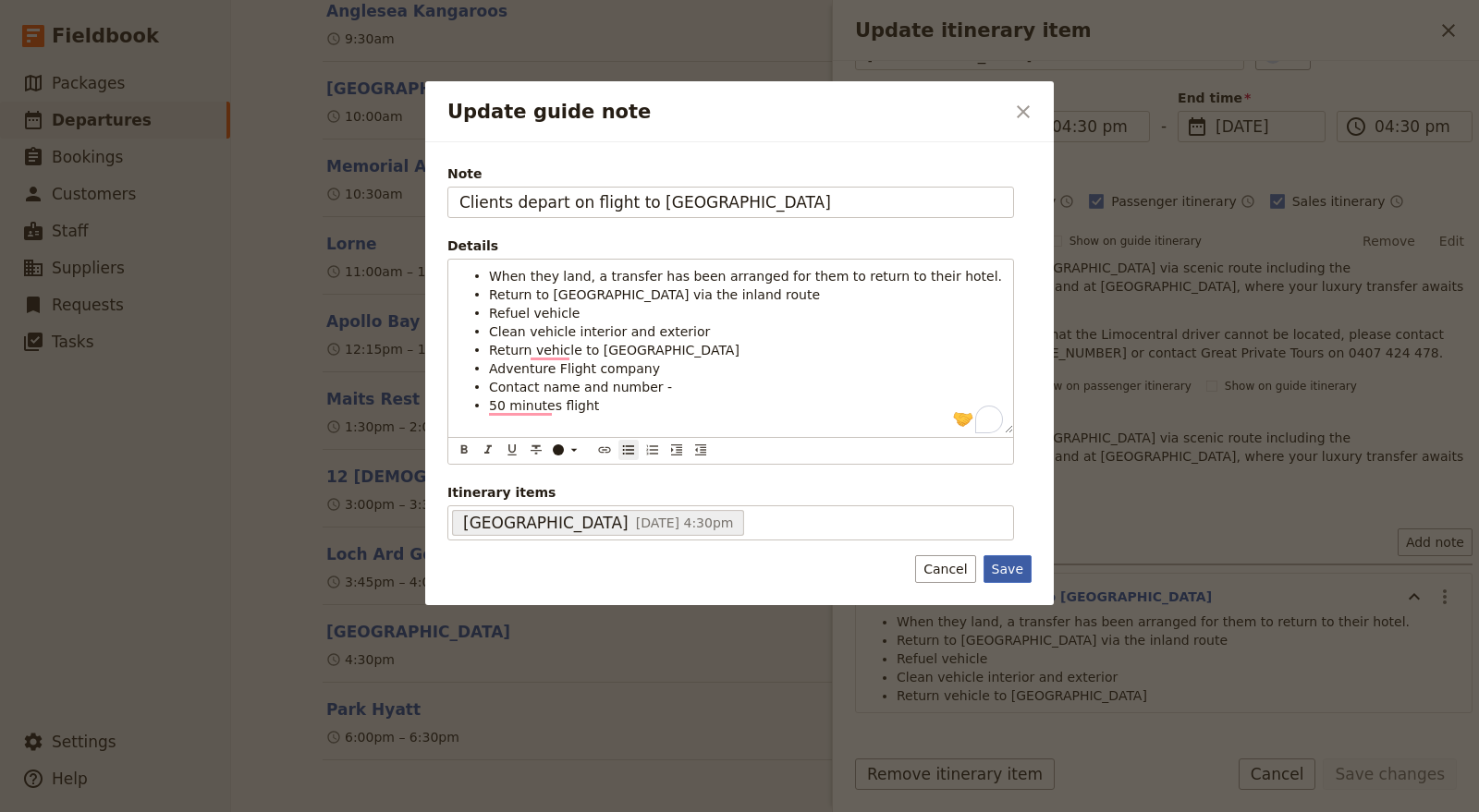
click at [1007, 565] on button "Save" at bounding box center [1008, 569] width 48 height 28
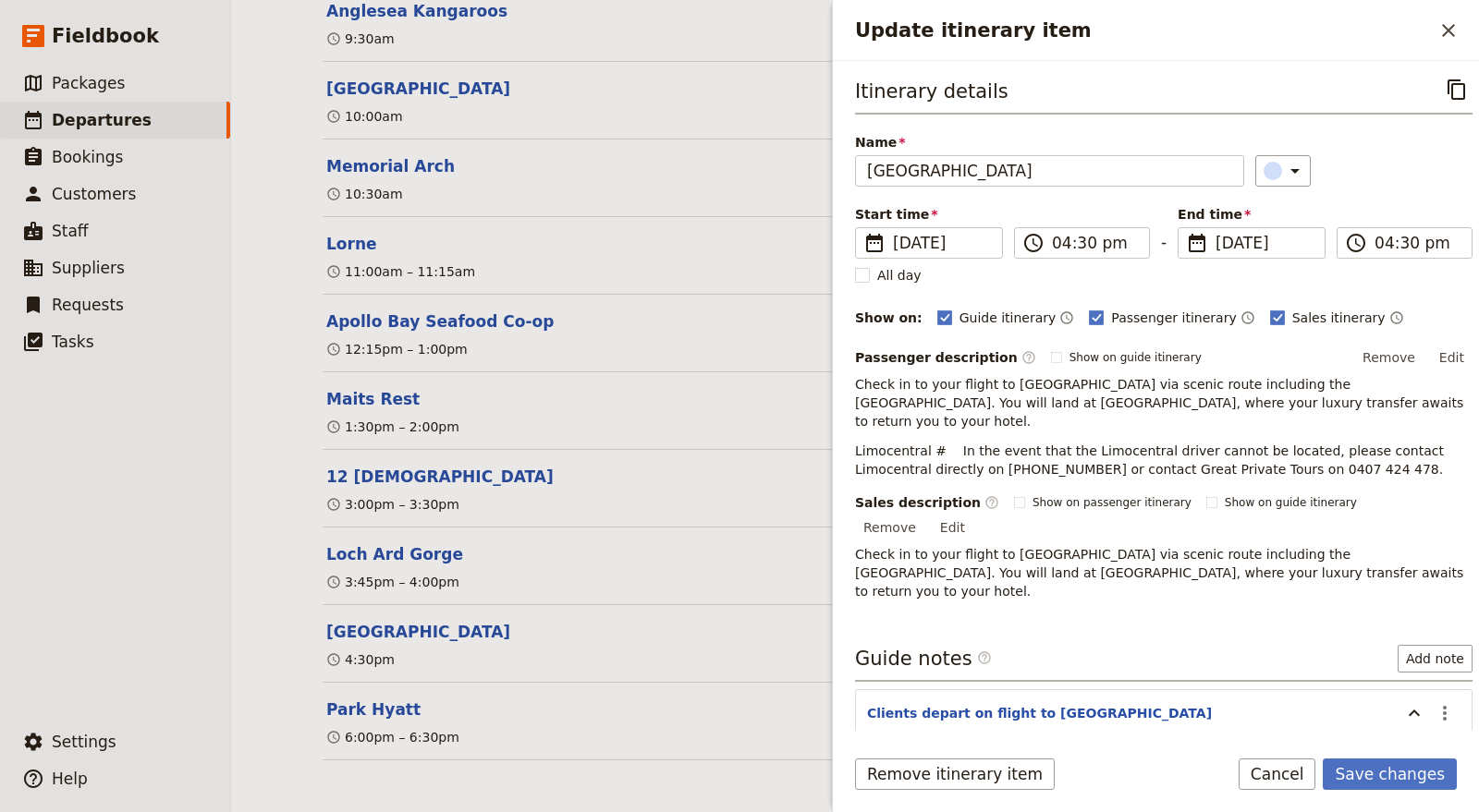
scroll to position [0, 0]
click at [1444, 351] on button "Edit" at bounding box center [1451, 359] width 41 height 28
click at [938, 445] on span "Limocentral # In the event that the Limocentral driver cannot be located, pleas…" at bounding box center [1150, 461] width 593 height 34
click at [1439, 351] on button "Edit" at bounding box center [1451, 359] width 41 height 28
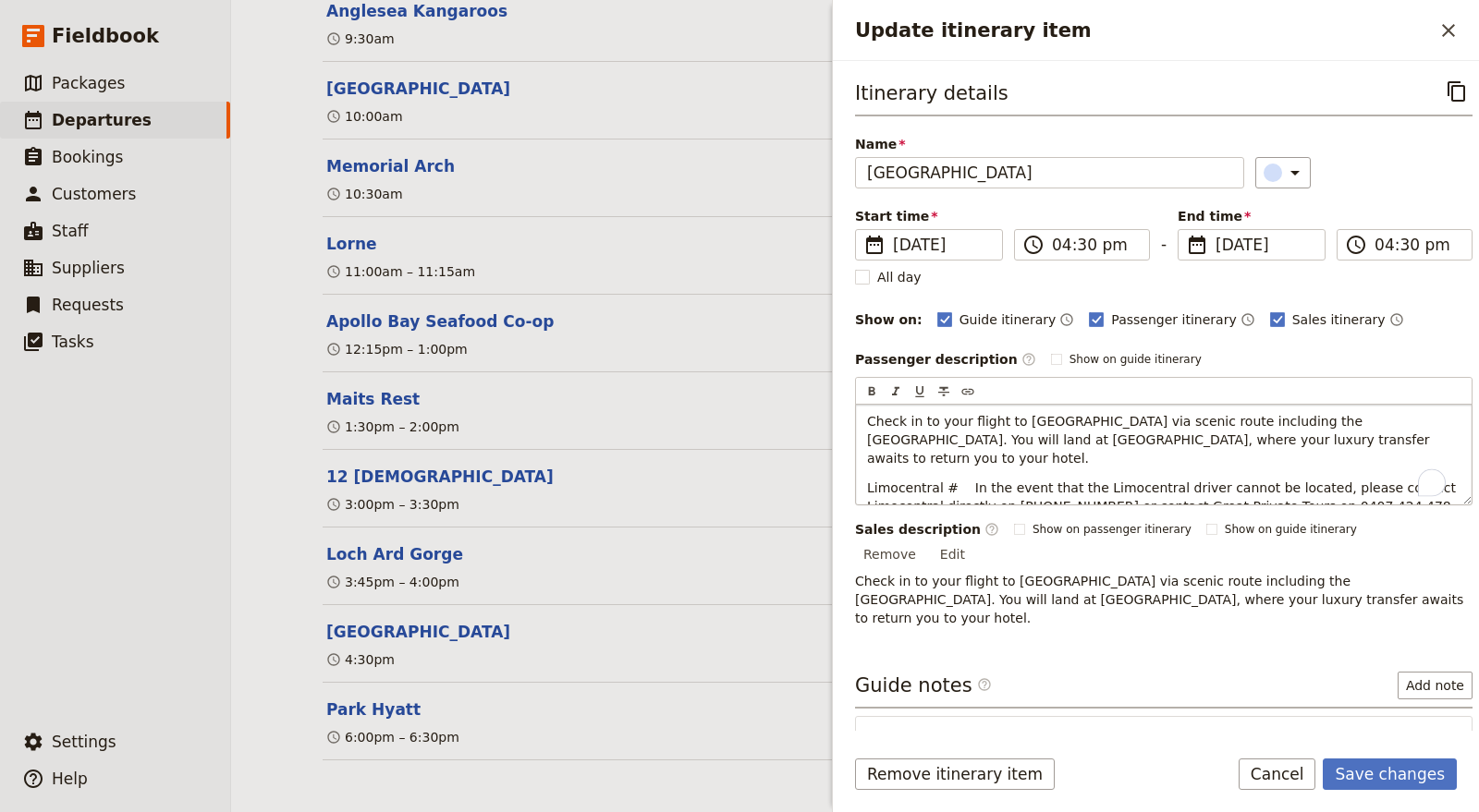
click at [944, 481] on span "Limocentral # In the event that the Limocentral driver cannot be located, pleas…" at bounding box center [1163, 497] width 593 height 34
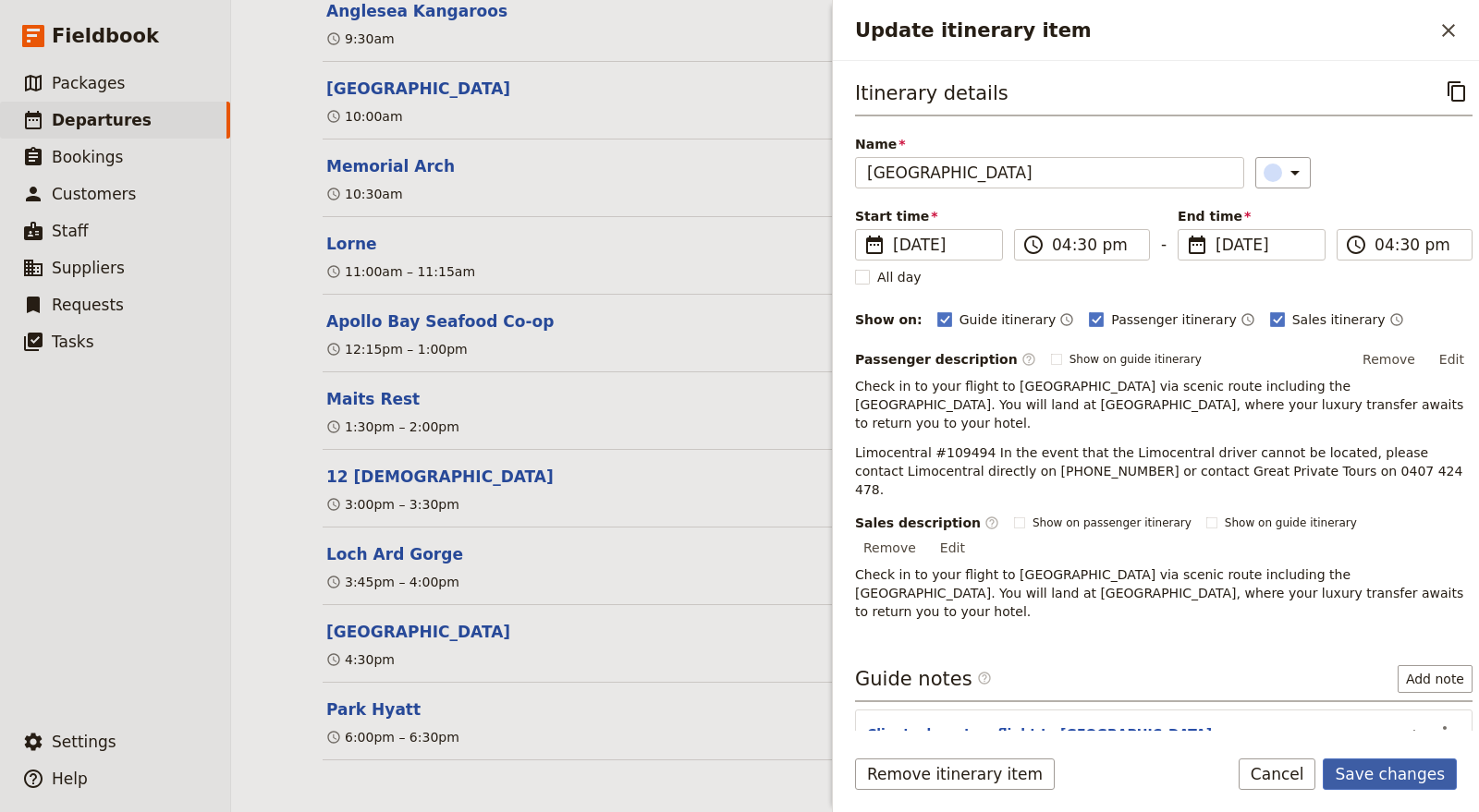
click at [1394, 767] on button "Save changes" at bounding box center [1389, 774] width 134 height 32
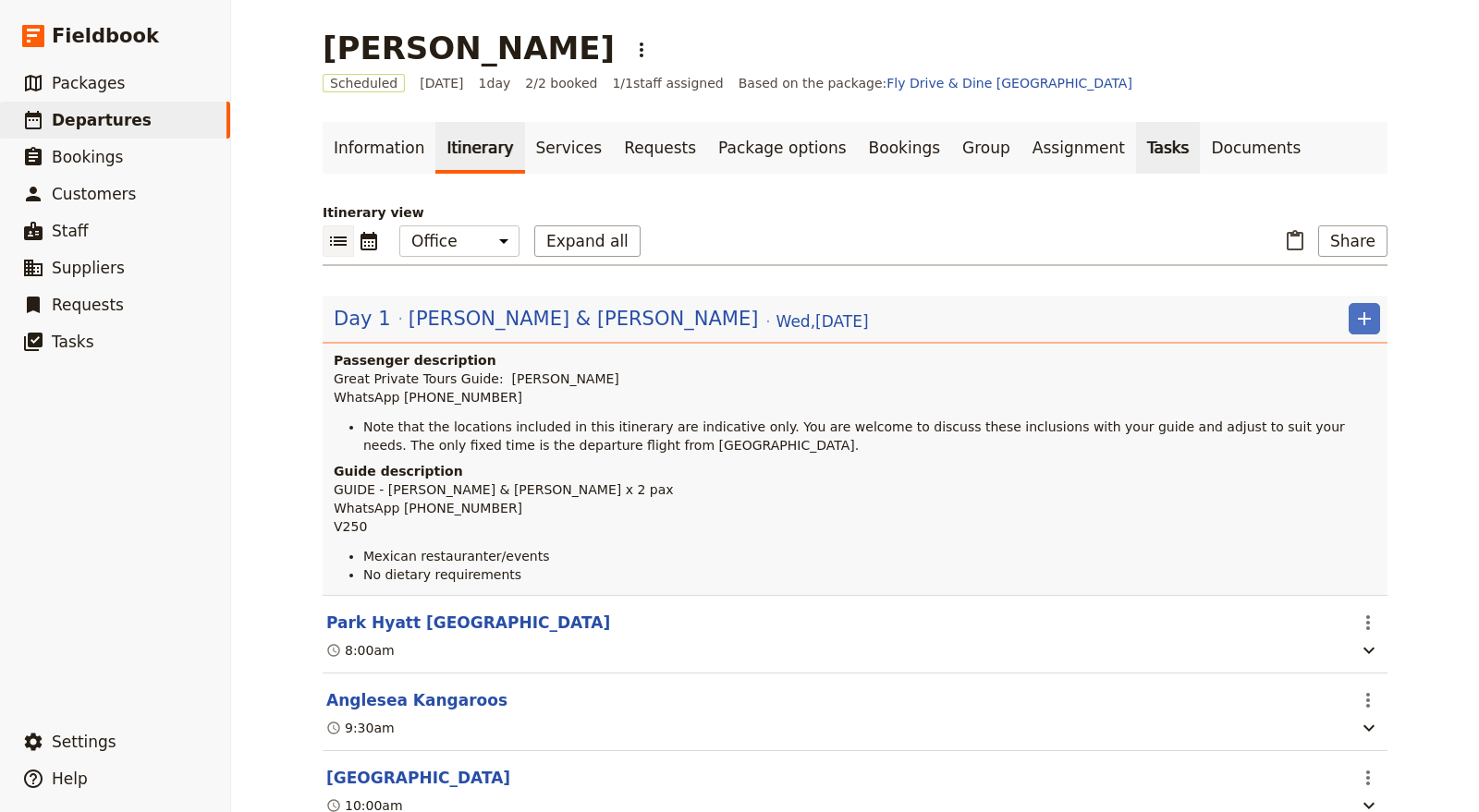
click at [1136, 145] on link "Tasks" at bounding box center [1168, 148] width 65 height 52
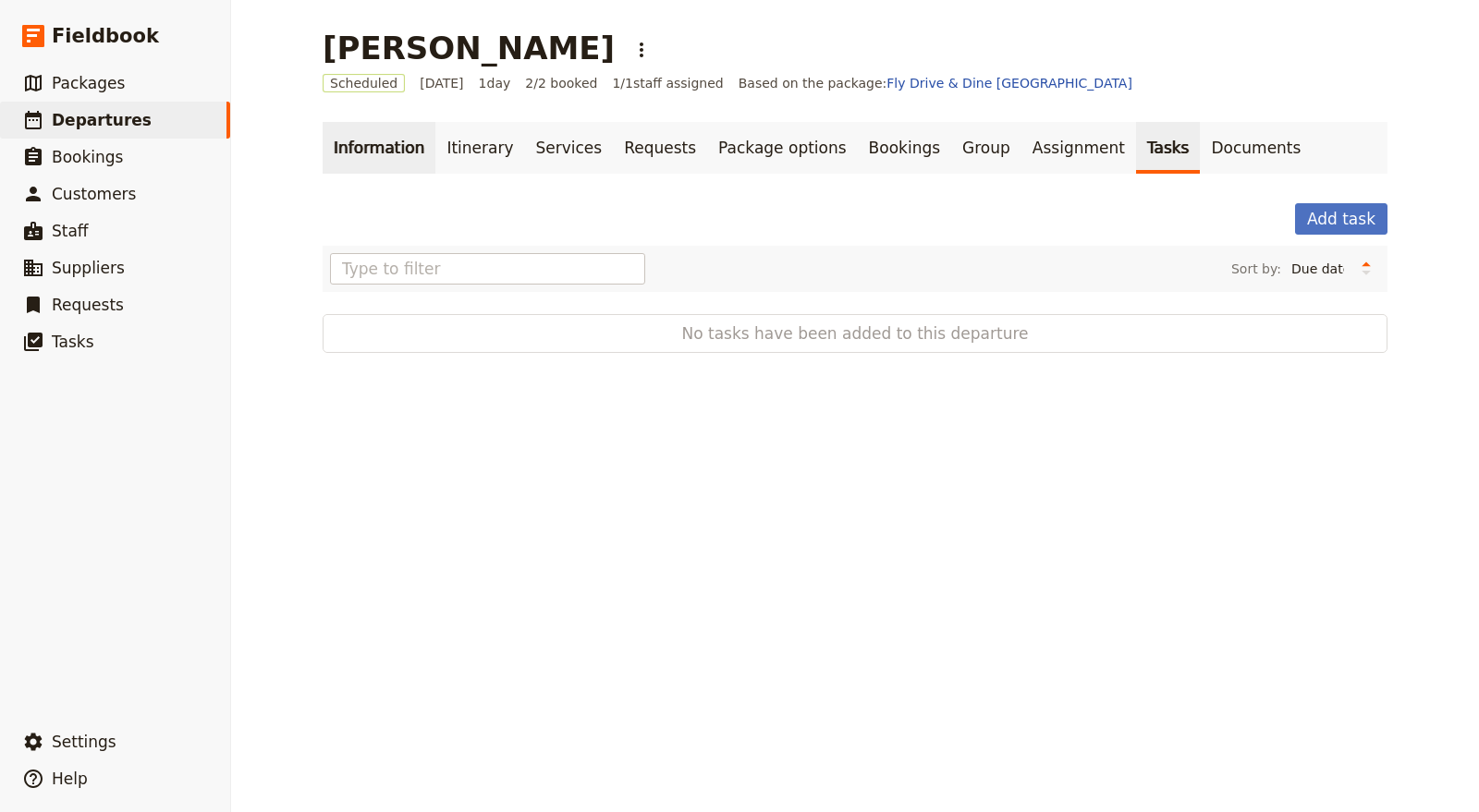
click at [379, 148] on link "Information" at bounding box center [379, 148] width 113 height 52
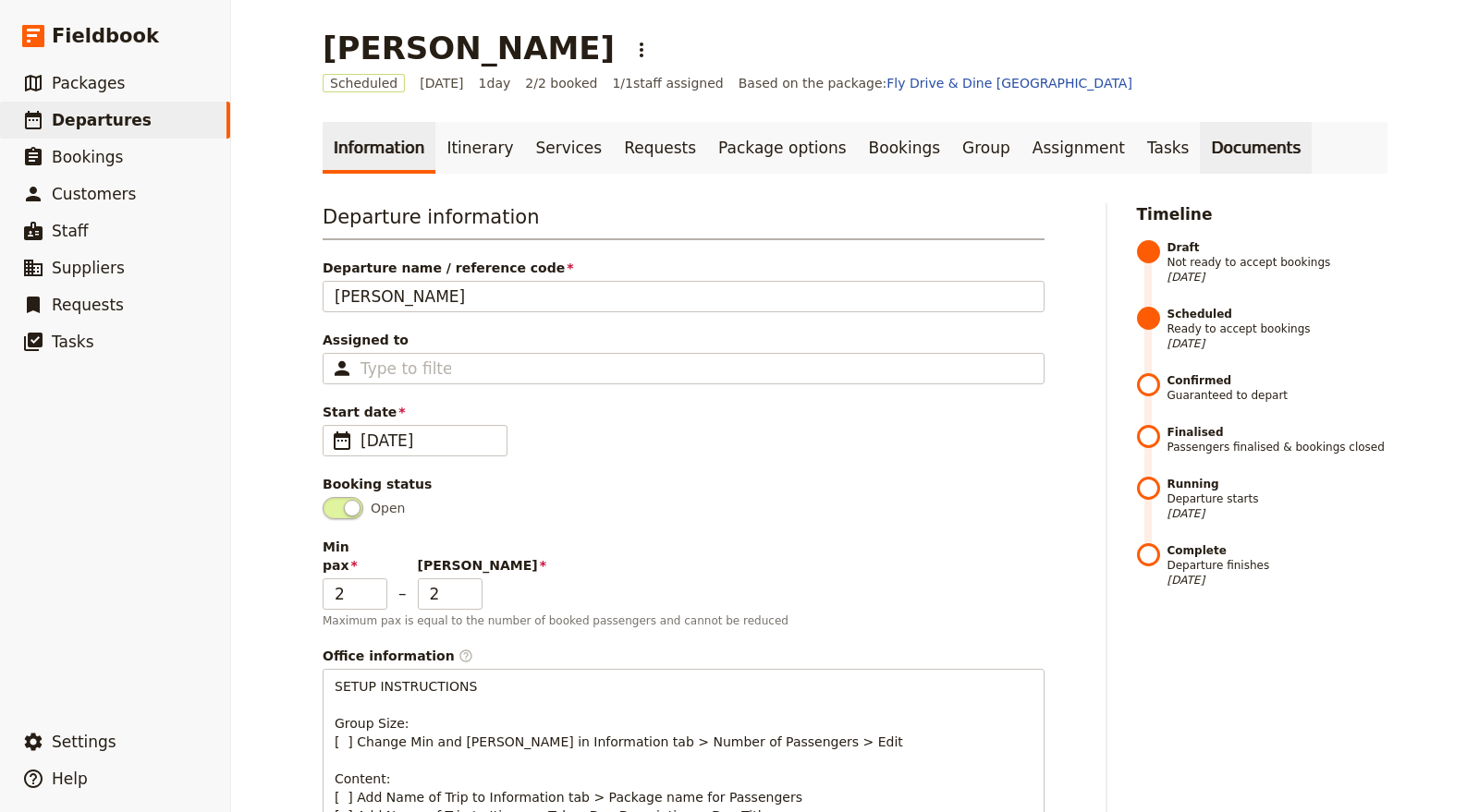
click at [1200, 139] on link "Documents" at bounding box center [1255, 148] width 112 height 52
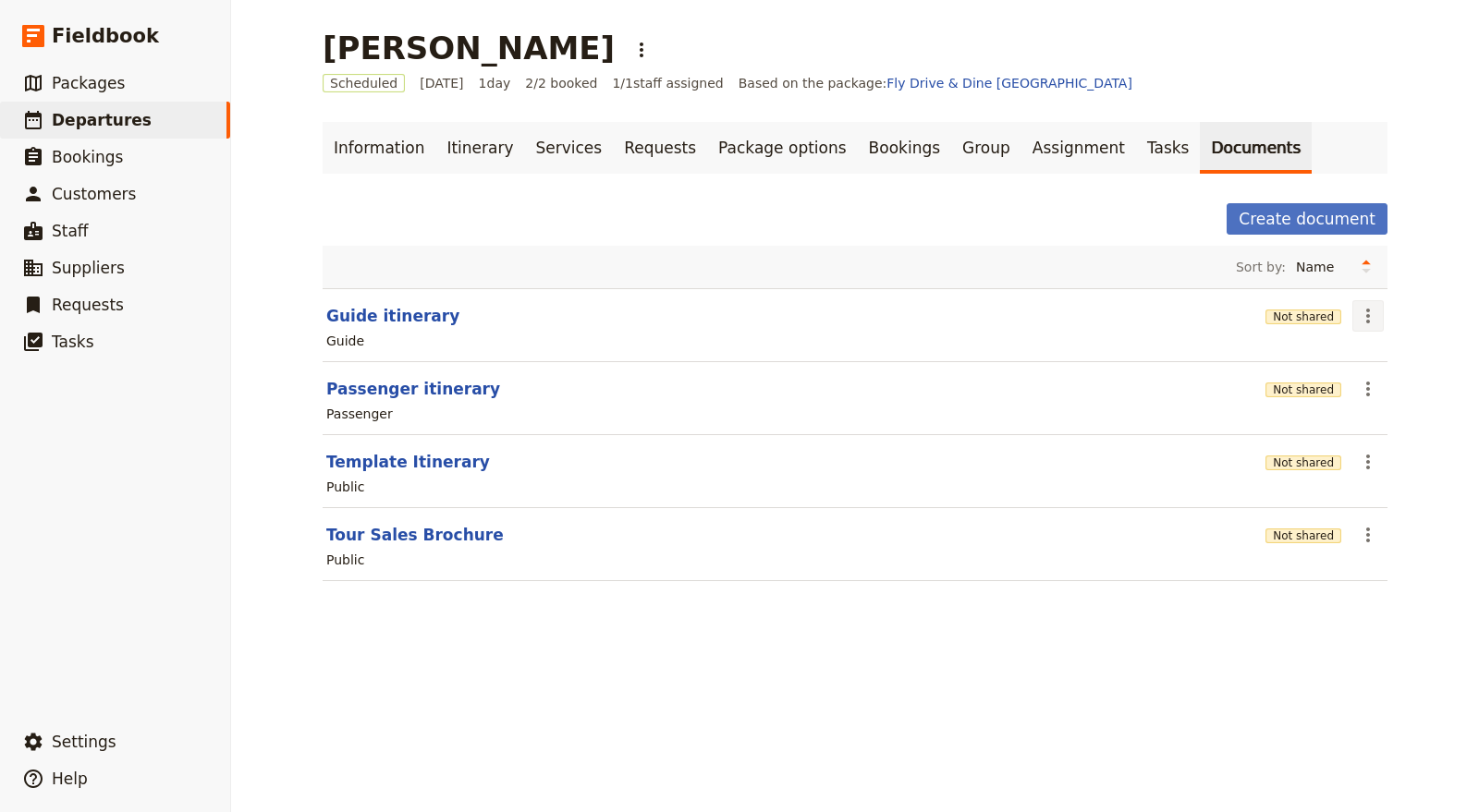
click at [1363, 315] on icon "Actions" at bounding box center [1367, 316] width 22 height 22
click at [1369, 354] on span "Share" at bounding box center [1375, 354] width 37 height 18
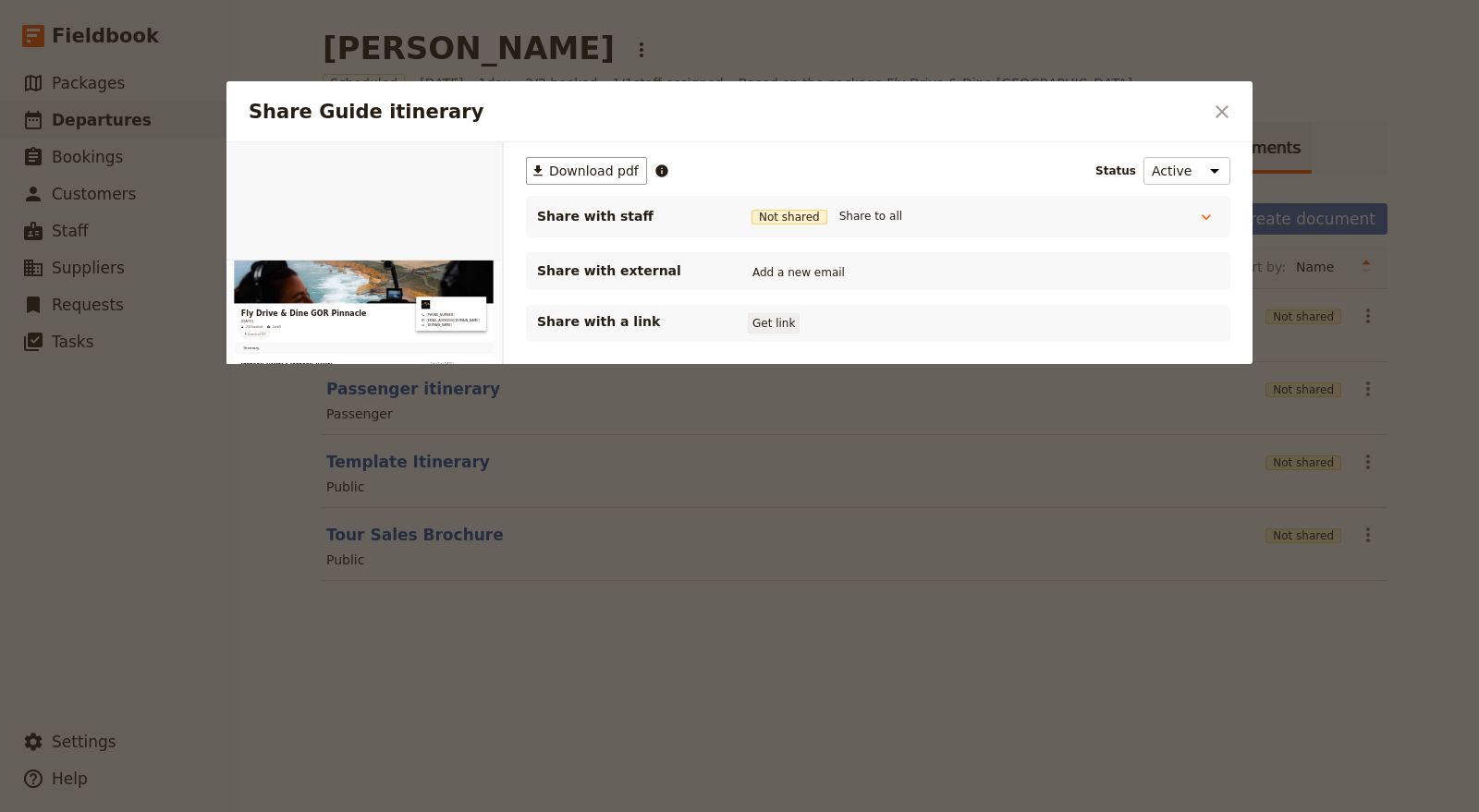
click at [784, 327] on button "Get link" at bounding box center [774, 323] width 52 height 20
click at [929, 328] on button "Get link" at bounding box center [913, 323] width 52 height 20
click at [927, 328] on button "Get link" at bounding box center [913, 323] width 52 height 20
click at [1218, 112] on icon "Close dialog" at bounding box center [1222, 112] width 22 height 22
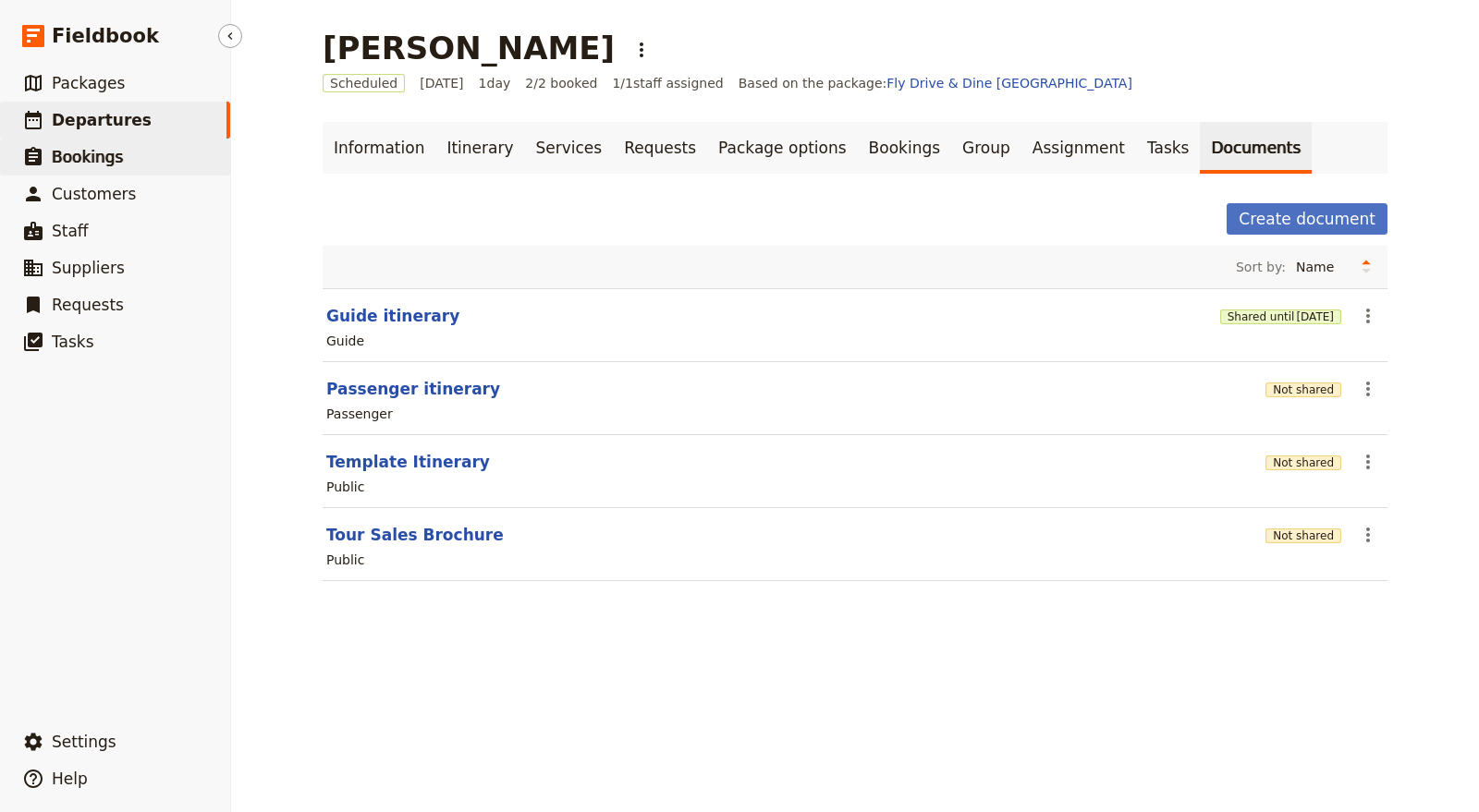
click at [161, 155] on link "​ Bookings" at bounding box center [115, 157] width 230 height 37
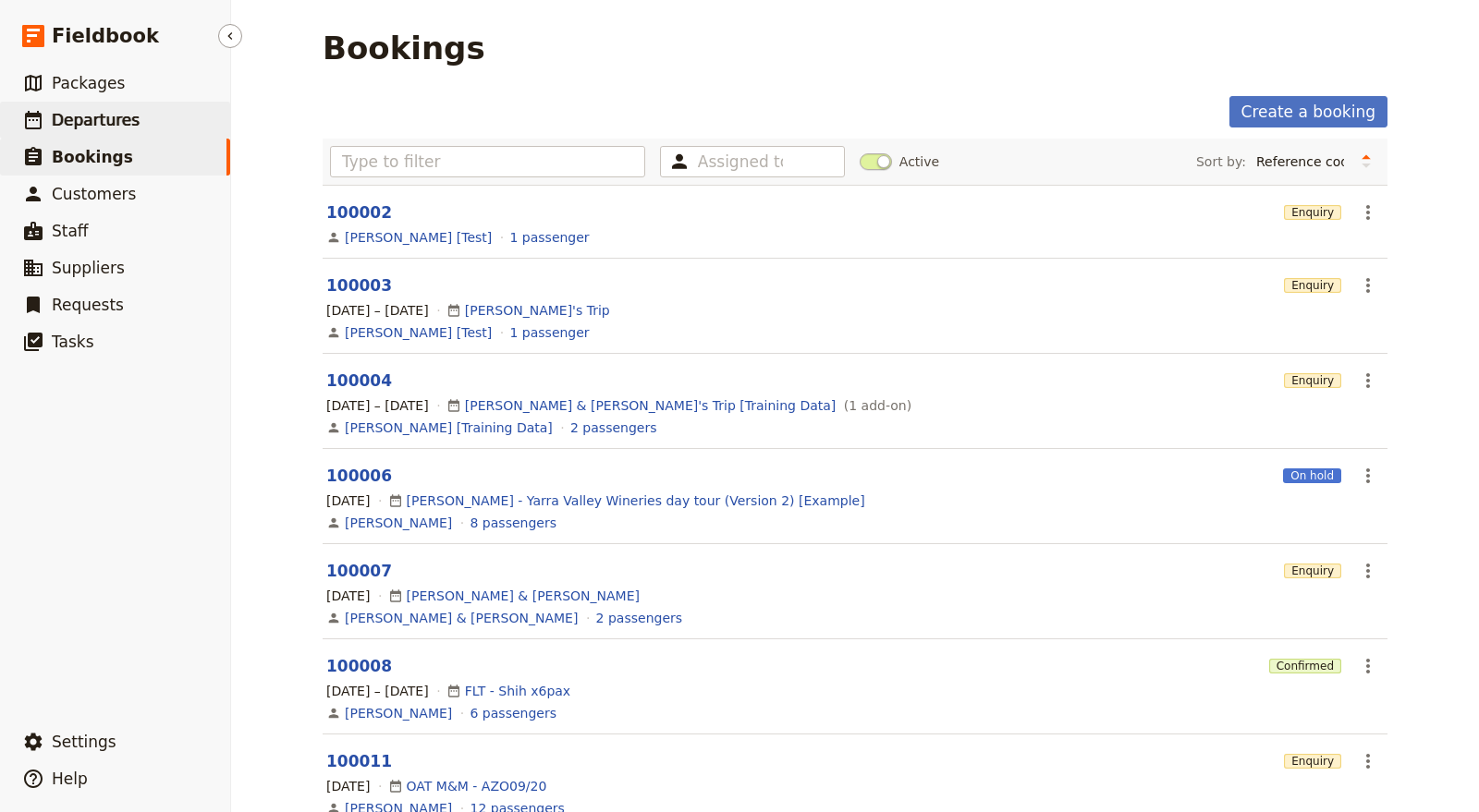
click at [169, 123] on link "​ Departures" at bounding box center [115, 120] width 230 height 37
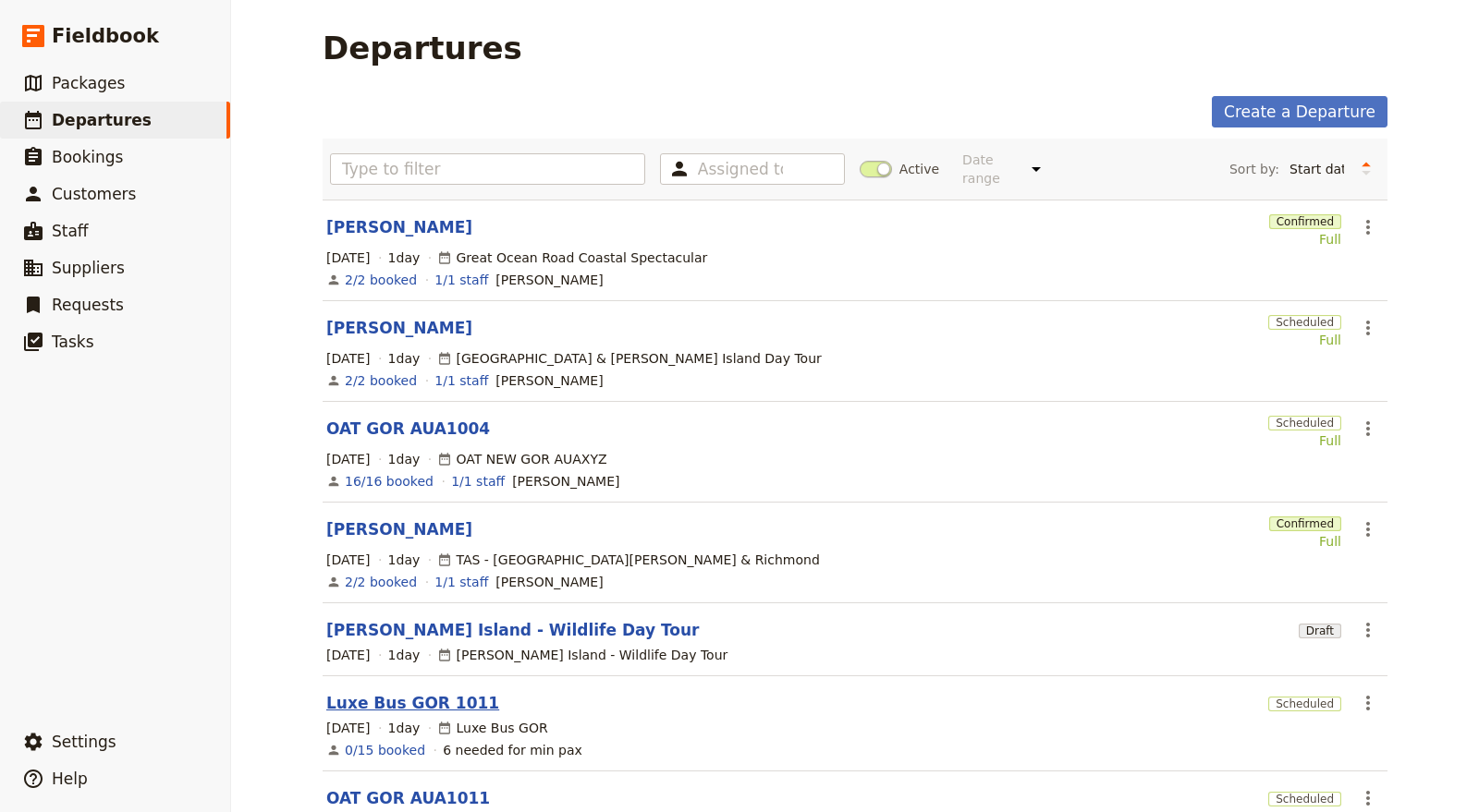
click at [429, 693] on link "Luxe Bus GOR 1011" at bounding box center [412, 703] width 172 height 22
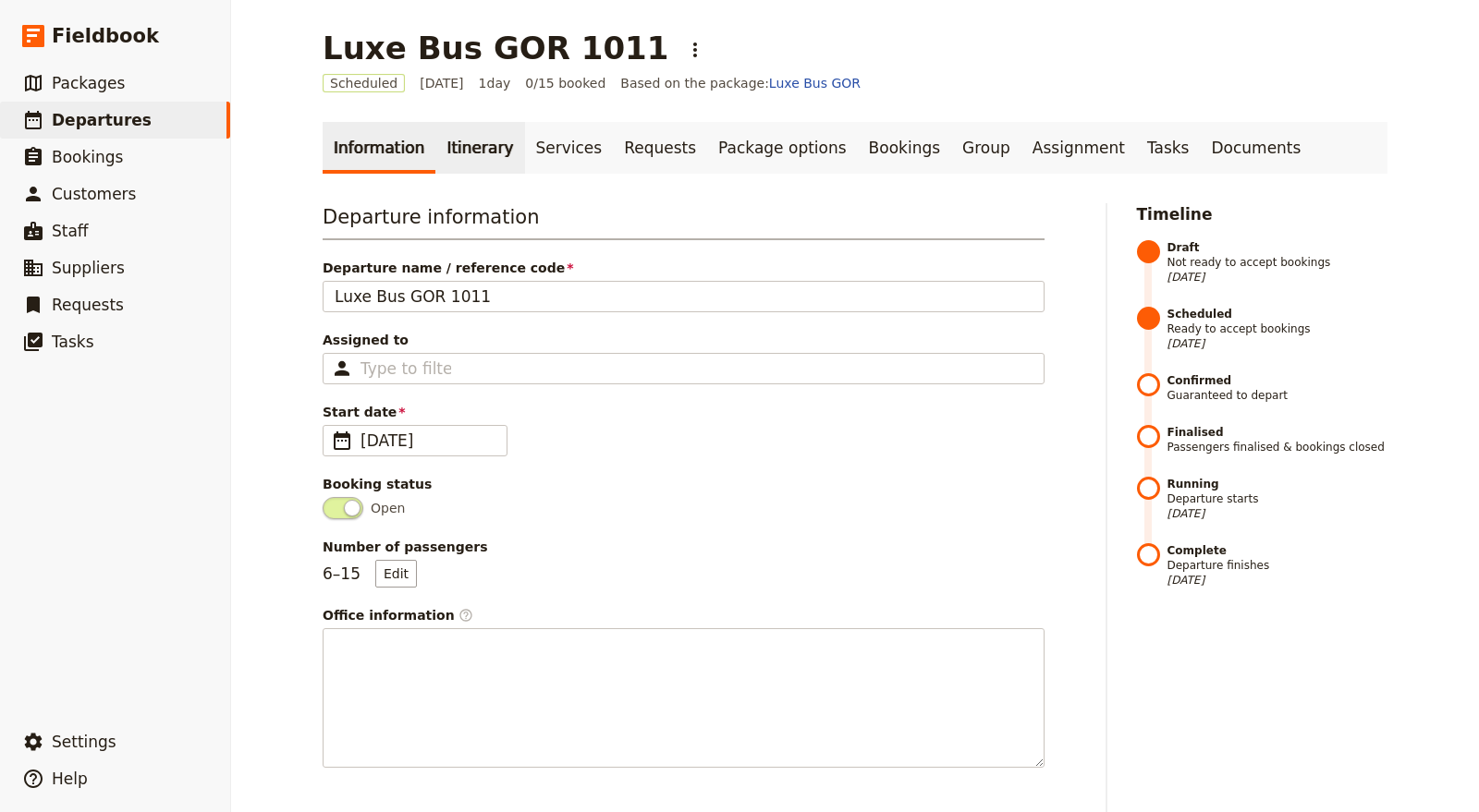
click at [470, 151] on link "Itinerary" at bounding box center [480, 148] width 89 height 52
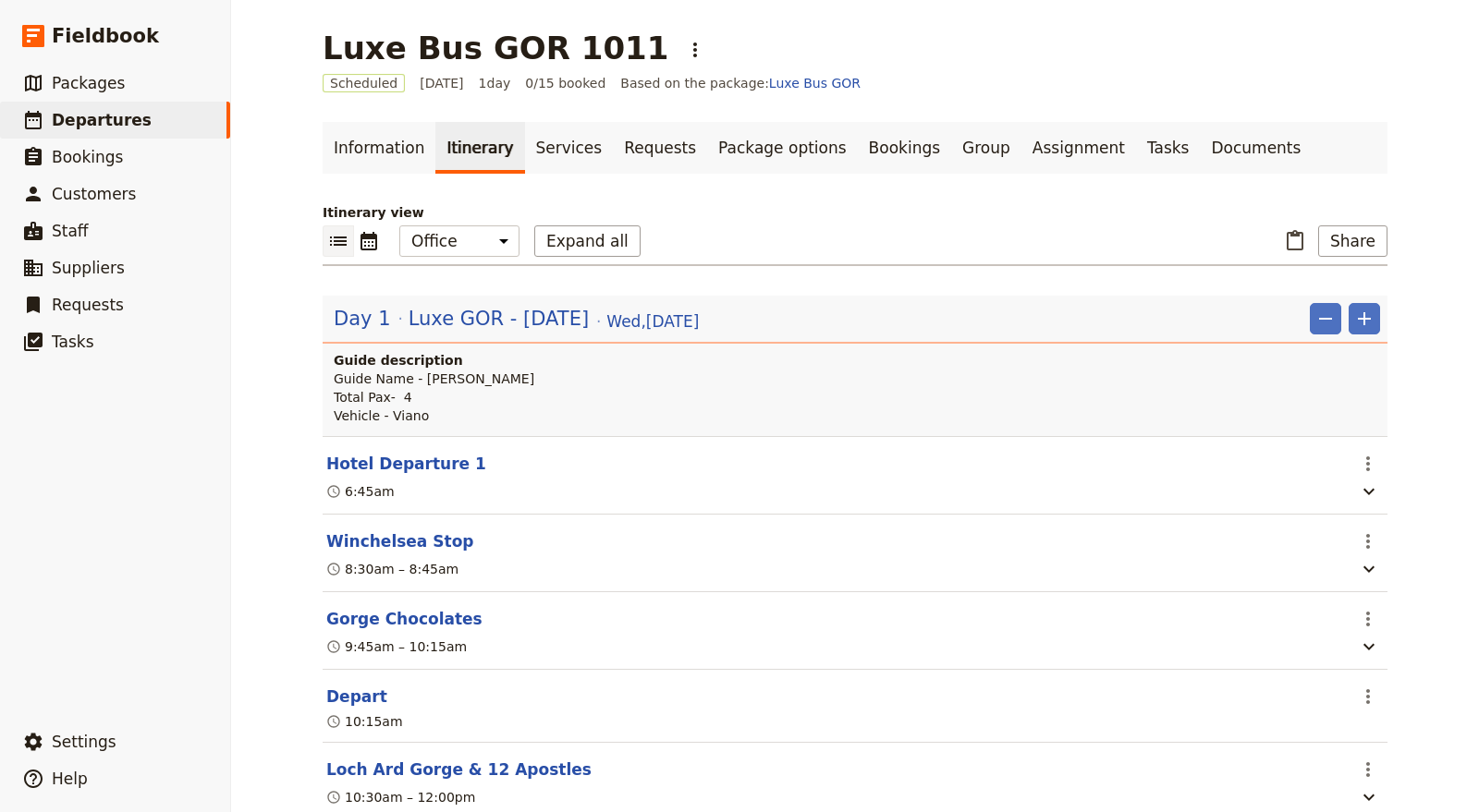
click at [583, 376] on p "Guide Name - Garth Total Pax- 4 Vehicle - Viano" at bounding box center [857, 398] width 1046 height 56
click at [610, 481] on div "6:45am" at bounding box center [835, 491] width 1022 height 22
click at [507, 313] on span "Luxe GOR - Wed 15 Oct" at bounding box center [498, 319] width 180 height 28
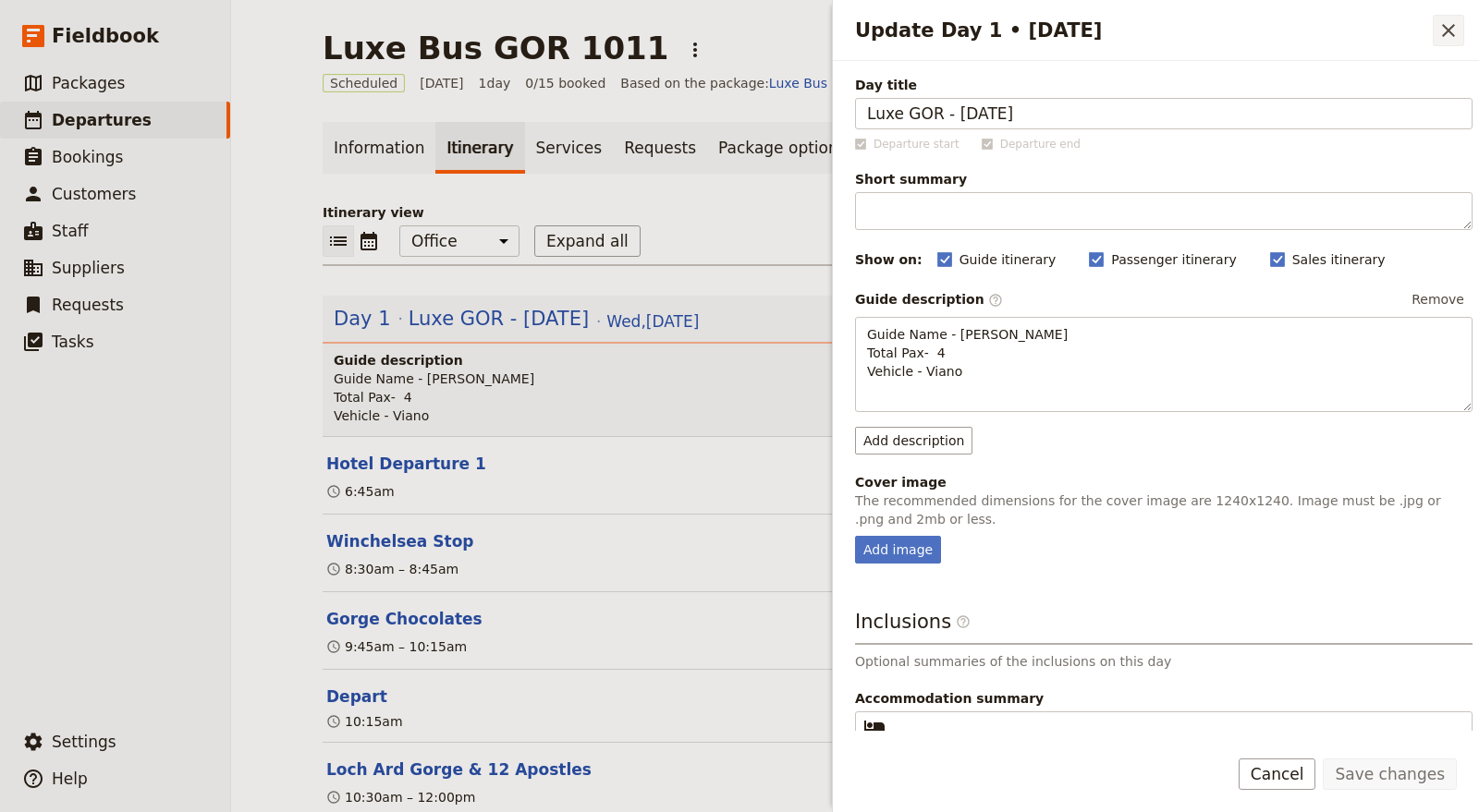
click at [1445, 23] on icon "Close drawer" at bounding box center [1448, 30] width 22 height 22
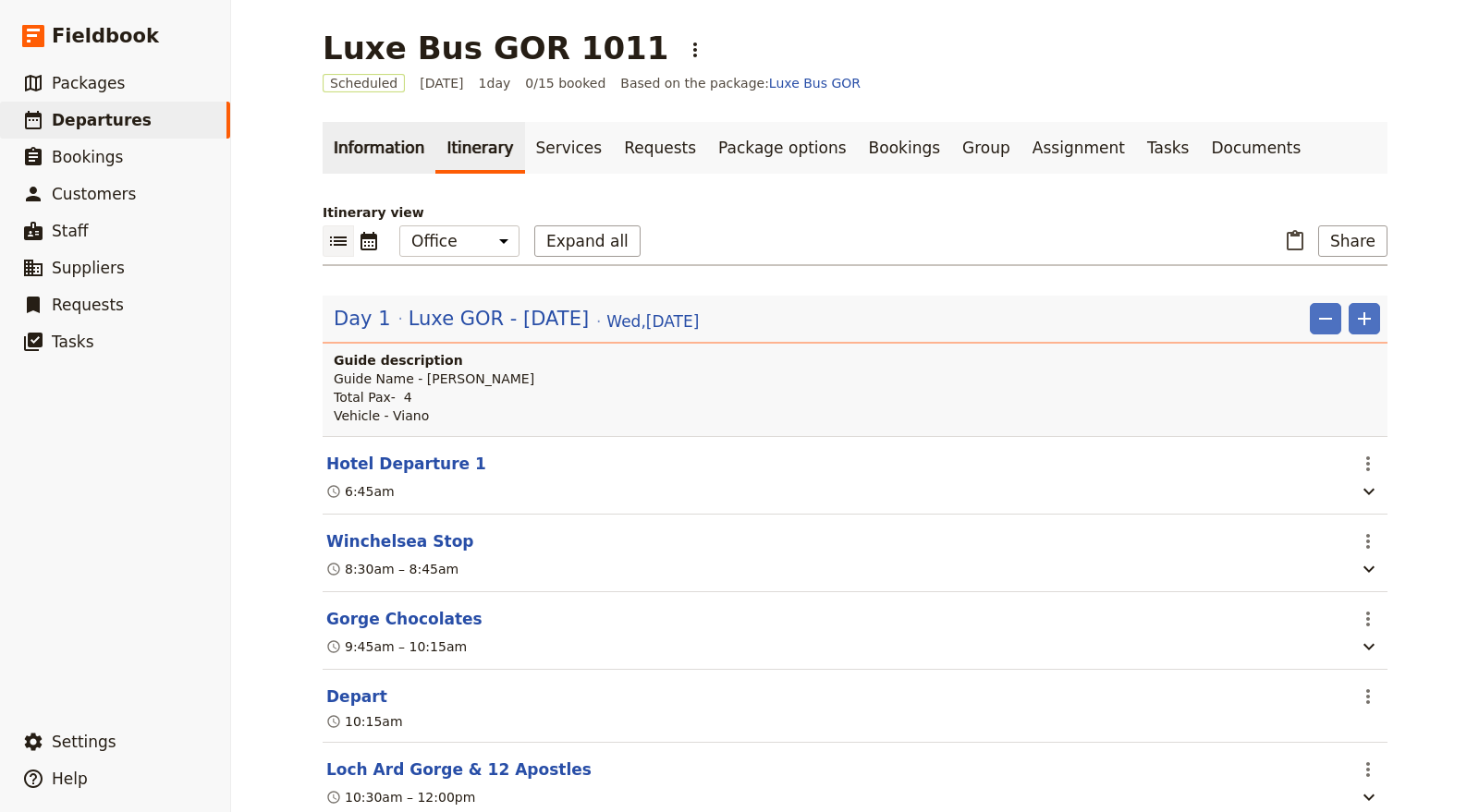
click at [364, 144] on link "Information" at bounding box center [379, 148] width 113 height 52
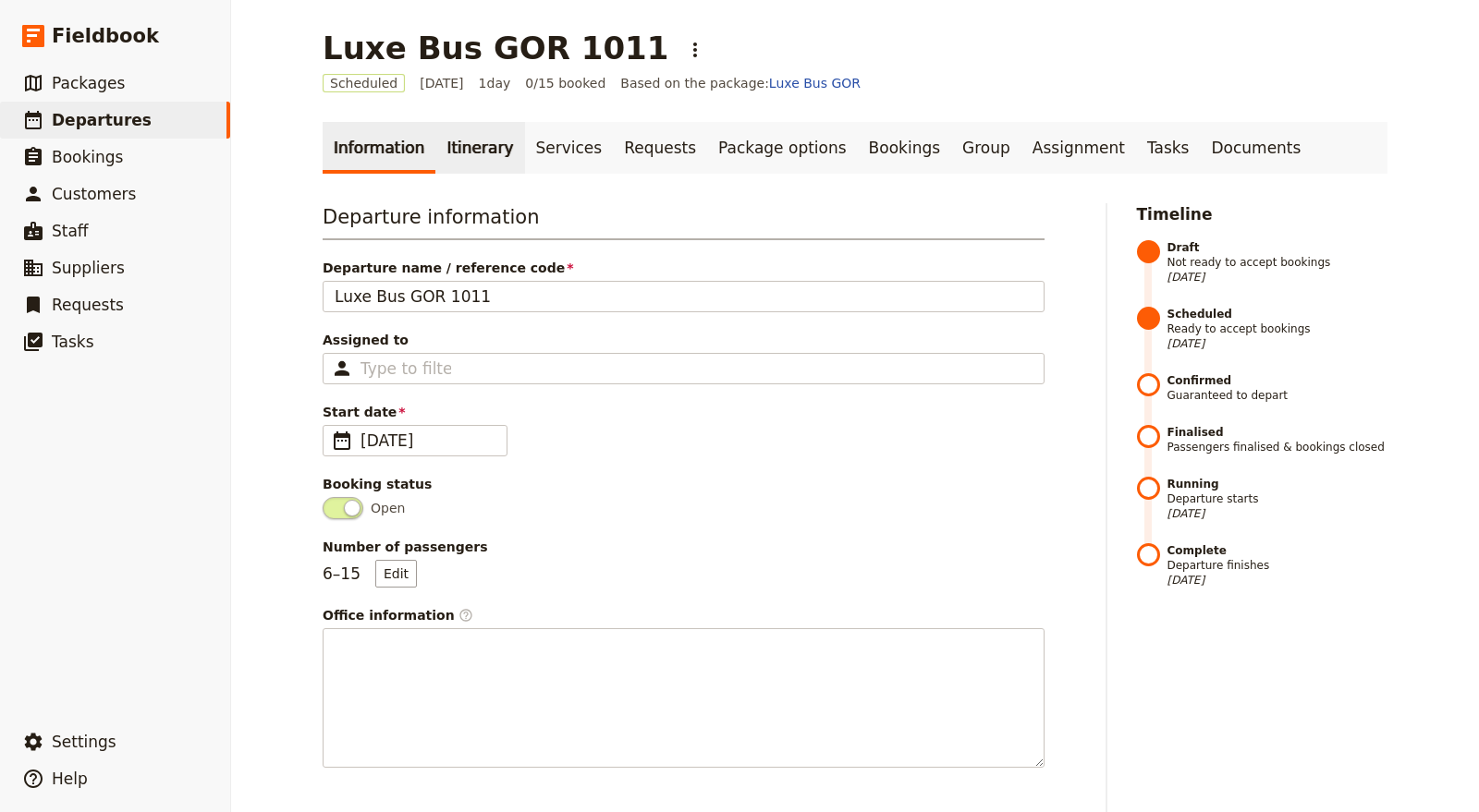
click at [458, 139] on link "Itinerary" at bounding box center [480, 148] width 89 height 52
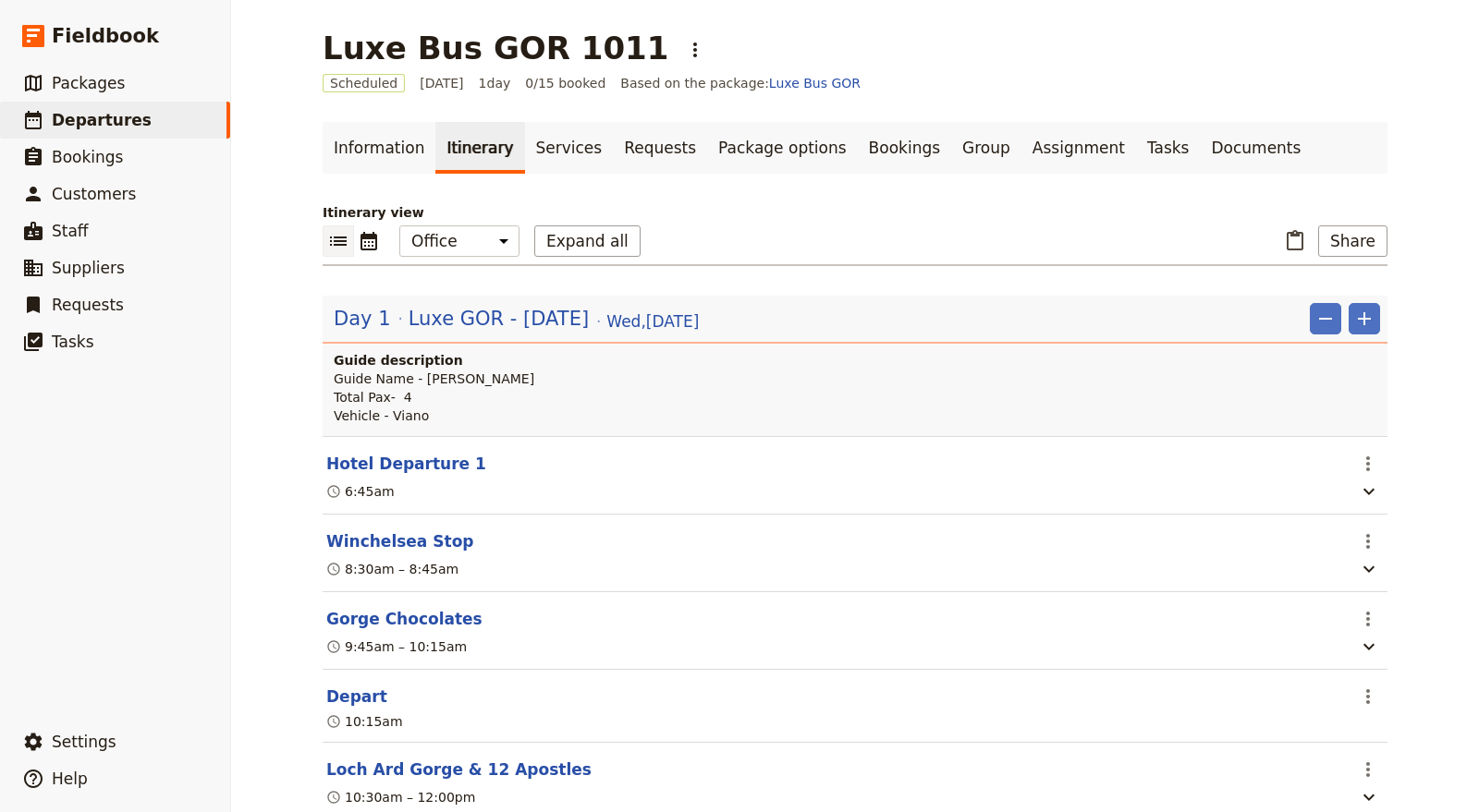
click at [503, 482] on div "6:45am" at bounding box center [835, 491] width 1022 height 22
click at [500, 476] on section "Hotel Departure 1 ​ 6:45am" at bounding box center [855, 476] width 1065 height 79
click at [1372, 455] on button "​" at bounding box center [1368, 463] width 32 height 32
click at [1325, 503] on span "Edit this itinerary item" at bounding box center [1273, 501] width 145 height 18
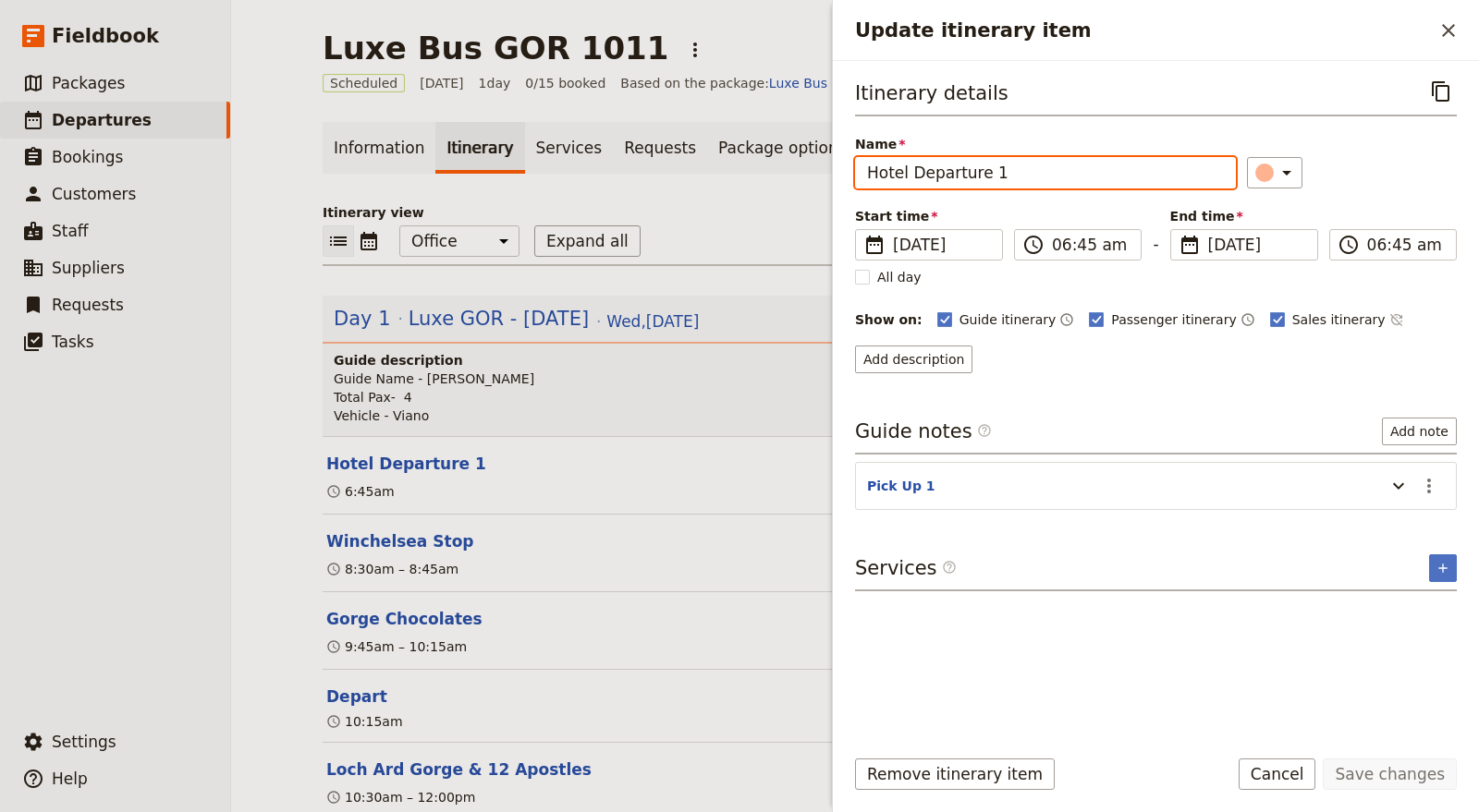
drag, startPoint x: 1073, startPoint y: 171, endPoint x: 688, endPoint y: 193, distance: 385.6
click at [688, 193] on div "Luxe Bus GOR 1011 ​ Scheduled 15 Oct 2025 1 day 0/15 booked Based on the packag…" at bounding box center [855, 406] width 1248 height 812
paste input "RU5UX1E"
type input "R"
type input "Rydges Melbourne"
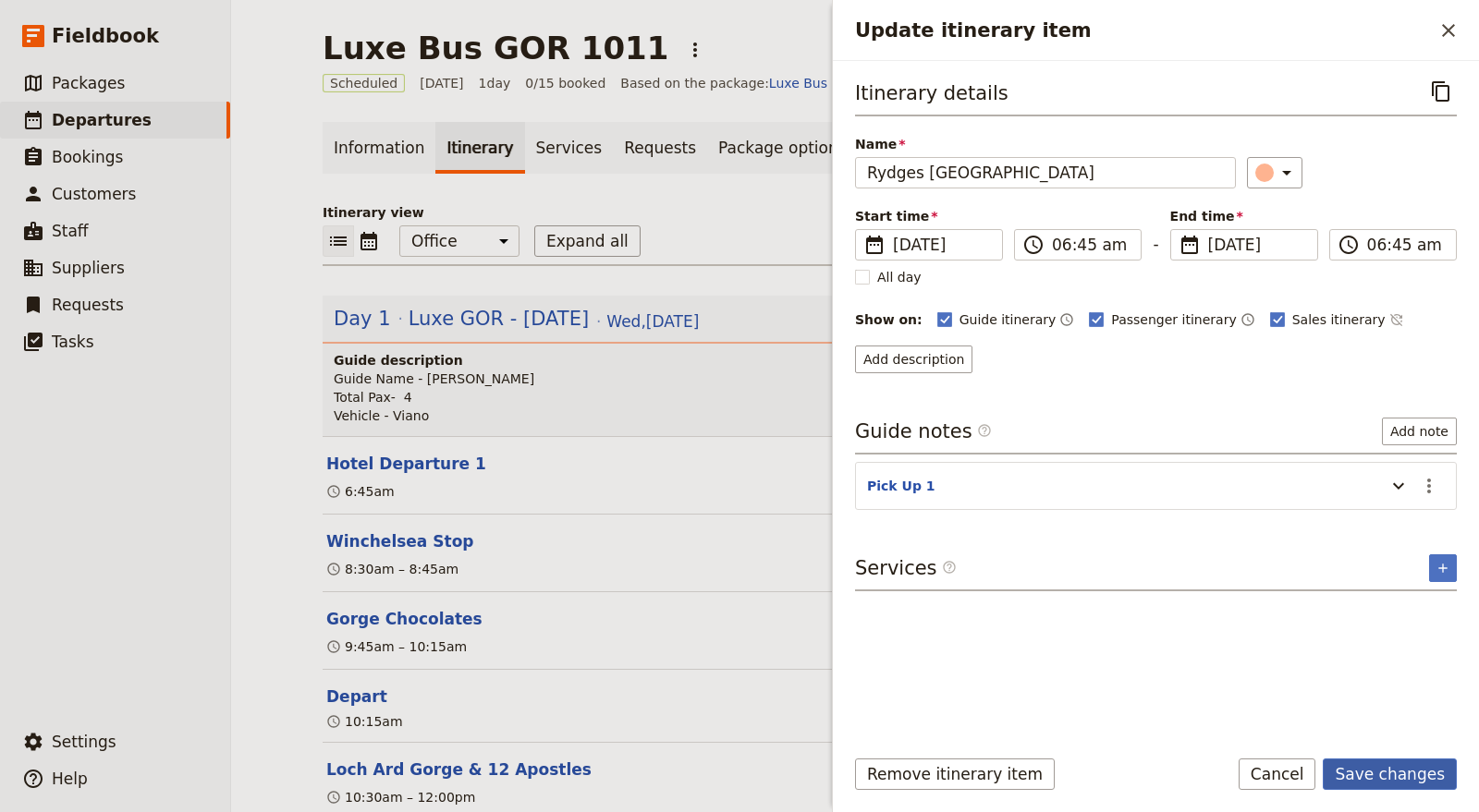
click at [1441, 772] on button "Save changes" at bounding box center [1389, 774] width 134 height 32
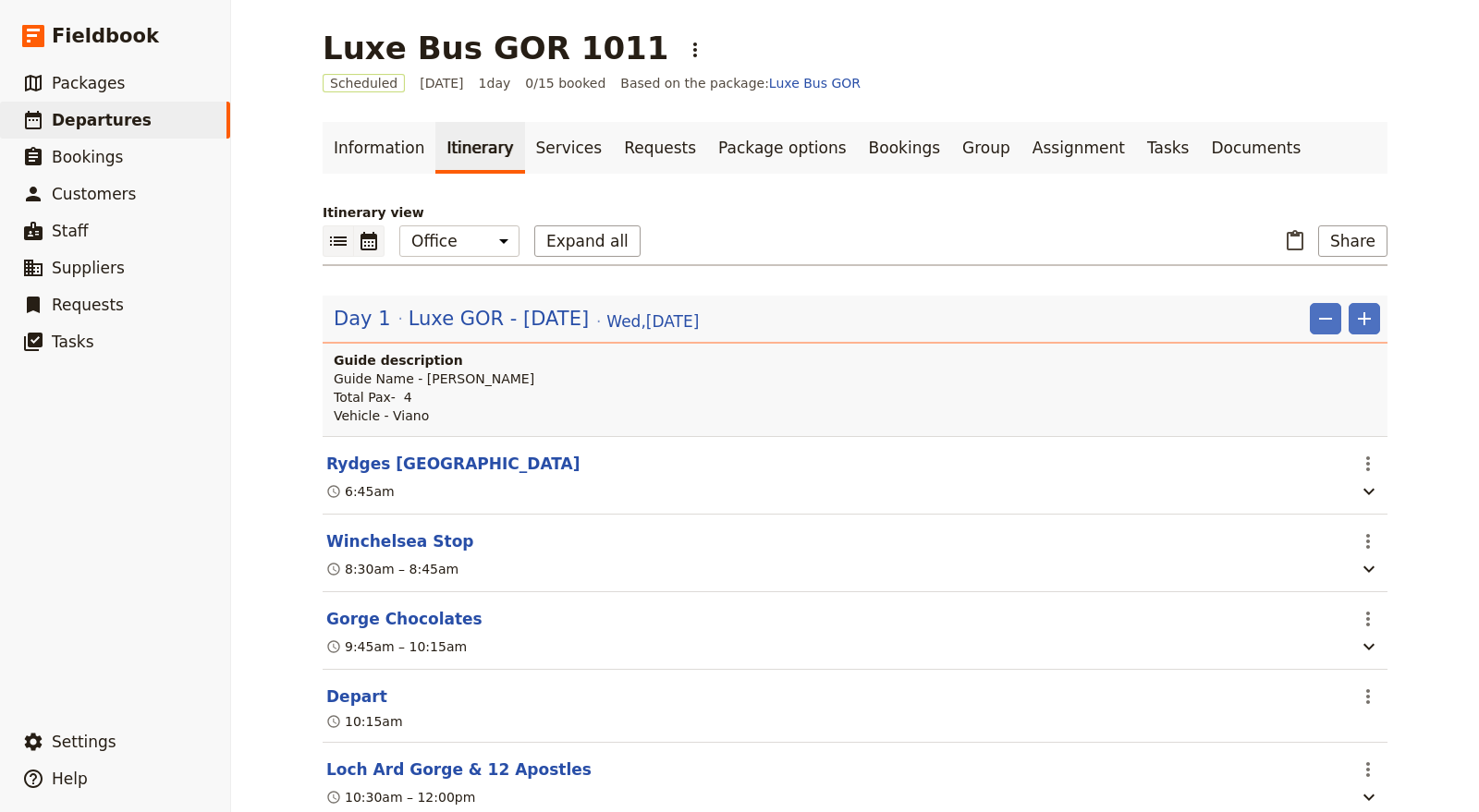
click at [370, 244] on icon "Calendar view" at bounding box center [368, 241] width 22 height 22
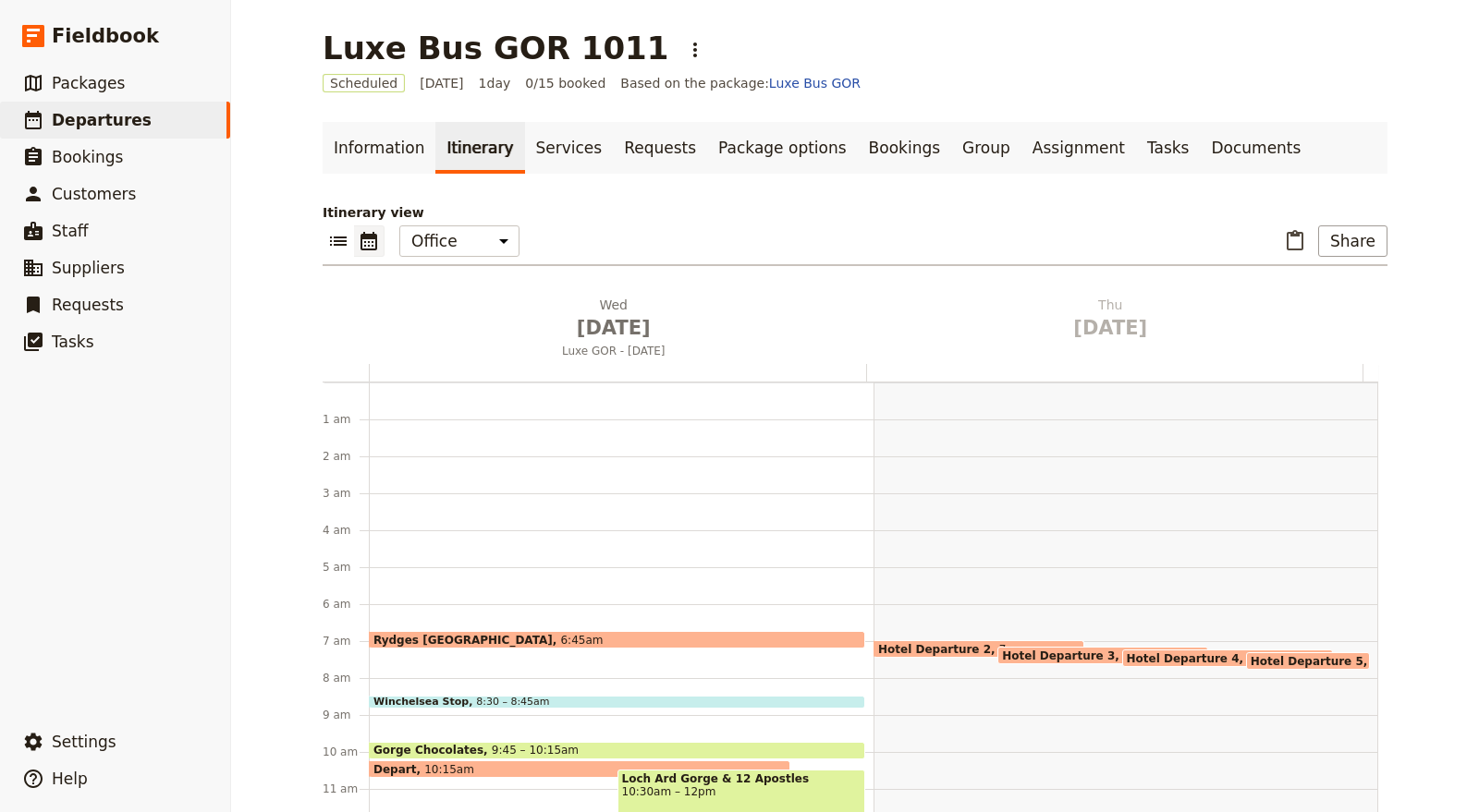
scroll to position [230, 0]
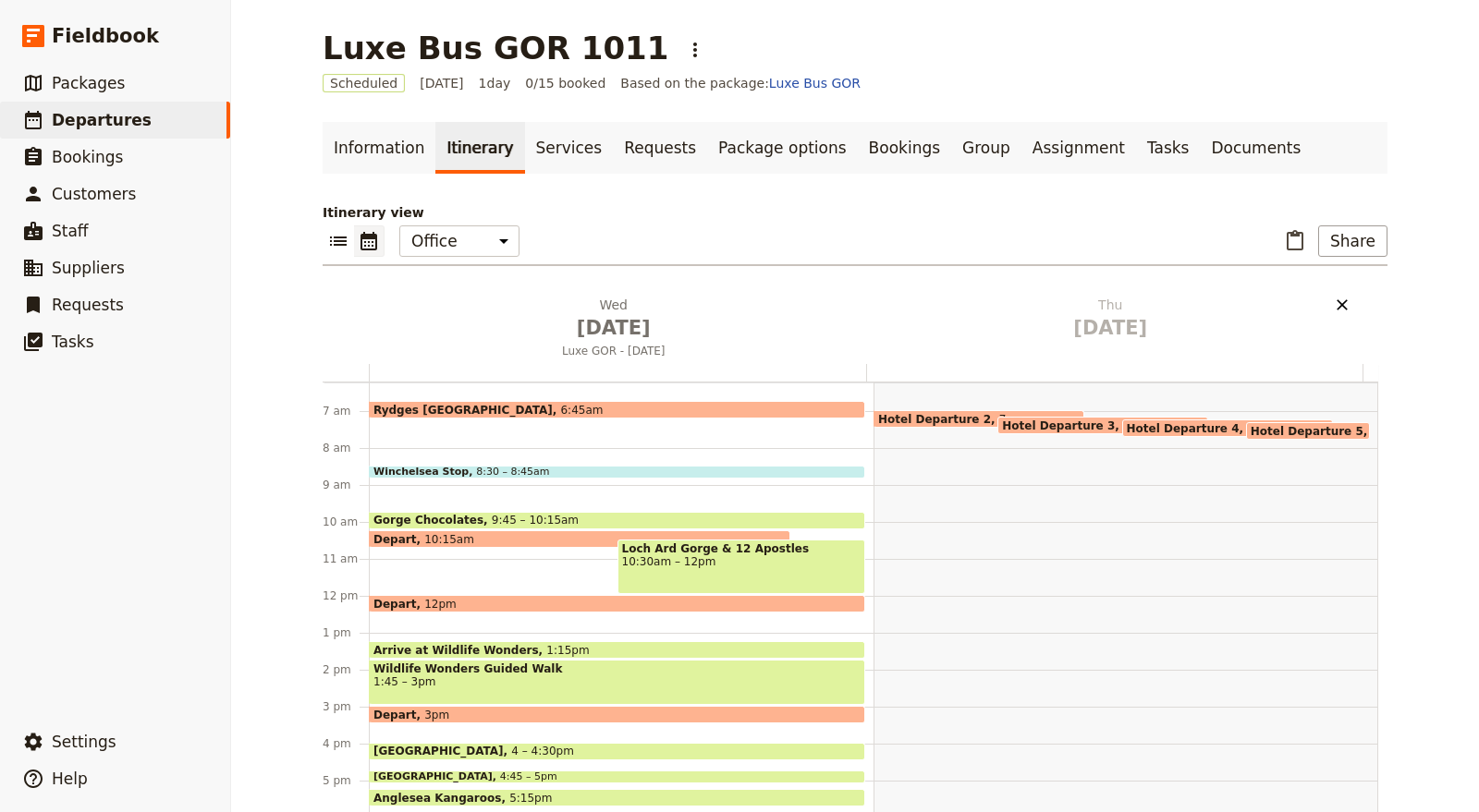
click at [1337, 305] on icon "Delete Thu Oct 16" at bounding box center [1341, 304] width 18 height 18
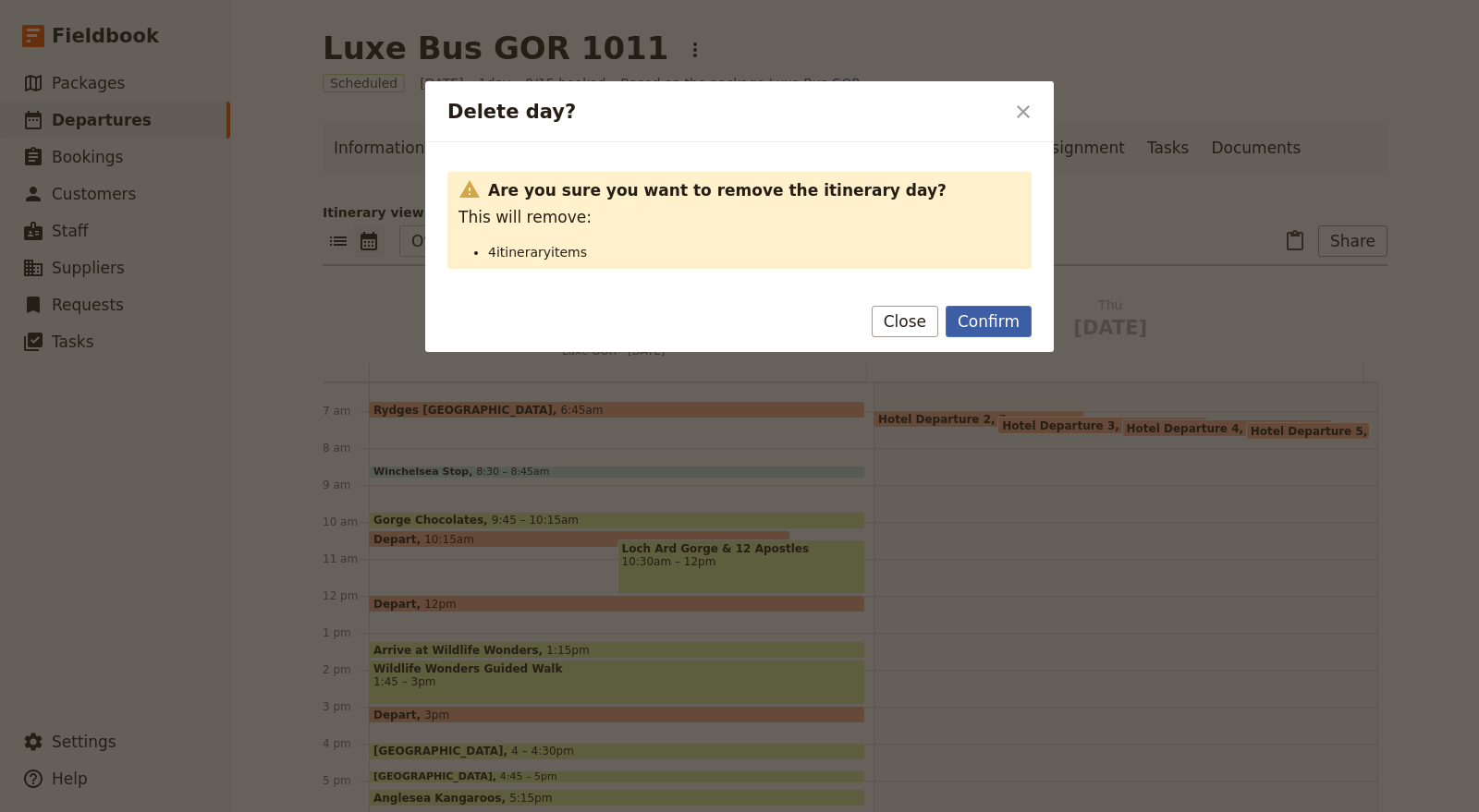
click at [972, 330] on button "Confirm" at bounding box center [988, 322] width 86 height 32
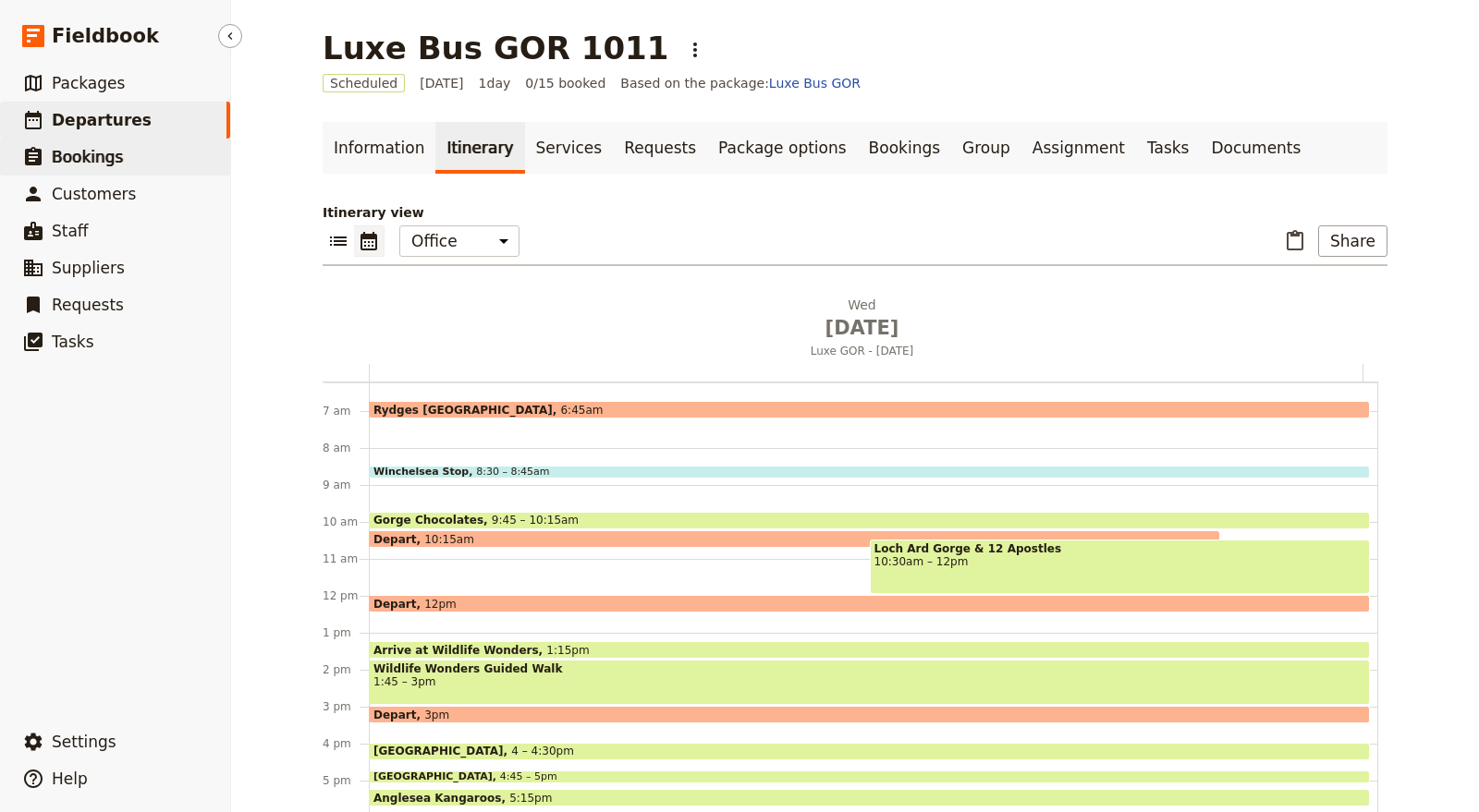
click at [143, 147] on link "​ Bookings" at bounding box center [115, 157] width 230 height 37
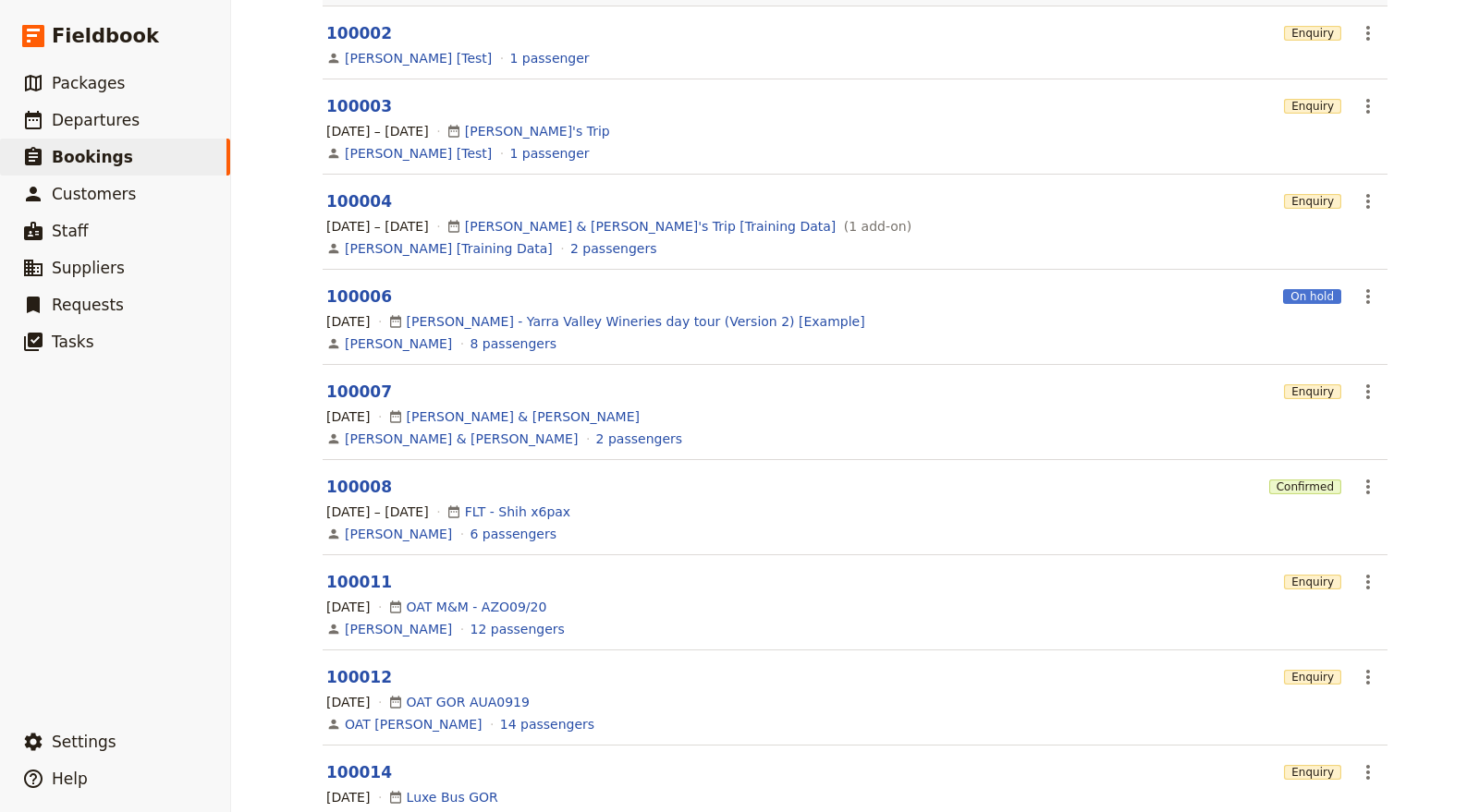
scroll to position [307, 0]
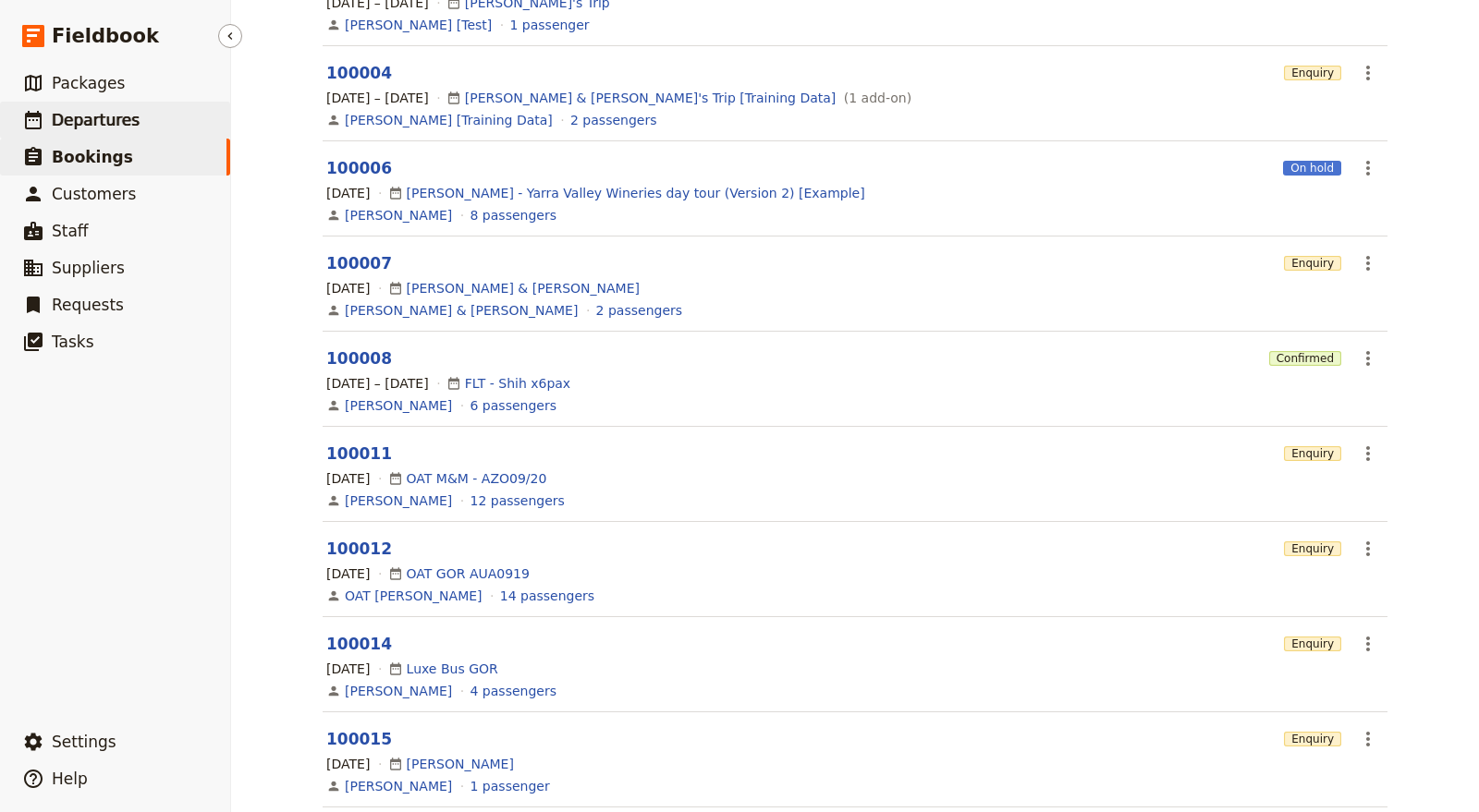
click at [151, 121] on link "​ Departures" at bounding box center [115, 120] width 230 height 37
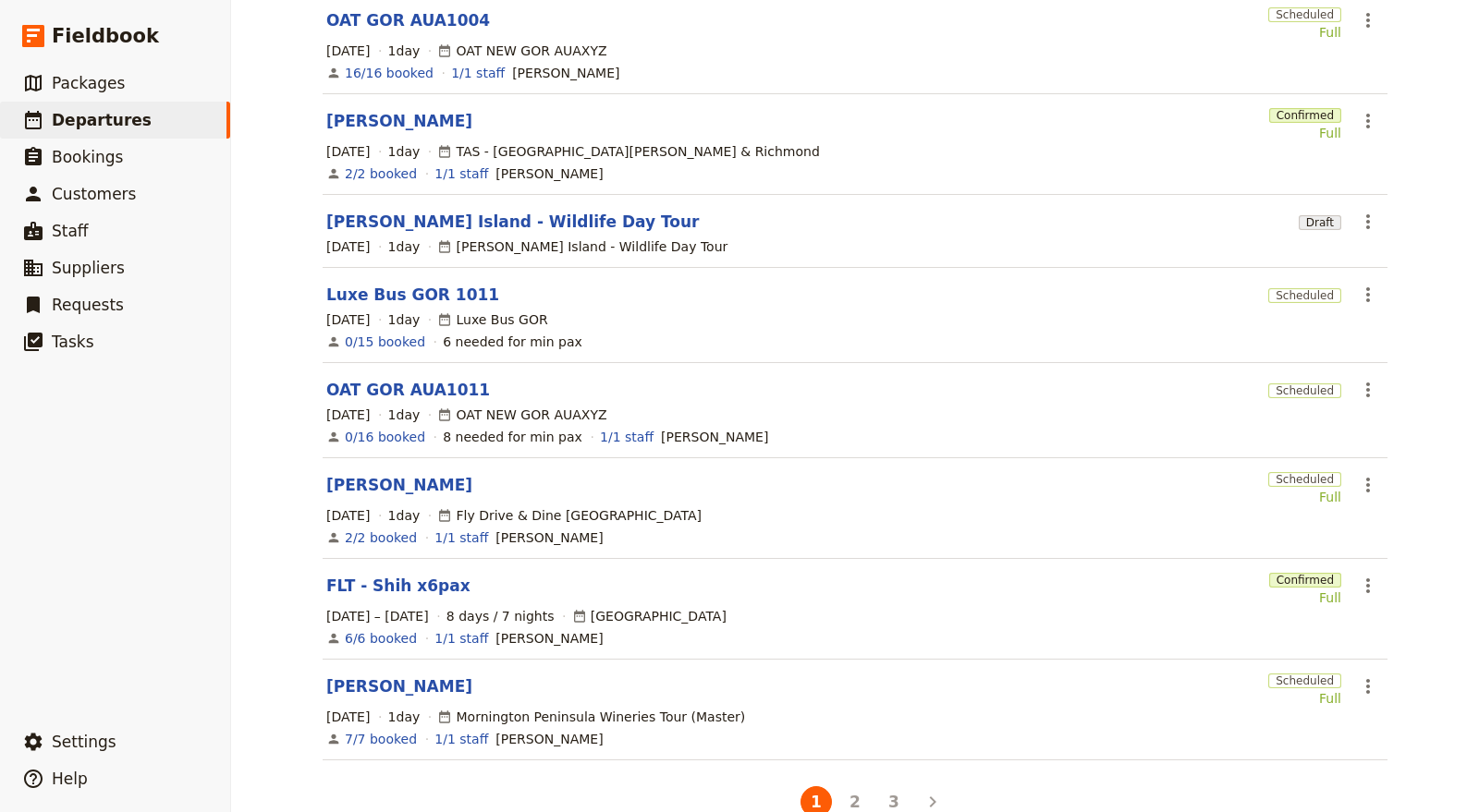
scroll to position [410, 0]
click at [386, 457] on section "Joaquin Valle Scheduled Full ​ 15 Oct 2025 1 day Fly Drive & Dine Great Ocean R…" at bounding box center [855, 507] width 1065 height 101
click at [397, 472] on link "Joaquin Valle" at bounding box center [400, 483] width 146 height 22
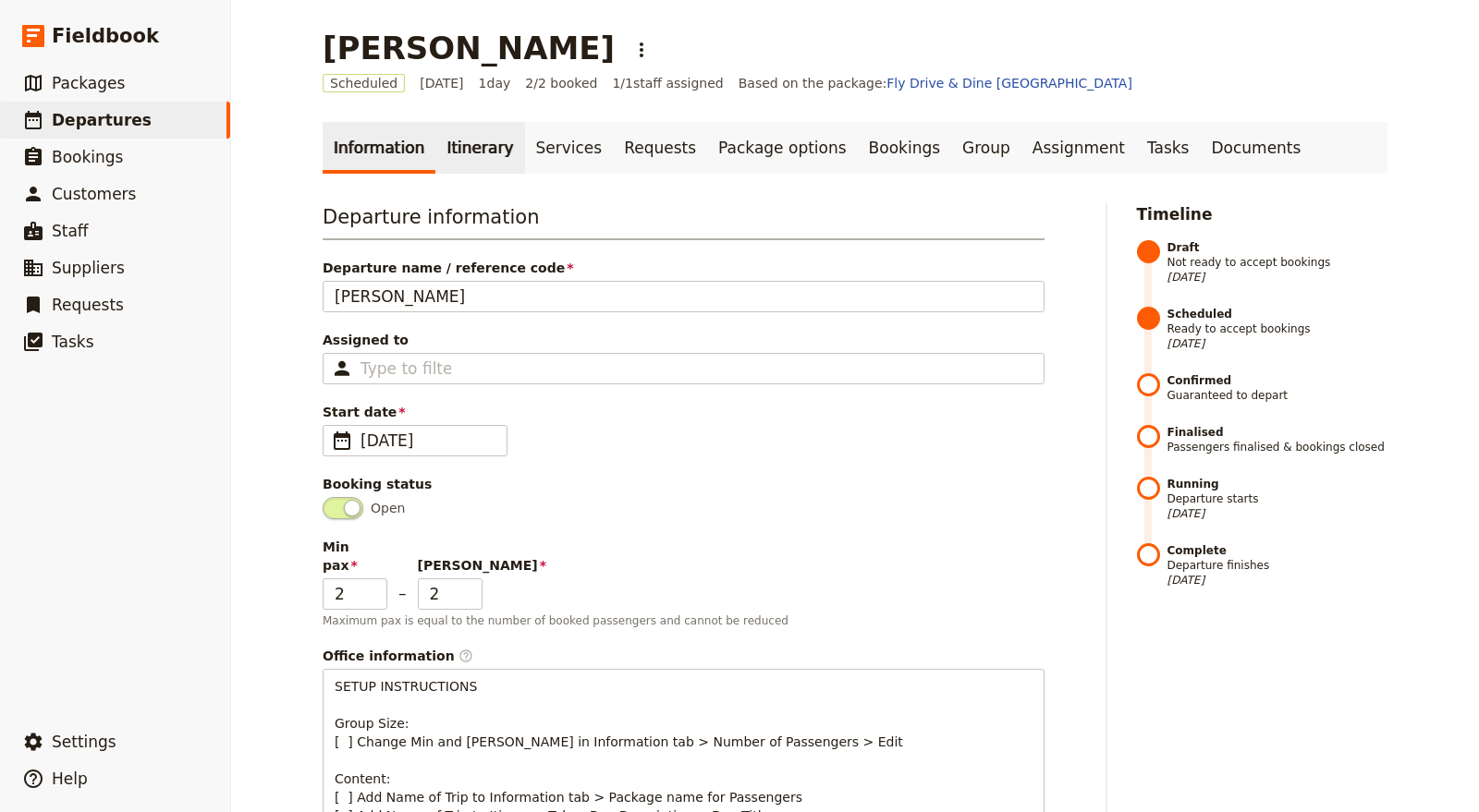
click at [451, 140] on link "Itinerary" at bounding box center [480, 148] width 89 height 52
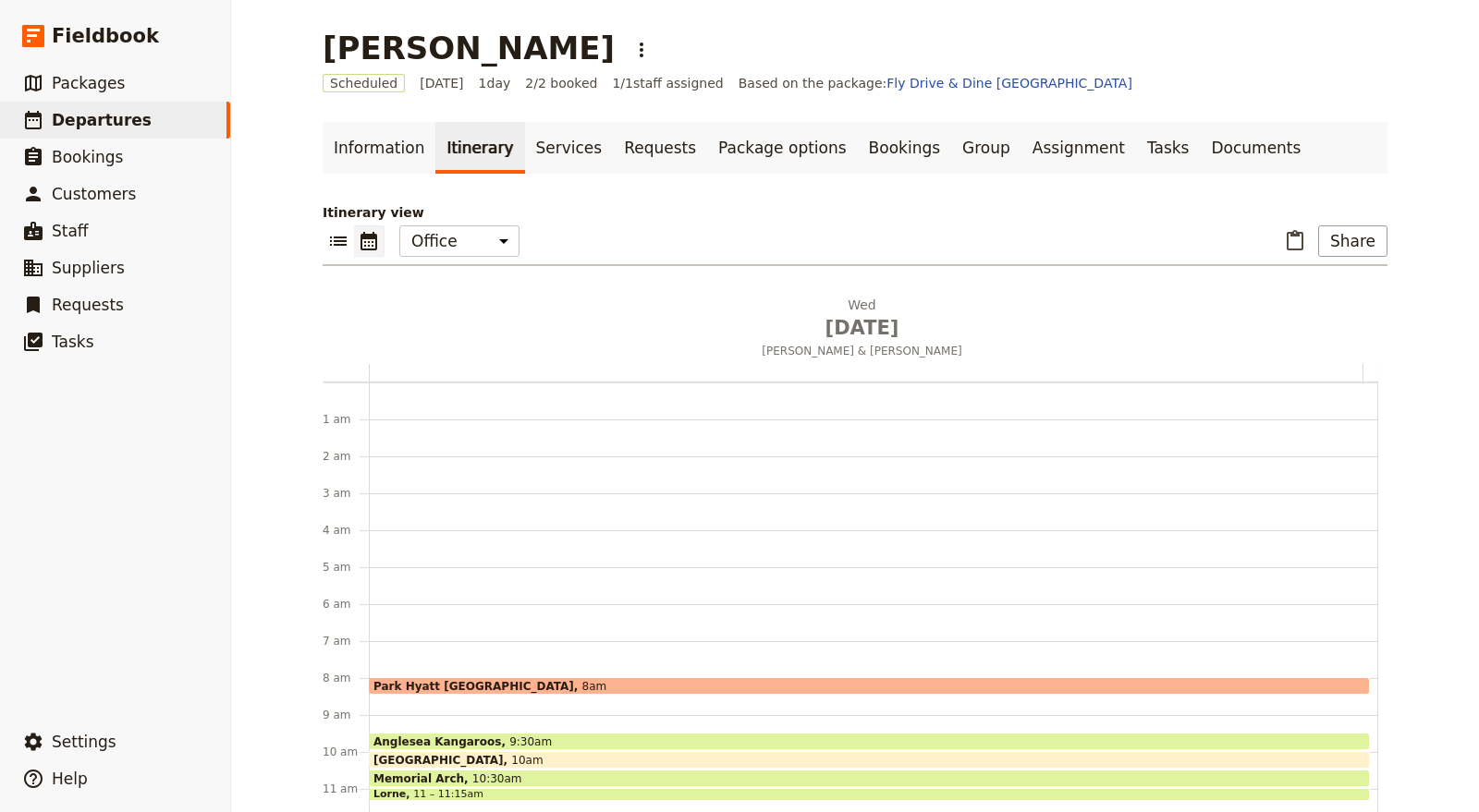
scroll to position [240, 0]
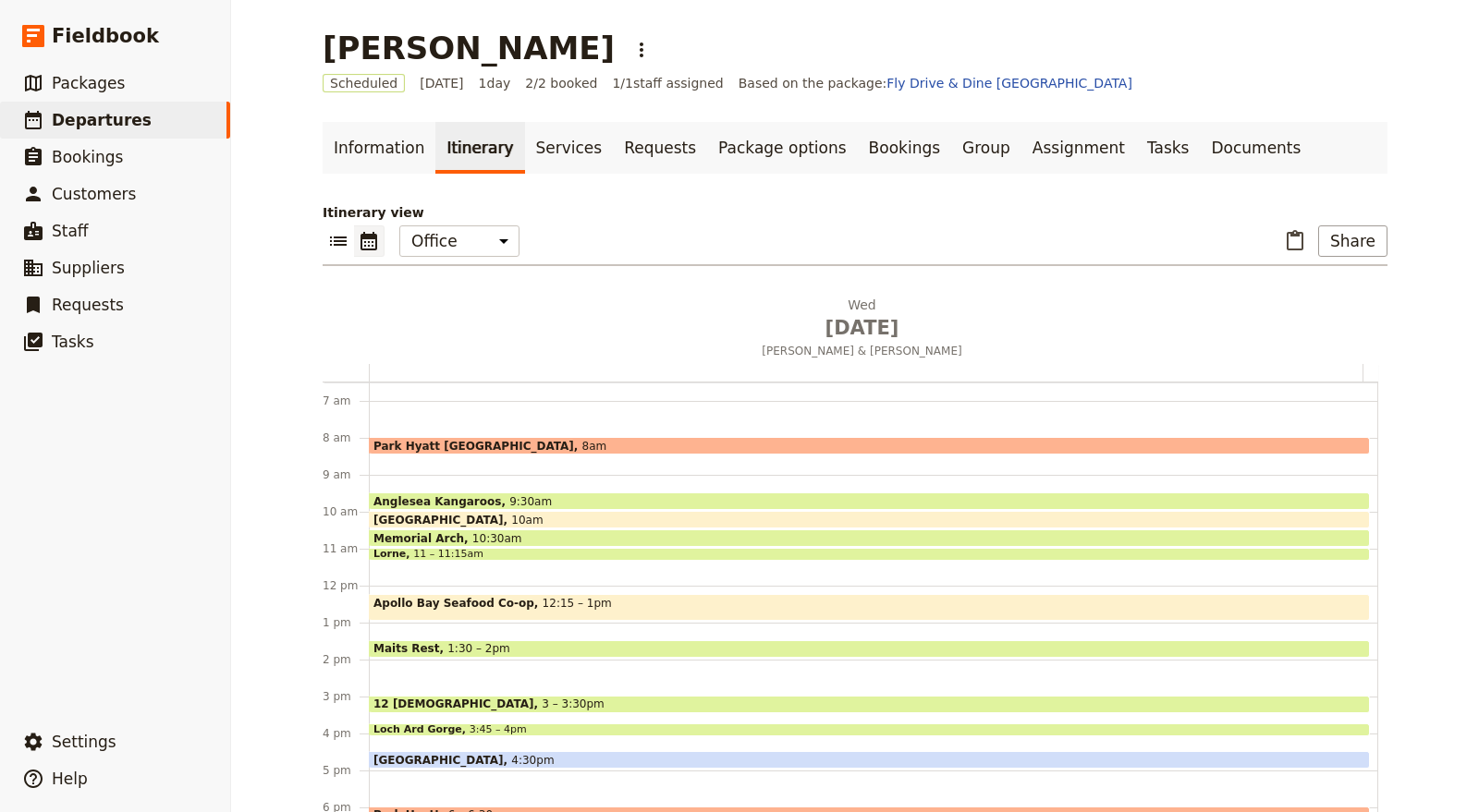
click at [366, 225] on button "​" at bounding box center [369, 241] width 31 height 32
click at [147, 77] on link "​ Packages" at bounding box center [115, 83] width 230 height 37
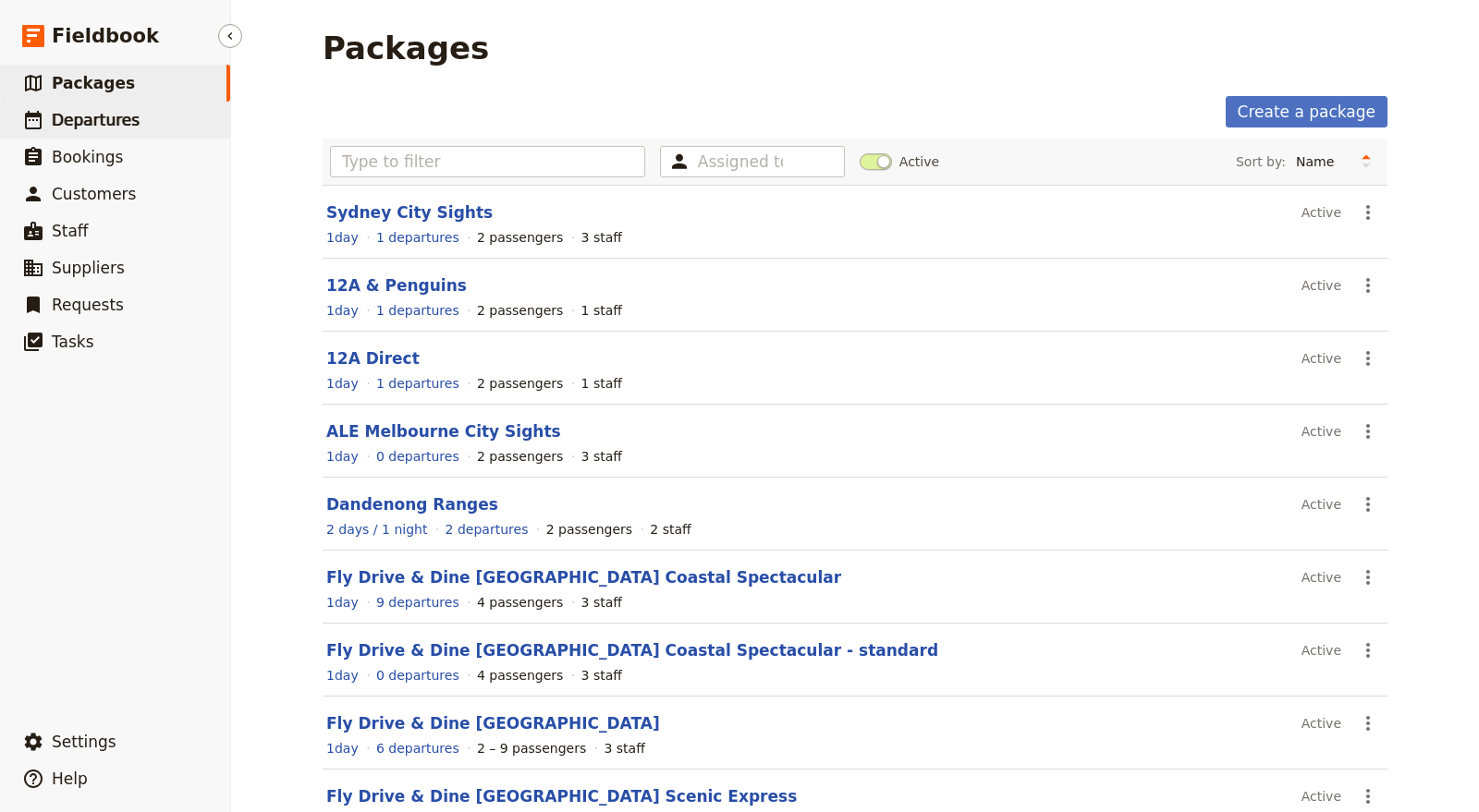
click at [145, 121] on link "​ Departures" at bounding box center [115, 120] width 230 height 37
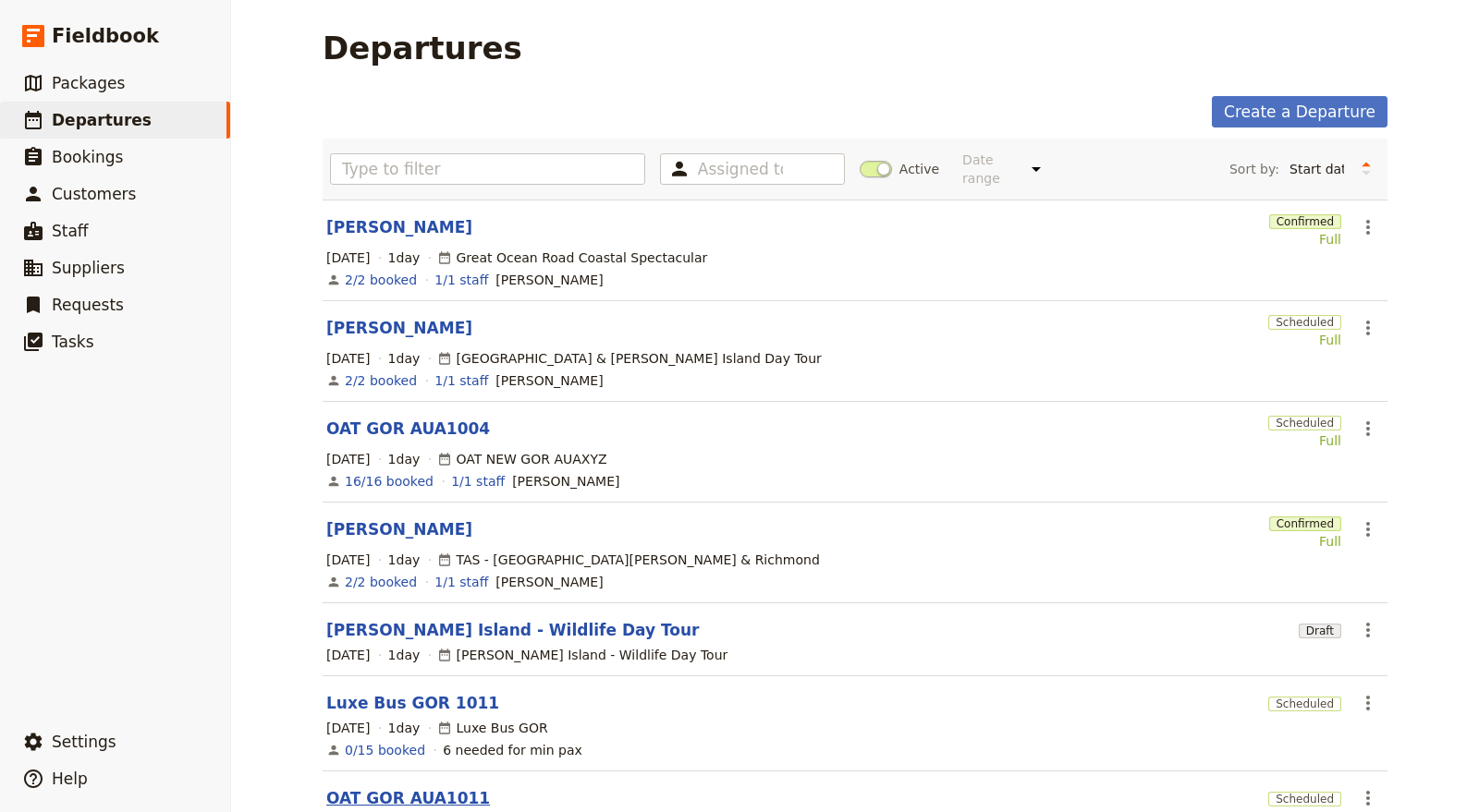
click at [399, 787] on link "OAT GOR AUA1011" at bounding box center [409, 798] width 164 height 22
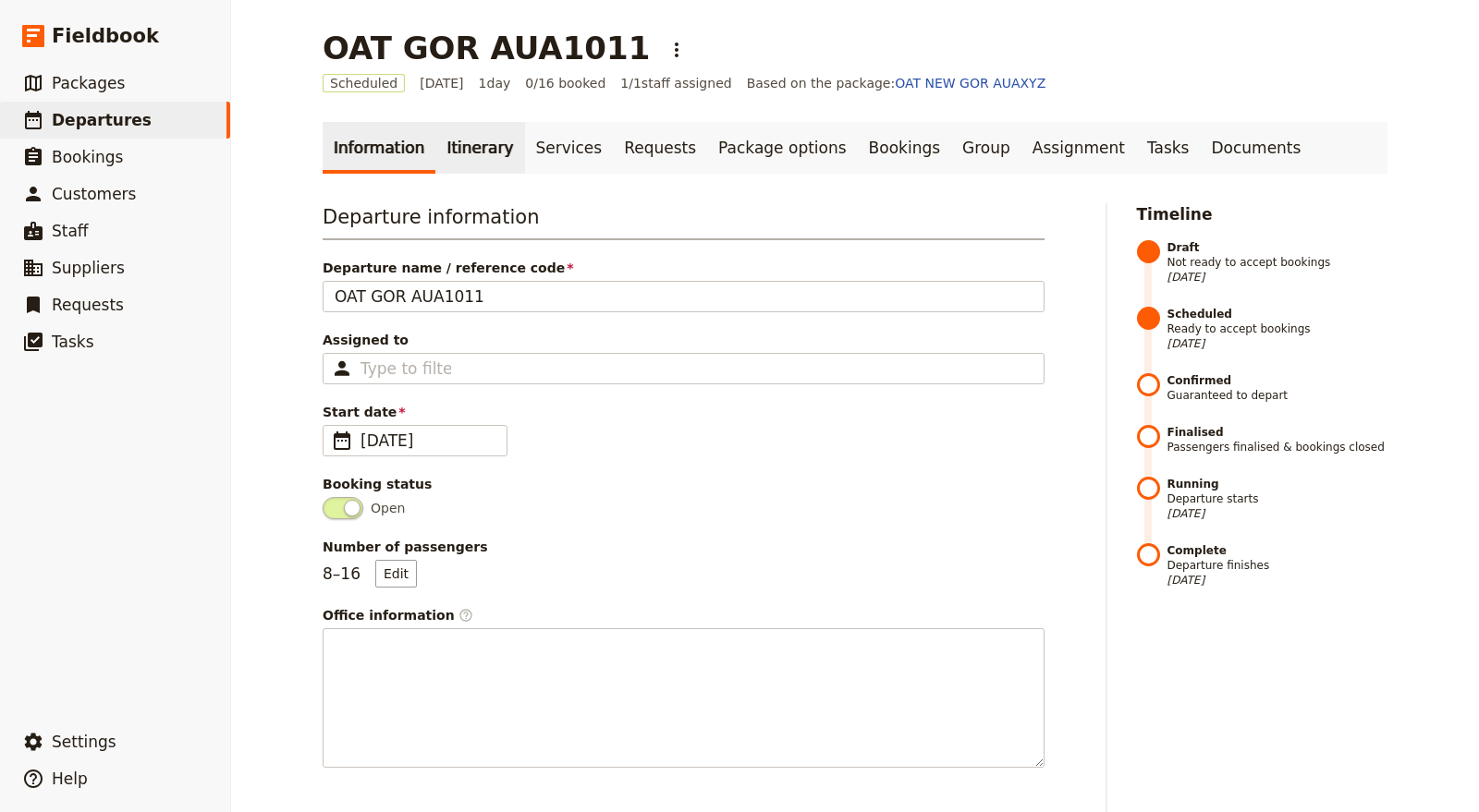
click at [462, 147] on link "Itinerary" at bounding box center [480, 148] width 89 height 52
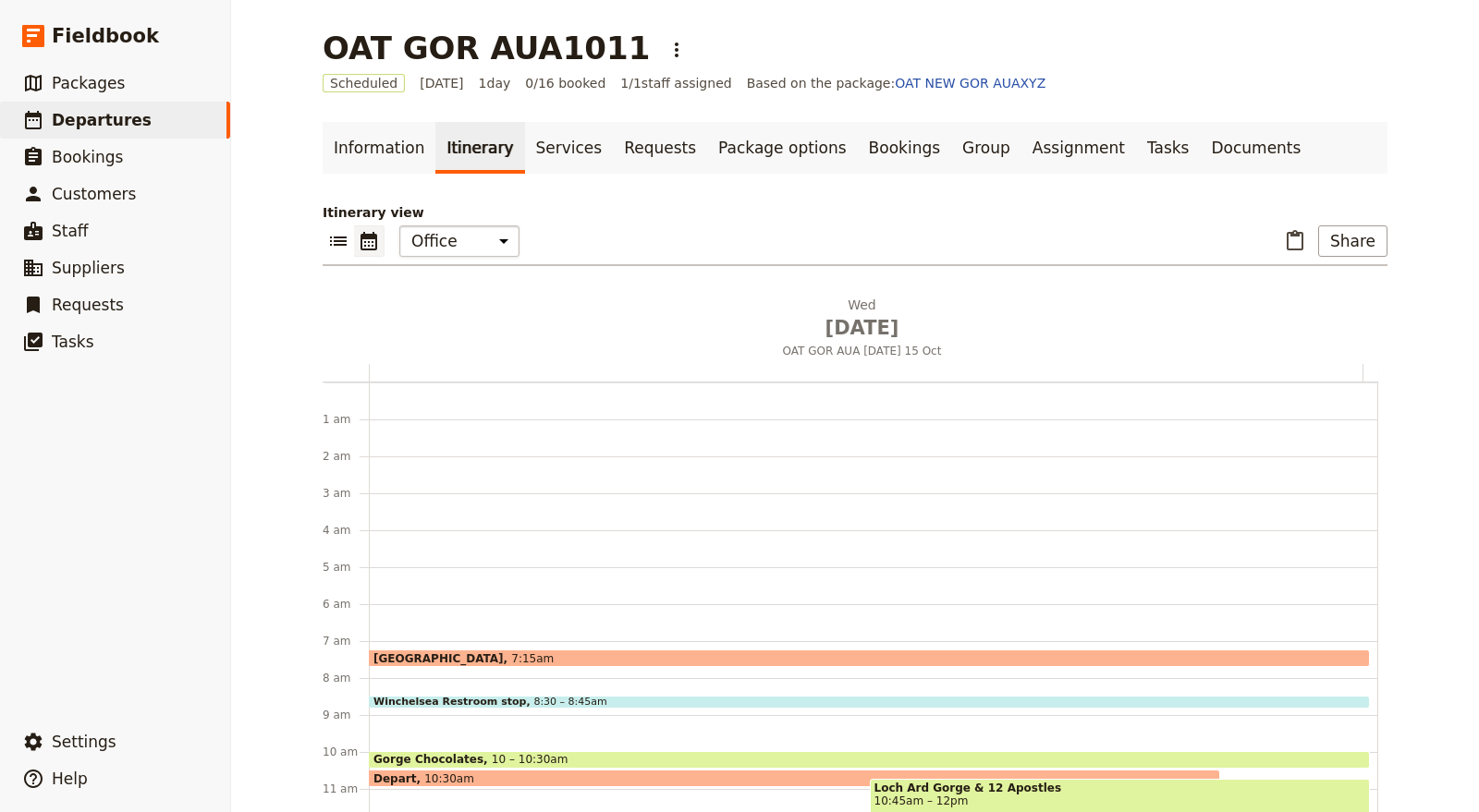
scroll to position [240, 0]
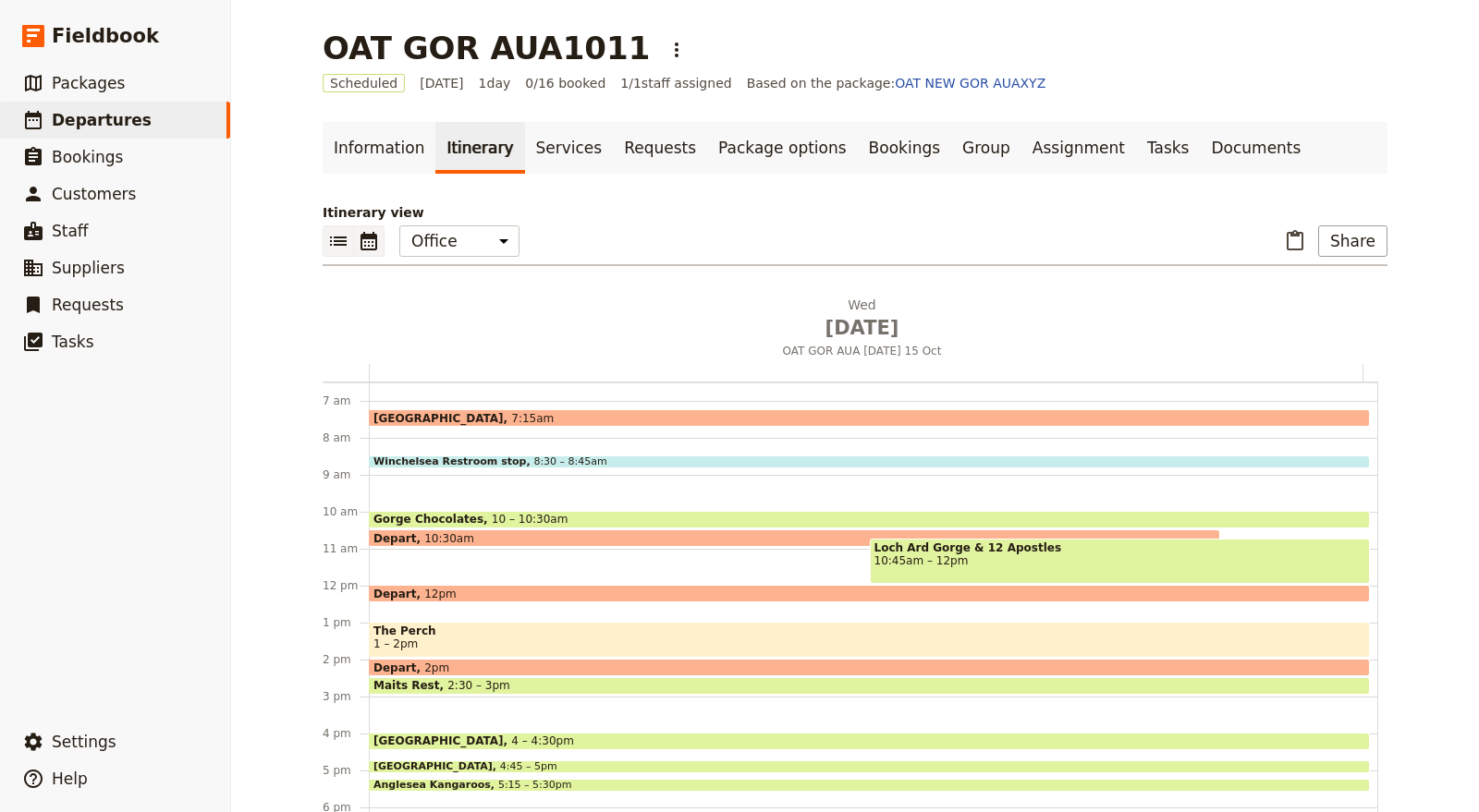
click at [328, 240] on icon "List view" at bounding box center [338, 241] width 22 height 22
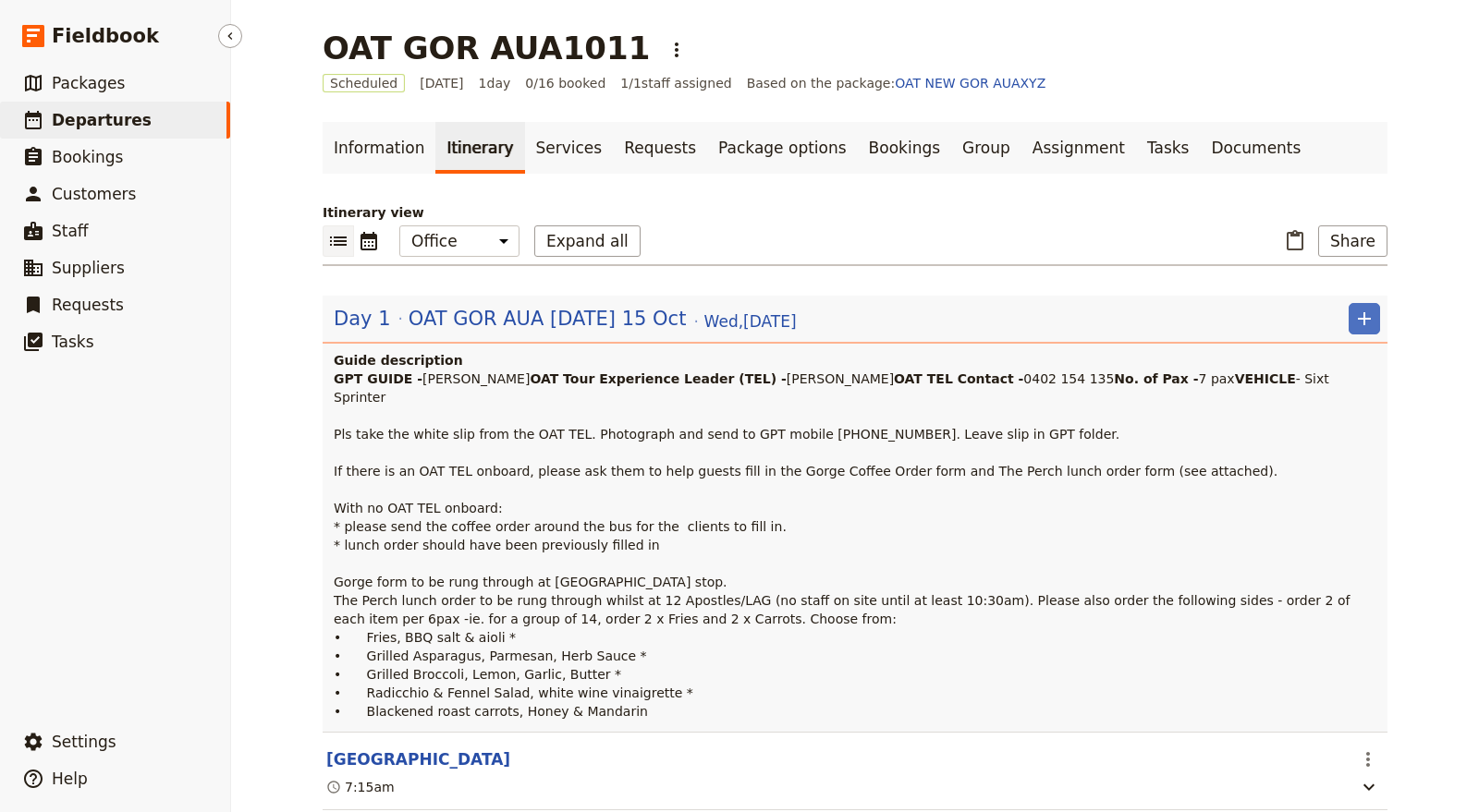
click at [149, 118] on link "​ Departures" at bounding box center [115, 120] width 230 height 37
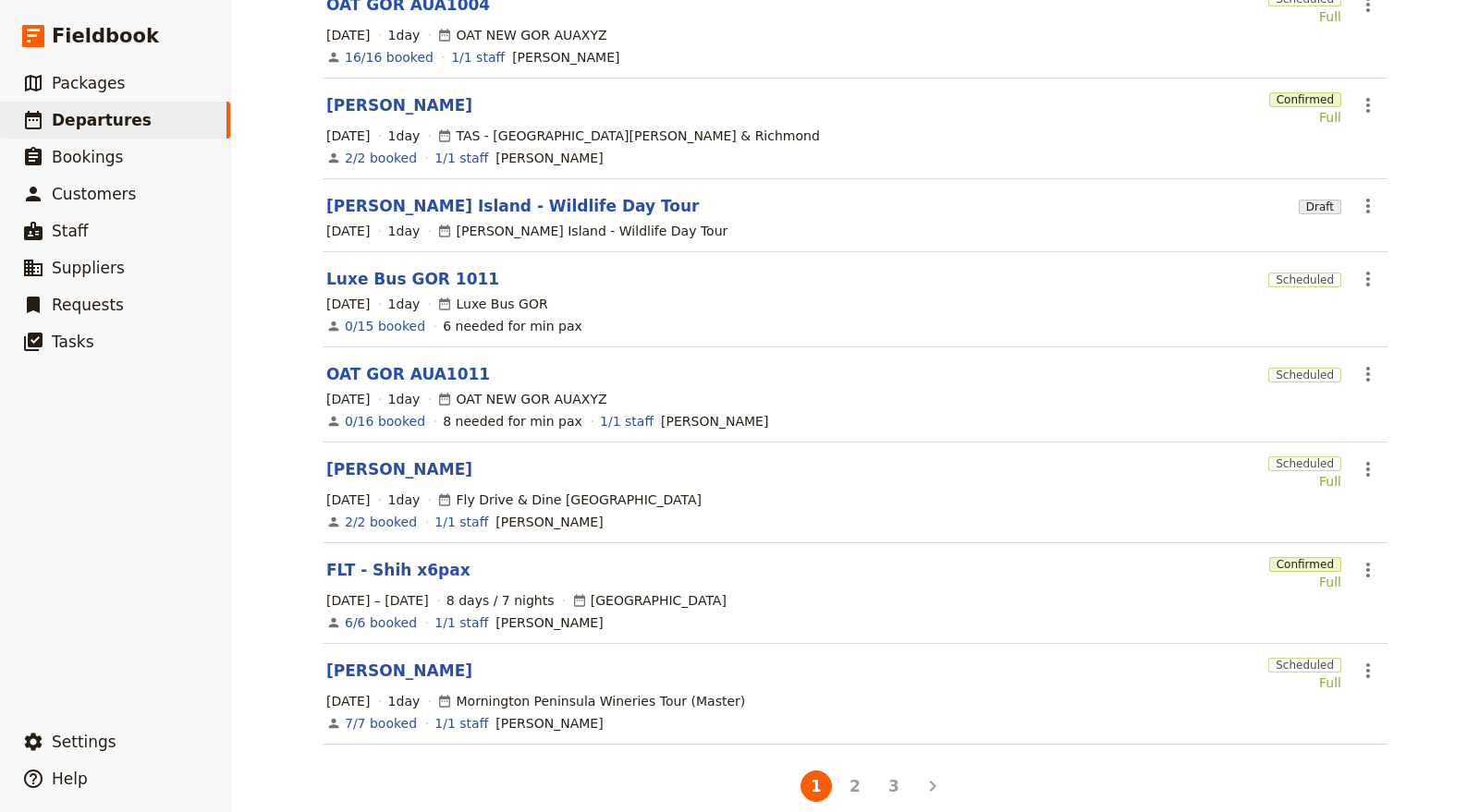
scroll to position [428, 0]
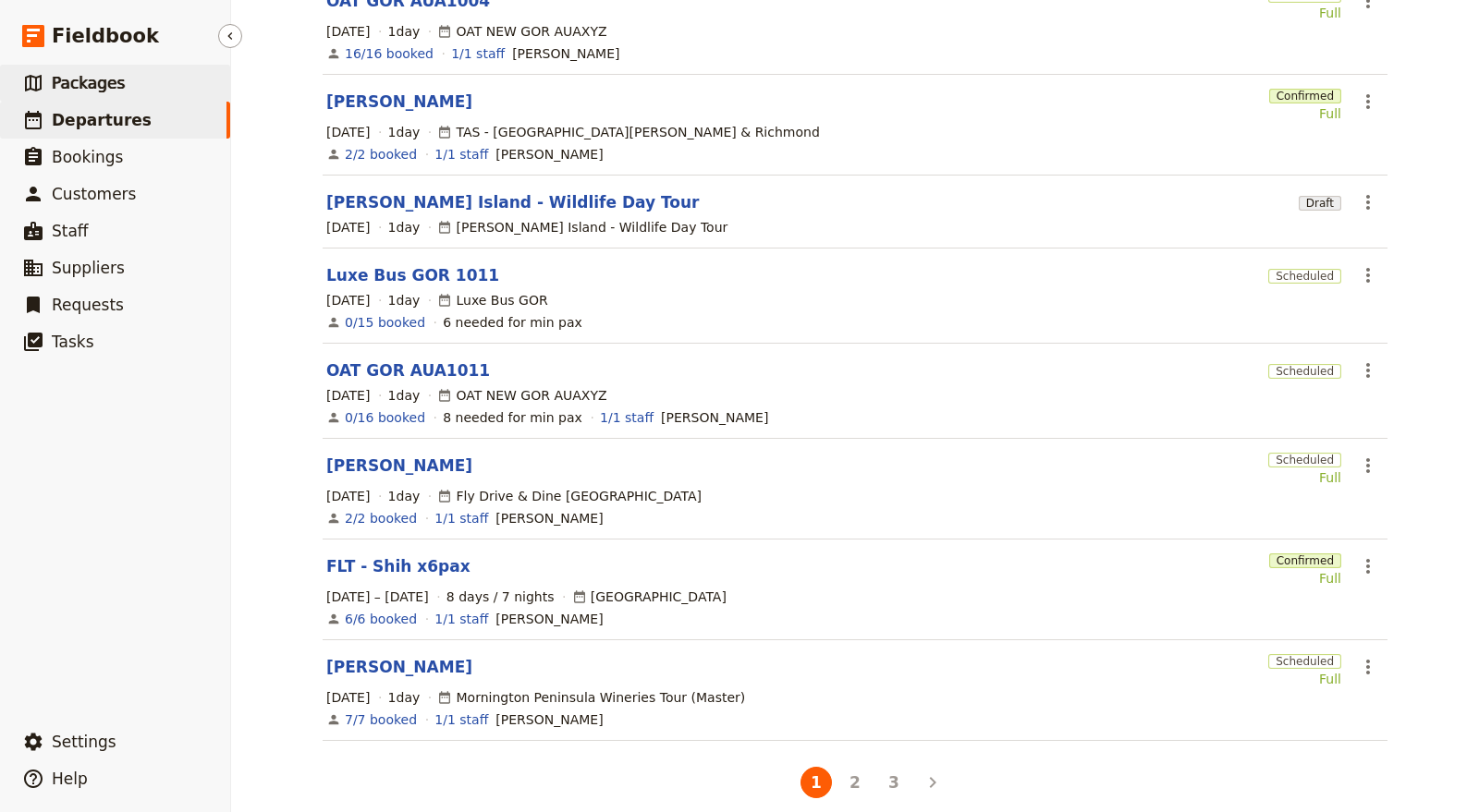
click at [159, 81] on link "​ Packages" at bounding box center [115, 83] width 230 height 37
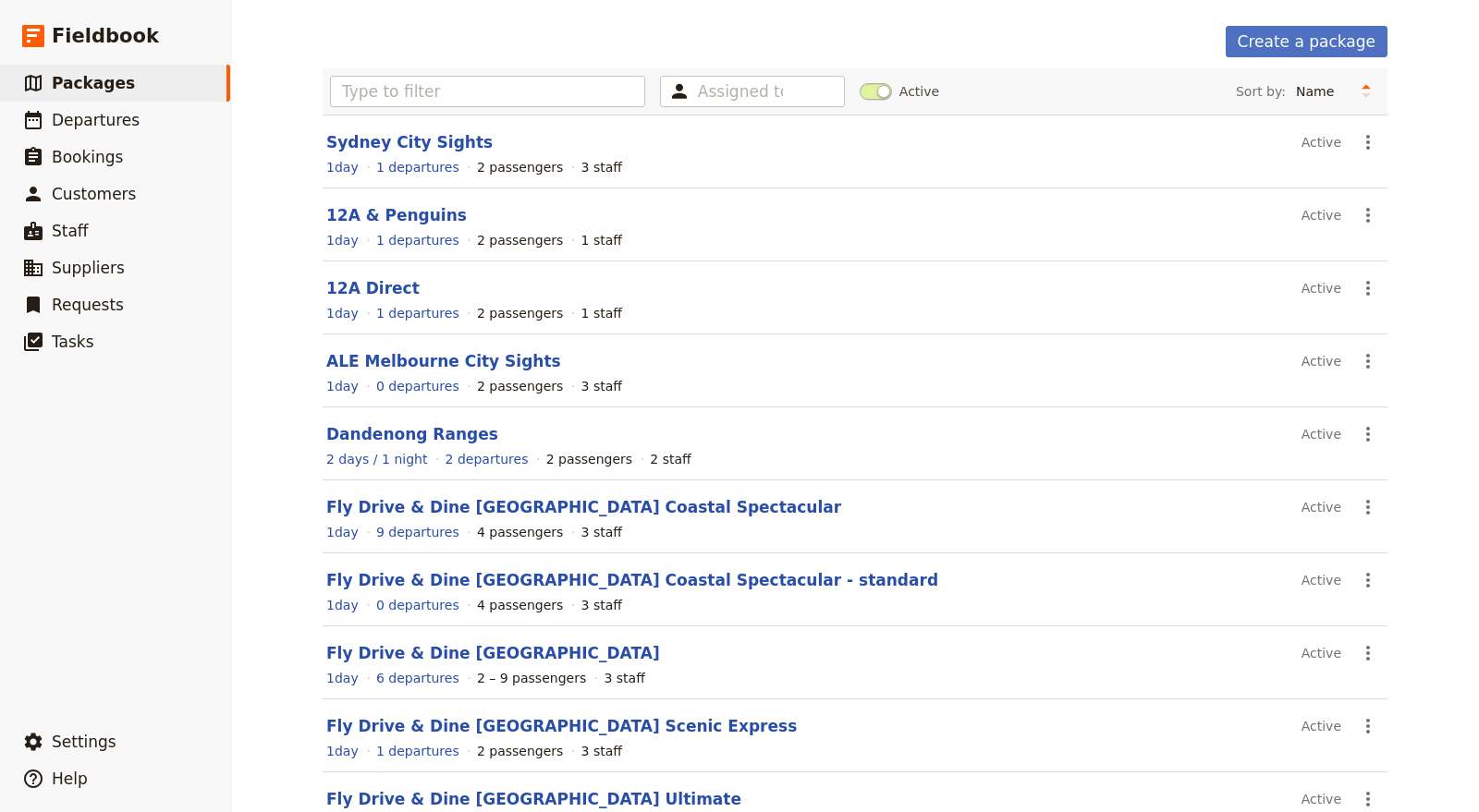
scroll to position [190, 0]
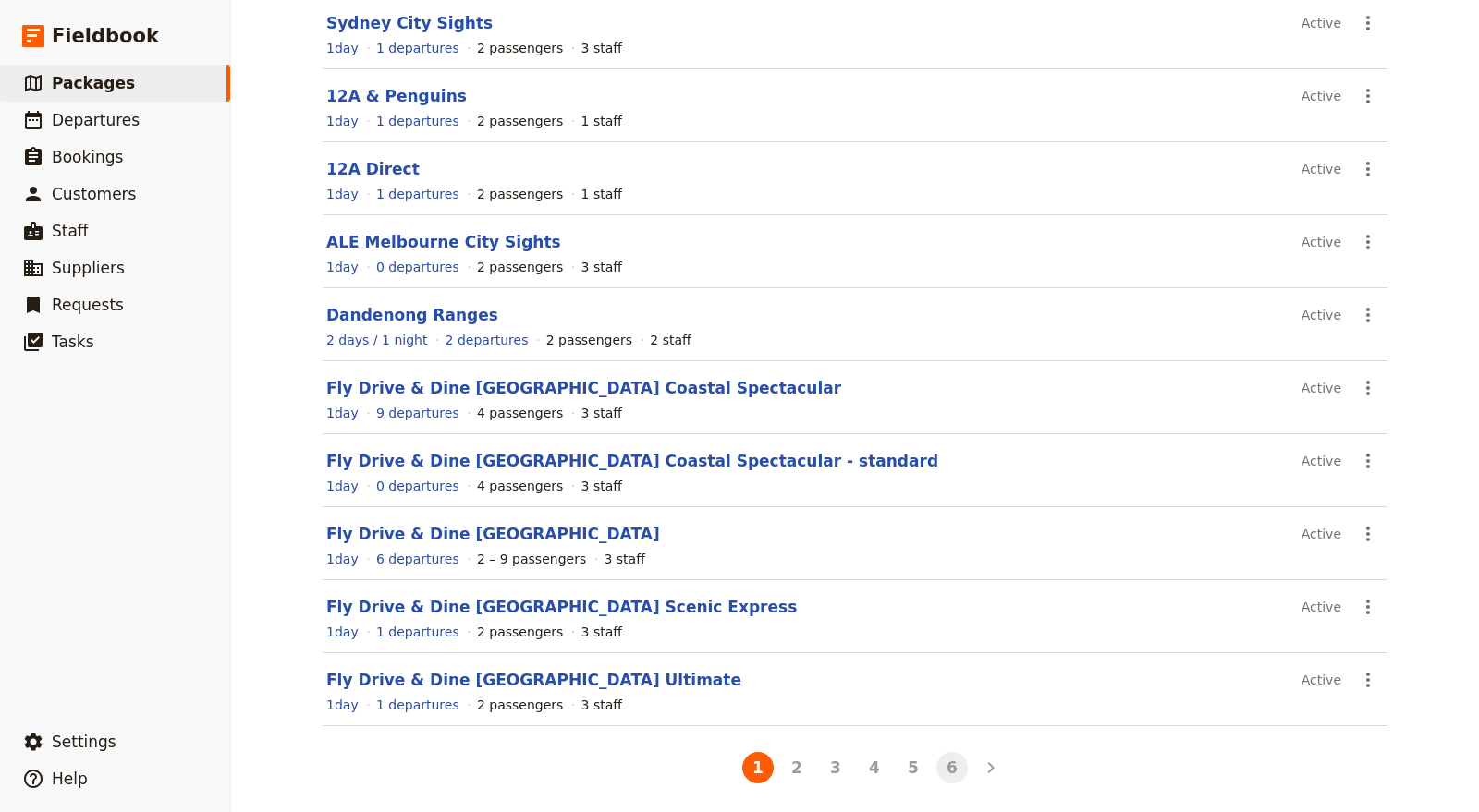
click at [938, 769] on button "6" at bounding box center [952, 768] width 32 height 32
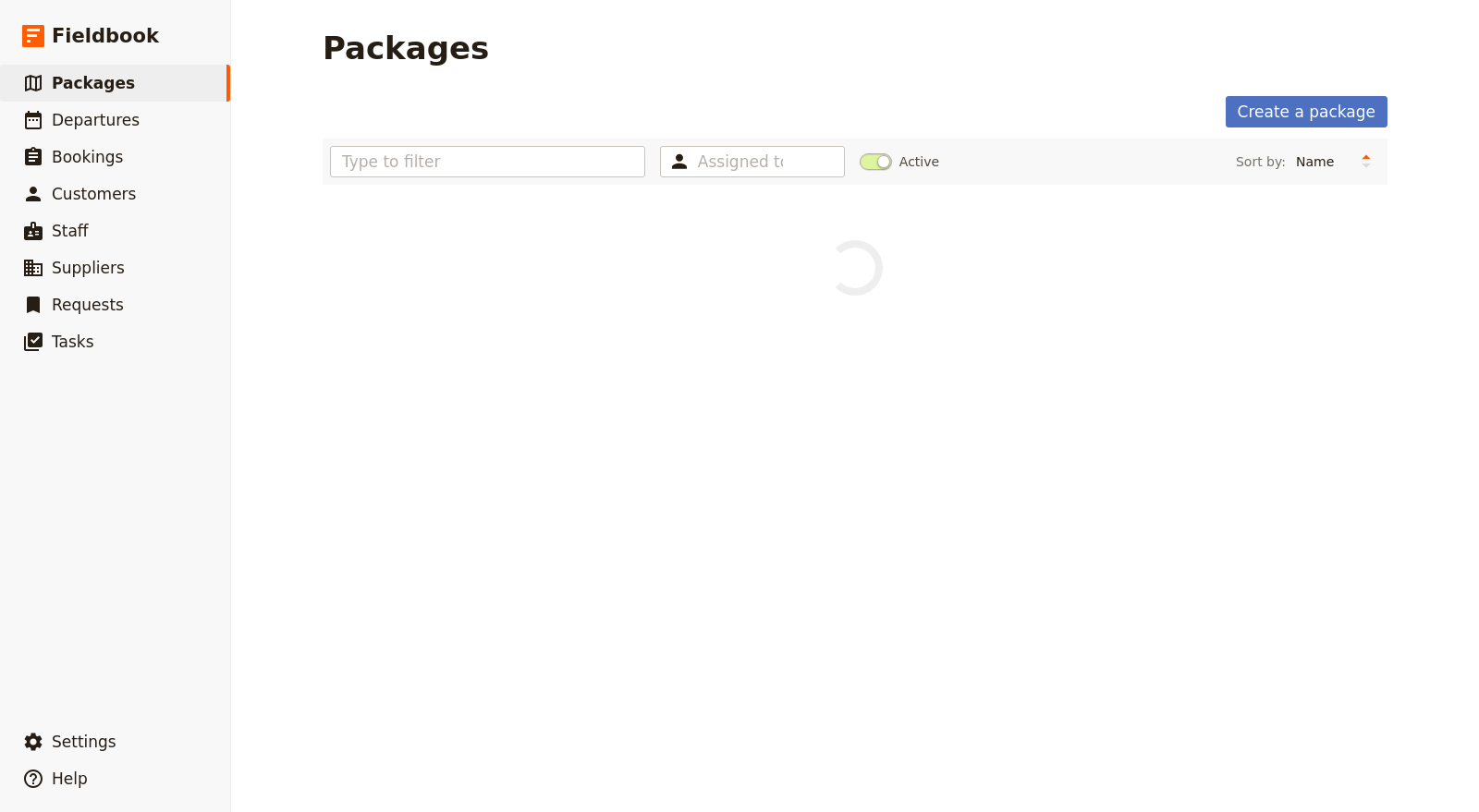
scroll to position [0, 0]
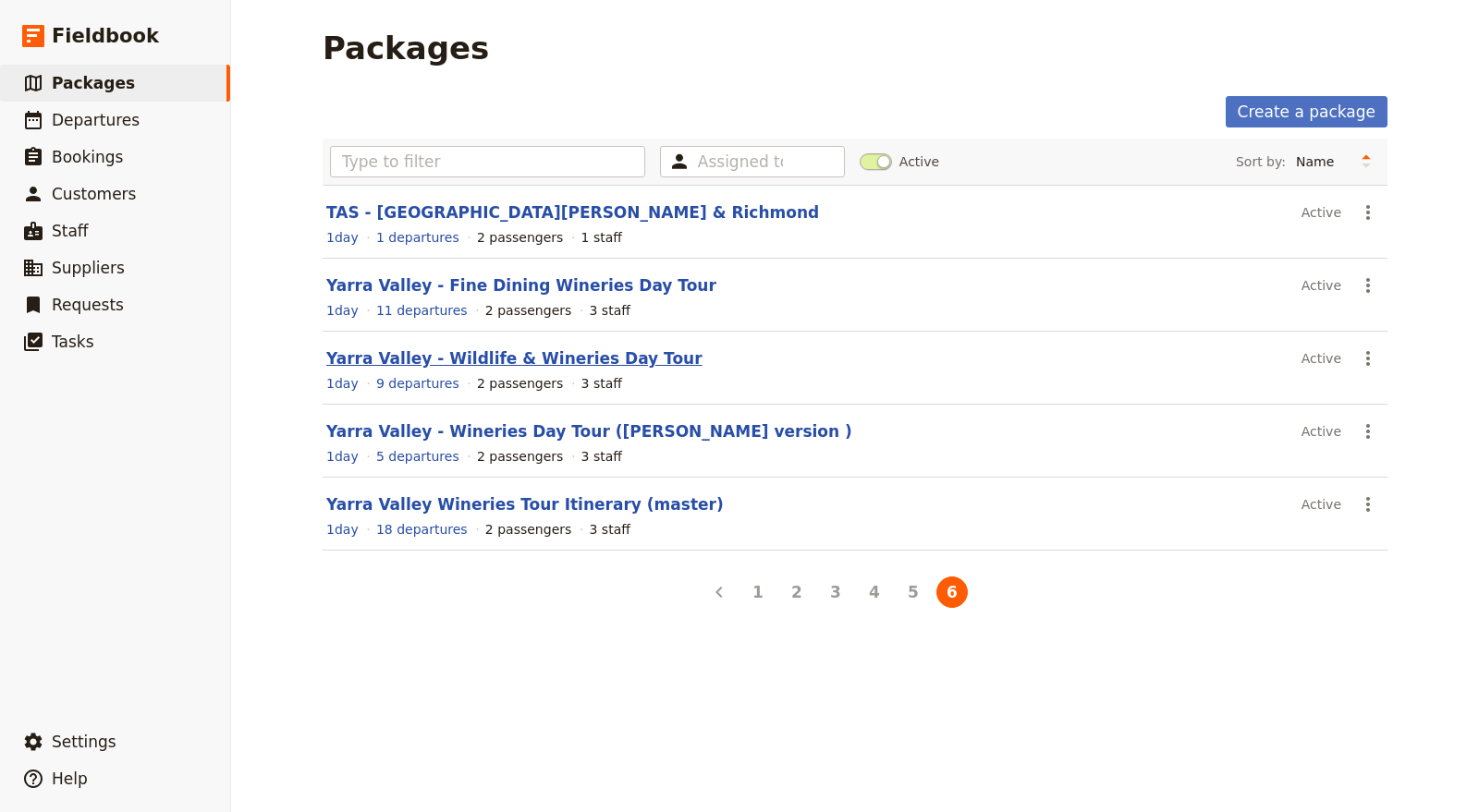
click at [594, 357] on link "Yarra Valley - Wildlife & Wineries Day Tour" at bounding box center [515, 358] width 376 height 18
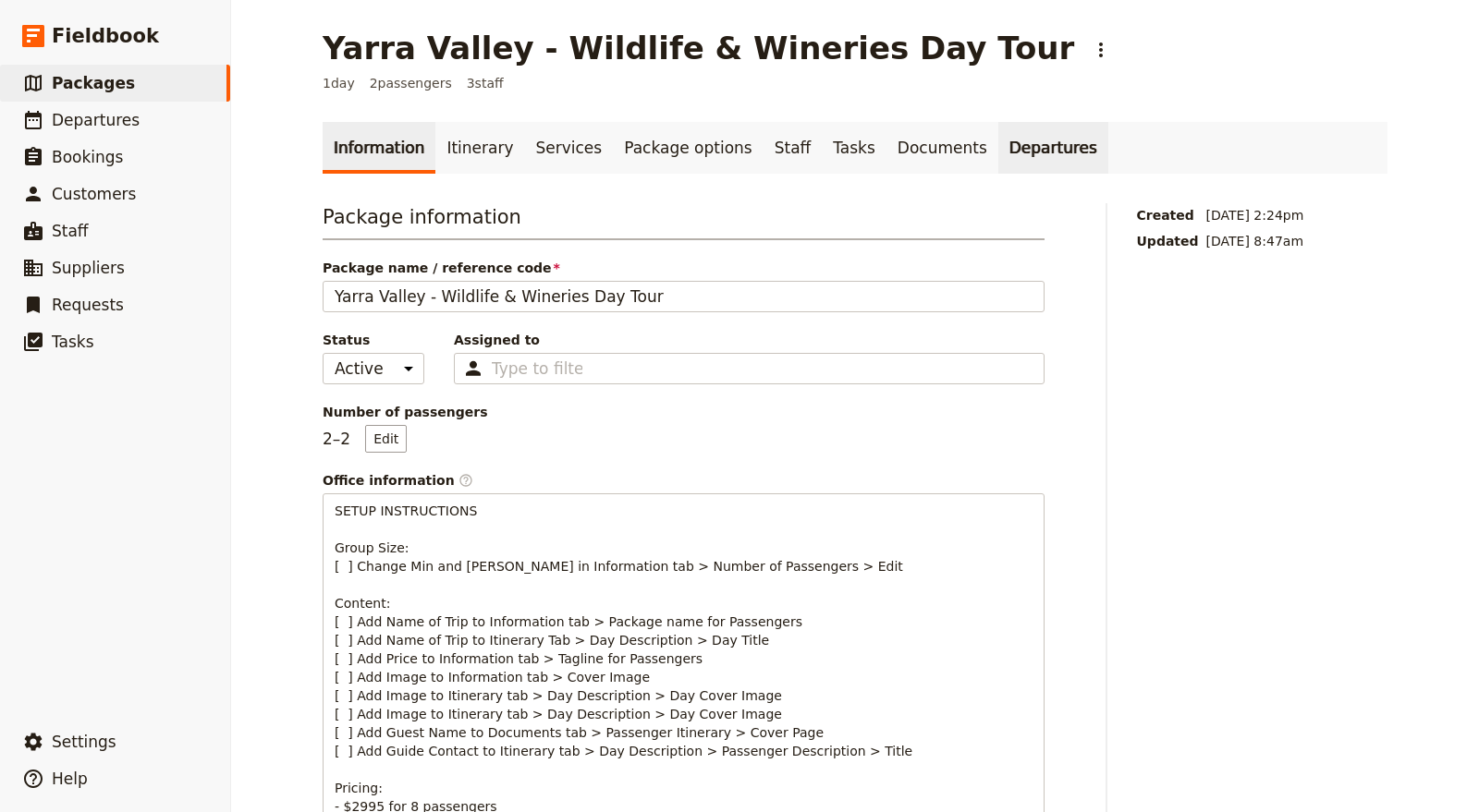
click at [998, 138] on link "Departures" at bounding box center [1053, 148] width 110 height 52
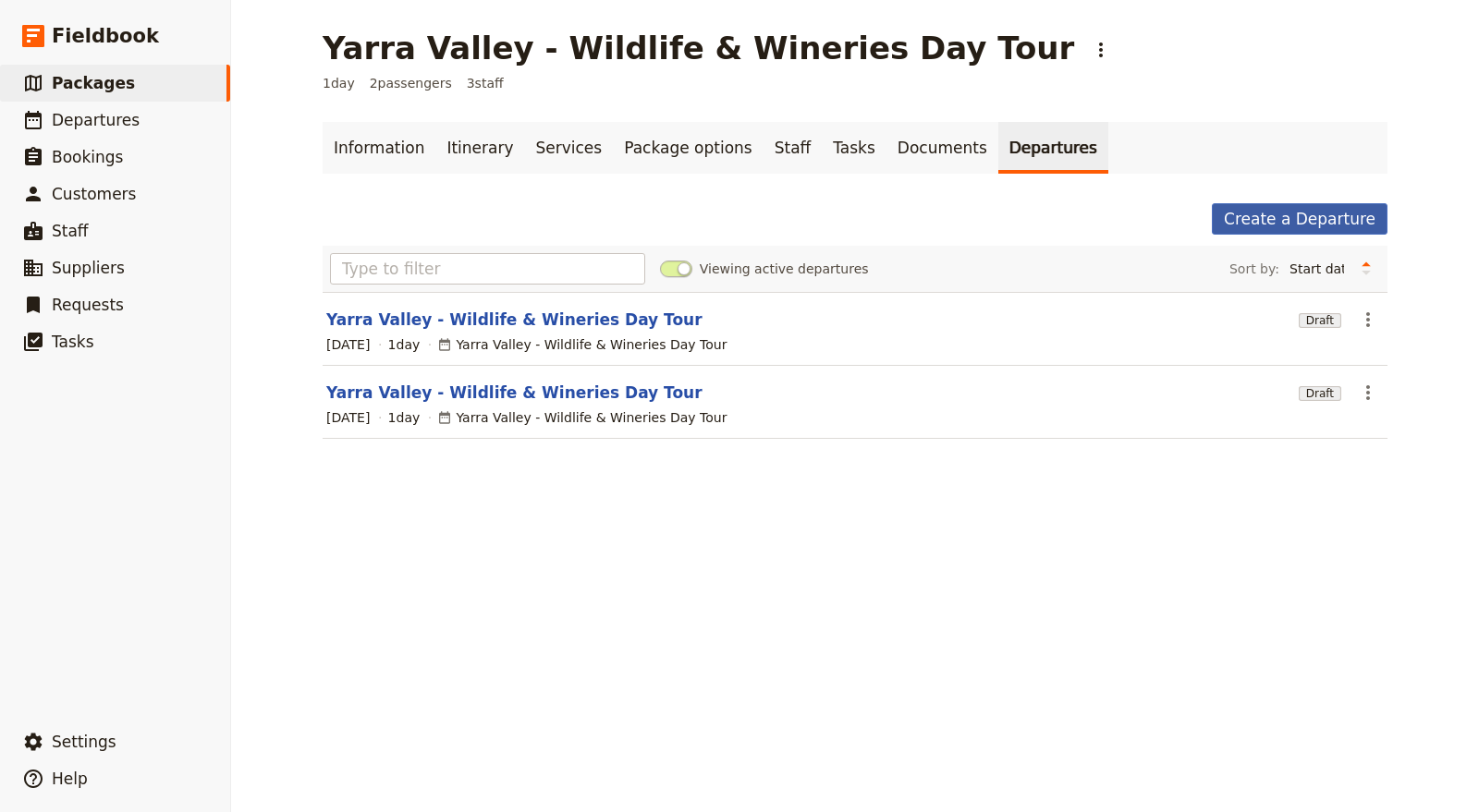
click at [1307, 223] on link "Create a Departure" at bounding box center [1300, 219] width 175 height 32
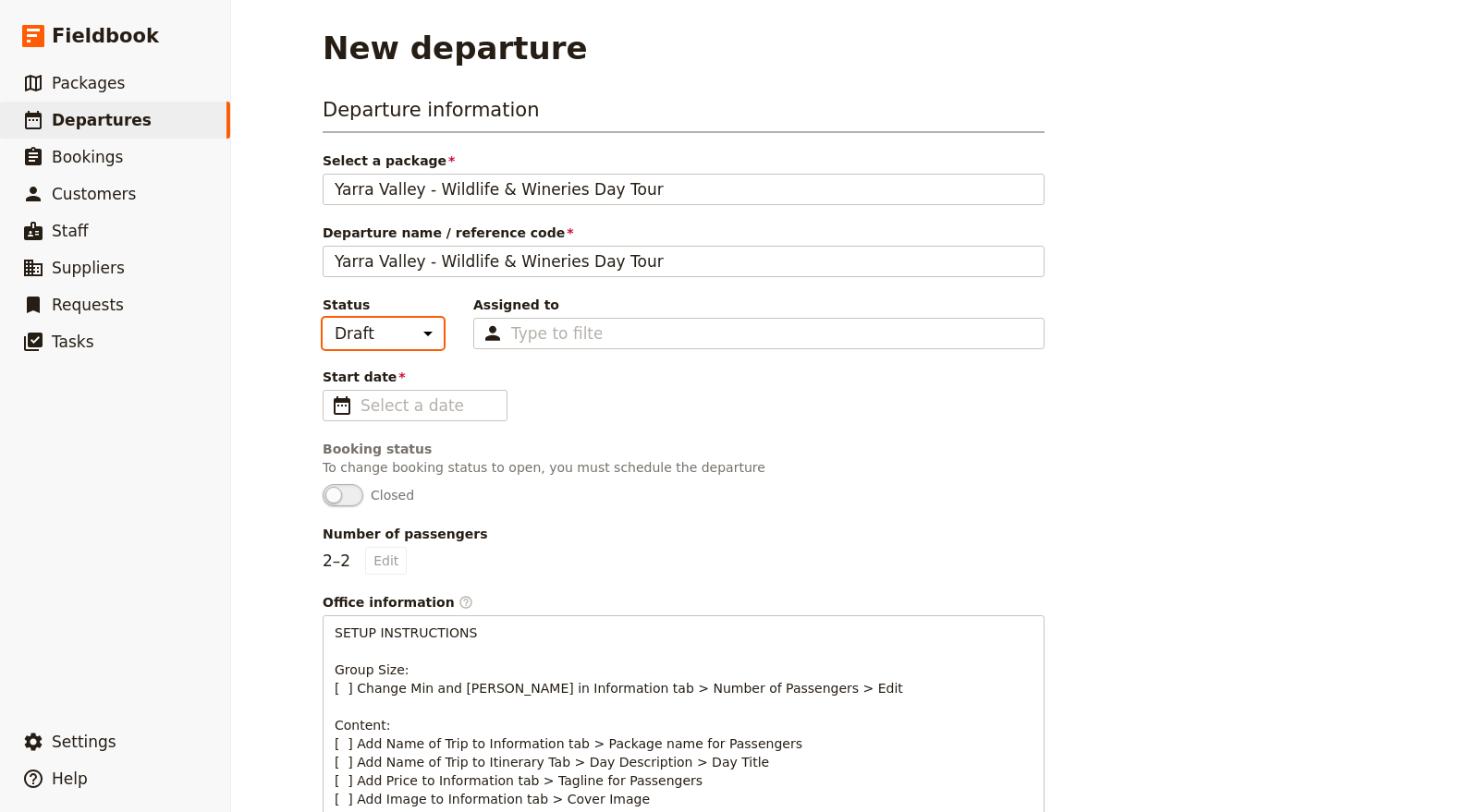
click at [390, 325] on select "Draft Scheduled Confirmed" at bounding box center [383, 333] width 121 height 32
click at [663, 384] on div "Start date ​ Please fill out this field." at bounding box center [683, 395] width 722 height 54
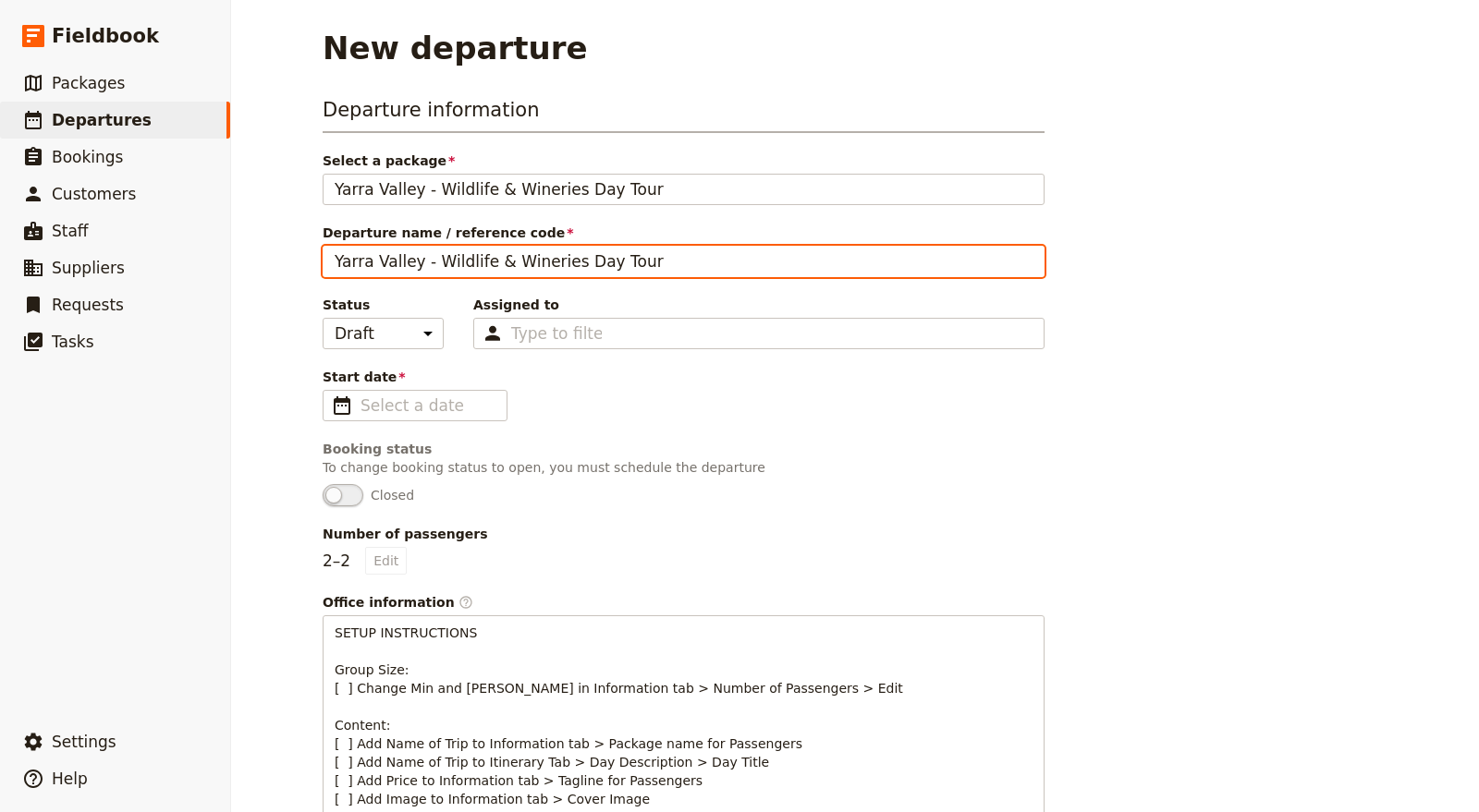
drag, startPoint x: 615, startPoint y: 260, endPoint x: 232, endPoint y: 251, distance: 383.1
click at [232, 251] on div "New departure Departure information Select a package Yarra Valley - Wildlife & …" at bounding box center [855, 406] width 1248 height 812
paste input "Kendel"
type input "Kendel and Khan Family"
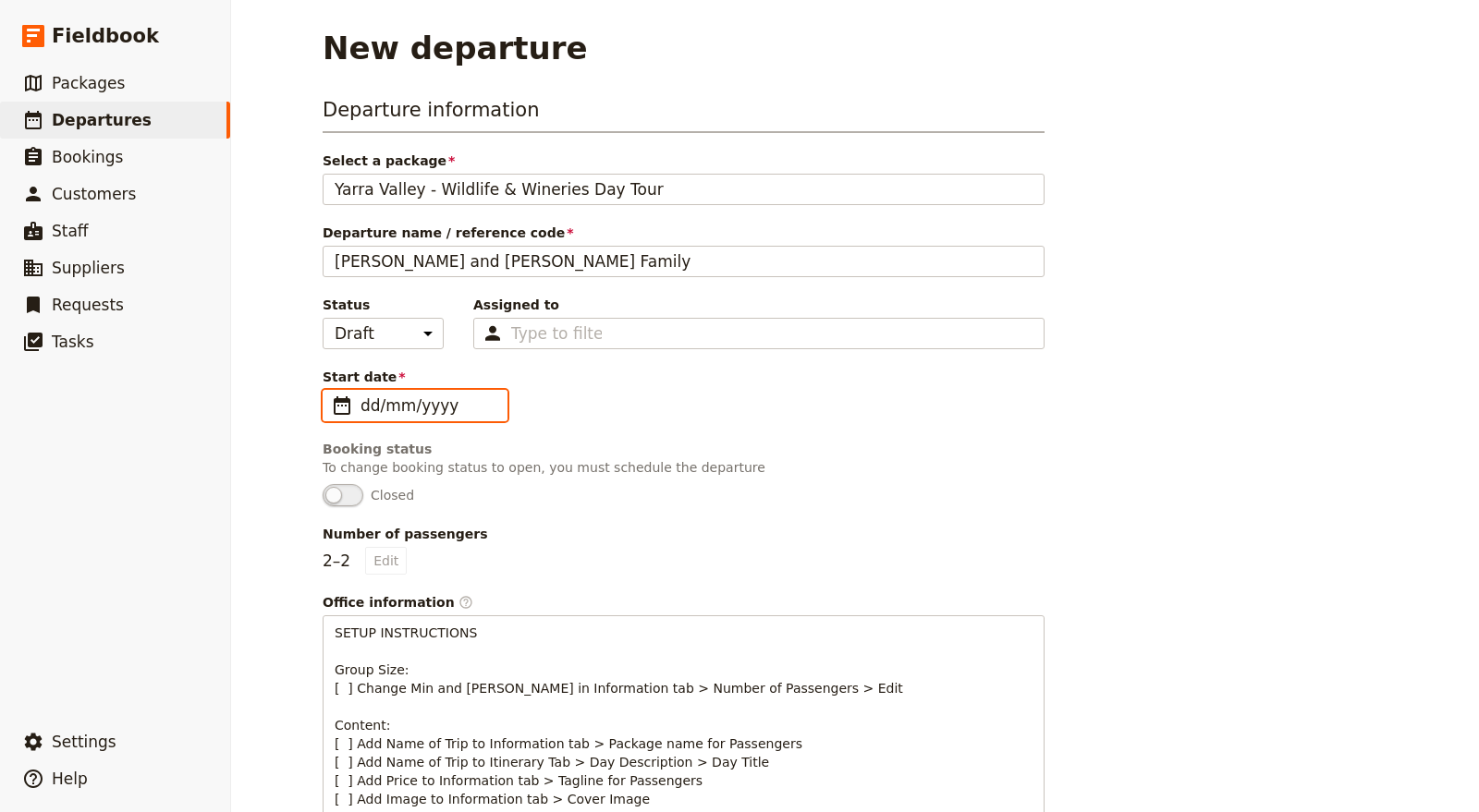
click at [451, 404] on input "dd/mm/yyyy" at bounding box center [428, 406] width 135 height 22
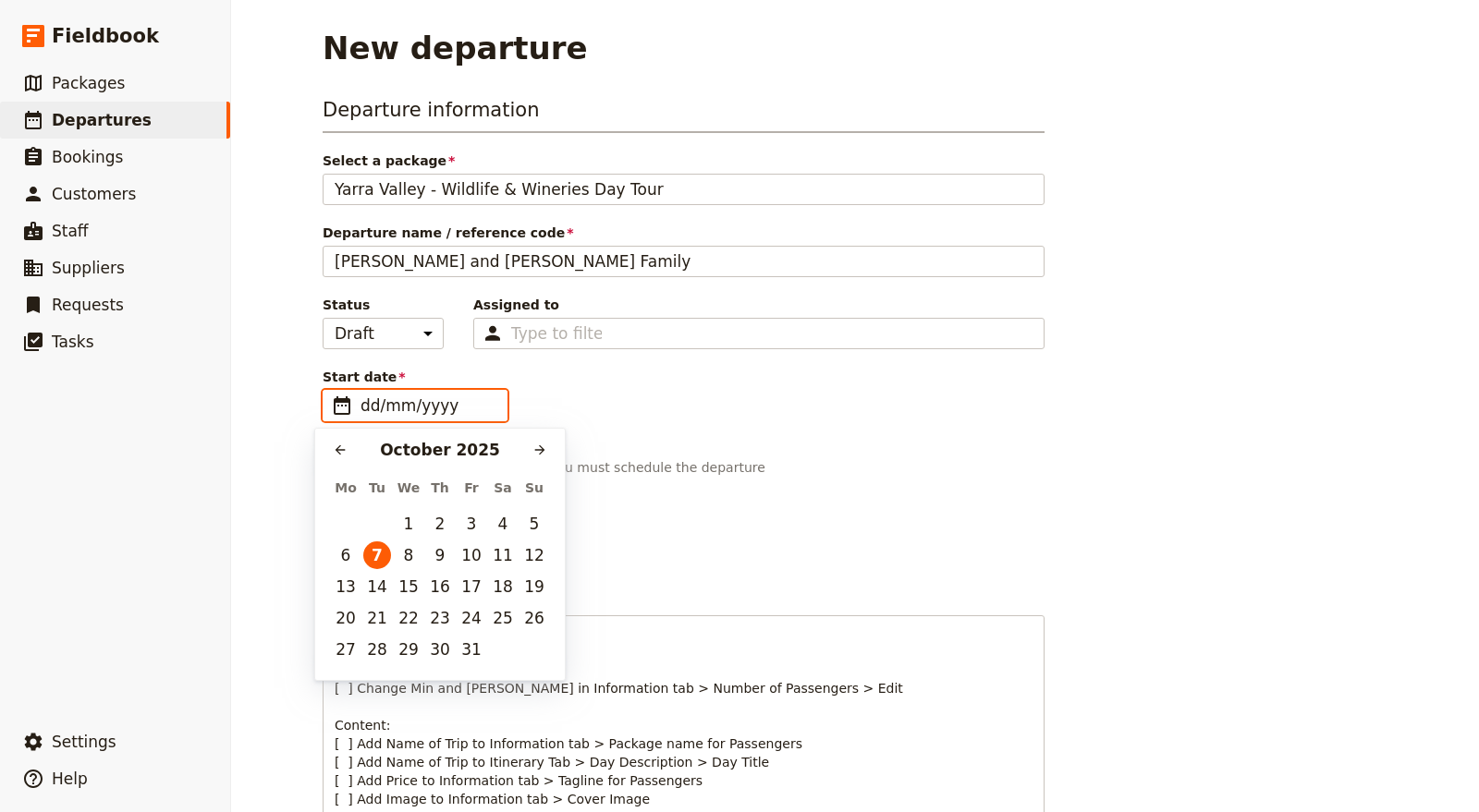
click at [515, 582] on td "18" at bounding box center [503, 587] width 32 height 32
click at [508, 582] on button "18" at bounding box center [502, 587] width 28 height 28
type input "18/10/2025"
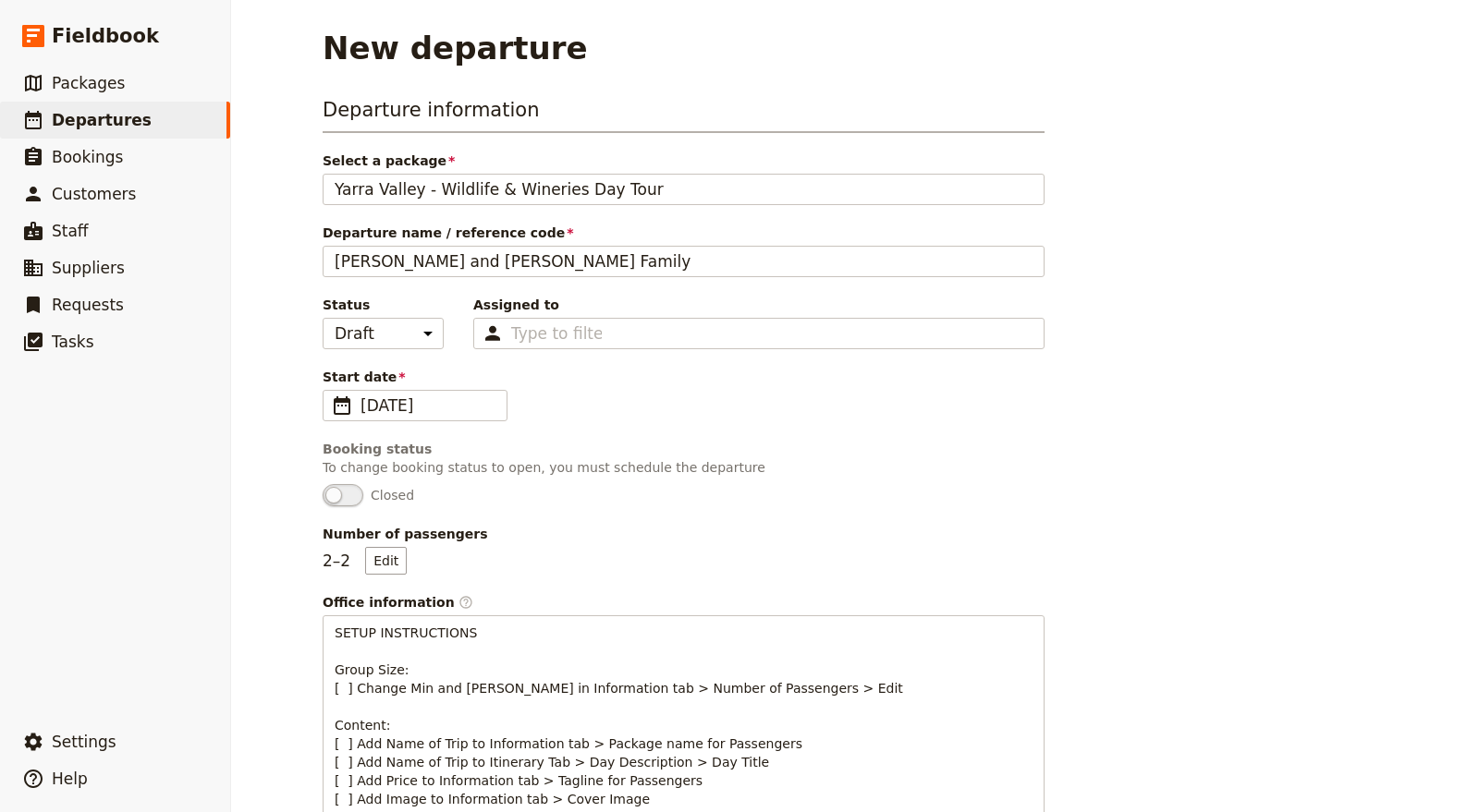
click at [671, 512] on div "Departure information Select a package Yarra Valley - Wildlife & Wineries Day T…" at bounding box center [683, 597] width 722 height 1003
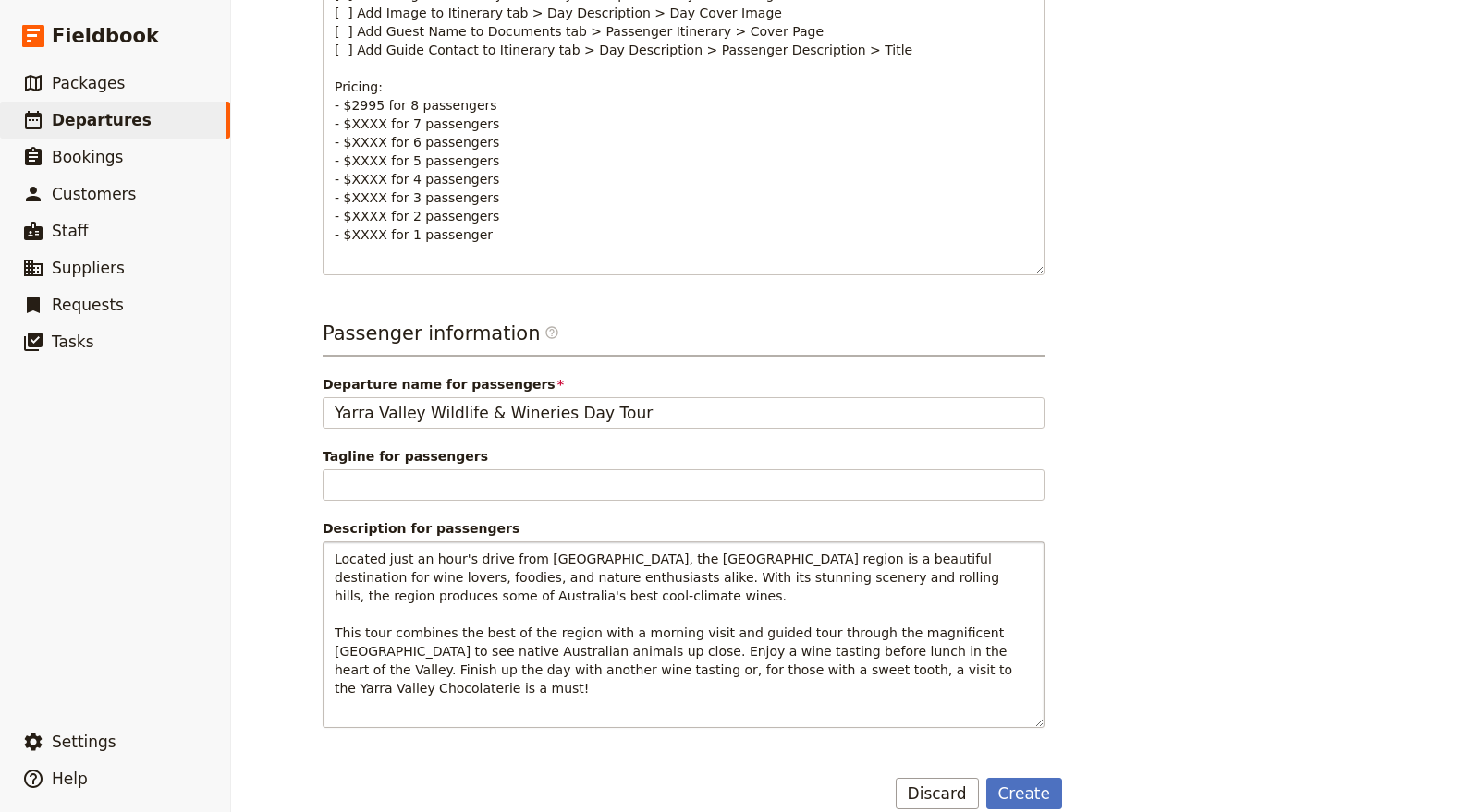
scroll to position [825, 0]
click at [1023, 776] on button "Create" at bounding box center [1025, 792] width 77 height 32
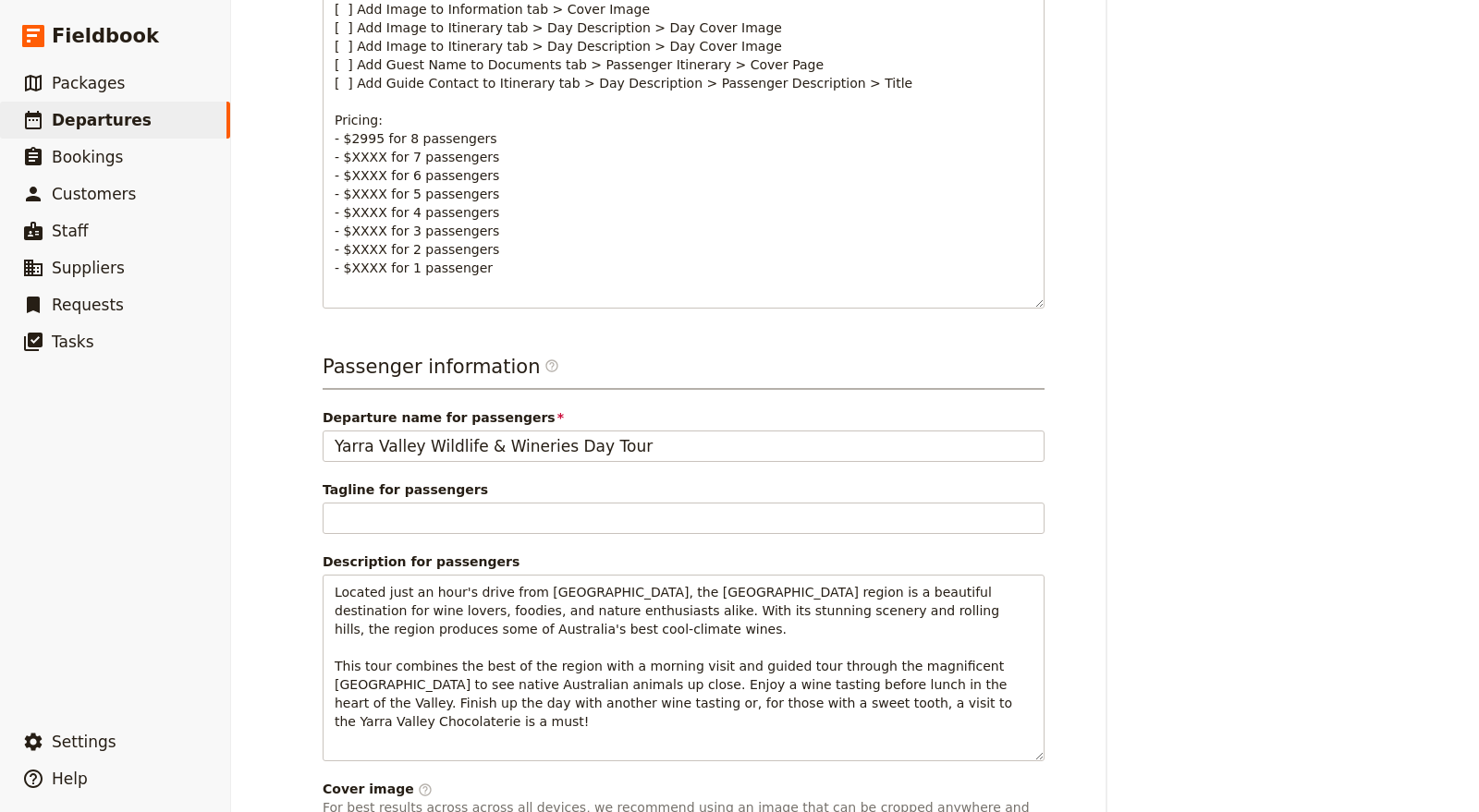
scroll to position [644, 0]
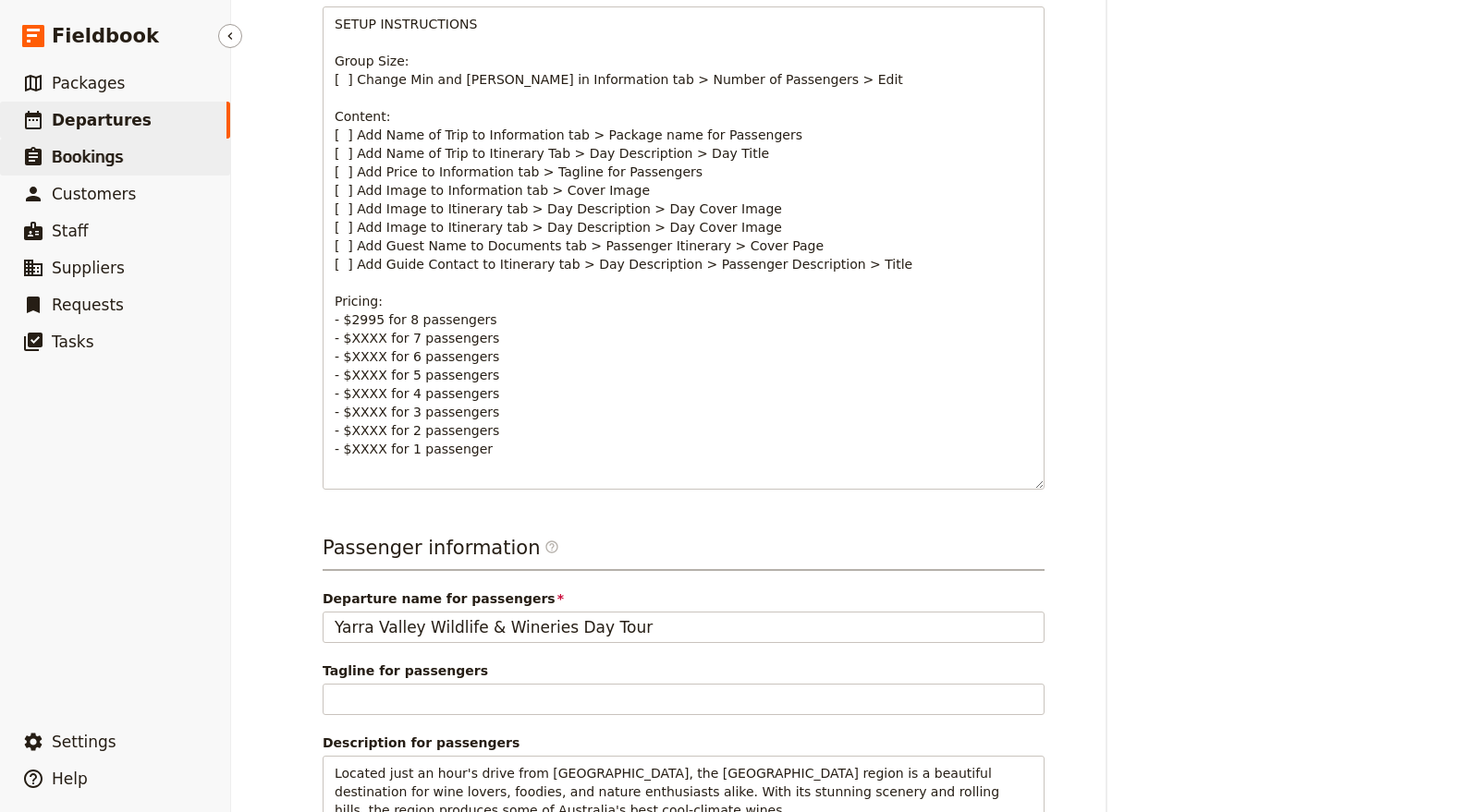
click at [143, 144] on link "​ Bookings" at bounding box center [115, 157] width 230 height 37
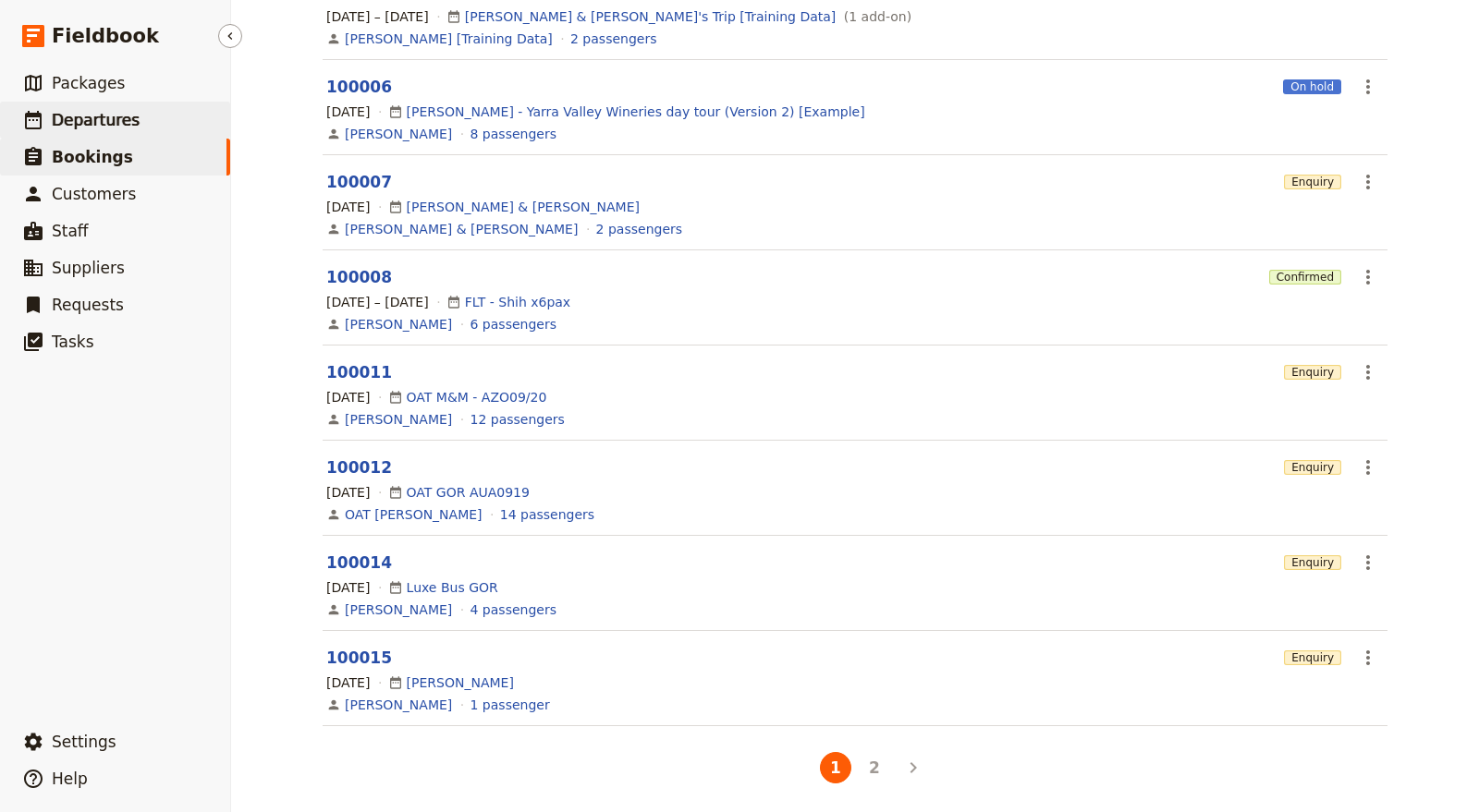
click at [177, 123] on link "​ Departures" at bounding box center [115, 120] width 230 height 37
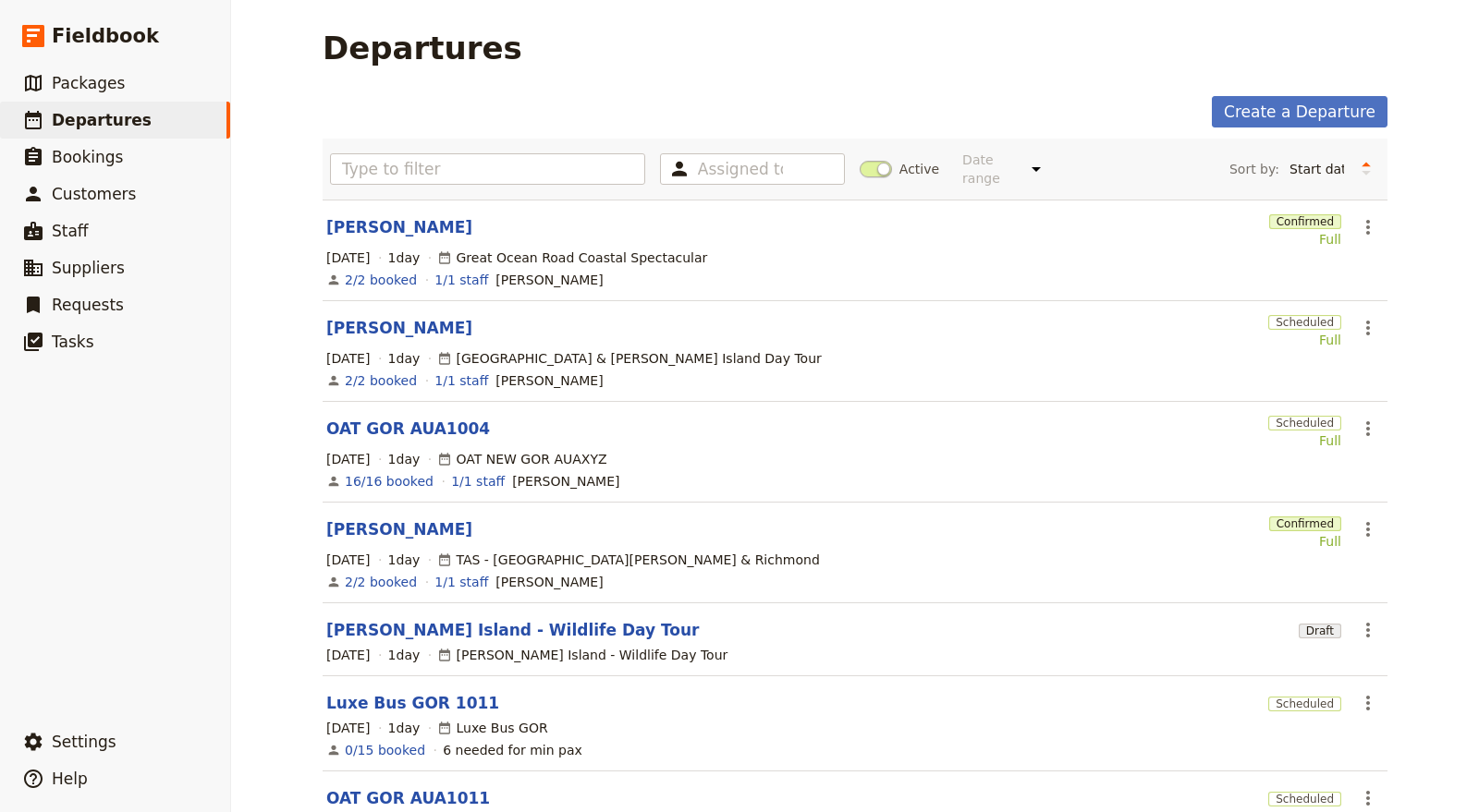
click at [488, 144] on div "Assigned to Active Date range This week Next week This month Next month This ye…" at bounding box center [855, 169] width 1065 height 61
click at [488, 153] on input "text" at bounding box center [487, 169] width 315 height 32
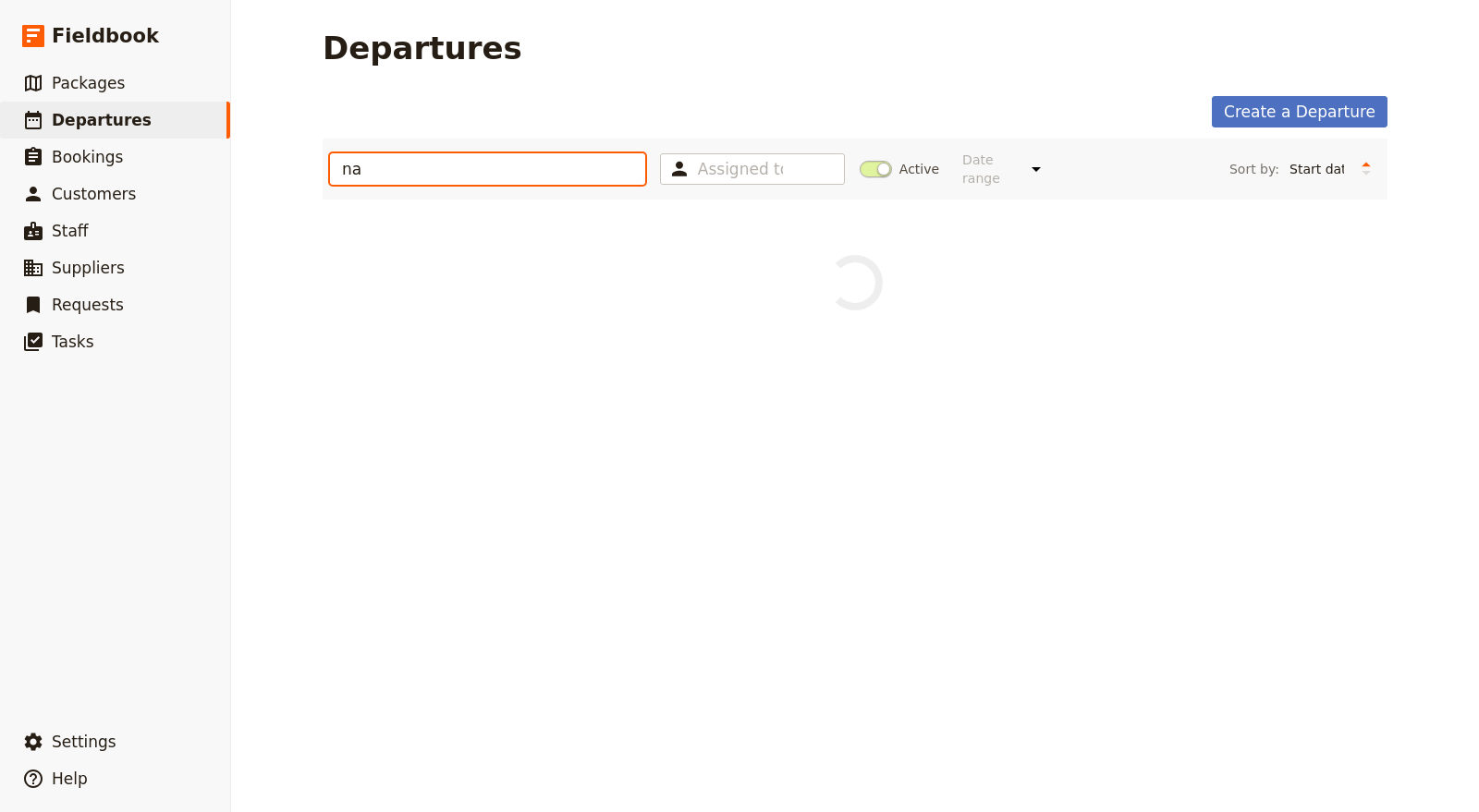
type input "n"
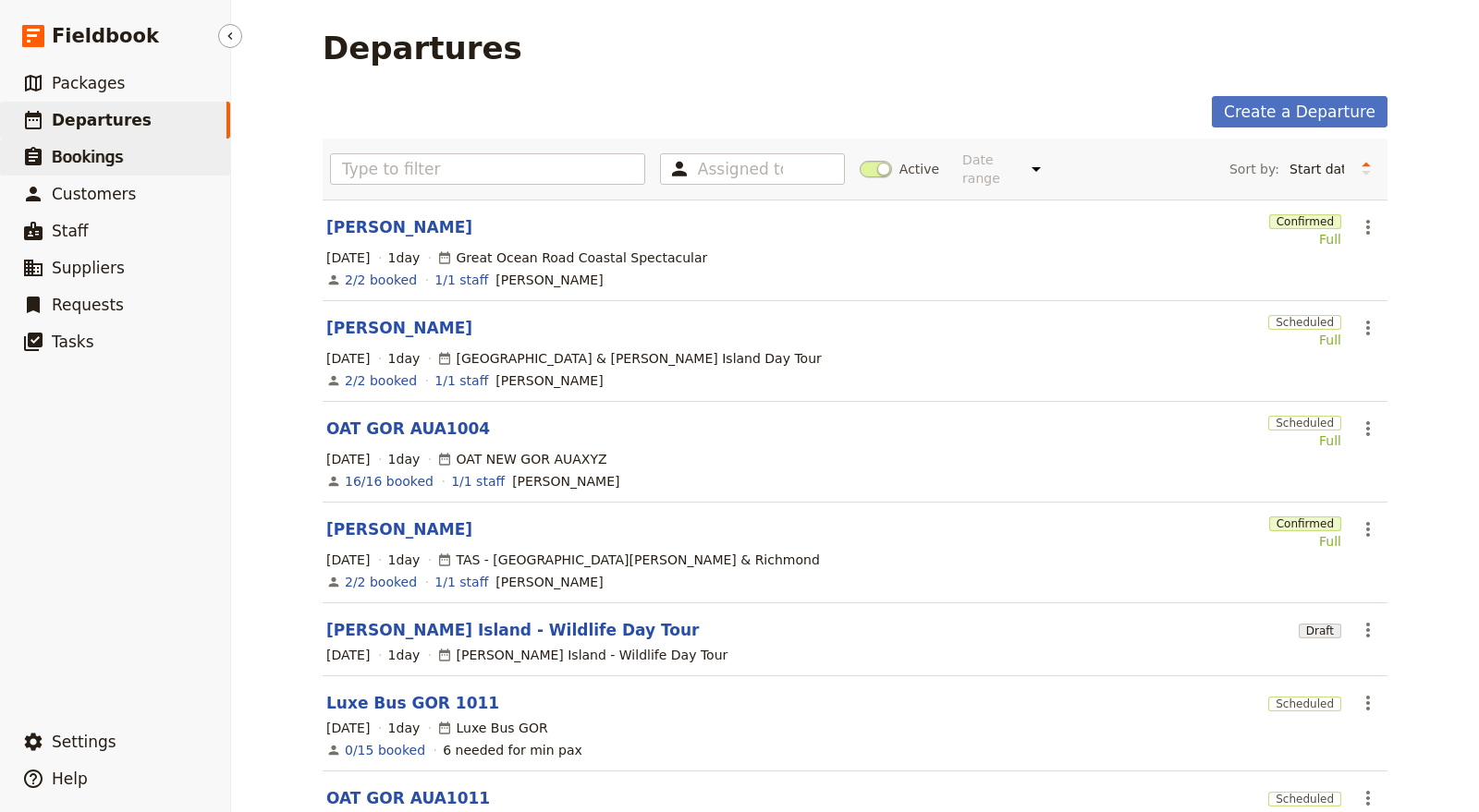
click at [102, 147] on span "Bookings" at bounding box center [88, 156] width 71 height 18
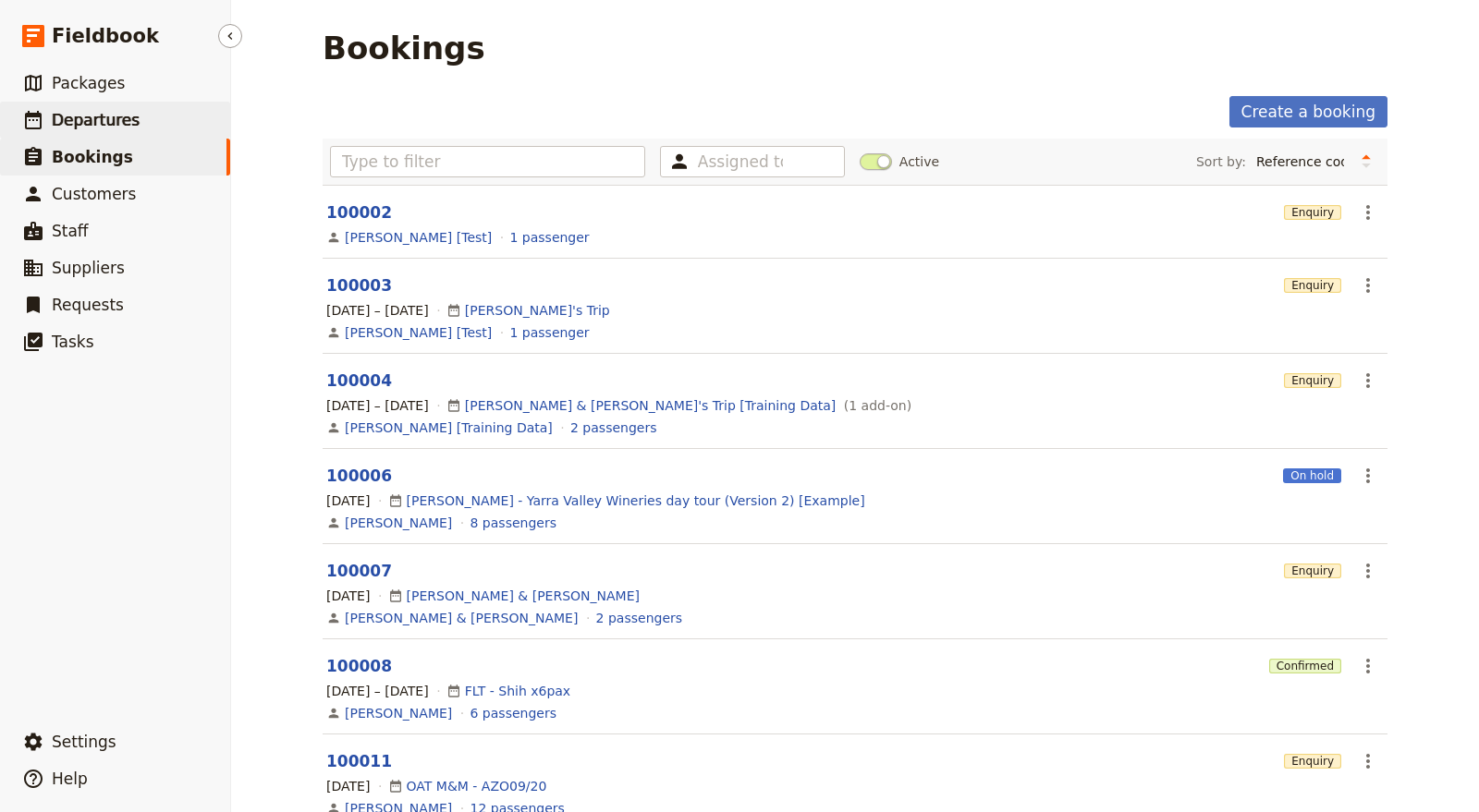
click at [166, 122] on link "​ Departures" at bounding box center [115, 120] width 230 height 37
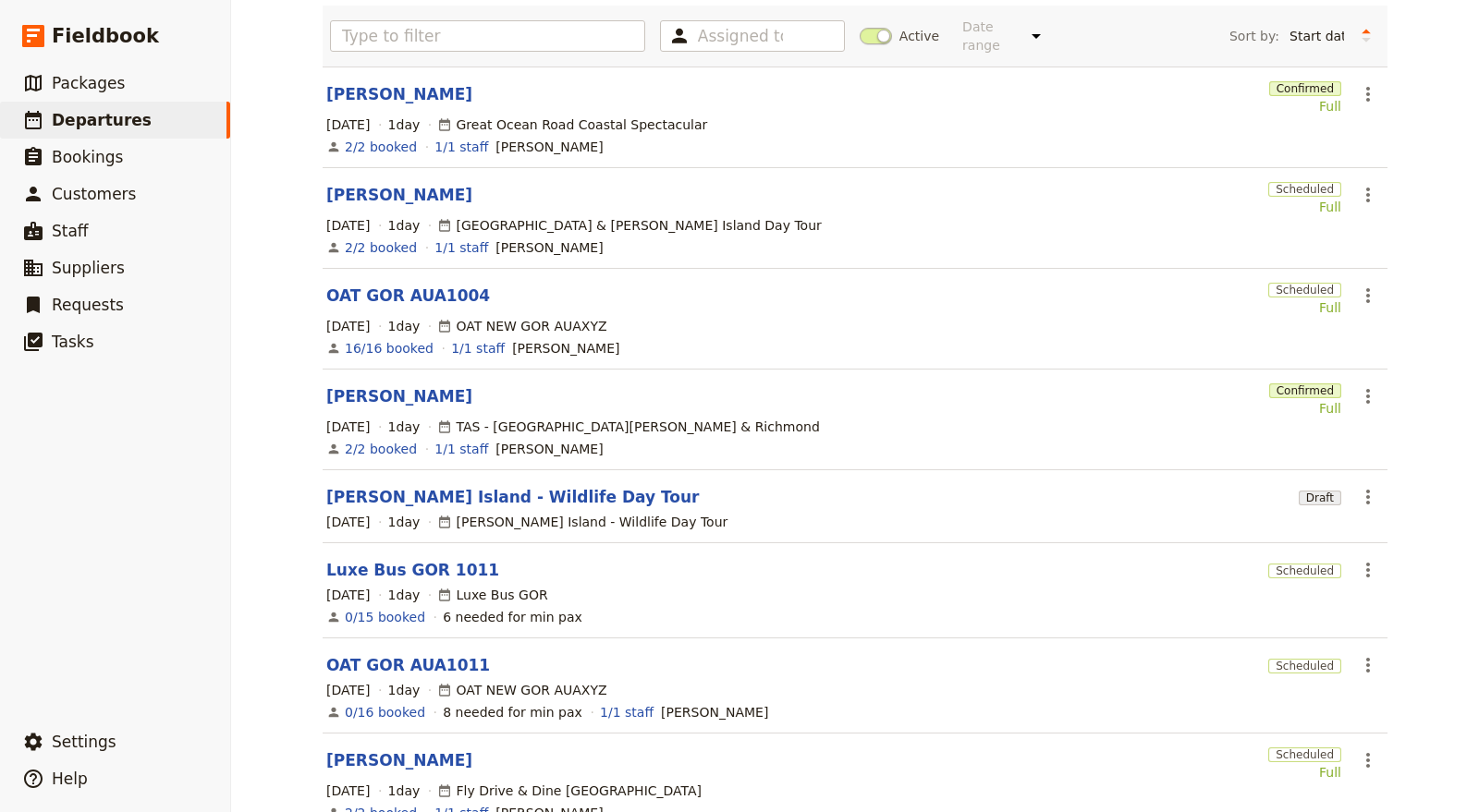
scroll to position [428, 0]
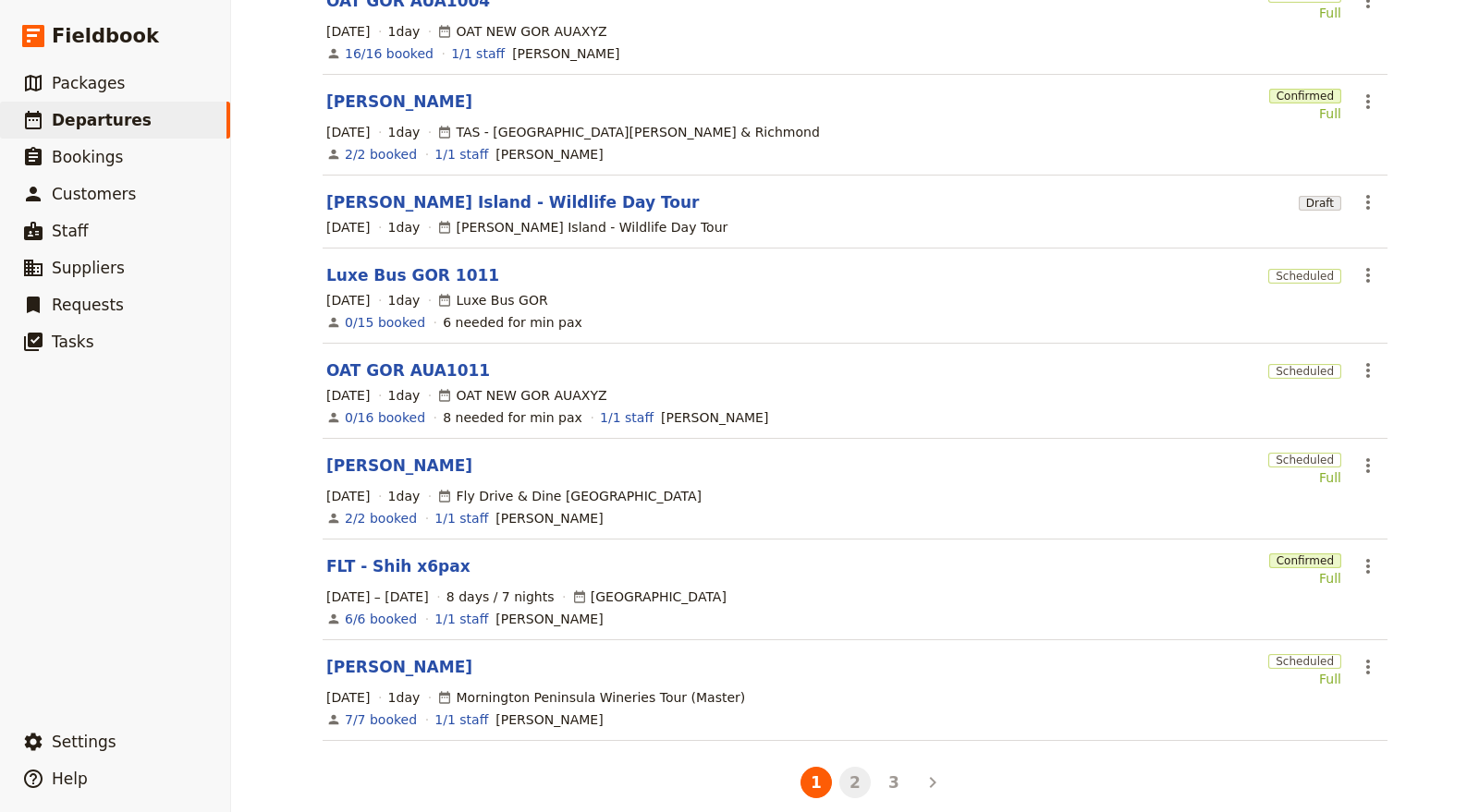
click at [853, 767] on button "2" at bounding box center [855, 782] width 32 height 32
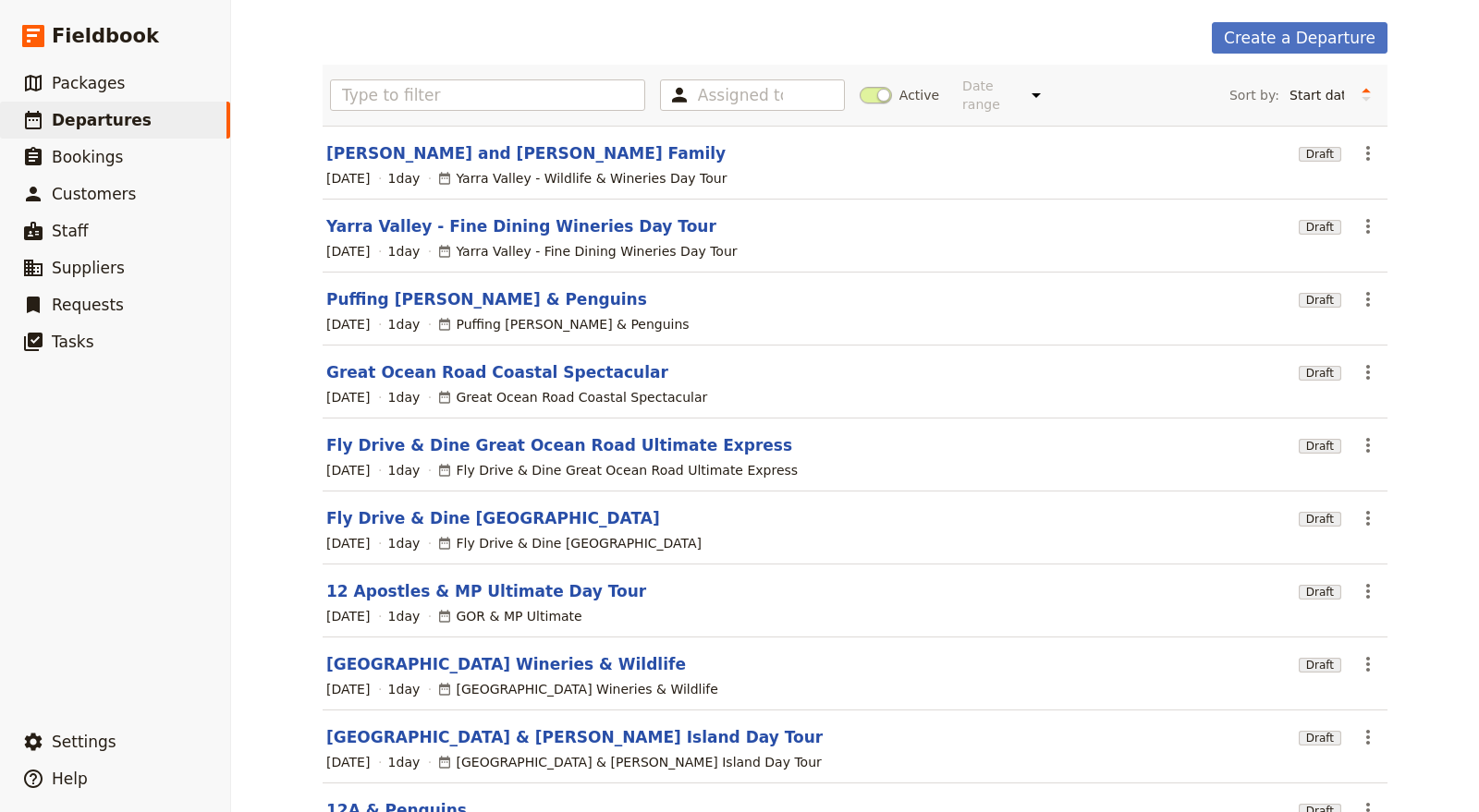
scroll to position [0, 0]
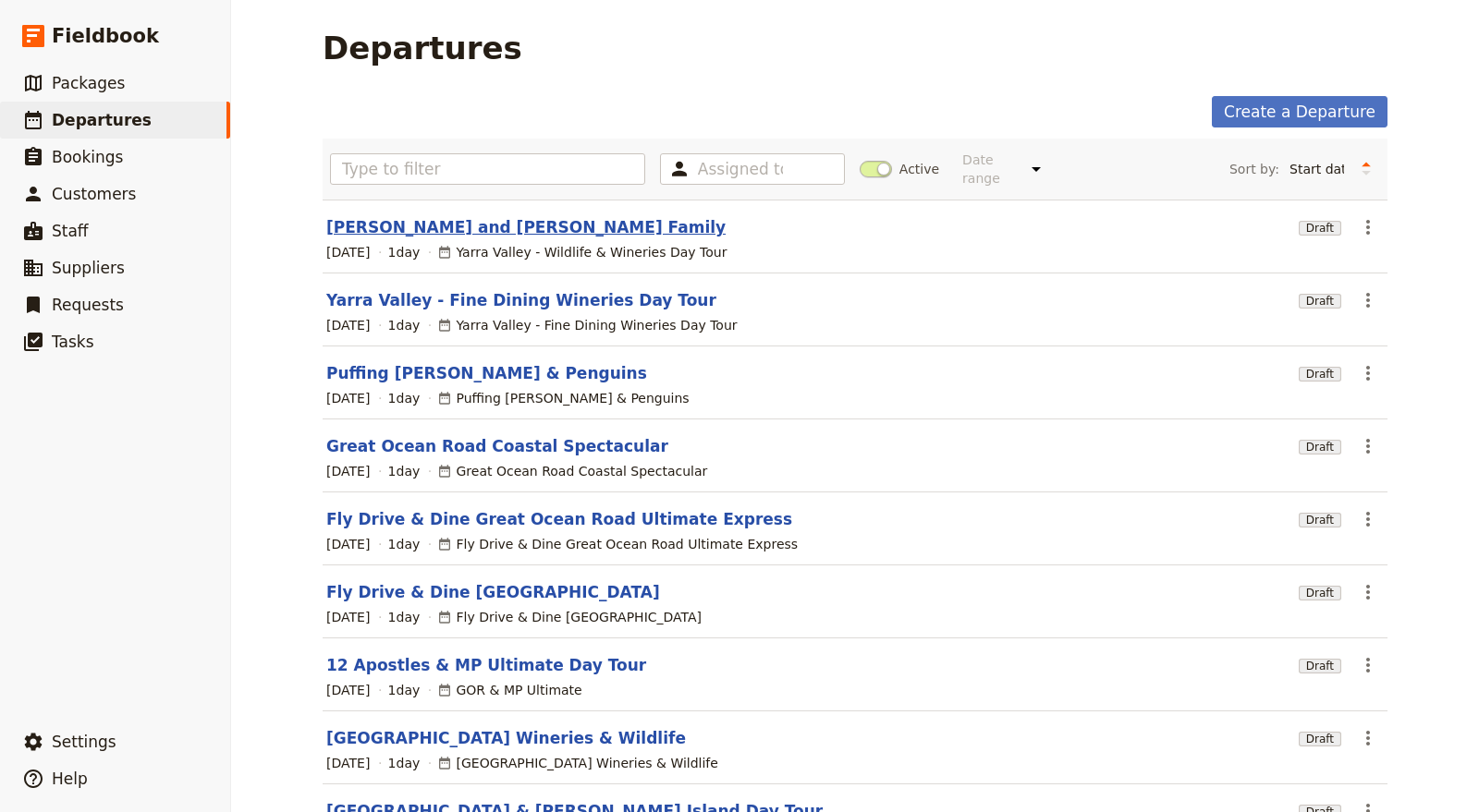
click at [425, 221] on link "Kendel and Khan Family" at bounding box center [526, 226] width 399 height 22
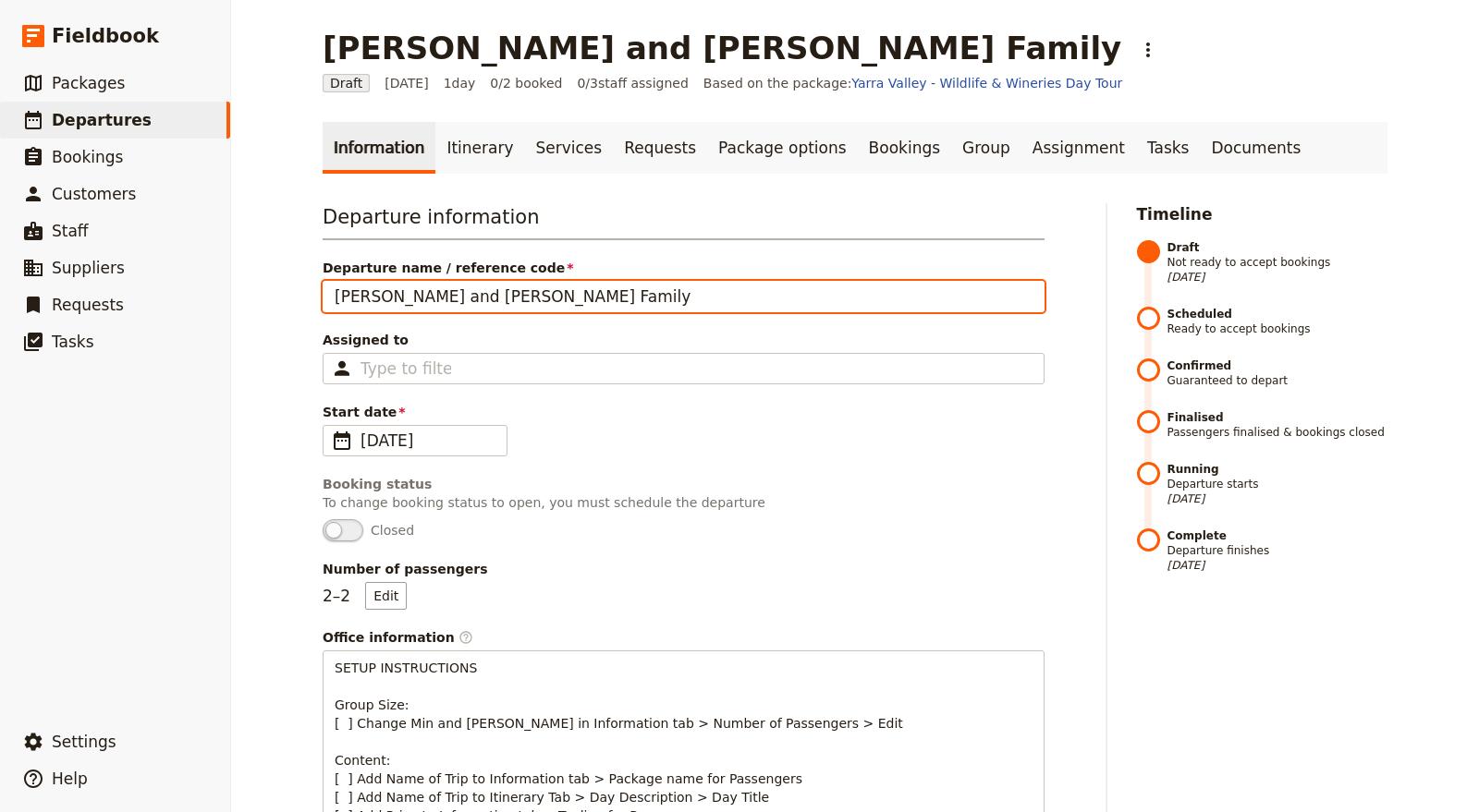
click at [394, 292] on input "Kendel and Khan Family" at bounding box center [683, 297] width 722 height 32
type input "Kendel & Khan Family"
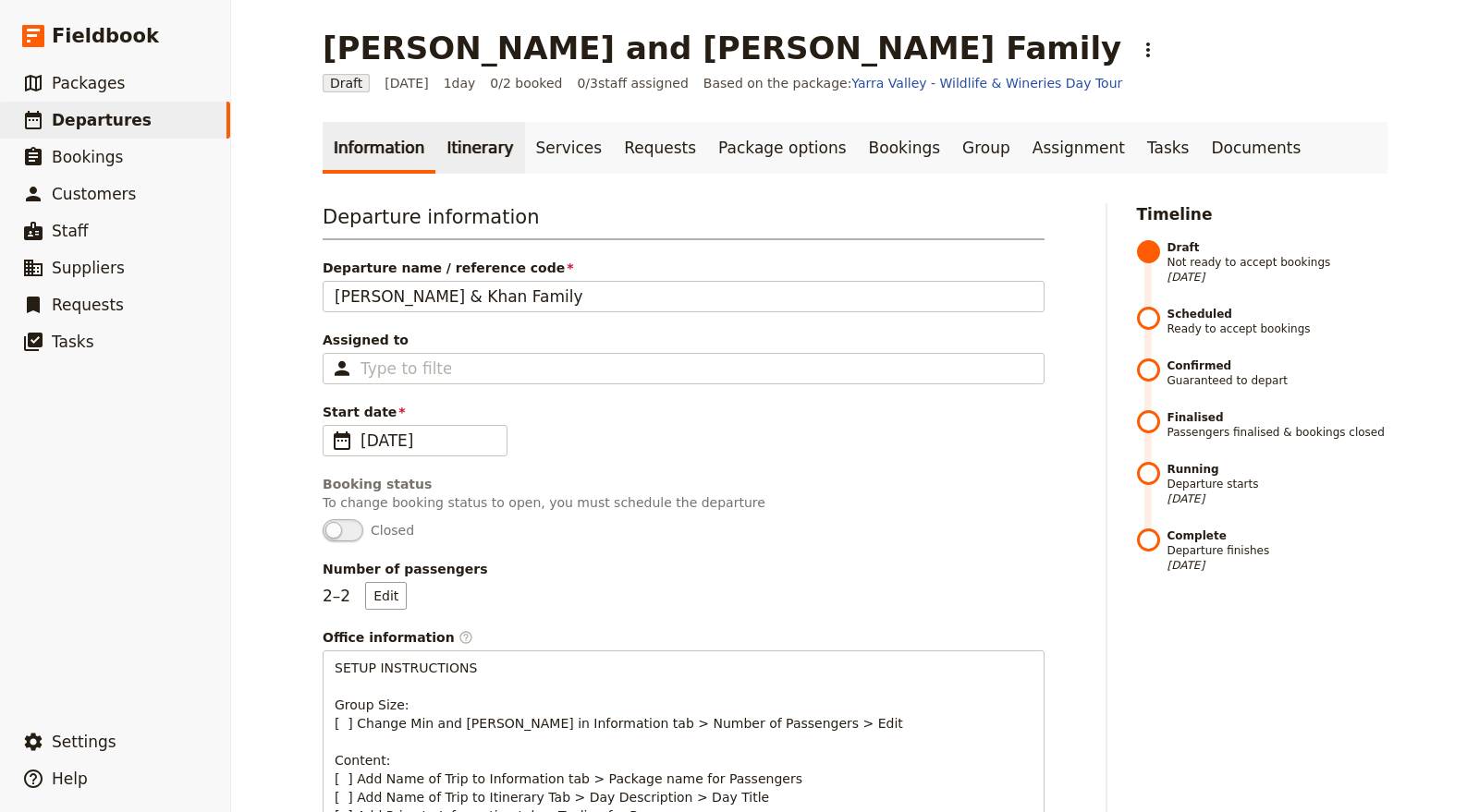
click at [462, 161] on link "Itinerary" at bounding box center [480, 148] width 89 height 52
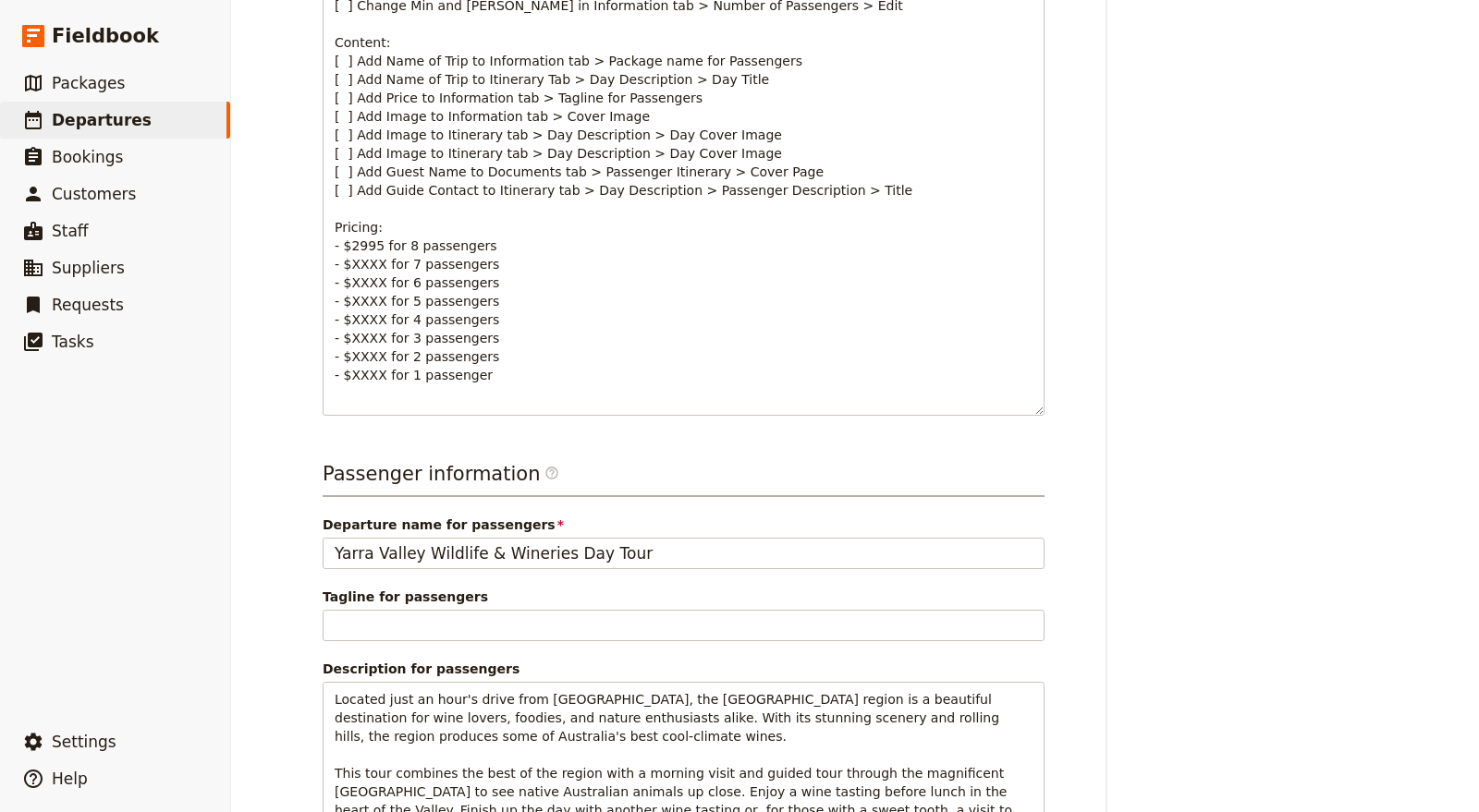
scroll to position [1182, 0]
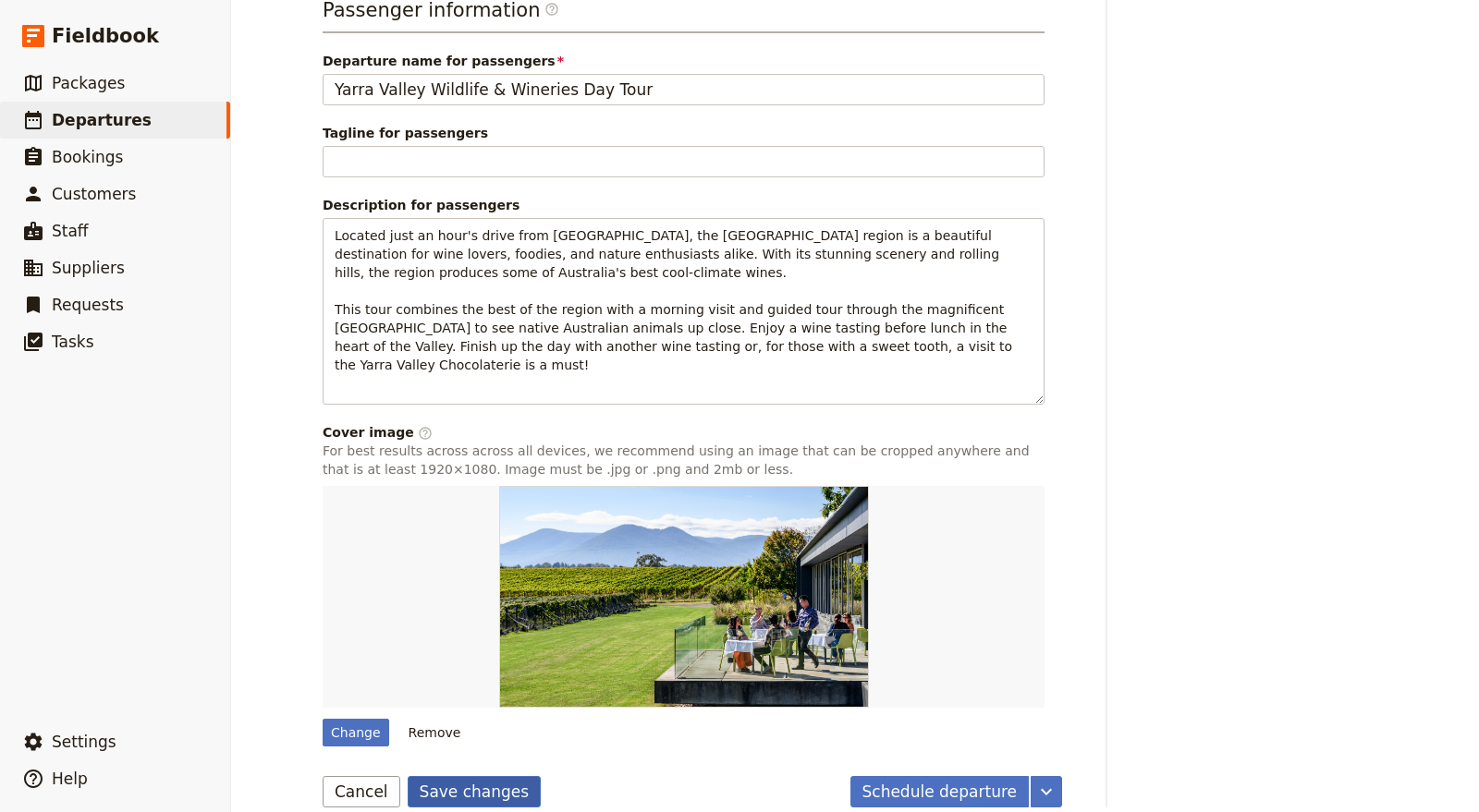
click at [478, 776] on button "Save changes" at bounding box center [474, 792] width 134 height 32
click at [917, 776] on button "Schedule departure" at bounding box center [940, 792] width 179 height 32
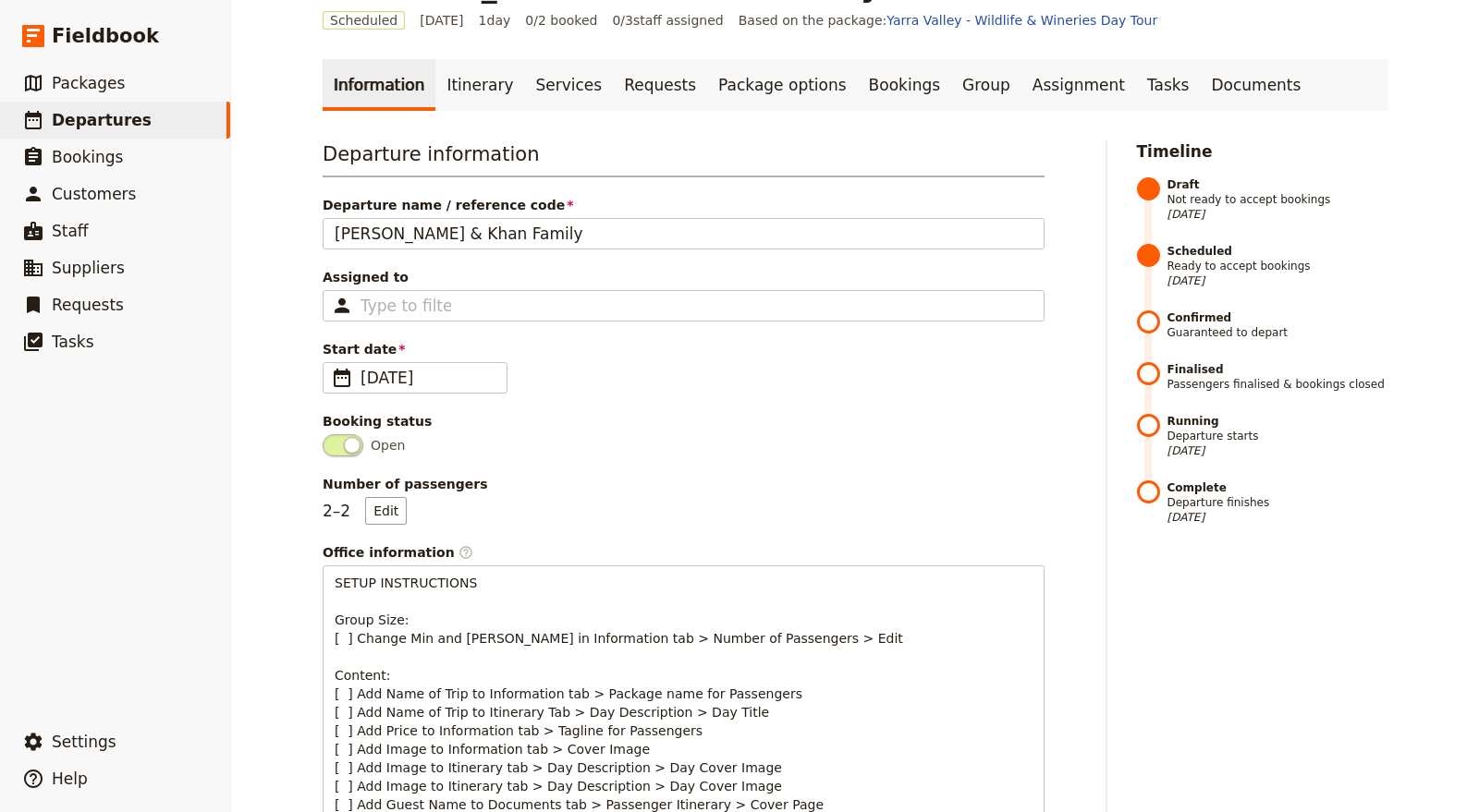
scroll to position [31, 0]
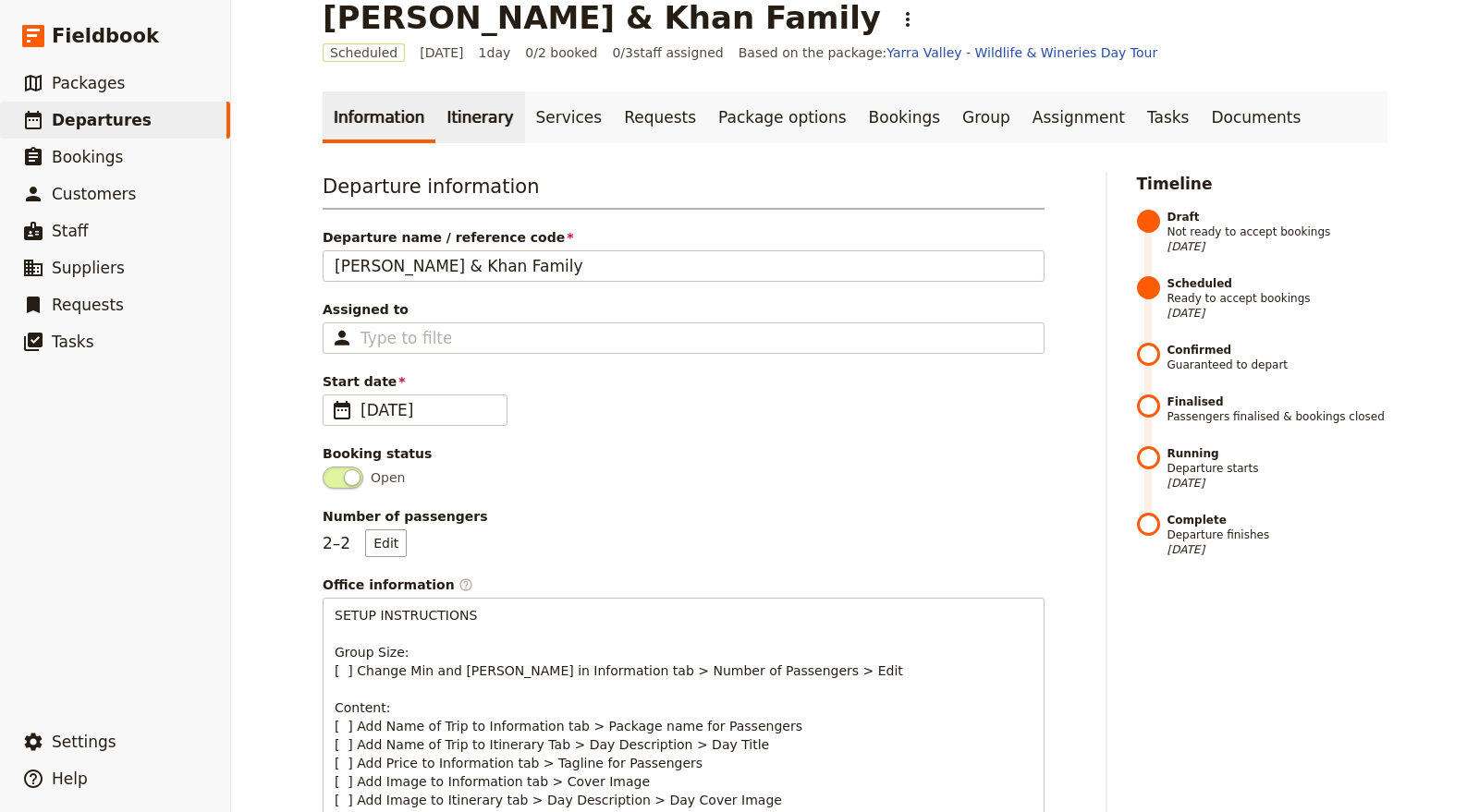
click at [493, 125] on link "Itinerary" at bounding box center [480, 118] width 89 height 52
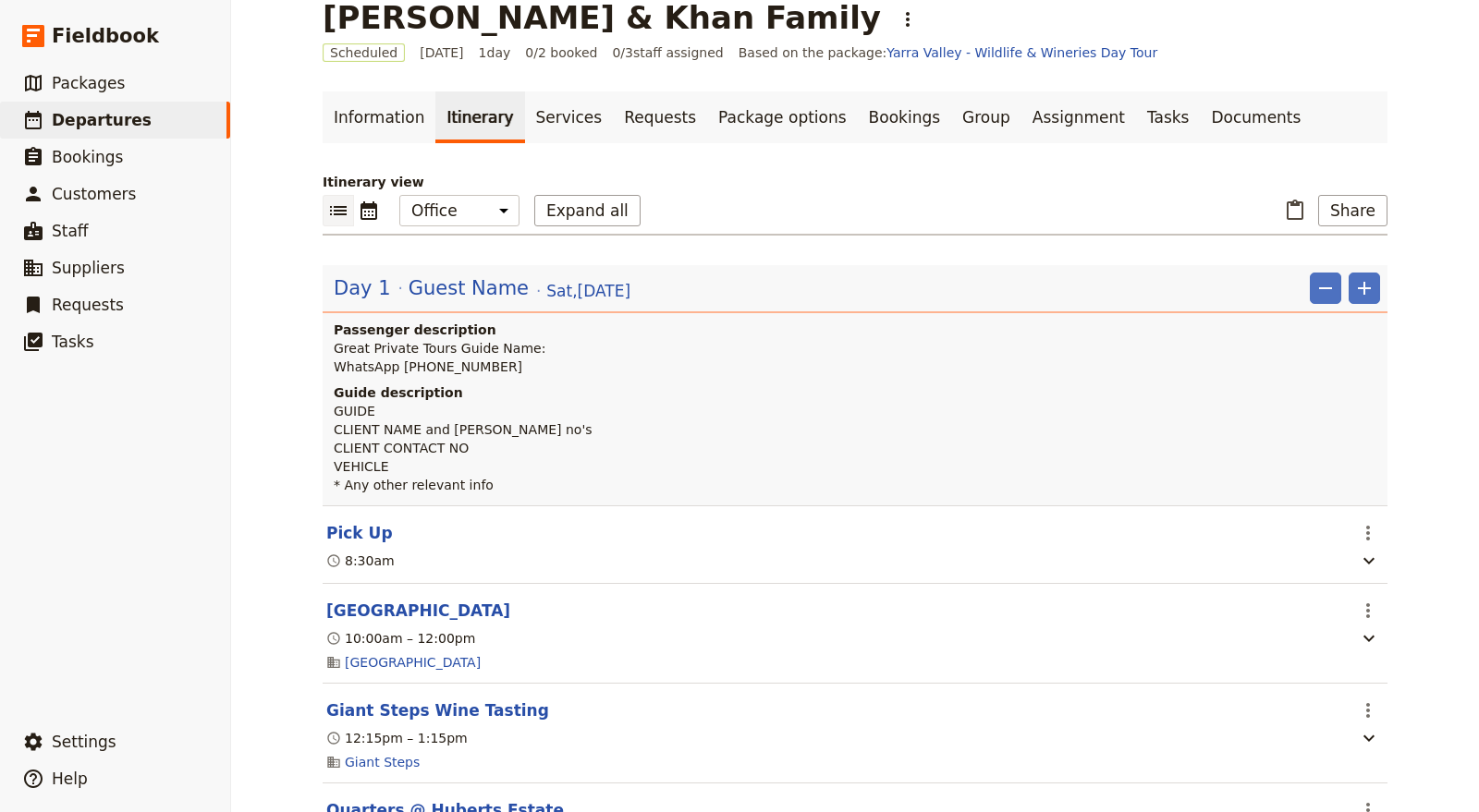
click at [467, 118] on link "Itinerary" at bounding box center [480, 118] width 89 height 52
click at [1008, 413] on p "GUIDE CLIENT NAME and pax no's CLIENT CONTACT NO VEHICLE * Any other relevant i…" at bounding box center [857, 448] width 1046 height 92
click at [556, 357] on p "Great Private Tours Guide Name: WhatsApp +61 400 000 000" at bounding box center [857, 357] width 1046 height 37
click at [568, 287] on span "Sat , 18 Oct 2025" at bounding box center [588, 291] width 84 height 22
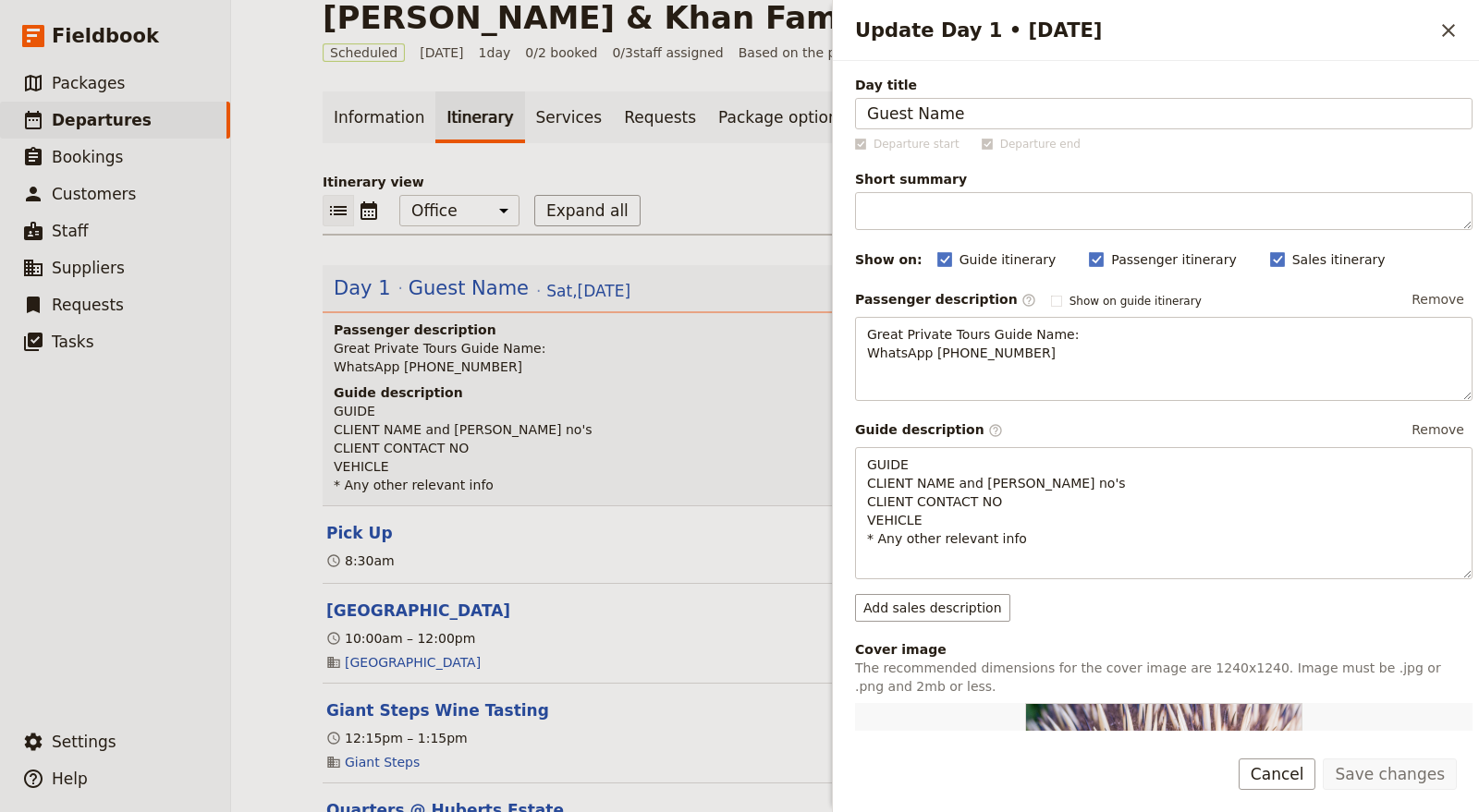
drag, startPoint x: 984, startPoint y: 100, endPoint x: 800, endPoint y: 106, distance: 184.1
click at [800, 106] on div "Kendel & Khan Family ​ Scheduled 18 Oct 2025 1 day 0/2 booked 0 / 3 staff assig…" at bounding box center [855, 406] width 1248 height 812
click at [935, 115] on input "Kendel &Khan" at bounding box center [1163, 114] width 618 height 32
click at [992, 118] on input "Kendel & Khan" at bounding box center [1163, 114] width 618 height 32
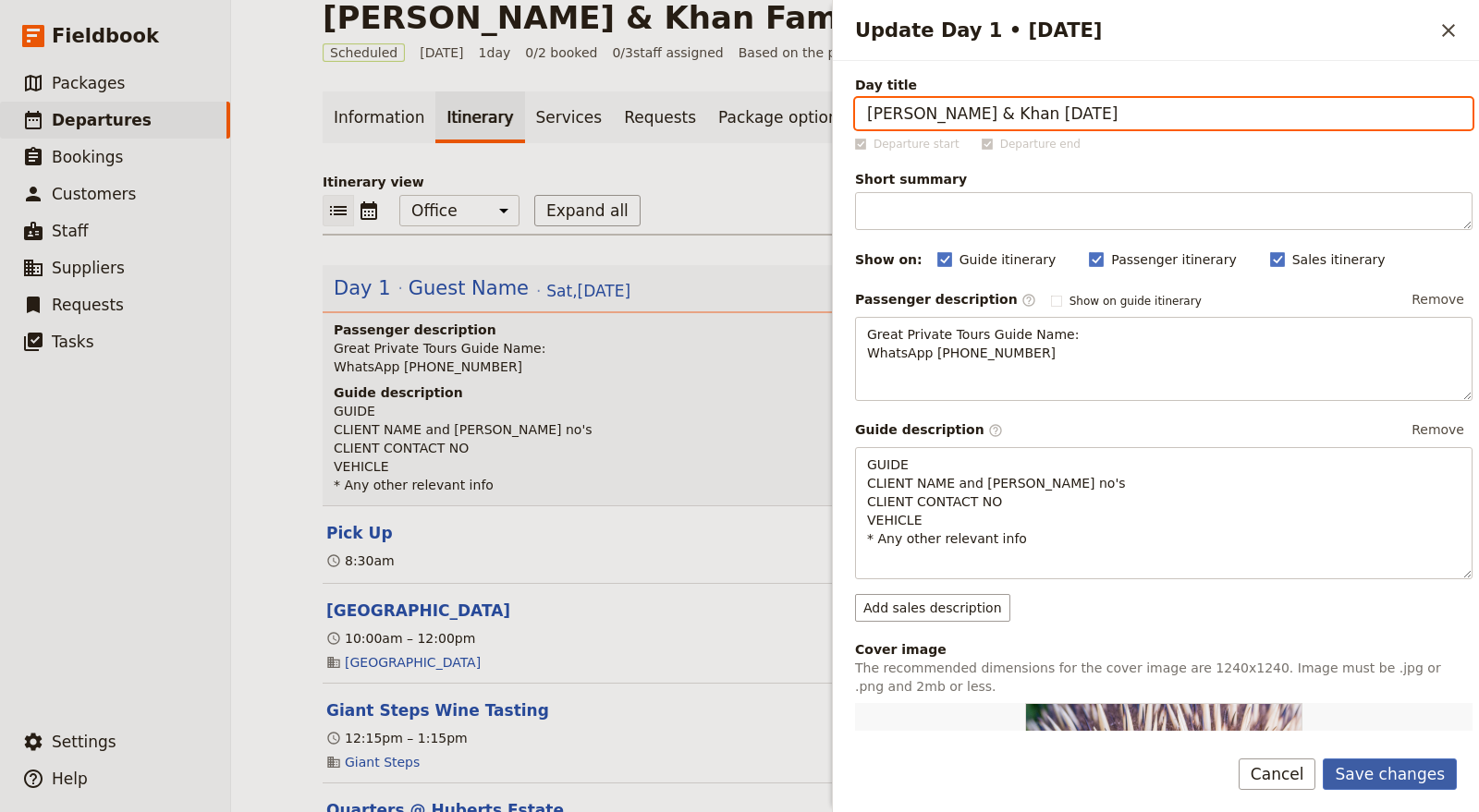
type input "Kendel & Khan Sat 18 Oct"
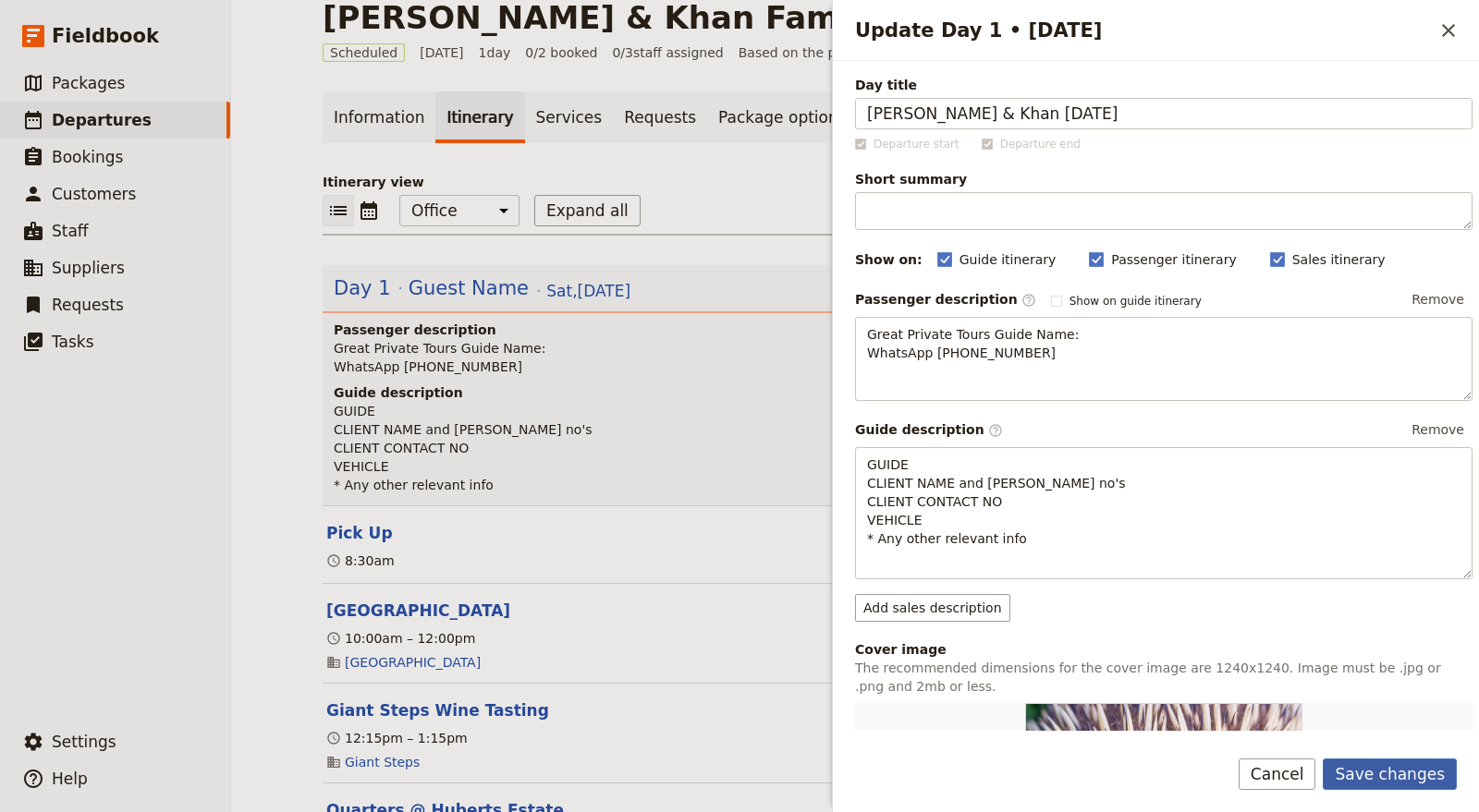
click at [1389, 782] on button "Save changes" at bounding box center [1389, 774] width 134 height 32
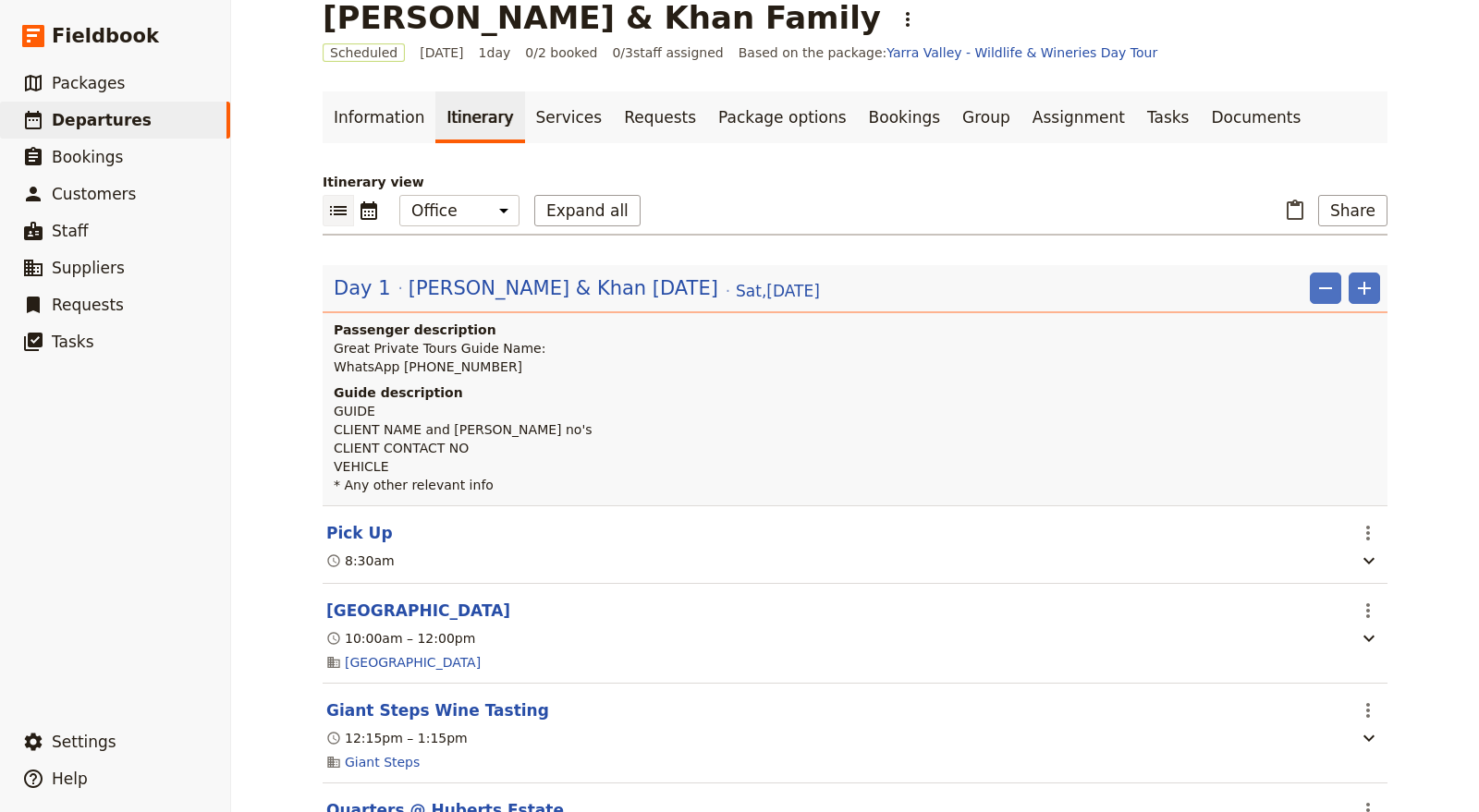
click at [653, 339] on p "Great Private Tours Guide Name: WhatsApp +61 400 000 000" at bounding box center [857, 357] width 1046 height 37
click at [580, 280] on span "Kendel & Khan Sat 18 Oct" at bounding box center [563, 288] width 309 height 28
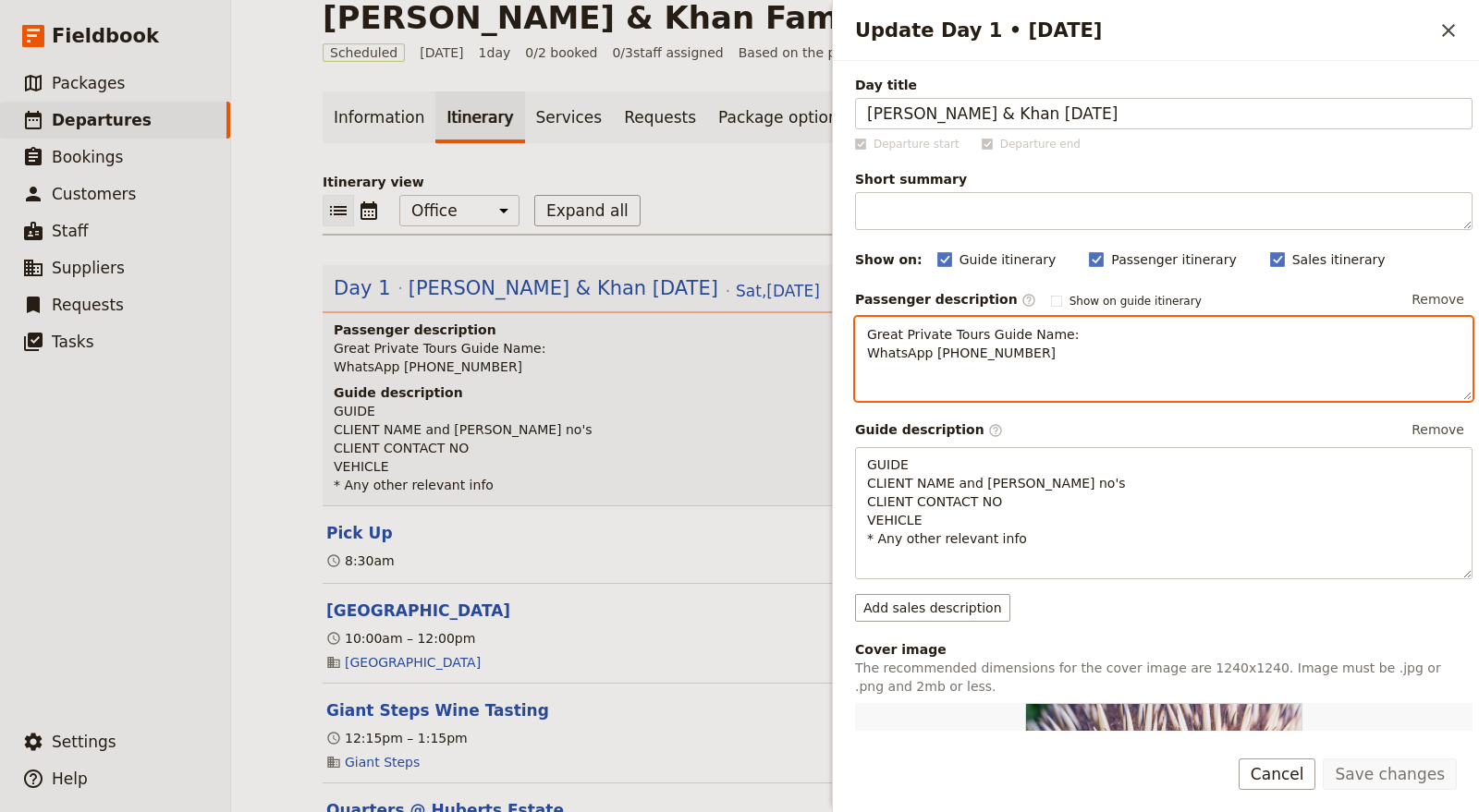
click at [1110, 333] on p "Great Private Tours Guide Name: WhatsApp +61 400 000 000" at bounding box center [1164, 344] width 594 height 37
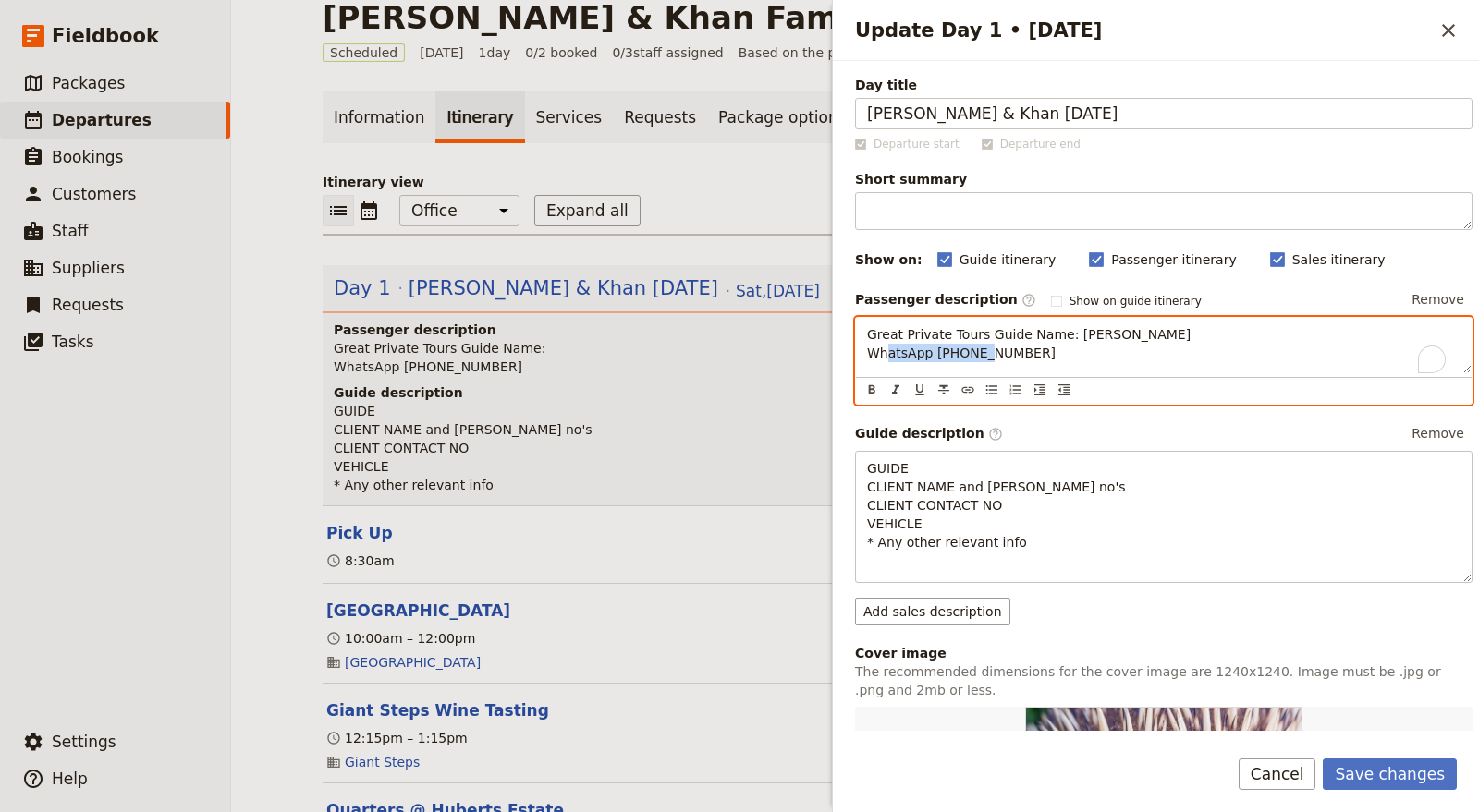
drag, startPoint x: 1036, startPoint y: 351, endPoint x: 935, endPoint y: 345, distance: 101.2
click at [935, 345] on p "Great Private Tours Guide Name: Garth WhatsApp +61 400 000 000" at bounding box center [1164, 344] width 594 height 37
click at [896, 353] on span "Great Private Tours Guide Name: Garth WhatsApp +0427 971 488" at bounding box center [1029, 344] width 324 height 34
click at [938, 350] on span "Great Private Tours Guide Name: Garth WhatsApp +0427 971 488" at bounding box center [1029, 344] width 324 height 34
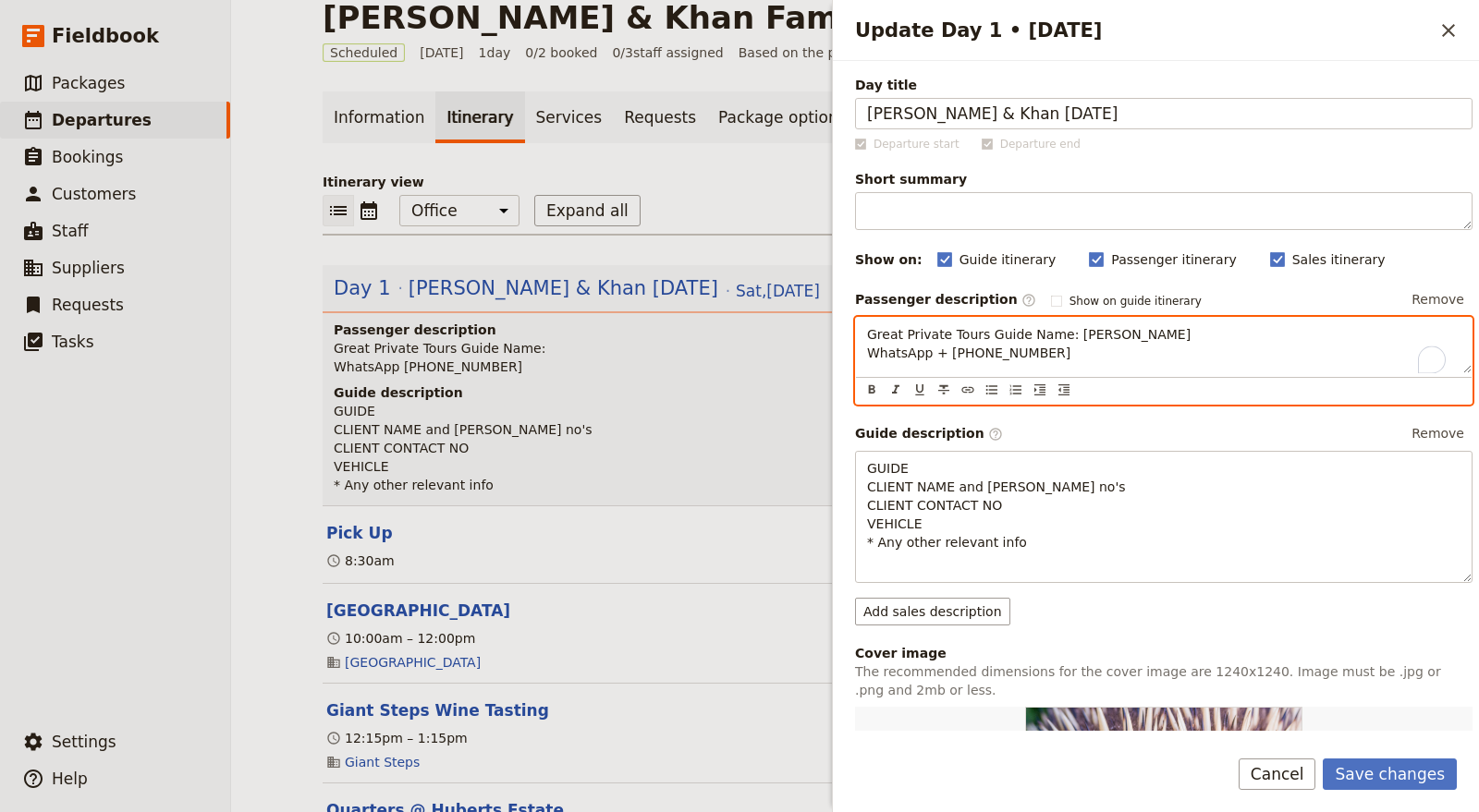
click at [1024, 353] on p "Great Private Tours Guide Name: Garth WhatsApp + 0427 971 488" at bounding box center [1164, 344] width 594 height 37
click at [944, 341] on span "Great Private Tours Guide Name: Garth WhatsApp + 0427 971 488" at bounding box center [1029, 344] width 324 height 34
click at [944, 347] on span "Great Private Tours Guide Name: Garth WhatsApp + 0427 971 488" at bounding box center [1029, 344] width 324 height 34
click at [944, 354] on span "Great Private Tours Guide Name: Garth WhatsApp + 0427 971 488" at bounding box center [1029, 344] width 324 height 34
click at [950, 348] on span "Great Private Tours Guide Name: Garth WhatsApp + 0427 971 488" at bounding box center [1029, 344] width 324 height 34
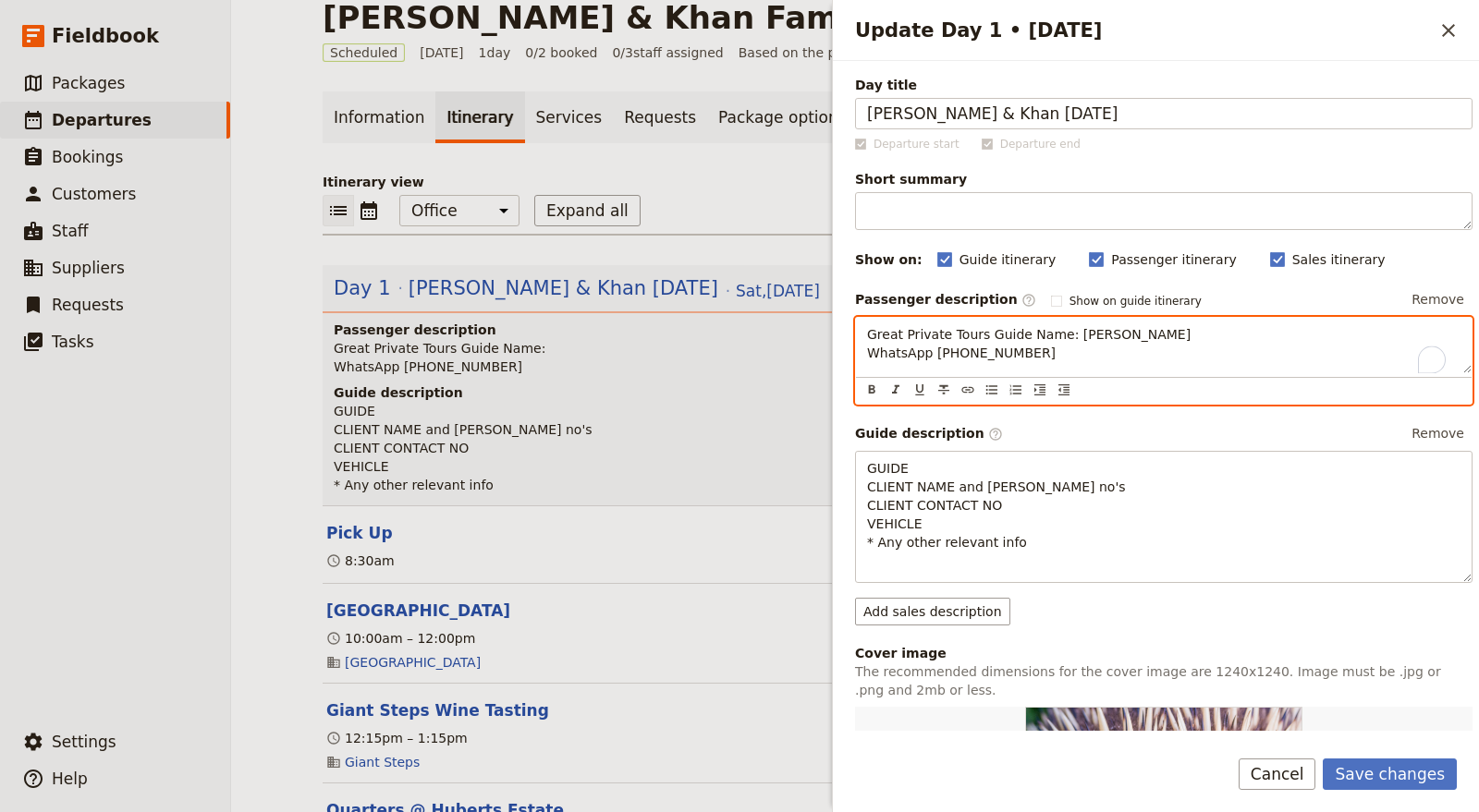
click at [1150, 353] on p "Great Private Tours Guide Name: Garth WhatsApp +61 427 971 488" at bounding box center [1164, 344] width 594 height 37
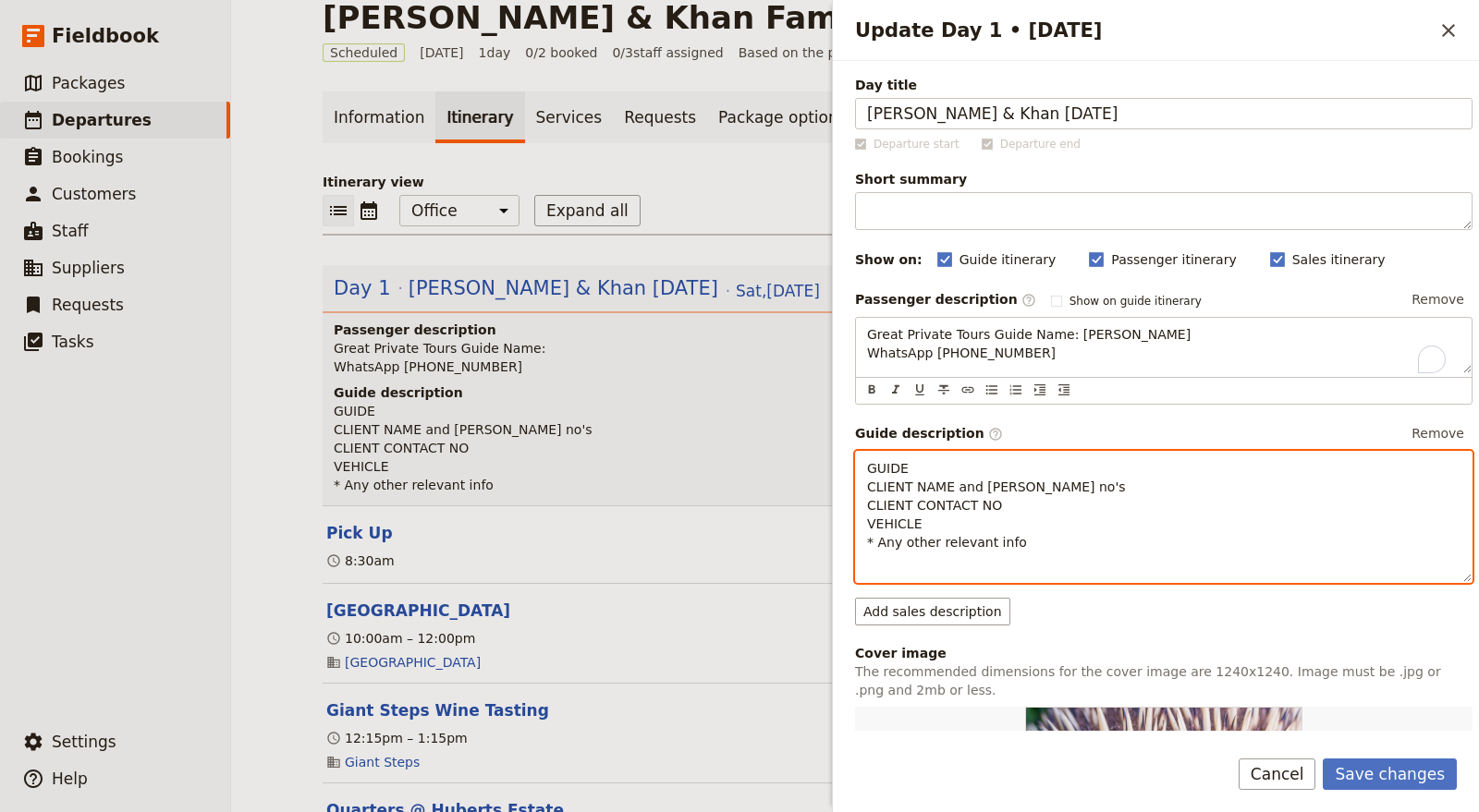
click at [943, 463] on p "GUIDE CLIENT NAME and pax no's CLIENT CONTACT NO VEHICLE * Any other relevant i…" at bounding box center [1164, 506] width 594 height 92
click at [1030, 482] on p "GUIDE - Garth CLIENT NAME and pax no's CLIENT CONTACT NO VEHICLE * Any other re…" at bounding box center [1164, 506] width 594 height 92
click at [1073, 482] on span "GUIDE - Garth CLIENT NAME and pax no's Kendel/Khan CLIENT CONTACT NO VEHICLE * …" at bounding box center [1068, 506] width 402 height 89
click at [1172, 476] on p "GUIDE - Garth CLIENT NAME and pax no's Kendel and Khan CLIENT CONTACT NO VEHICL…" at bounding box center [1164, 506] width 594 height 92
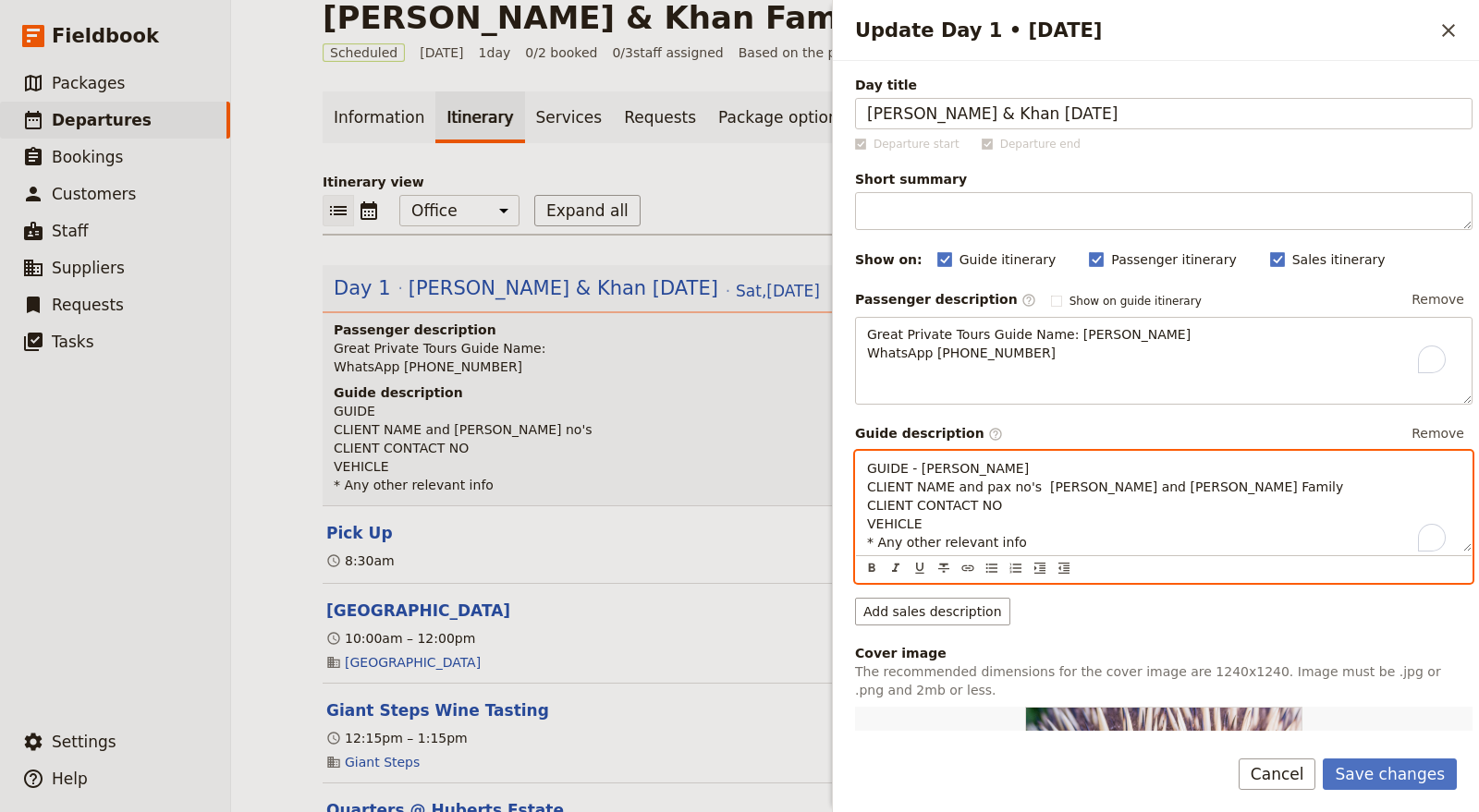
click at [958, 512] on p "GUIDE - Garth CLIENT NAME and pax no's Kendel and Khan Family CLIENT CONTACT NO…" at bounding box center [1164, 506] width 594 height 92
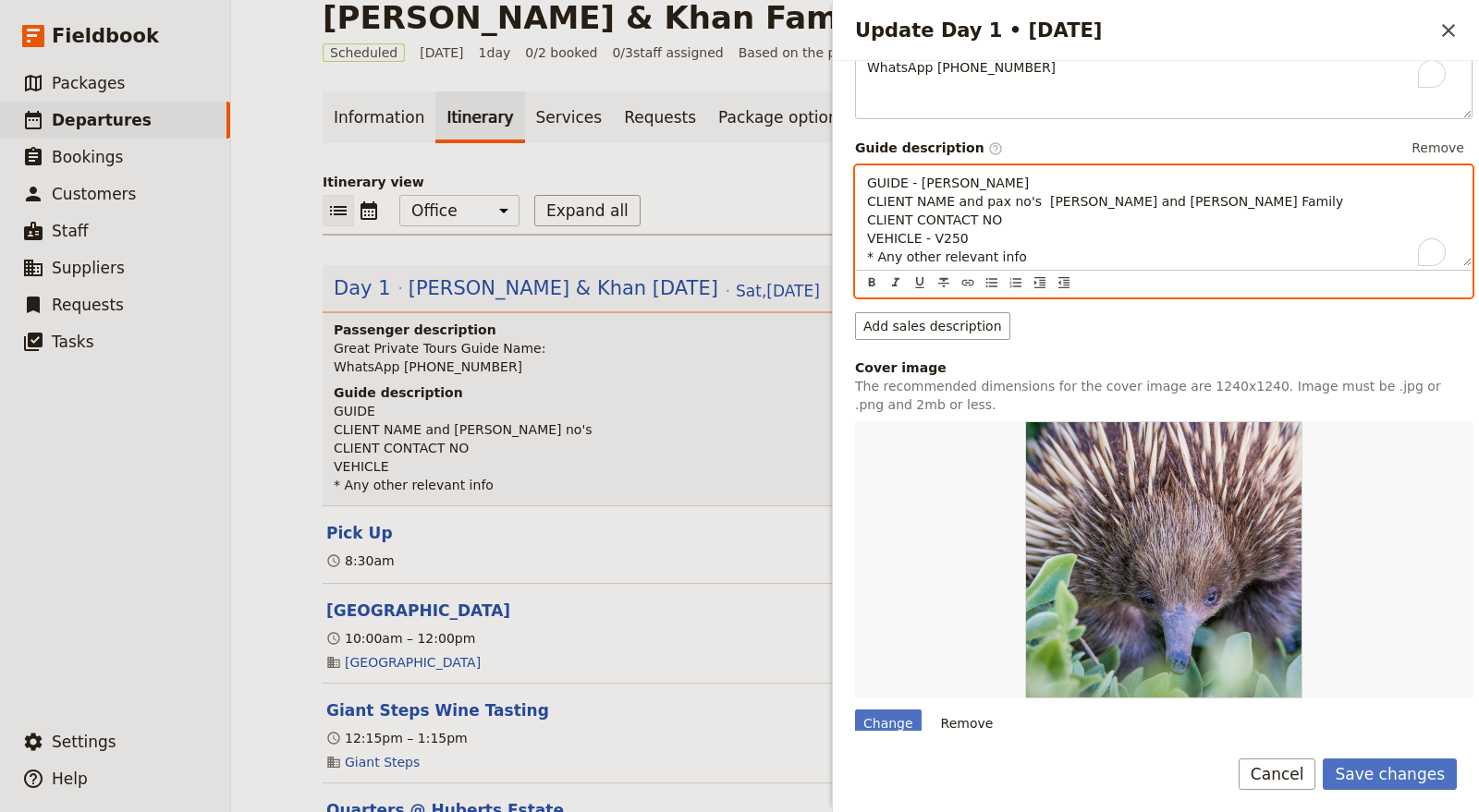
scroll to position [252, 0]
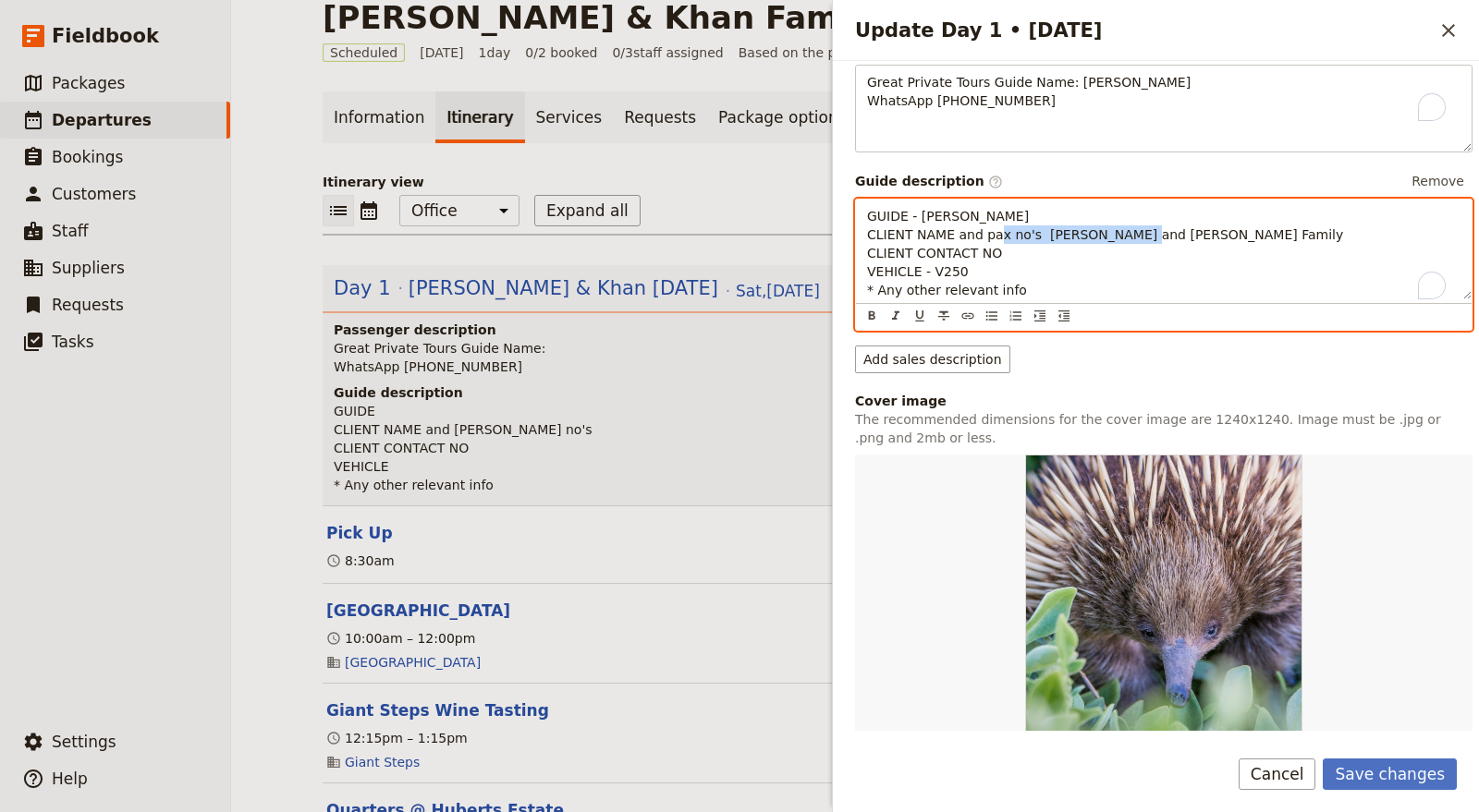
drag, startPoint x: 1030, startPoint y: 233, endPoint x: 1175, endPoint y: 235, distance: 145.0
click at [1175, 235] on p "GUIDE - Garth CLIENT NAME and pax no's Kendel and Khan Family CLIENT CONTACT NO…" at bounding box center [1164, 253] width 594 height 92
click at [1045, 290] on p "GUIDE - Garth CLIENT NAME and pax no's Kendel and Khan Family CLIENT CONTACT NO…" at bounding box center [1164, 253] width 594 height 92
click at [1170, 232] on p "GUIDE - Garth CLIENT NAME and pax no's Kendel and Khan Family CLIENT CONTACT NO…" at bounding box center [1164, 253] width 594 height 92
click at [1040, 284] on p "GUIDE - Garth CLIENT NAME and pax no's Kendel and Khan Family CLIENT CONTACT NO…" at bounding box center [1164, 253] width 594 height 92
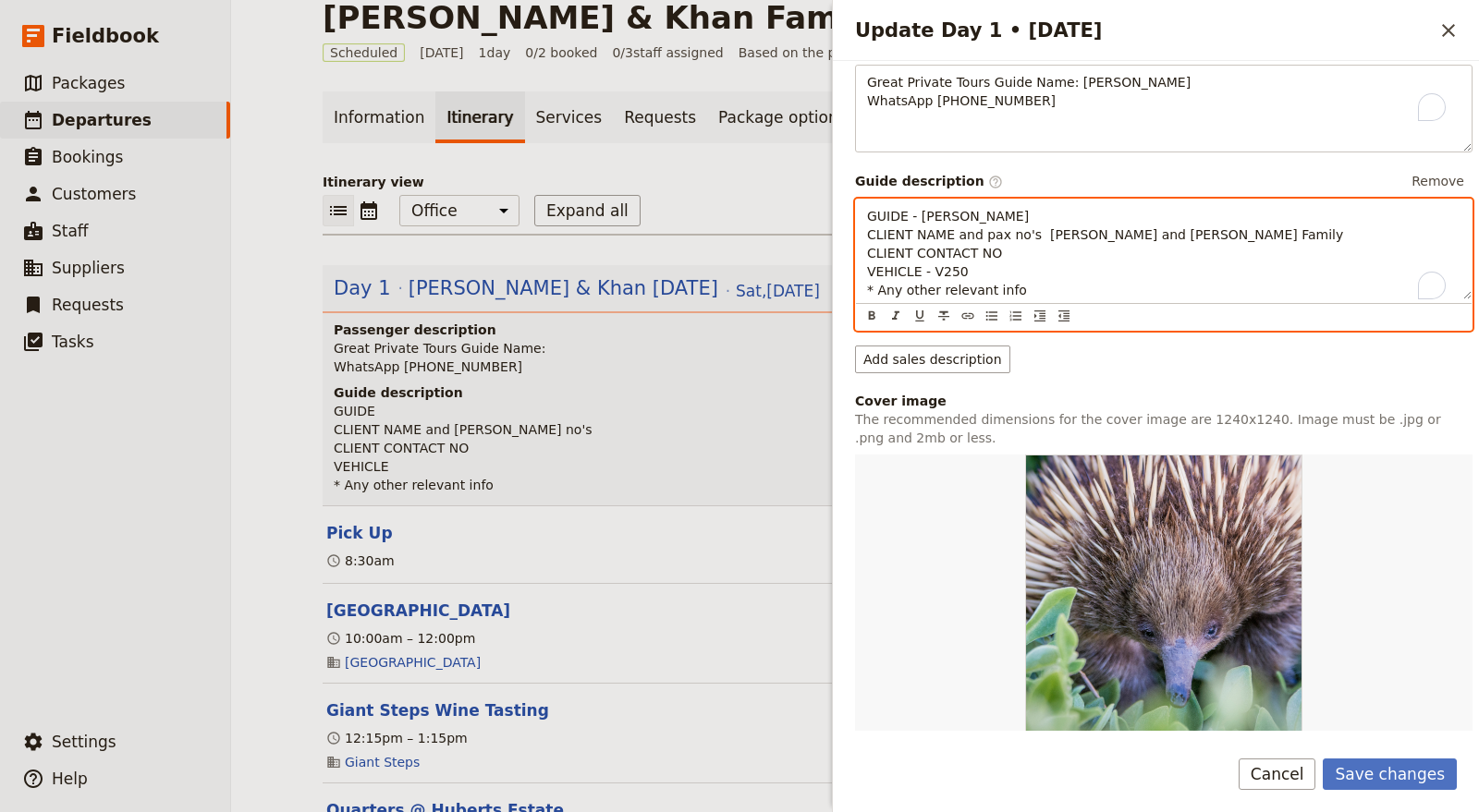
click at [1040, 284] on p "GUIDE - Garth CLIENT NAME and pax no's Kendel and Khan Family CLIENT CONTACT NO…" at bounding box center [1164, 253] width 594 height 92
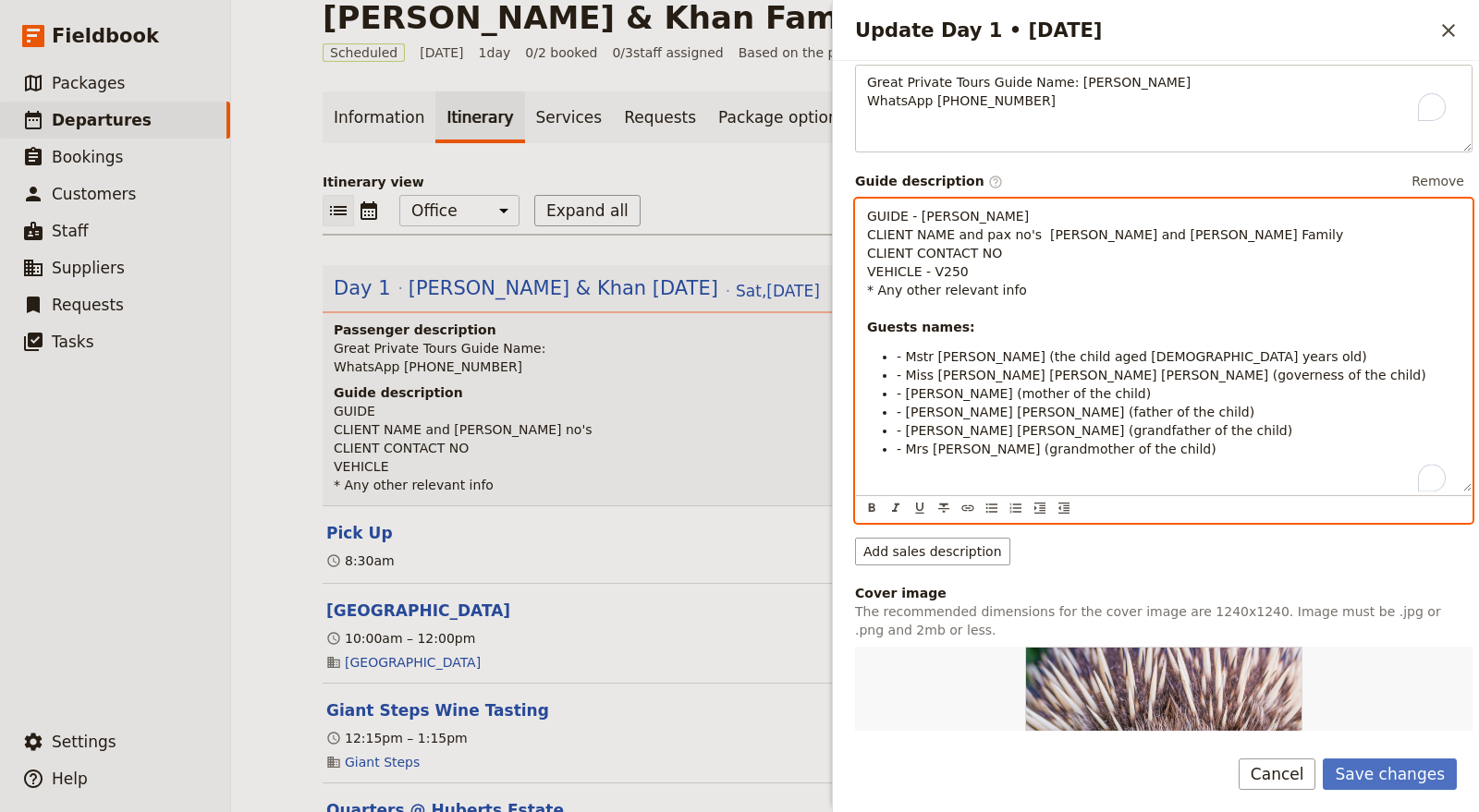
click at [1187, 231] on p "GUIDE - Garth CLIENT NAME and pax no's Kendel and Khan Family CLIENT CONTACT NO…" at bounding box center [1164, 272] width 594 height 129
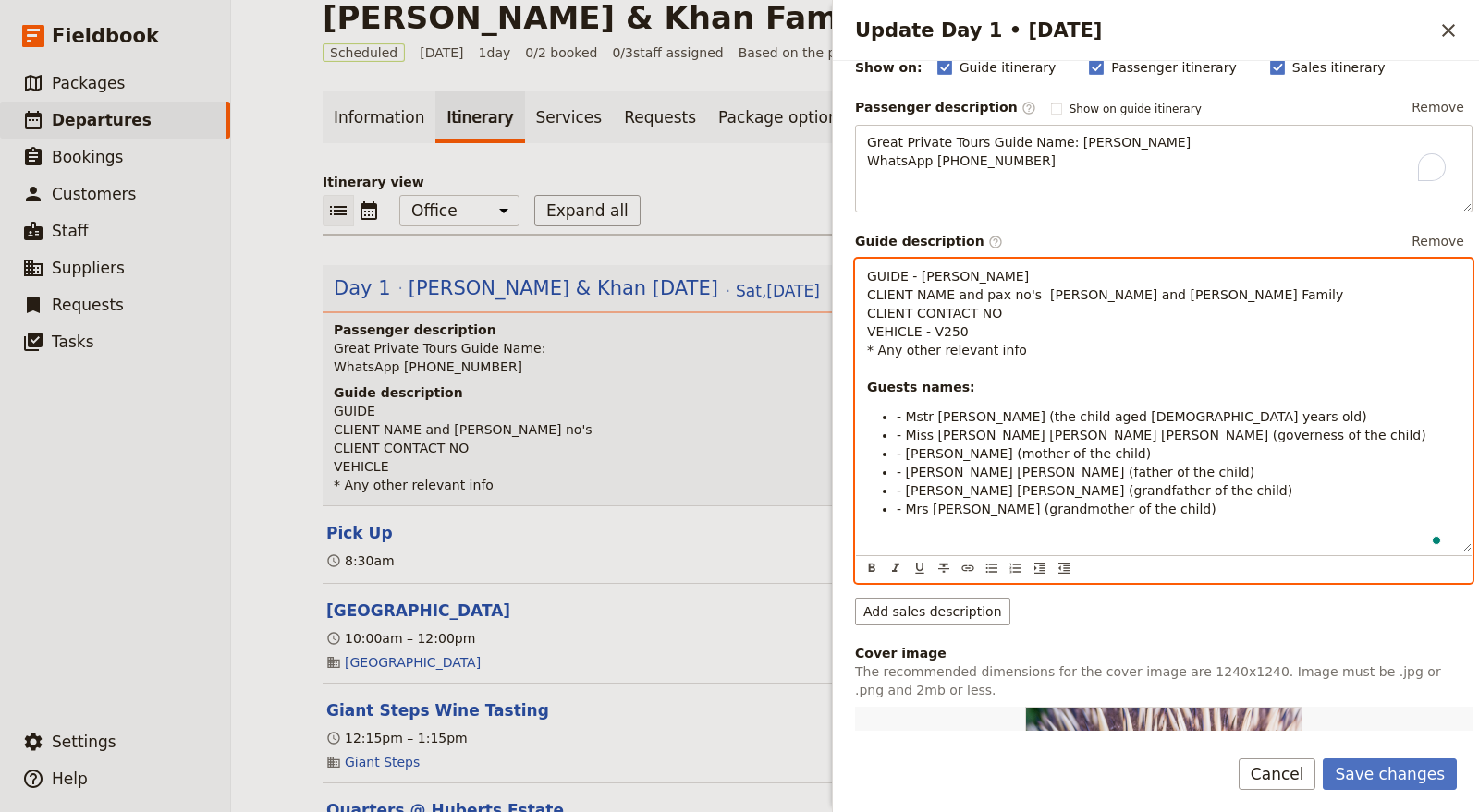
scroll to position [131, 0]
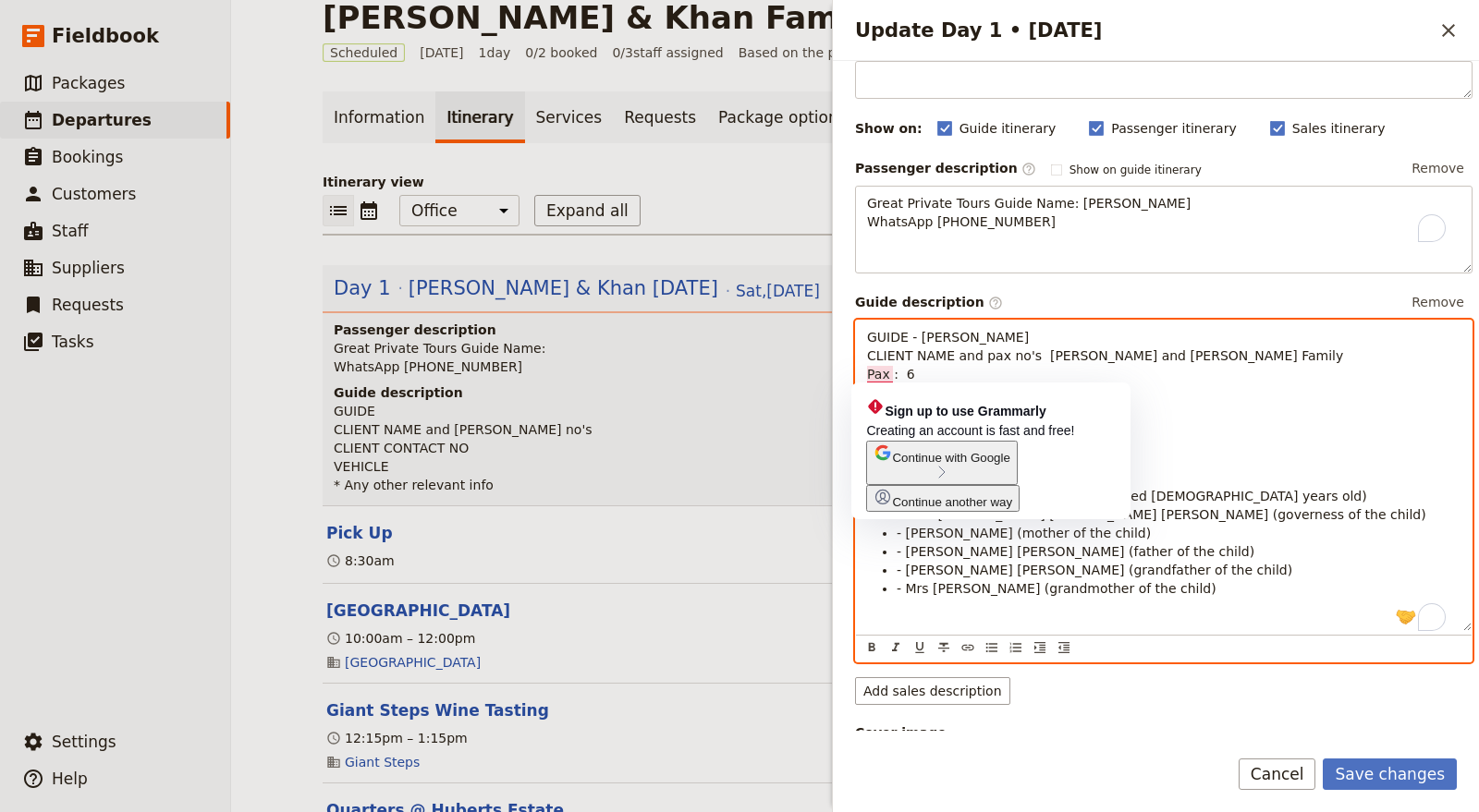
click at [1281, 453] on p "GUIDE - Garth CLIENT NAME and pax no's Kendel and Khan Family Pax : 6 CLIENT CO…" at bounding box center [1164, 402] width 594 height 147
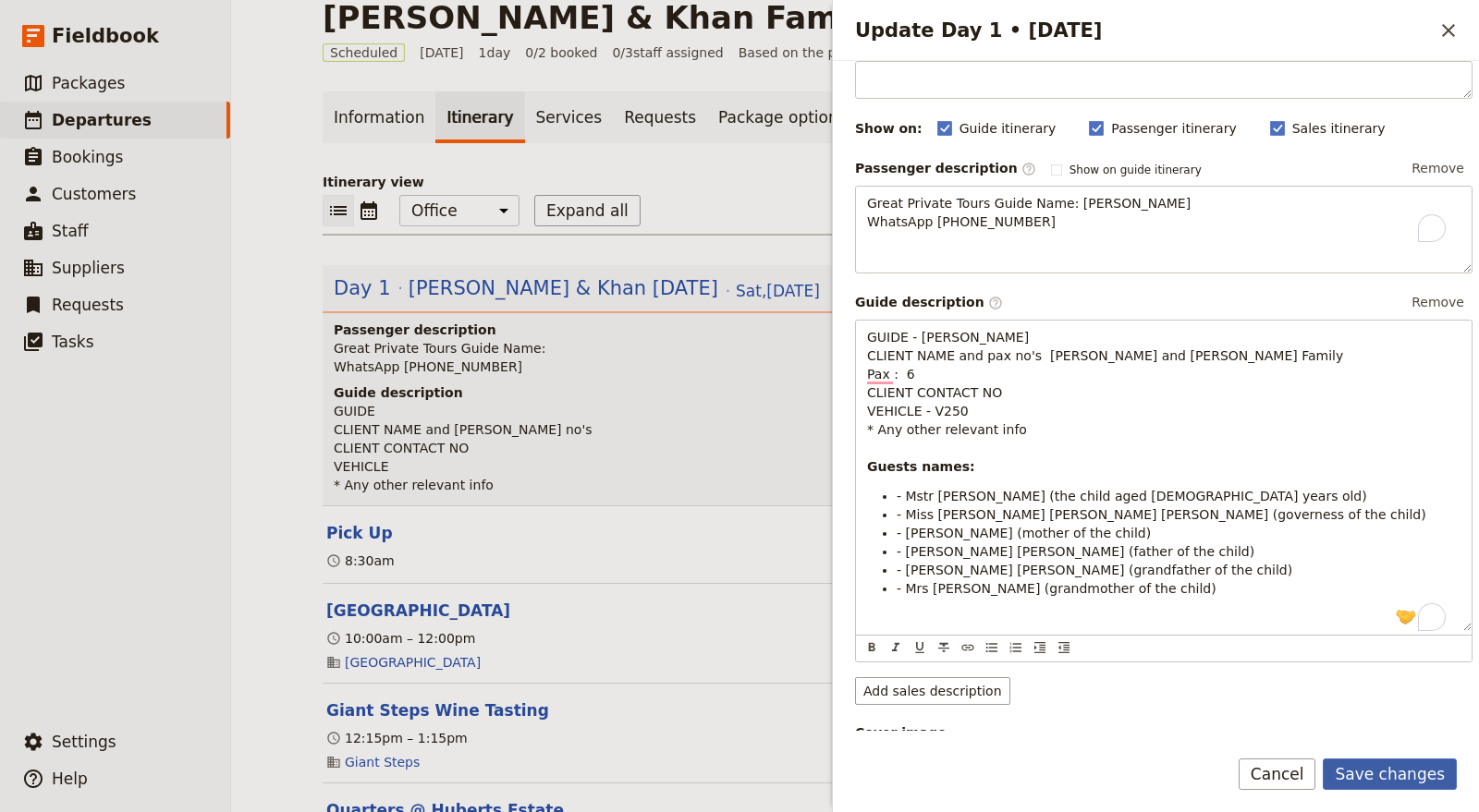
click at [1362, 762] on button "Save changes" at bounding box center [1389, 774] width 134 height 32
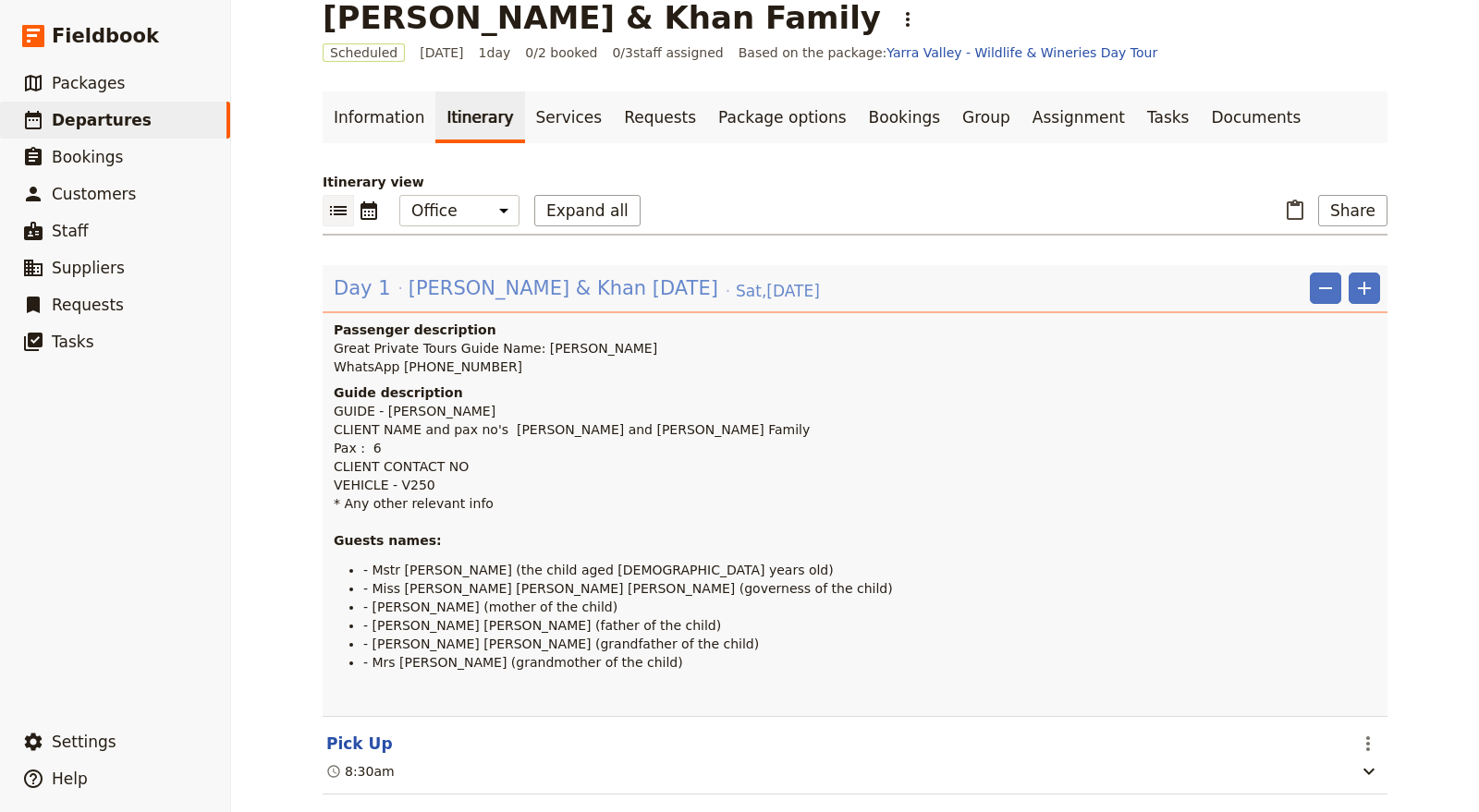
click at [500, 294] on span "Kendel & Khan Sat 18 Oct" at bounding box center [563, 288] width 309 height 28
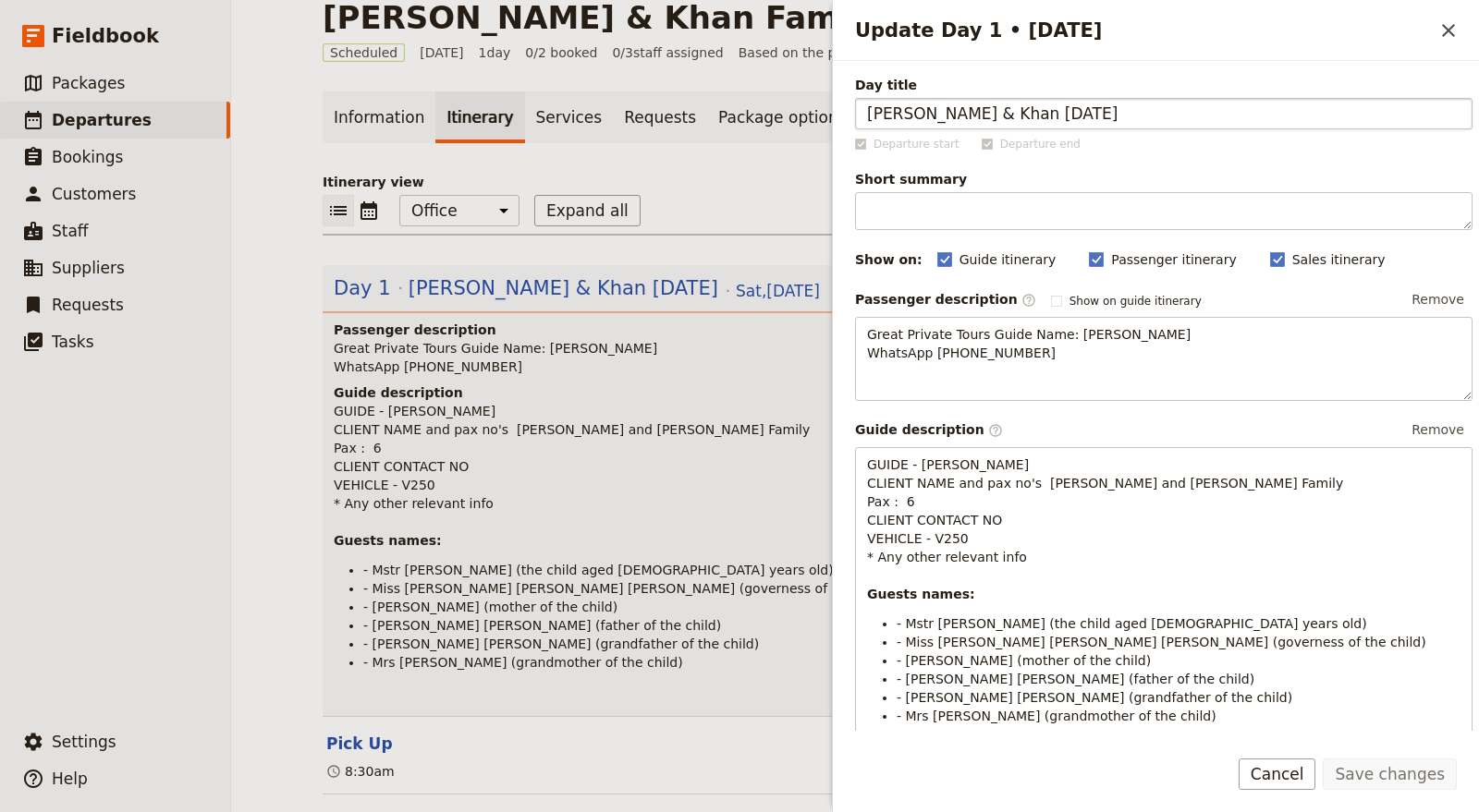
click at [965, 101] on input "Kendel & Khan Sat 18 Oct" at bounding box center [1163, 114] width 618 height 32
click at [968, 108] on input "Kendel & Khan Sat 18 Oct" at bounding box center [1163, 114] width 618 height 32
type input "Kendel & Khan Family Sat 18 Oct"
click at [1401, 776] on button "Save changes" at bounding box center [1389, 774] width 134 height 32
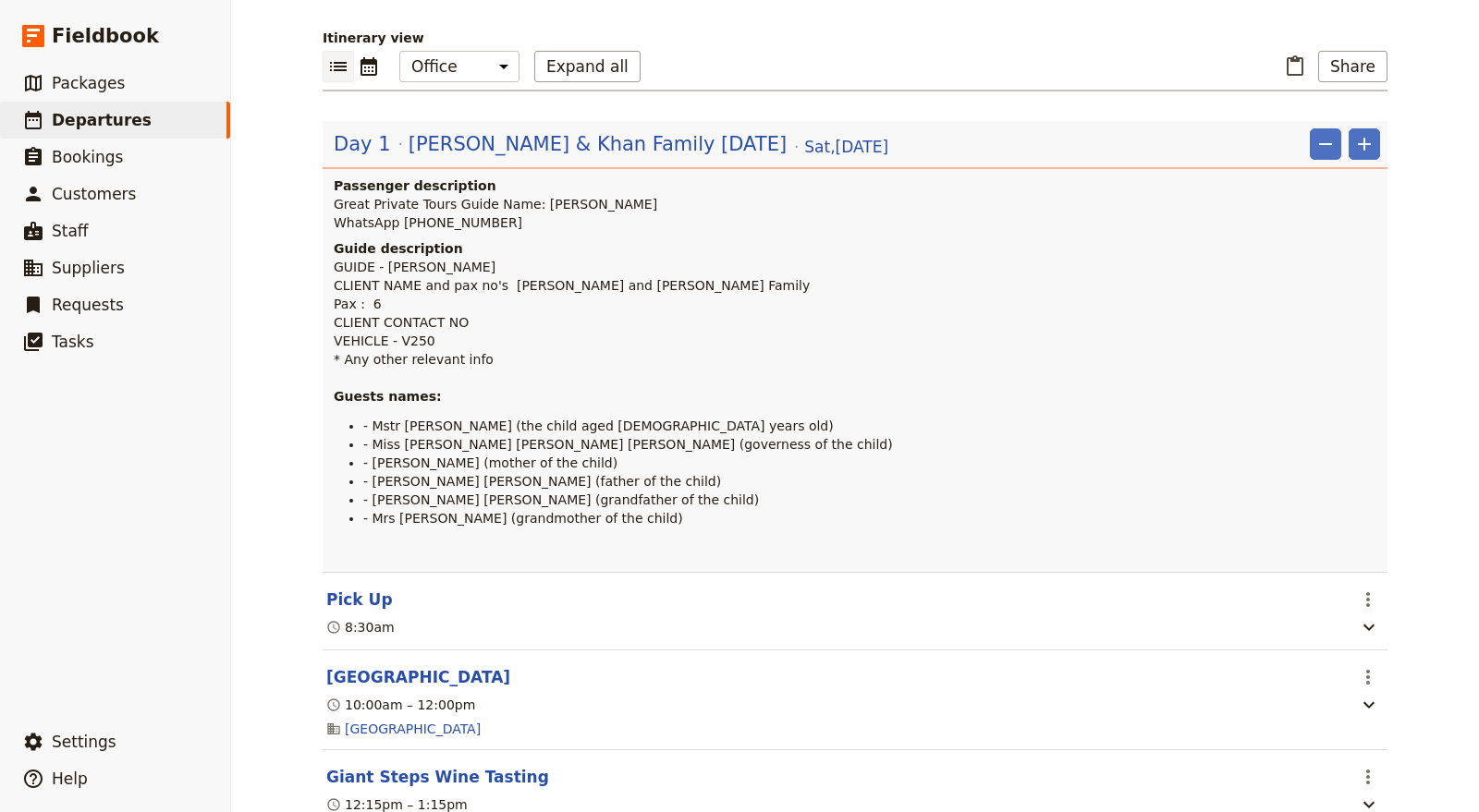
scroll to position [338, 0]
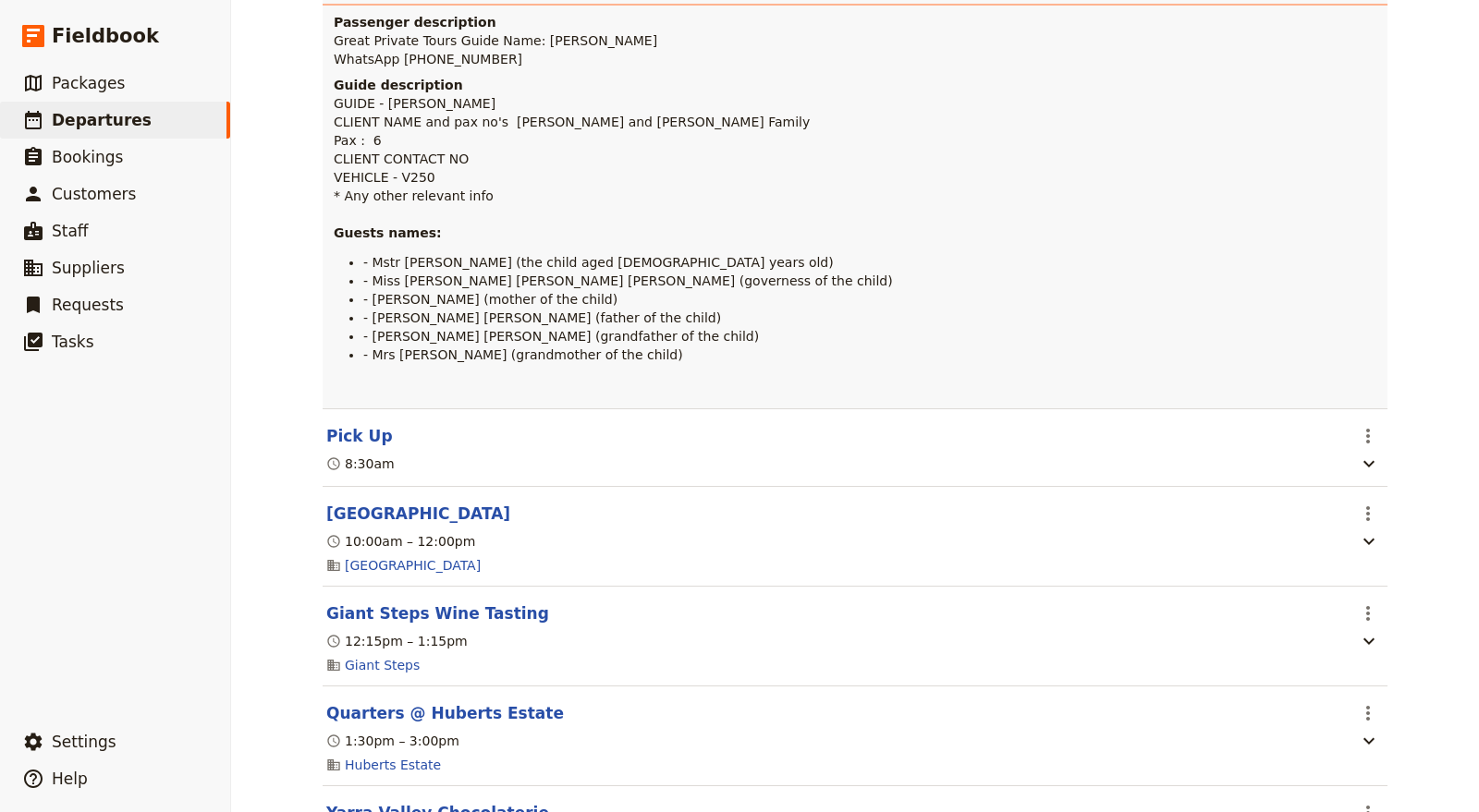
click at [676, 453] on div "8:30am" at bounding box center [835, 463] width 1022 height 22
click at [341, 435] on button "Pick Up" at bounding box center [359, 435] width 66 height 22
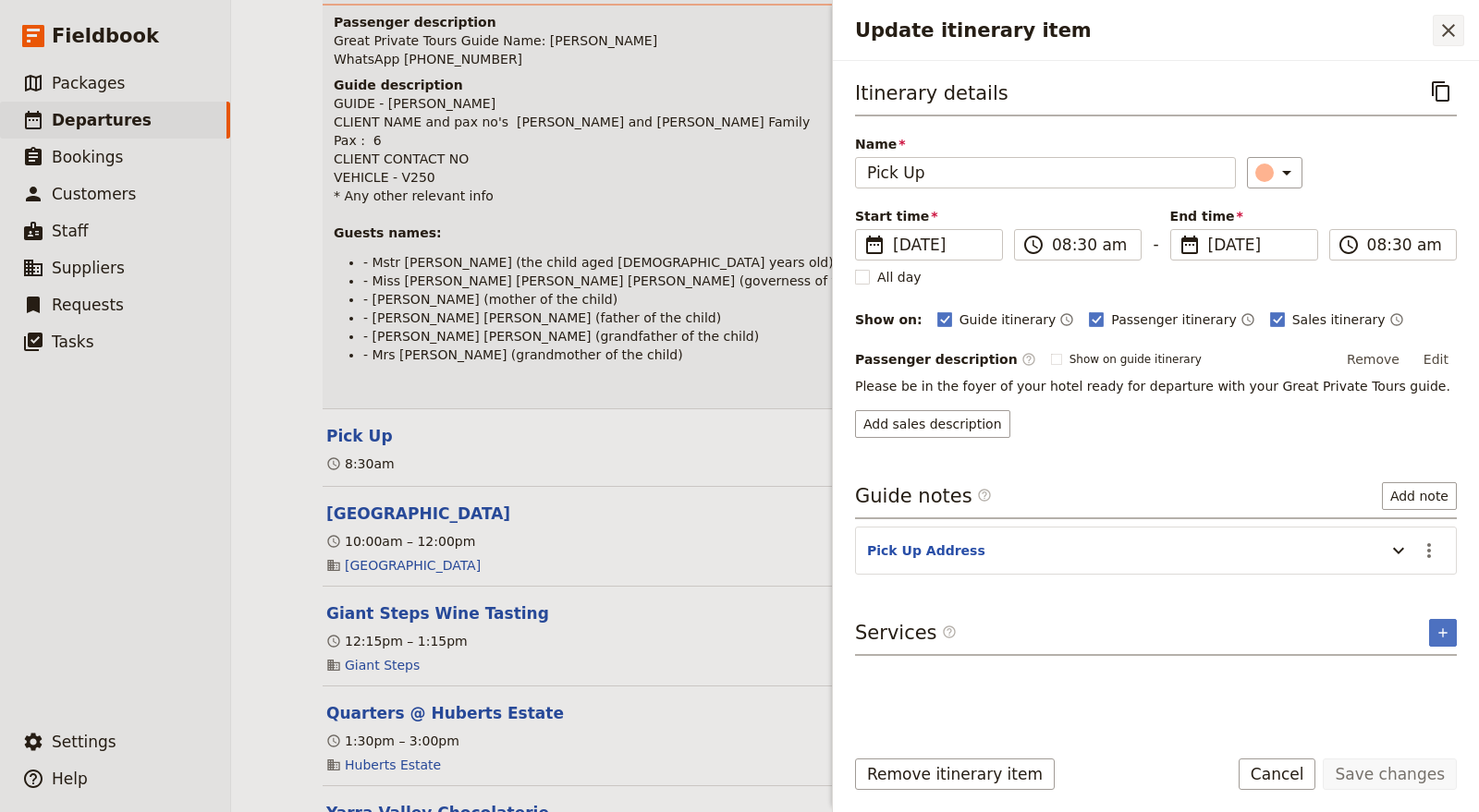
click at [1445, 20] on icon "Close drawer" at bounding box center [1448, 30] width 22 height 22
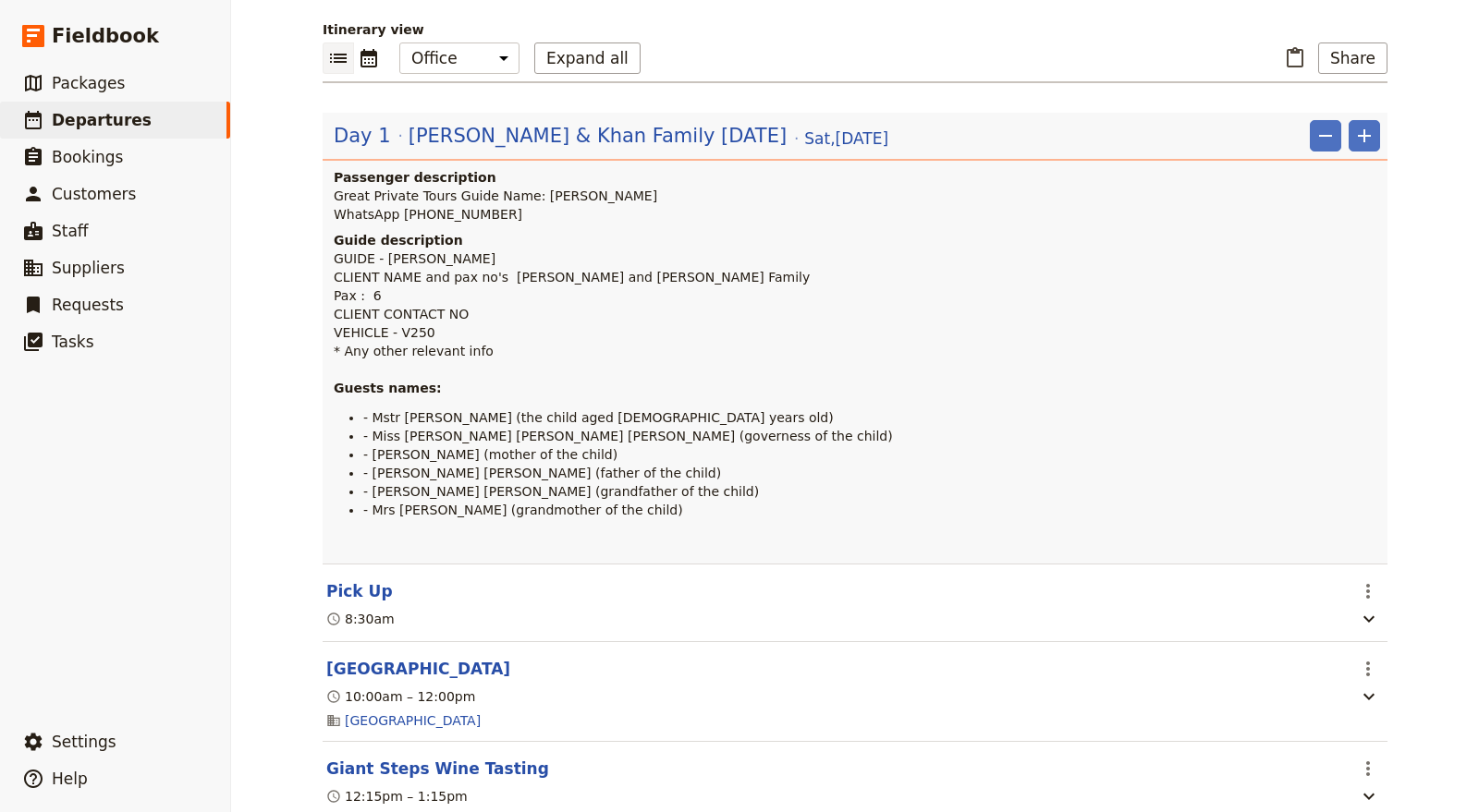
scroll to position [410, 0]
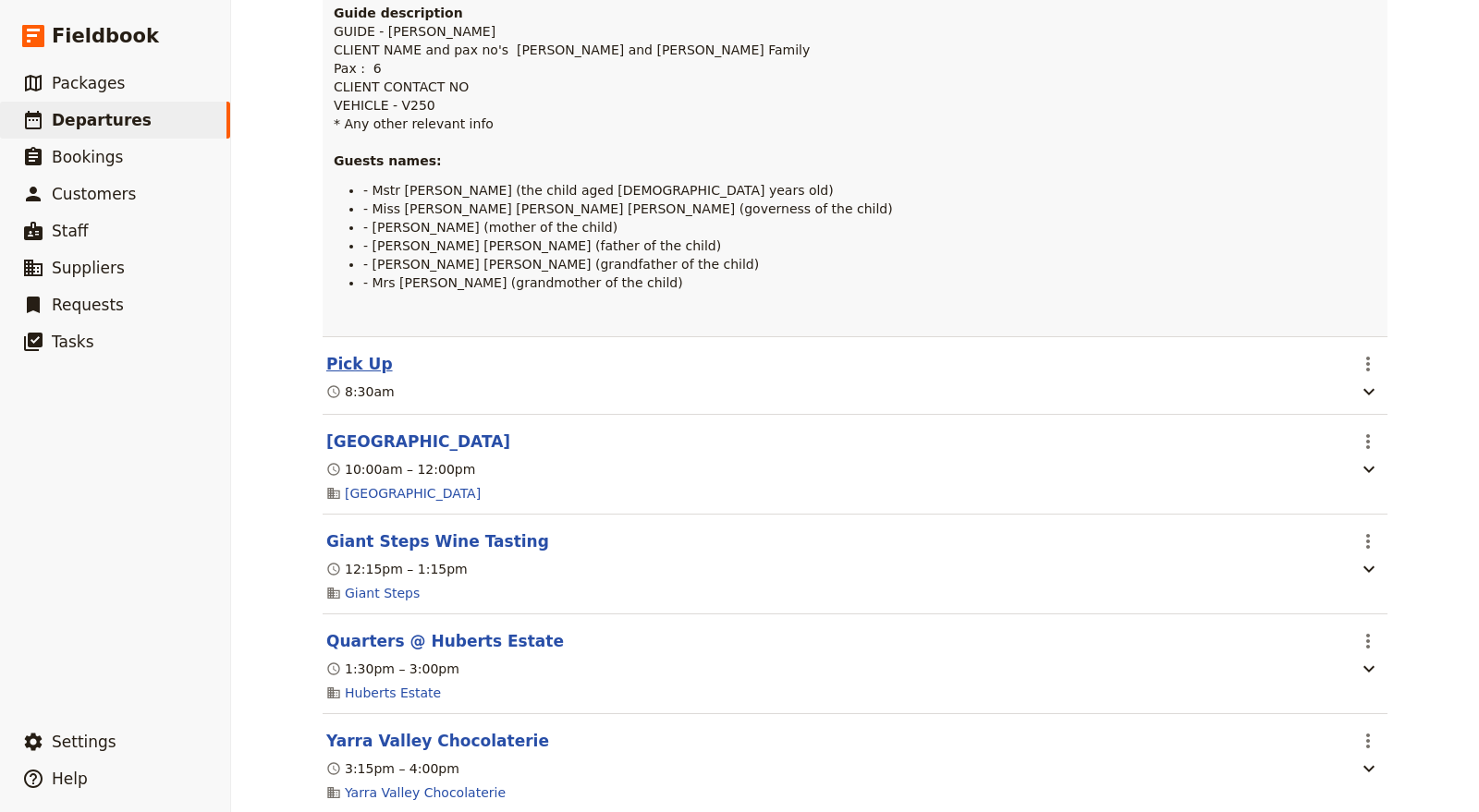
click at [345, 363] on button "Pick Up" at bounding box center [359, 363] width 66 height 22
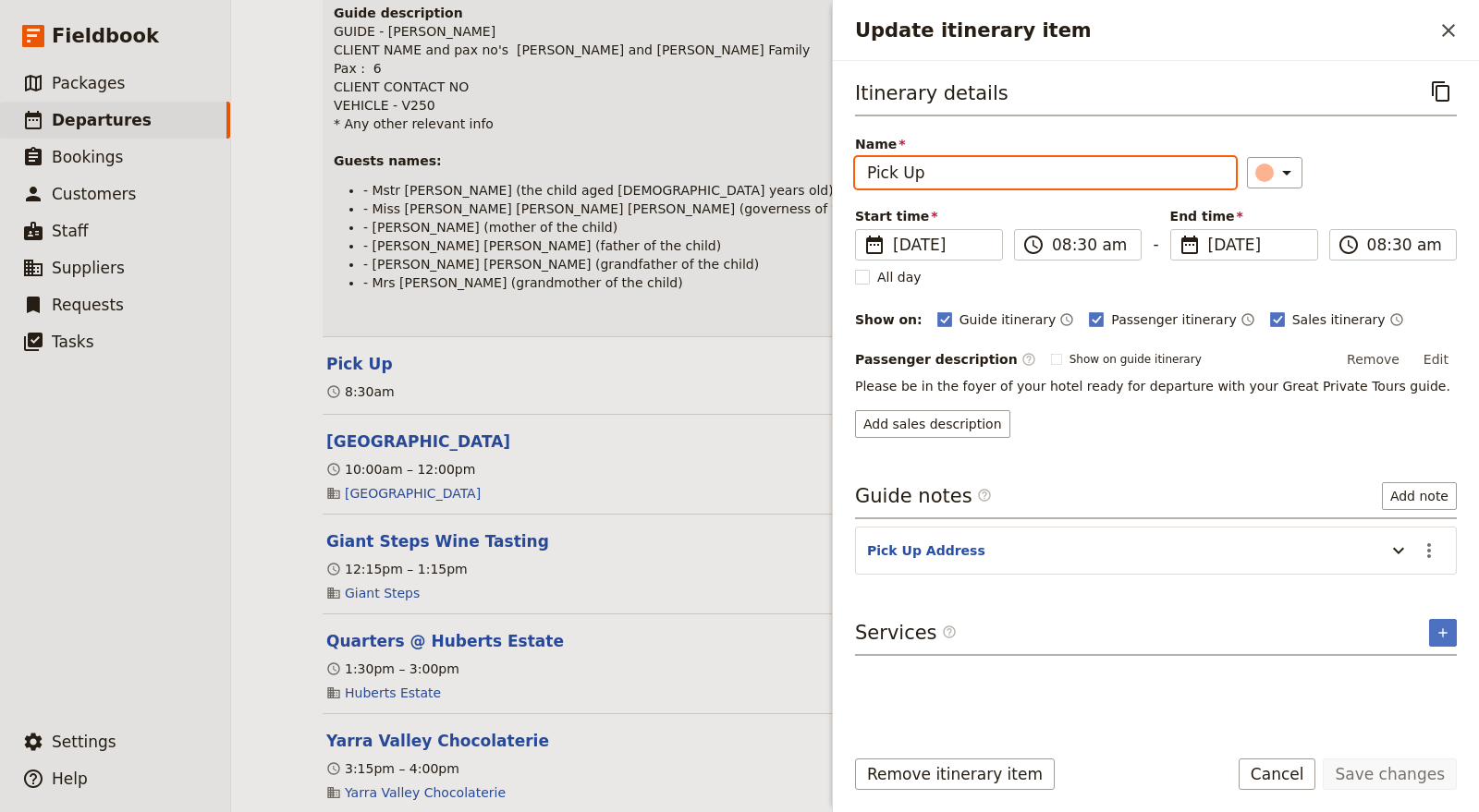
drag, startPoint x: 1017, startPoint y: 165, endPoint x: 731, endPoint y: 172, distance: 286.1
click at [731, 175] on div "Kendel & Khan Family ​ Scheduled 18 Oct 2025 1 day 0/2 booked 0 / 3 staff assig…" at bounding box center [855, 406] width 1248 height 812
paste input "RGPHXW4"
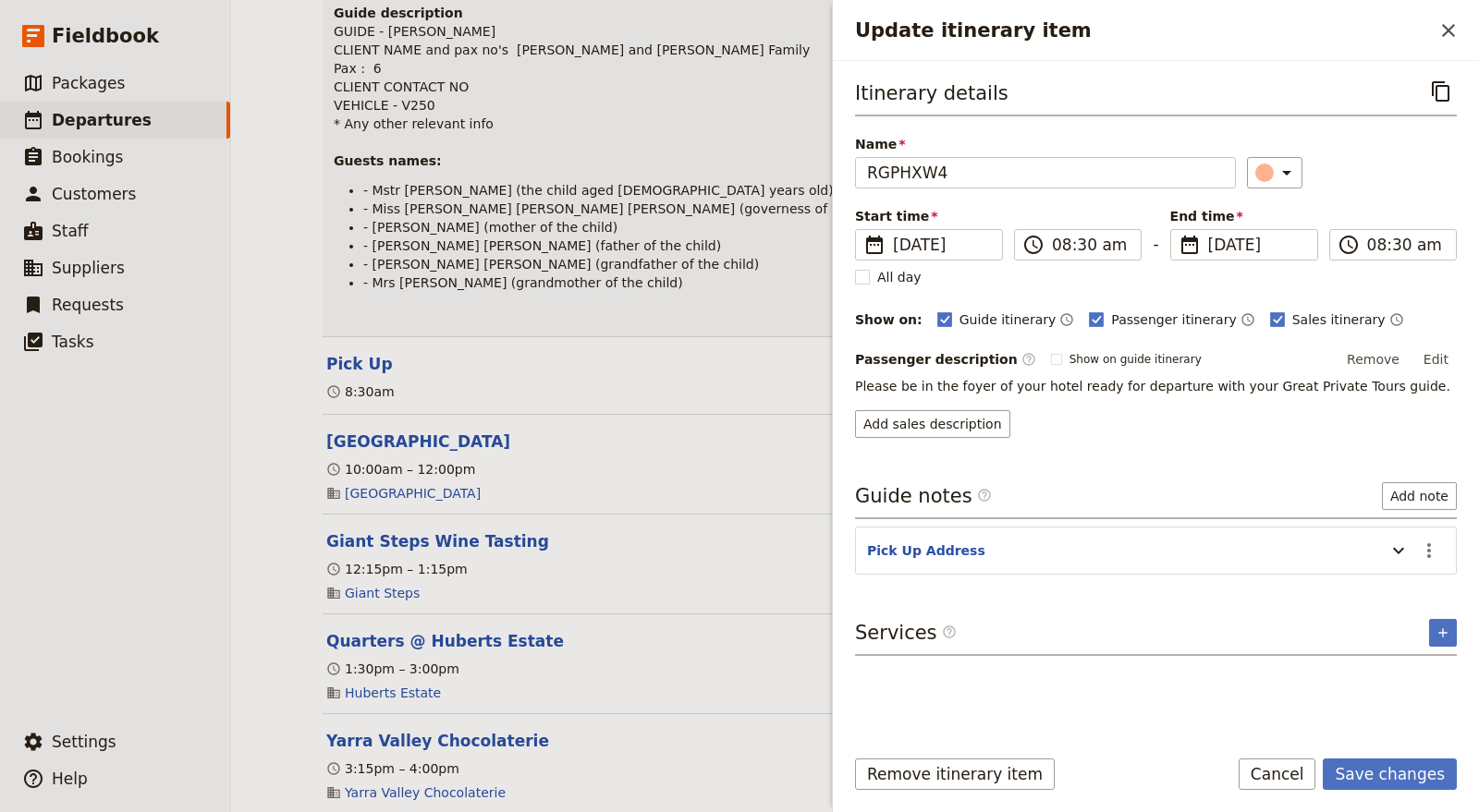
drag, startPoint x: 960, startPoint y: 154, endPoint x: 759, endPoint y: 154, distance: 201.0
click at [759, 154] on div "Kendel & Khan Family ​ Scheduled 18 Oct 2025 1 day 0/2 booked 0 / 3 staff assig…" at bounding box center [855, 406] width 1248 height 812
click at [910, 181] on input "RGPHXW4" at bounding box center [1044, 172] width 381 height 32
paste input "Update itinerary item"
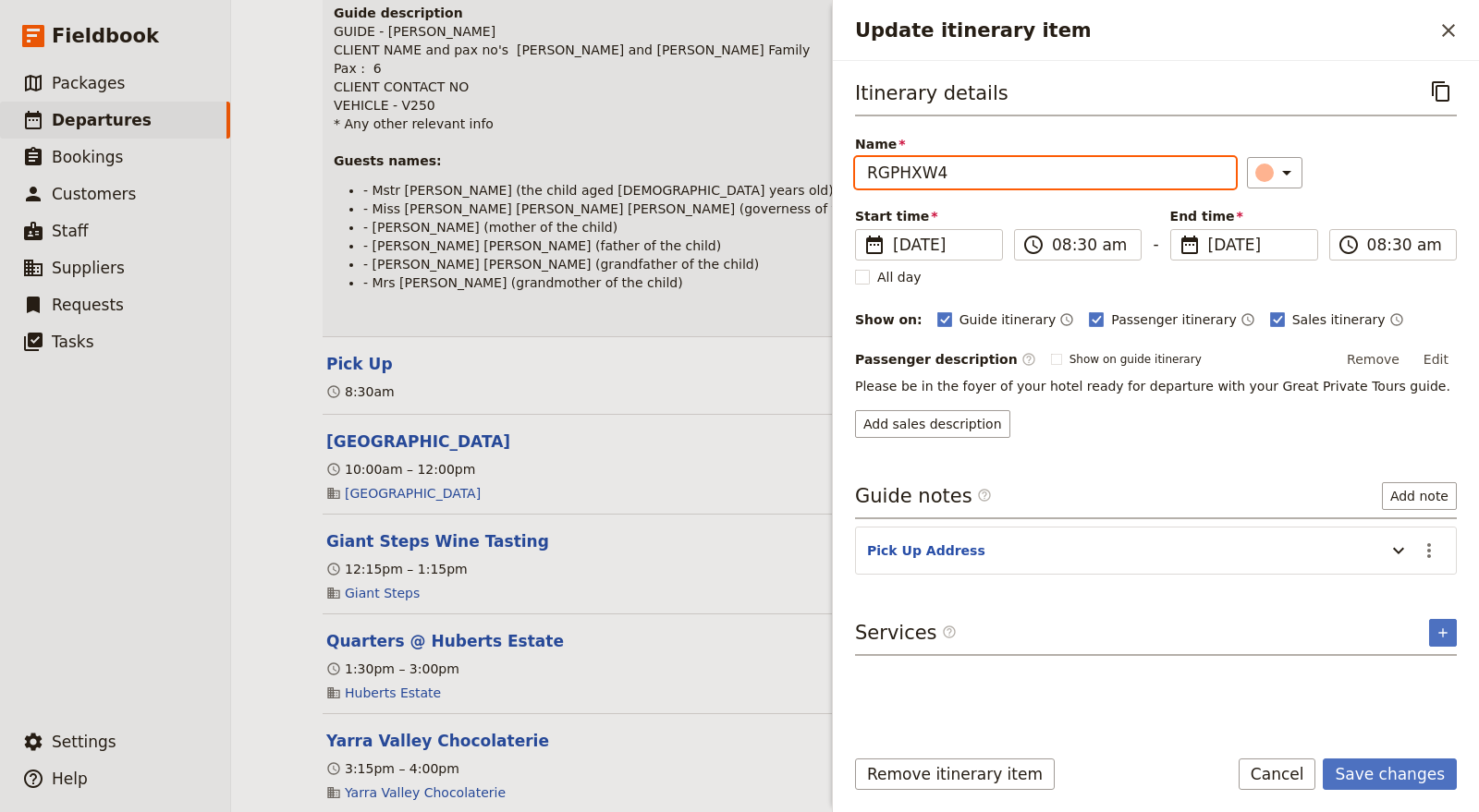
drag, startPoint x: 942, startPoint y: 175, endPoint x: 738, endPoint y: 176, distance: 204.0
click at [738, 176] on div "Kendel & Khan Family ​ Scheduled 18 Oct 2025 1 day 0/2 booked 0 / 3 staff assig…" at bounding box center [855, 406] width 1248 height 812
drag, startPoint x: 959, startPoint y: 159, endPoint x: 789, endPoint y: 159, distance: 170.0
click at [798, 159] on div "Kendel & Khan Family ​ Scheduled 18 Oct 2025 1 day 0/2 booked 0 / 3 staff assig…" at bounding box center [855, 406] width 1248 height 812
paste input "The Ritz-Carlton, Melbourne"
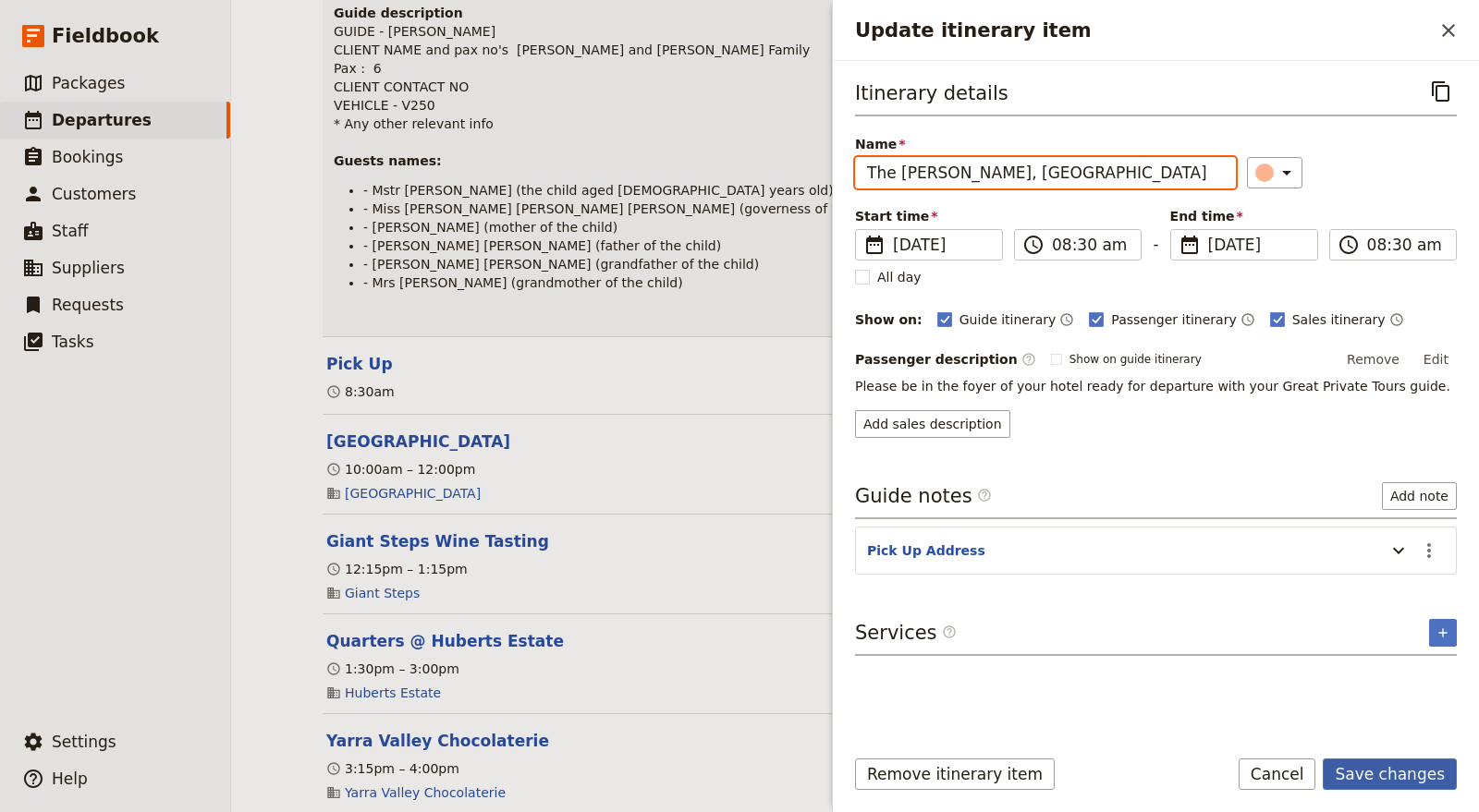
type input "The Ritz-Carlton, Melbourne"
click at [1420, 777] on button "Save changes" at bounding box center [1389, 774] width 134 height 32
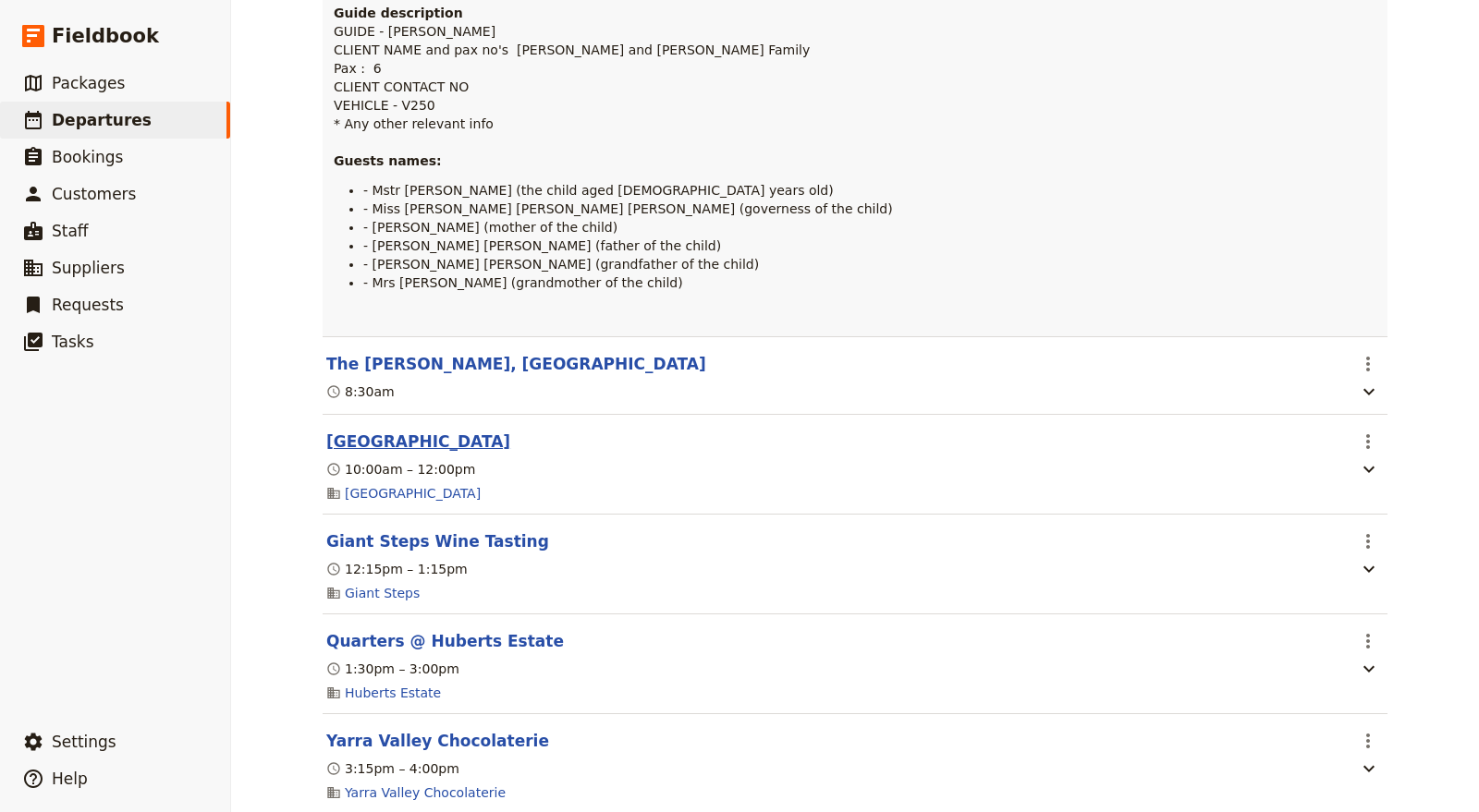
click at [438, 432] on button "Healesville Sanctuary" at bounding box center [418, 441] width 184 height 22
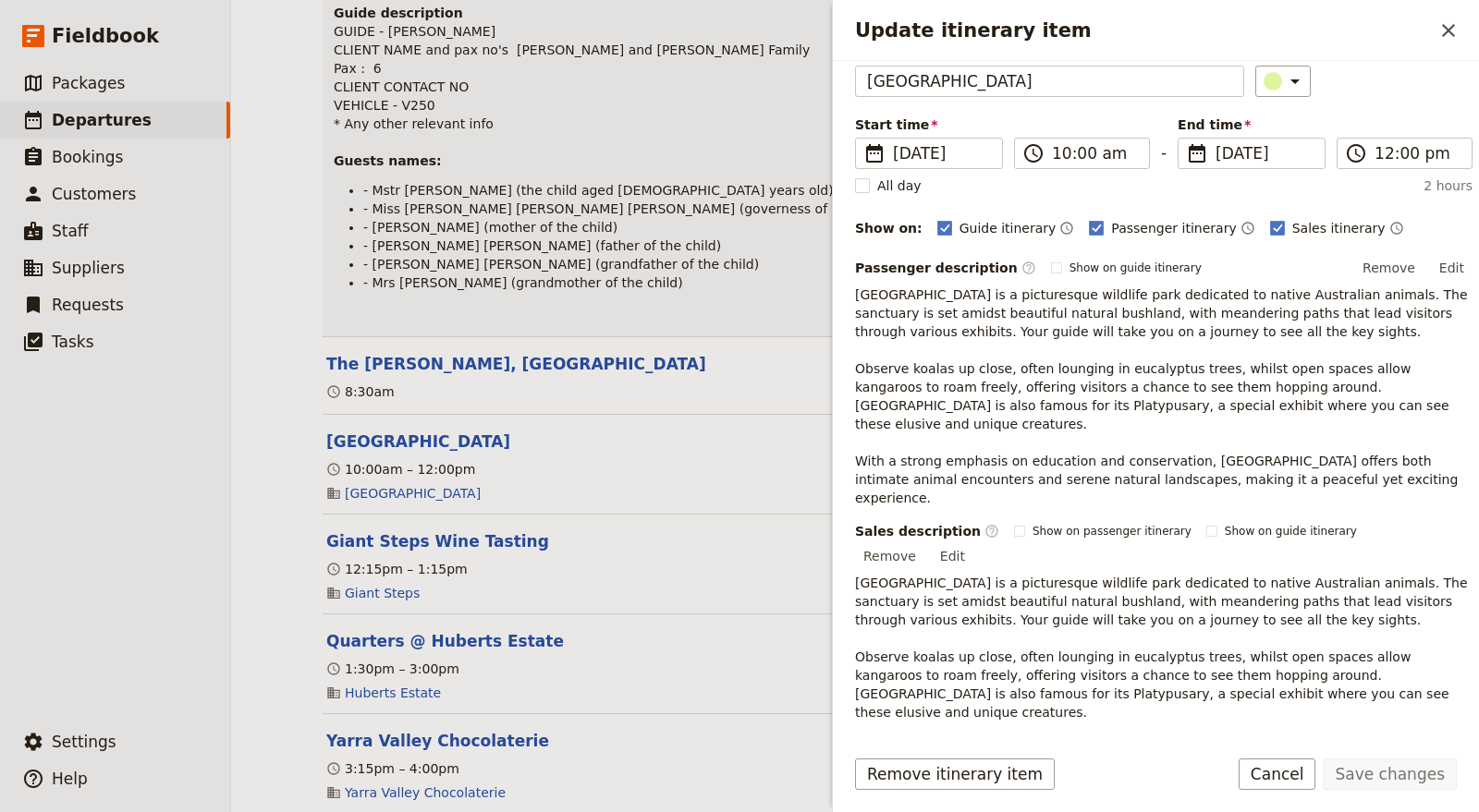
scroll to position [205, 0]
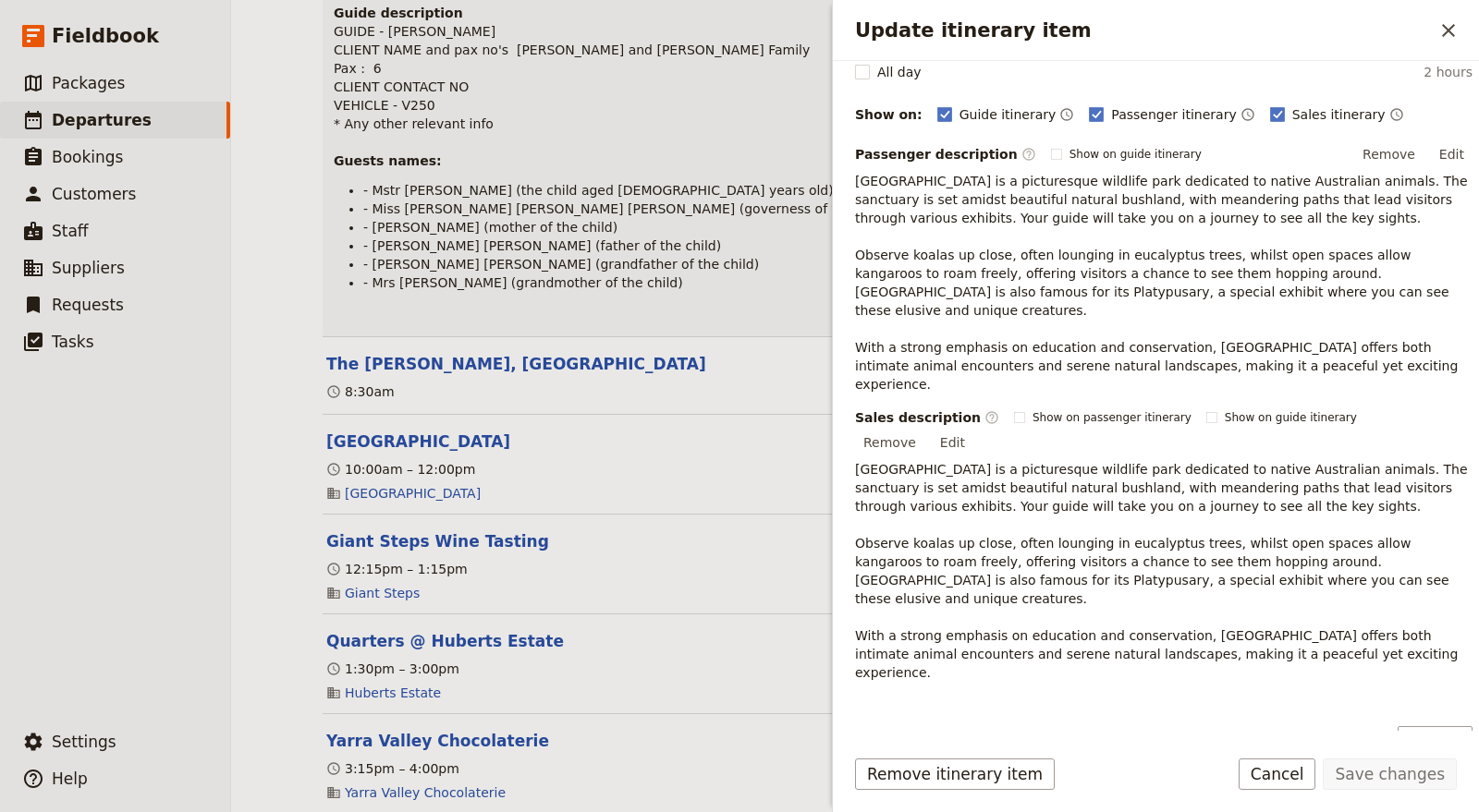
click at [1403, 784] on icon "Update itinerary item" at bounding box center [1413, 795] width 22 height 22
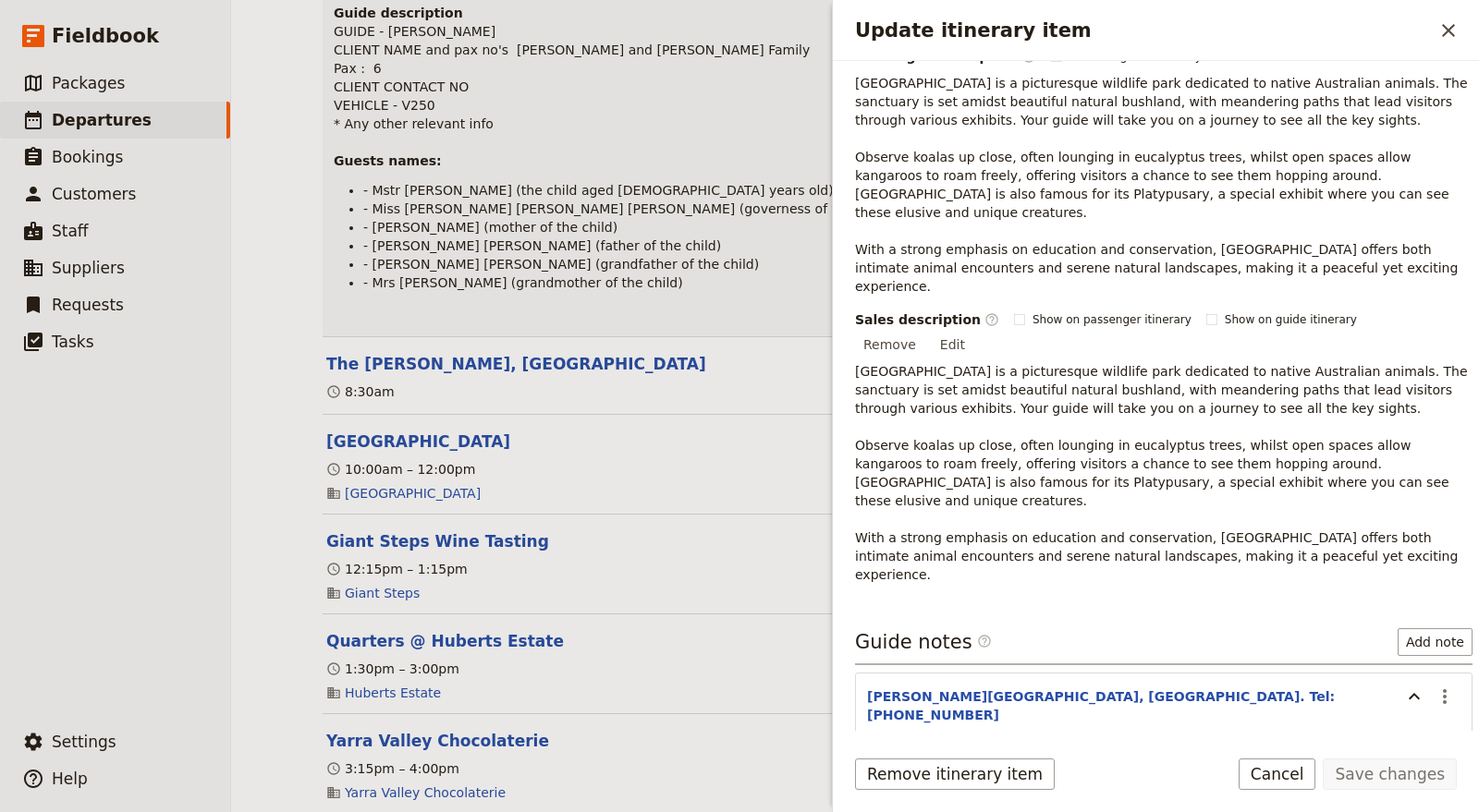
scroll to position [424, 0]
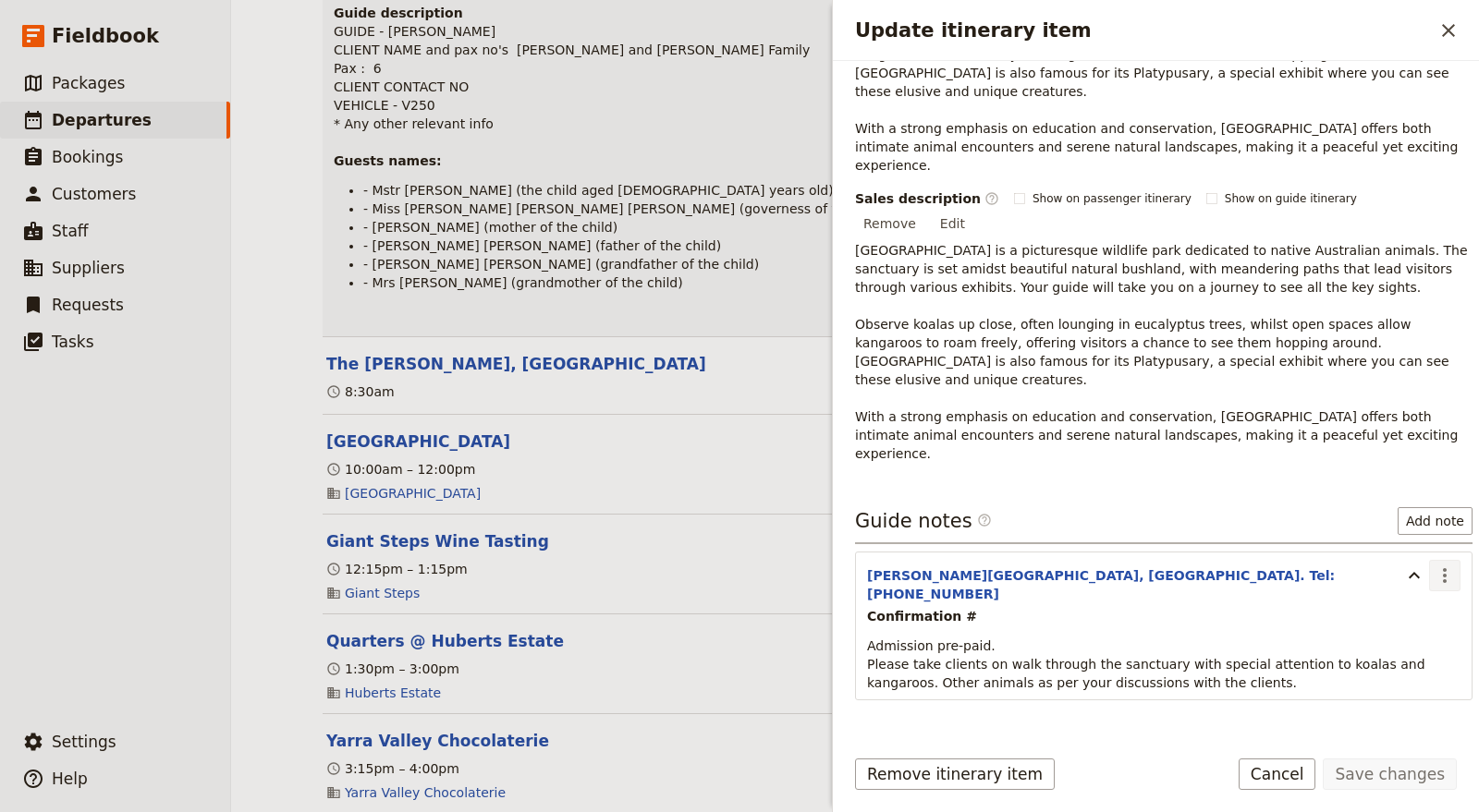
click at [1442, 560] on button "​" at bounding box center [1444, 575] width 32 height 32
click at [1405, 519] on span "Edit note" at bounding box center [1376, 516] width 58 height 18
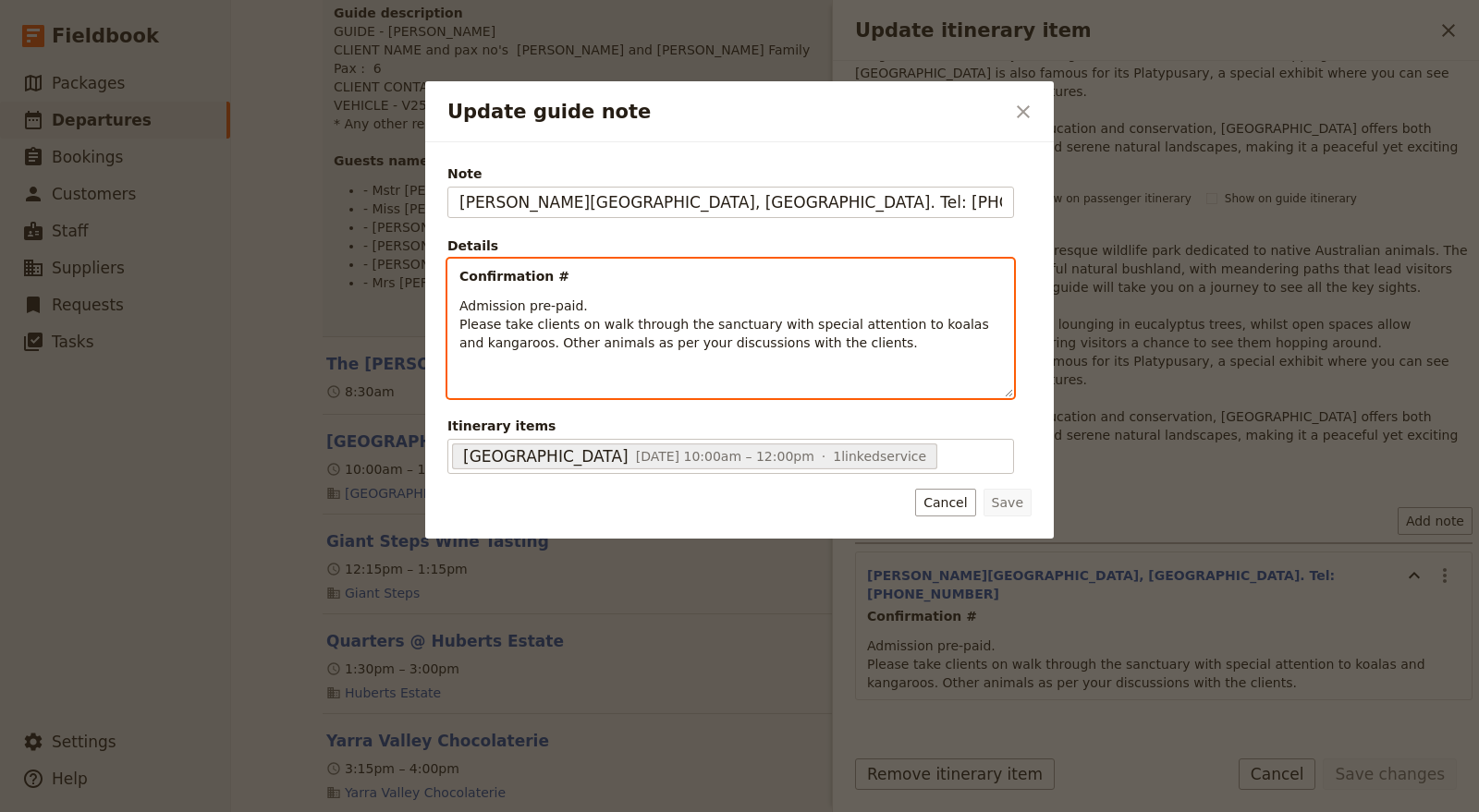
click at [570, 275] on p "Confirmation #" at bounding box center [730, 275] width 542 height 18
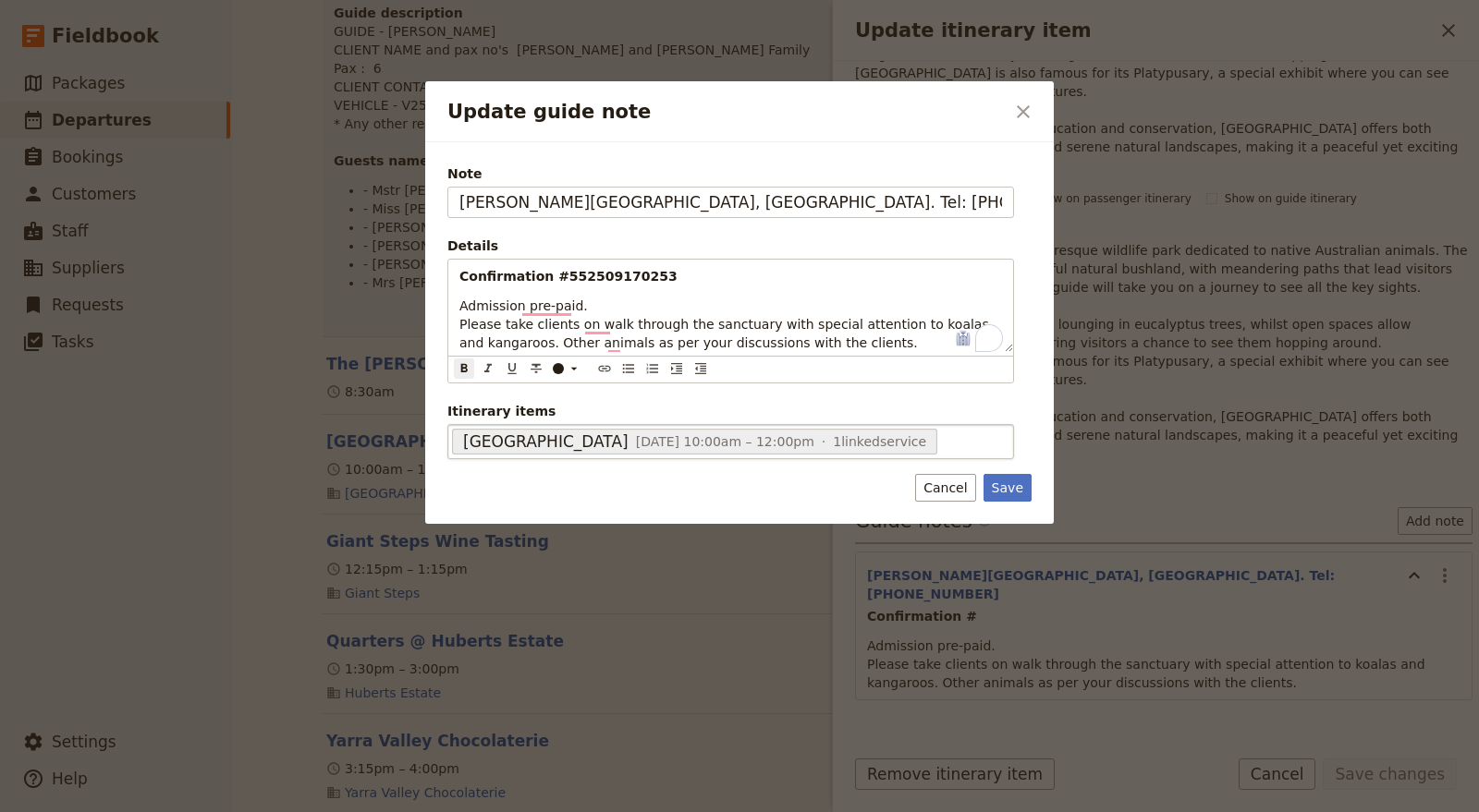
click at [695, 442] on span "18 Oct 2025, 10:00am – 12:00pm" at bounding box center [725, 441] width 178 height 14
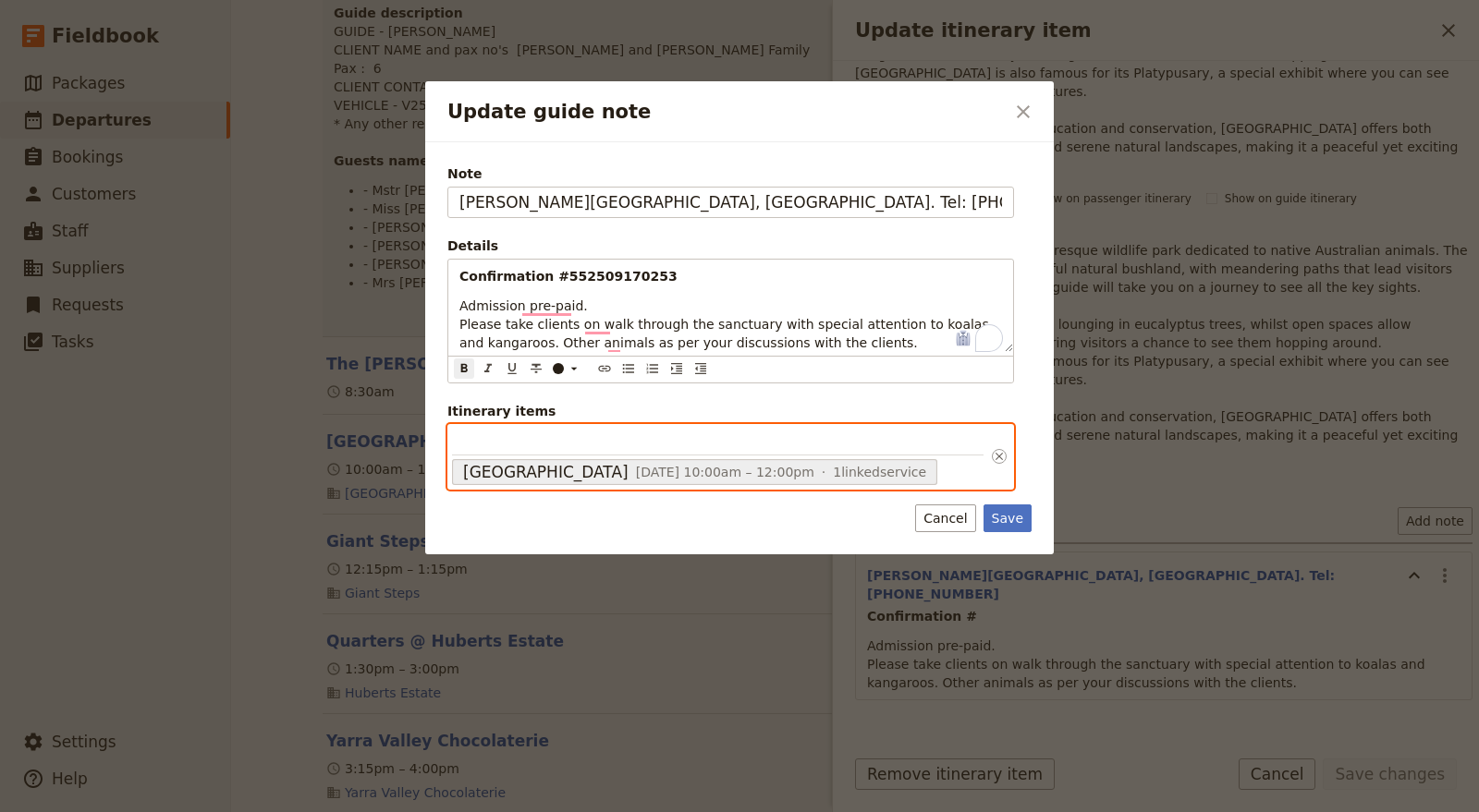
click at [695, 442] on input "Itinerary items Healesville Sanctuary 18 Oct 2025, 10:00am – 12:00pm 1 linked s…" at bounding box center [718, 442] width 532 height 27
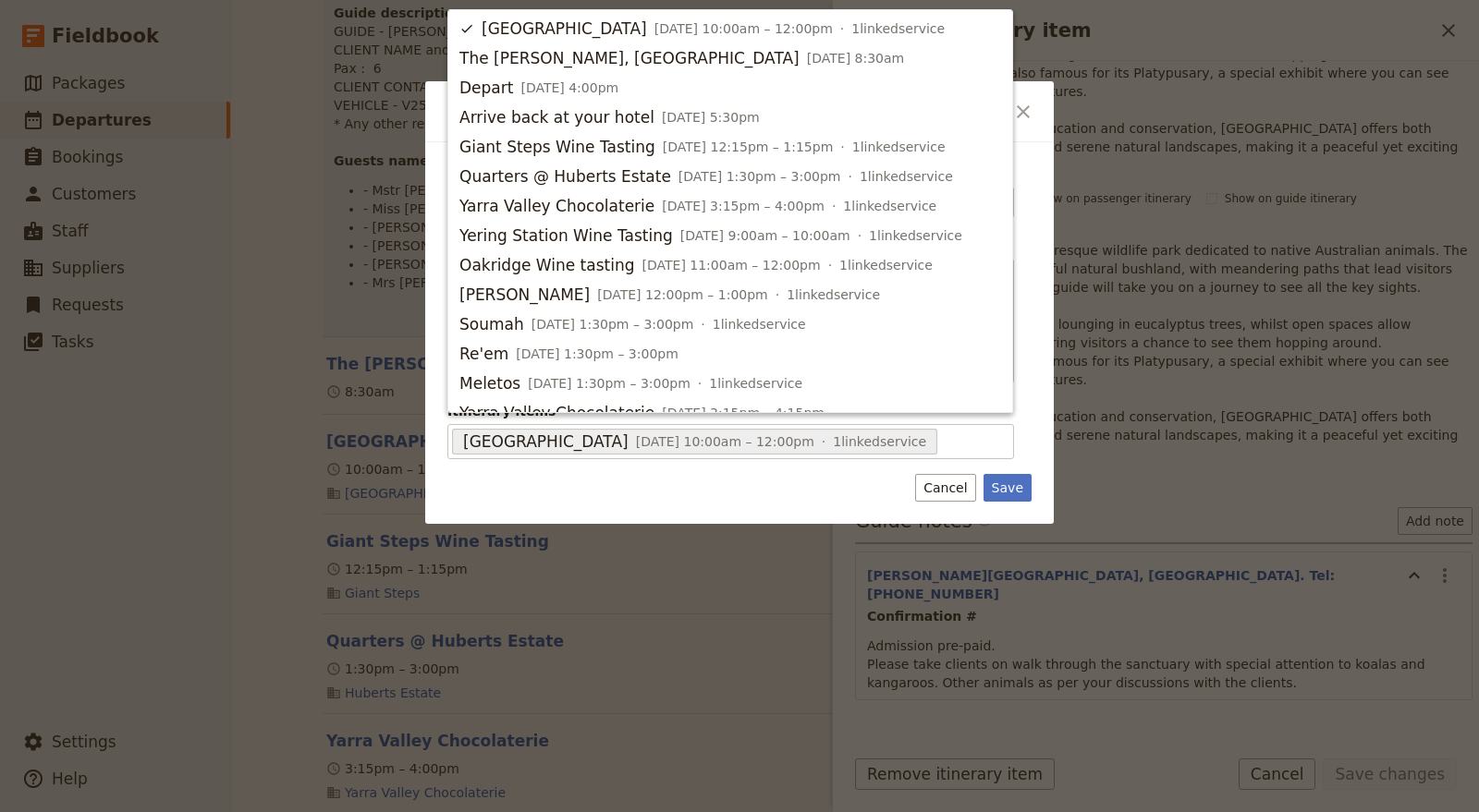
click at [1048, 387] on div "Note Glen Eadie Ave, Healesville. Tel: 1300 966 784 Details Confirmation #55250…" at bounding box center [739, 333] width 628 height 381
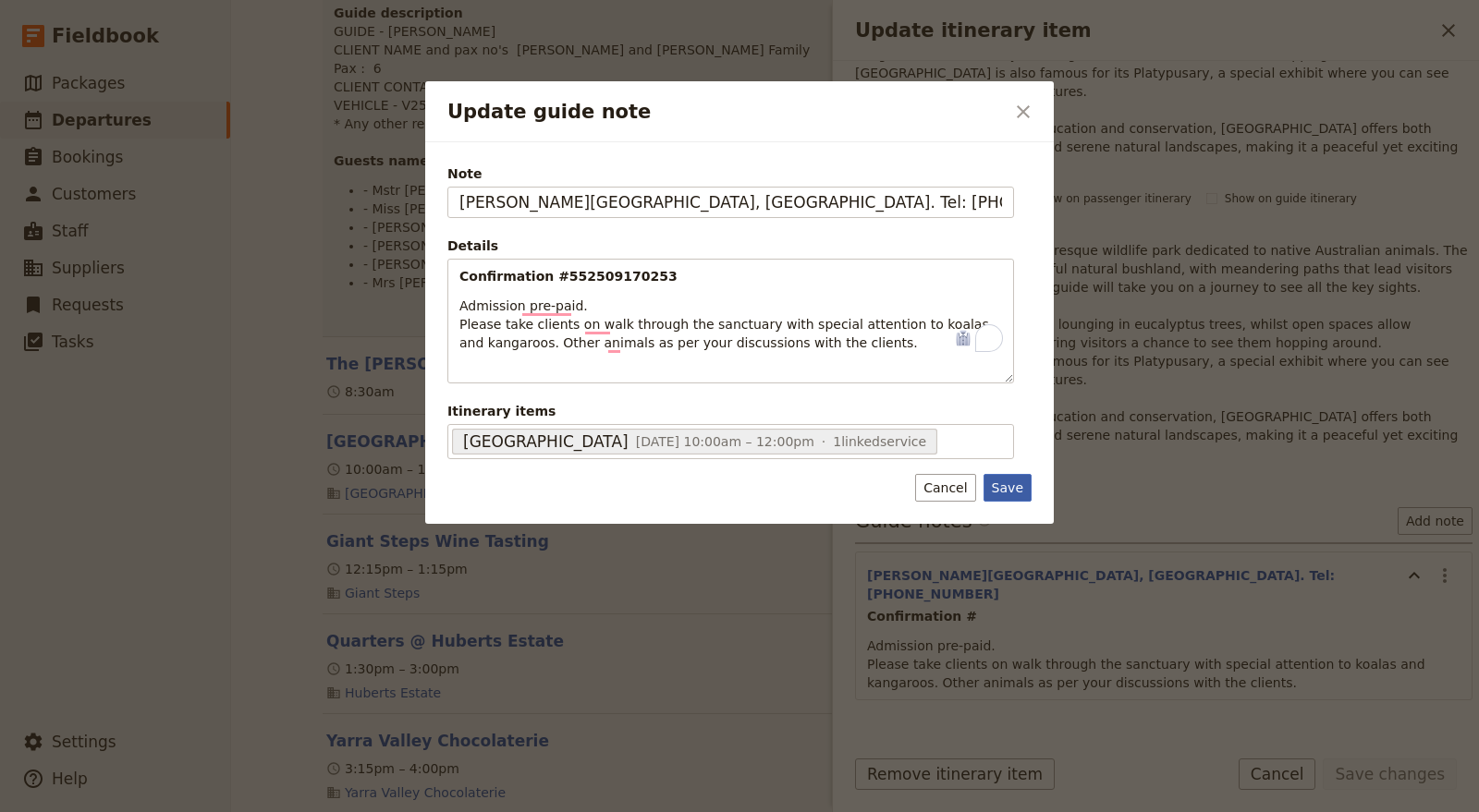
click at [1013, 490] on button "Save" at bounding box center [1008, 487] width 48 height 28
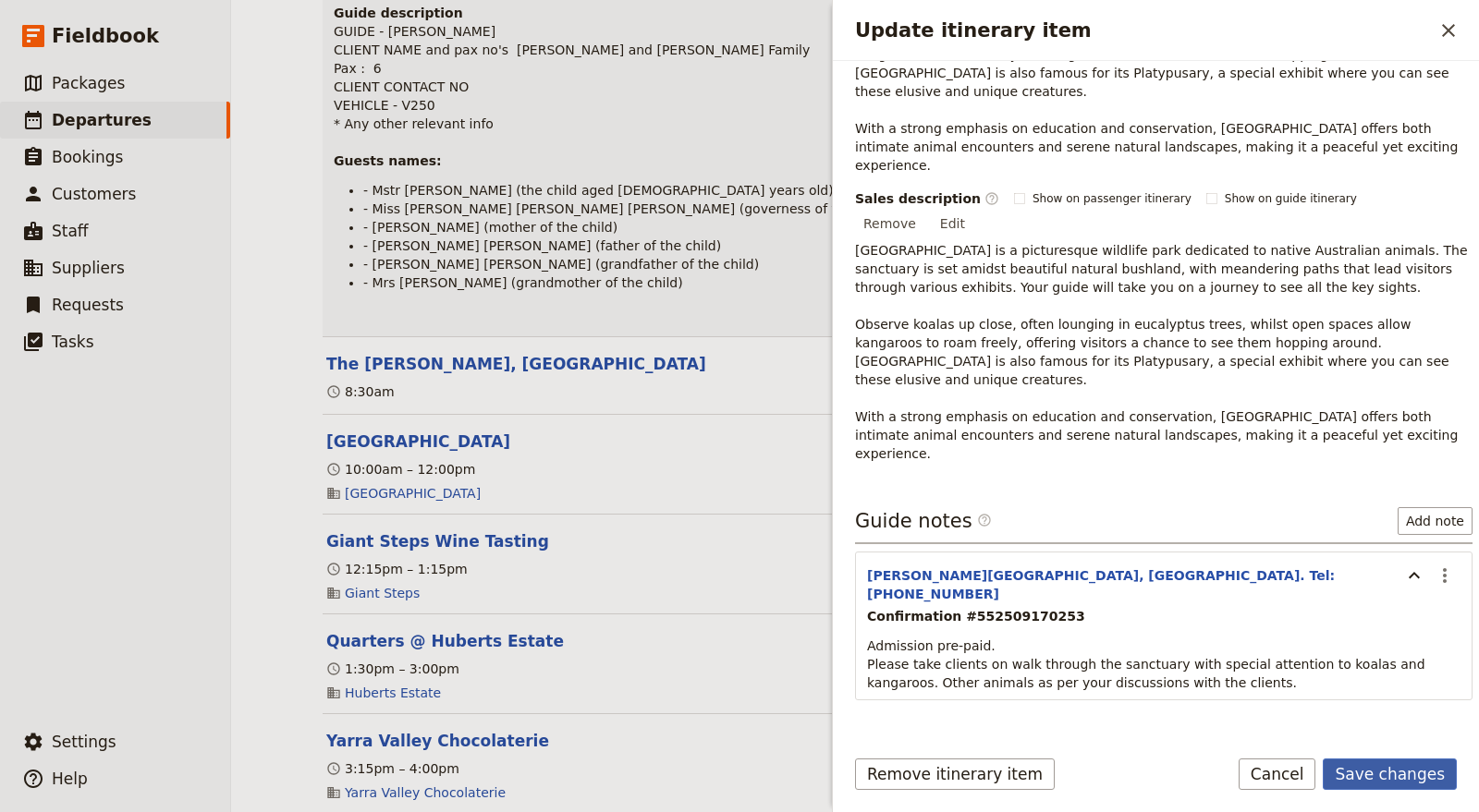
click at [1382, 782] on button "Save changes" at bounding box center [1389, 774] width 134 height 32
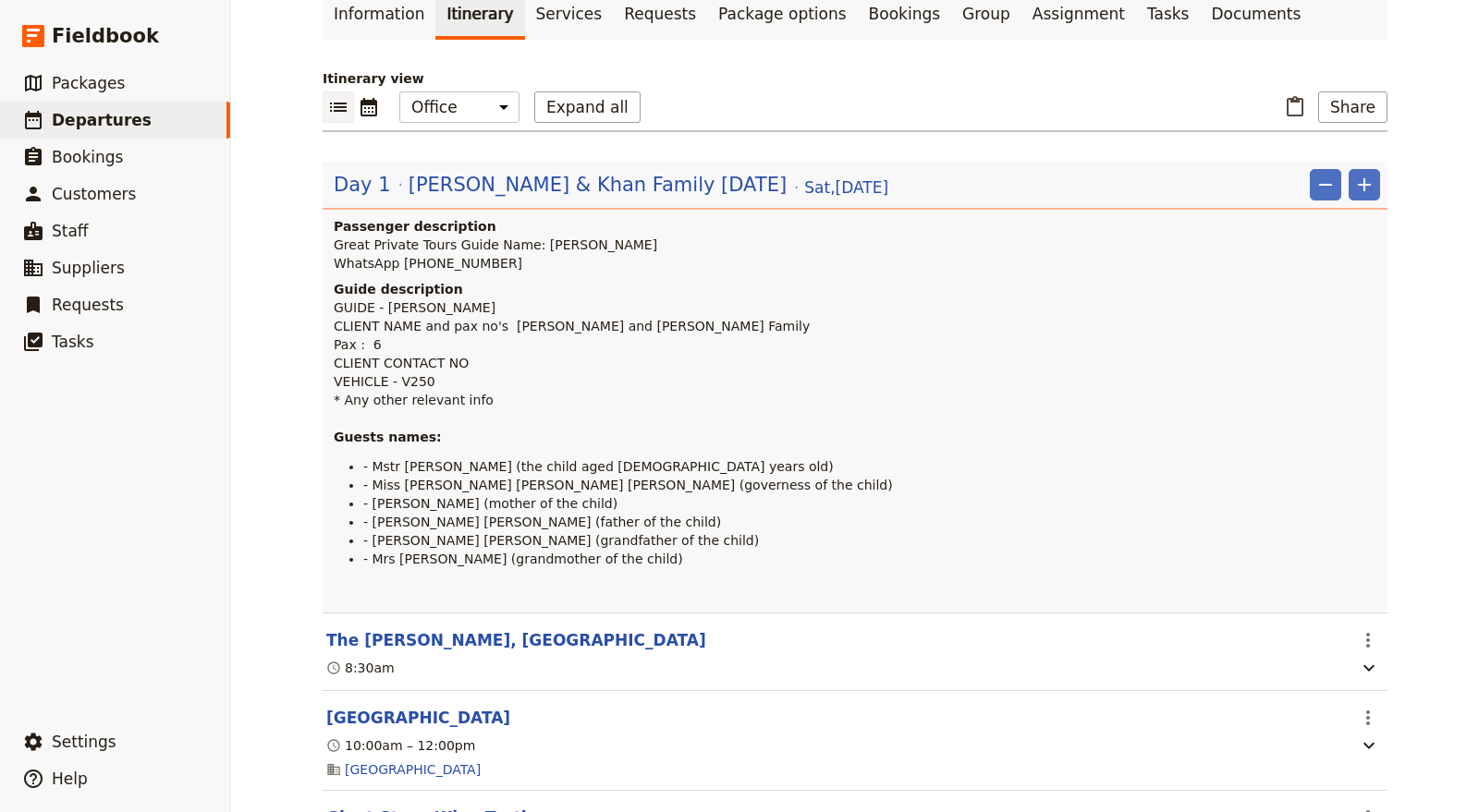
scroll to position [0, 0]
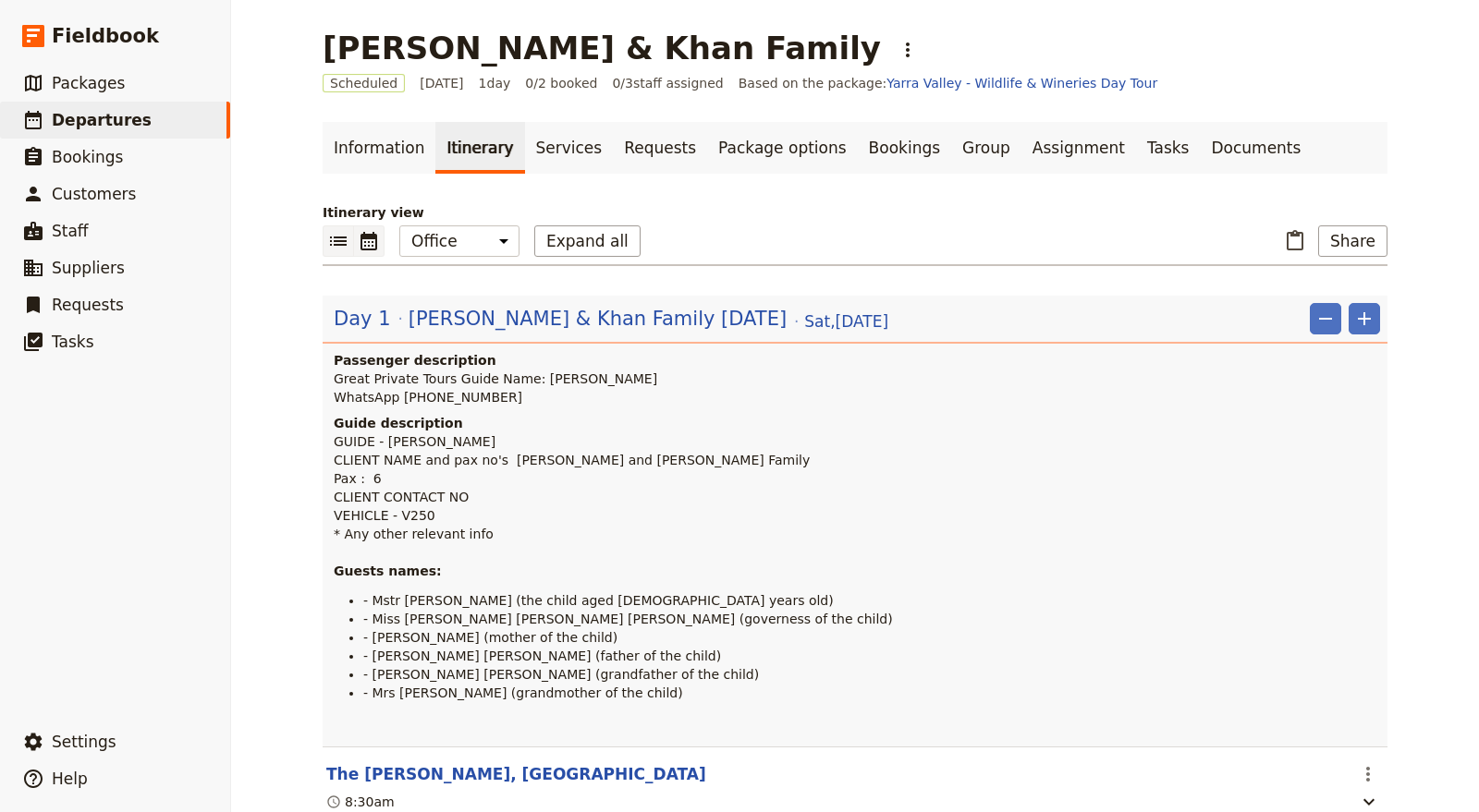
click at [360, 245] on icon "Calendar view" at bounding box center [368, 241] width 16 height 18
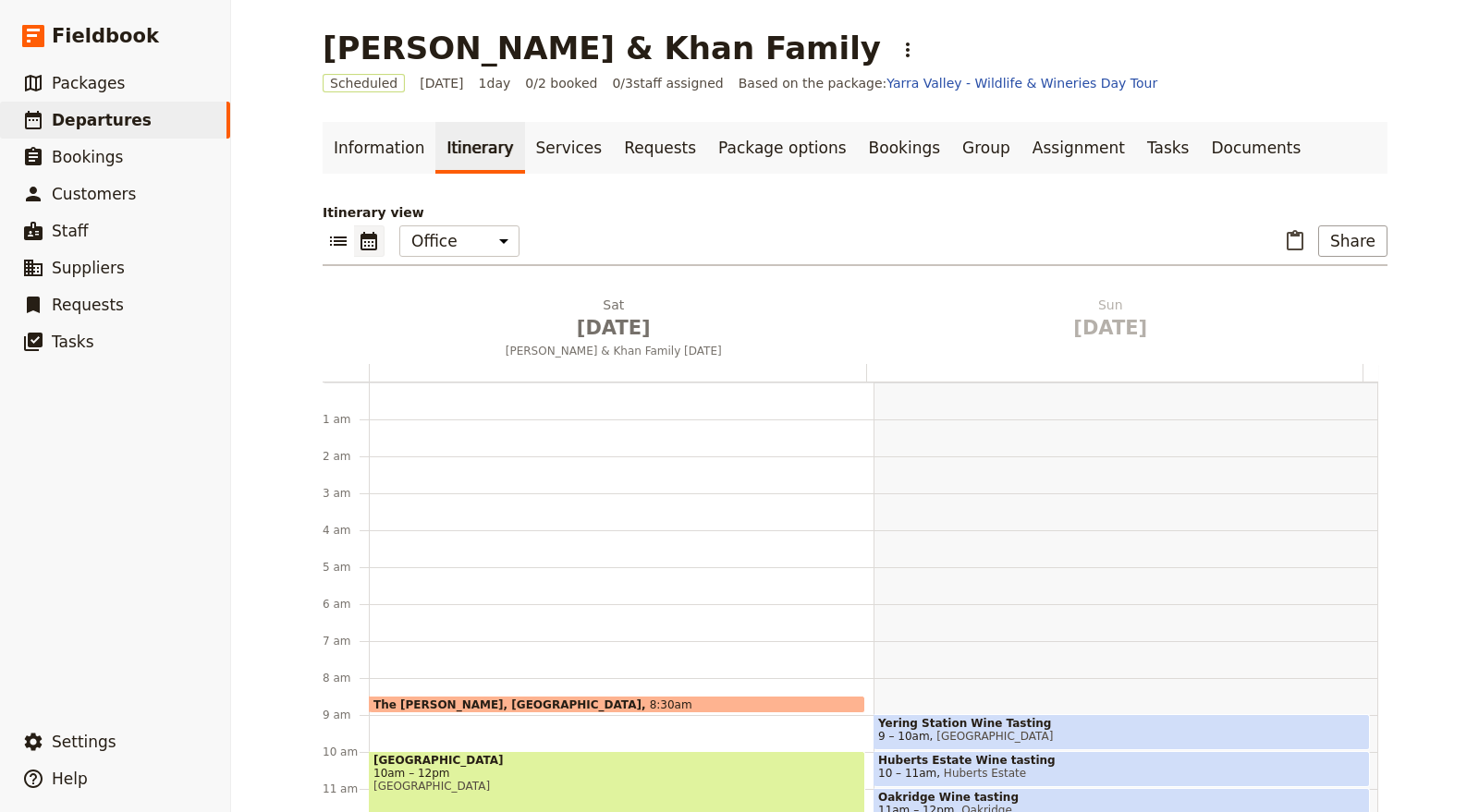
scroll to position [240, 0]
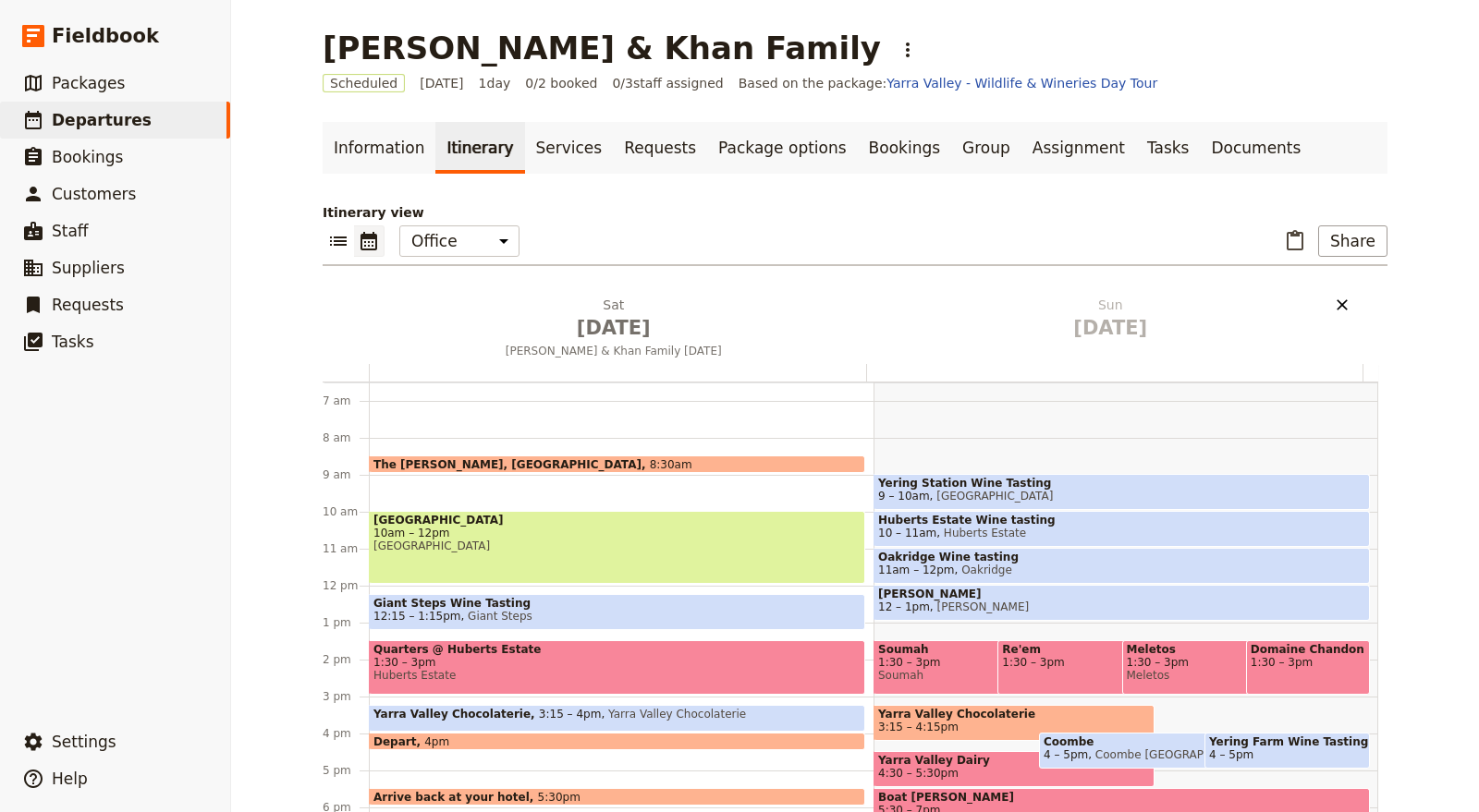
click at [1336, 305] on icon "Delete Sun Oct 19" at bounding box center [1342, 305] width 12 height 12
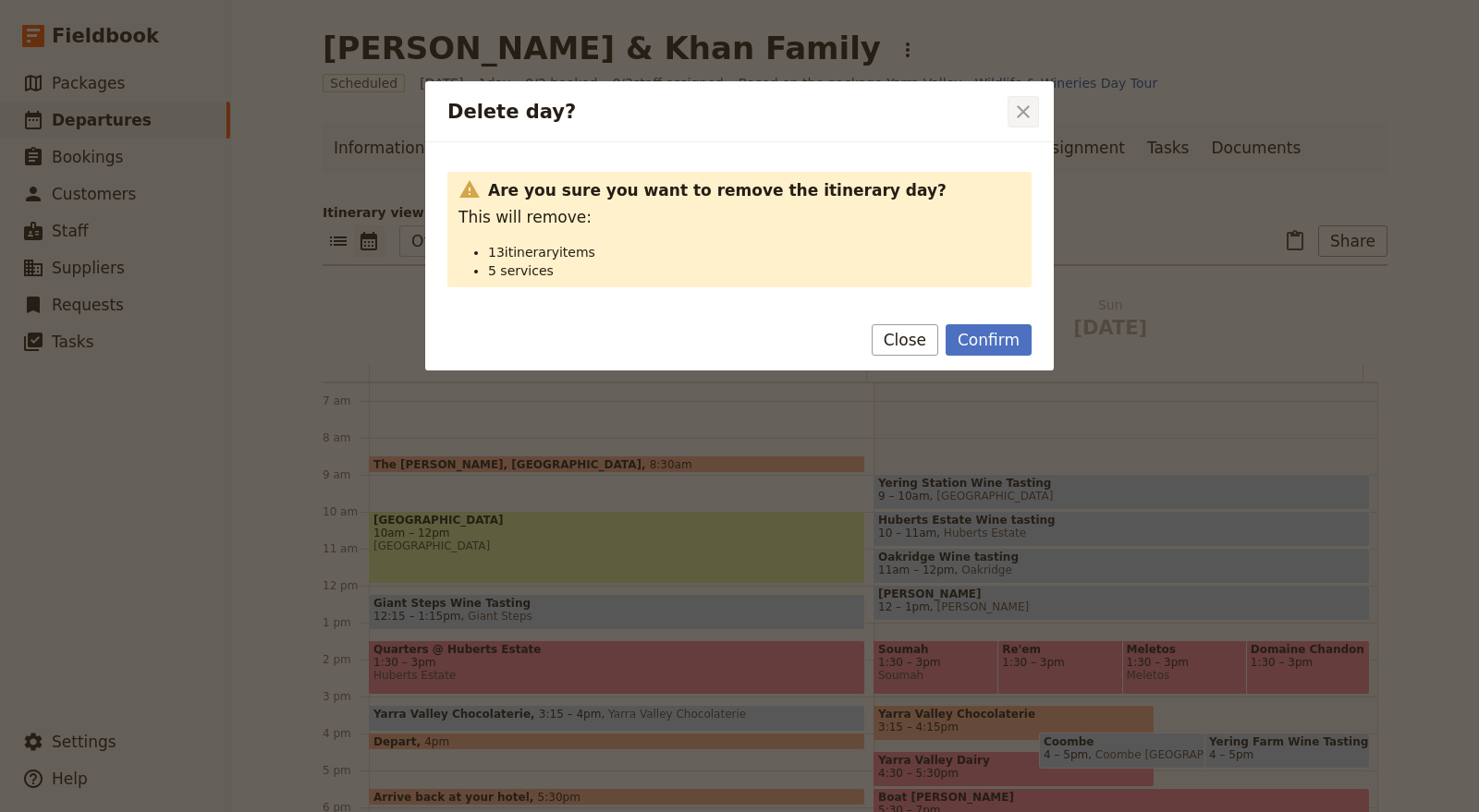
click at [1020, 111] on icon "Close dialog" at bounding box center [1022, 112] width 22 height 22
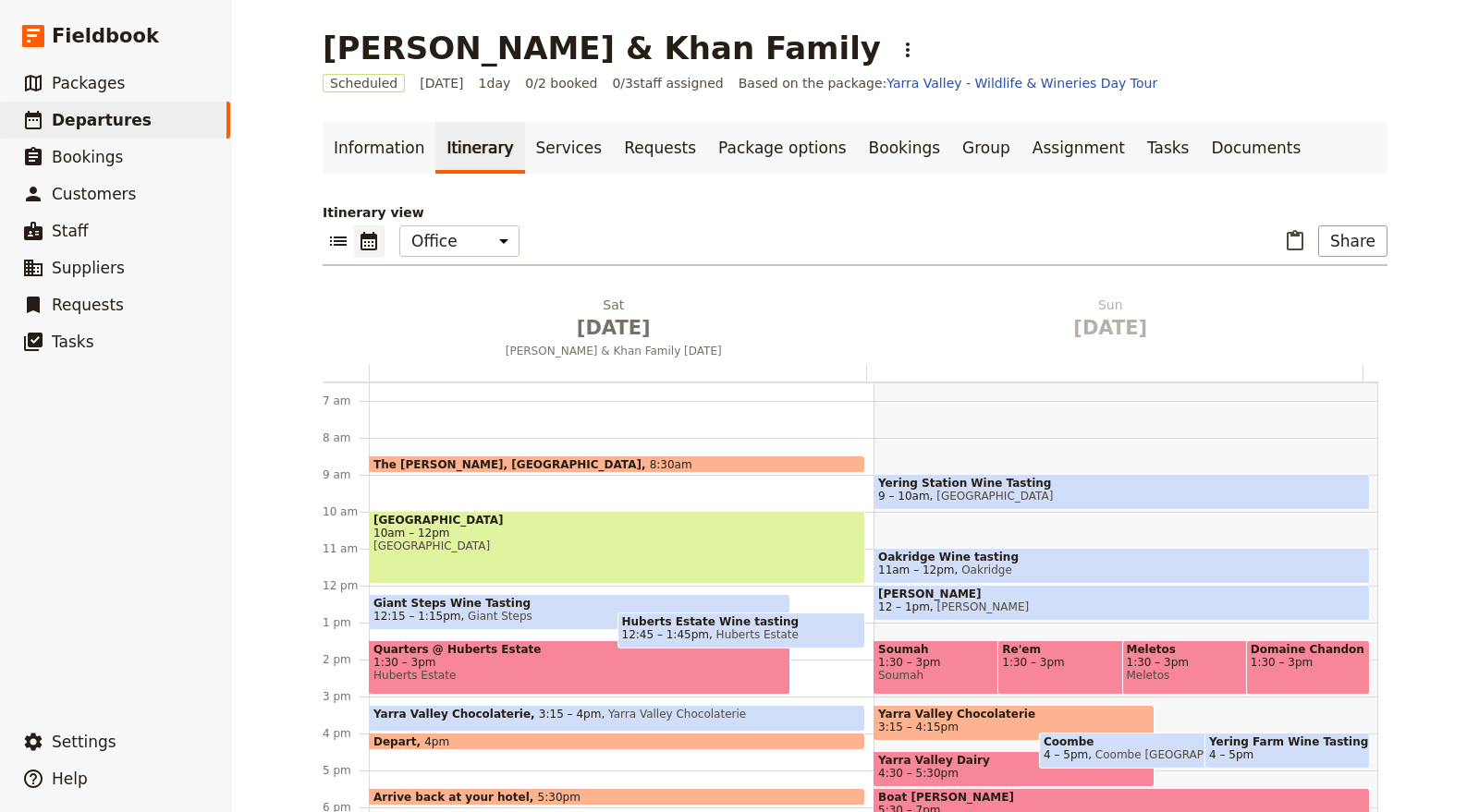
click at [672, 635] on span "12:45 – 1:45pm" at bounding box center [666, 634] width 87 height 13
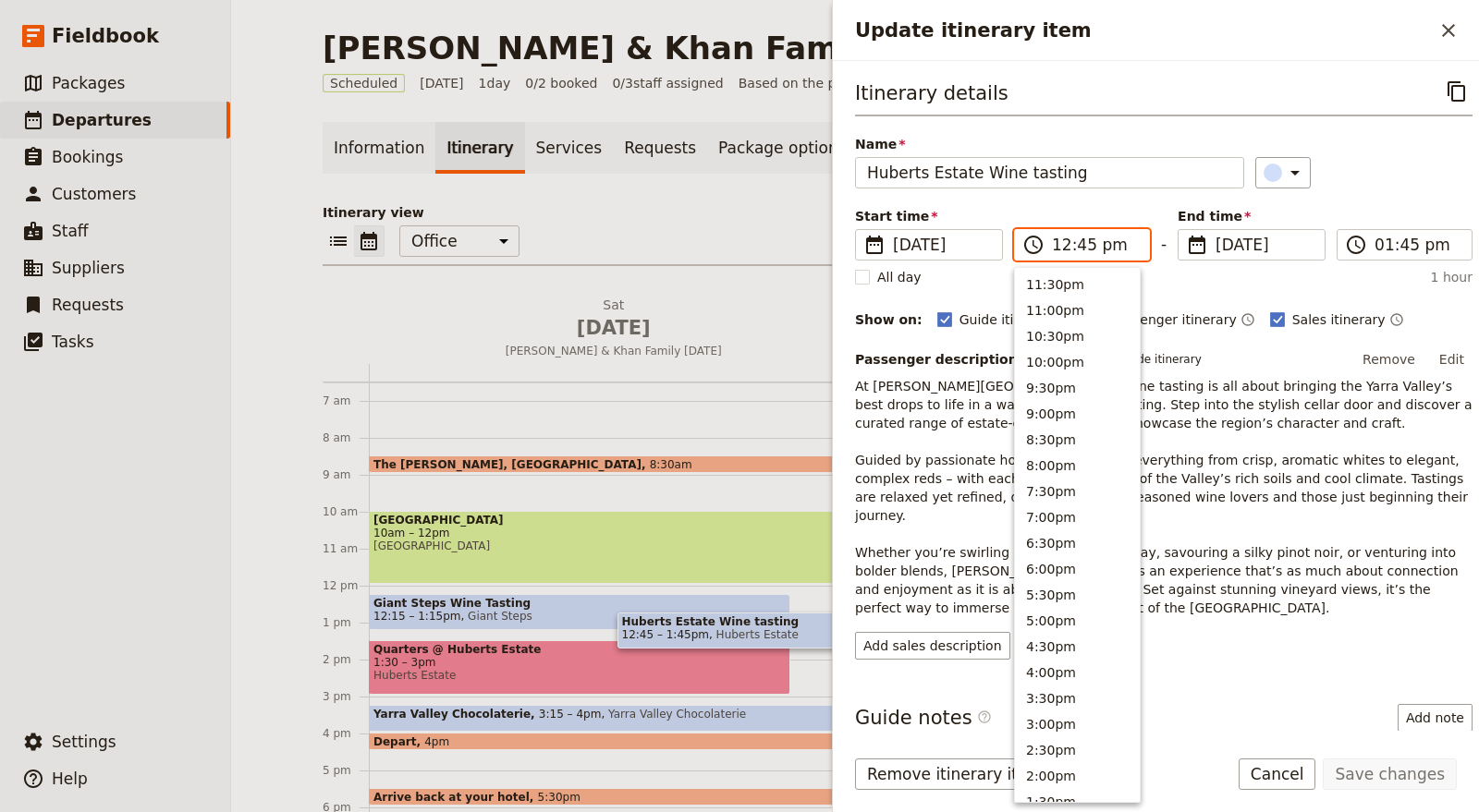
click at [1106, 234] on input "12:45 pm" at bounding box center [1095, 245] width 86 height 22
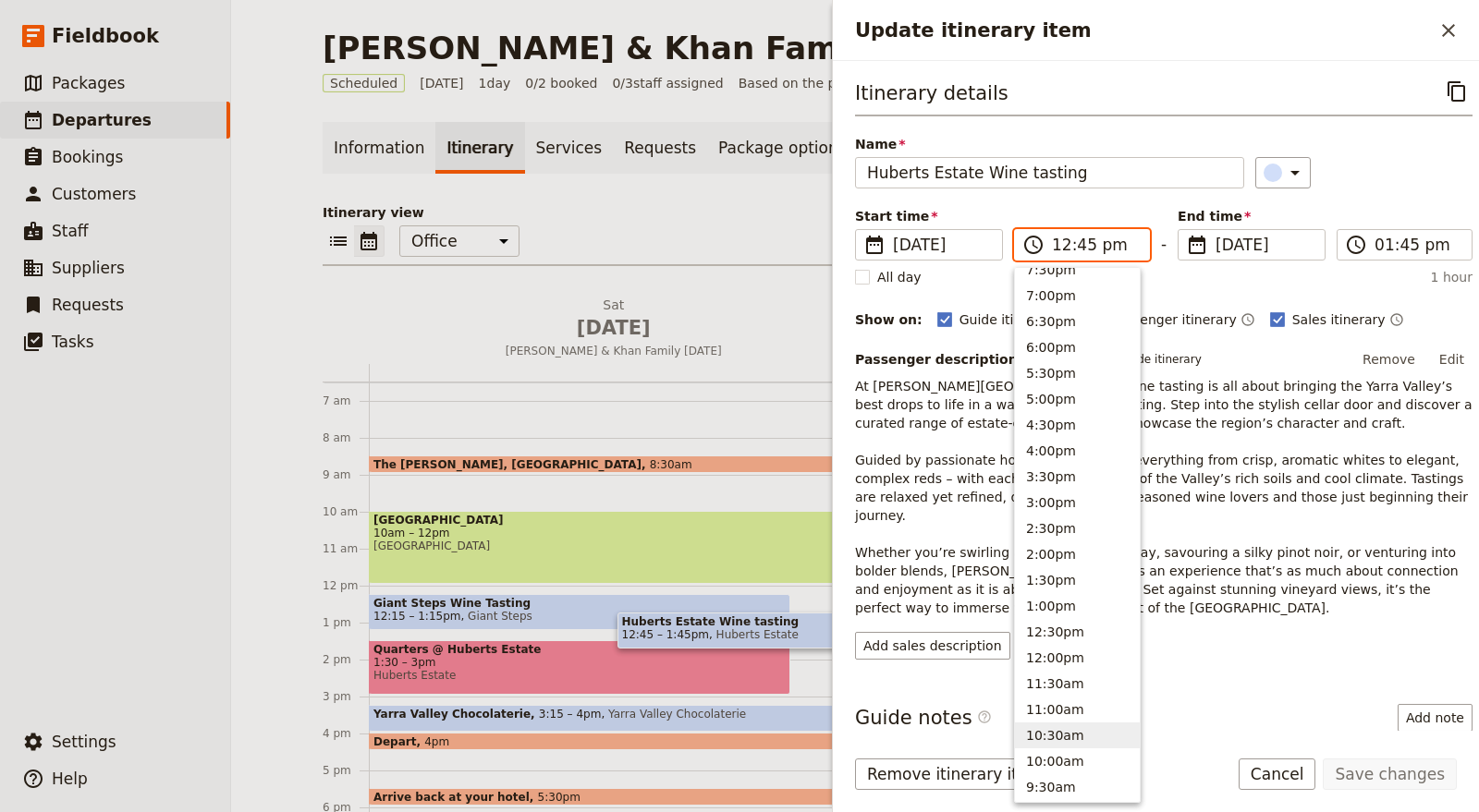
scroll to position [162, 0]
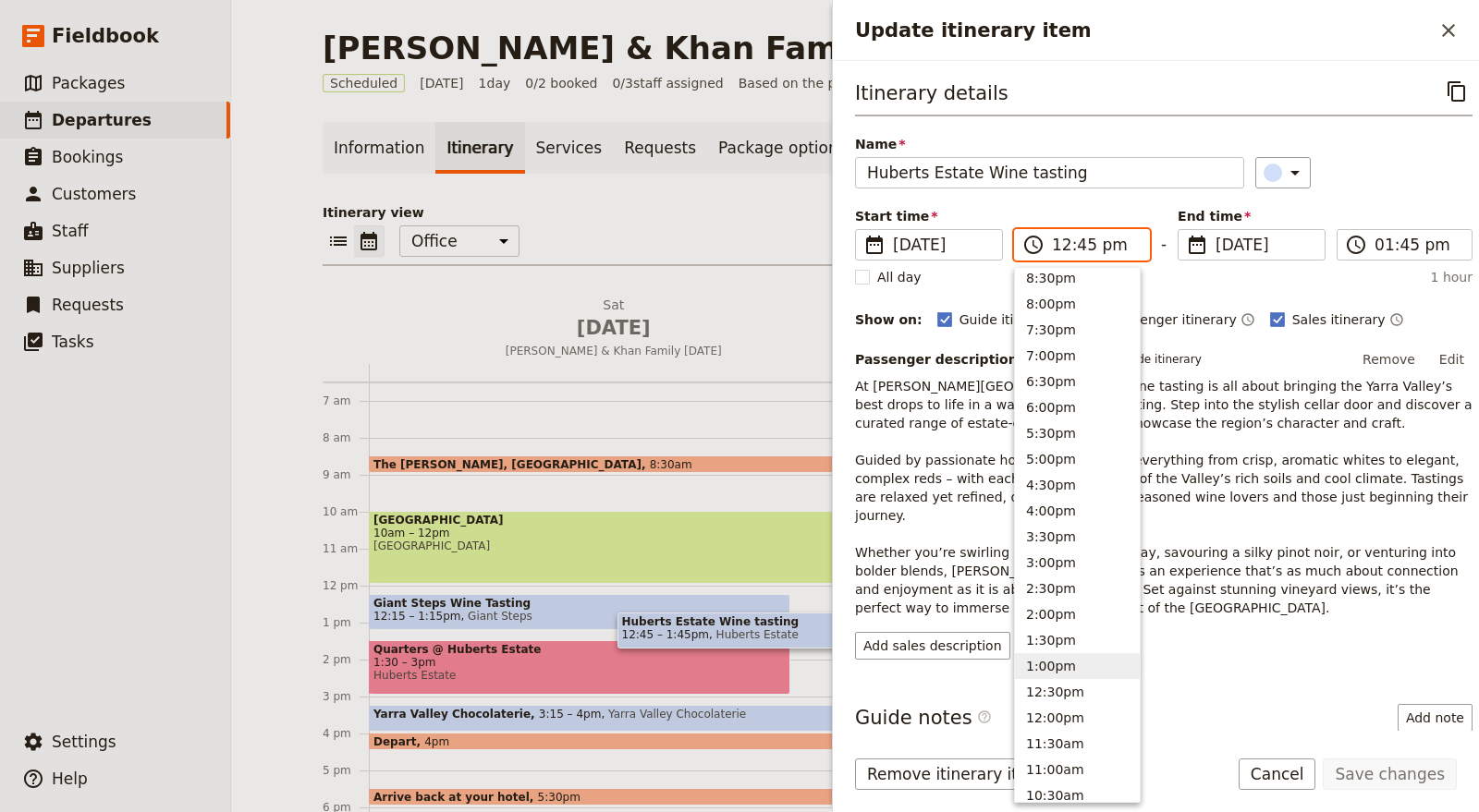
click at [1066, 668] on button "1:00pm" at bounding box center [1077, 666] width 125 height 26
type input "01:00 pm"
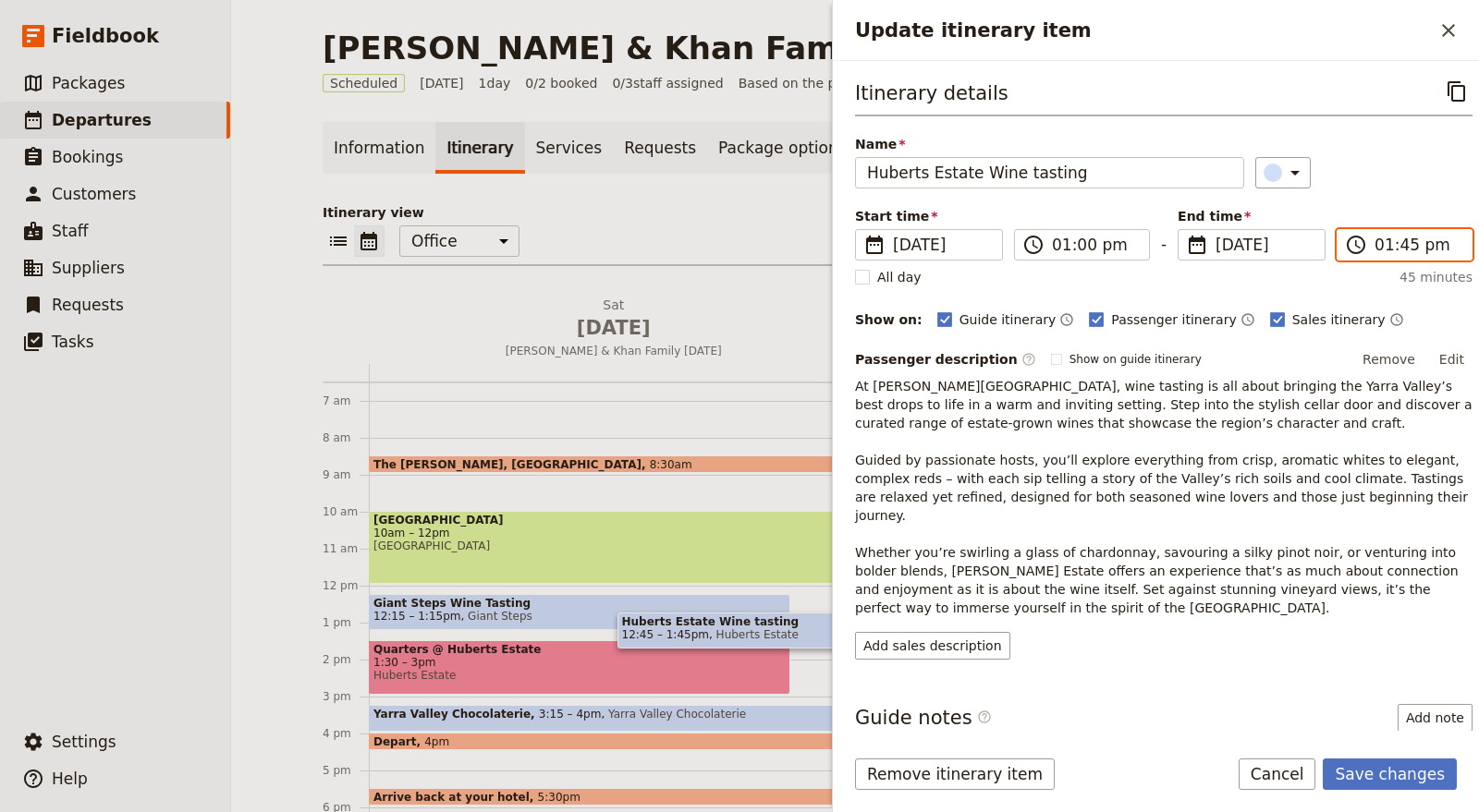
click at [1382, 244] on input "01:45 pm" at bounding box center [1417, 245] width 86 height 22
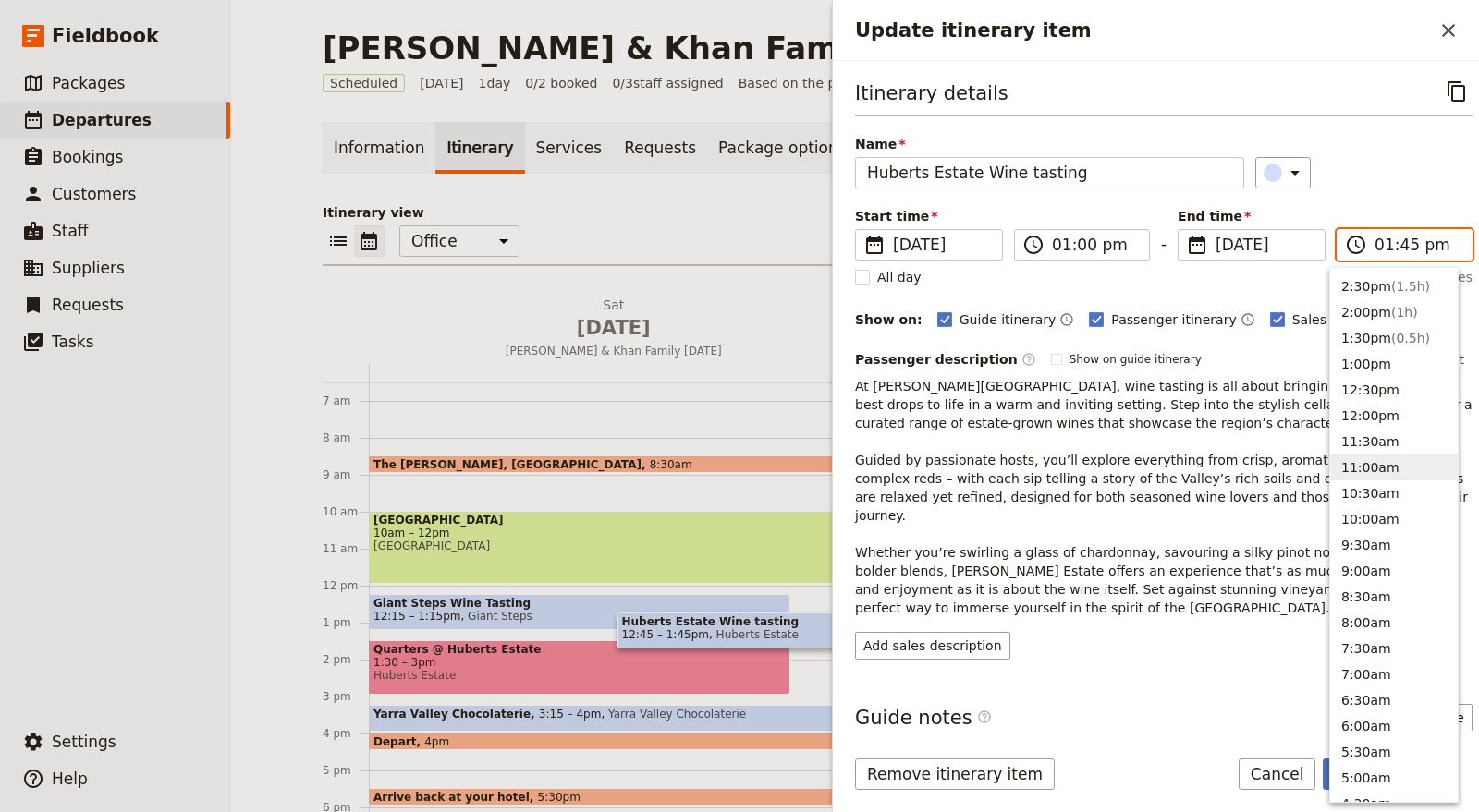
scroll to position [418, 0]
click at [1381, 358] on button "2:00pm ( 1h )" at bounding box center [1394, 358] width 127 height 26
type input "02:00 pm"
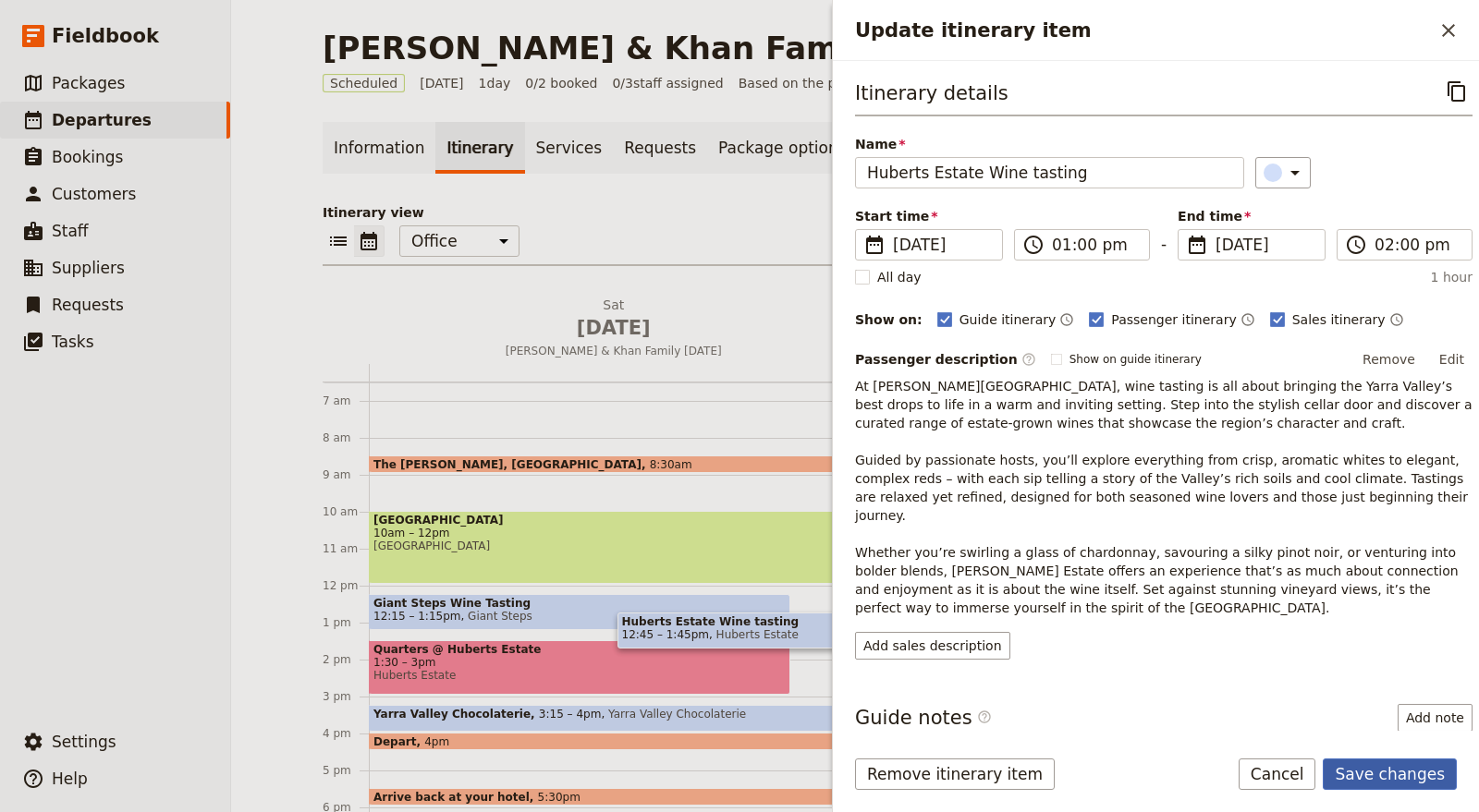
click at [1413, 772] on button "Save changes" at bounding box center [1389, 774] width 134 height 32
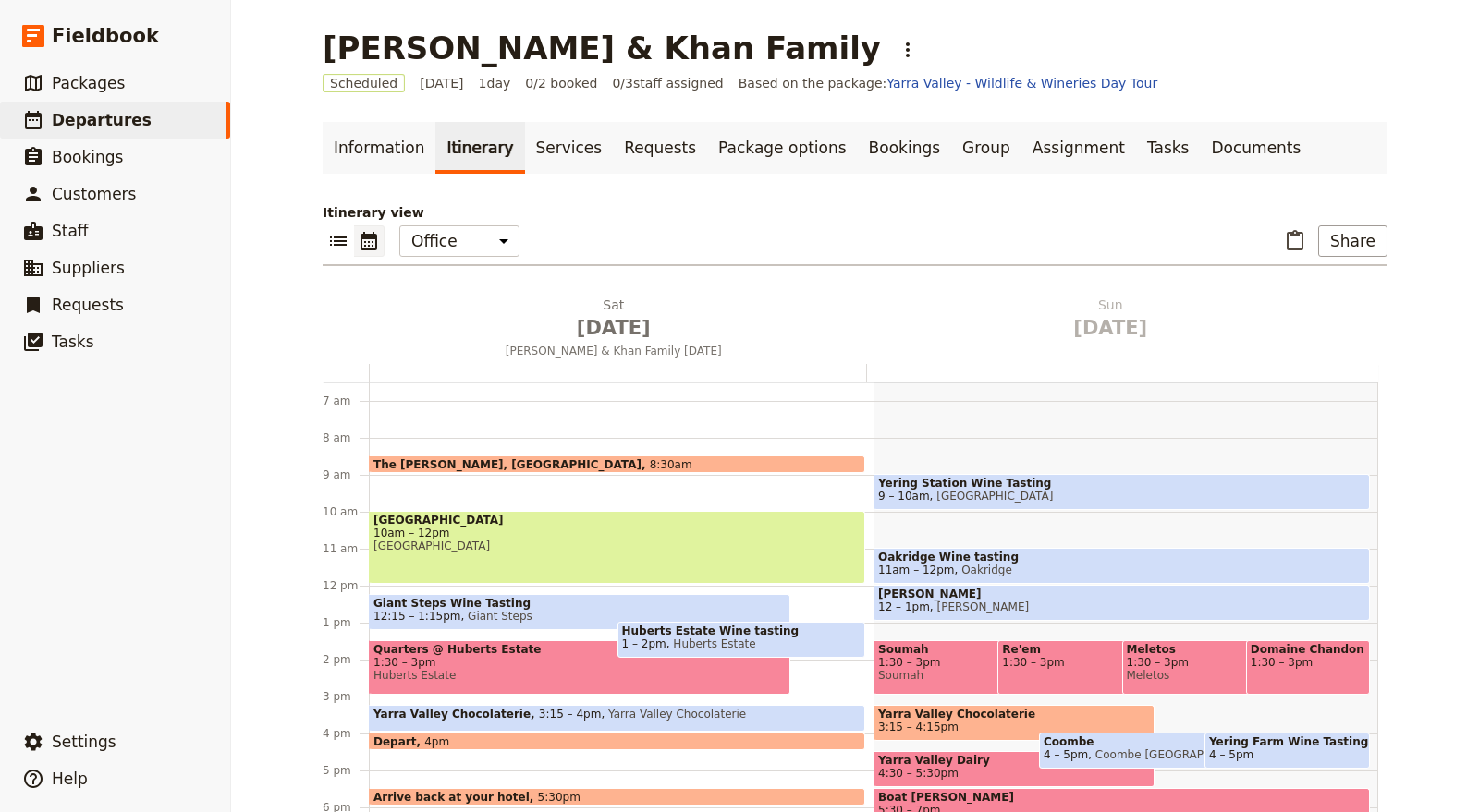
click at [530, 558] on div "Healesville Sanctuary 10am – 12pm Healesville Sanctuary" at bounding box center [617, 548] width 496 height 73
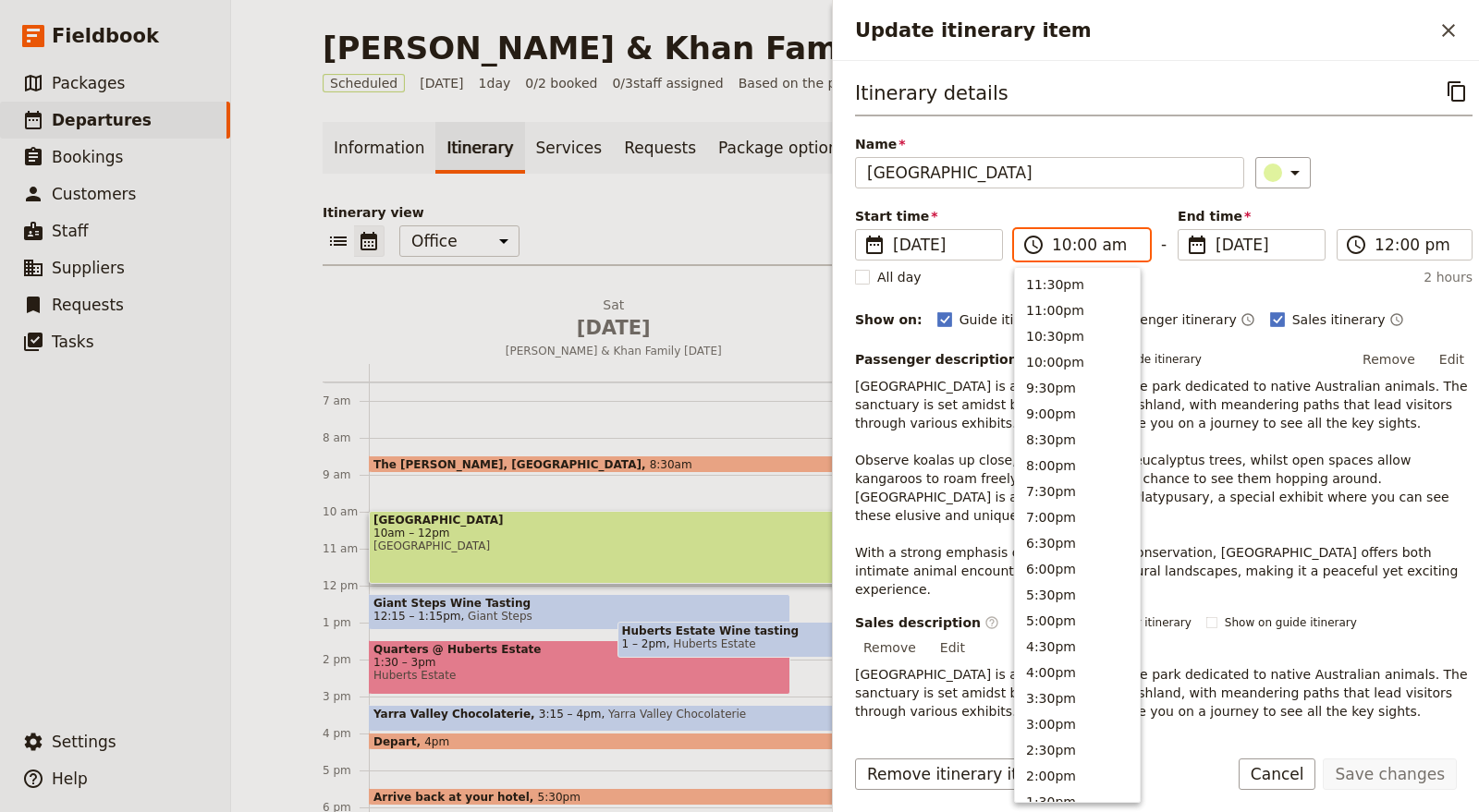
click at [1082, 241] on input "10:00 am" at bounding box center [1095, 245] width 86 height 22
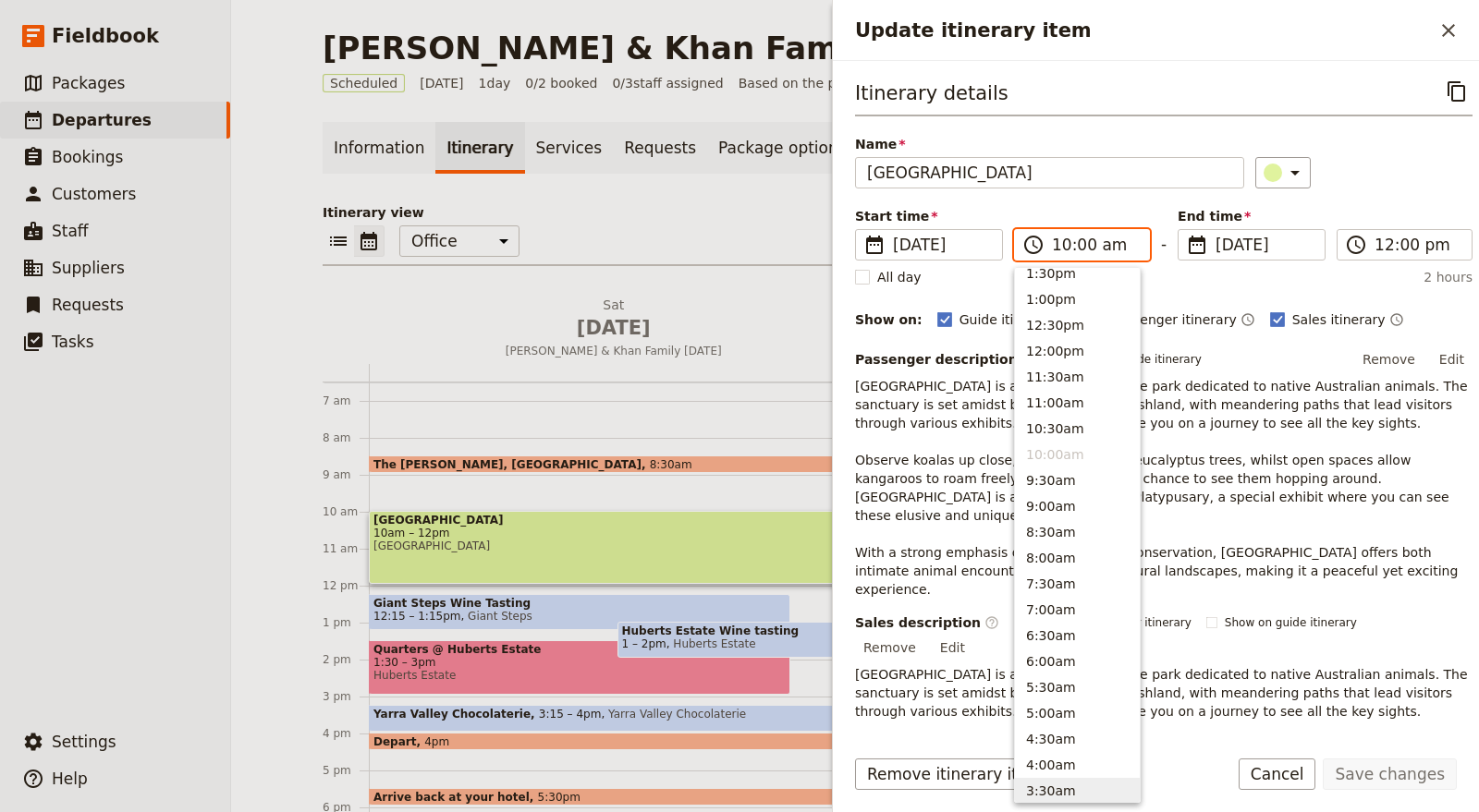
scroll to position [509, 0]
click at [1056, 444] on button "10:30am" at bounding box center [1077, 449] width 125 height 26
type input "10:30 am"
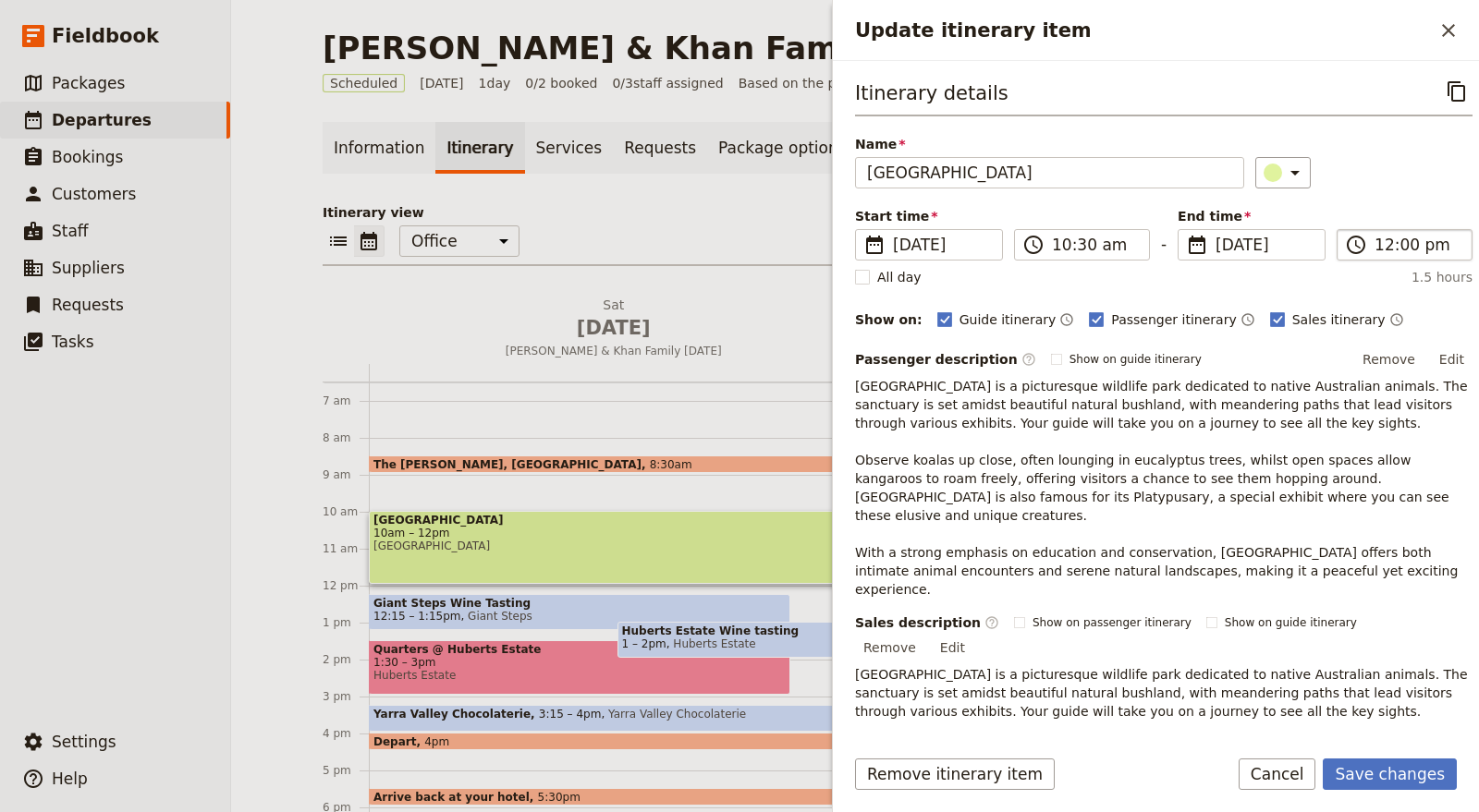
click at [1360, 243] on label "​ 12:00 pm" at bounding box center [1404, 245] width 136 height 32
click at [1375, 243] on input "12:00 pm" at bounding box center [1417, 245] width 86 height 22
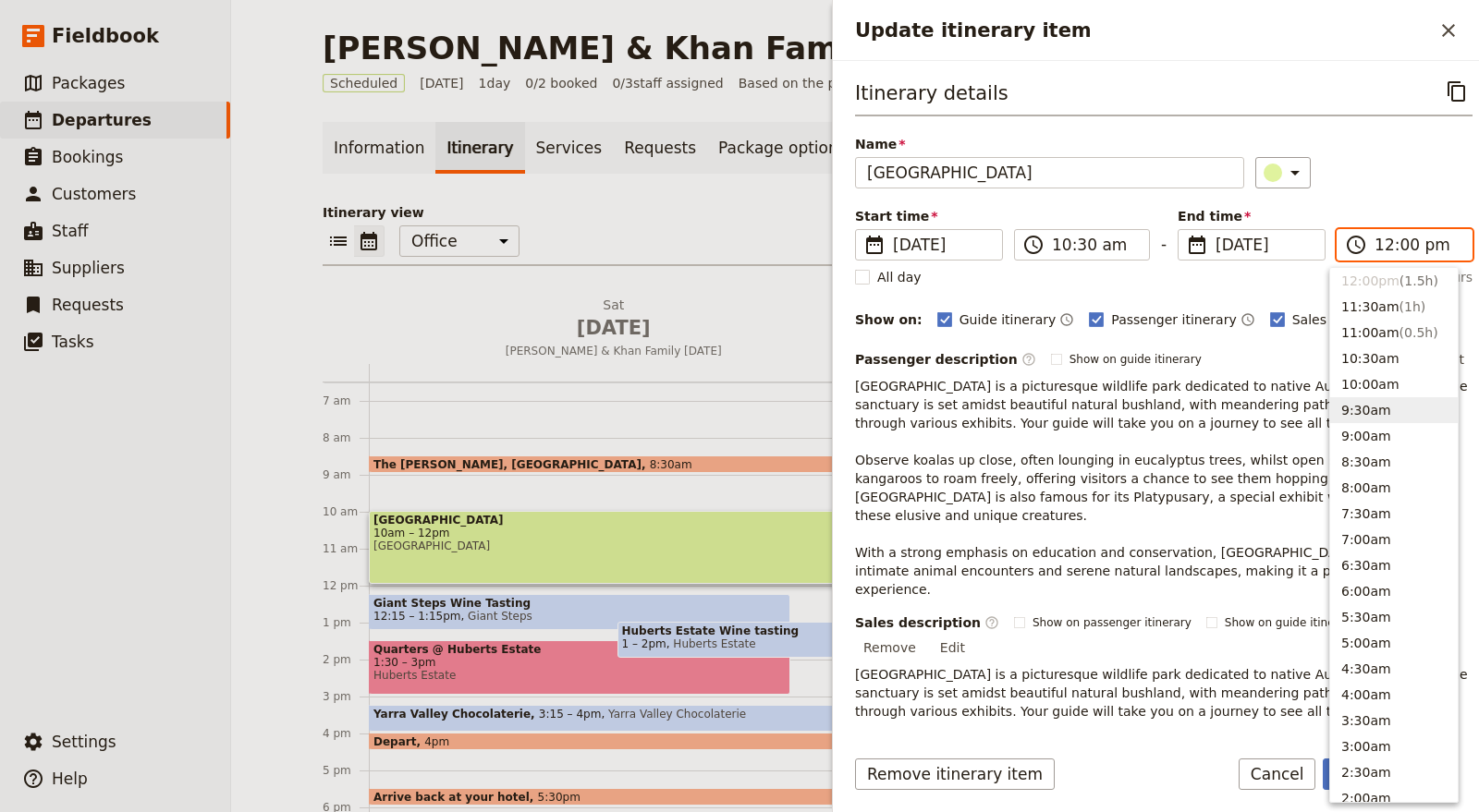
scroll to position [496, 0]
click at [1376, 351] on button "12:30pm ( 2h )" at bounding box center [1394, 357] width 127 height 26
type input "12:30 pm"
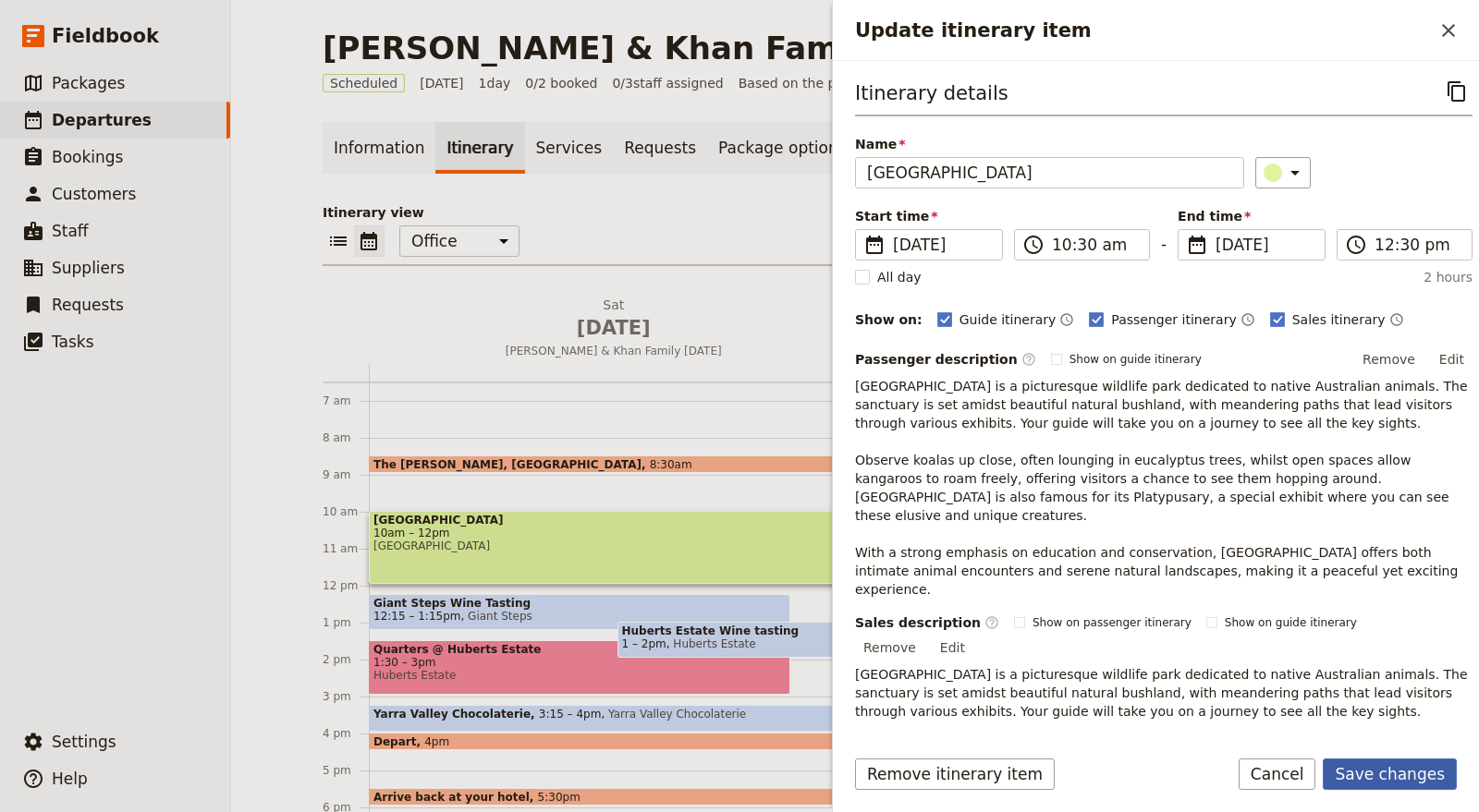
click at [1399, 769] on button "Save changes" at bounding box center [1389, 774] width 134 height 32
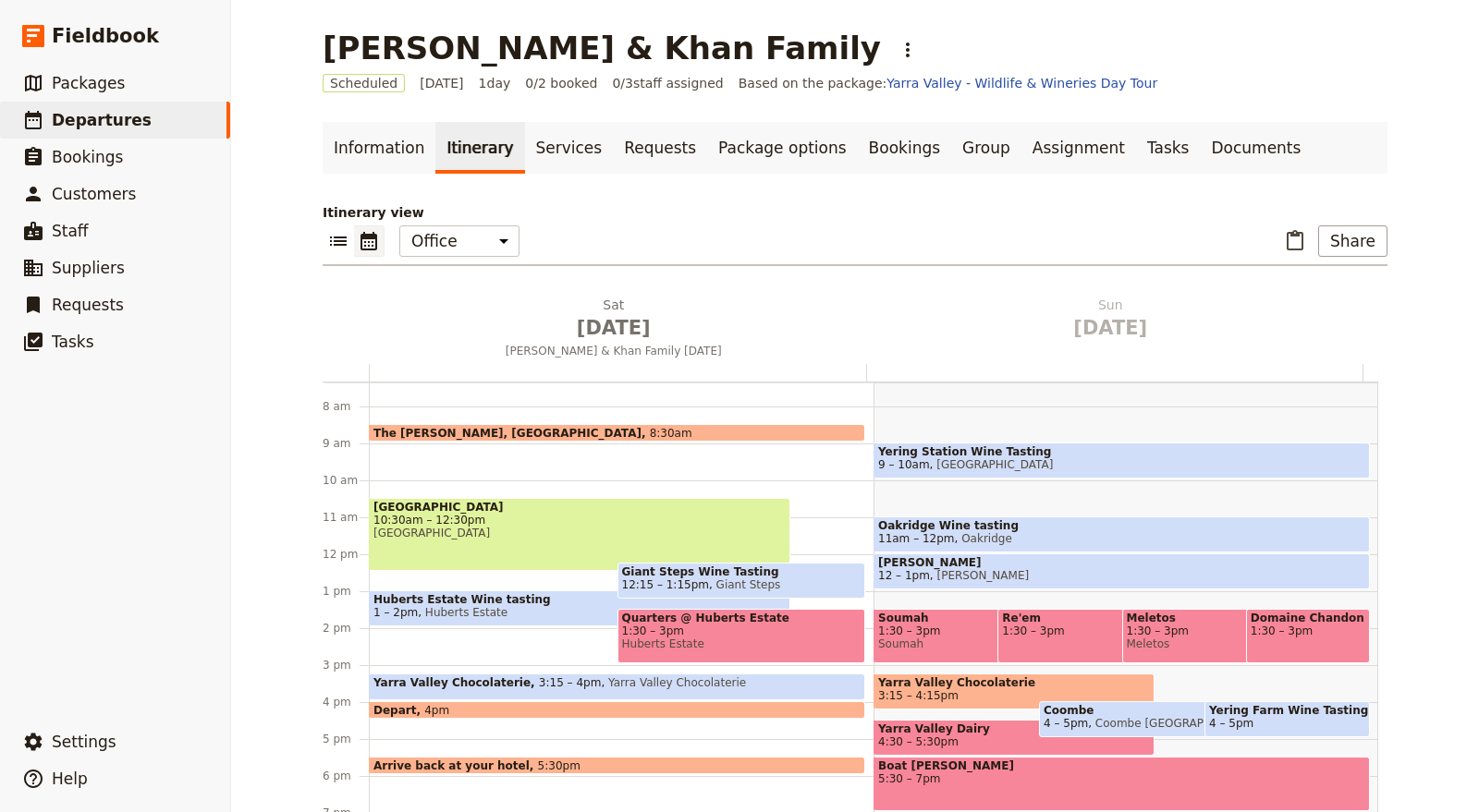
scroll to position [240, 0]
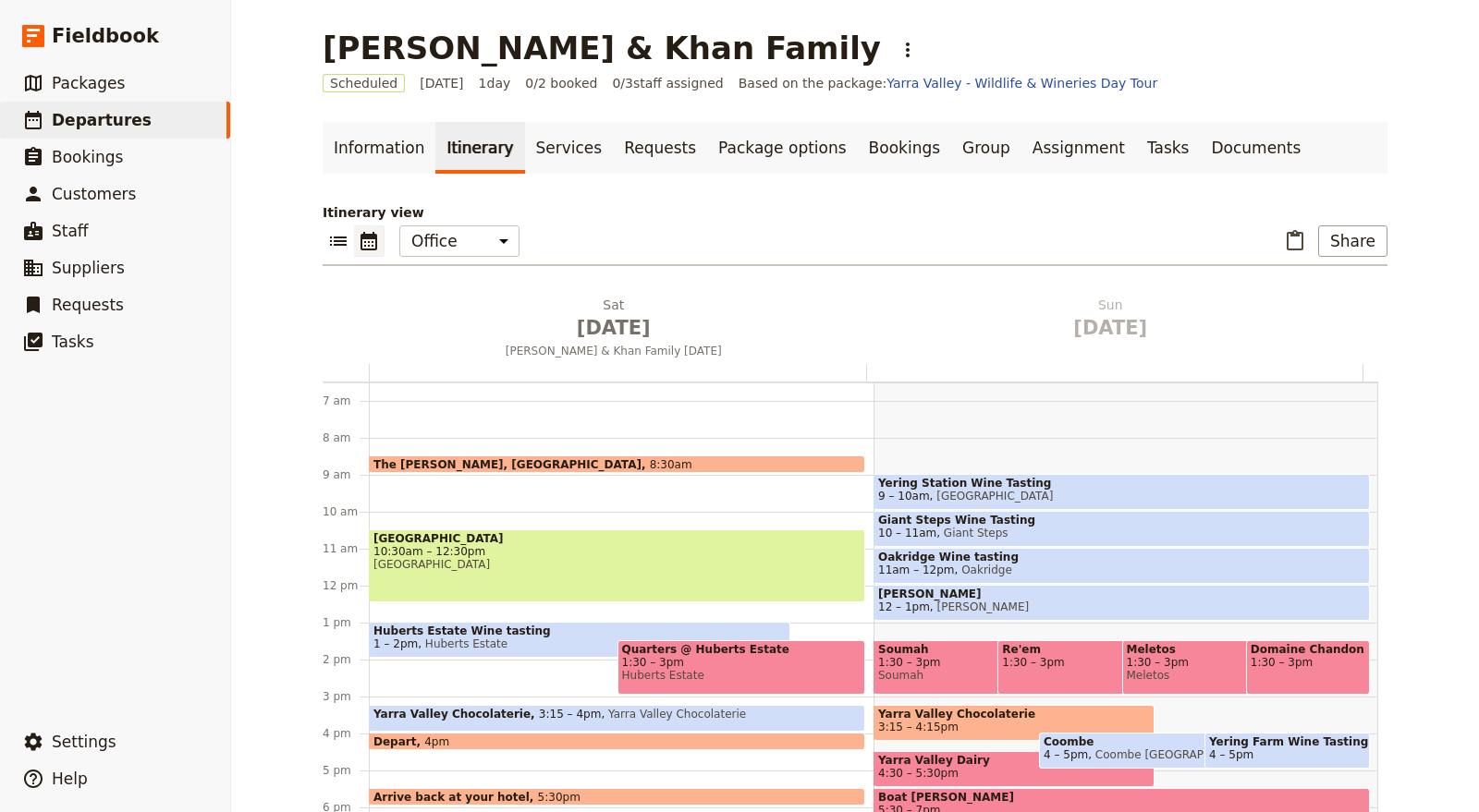
click at [790, 667] on span "1:30 – 3pm" at bounding box center [742, 662] width 239 height 13
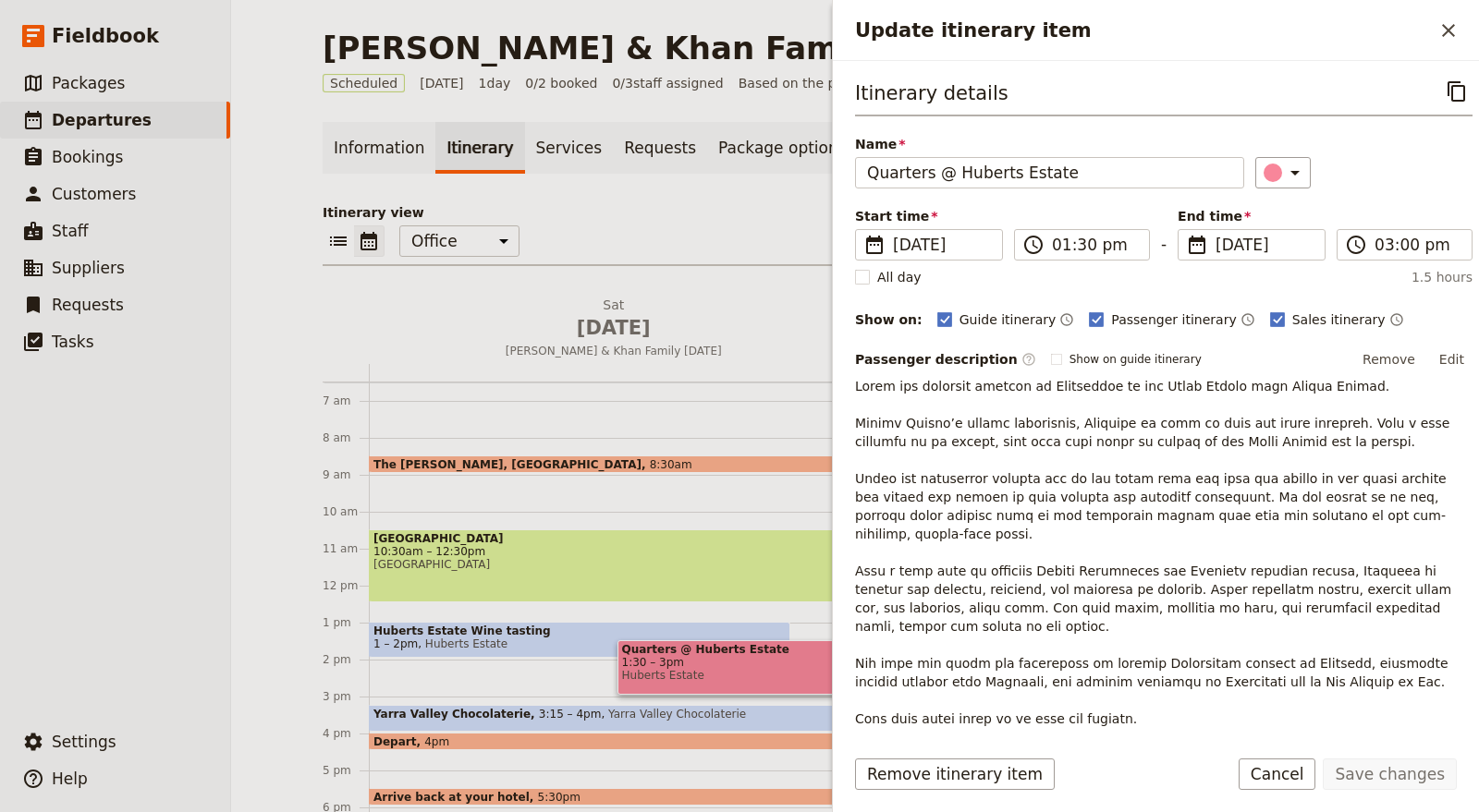
click at [790, 667] on span "1:30 – 3pm" at bounding box center [742, 662] width 239 height 13
click at [1453, 28] on icon "Close drawer" at bounding box center [1448, 30] width 22 height 22
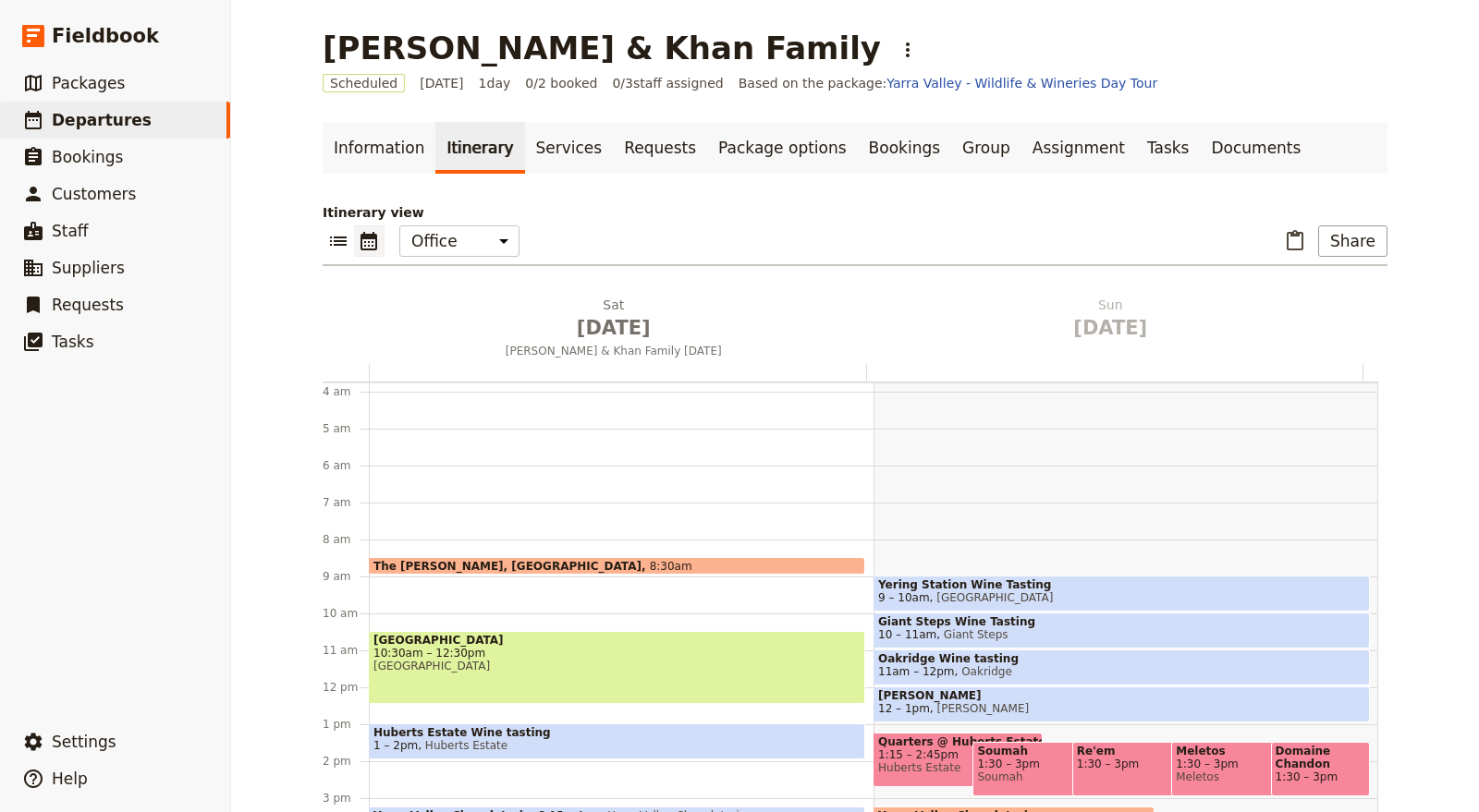
scroll to position [137, 0]
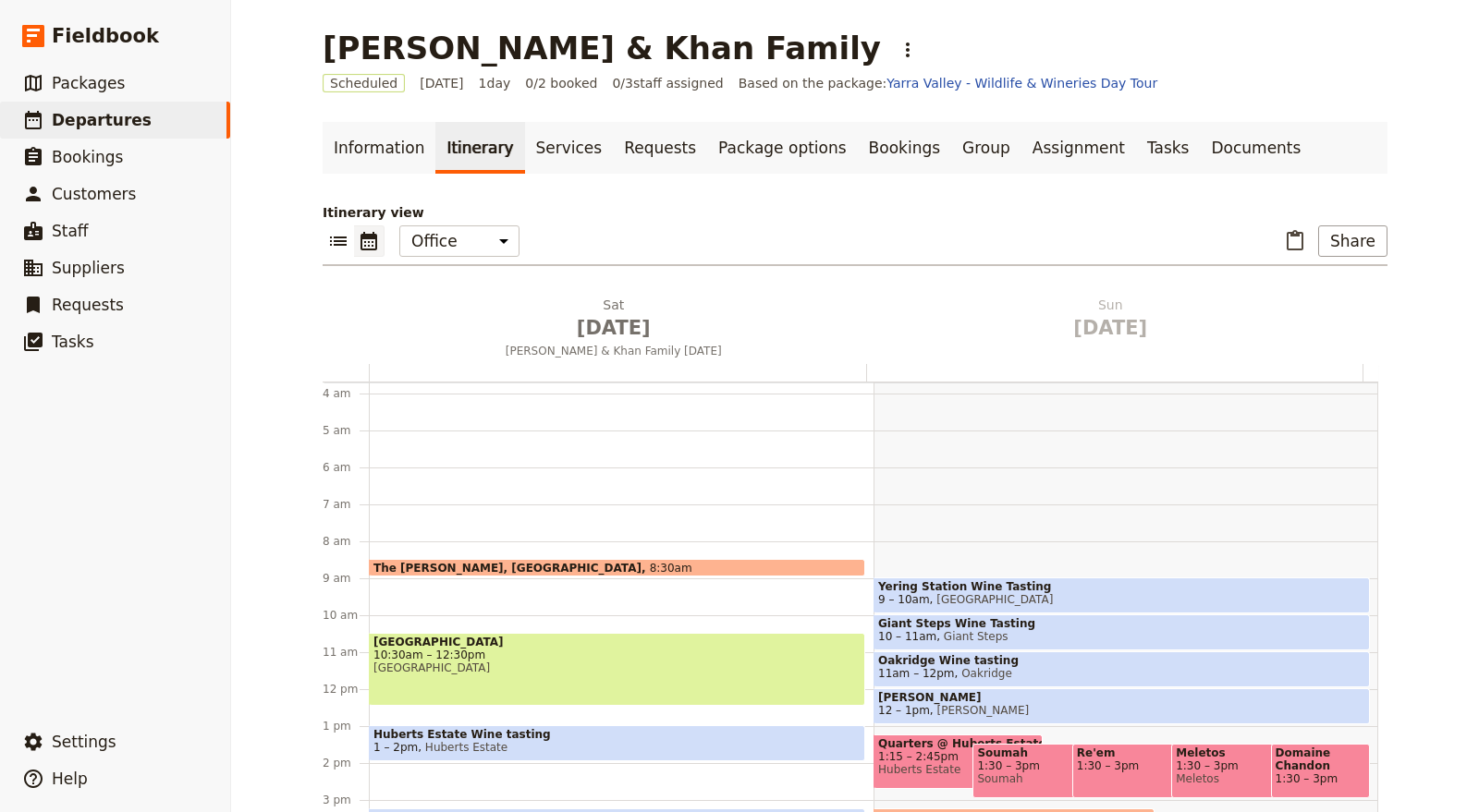
click at [657, 569] on span at bounding box center [617, 572] width 494 height 8
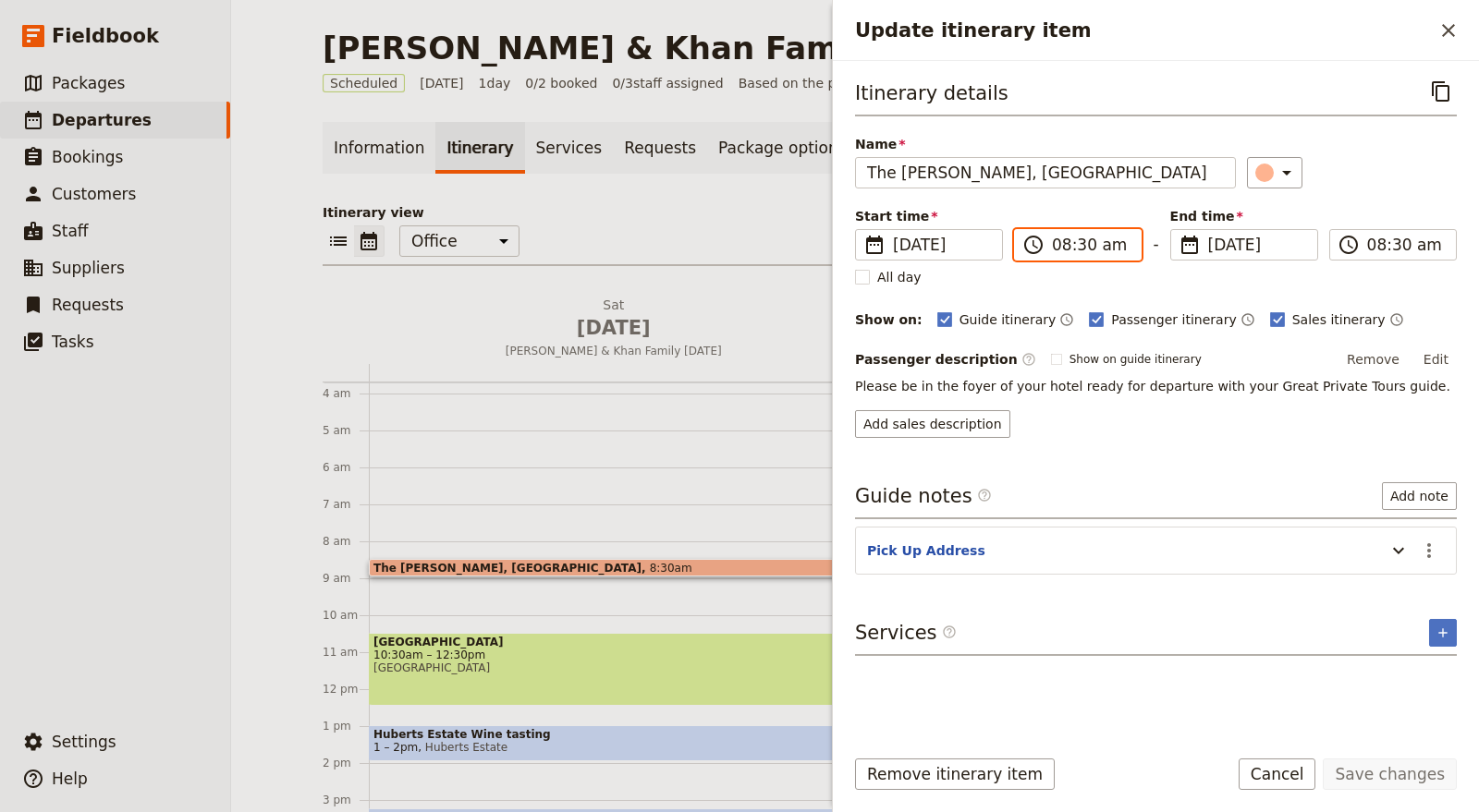
click at [1106, 236] on input "08:30 am" at bounding box center [1091, 245] width 78 height 22
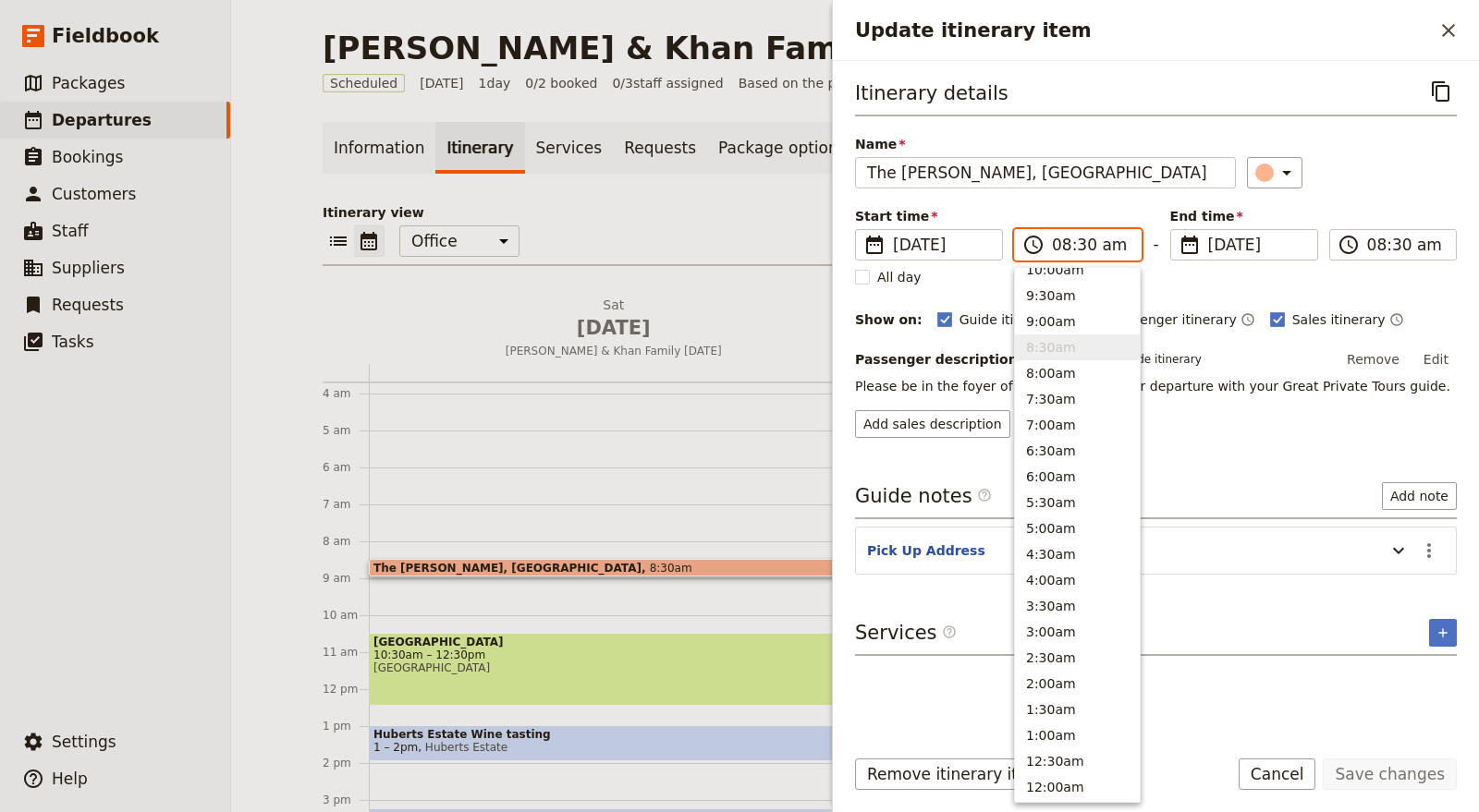
scroll to position [702, 0]
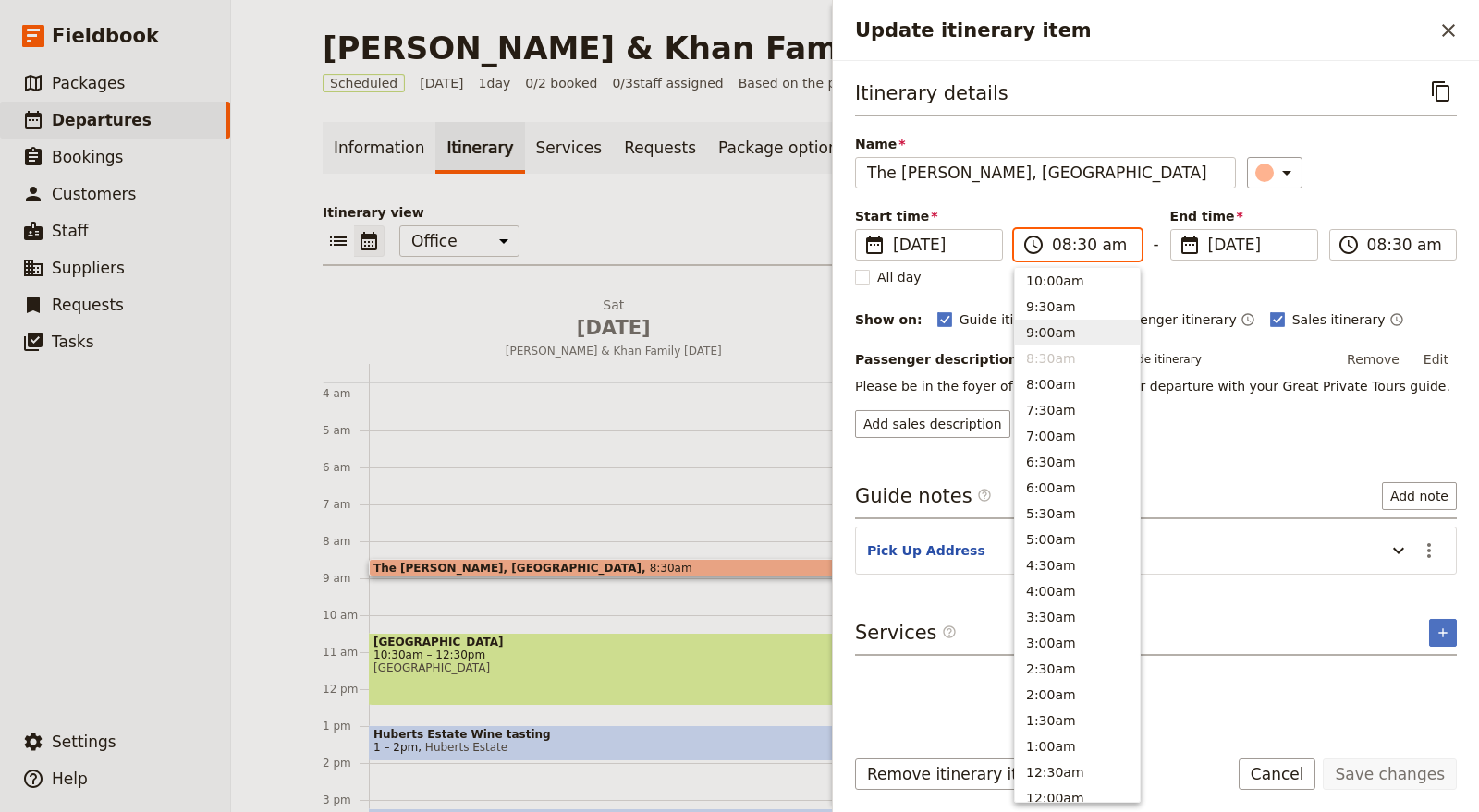
click at [1080, 328] on button "9:00am" at bounding box center [1077, 332] width 125 height 26
type input "09:00 am"
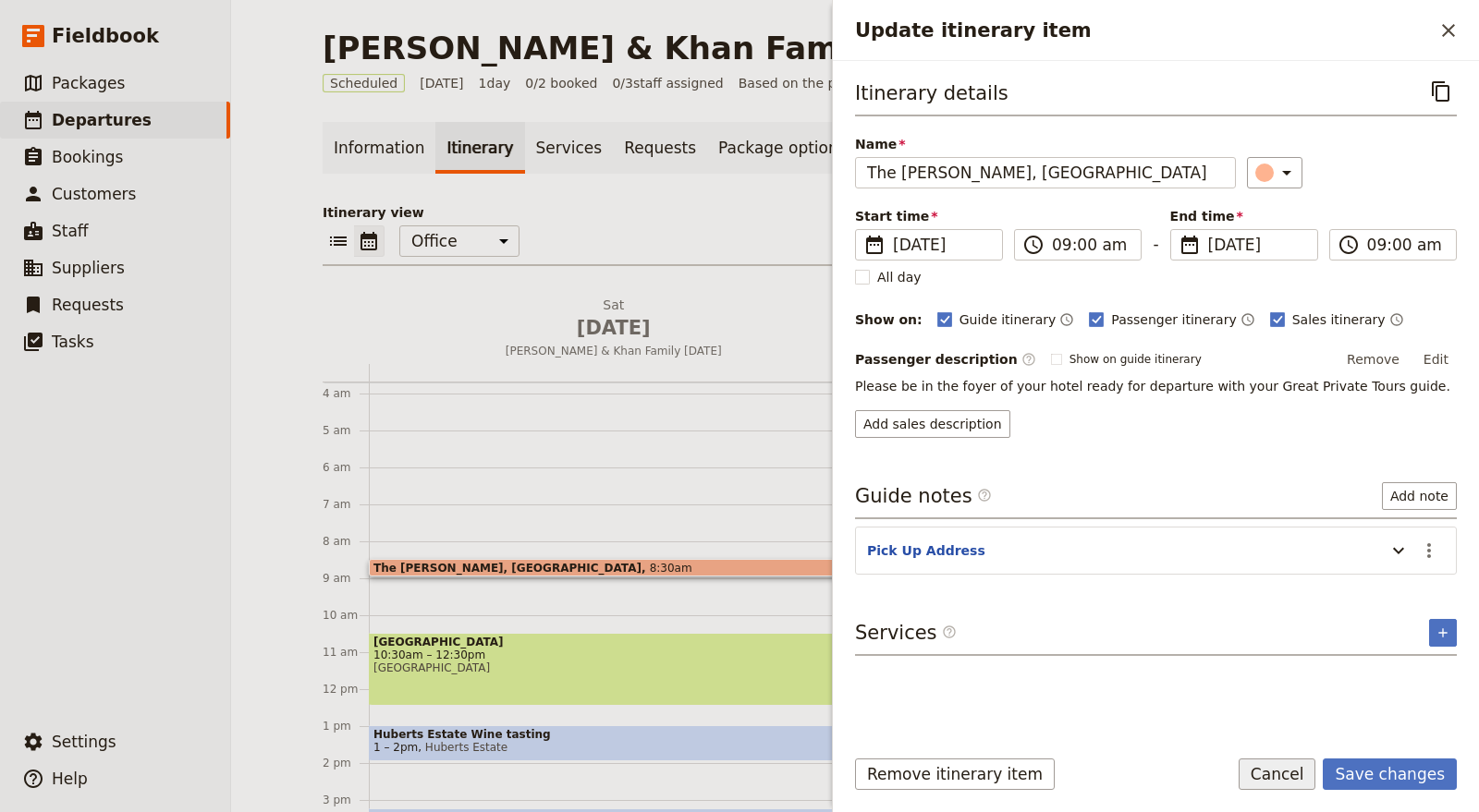
click at [1295, 782] on button "Cancel" at bounding box center [1278, 774] width 78 height 32
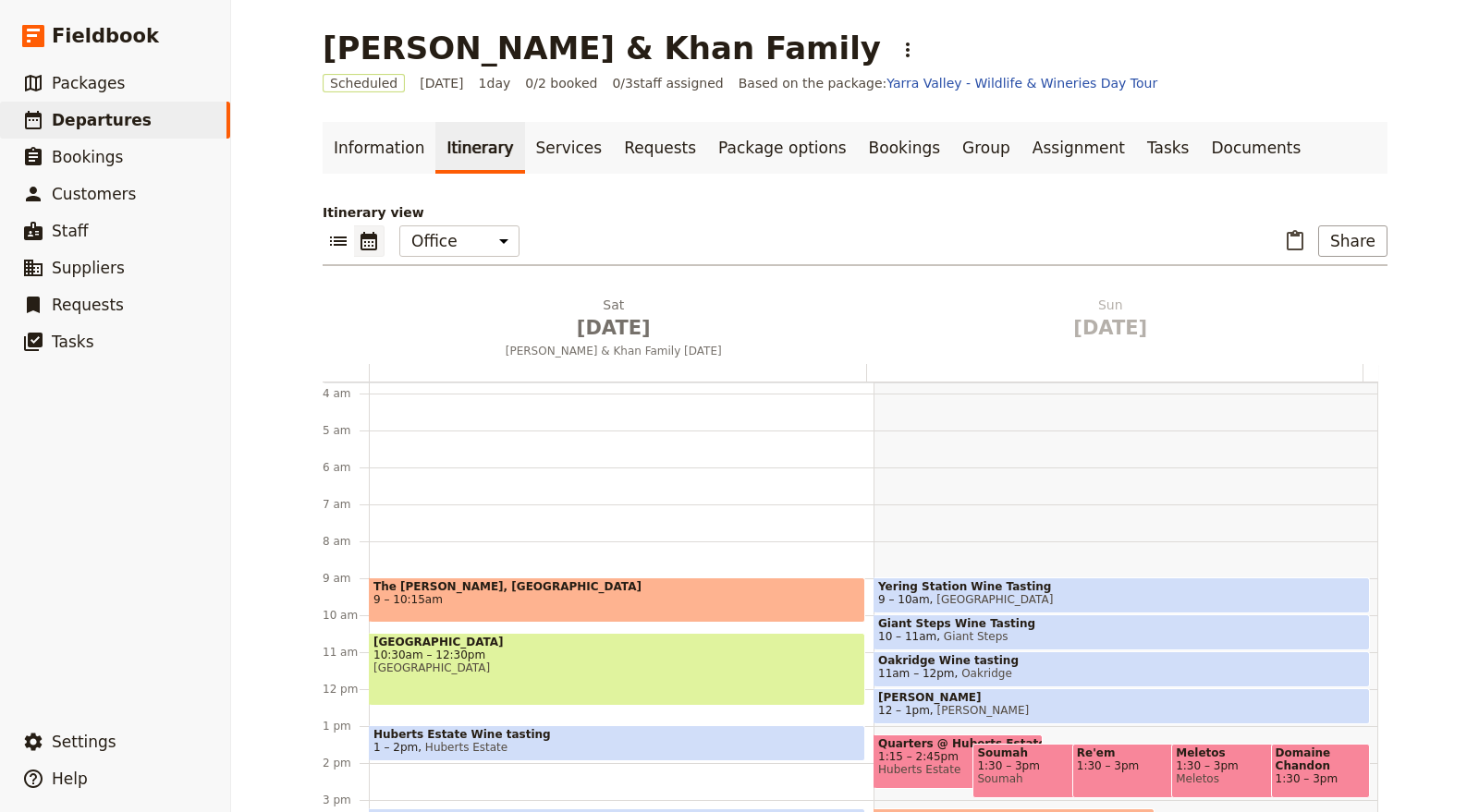
click at [469, 589] on span "The Ritz-Carlton, Melbourne" at bounding box center [618, 586] width 488 height 13
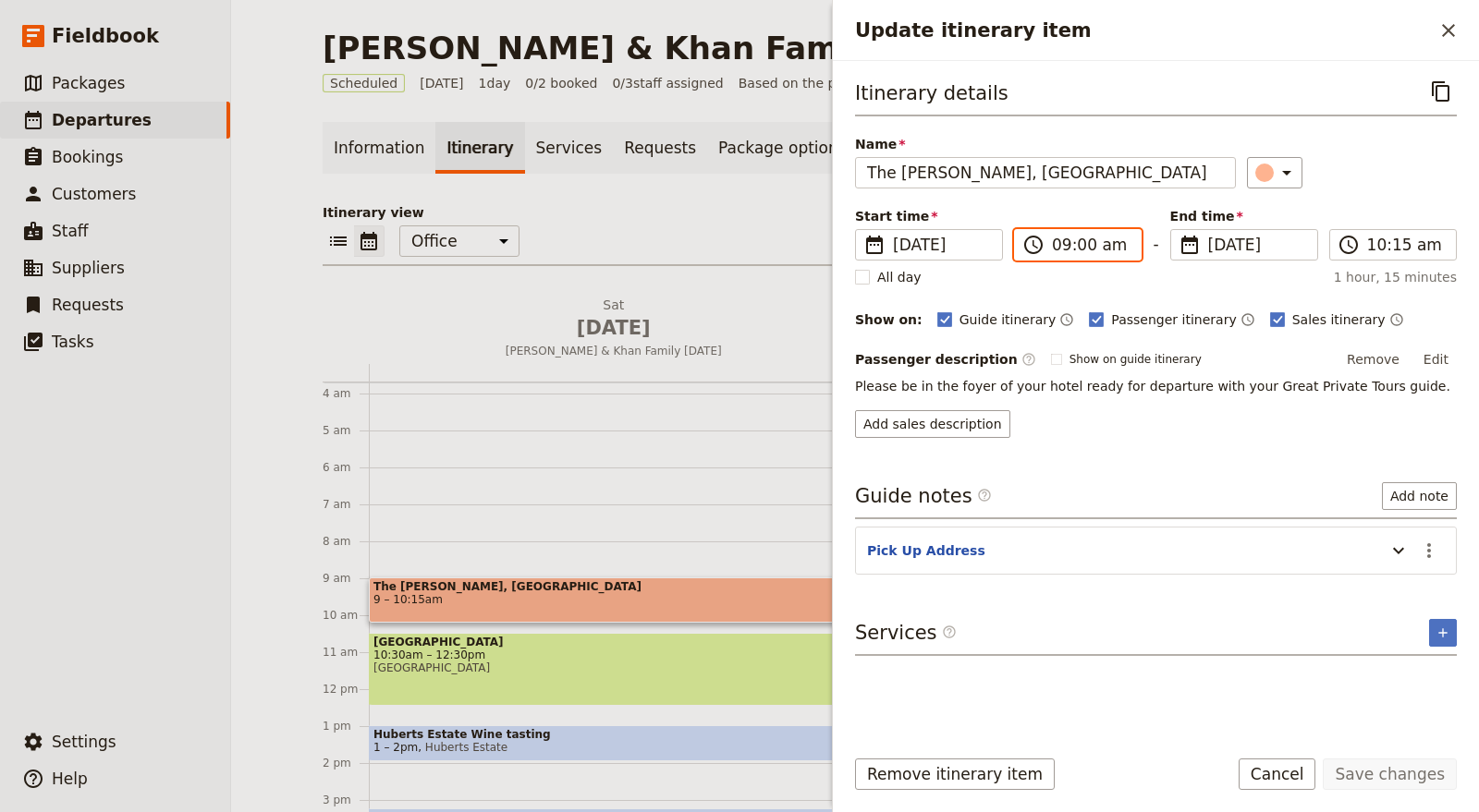
click at [1094, 238] on input "09:00 am" at bounding box center [1091, 245] width 78 height 22
click at [1094, 220] on div "Start time ​ 18 Oct 2025 18/10/2025 2025-10-18 09:00 ​ 09:00 am - End time ​ 18…" at bounding box center [1155, 234] width 602 height 54
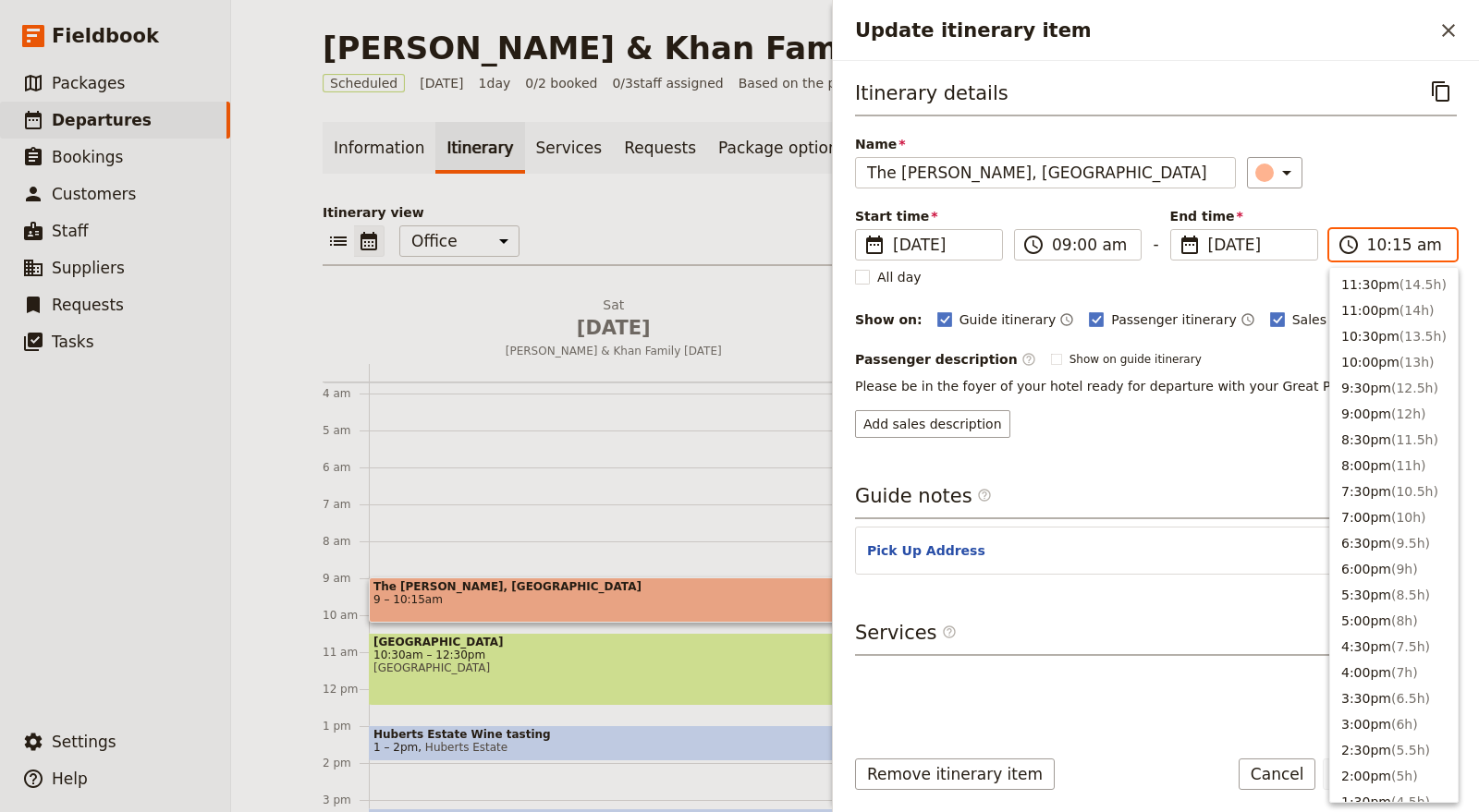
scroll to position [702, 0]
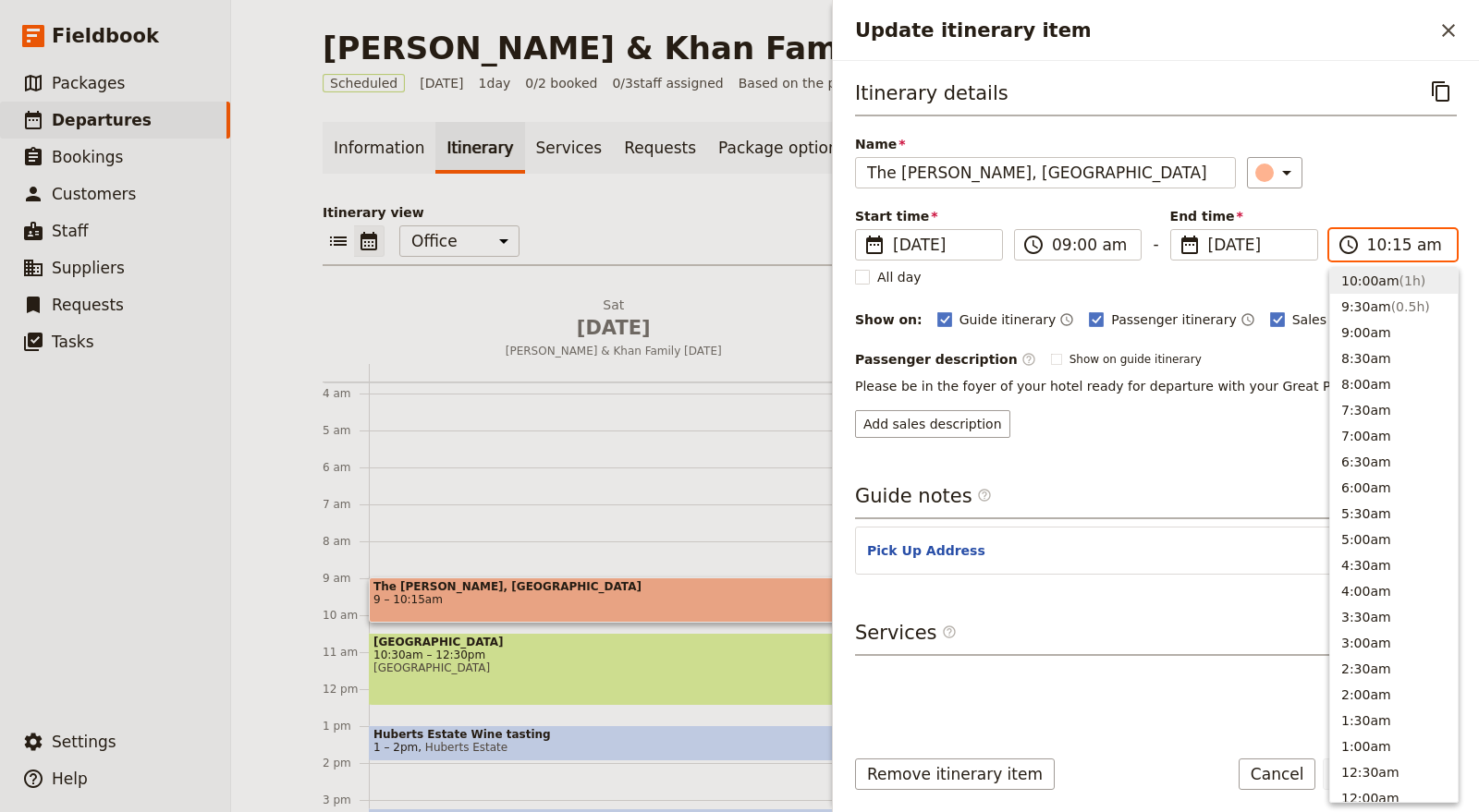
click at [1394, 241] on input "10:15 am" at bounding box center [1406, 245] width 78 height 22
click at [1373, 434] on button "9:00am" at bounding box center [1394, 435] width 127 height 26
type input "09:00 am"
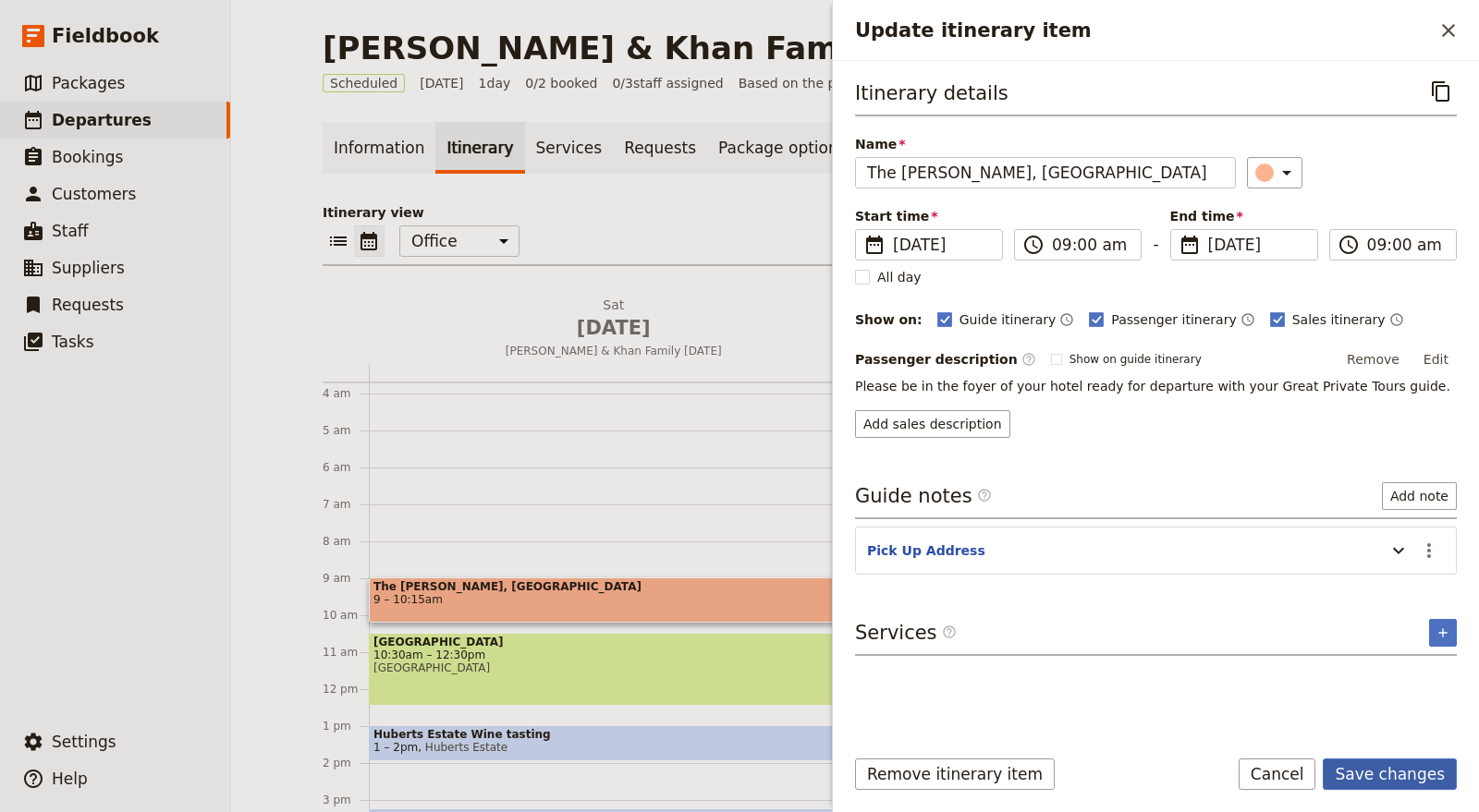
click at [1408, 764] on button "Save changes" at bounding box center [1389, 774] width 134 height 32
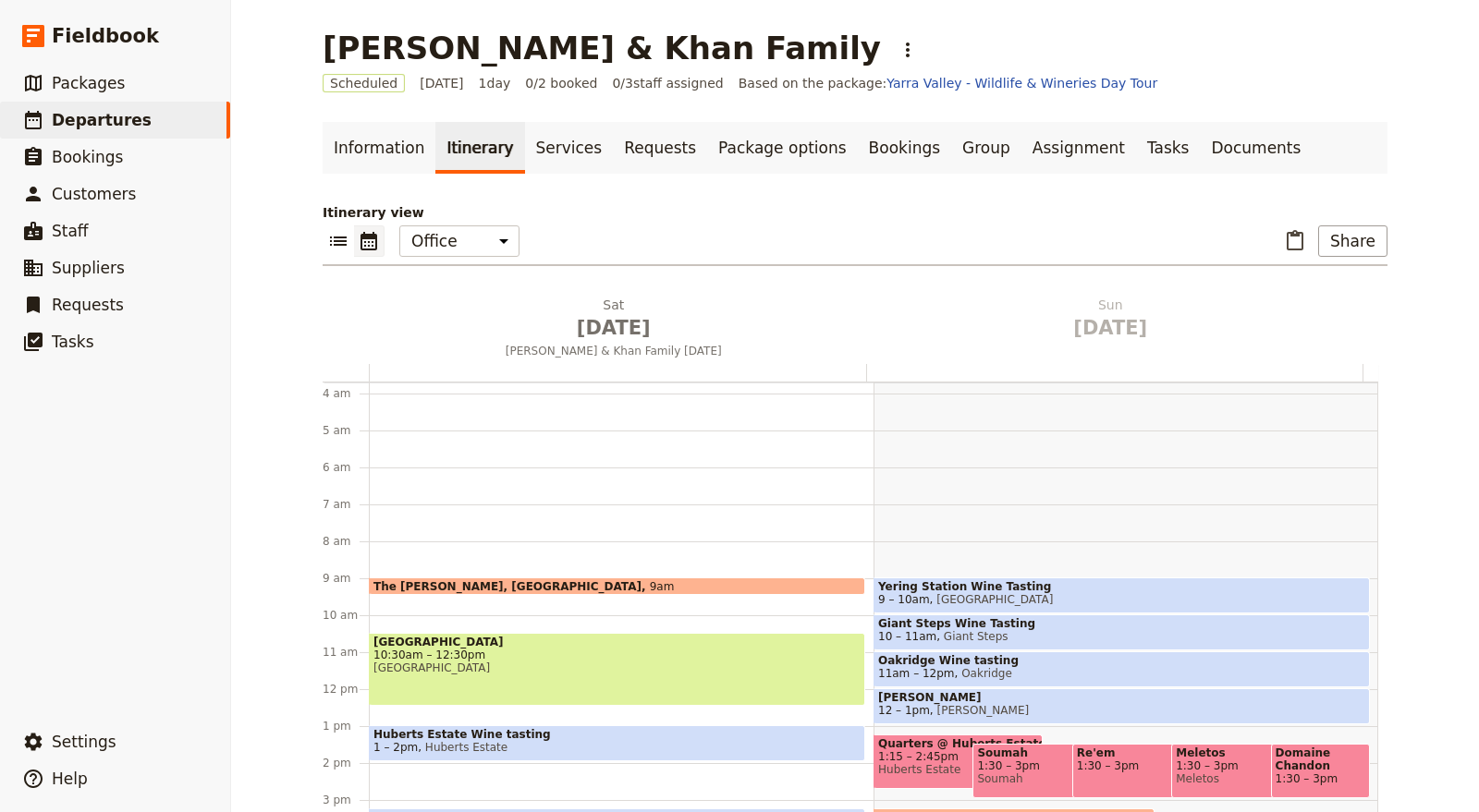
click at [516, 665] on span "Healesville Sanctuary" at bounding box center [618, 668] width 488 height 13
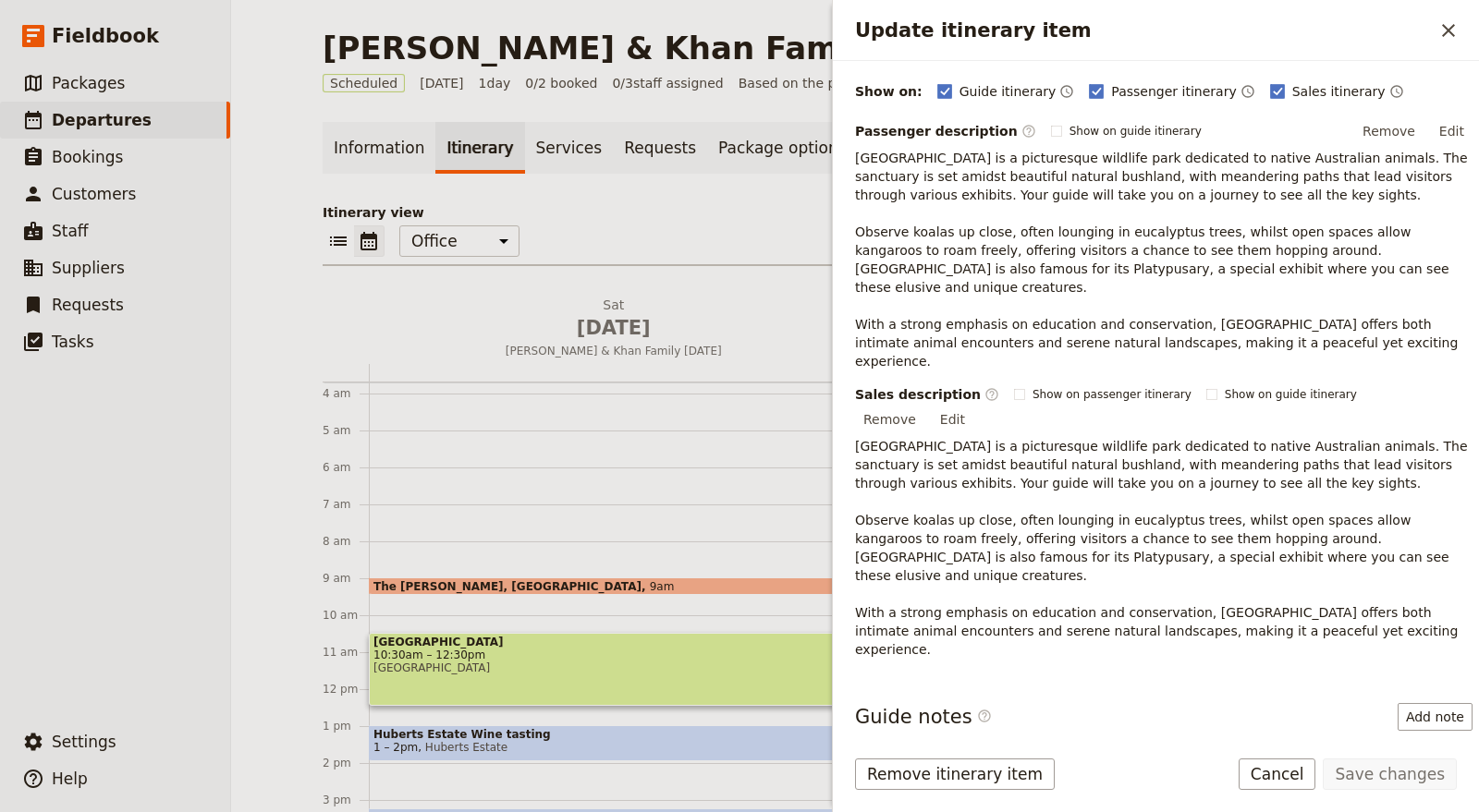
scroll to position [338, 0]
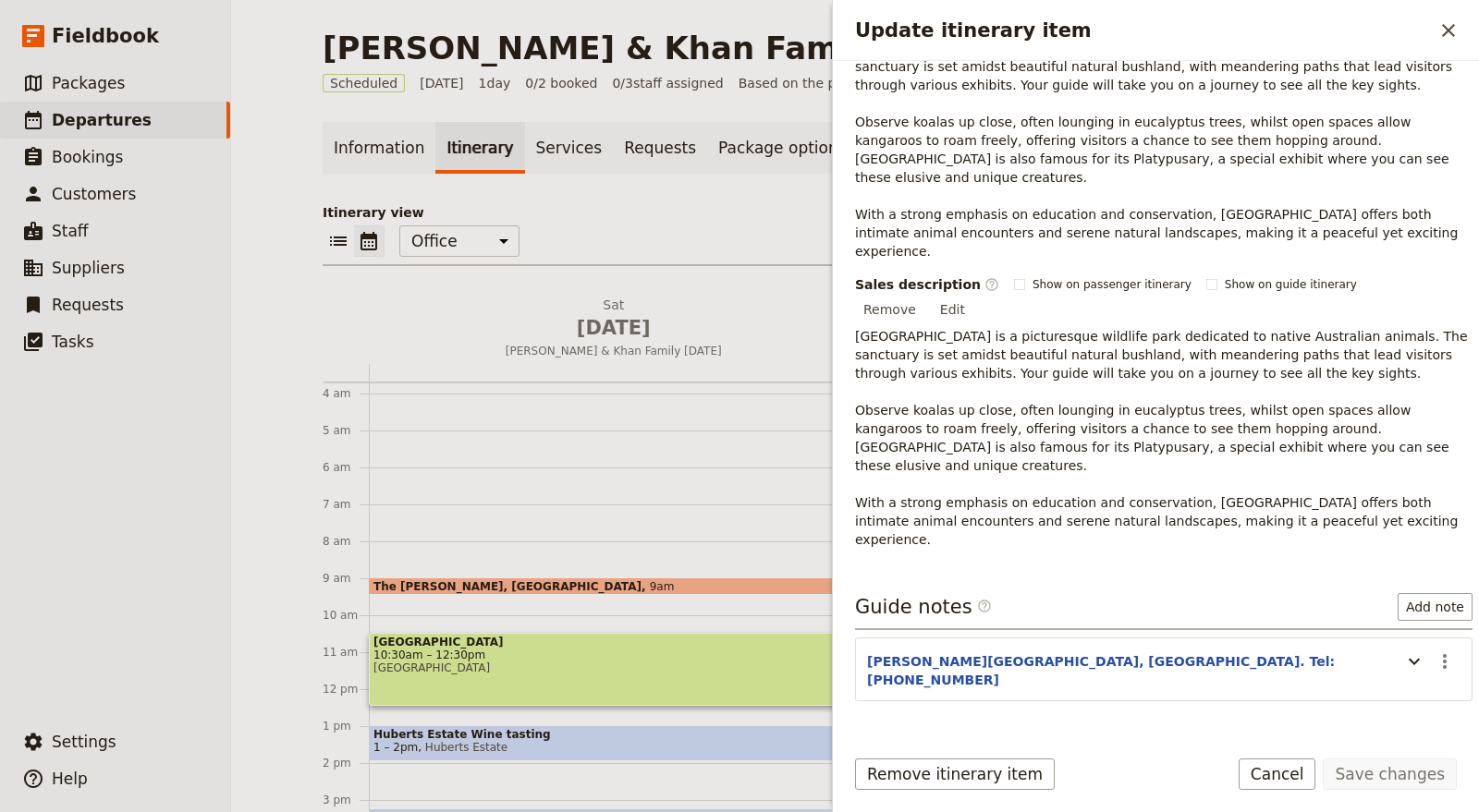
click at [1175, 652] on header "Glen Eadie Ave, Healesville. Tel: 1300 966 784" at bounding box center [1129, 672] width 525 height 40
click at [1403, 650] on icon "Update itinerary item" at bounding box center [1413, 661] width 22 height 22
click at [1434, 650] on icon "Actions" at bounding box center [1444, 661] width 22 height 22
click at [1390, 598] on span "Edit note" at bounding box center [1376, 602] width 58 height 18
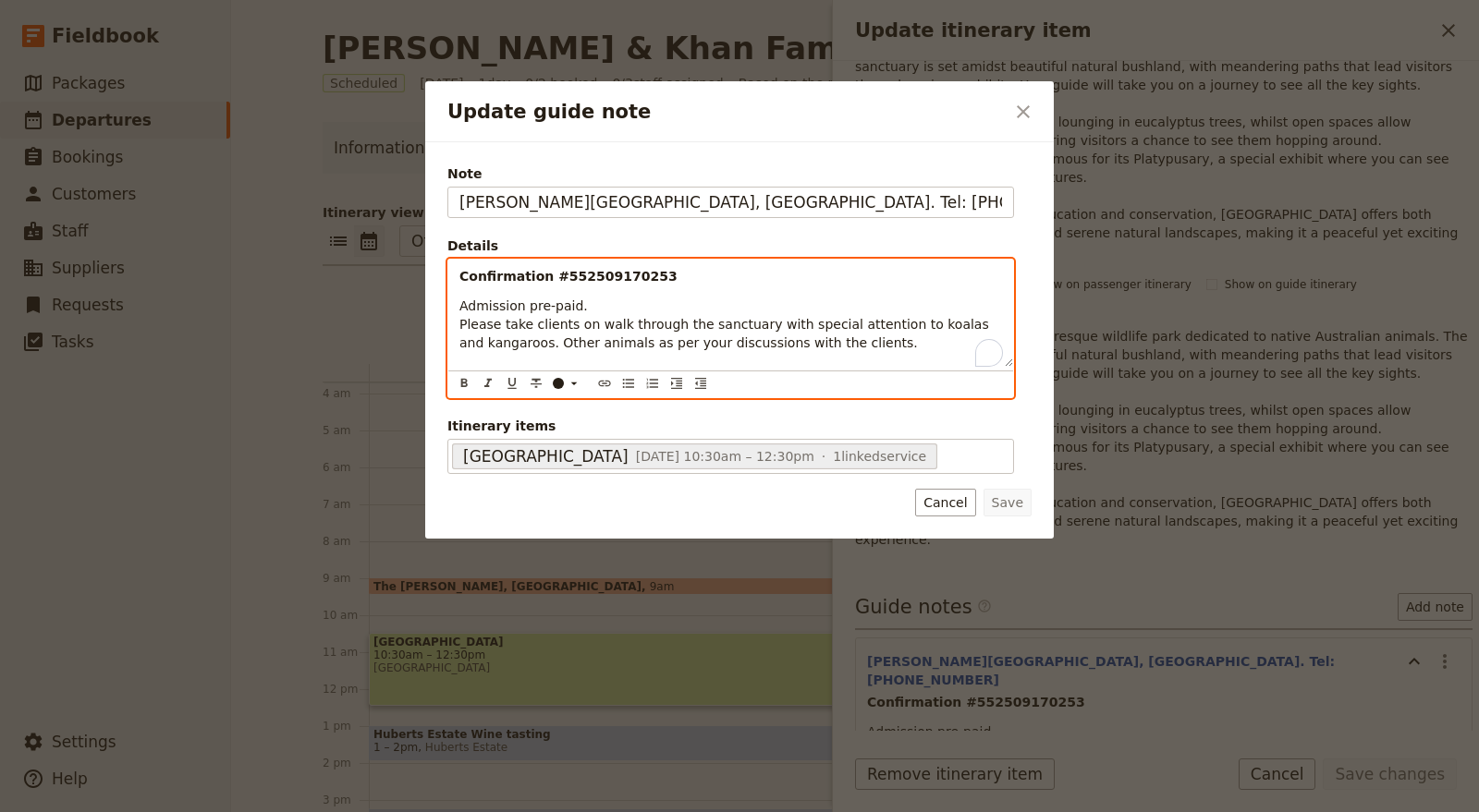
drag, startPoint x: 861, startPoint y: 338, endPoint x: 426, endPoint y: 307, distance: 436.1
click at [426, 307] on div "Note Glen Eadie Ave, Healesville. Tel: 1300 966 784 Details Confirmation #55250…" at bounding box center [739, 341] width 628 height 397
click at [466, 315] on span "Admission pre-paid. Please take clients on walk through the sanctuary with spec…" at bounding box center [726, 325] width 534 height 52
click at [469, 307] on span "Admission pre-paid. Please take clients on walk through the sanctuary with spec…" at bounding box center [726, 325] width 534 height 52
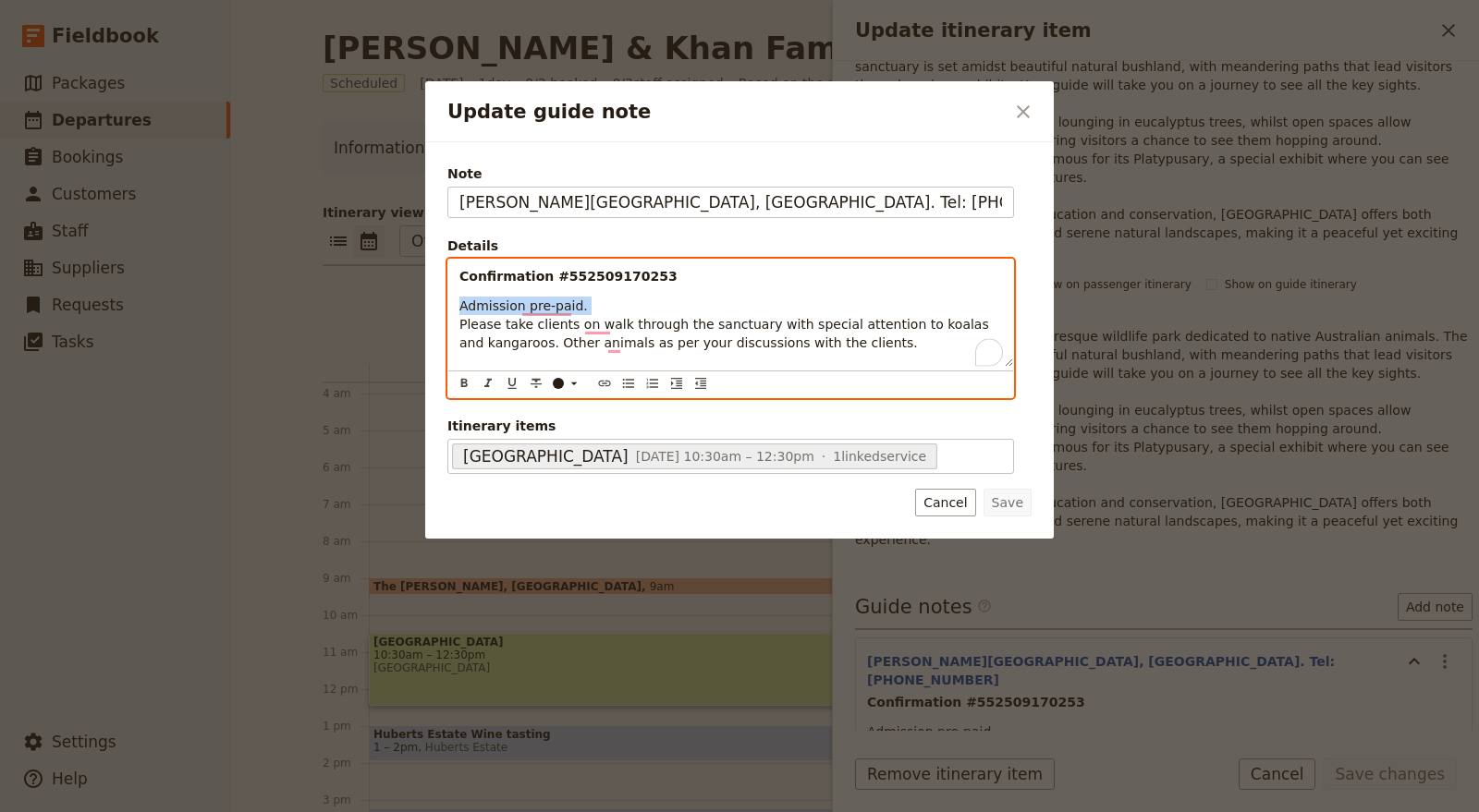
click at [469, 307] on span "Admission pre-paid. Please take clients on walk through the sanctuary with spec…" at bounding box center [726, 325] width 534 height 52
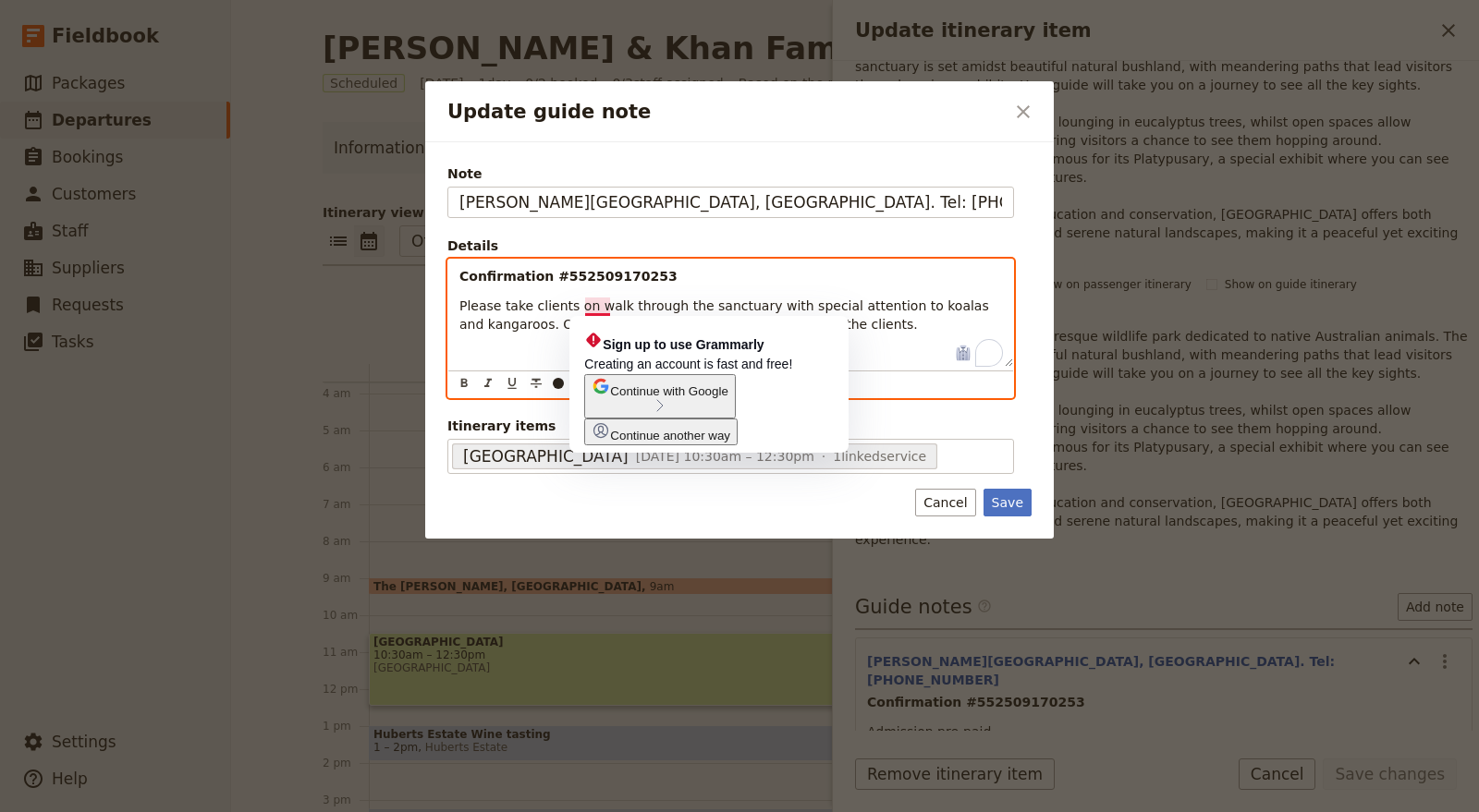
click at [675, 270] on p "Confirmation #552509170253" at bounding box center [730, 275] width 542 height 18
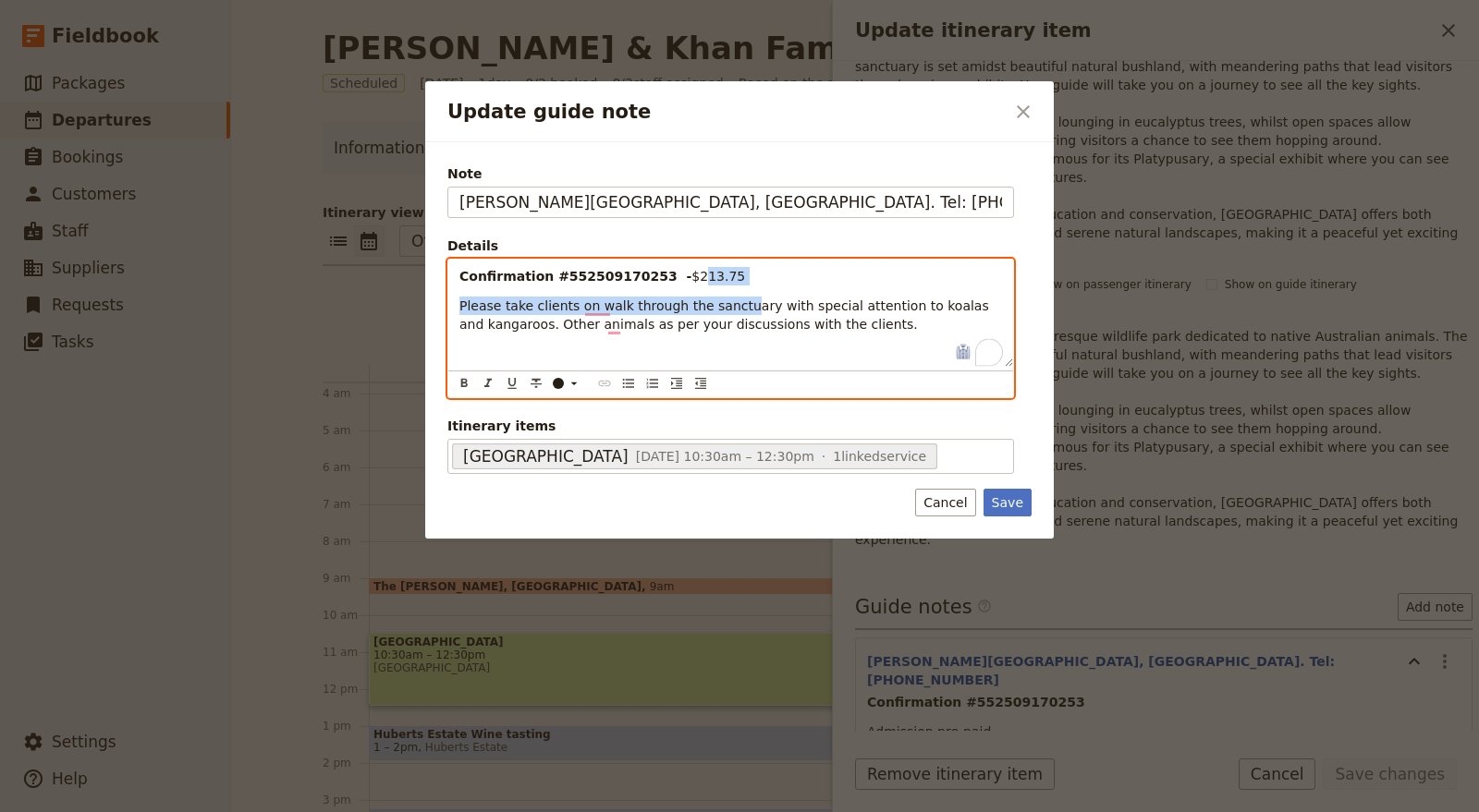
drag, startPoint x: 724, startPoint y: 290, endPoint x: 671, endPoint y: 275, distance: 55.1
click at [671, 275] on div "Confirmation #552509170253 - $213.75 Please take clients on walk through the sa…" at bounding box center [730, 313] width 565 height 107
drag, startPoint x: 650, startPoint y: 278, endPoint x: 696, endPoint y: 281, distance: 46.1
click at [696, 281] on p "Confirmation #552509170253 - $213.75" at bounding box center [730, 275] width 542 height 18
drag, startPoint x: 704, startPoint y: 271, endPoint x: 651, endPoint y: 275, distance: 53.2
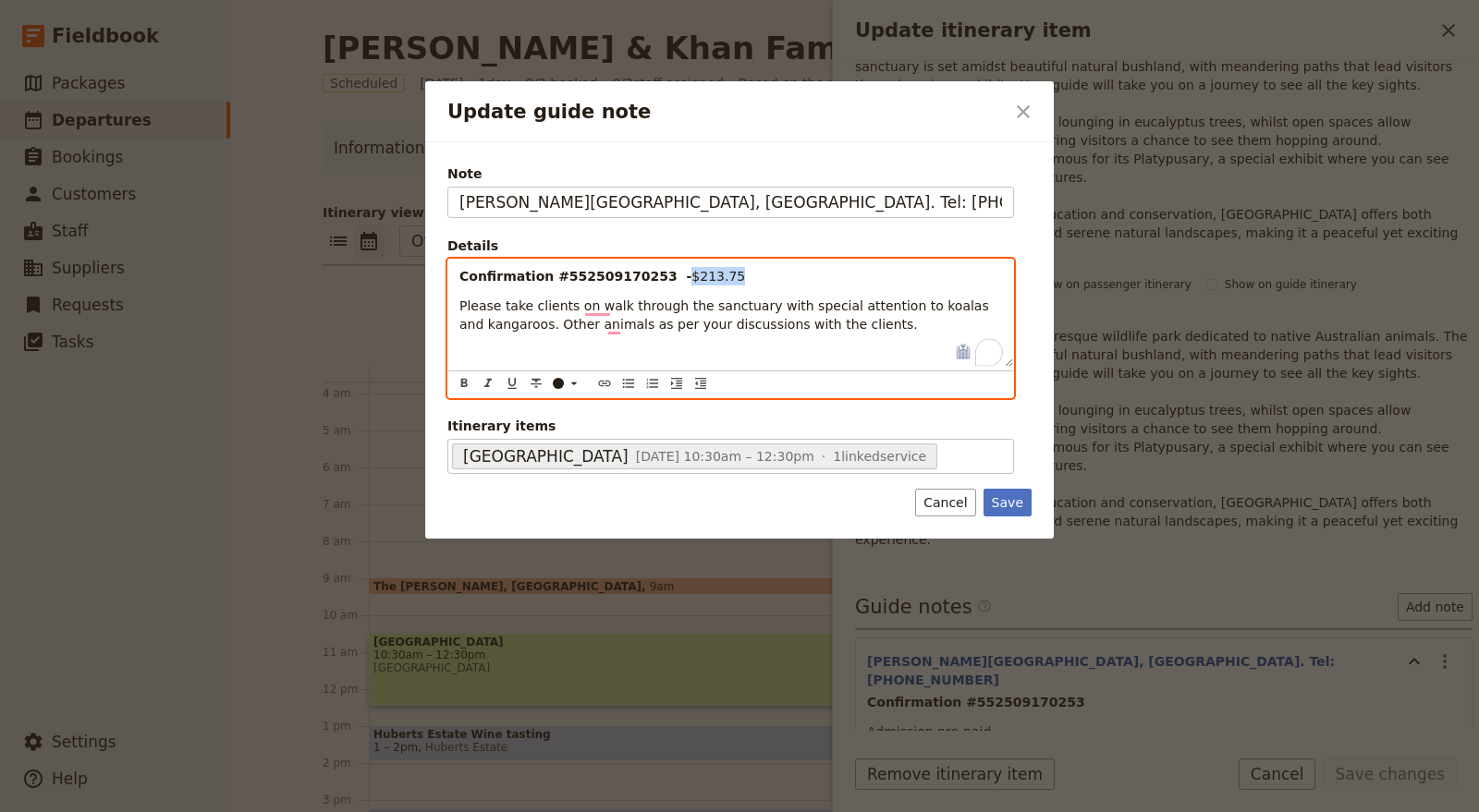
click at [651, 275] on p "Confirmation #552509170253 - $213.75" at bounding box center [730, 275] width 542 height 18
click at [697, 269] on span "$213.75" at bounding box center [719, 275] width 54 height 14
click at [692, 272] on span "$213.75" at bounding box center [719, 275] width 54 height 14
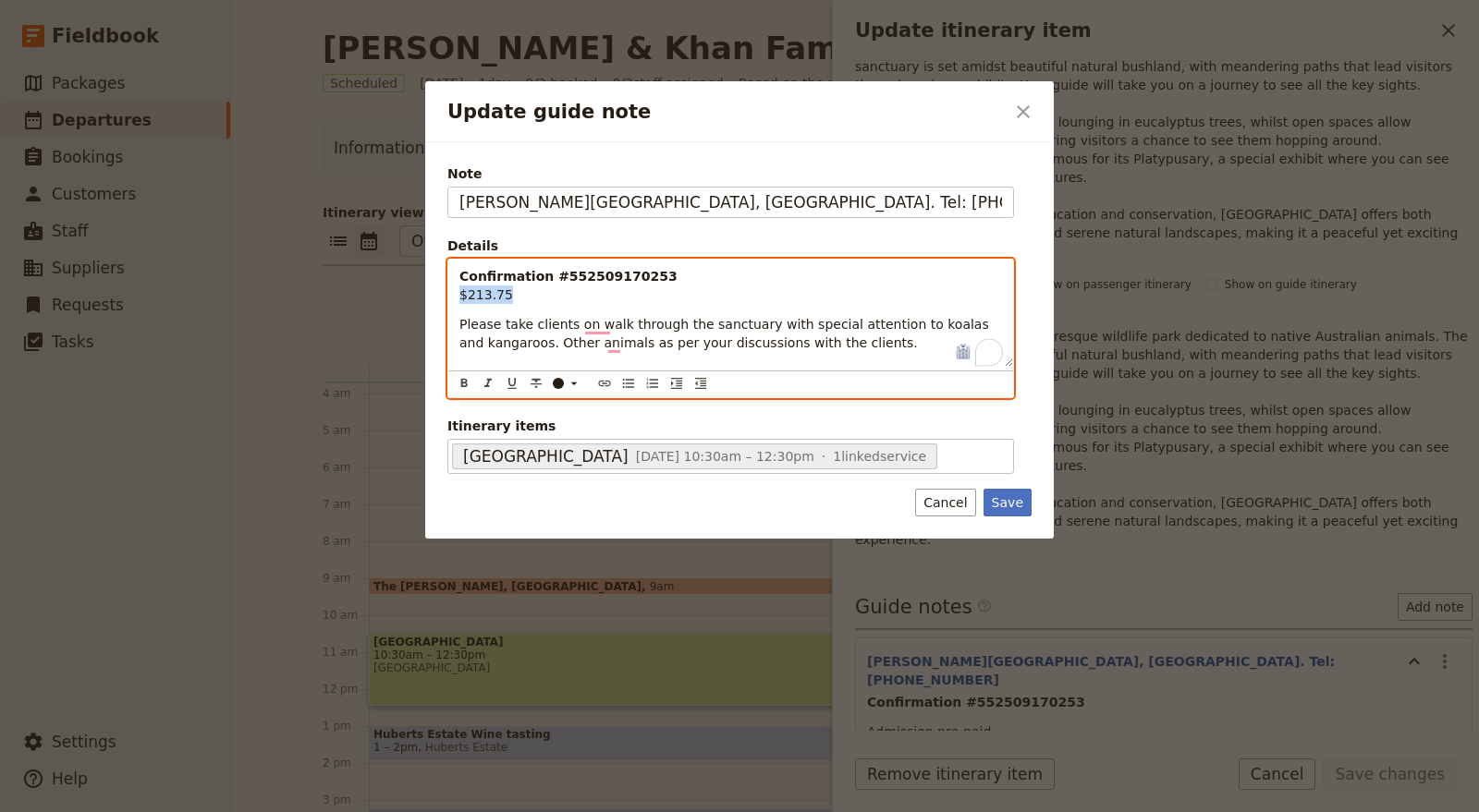
drag, startPoint x: 507, startPoint y: 293, endPoint x: 456, endPoint y: 291, distance: 51.0
click at [456, 291] on div "Confirmation #552509170253 $213.75 Please take clients on walk through the sanc…" at bounding box center [730, 313] width 565 height 107
click at [463, 291] on span "$213.75" at bounding box center [487, 294] width 54 height 14
click at [457, 287] on div "Confirmation #552509170253 $213.75 Please take clients on walk through the sanc…" at bounding box center [730, 313] width 565 height 107
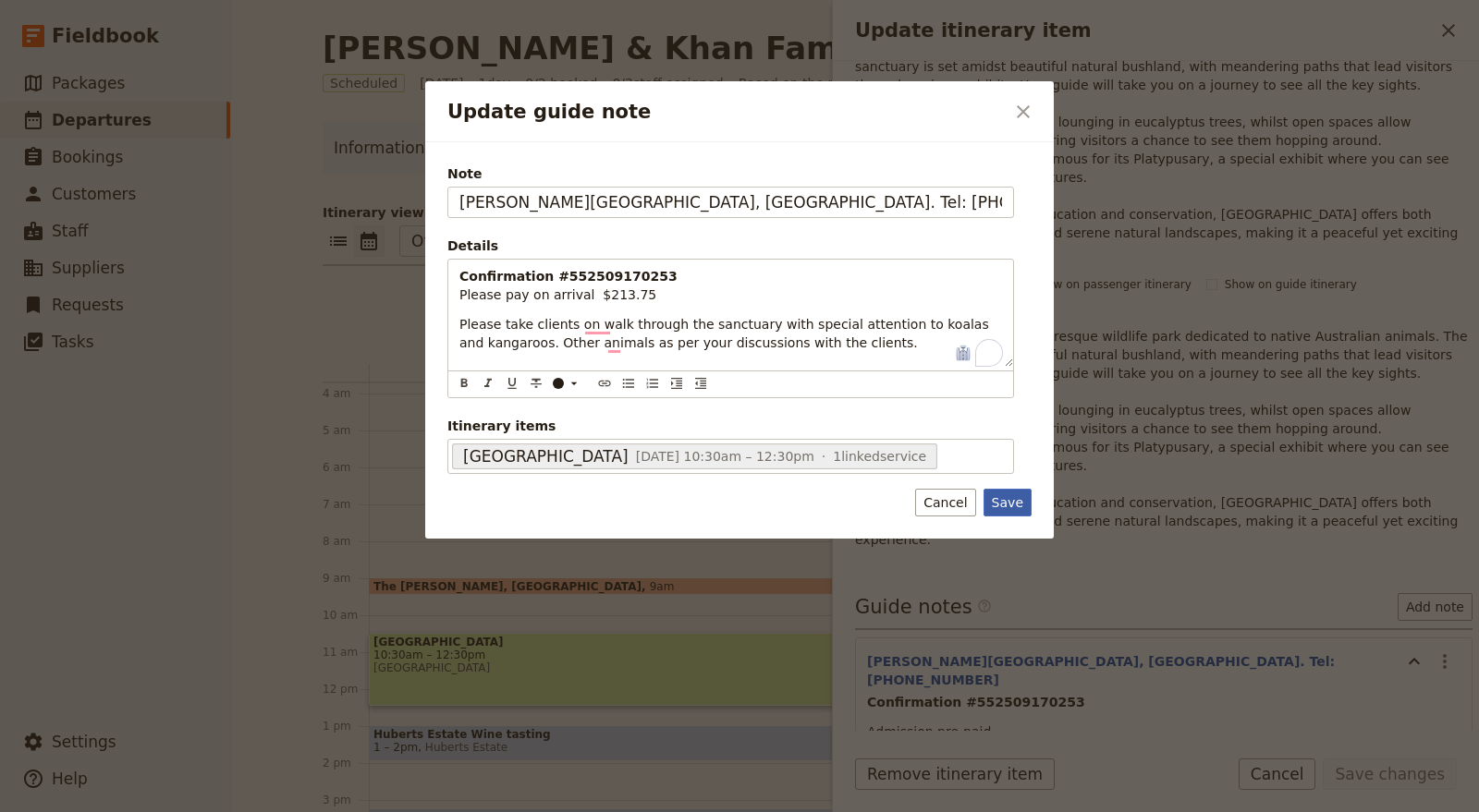
click at [1012, 500] on button "Save" at bounding box center [1008, 502] width 48 height 28
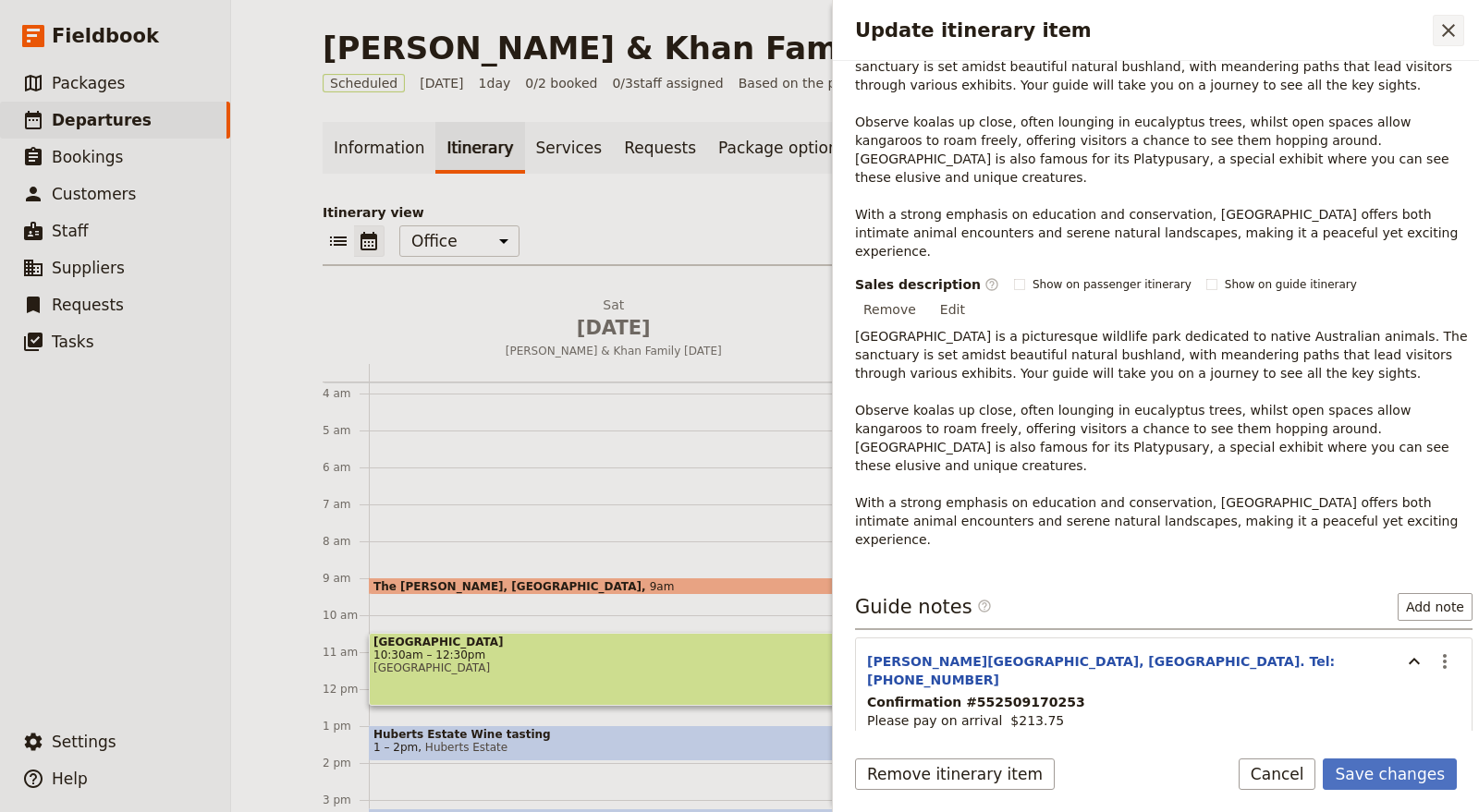
click at [1446, 19] on icon "Close drawer" at bounding box center [1448, 30] width 22 height 22
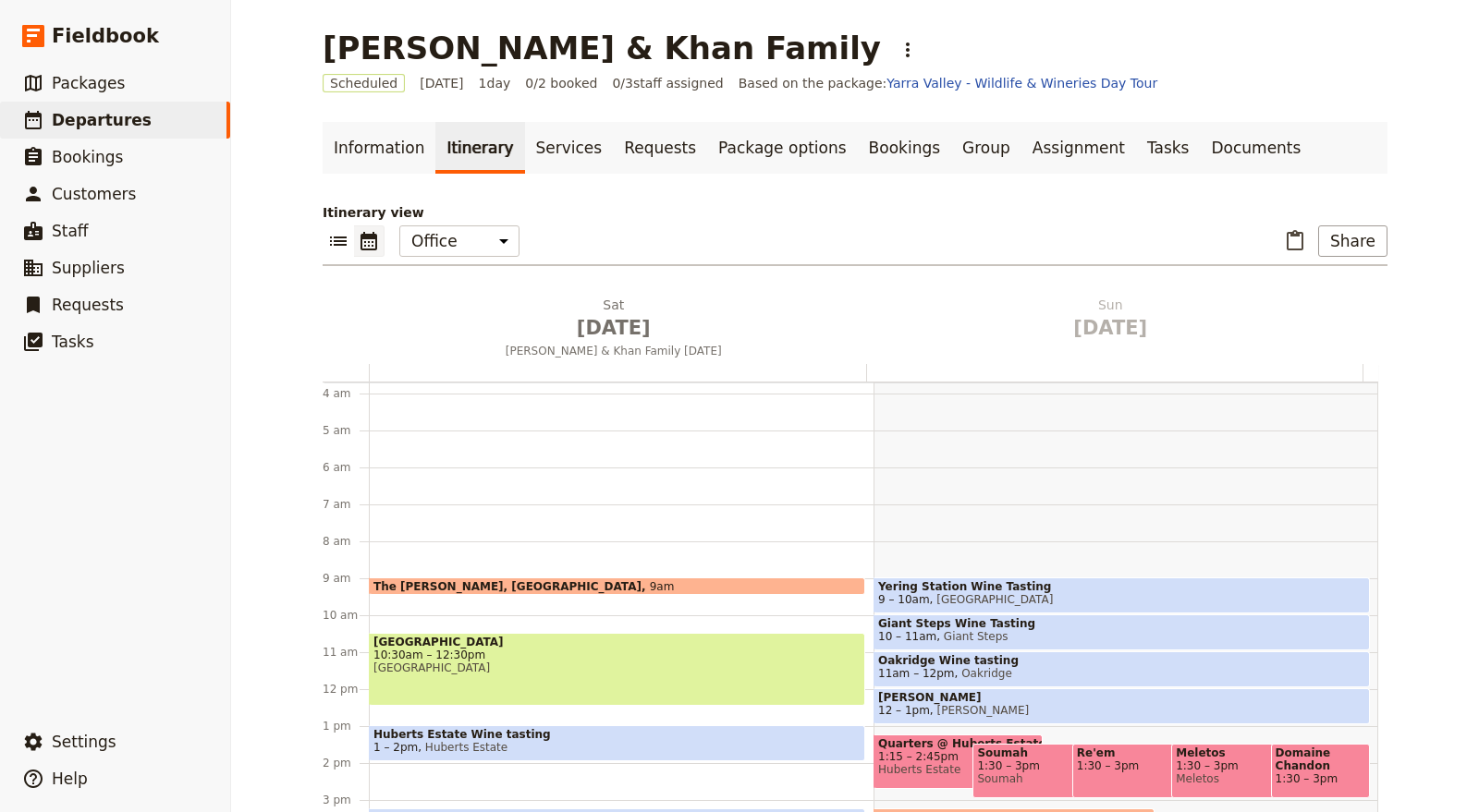
click at [673, 662] on span "Healesville Sanctuary" at bounding box center [618, 668] width 488 height 13
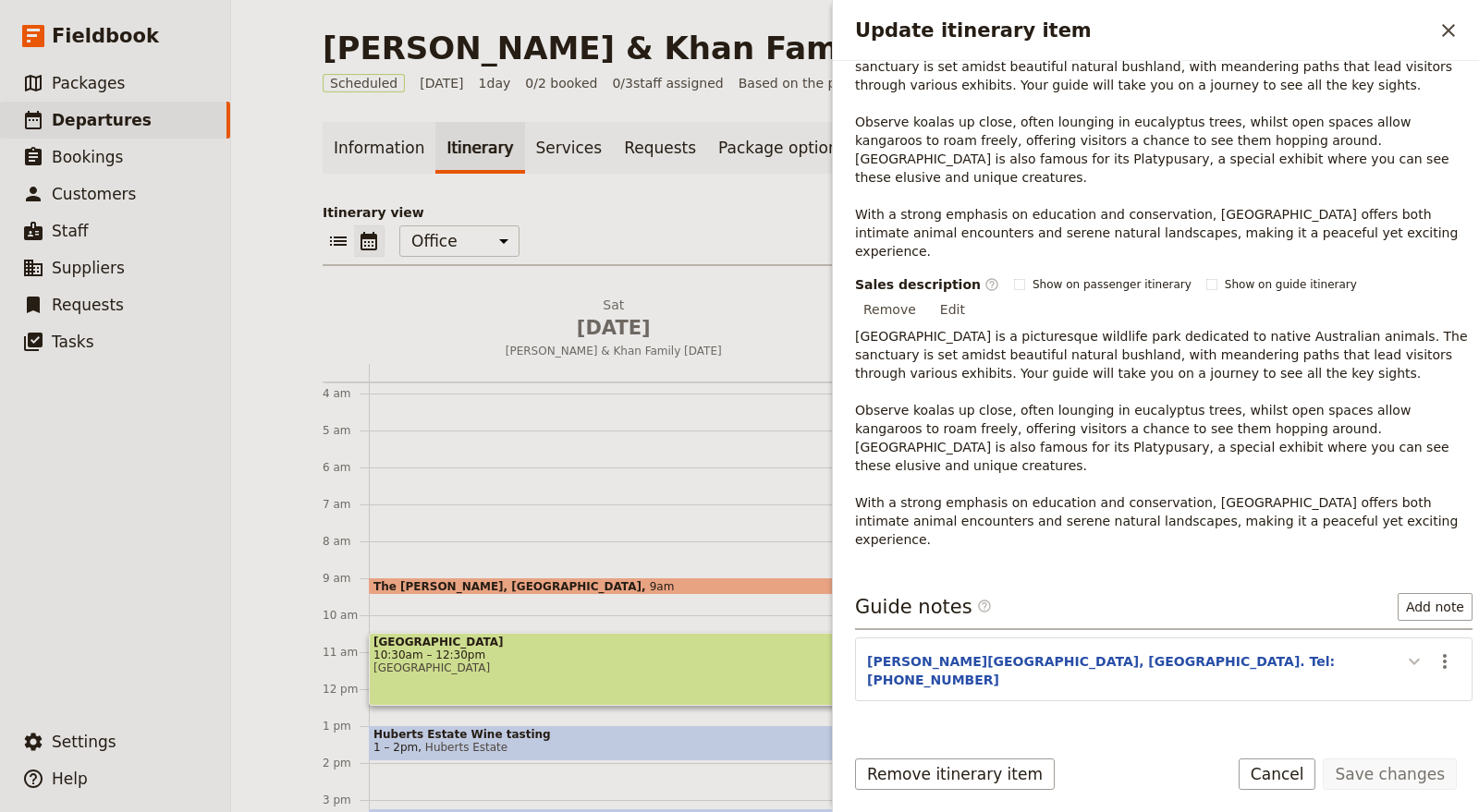
click at [1410, 650] on icon "Update itinerary item" at bounding box center [1413, 661] width 22 height 22
click at [1434, 650] on icon "Actions" at bounding box center [1444, 661] width 22 height 22
click at [1384, 614] on button "Edit note" at bounding box center [1389, 602] width 108 height 26
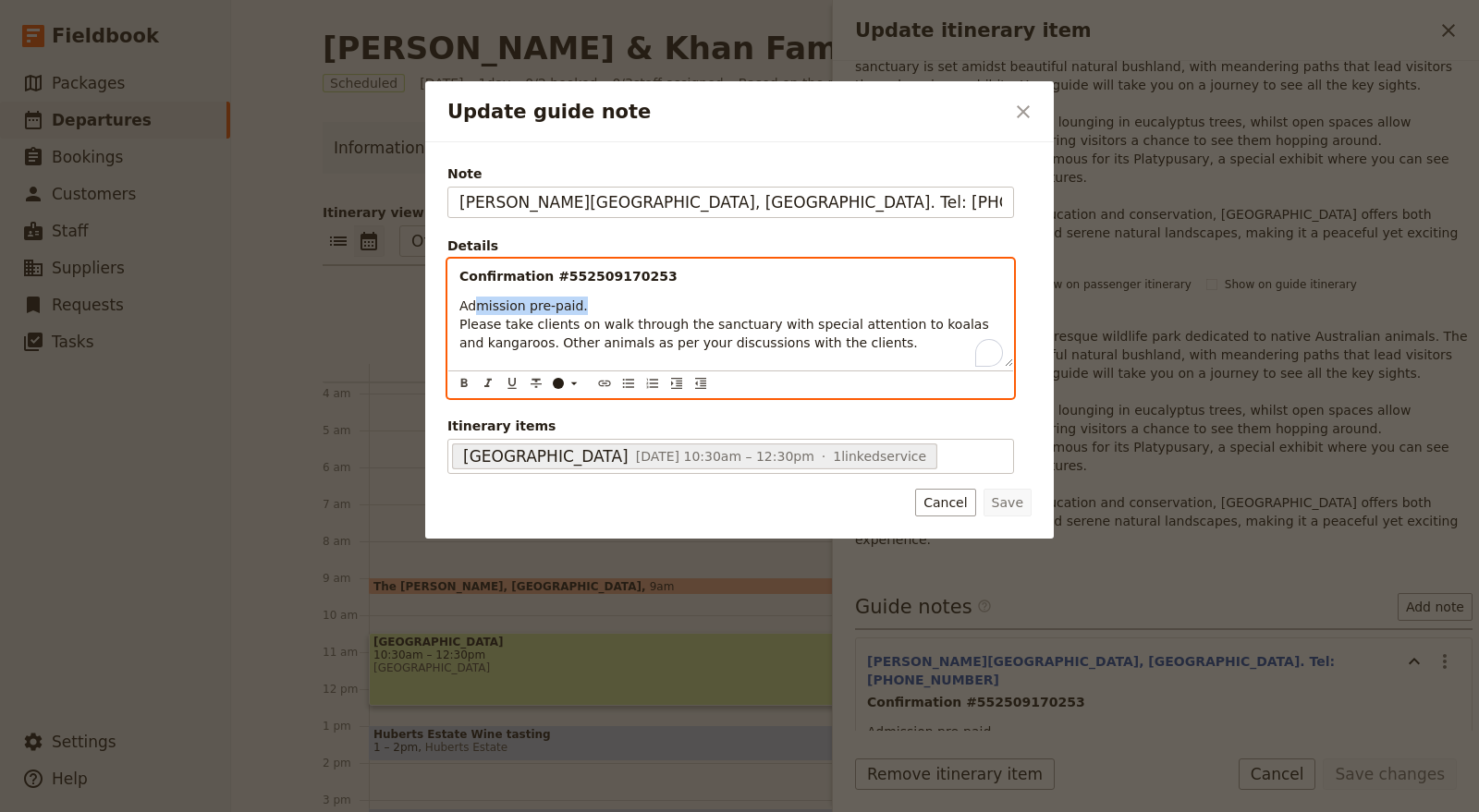
drag, startPoint x: 610, startPoint y: 307, endPoint x: 471, endPoint y: 307, distance: 139.0
click at [471, 307] on p "Admission pre-paid. Please take clients on walk through the sanctuary with spec…" at bounding box center [730, 325] width 542 height 56
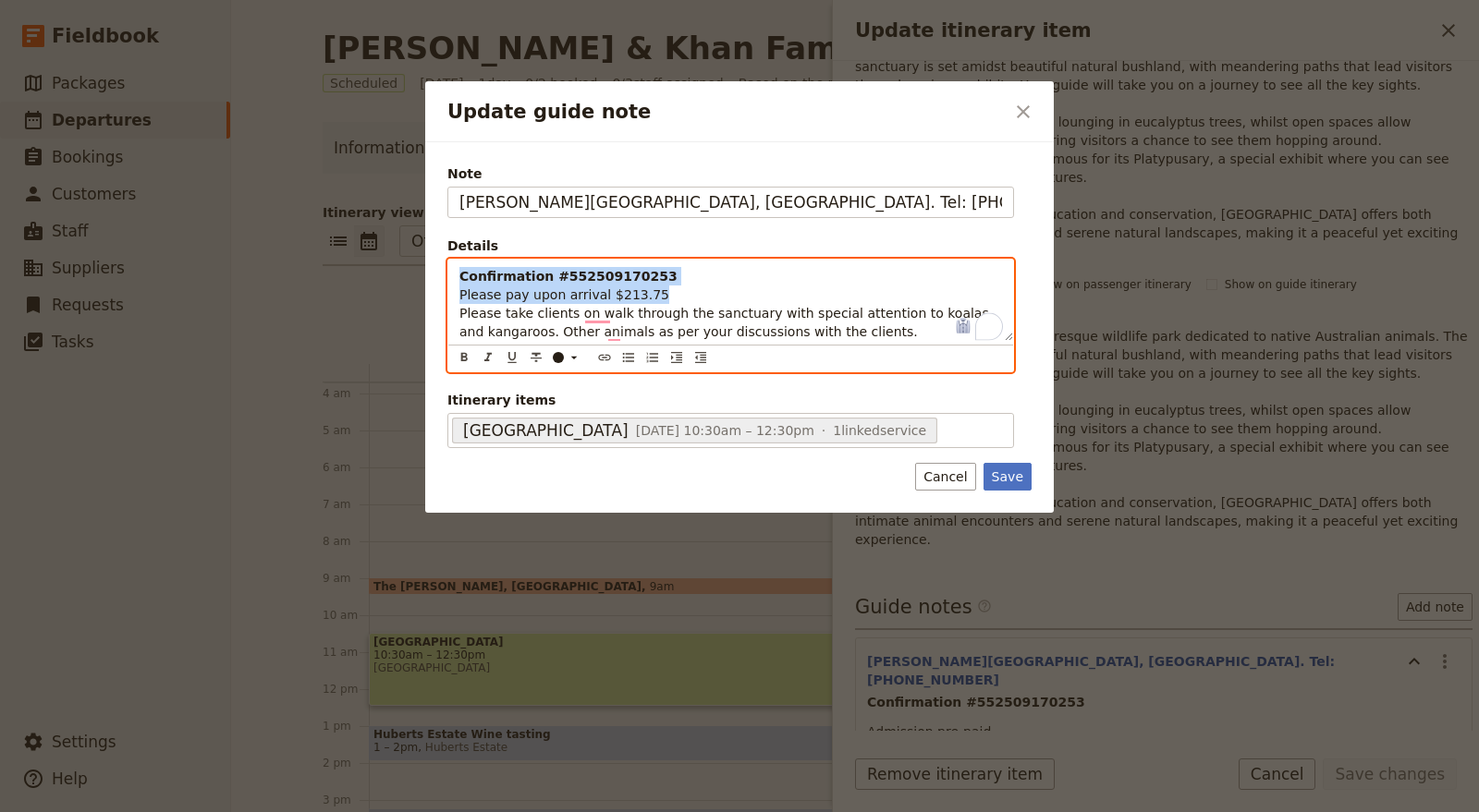
drag, startPoint x: 651, startPoint y: 293, endPoint x: 411, endPoint y: 250, distance: 243.8
click at [411, 789] on div "Update guide note ​ Note Glen Eadie Ave, Healesville. Tel: 1300 966 784 Details…" at bounding box center [739, 812] width 1479 height 0
click at [625, 353] on icon "Bulleted list" at bounding box center [629, 357] width 12 height 10
click at [568, 298] on span "Please pay upon arrival" at bounding box center [564, 294] width 151 height 14
click at [490, 292] on span "Please pay upon arrival" at bounding box center [564, 294] width 151 height 14
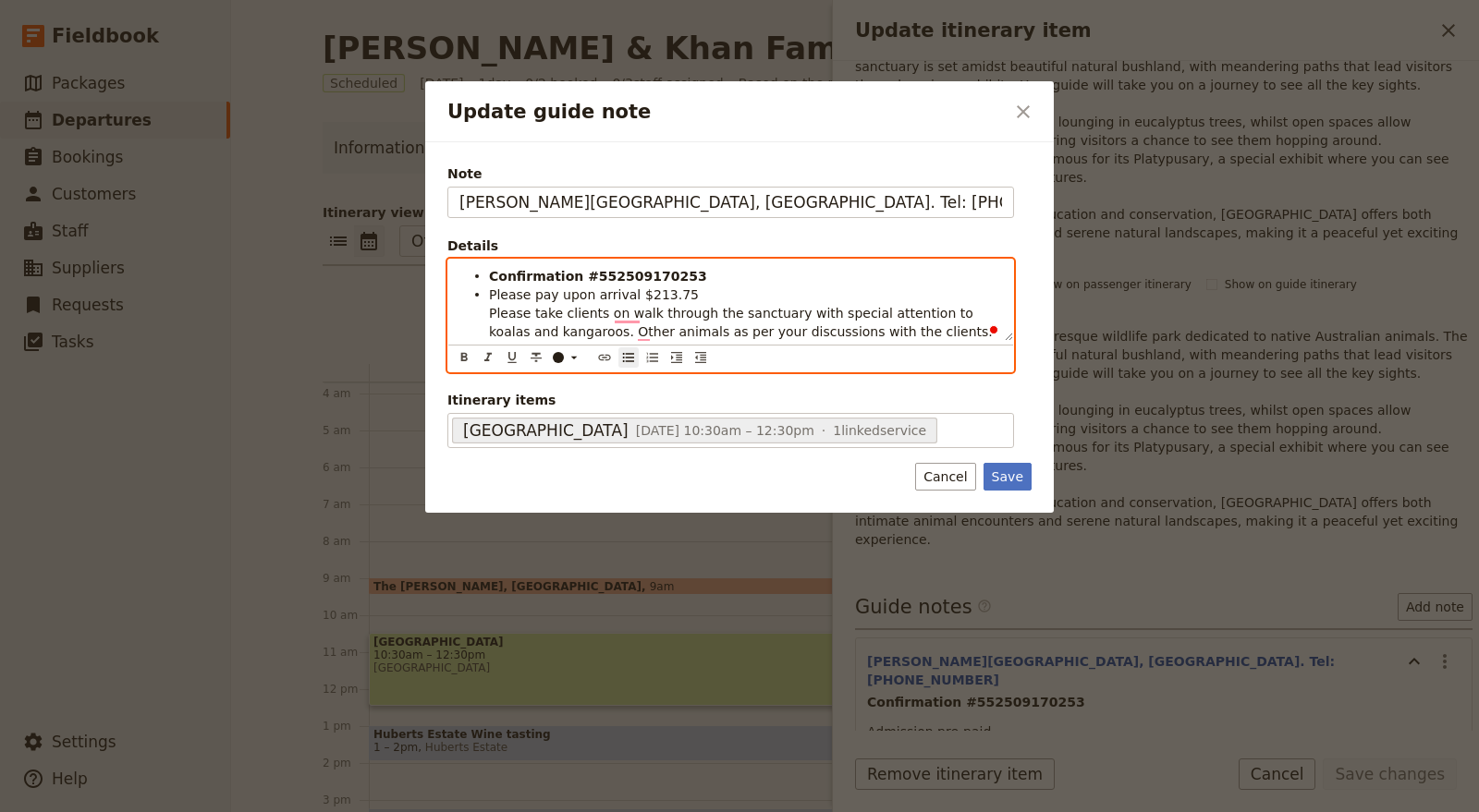
click at [691, 294] on li "Please pay upon arrival $213.75 Please take clients on walk through the sanctua…" at bounding box center [745, 312] width 513 height 56
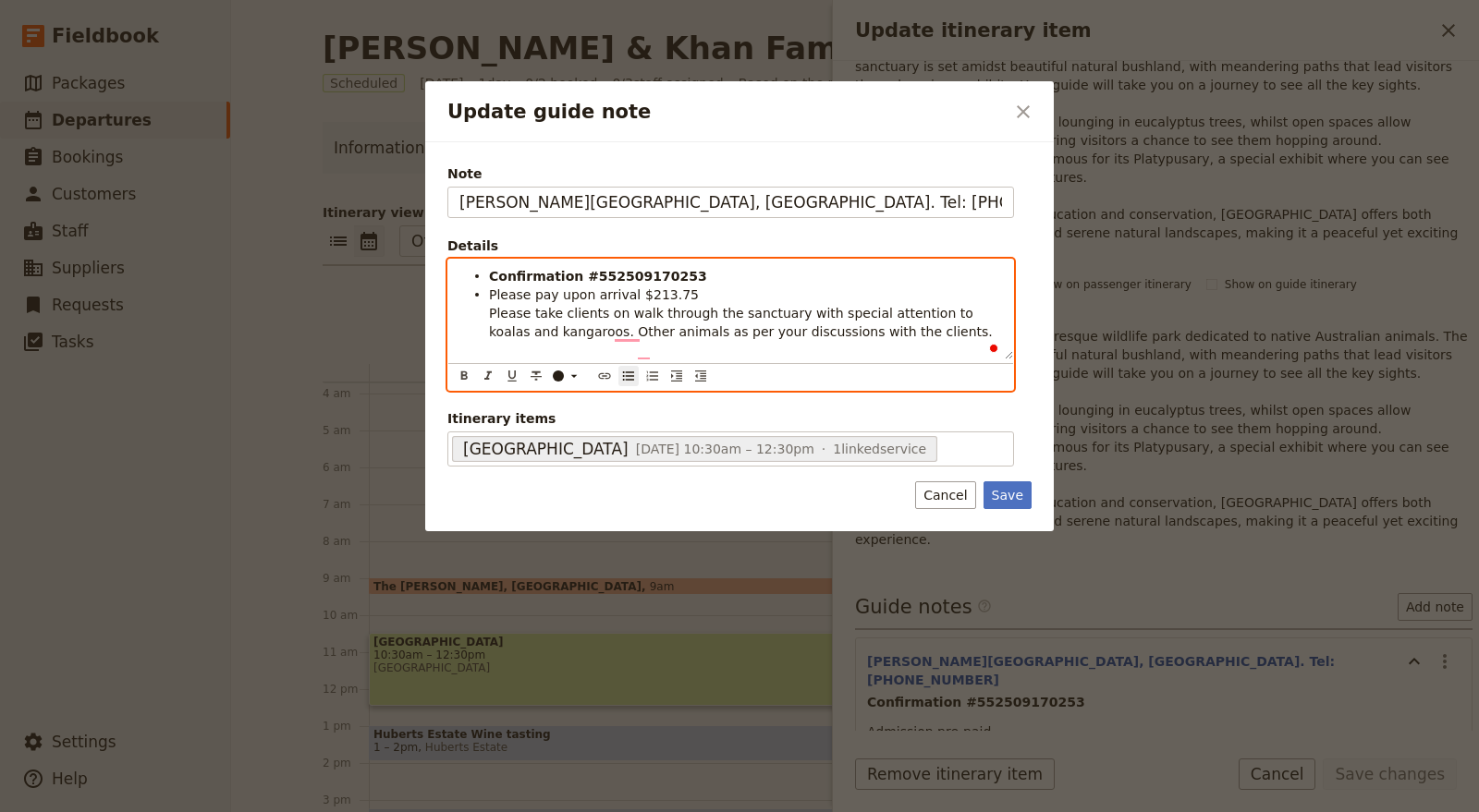
click at [484, 329] on ul "Confirmation #552509170253 Please pay upon arrival $213.75 Please take clients …" at bounding box center [730, 303] width 542 height 74
drag, startPoint x: 692, startPoint y: 295, endPoint x: 478, endPoint y: 291, distance: 214.0
click at [489, 291] on li "Please pay upon arrival $213.75 Please take clients on walk through the sanctua…" at bounding box center [745, 312] width 513 height 56
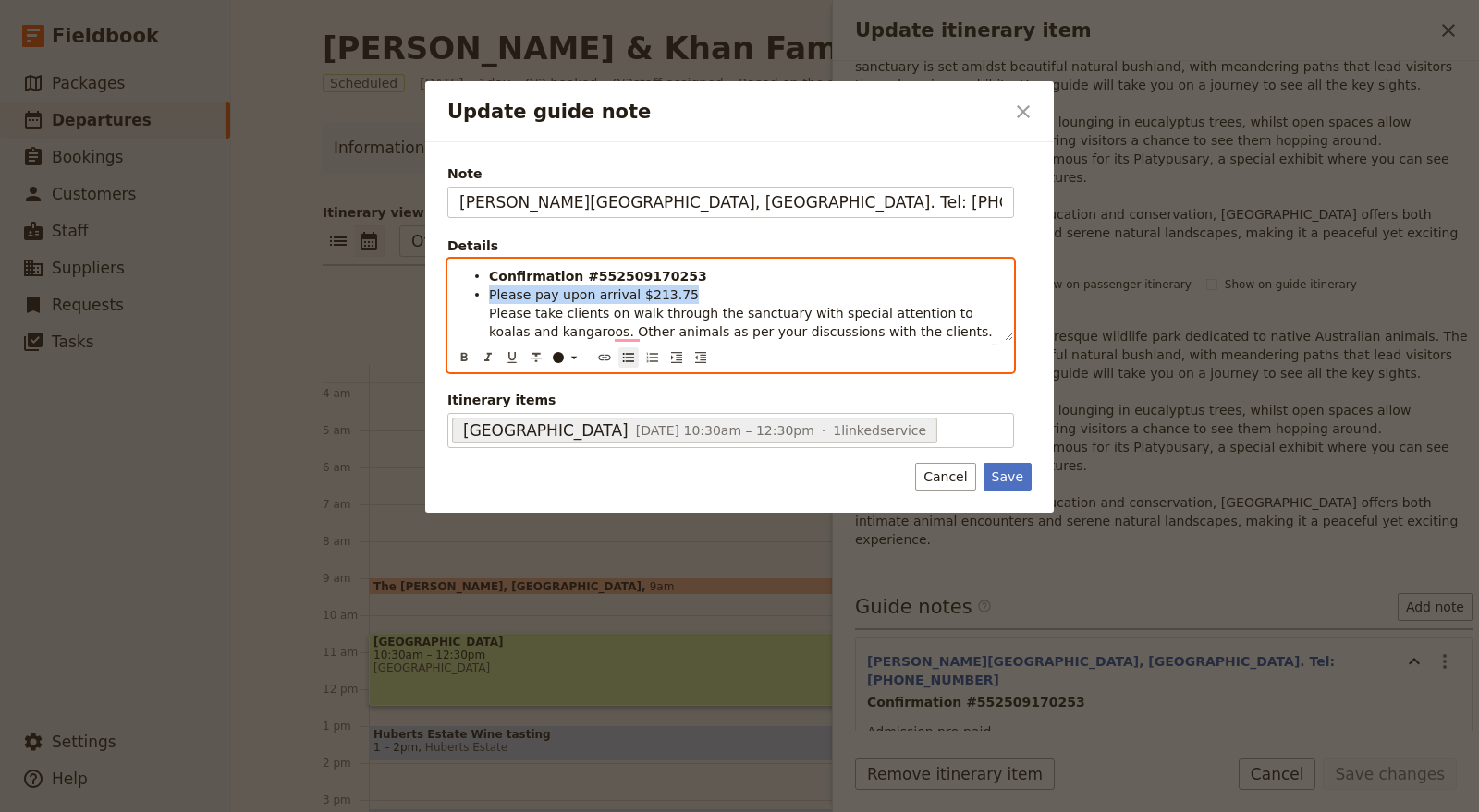
click at [489, 333] on span "Please take clients on walk through the sanctuary with special attention to koa…" at bounding box center [740, 323] width 504 height 34
click at [528, 277] on strong "Confirmation #552509170253" at bounding box center [597, 275] width 218 height 14
click at [457, 357] on icon "Format bold" at bounding box center [463, 357] width 14 height 14
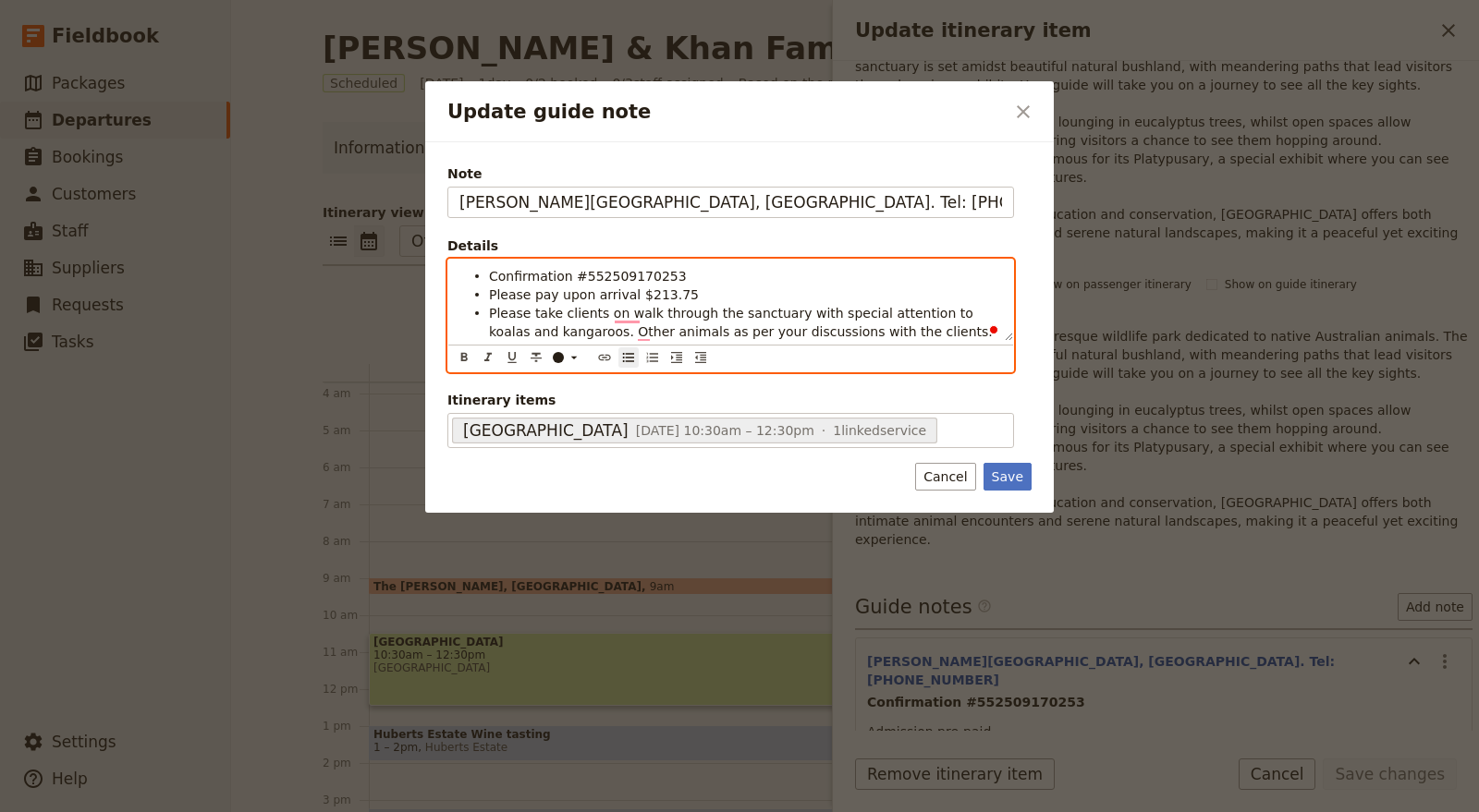
click at [690, 300] on li "Please pay upon arrival $213.75" at bounding box center [745, 293] width 513 height 18
click at [536, 272] on span "Confirmation #552509170253" at bounding box center [587, 275] width 198 height 14
click at [460, 354] on icon "Format bold" at bounding box center [463, 357] width 14 height 14
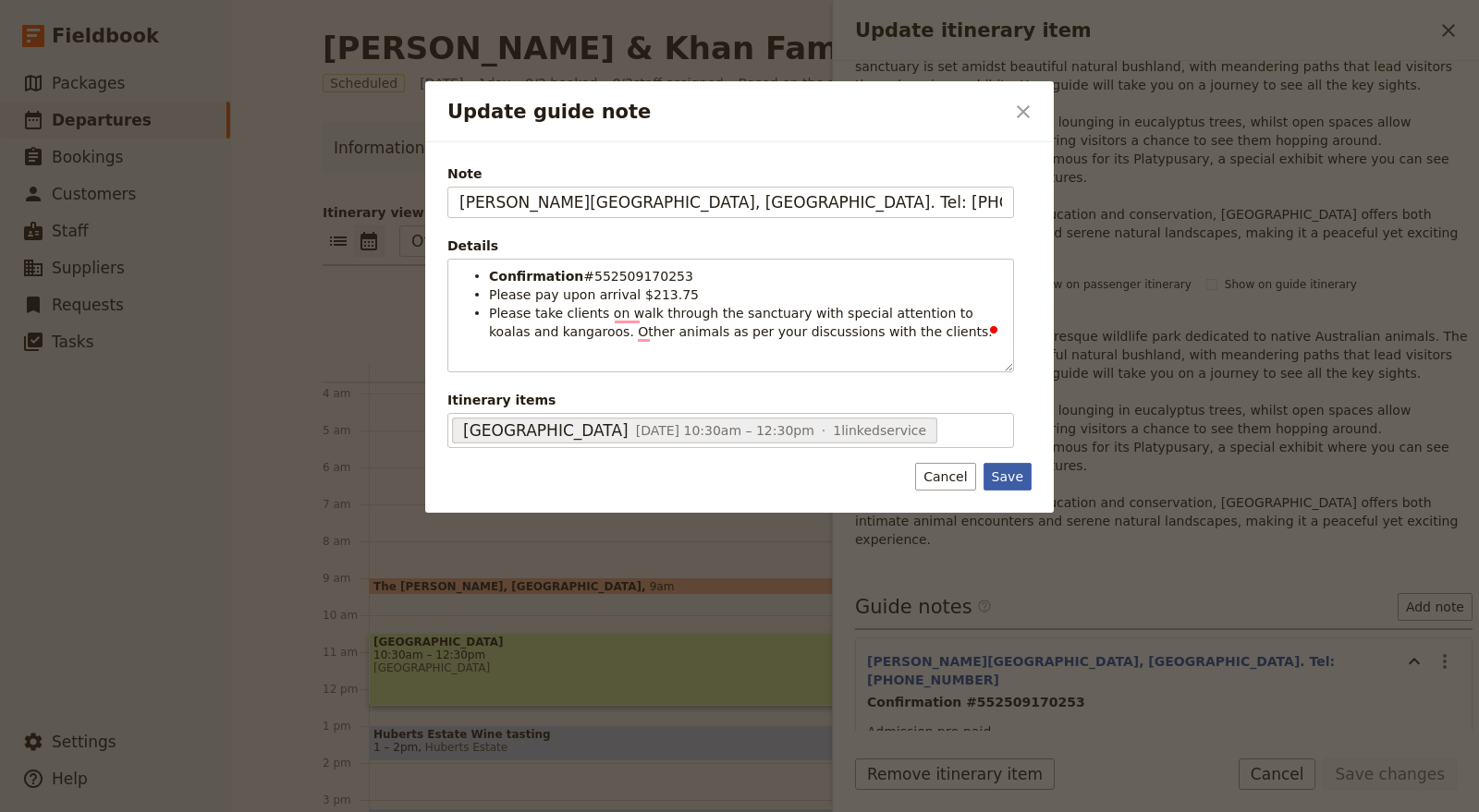
click at [1011, 473] on button "Save" at bounding box center [1008, 477] width 48 height 28
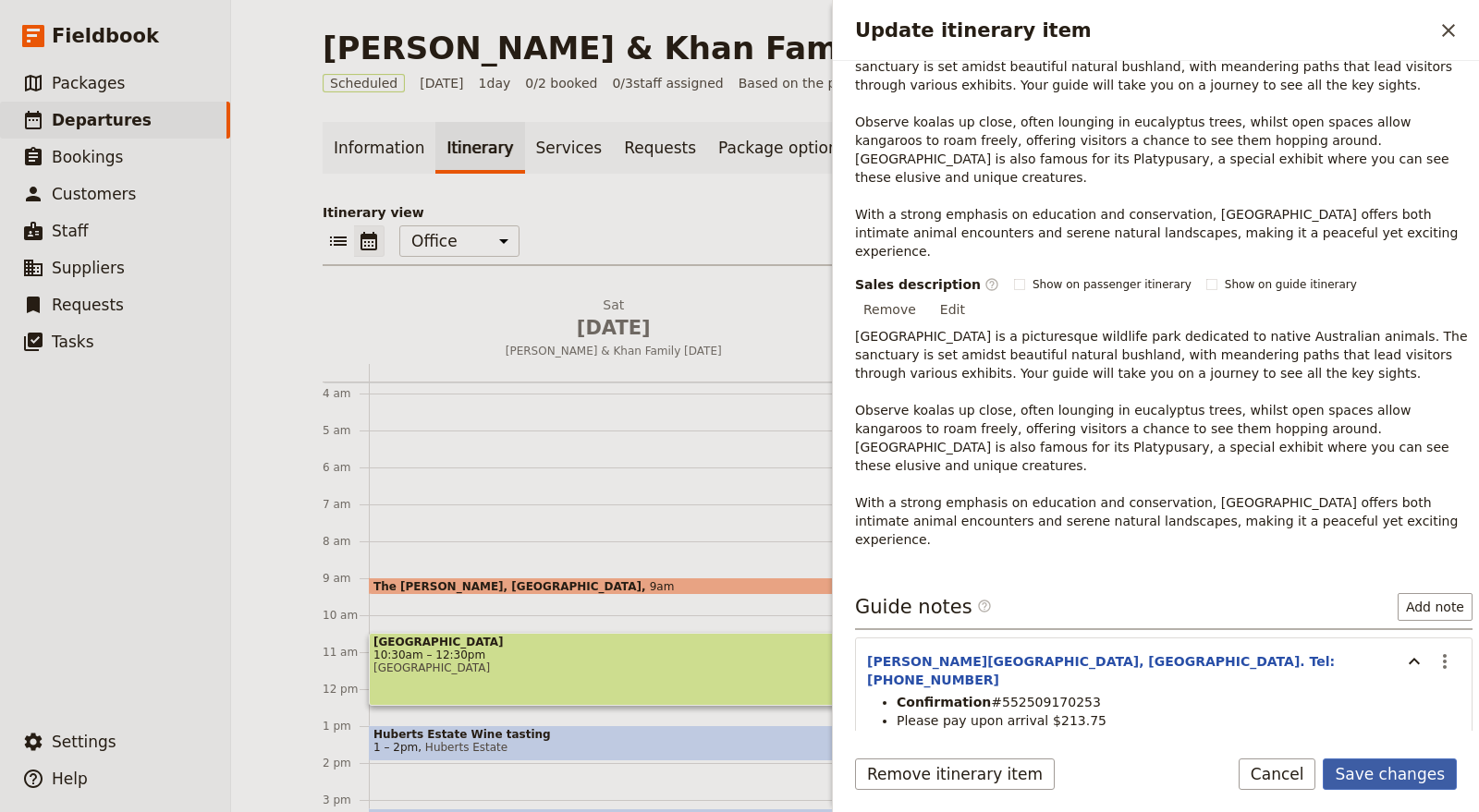
click at [1394, 778] on button "Save changes" at bounding box center [1389, 774] width 134 height 32
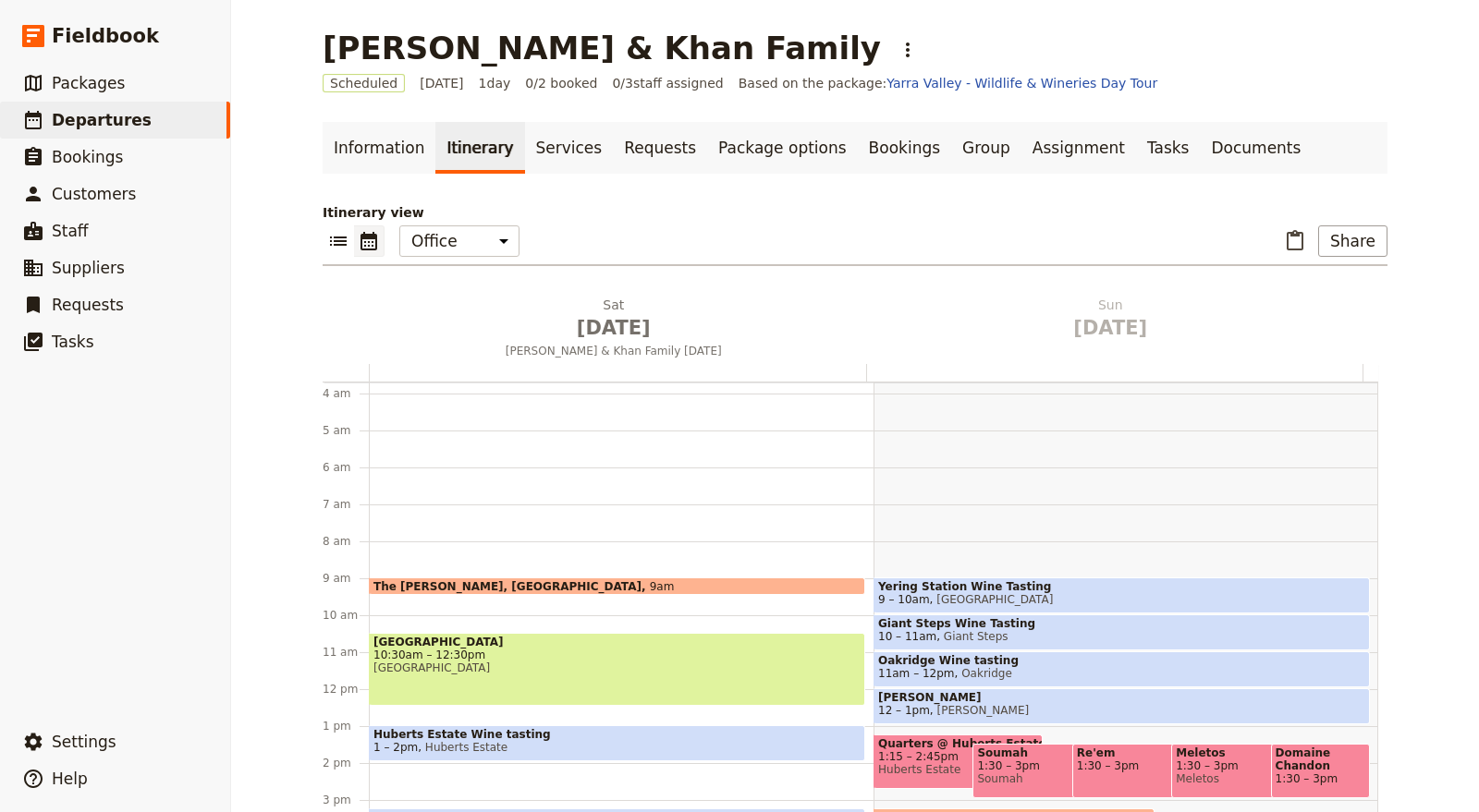
scroll to position [240, 0]
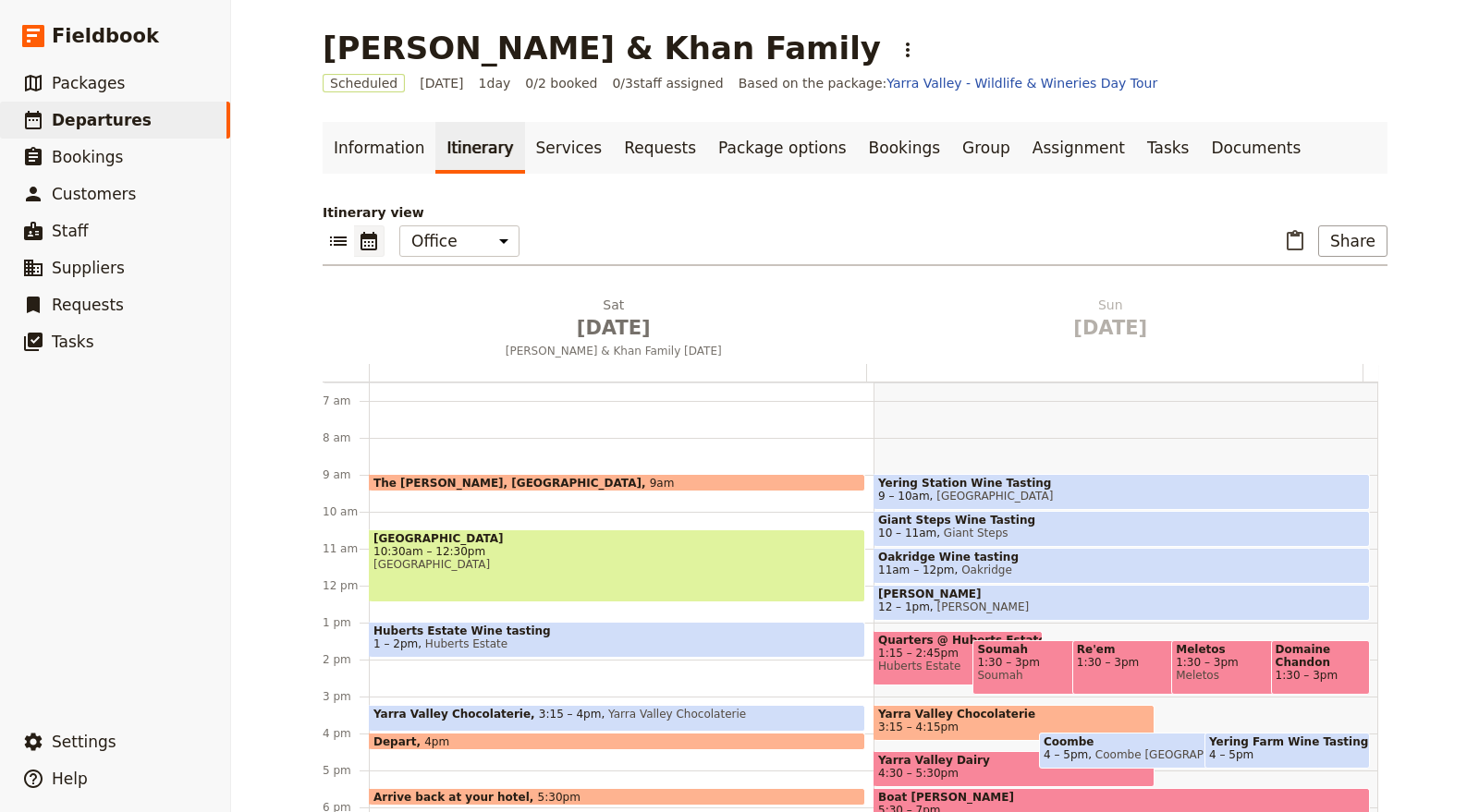
click at [505, 638] on span "1 – 2pm Huberts Estate" at bounding box center [618, 643] width 488 height 13
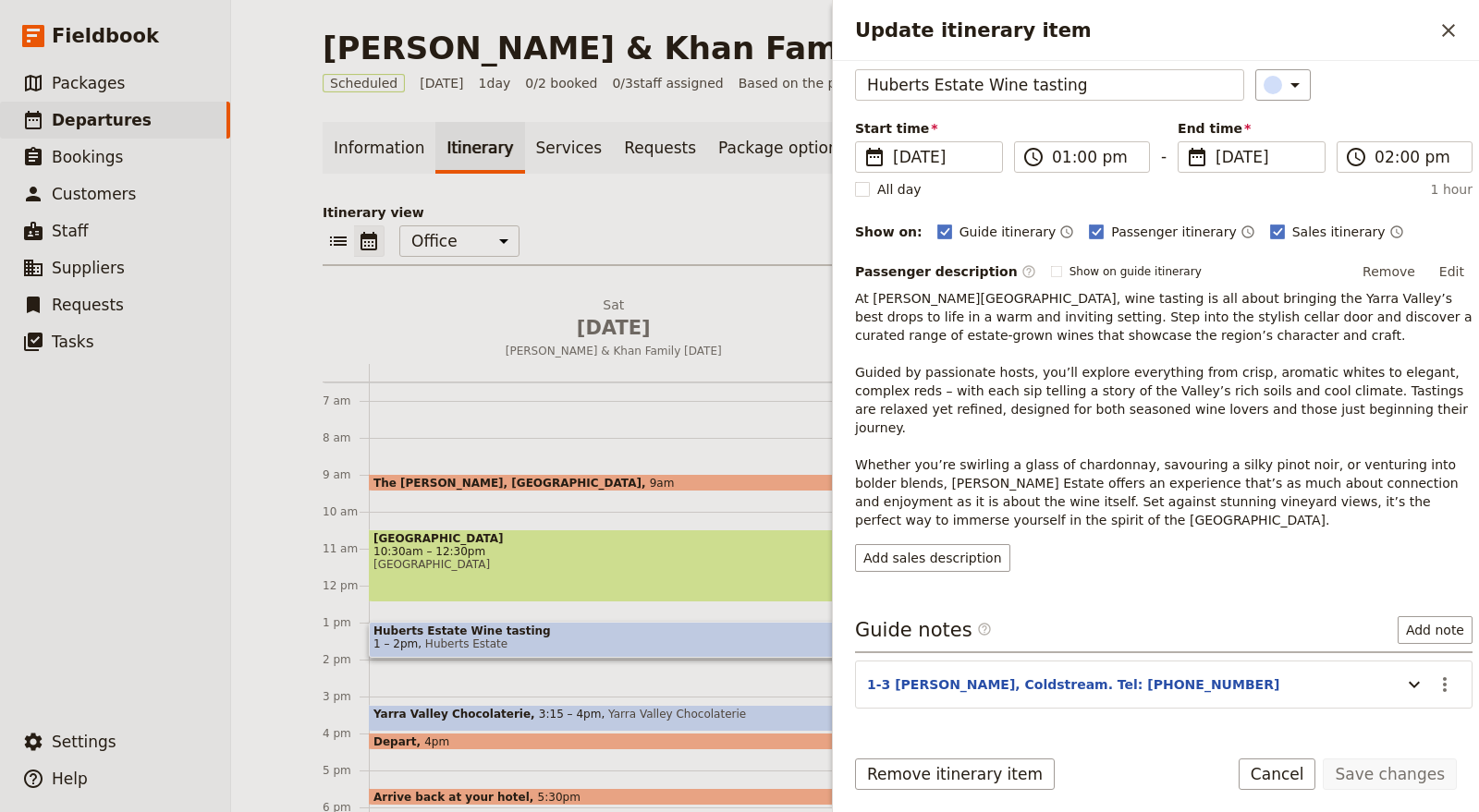
scroll to position [187, 0]
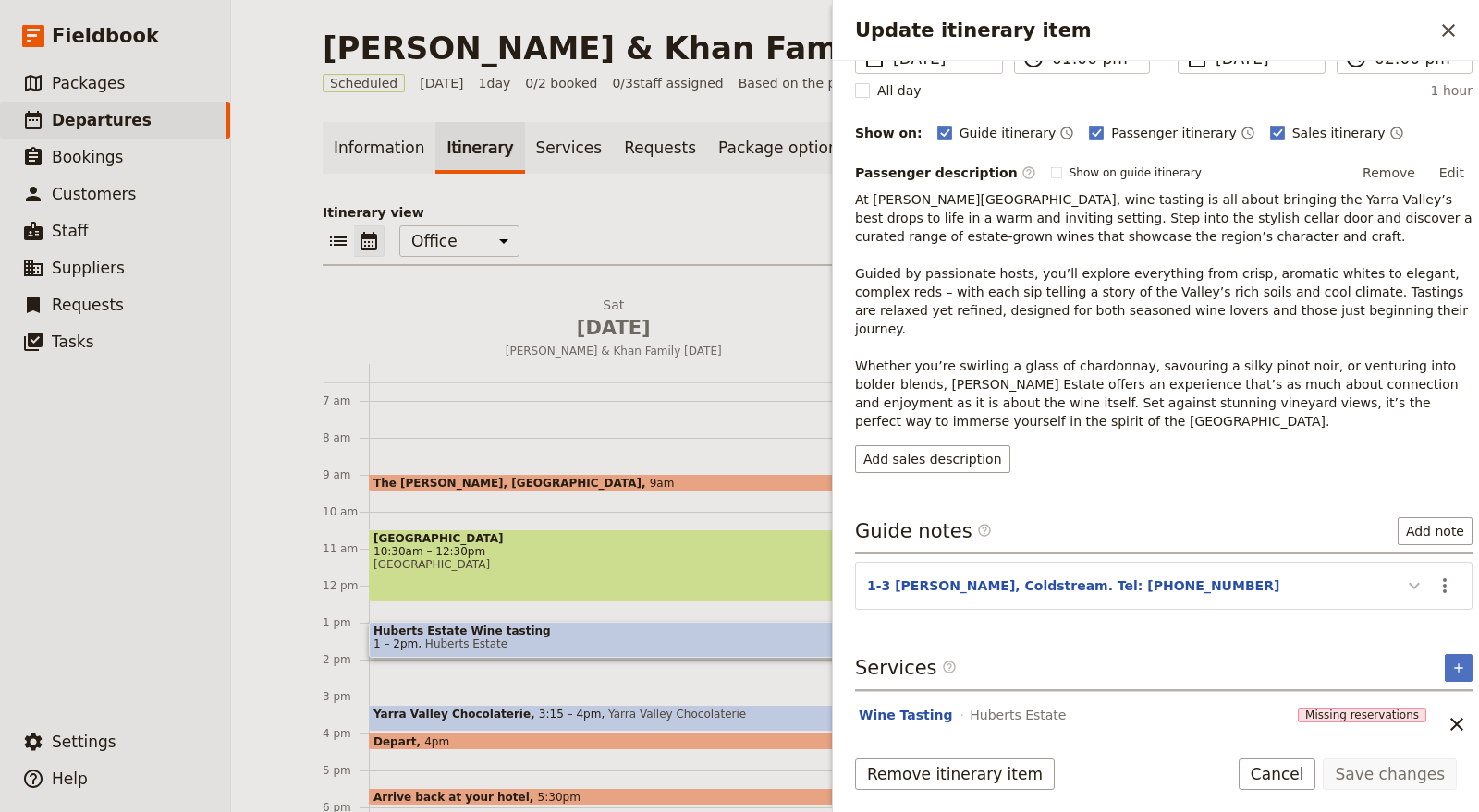
click at [1403, 575] on icon "Update itinerary item" at bounding box center [1413, 586] width 22 height 22
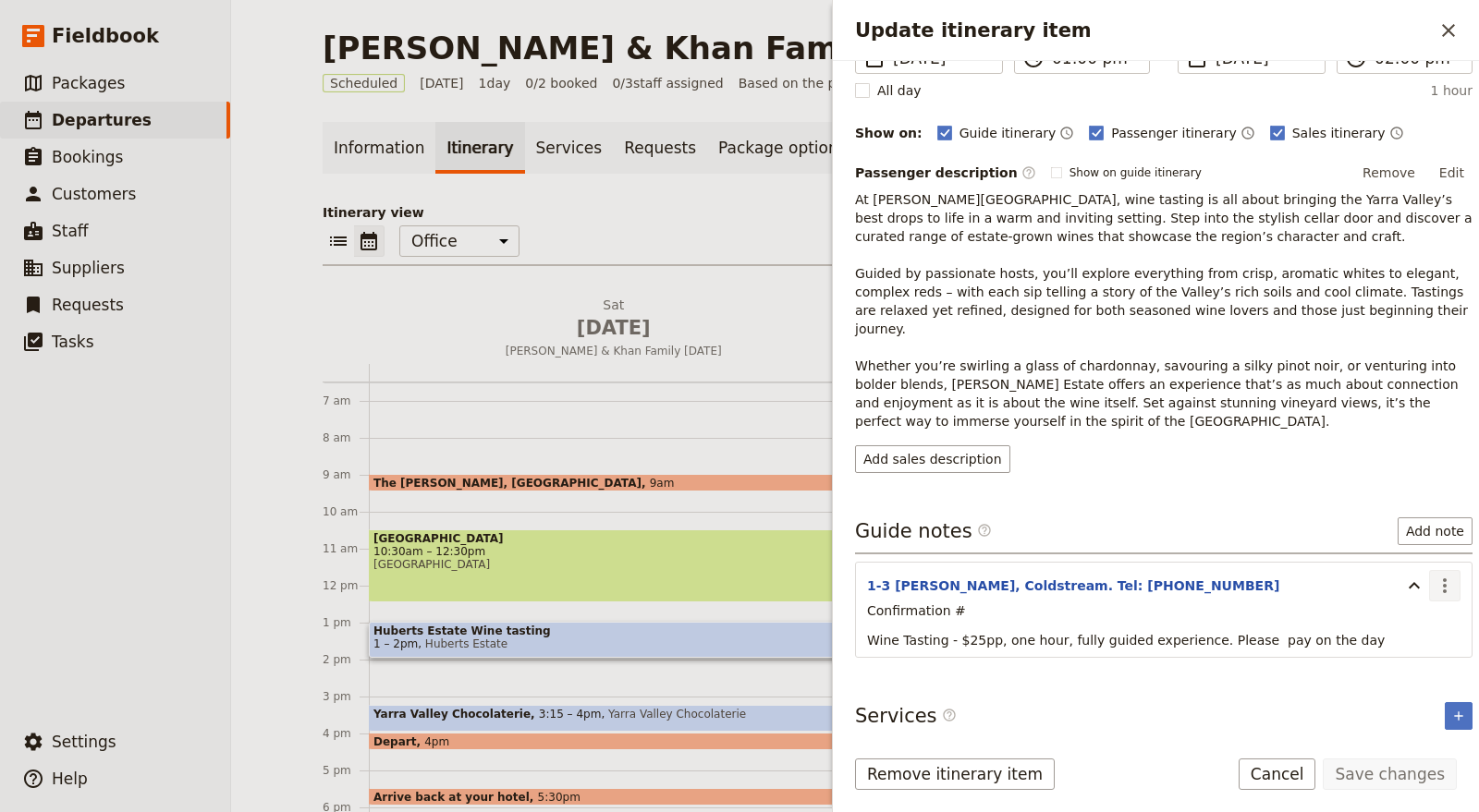
click at [1443, 579] on icon "Actions" at bounding box center [1445, 586] width 4 height 14
click at [1378, 600] on span "Edit note" at bounding box center [1376, 601] width 58 height 18
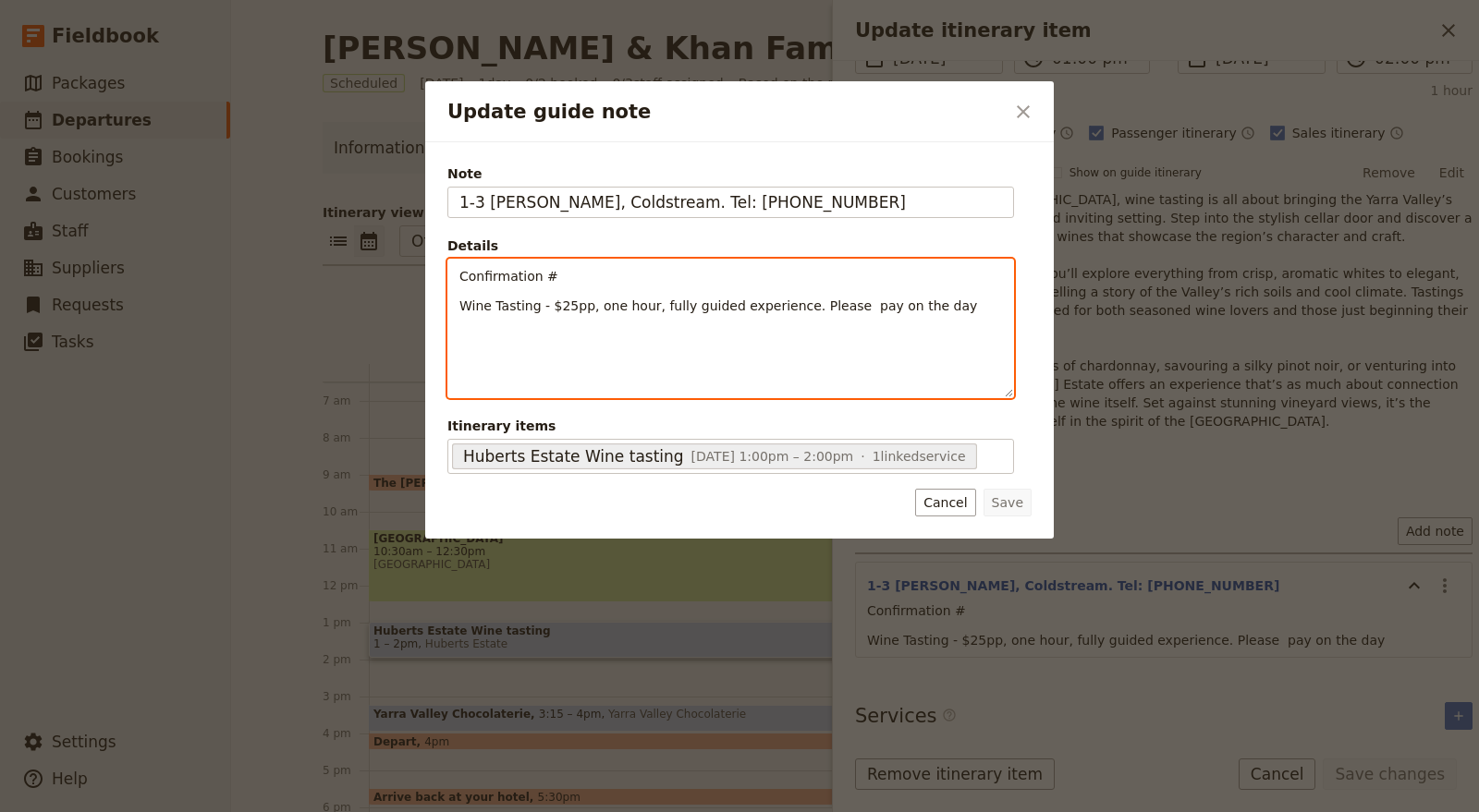
click at [621, 274] on p "Confirmation #" at bounding box center [730, 275] width 542 height 18
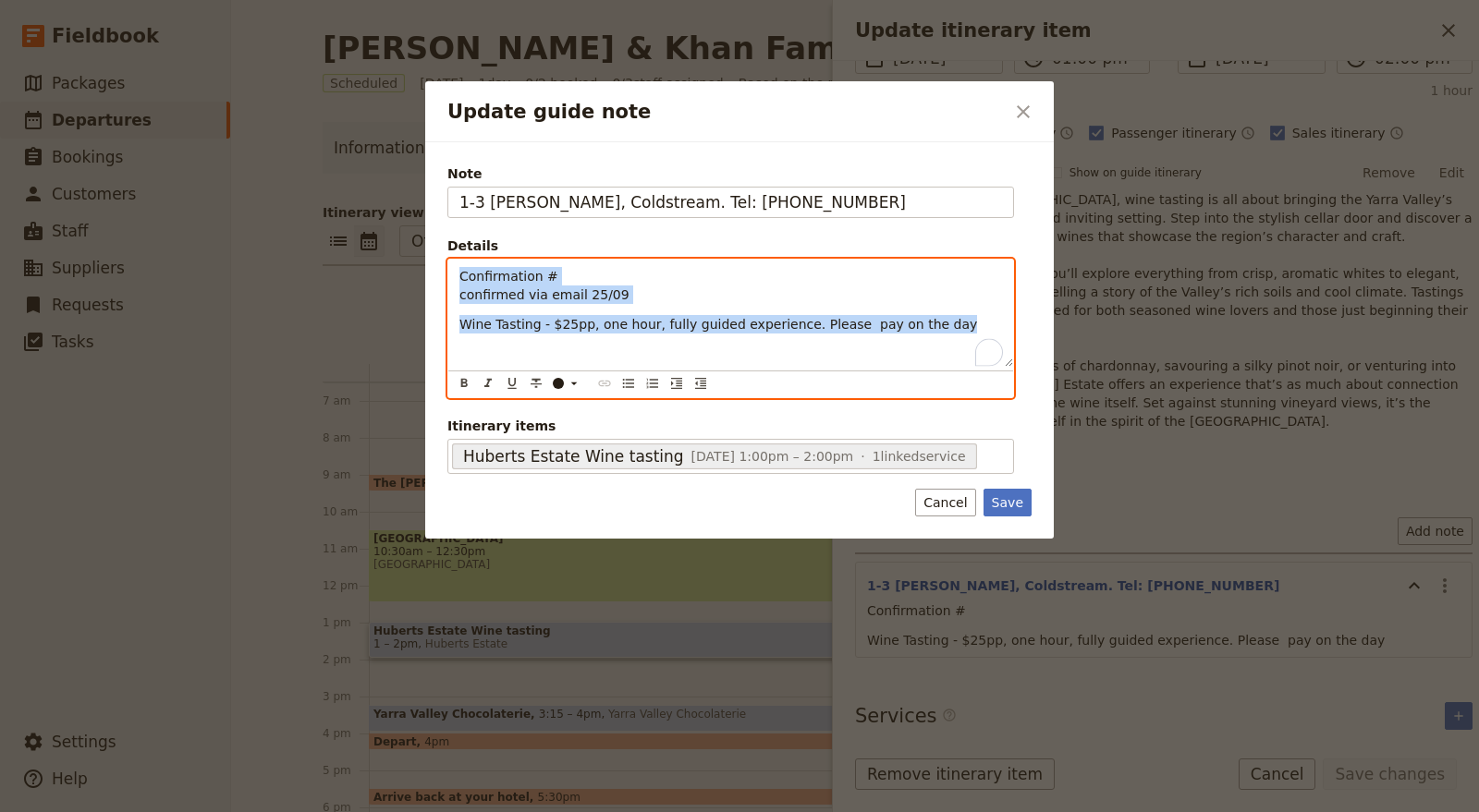
drag, startPoint x: 895, startPoint y: 324, endPoint x: 369, endPoint y: 226, distance: 535.1
click at [370, 789] on div "Update guide note ​ Note 1-3 Huberts Rd, Coldstream. Tel: 8756 1600 Details Con…" at bounding box center [739, 812] width 1479 height 0
click at [631, 380] on icon "Bulleted list" at bounding box center [628, 382] width 14 height 14
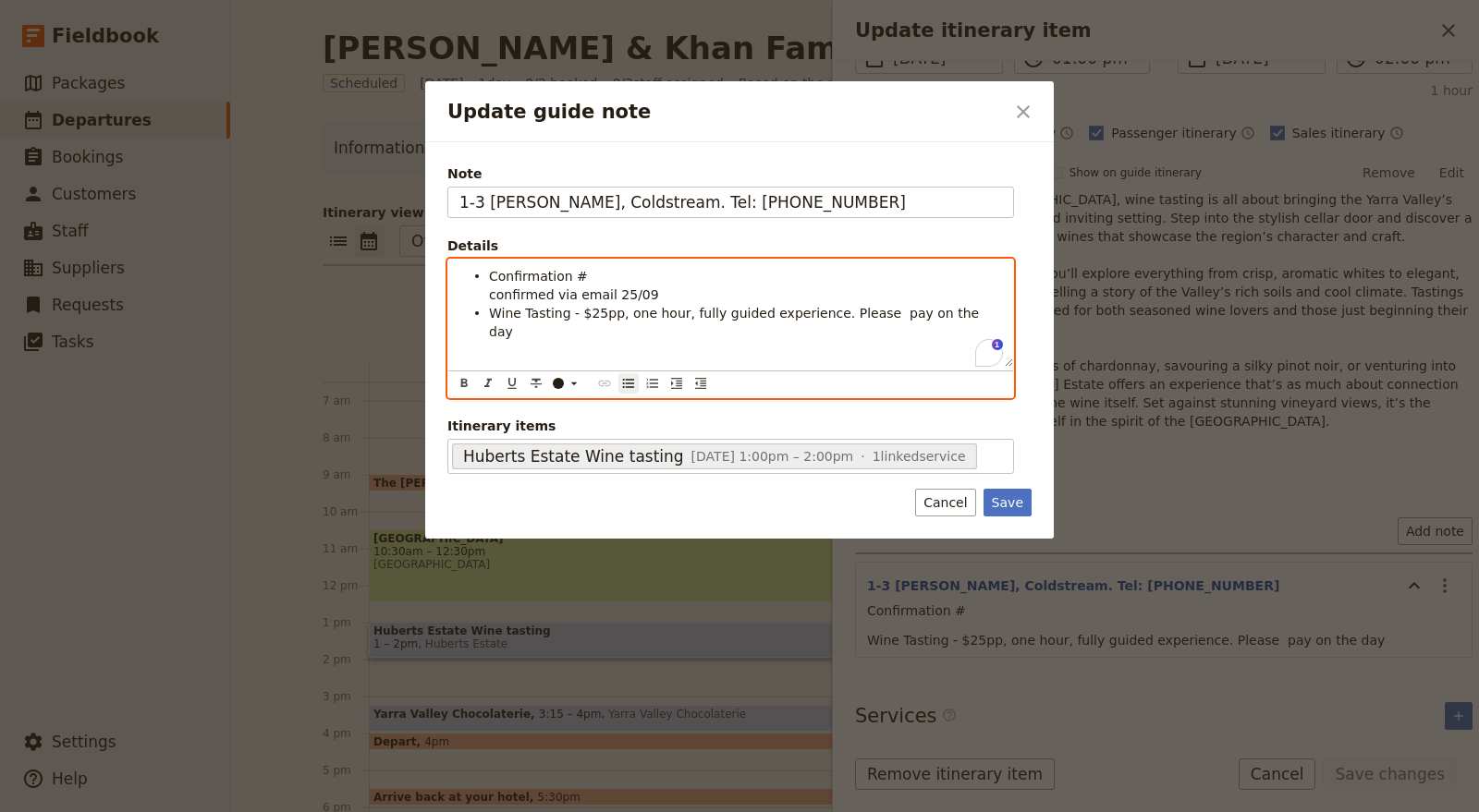
click at [490, 292] on span "confirmed via email 25/09" at bounding box center [573, 294] width 171 height 14
drag, startPoint x: 573, startPoint y: 268, endPoint x: 443, endPoint y: 280, distance: 130.6
click at [443, 280] on div "Note 1-3 Huberts Rd, Coldstream. Tel: 8756 1600 Details Confirmation # Confirme…" at bounding box center [739, 341] width 628 height 397
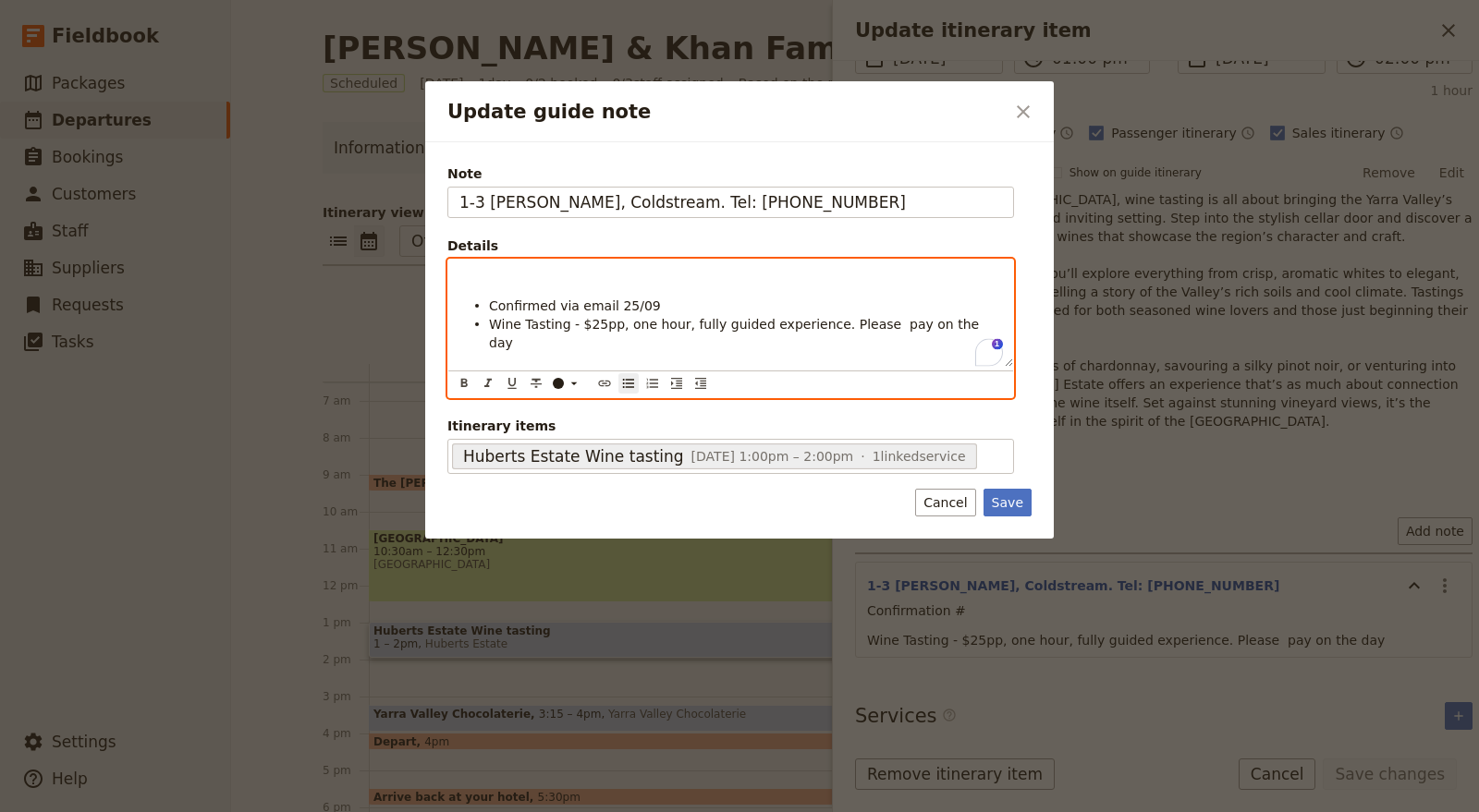
click at [520, 276] on p "To enrich screen reader interactions, please activate Accessibility in Grammarl…" at bounding box center [730, 275] width 542 height 18
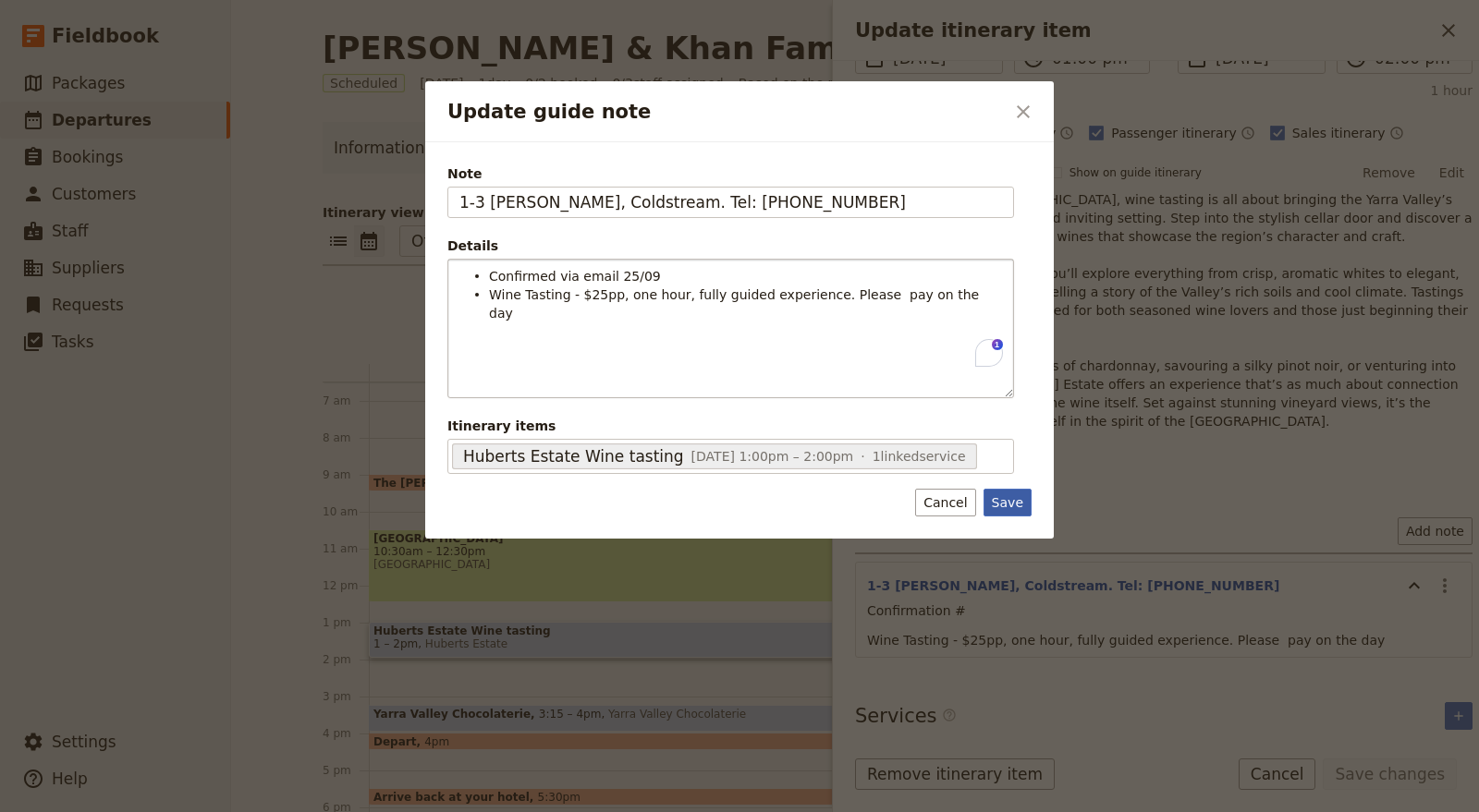
click at [1017, 505] on button "Save" at bounding box center [1008, 502] width 48 height 28
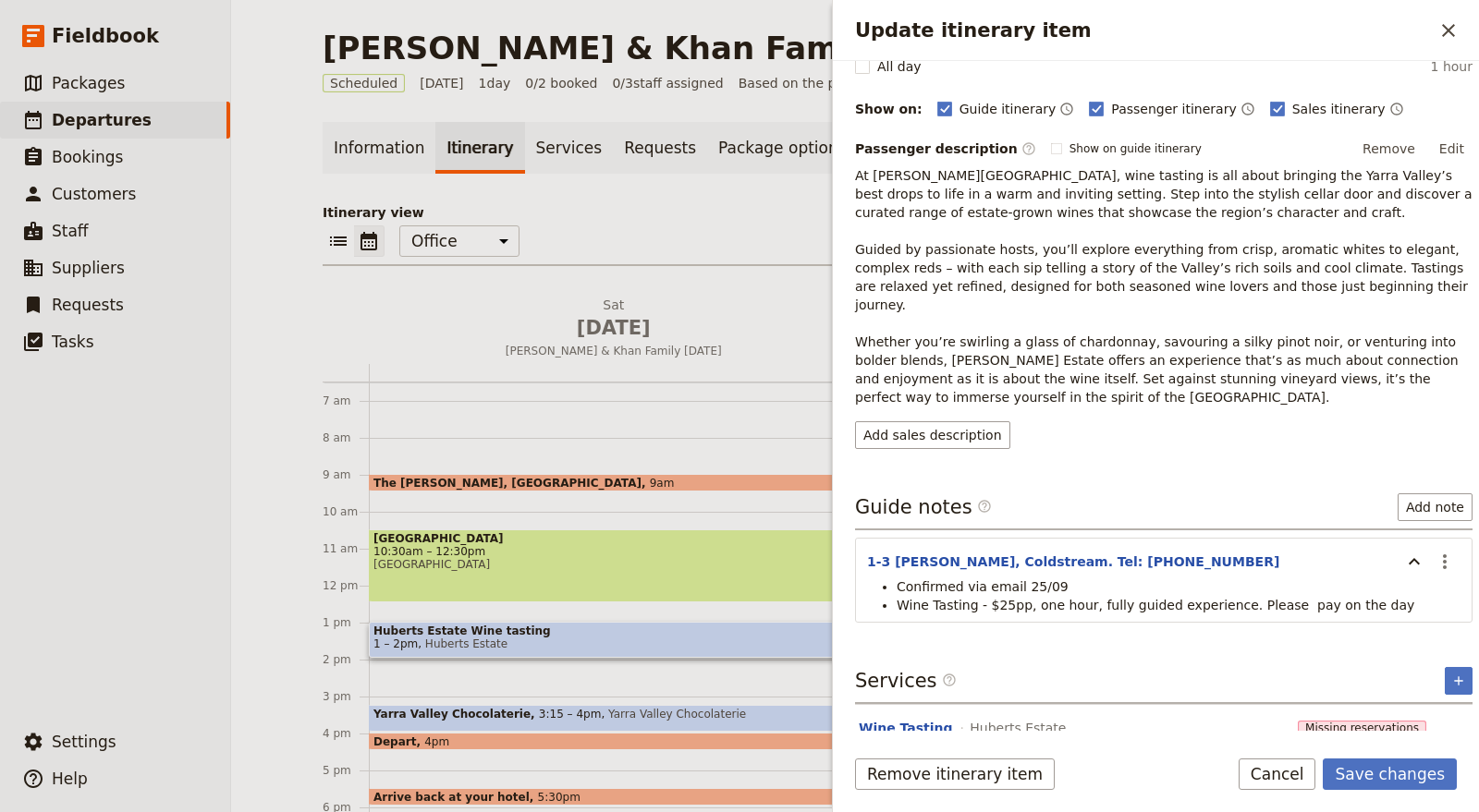
scroll to position [223, 0]
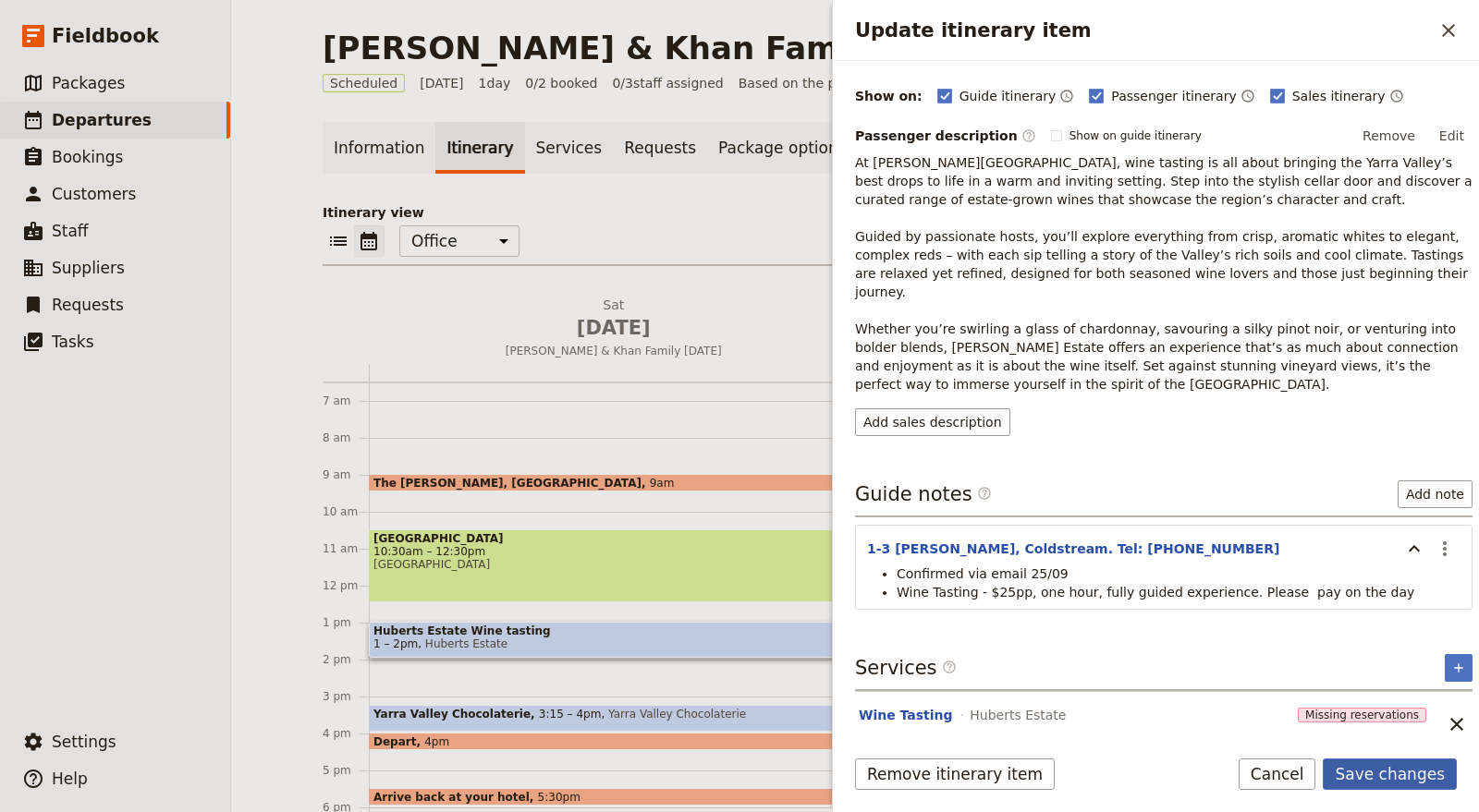
click at [1377, 772] on button "Save changes" at bounding box center [1389, 774] width 134 height 32
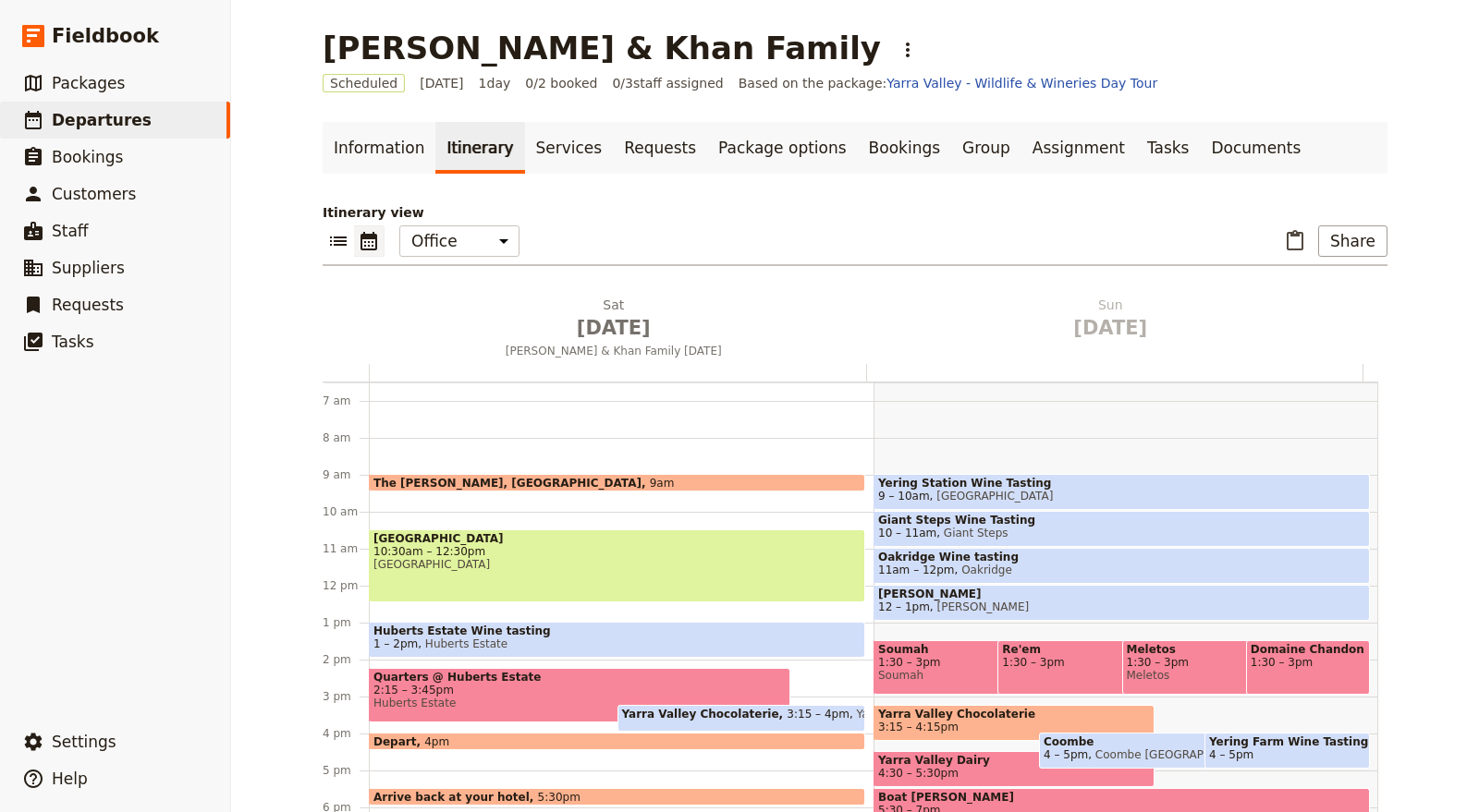
scroll to position [445, 0]
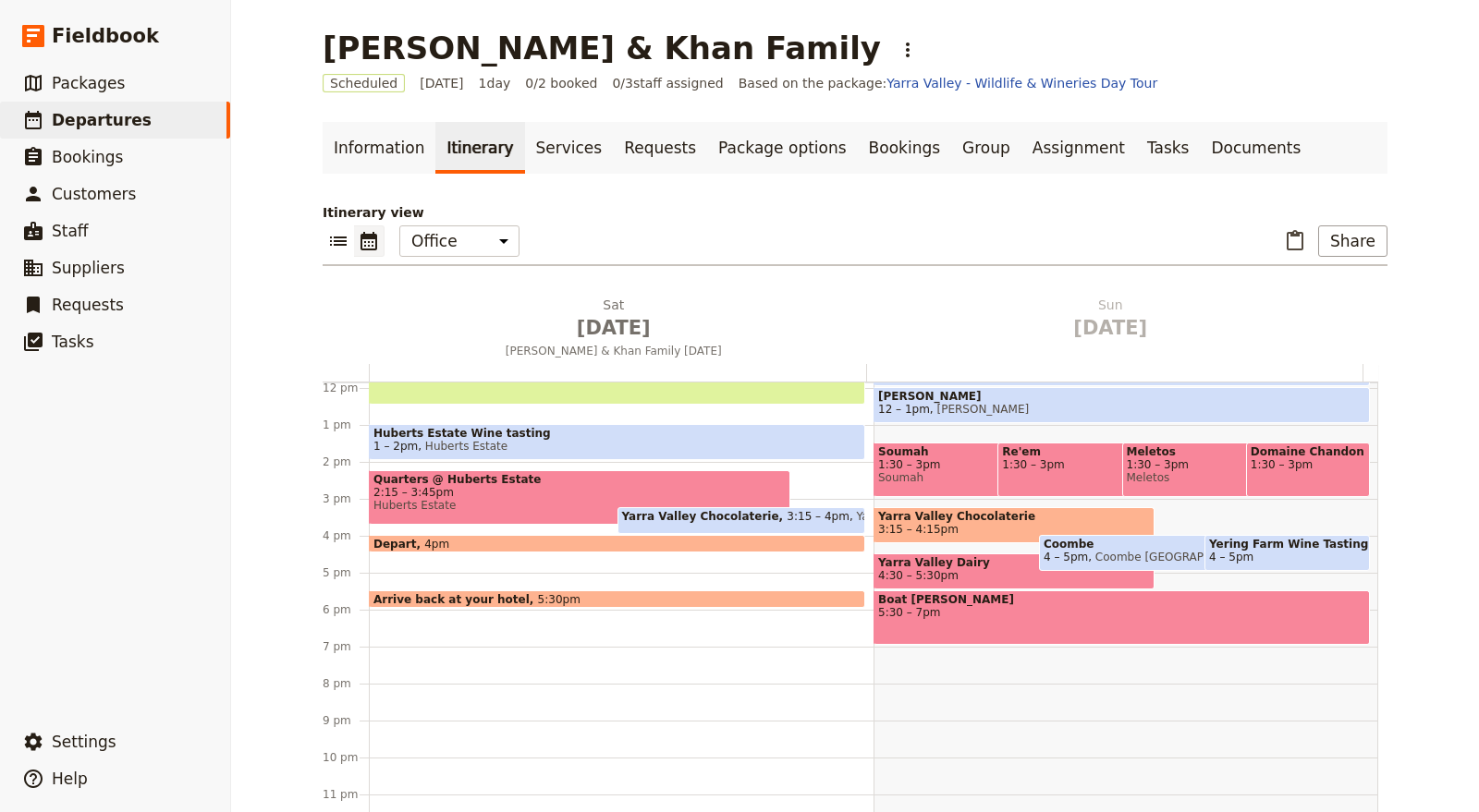
click at [604, 486] on span "2:15 – 3:45pm" at bounding box center [580, 492] width 412 height 13
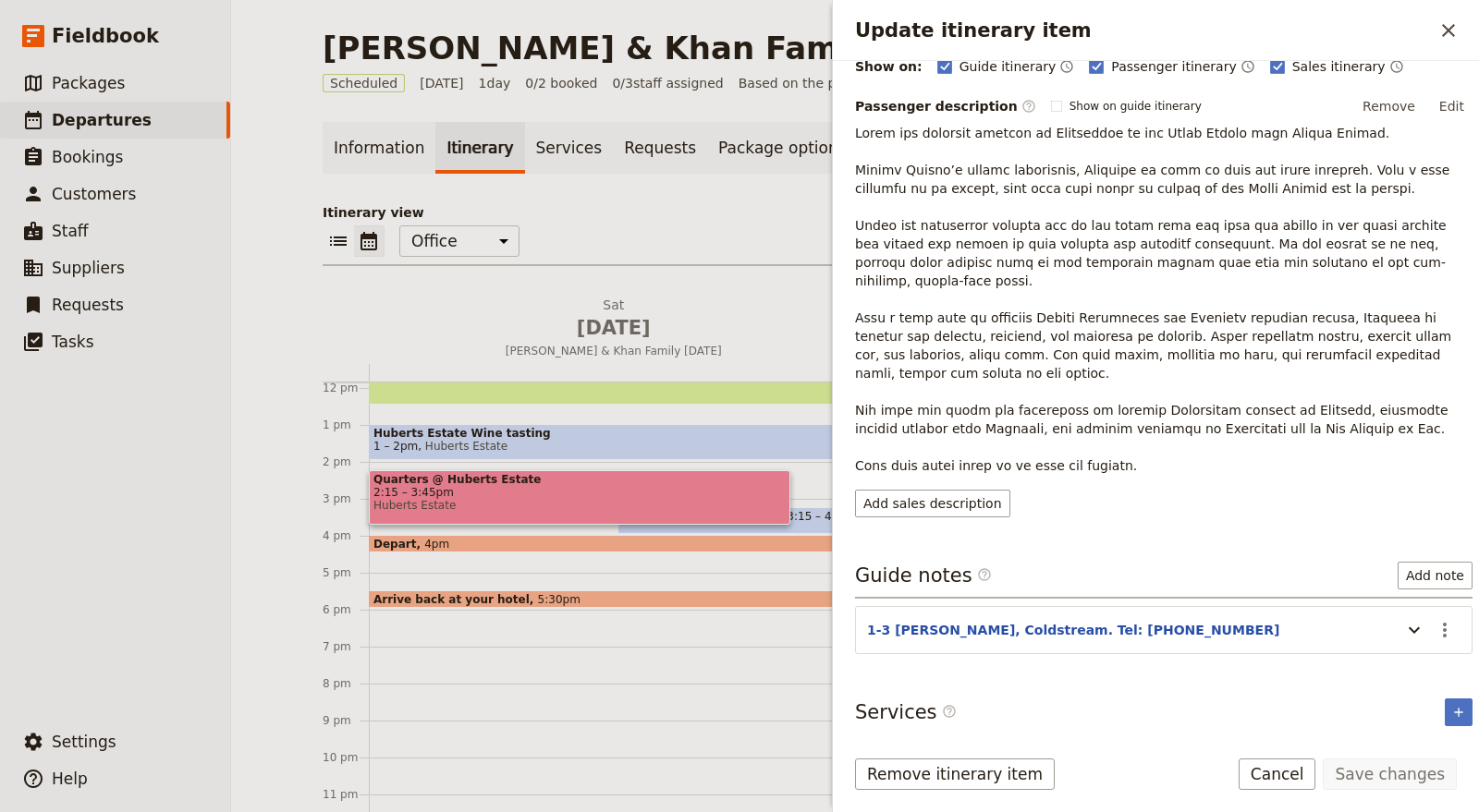
scroll to position [279, 0]
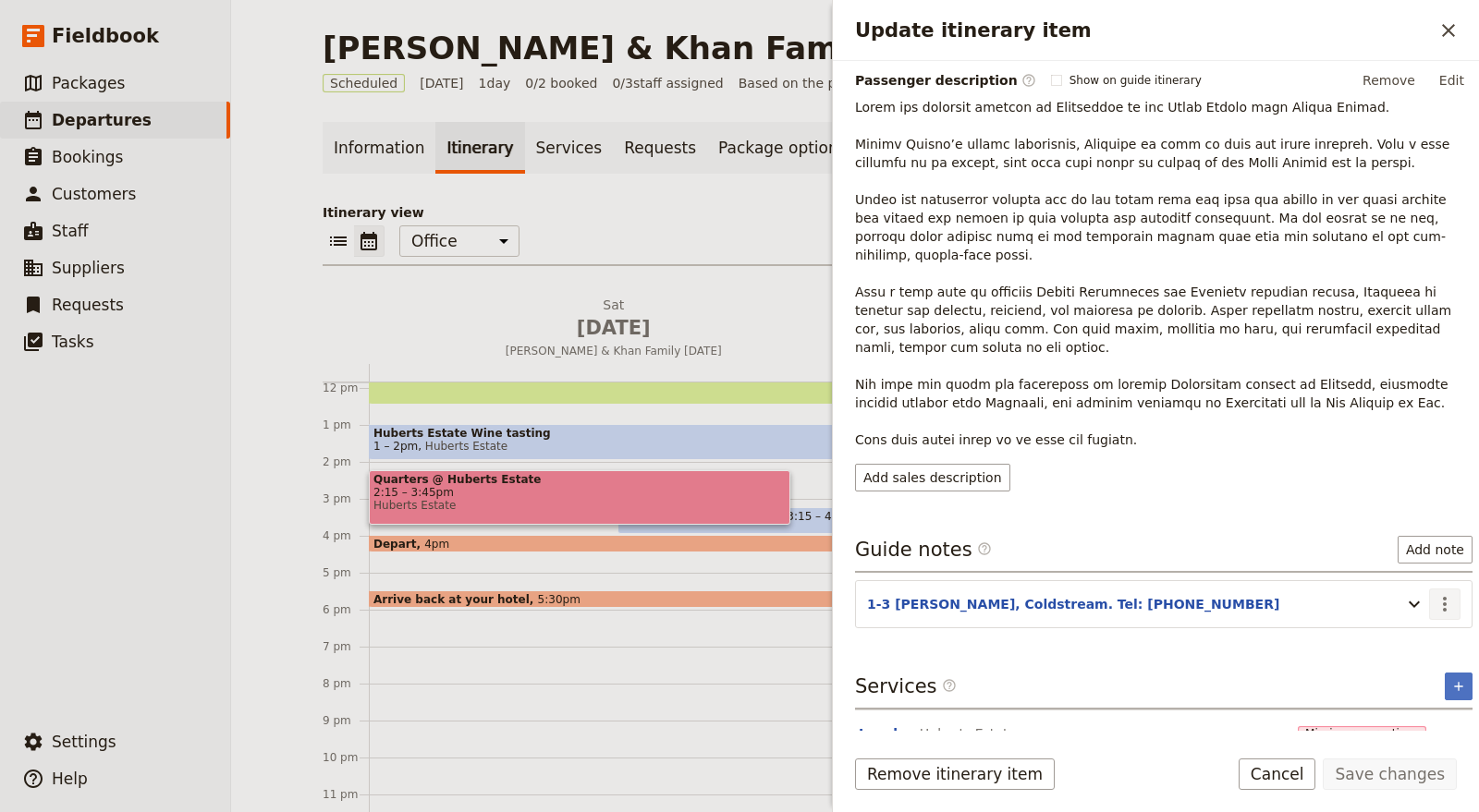
click at [1434, 593] on icon "Actions" at bounding box center [1444, 604] width 22 height 22
click at [1387, 601] on span "Edit note" at bounding box center [1376, 601] width 58 height 18
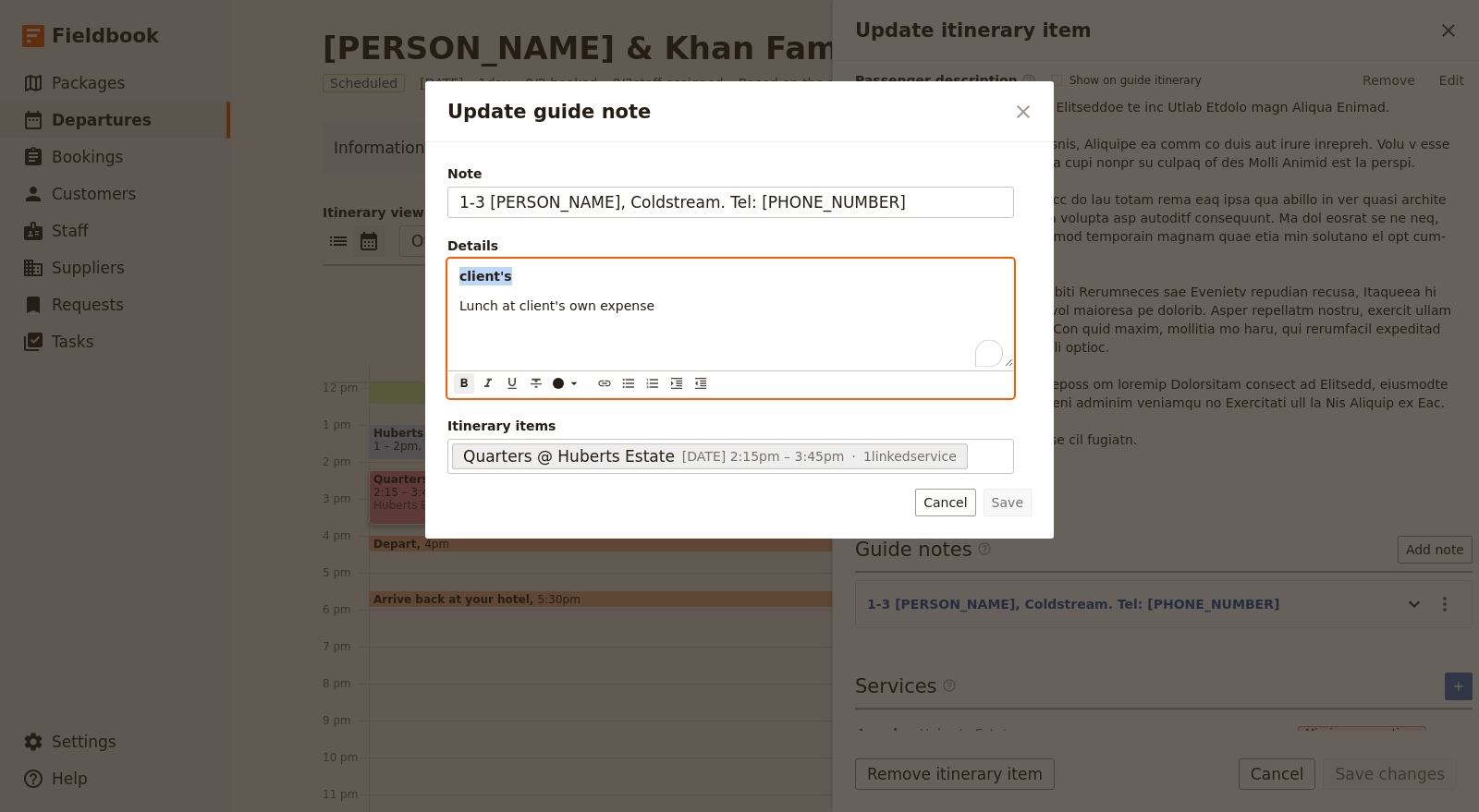
drag, startPoint x: 533, startPoint y: 272, endPoint x: 407, endPoint y: 275, distance: 126.0
click at [407, 789] on div "Update guide note ​ Note 1-3 Huberts Rd, Coldstream. Tel: 8756 1600 Details cli…" at bounding box center [739, 812] width 1479 height 0
click at [453, 272] on div "Confirmation #92539418 Lunch at client's own expense" at bounding box center [730, 313] width 565 height 107
click at [614, 377] on div "​ ​ ​ ​ ​ ​ ​ ​ ​ ​" at bounding box center [730, 384] width 565 height 27
click at [630, 385] on icon "Bulleted list" at bounding box center [629, 383] width 12 height 10
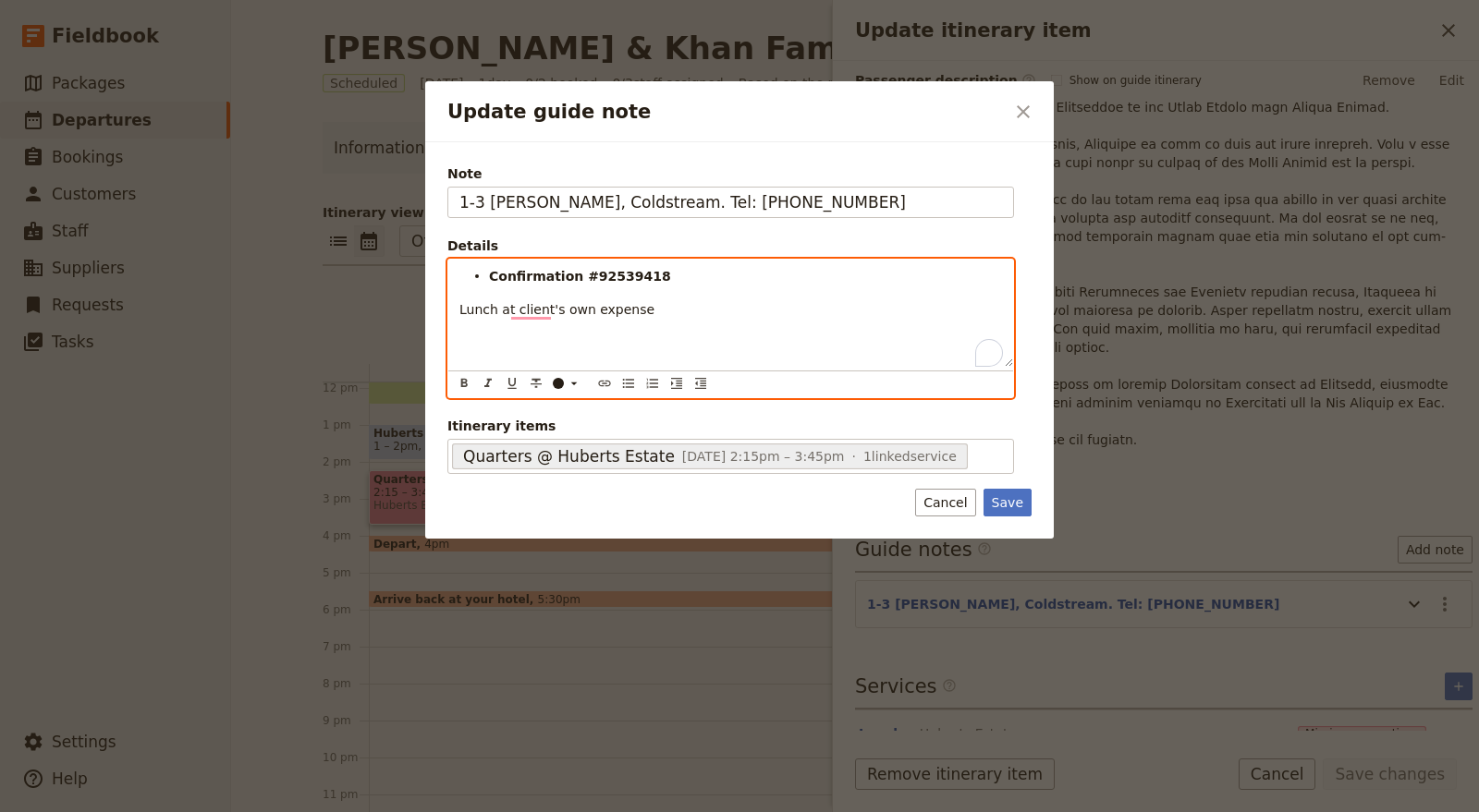
click at [452, 309] on div "Confirmation #92539418 Lunch at client's own expense" at bounding box center [730, 313] width 565 height 107
click at [507, 301] on span "Lunch at client's own expense" at bounding box center [586, 294] width 195 height 14
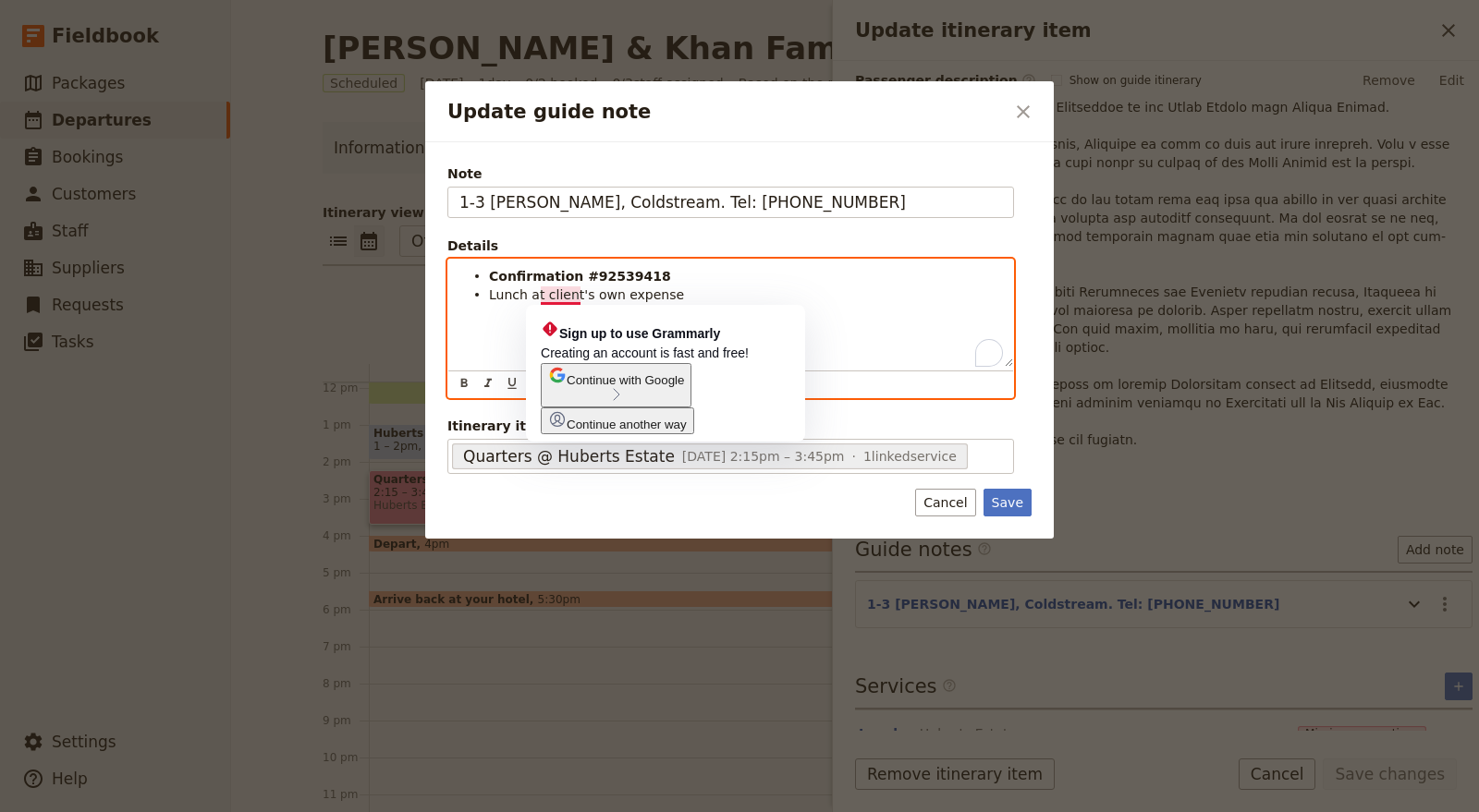
click at [481, 312] on div "Confirmation #92539418 Lunch at client's own expense" at bounding box center [730, 313] width 565 height 107
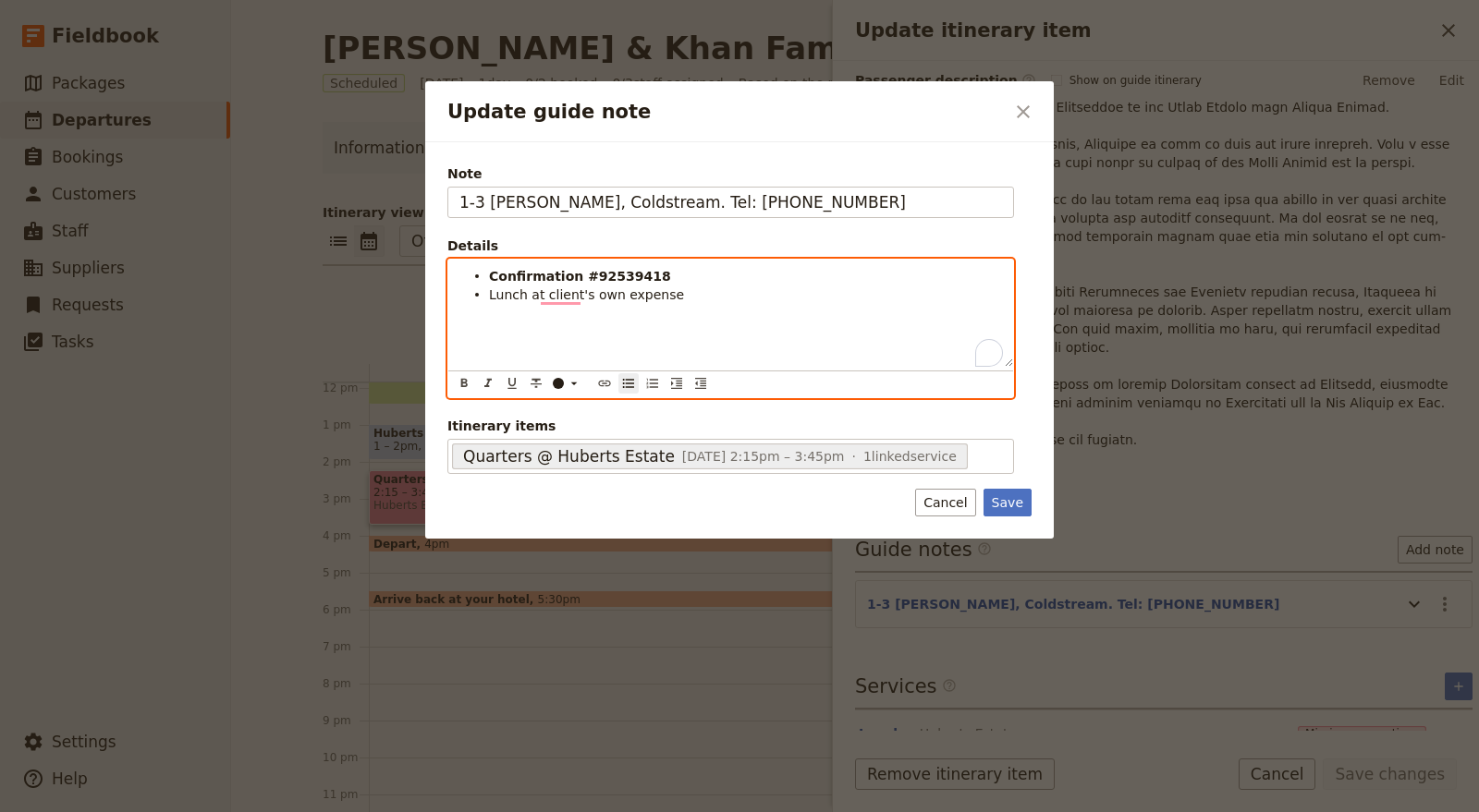
click at [668, 300] on li "Lunch at client's own expense" at bounding box center [745, 293] width 513 height 18
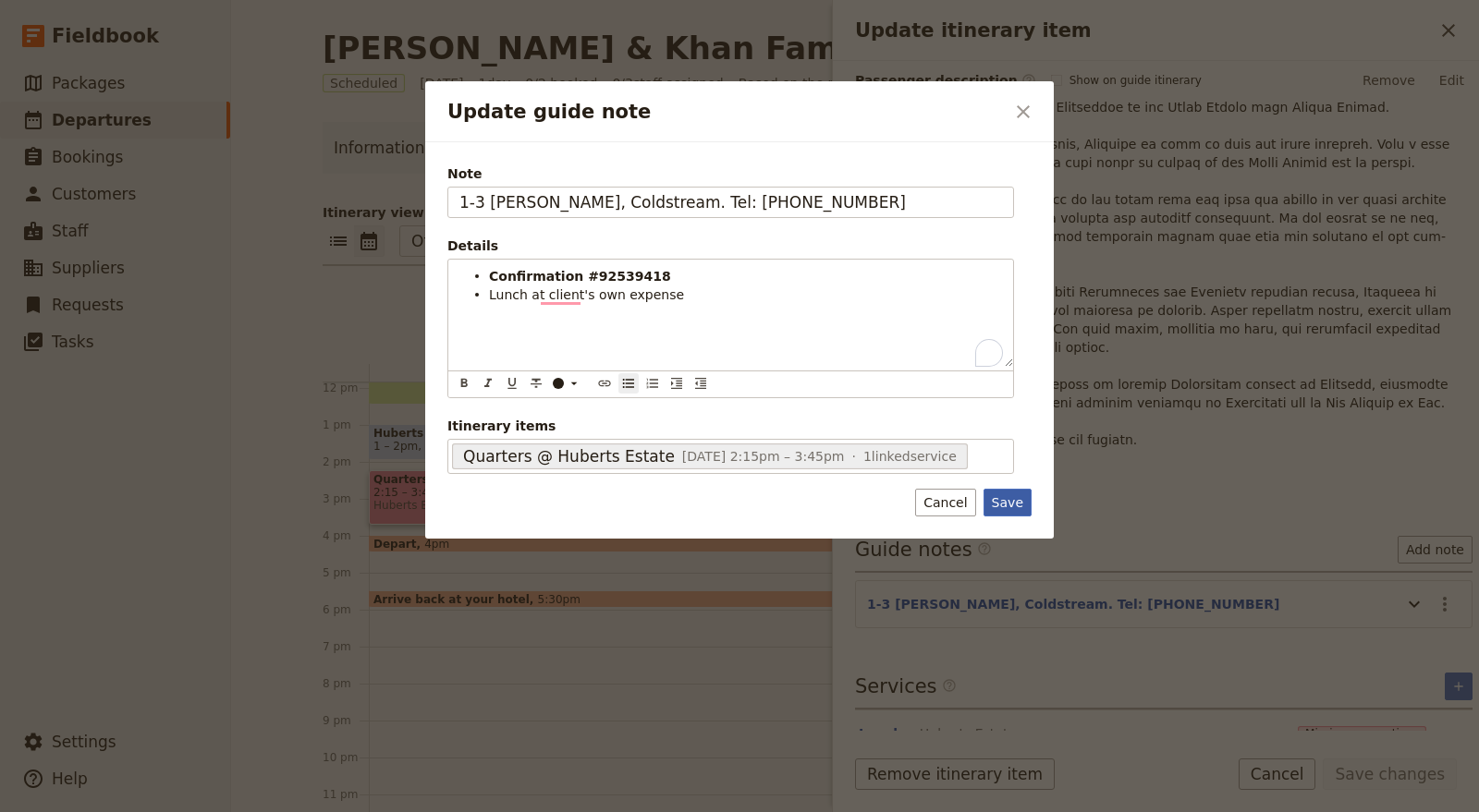
click at [1002, 505] on button "Save" at bounding box center [1008, 502] width 48 height 28
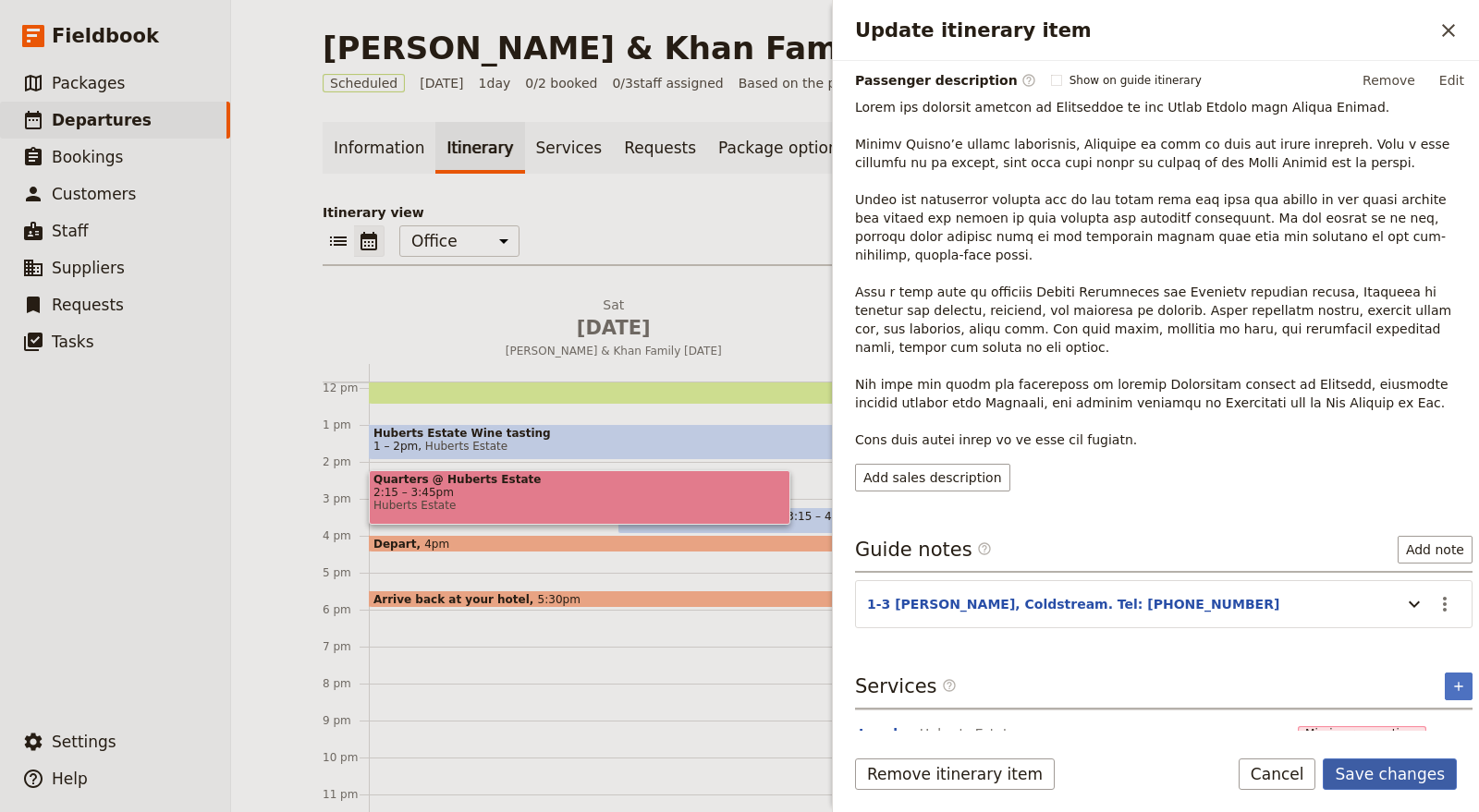
click at [1384, 767] on button "Save changes" at bounding box center [1389, 774] width 134 height 32
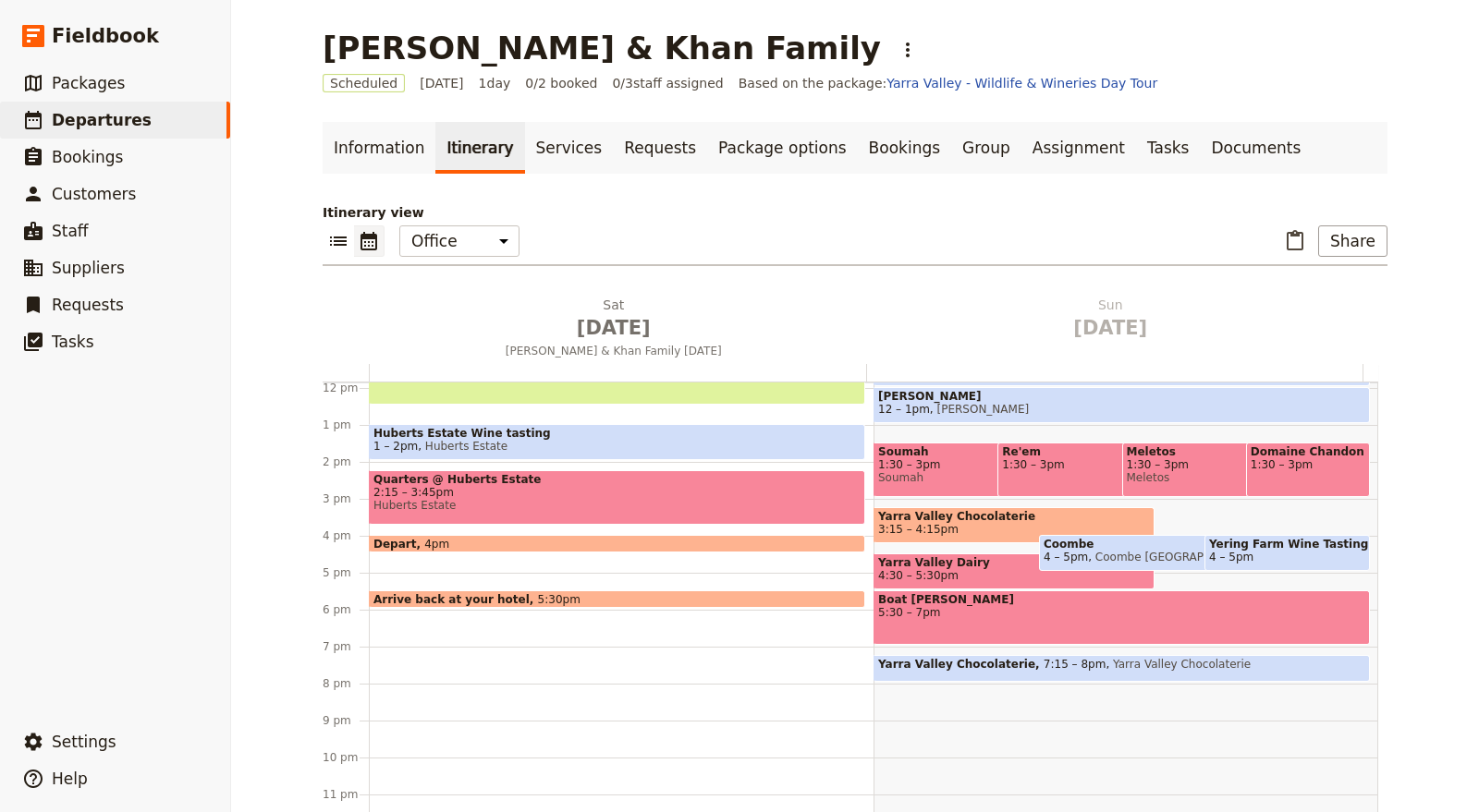
scroll to position [343, 0]
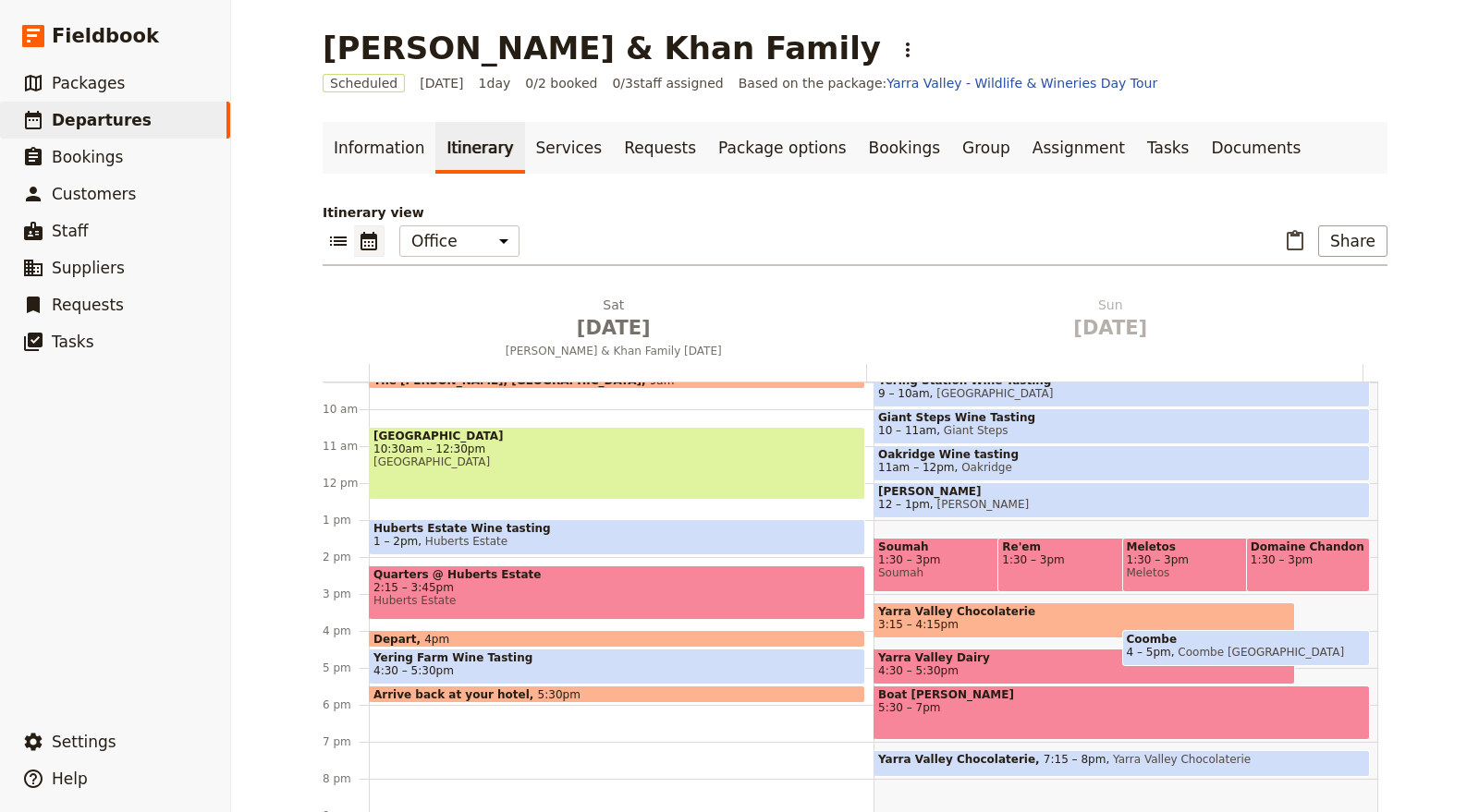
click at [572, 640] on span at bounding box center [617, 643] width 494 height 8
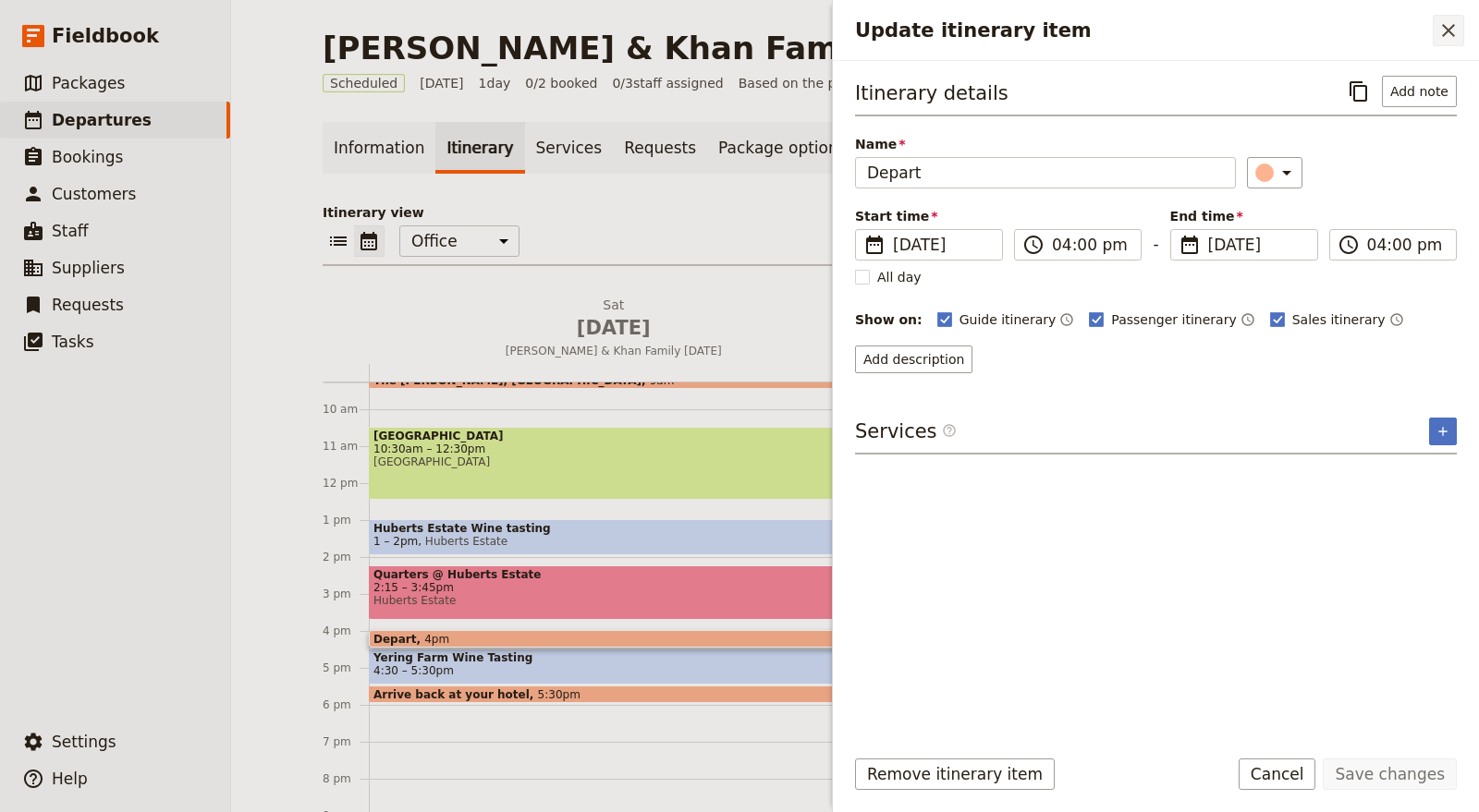
click at [1455, 21] on icon "Close drawer" at bounding box center [1448, 30] width 22 height 22
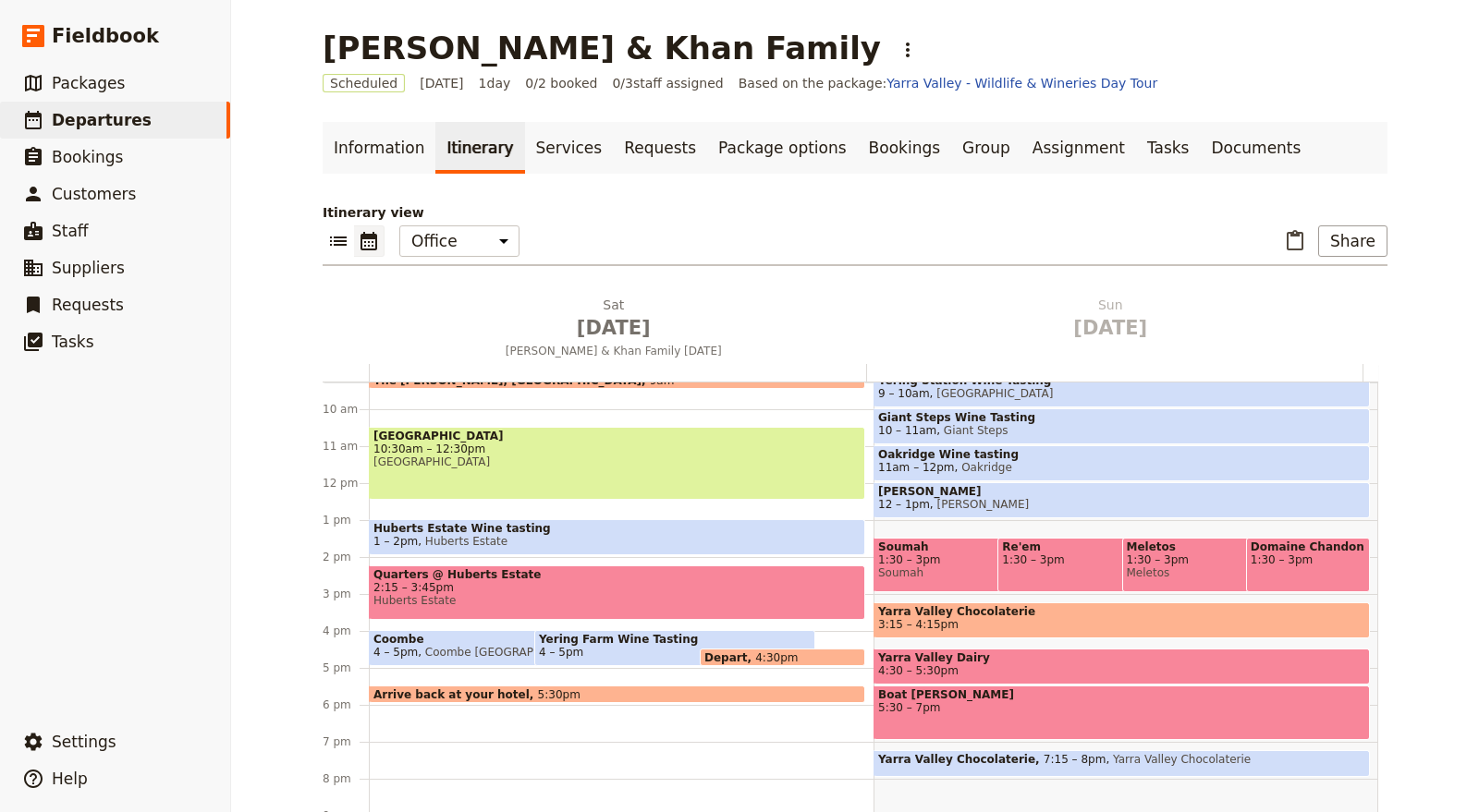
scroll to position [240, 0]
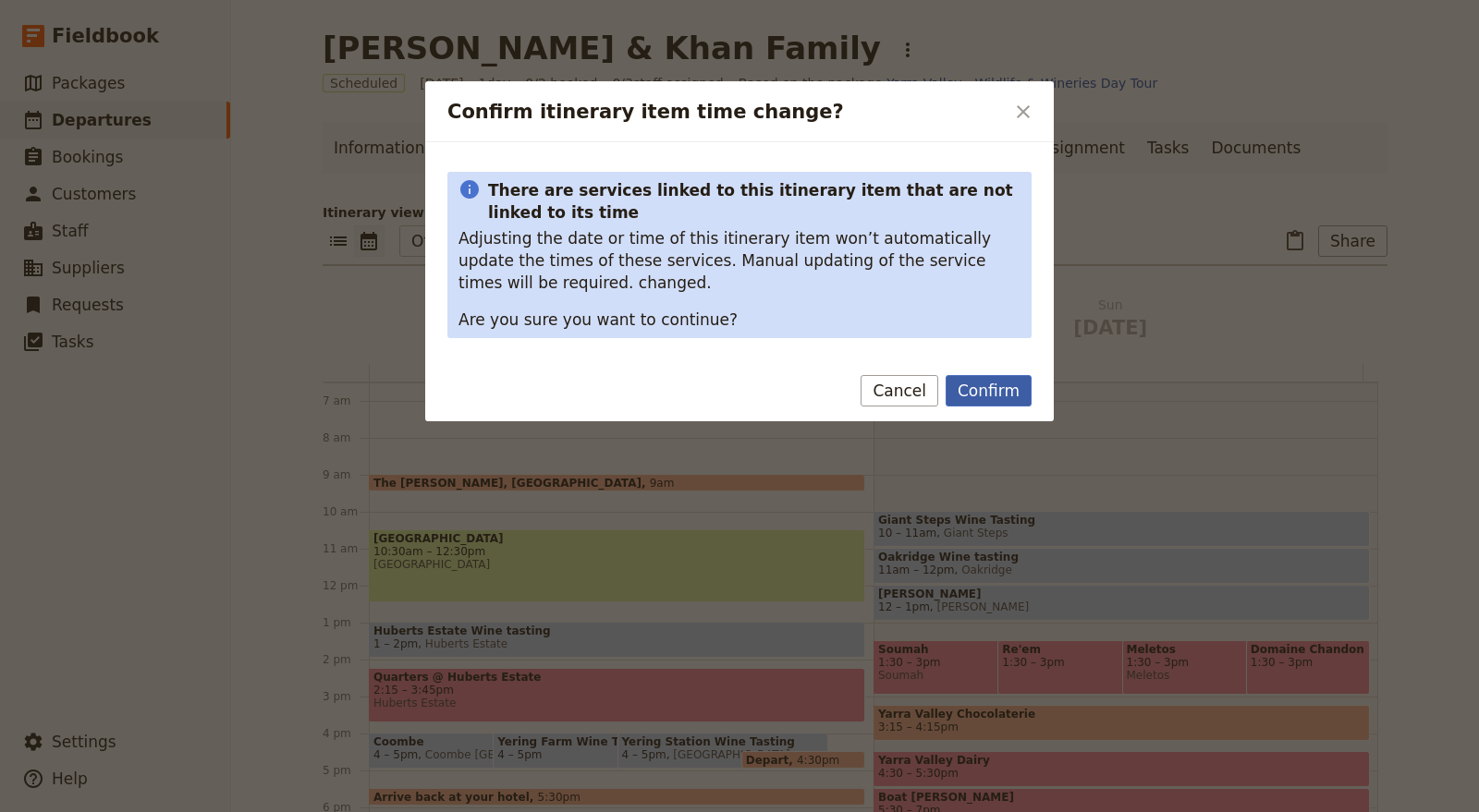
click at [994, 386] on button "Confirm" at bounding box center [988, 390] width 86 height 32
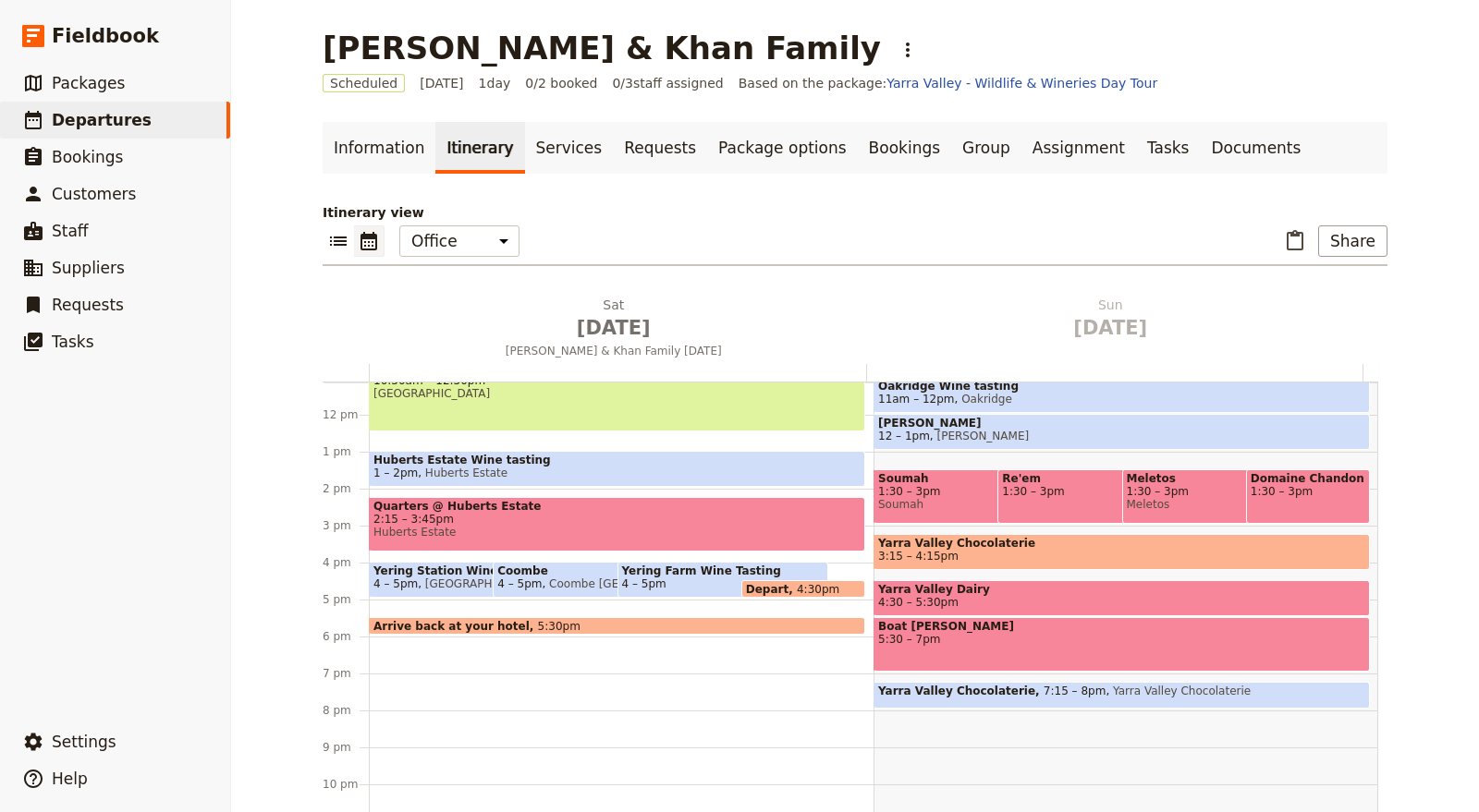
scroll to position [453, 0]
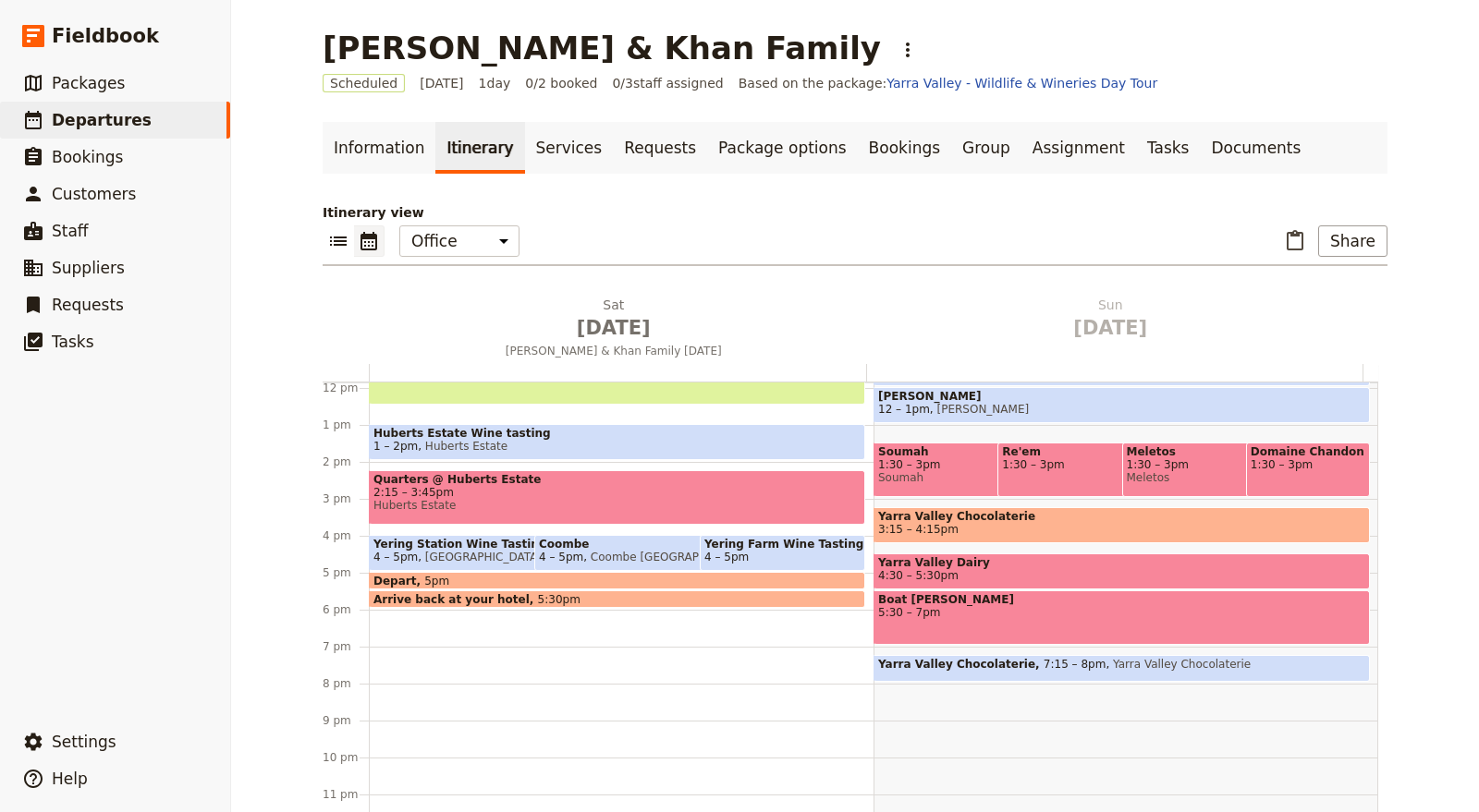
click at [686, 690] on div "The Ritz-Carlton, Melbourne 9am Healesville Sanctuary 10:30am – 12:30pm Healesv…" at bounding box center [621, 387] width 505 height 887
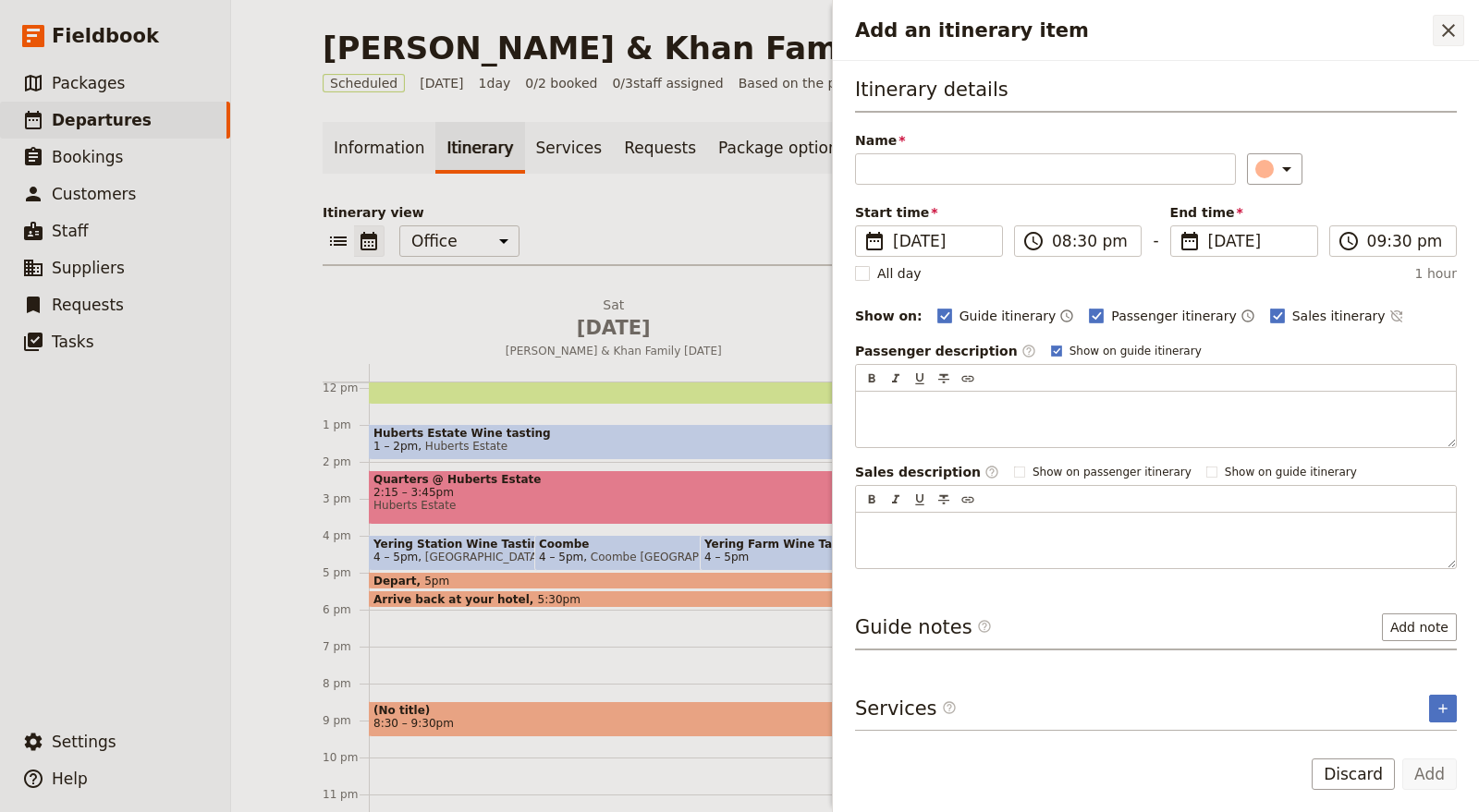
click at [1448, 33] on icon "Close drawer" at bounding box center [1448, 30] width 22 height 22
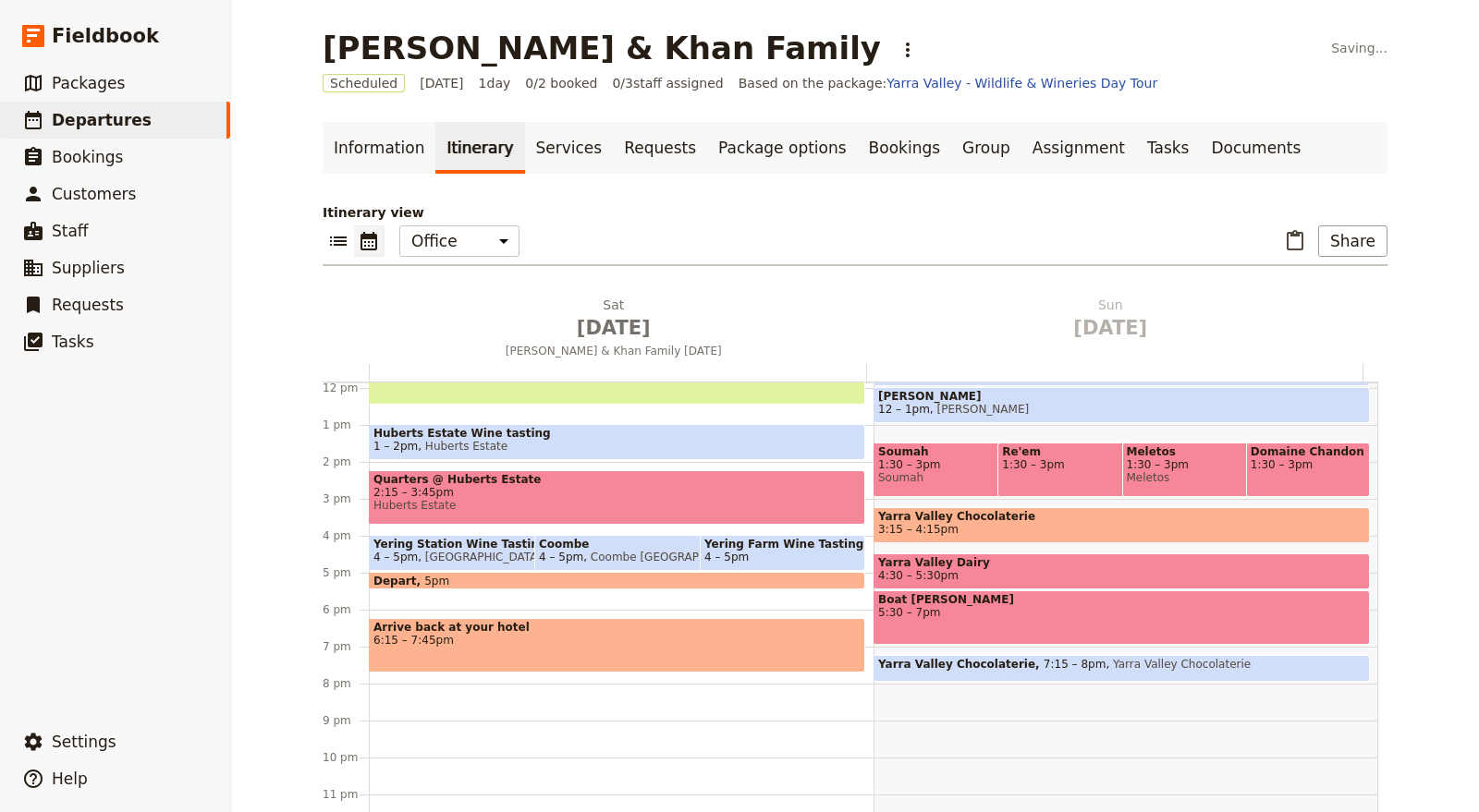
click at [525, 621] on span "Arrive back at your hotel" at bounding box center [618, 627] width 488 height 13
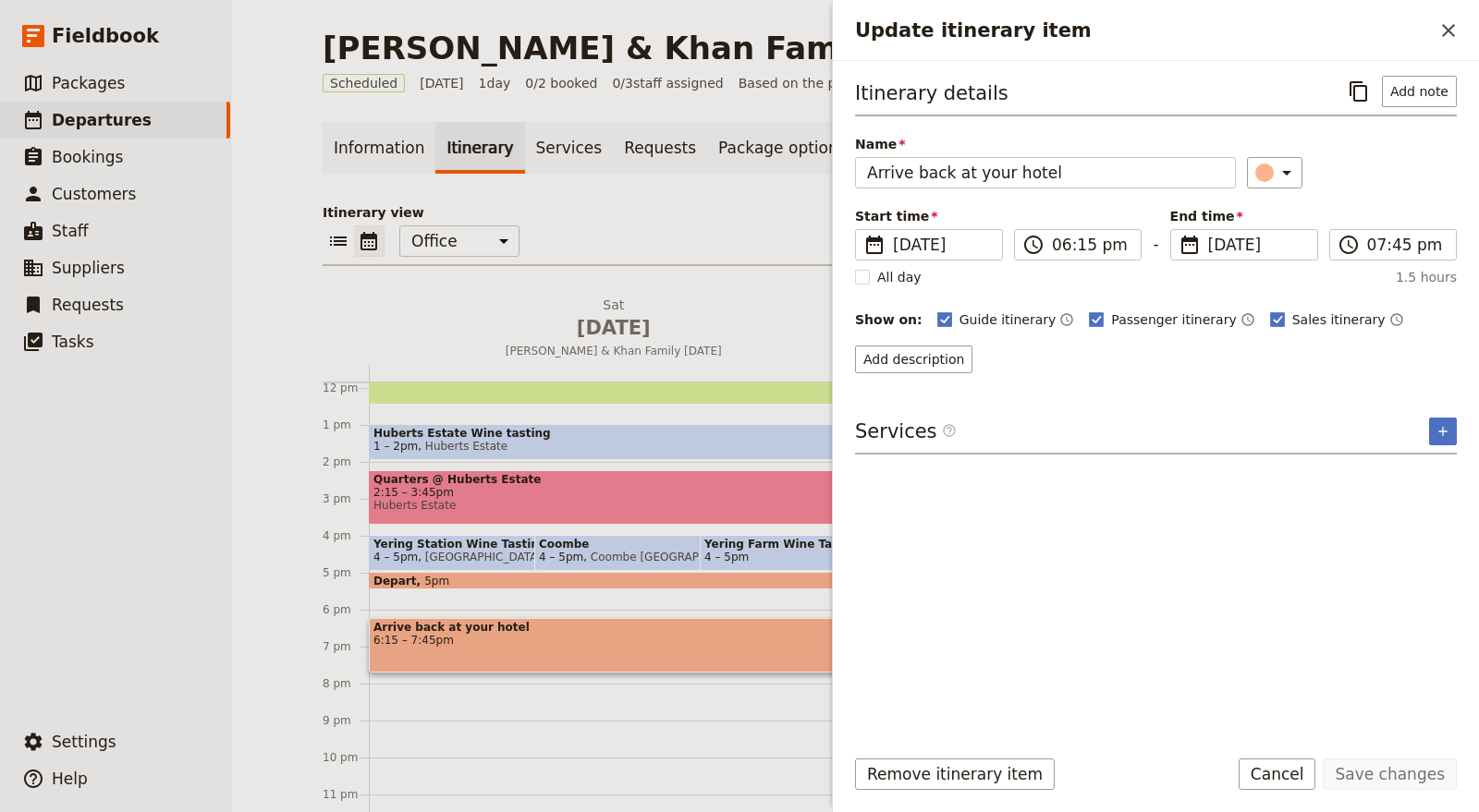
click at [525, 621] on span "Arrive back at your hotel" at bounding box center [618, 627] width 488 height 13
click at [1363, 249] on label "​ 07:45 pm" at bounding box center [1393, 245] width 127 height 32
click at [1367, 249] on input "07:45 pm" at bounding box center [1406, 245] width 78 height 22
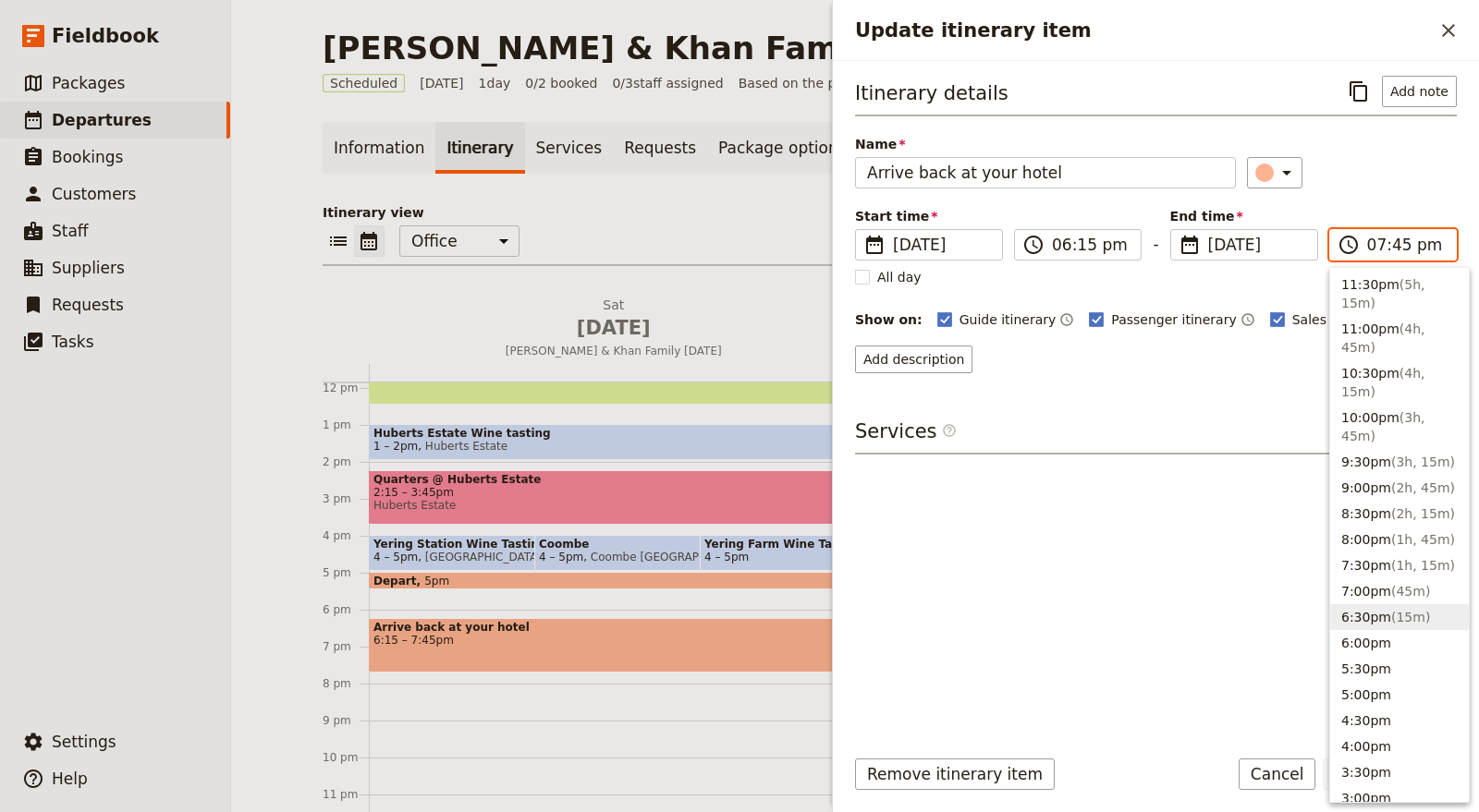
click at [1371, 604] on button "6:30pm ( 15m )" at bounding box center [1400, 616] width 139 height 26
type input "06:30 pm"
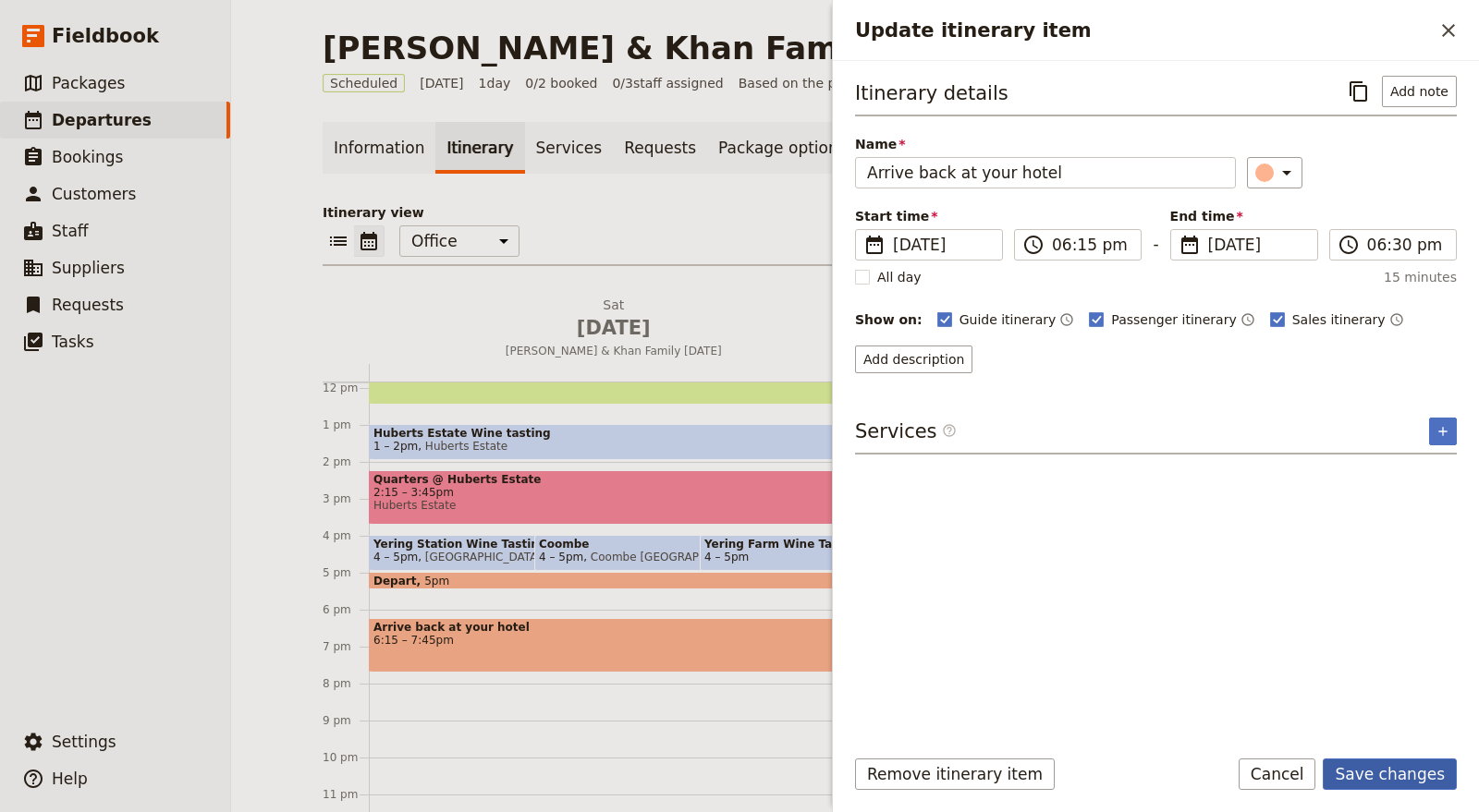
click at [1386, 776] on button "Save changes" at bounding box center [1389, 774] width 134 height 32
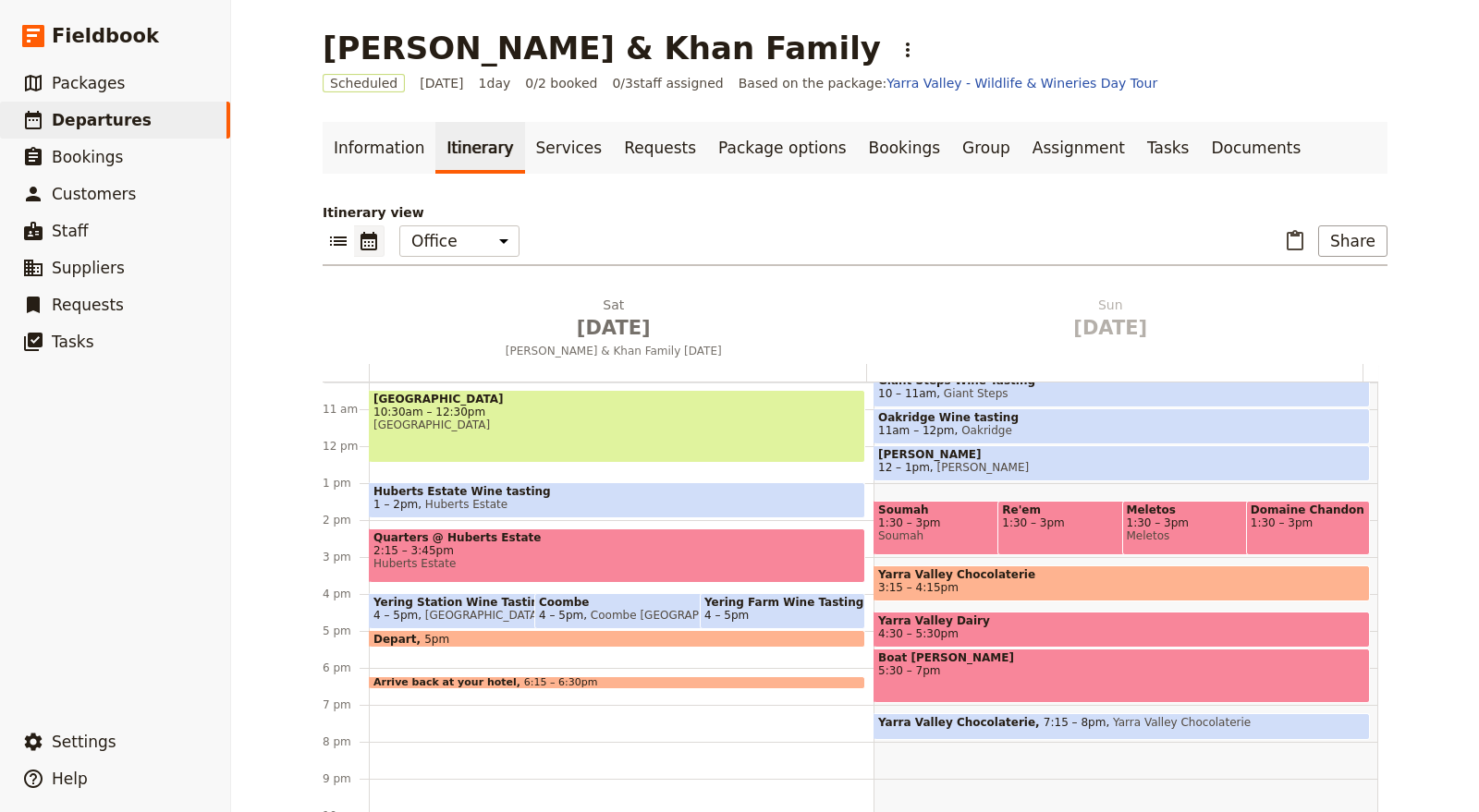
scroll to position [351, 0]
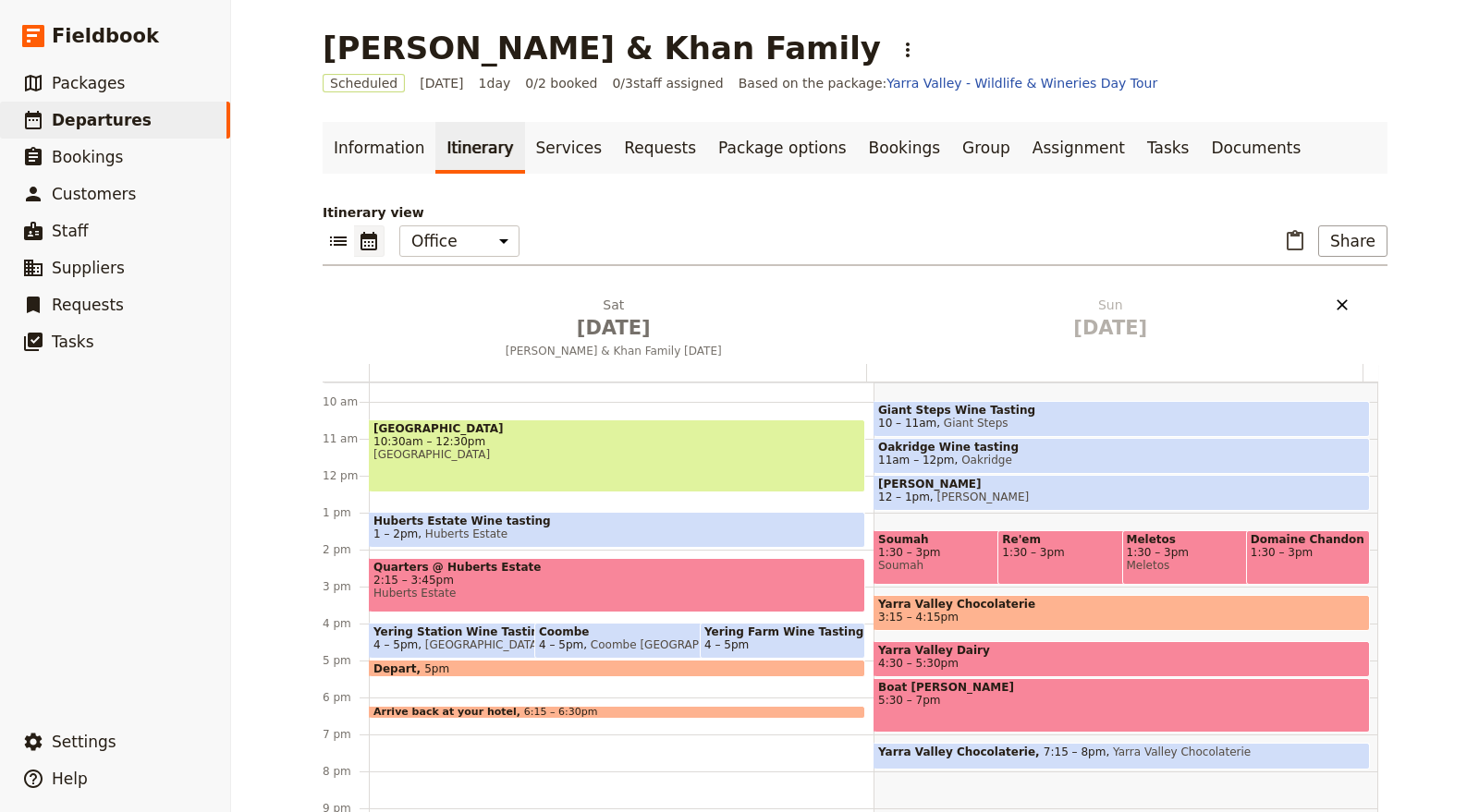
click at [1336, 301] on icon "Delete Sun Oct 19" at bounding box center [1342, 305] width 12 height 12
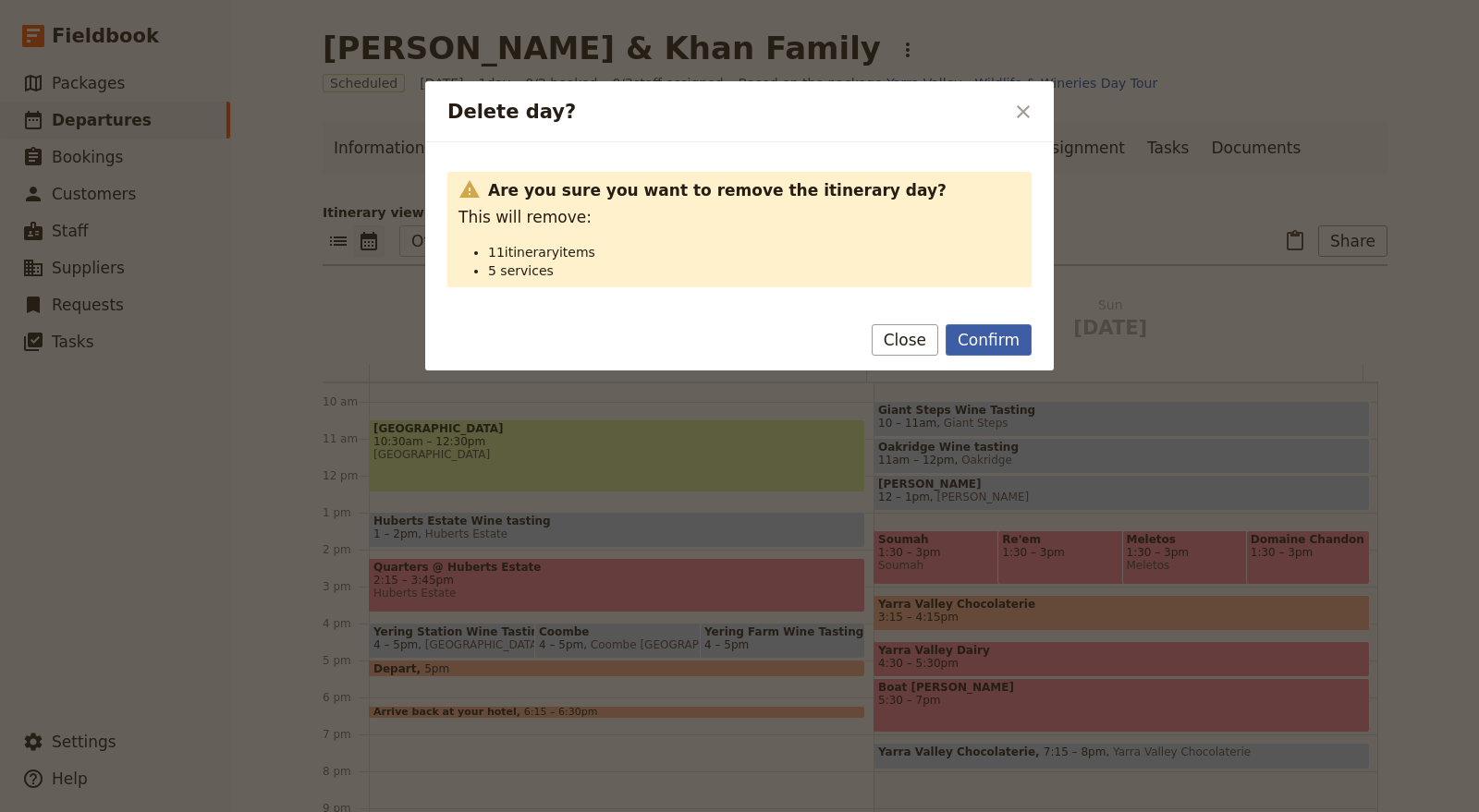
click at [990, 346] on button "Confirm" at bounding box center [988, 340] width 86 height 32
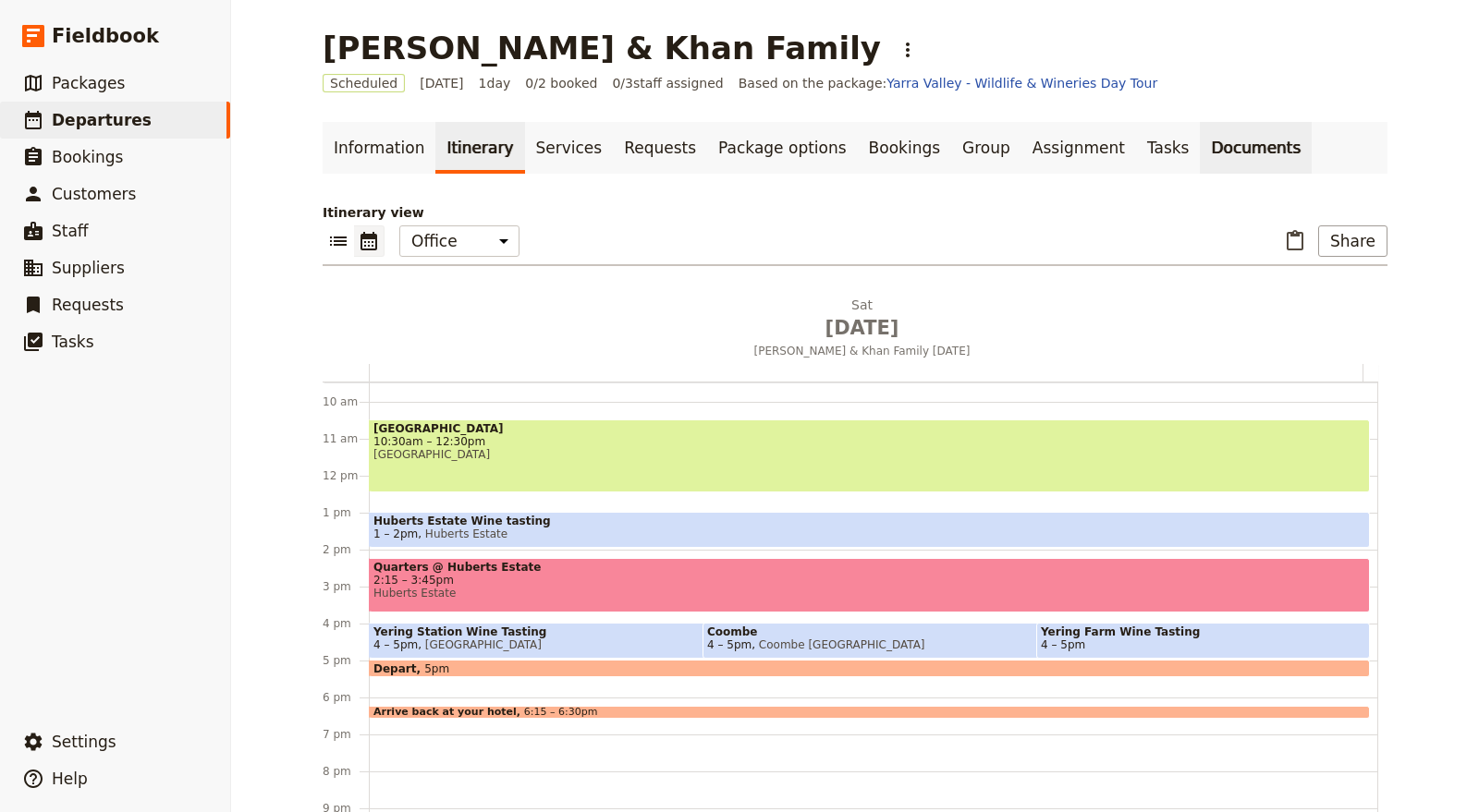
click at [1200, 133] on link "Documents" at bounding box center [1255, 148] width 112 height 52
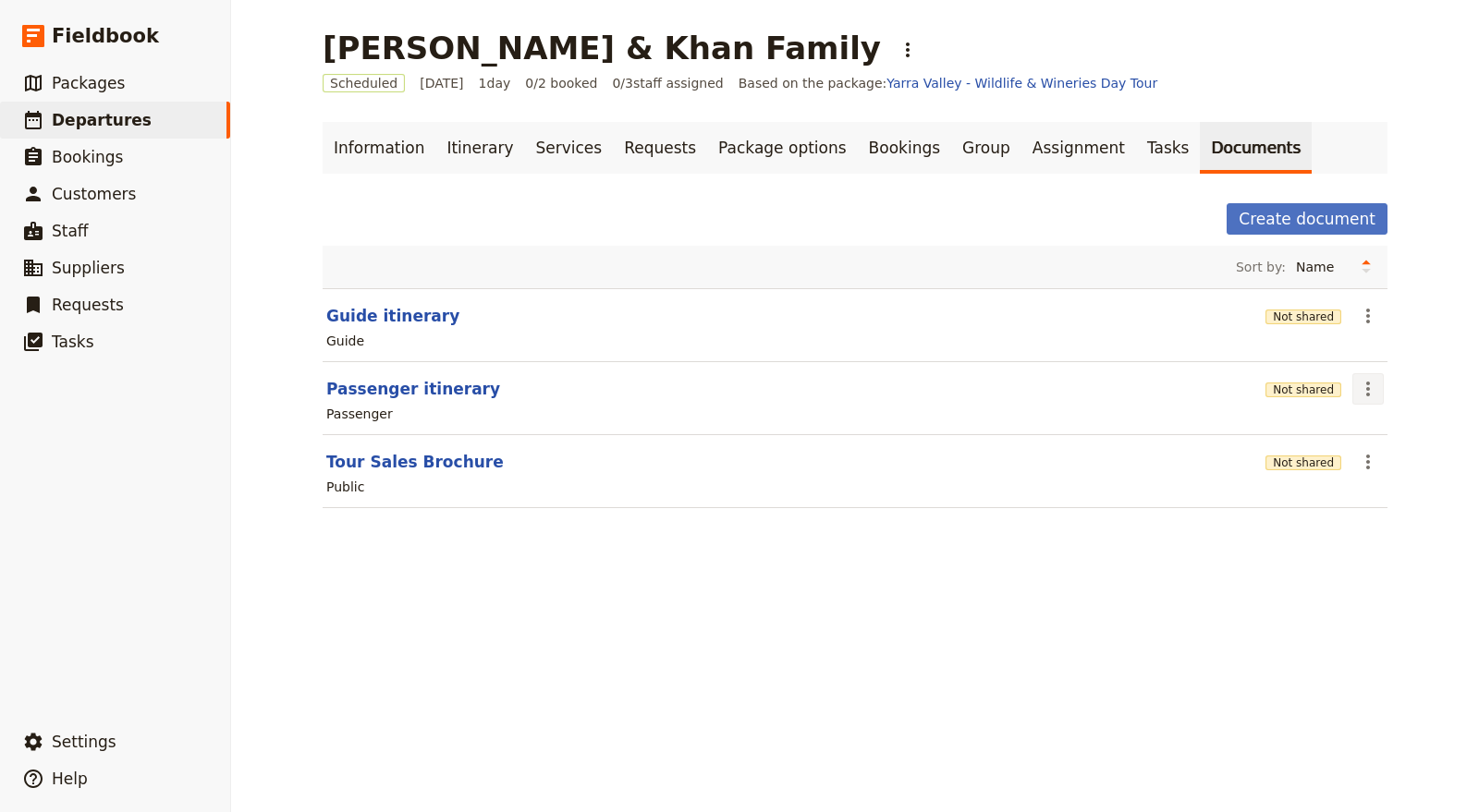
click at [1357, 395] on icon "Actions" at bounding box center [1367, 388] width 22 height 22
click at [414, 389] on button "Passenger itinerary" at bounding box center [413, 388] width 173 height 22
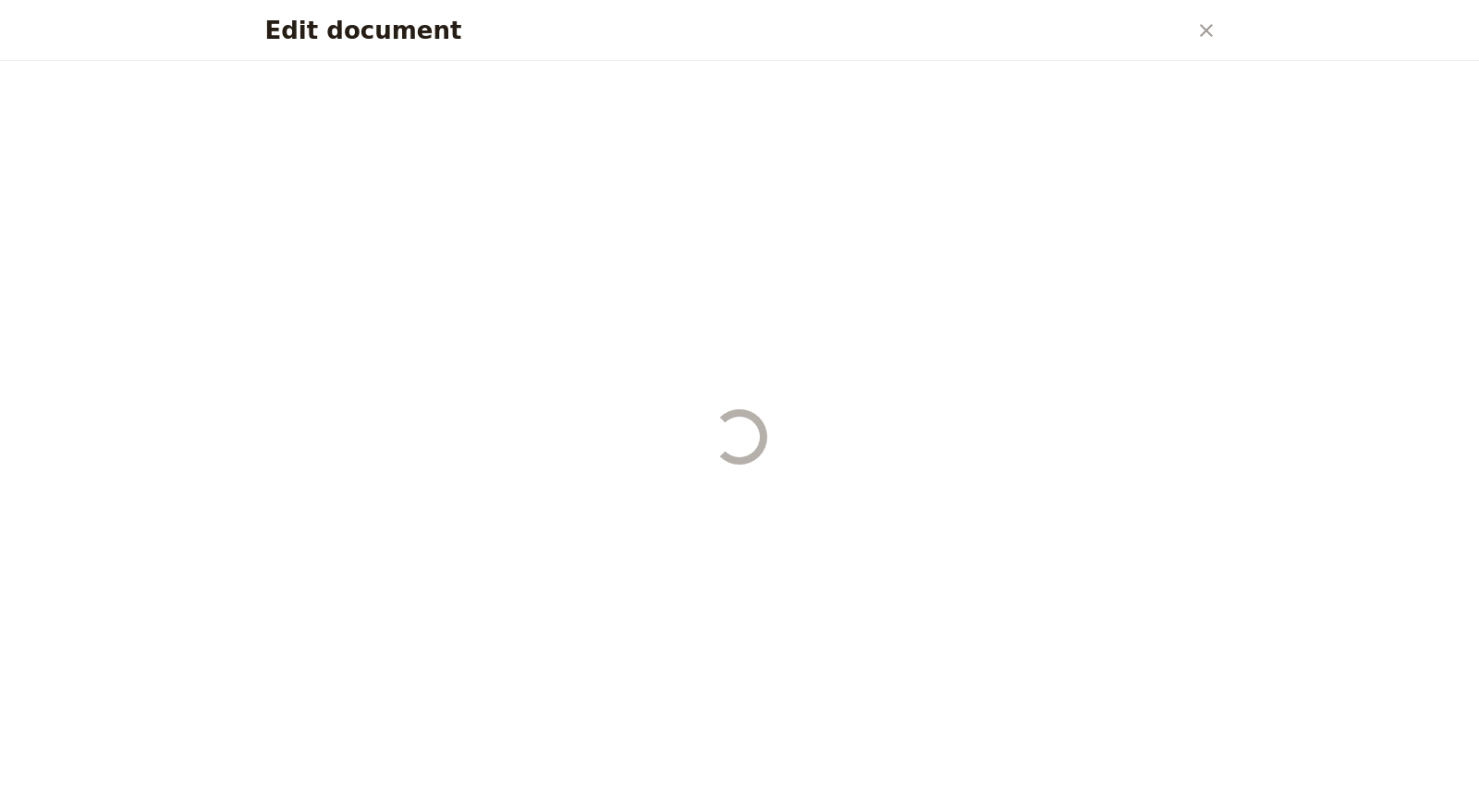
select select "PASSENGER"
select select "DEFAULT"
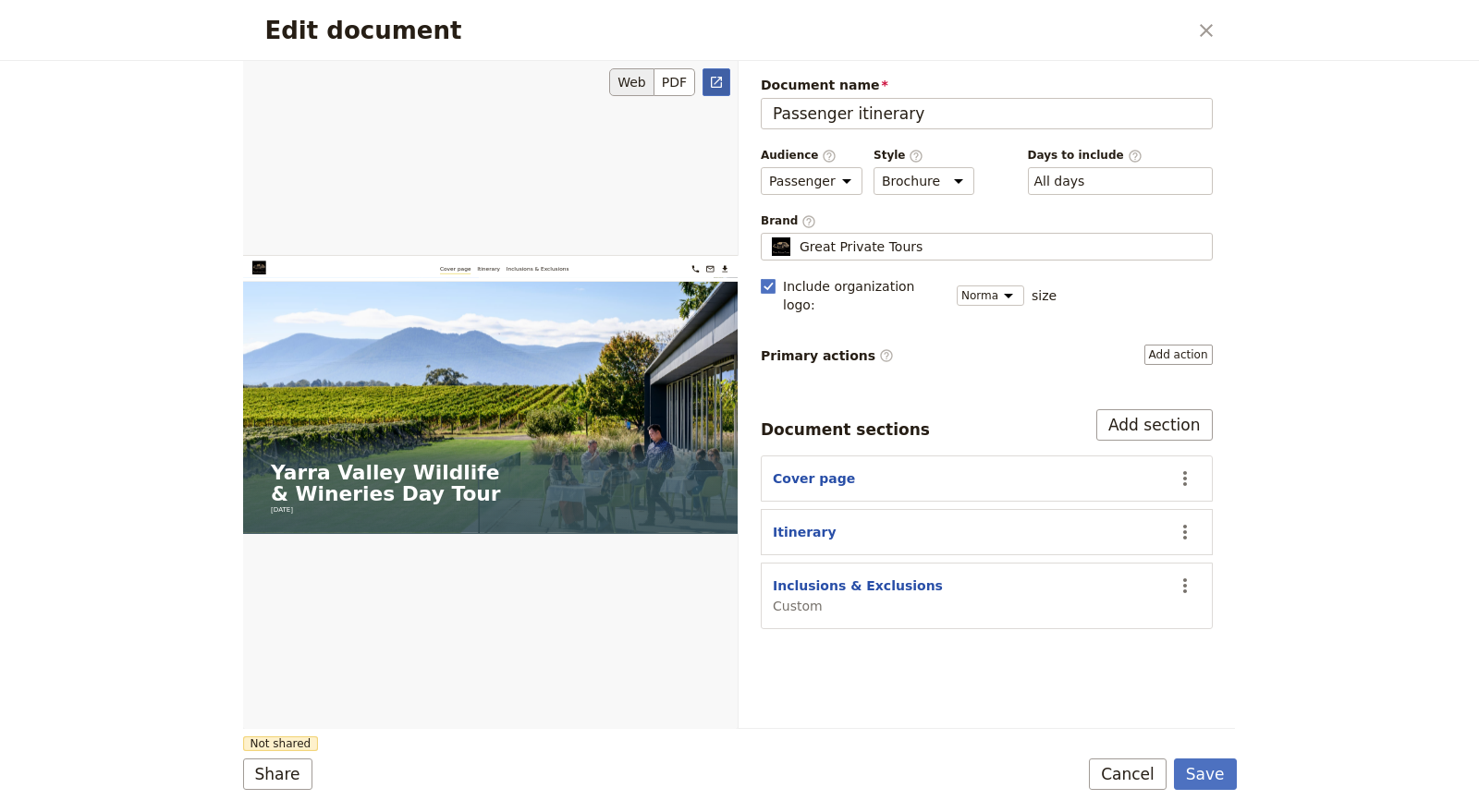
click at [717, 86] on icon "Open full preview" at bounding box center [717, 83] width 12 height 12
click at [1225, 780] on button "Save" at bounding box center [1204, 774] width 63 height 32
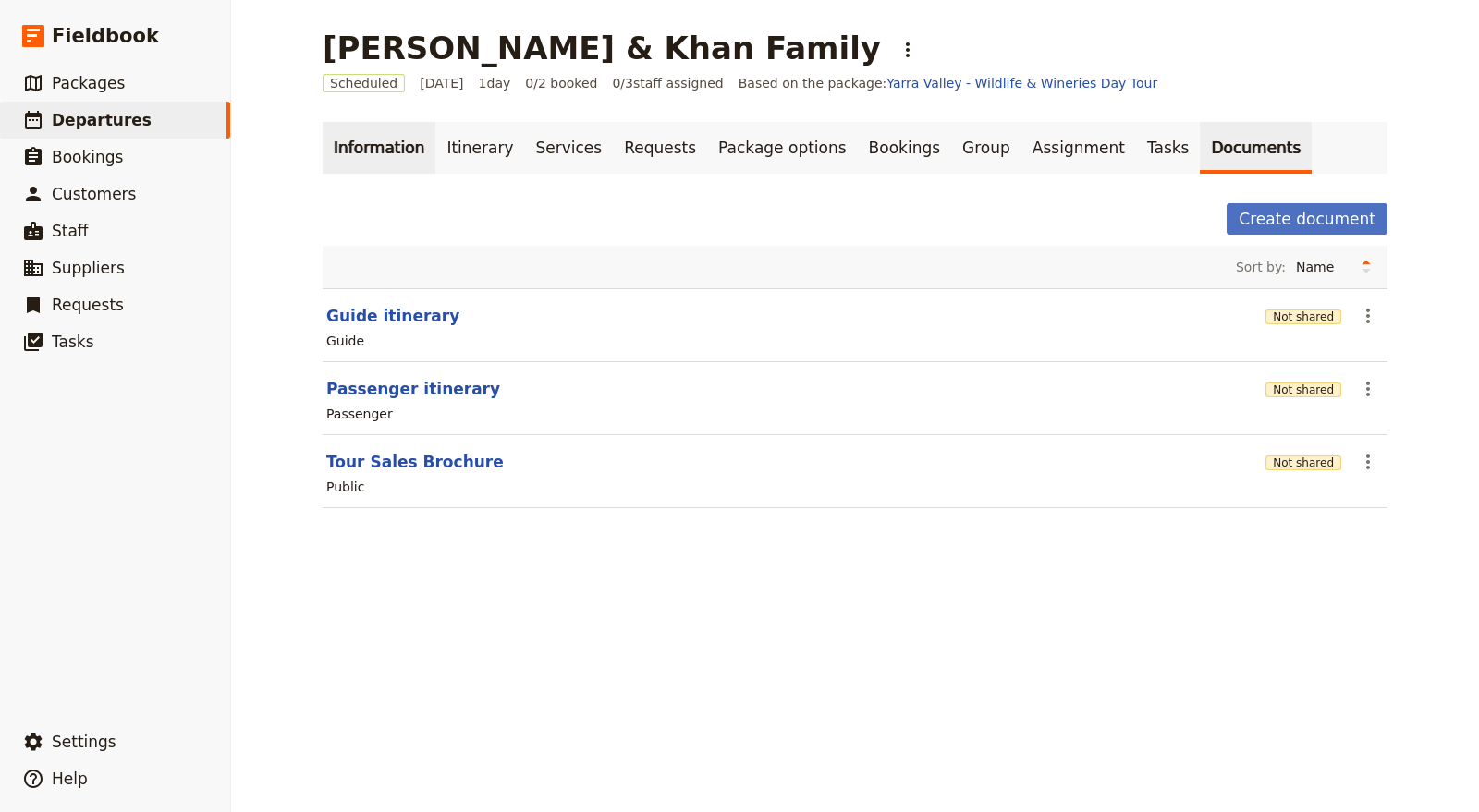
click at [353, 153] on link "Information" at bounding box center [379, 148] width 113 height 52
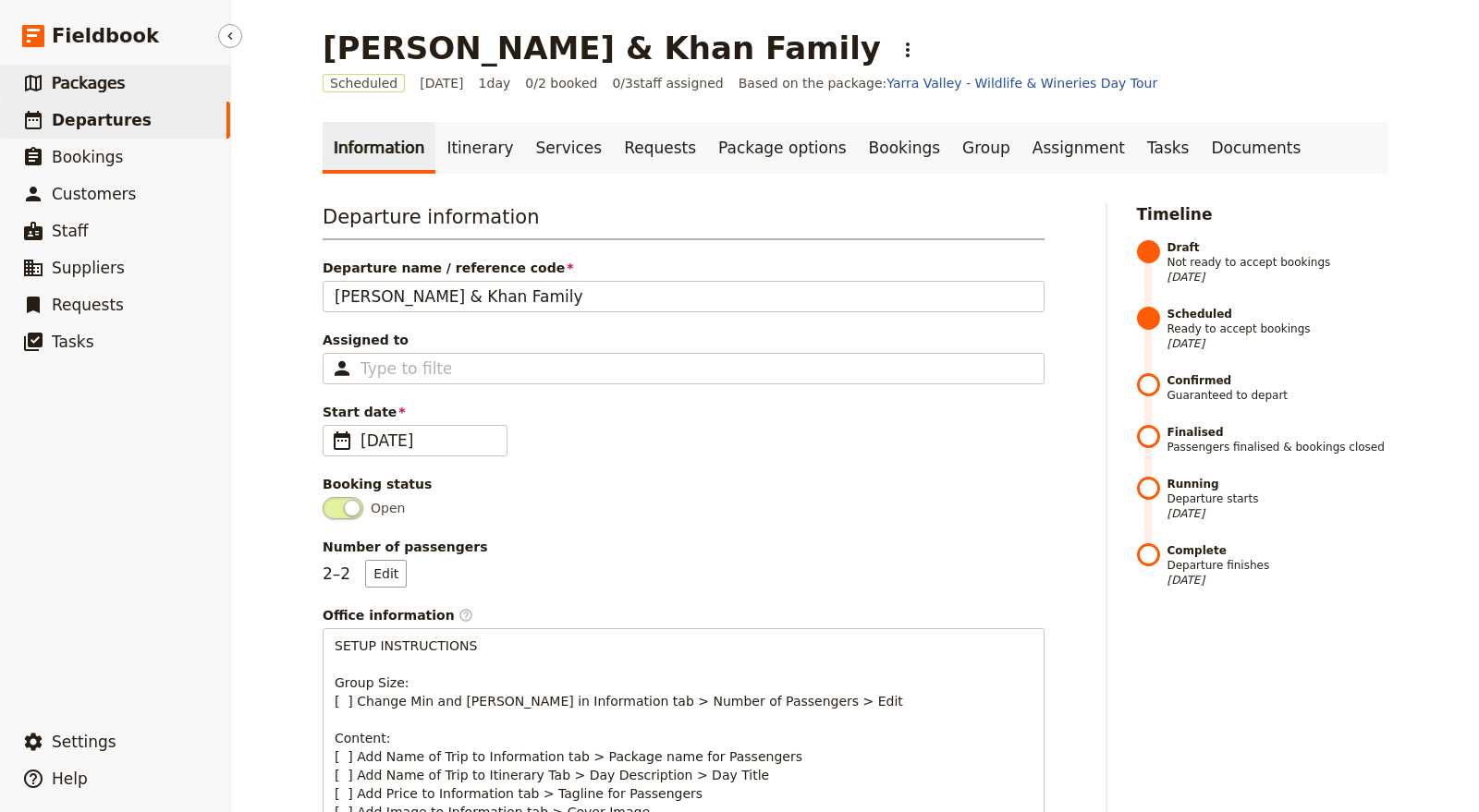
click at [108, 83] on span "Packages" at bounding box center [89, 83] width 73 height 18
